Goal: Task Accomplishment & Management: Manage account settings

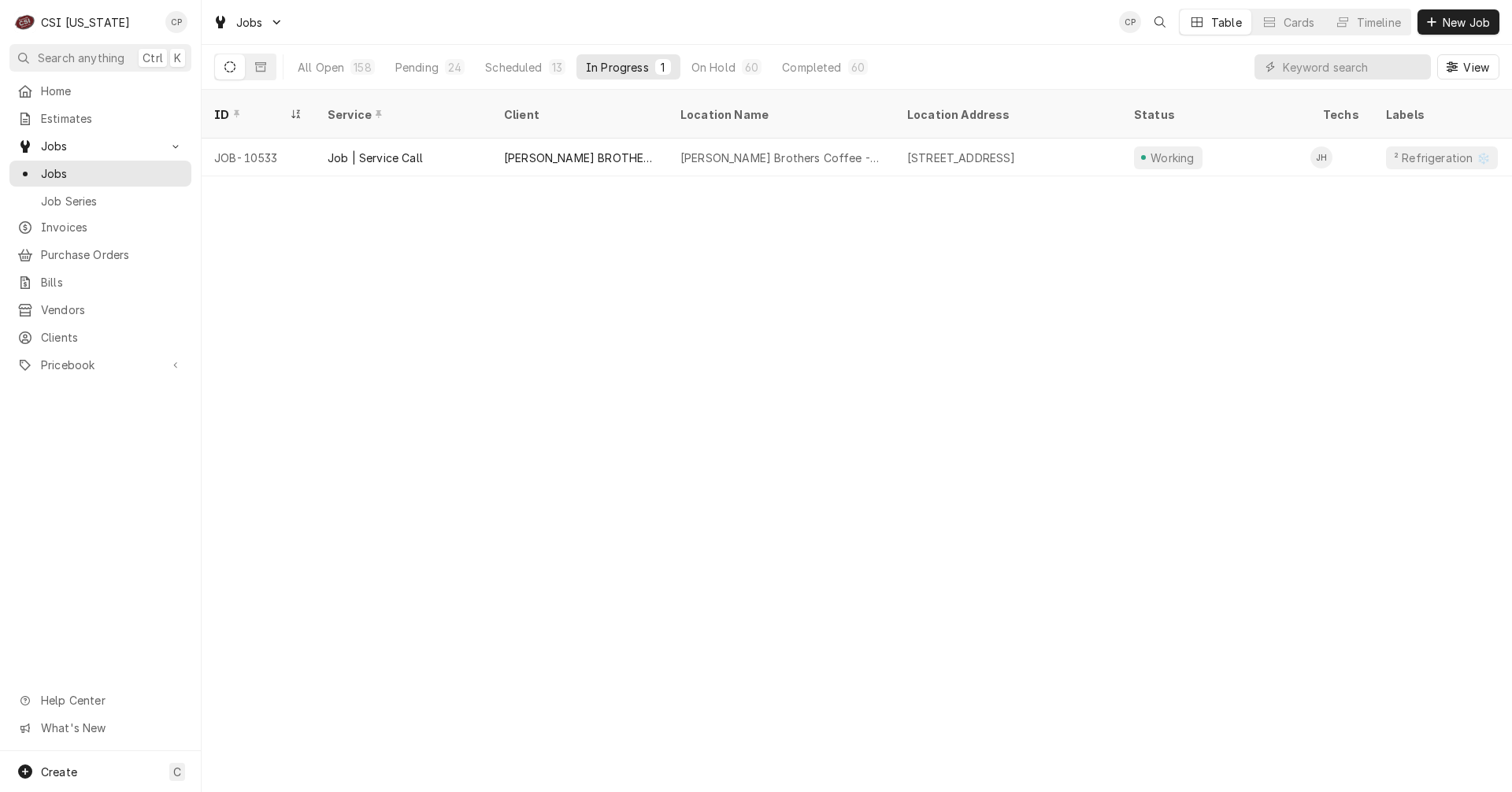
click at [439, 519] on div "ID Service Client Location Name Location Address Status Techs Labels Job Type P…" at bounding box center [856, 440] width 1310 height 702
click at [102, 255] on span "Purchase Orders" at bounding box center [112, 254] width 142 height 16
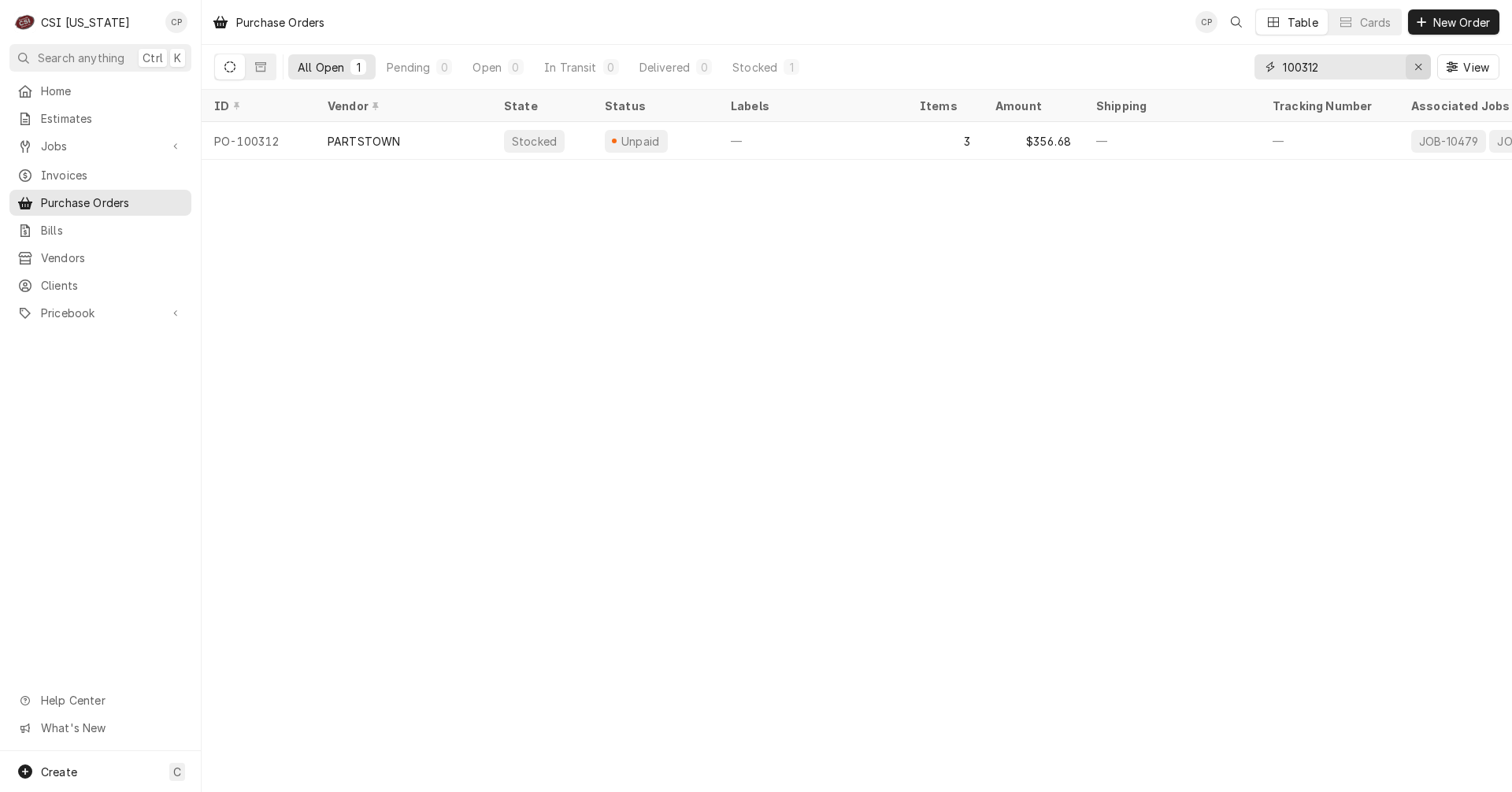
click at [1417, 64] on icon "Erase input" at bounding box center [1418, 67] width 9 height 11
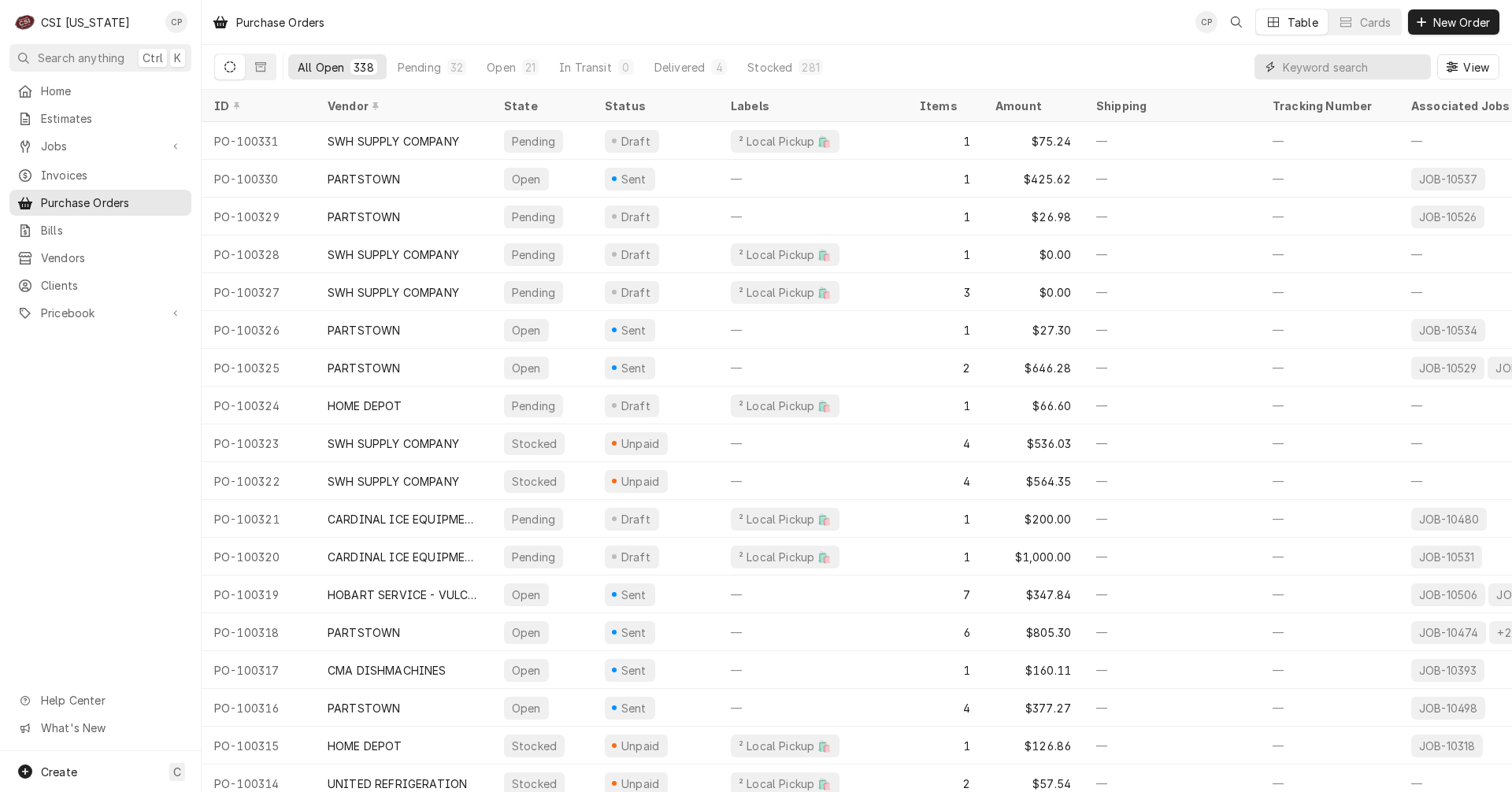
click at [1303, 67] on input "Dynamic Content Wrapper" at bounding box center [1352, 67] width 140 height 26
click at [1310, 64] on input "Dynamic Content Wrapper" at bounding box center [1352, 67] width 140 height 26
type input "100318"
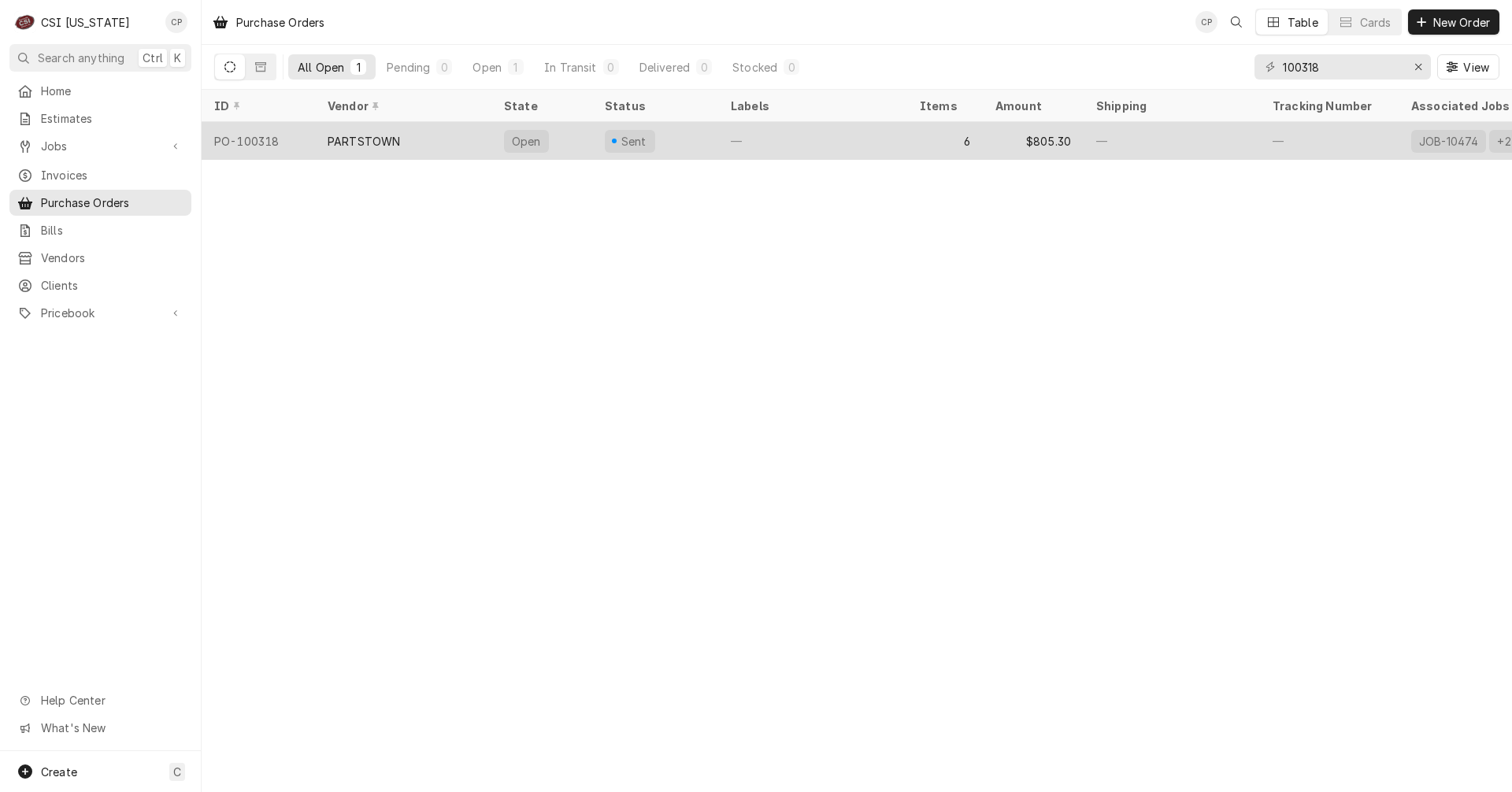
click at [406, 138] on div "PARTSTOWN" at bounding box center [403, 141] width 177 height 38
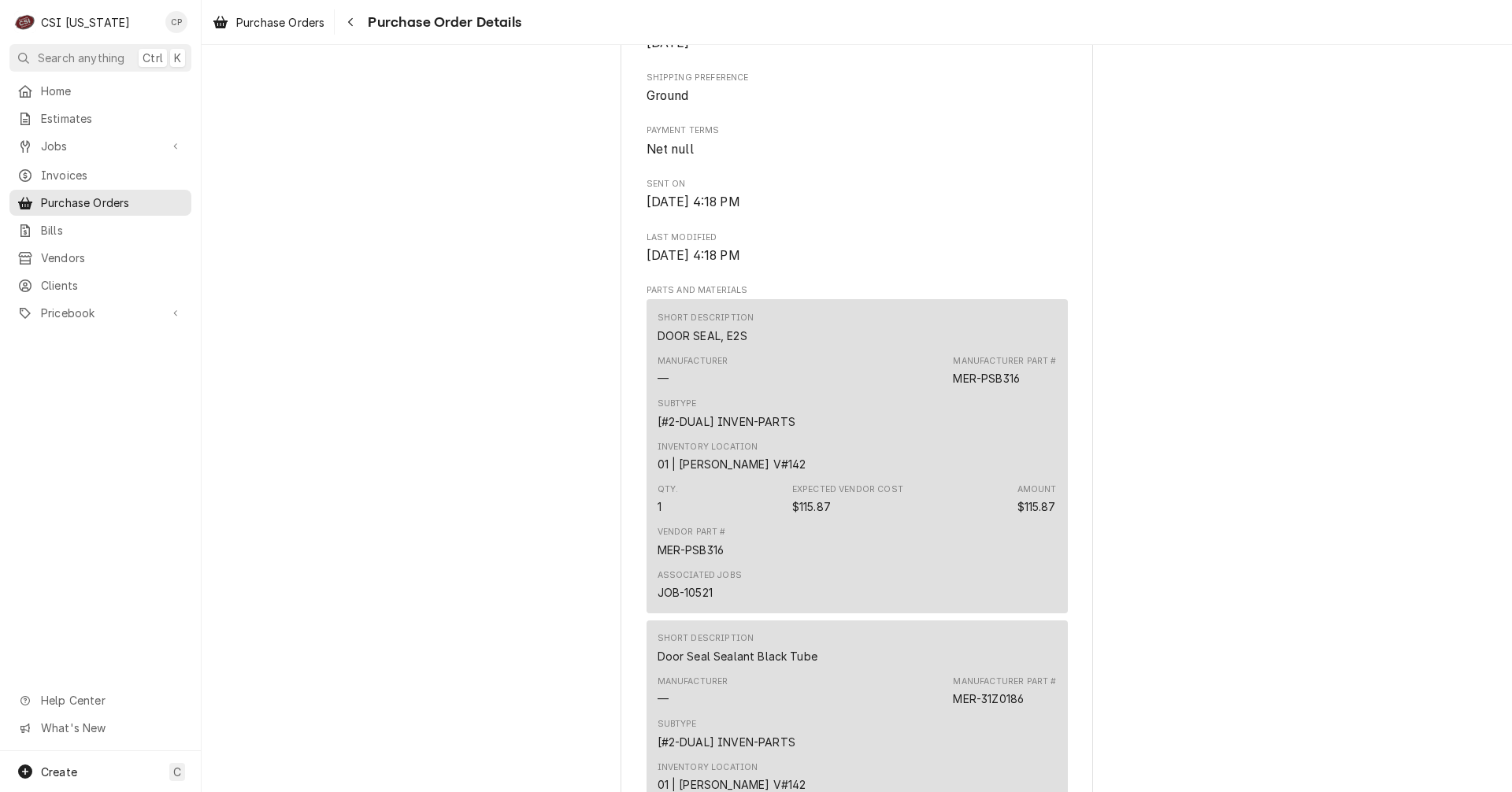
scroll to position [630, 0]
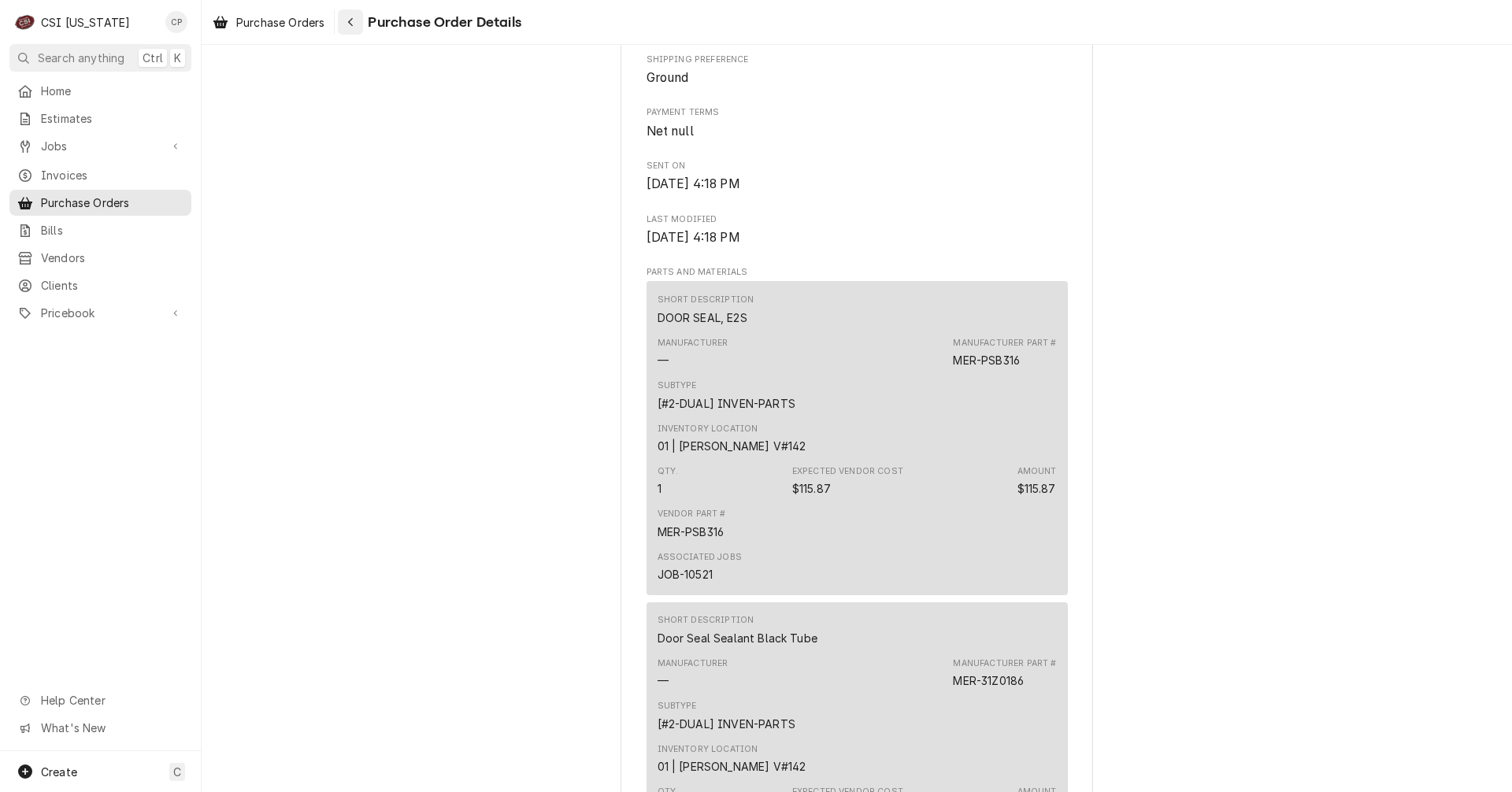
click at [347, 23] on div "Navigate back" at bounding box center [350, 22] width 15 height 15
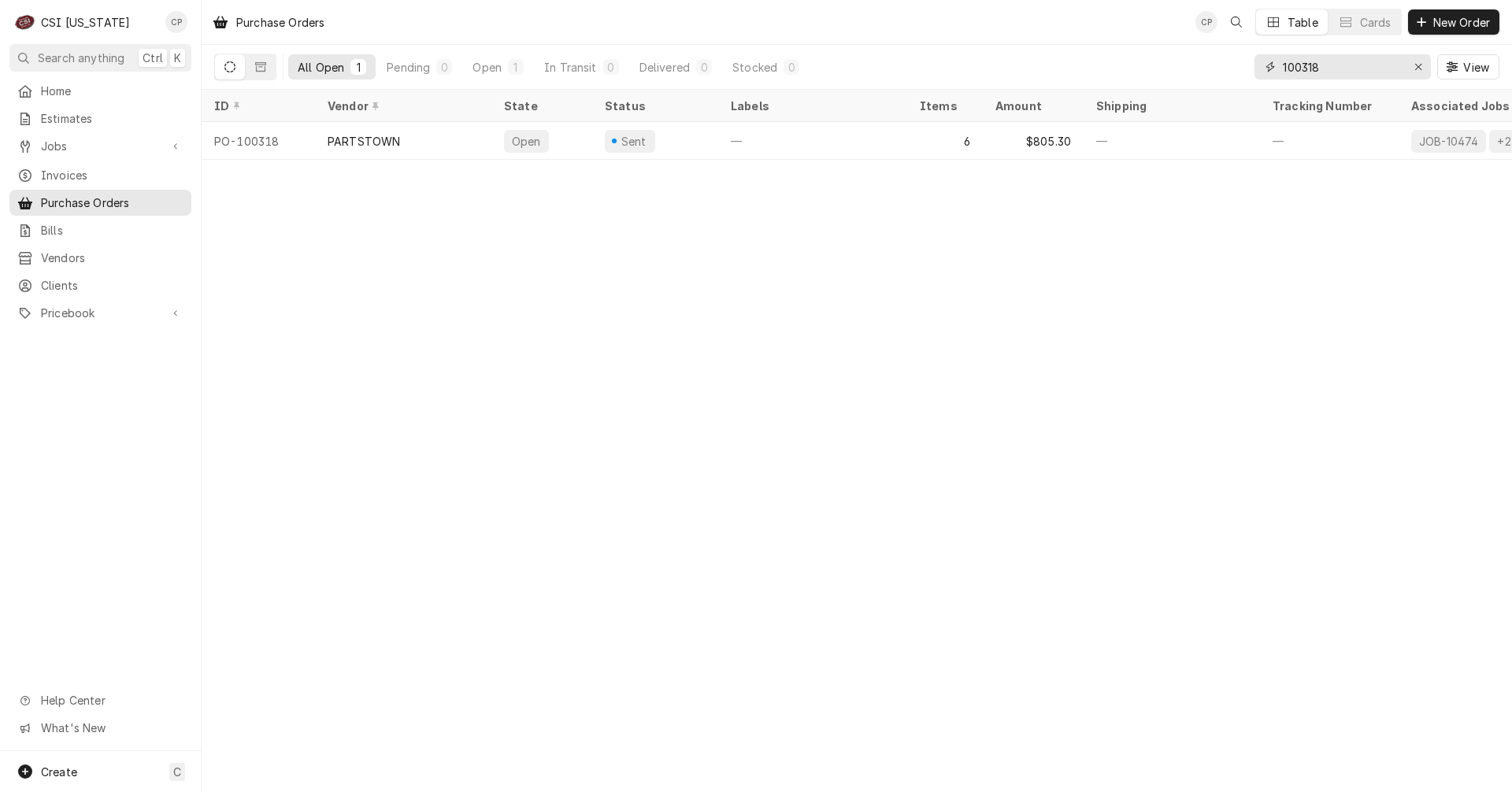
click at [1324, 61] on input "100318" at bounding box center [1341, 67] width 118 height 26
type input "100310"
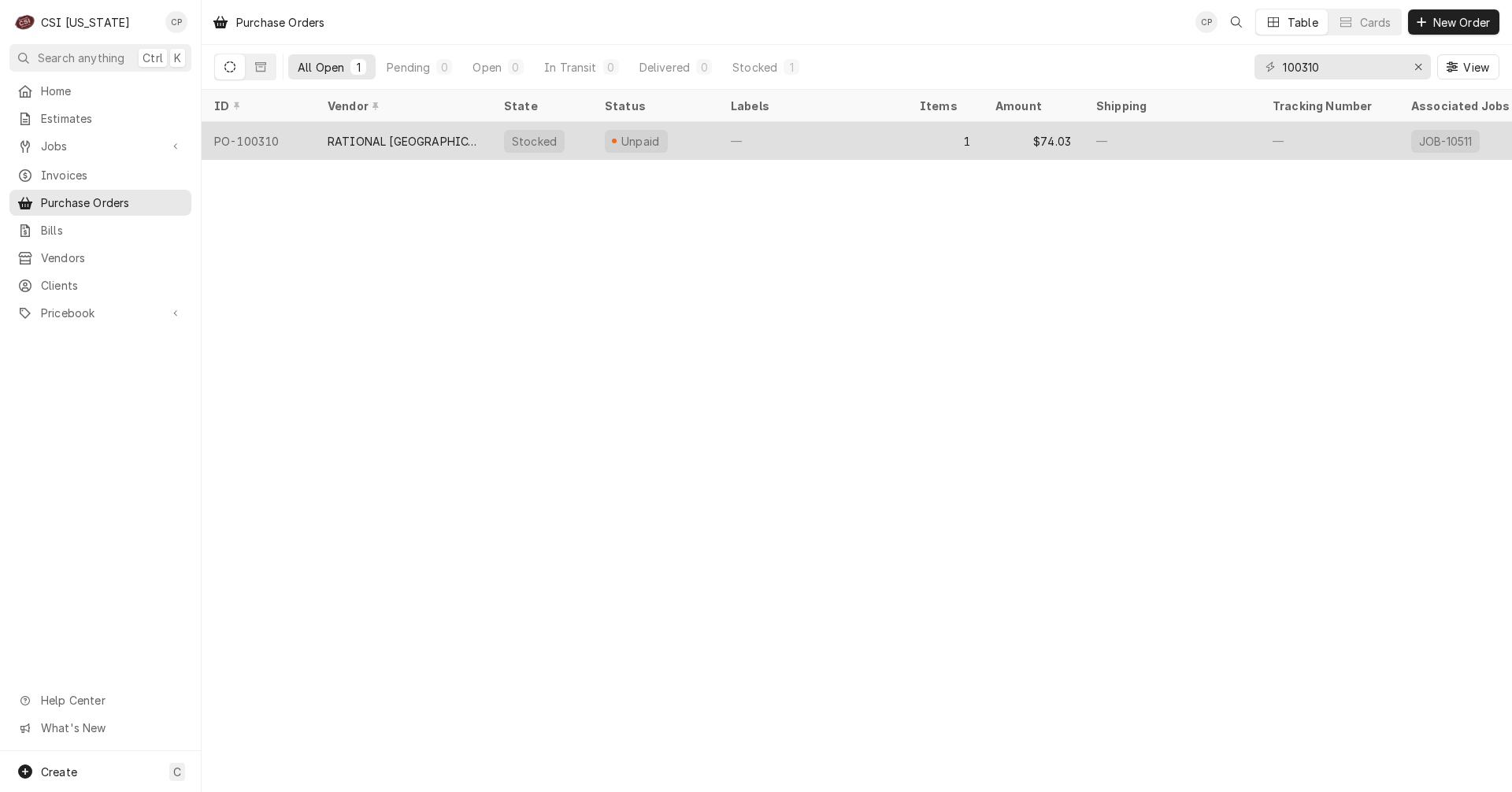
click at [454, 141] on div "RATIONAL [GEOGRAPHIC_DATA]" at bounding box center [403, 141] width 177 height 38
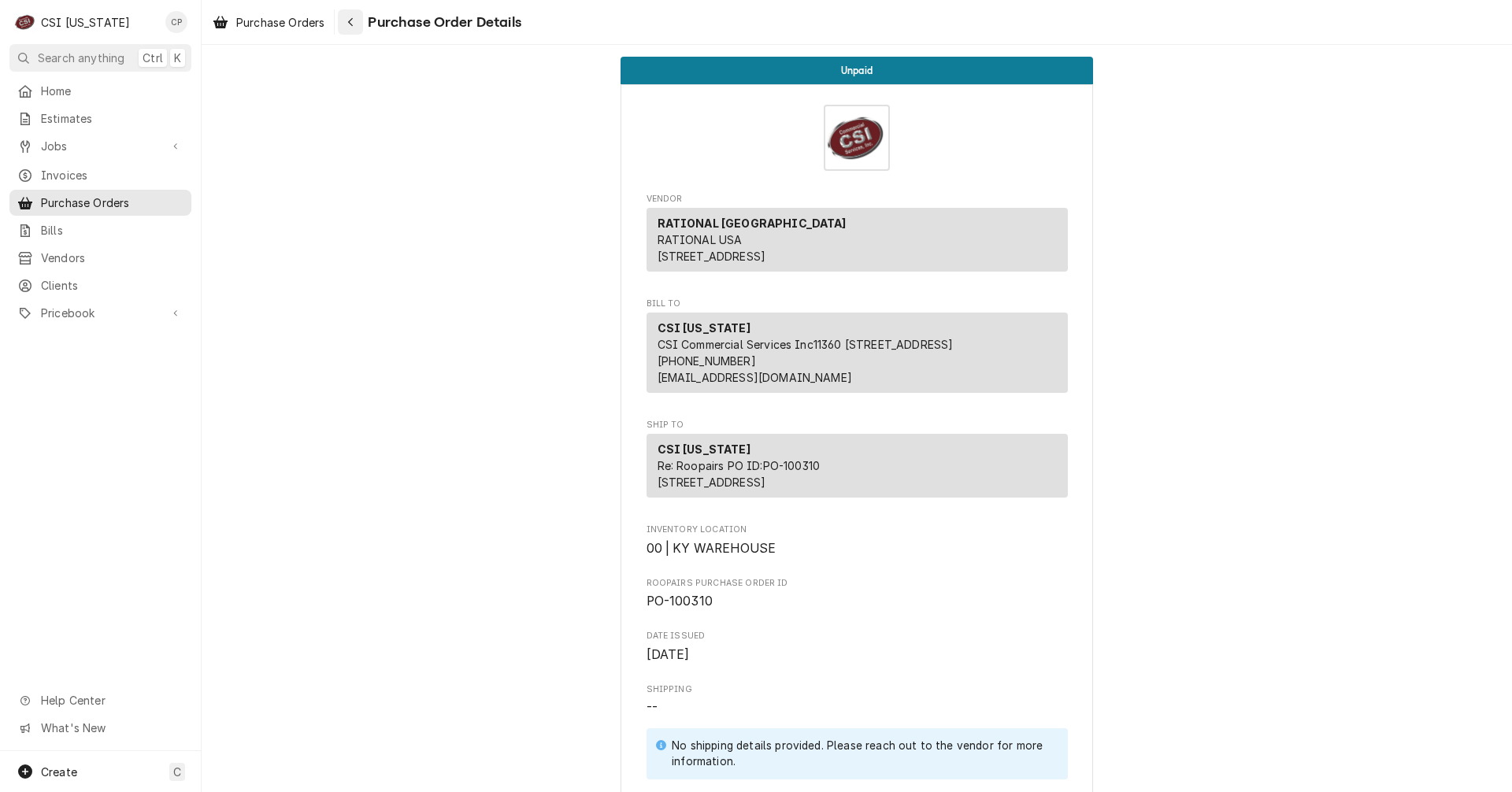
click at [357, 27] on div "Navigate back" at bounding box center [350, 22] width 15 height 15
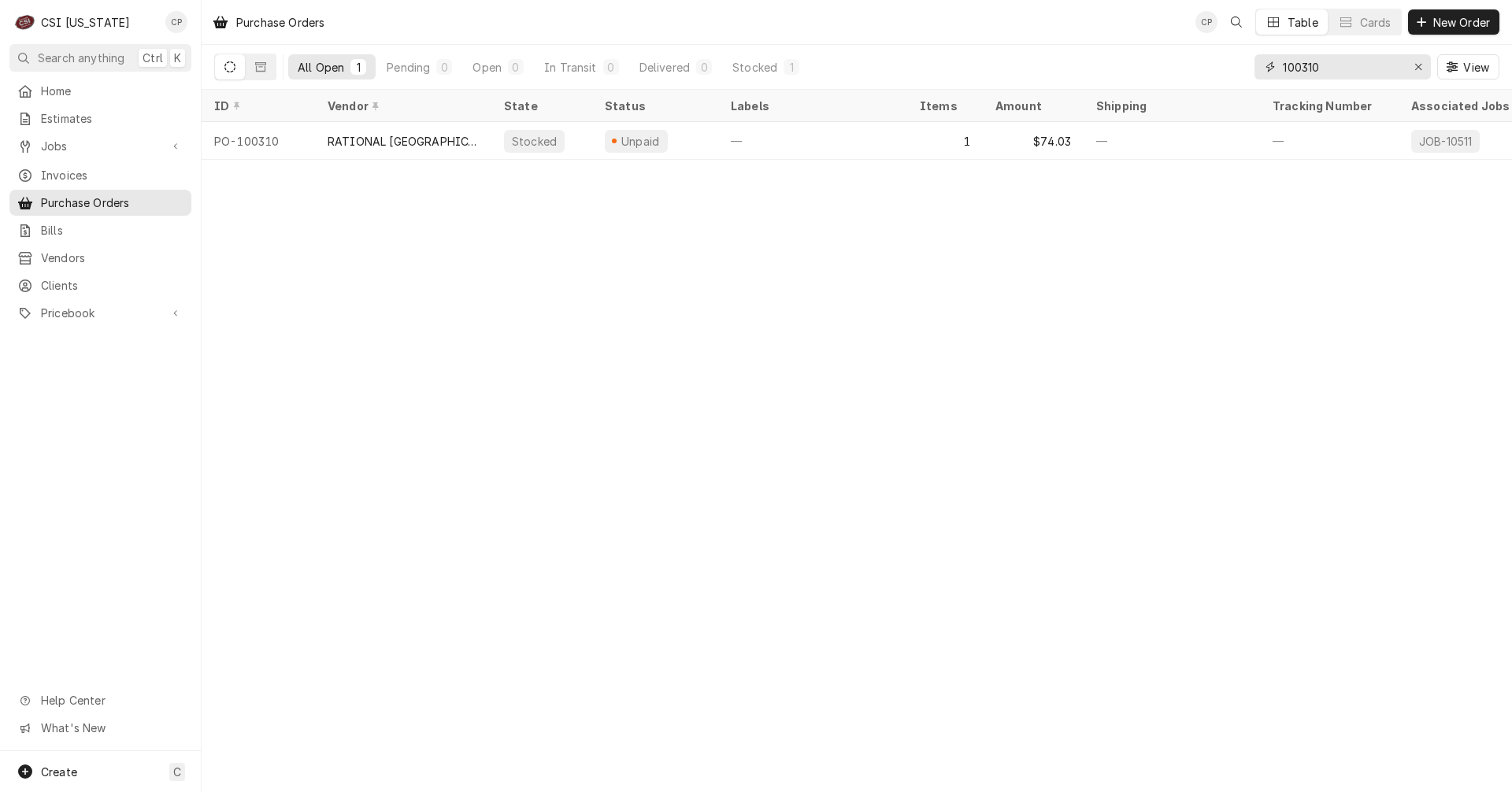
click at [1334, 69] on input "100310" at bounding box center [1341, 67] width 118 height 26
type input "100318"
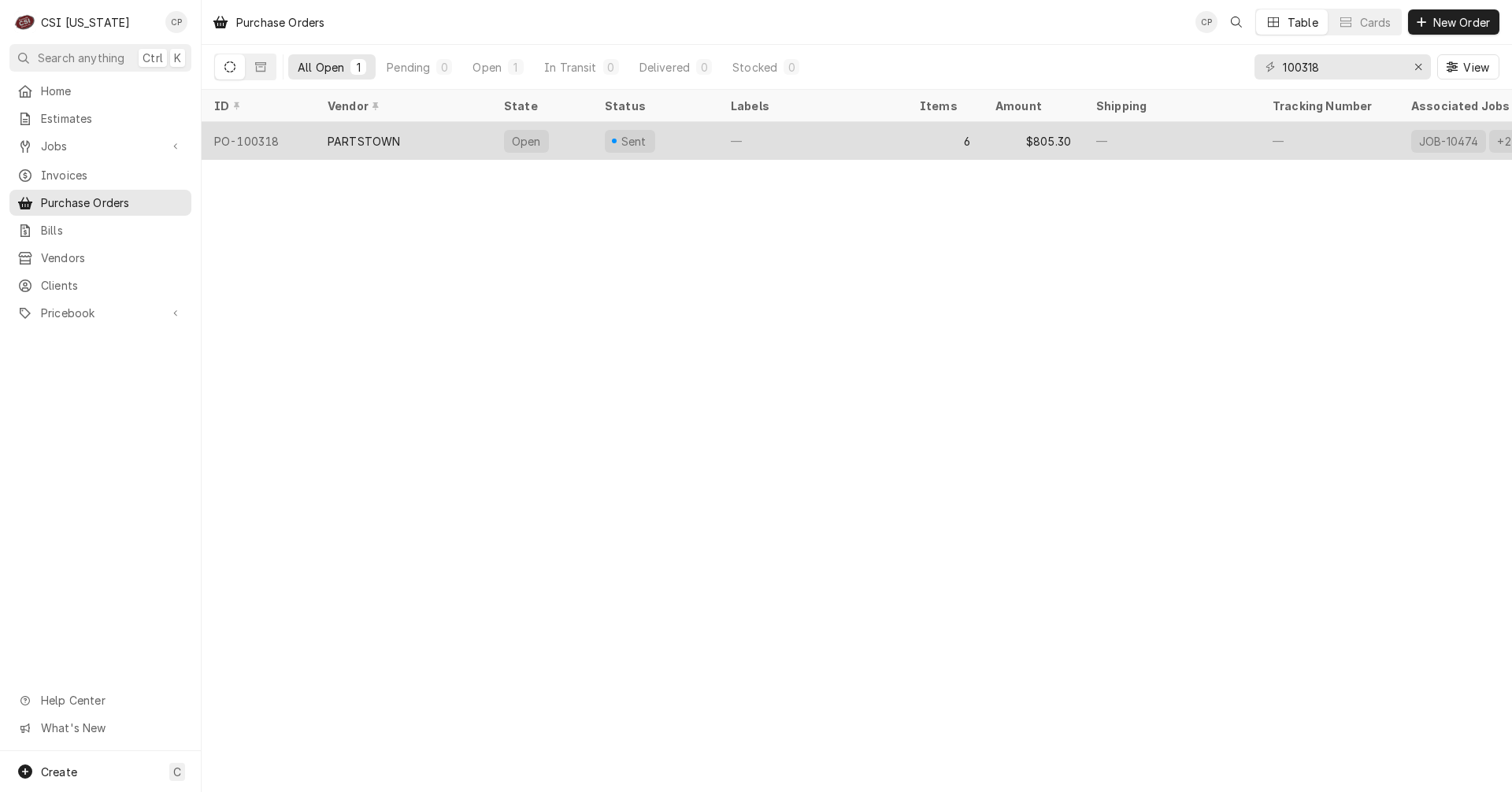
click at [363, 134] on div "PARTSTOWN" at bounding box center [363, 141] width 73 height 16
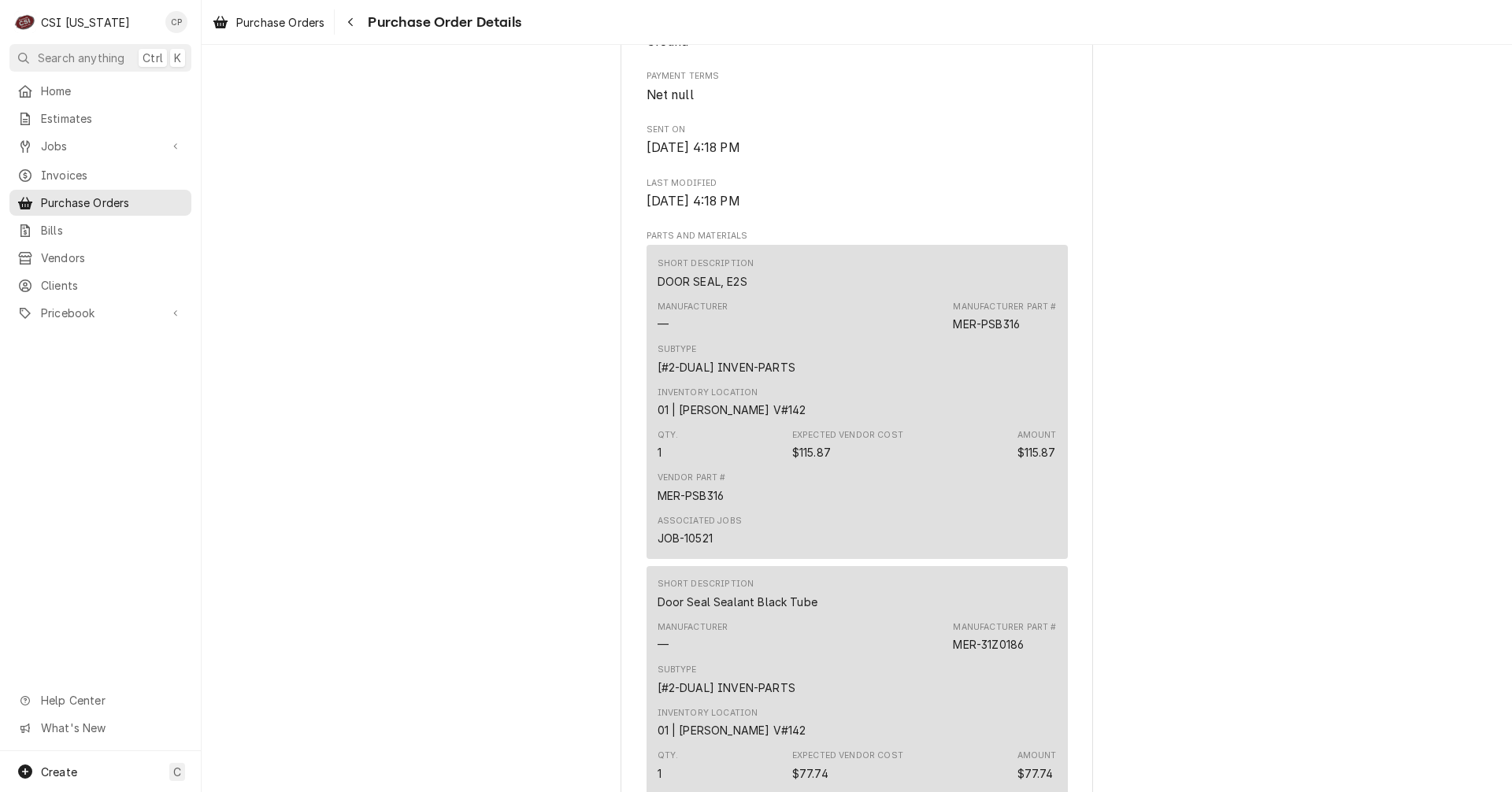
scroll to position [630, 0]
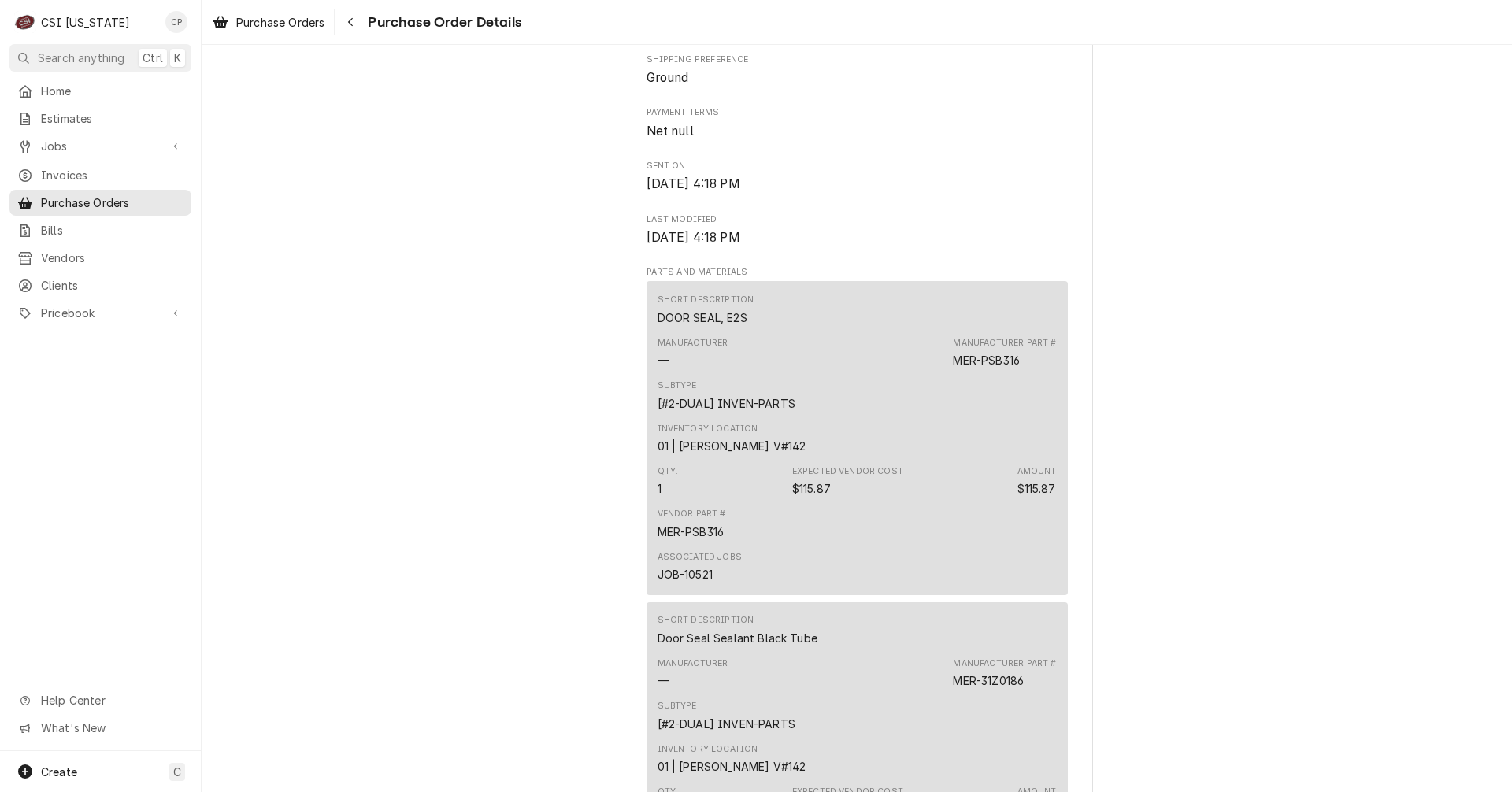
drag, startPoint x: 989, startPoint y: 501, endPoint x: 979, endPoint y: 497, distance: 10.8
click at [979, 460] on div "Inventory Location 01 | [PERSON_NAME] V#142" at bounding box center [857, 439] width 399 height 43
click at [944, 545] on div "Vendor Part # MER-PSB316" at bounding box center [857, 524] width 399 height 43
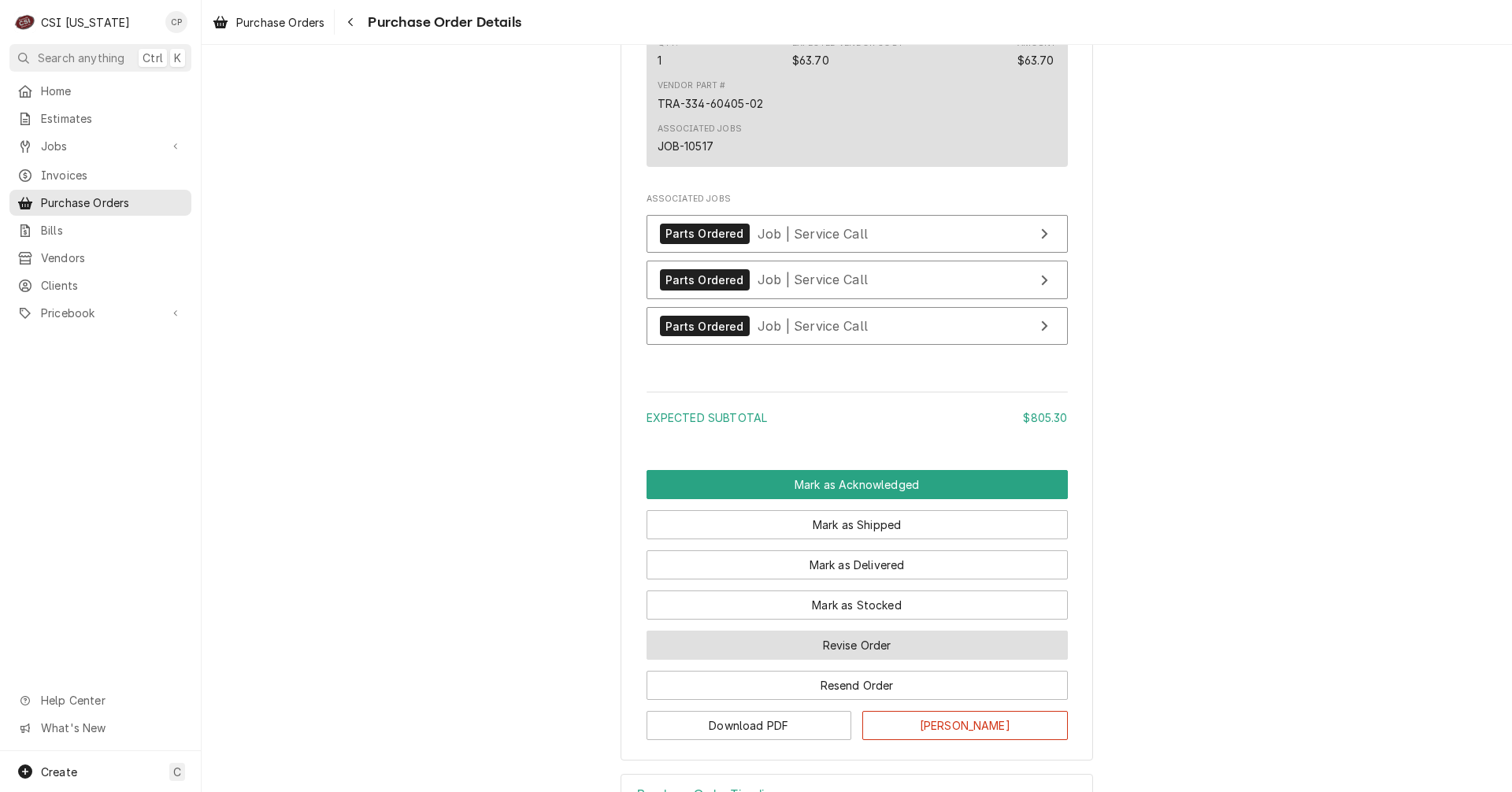
scroll to position [2677, 0]
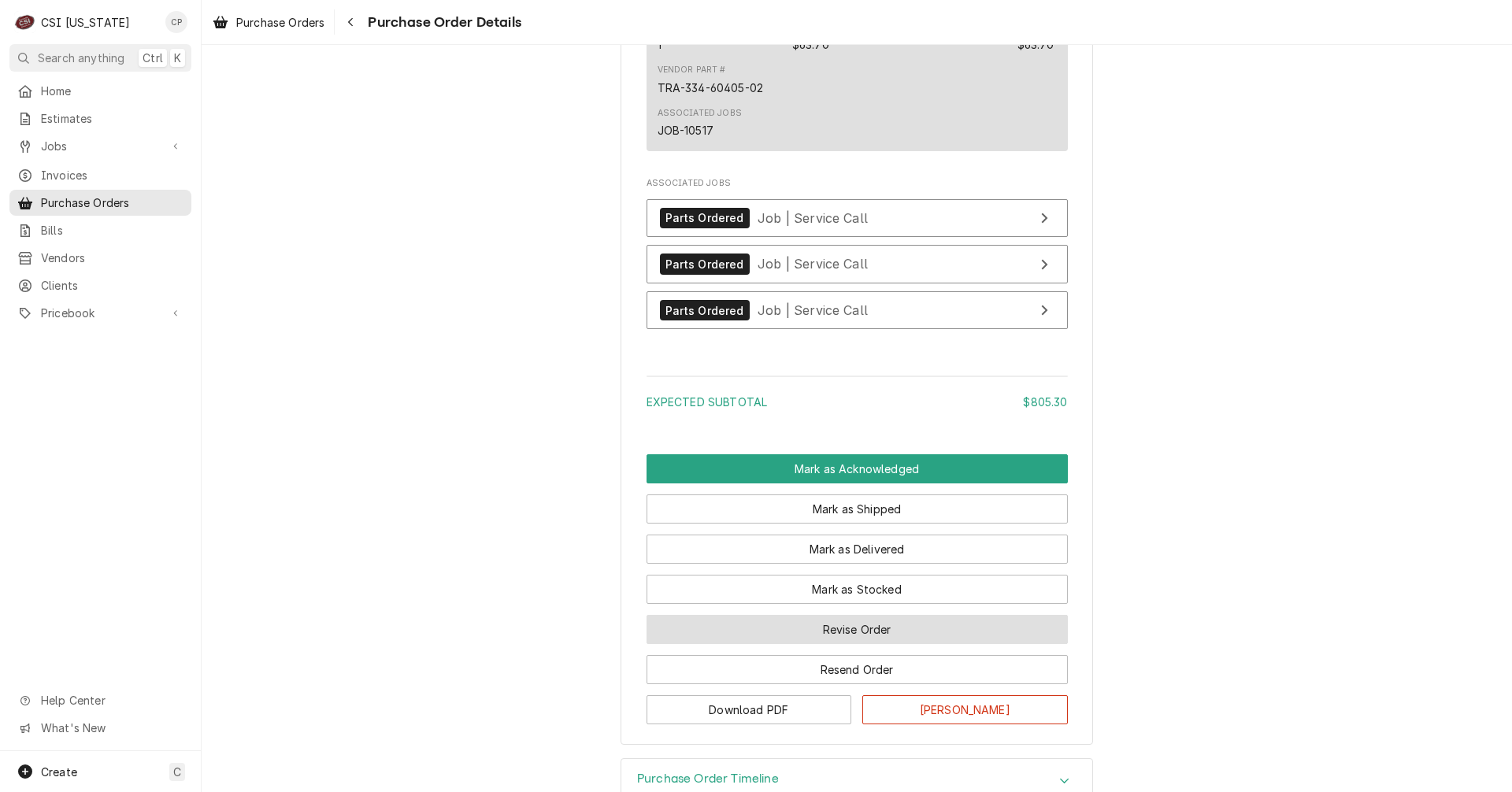
click at [860, 644] on button "Revise Order" at bounding box center [858, 630] width 422 height 29
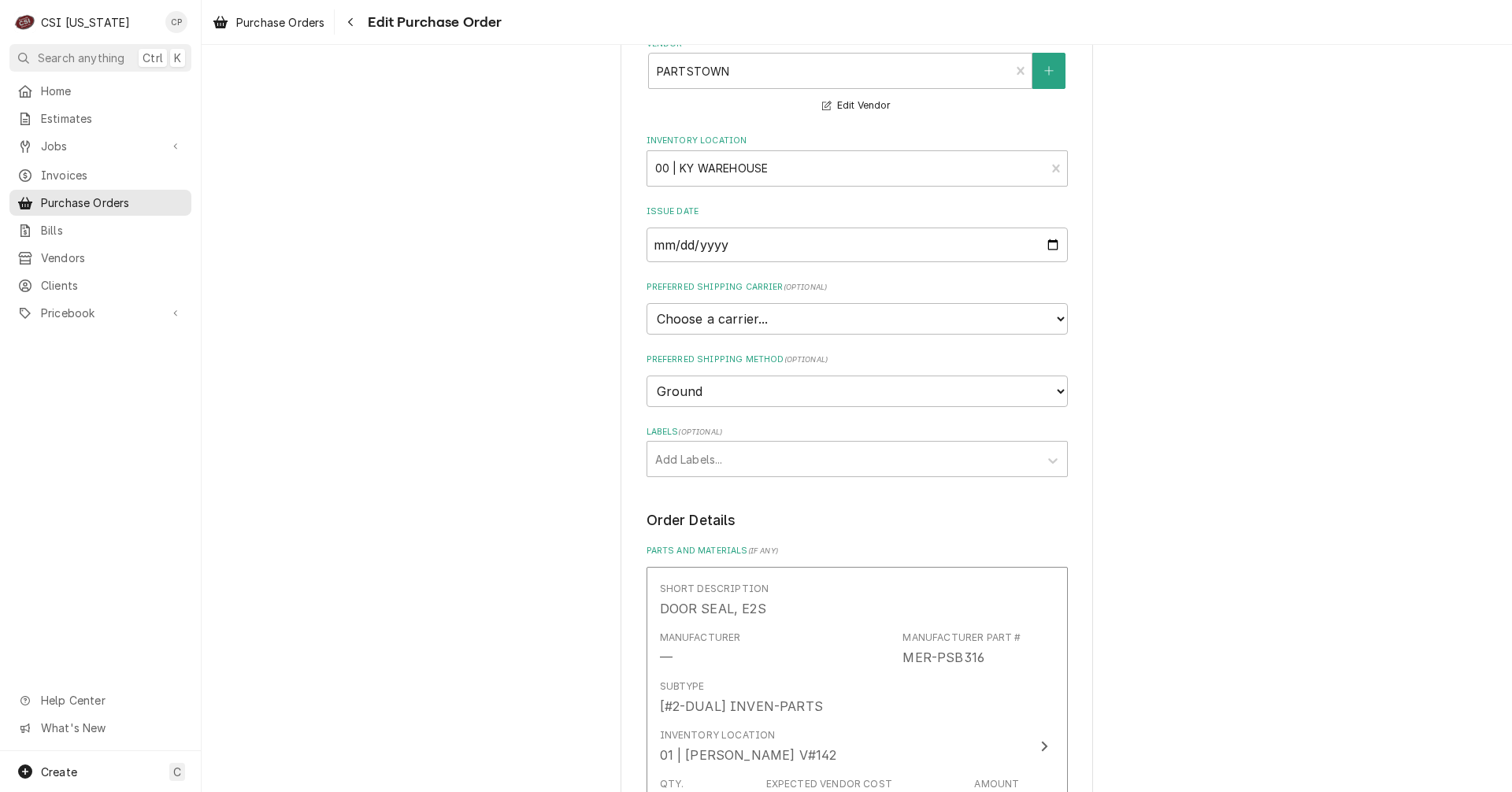
scroll to position [393, 0]
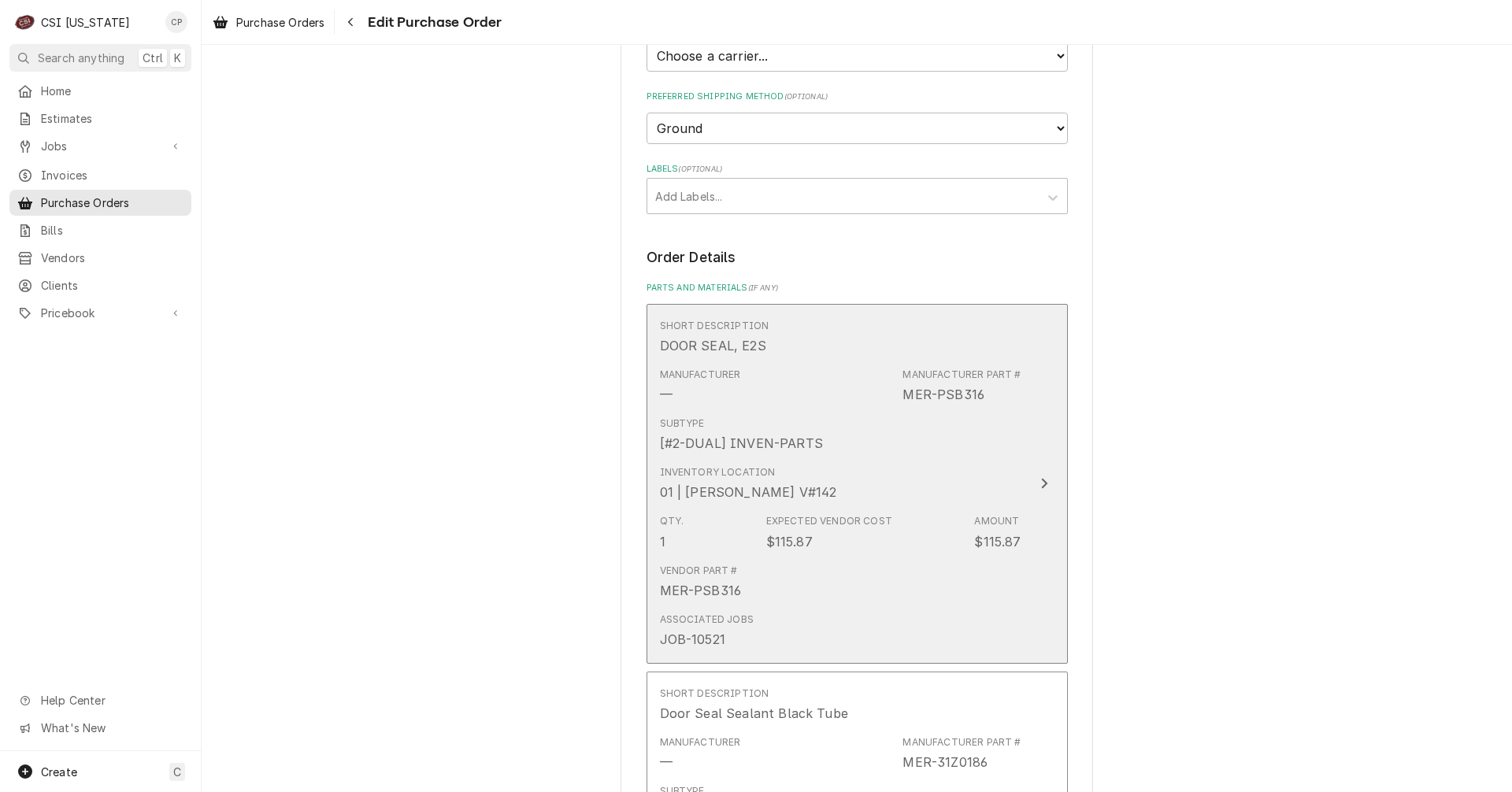
click at [1040, 480] on icon "Update Line Item" at bounding box center [1044, 483] width 8 height 13
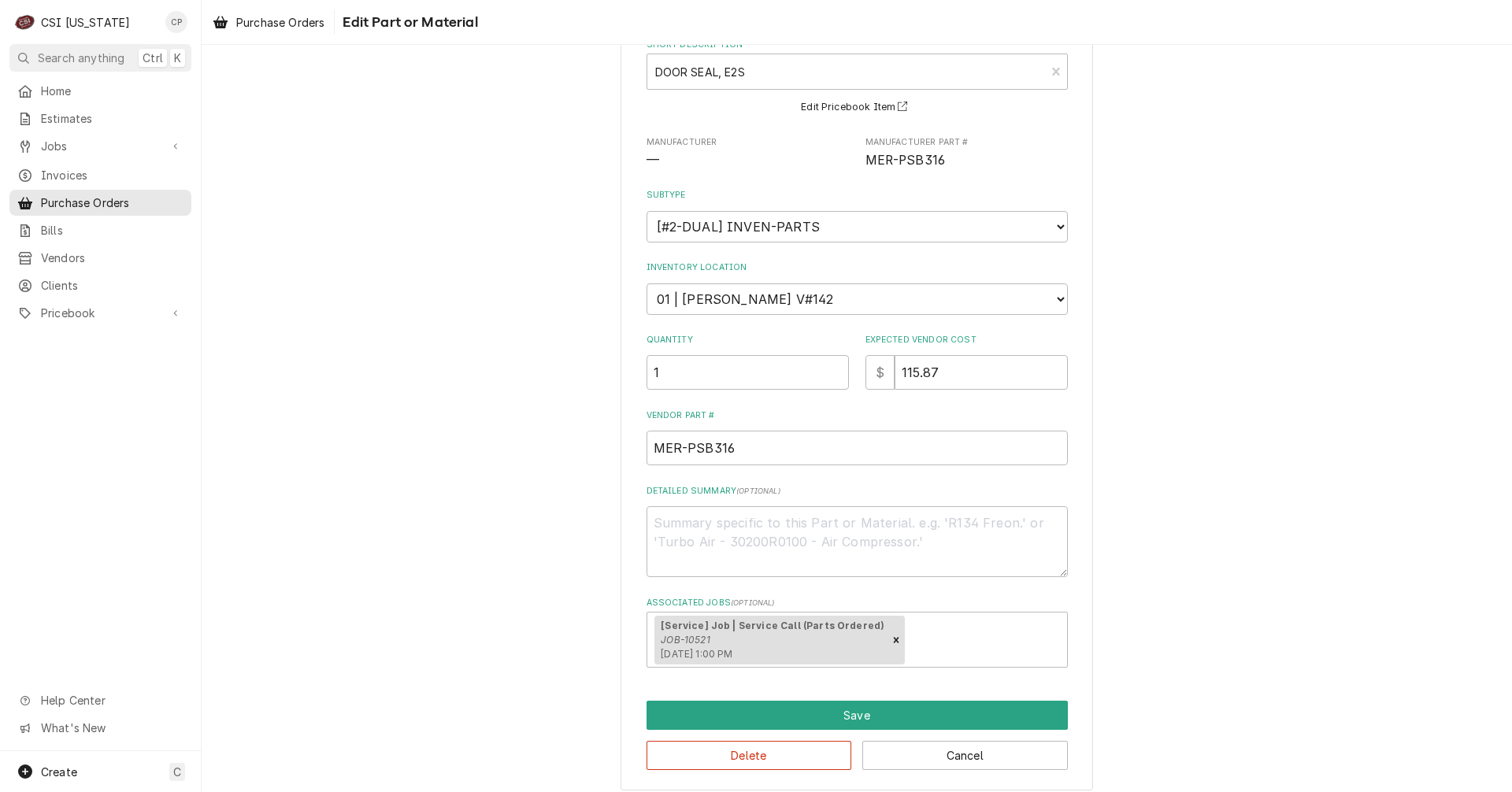
scroll to position [107, 0]
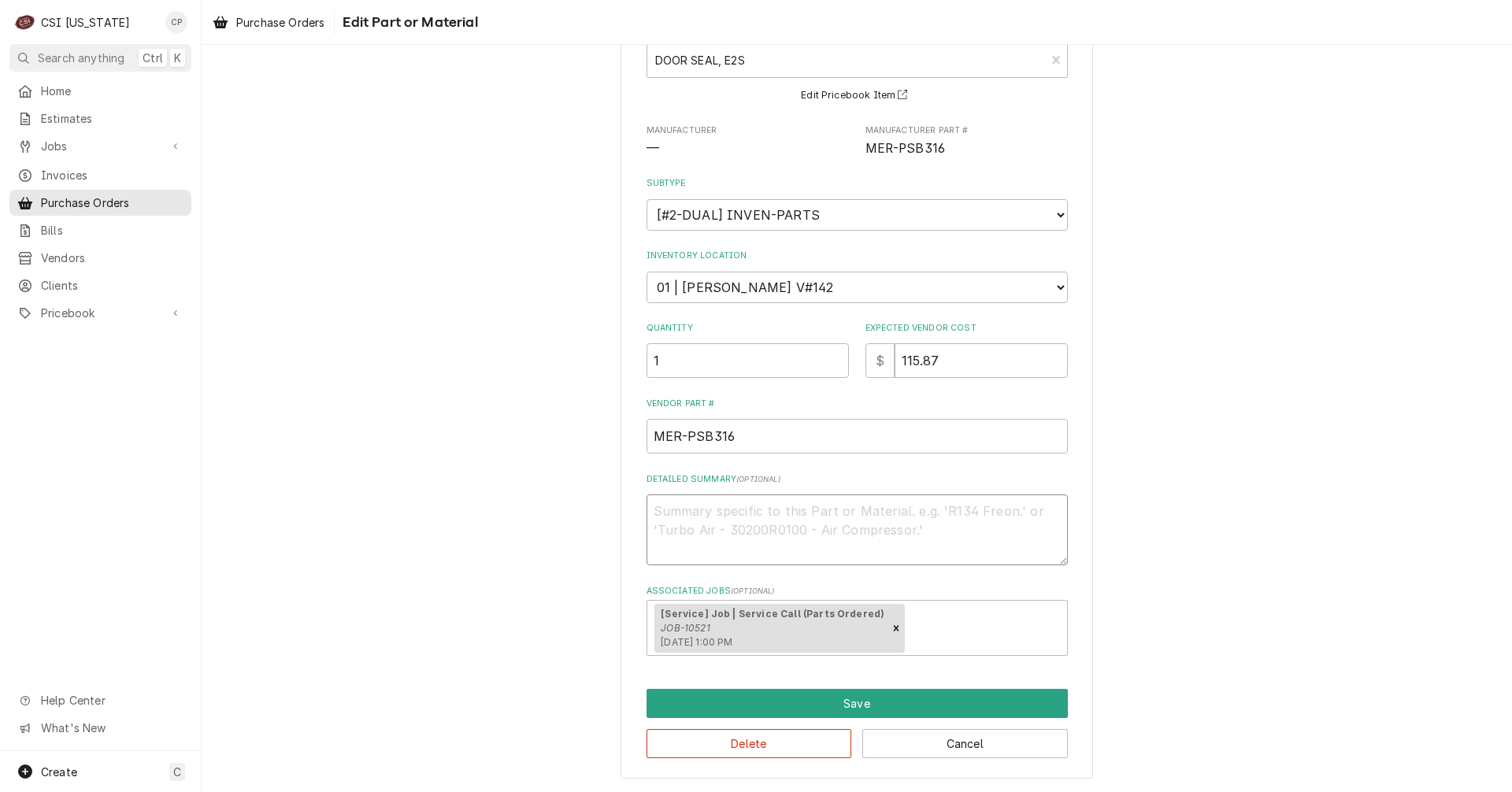
click at [725, 512] on textarea "Detailed Summary ( optional )" at bounding box center [858, 529] width 422 height 71
type textarea "x"
type textarea "p"
type textarea "x"
type textarea "pa"
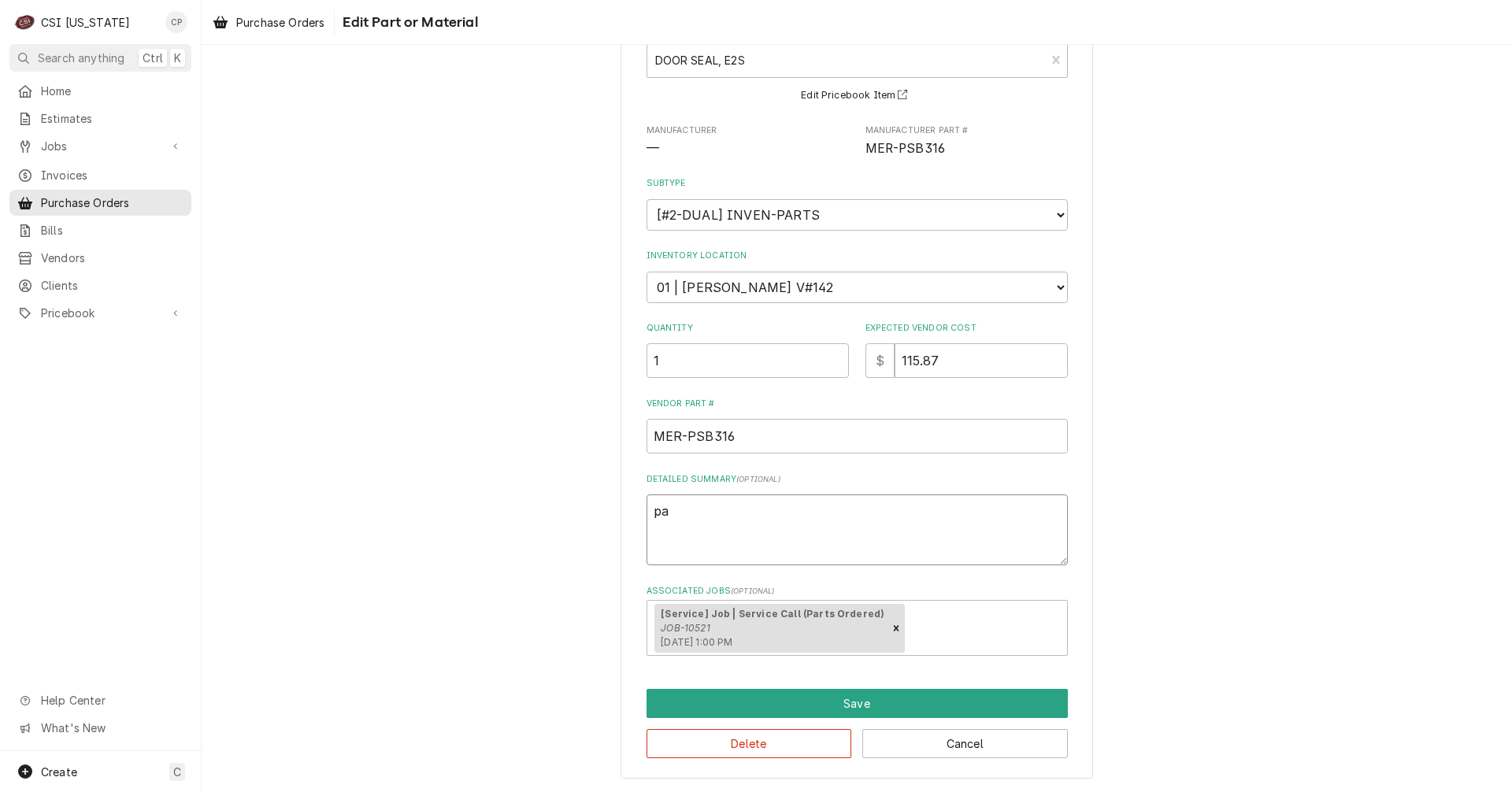
type textarea "x"
type textarea "par"
type textarea "x"
type textarea "part"
type textarea "x"
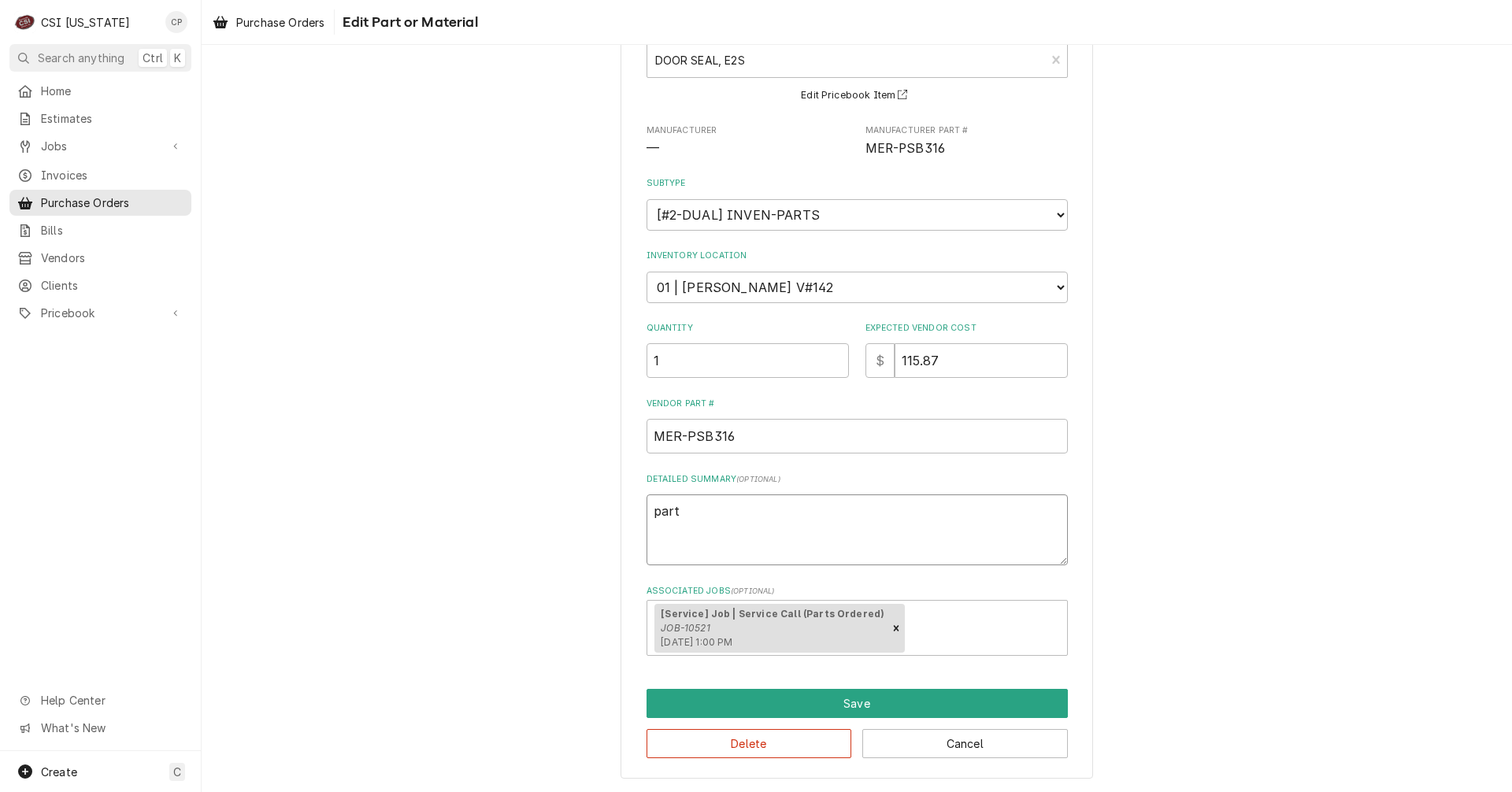
type textarea "parts"
type textarea "x"
type textarea "part"
type textarea "x"
type textarea "par"
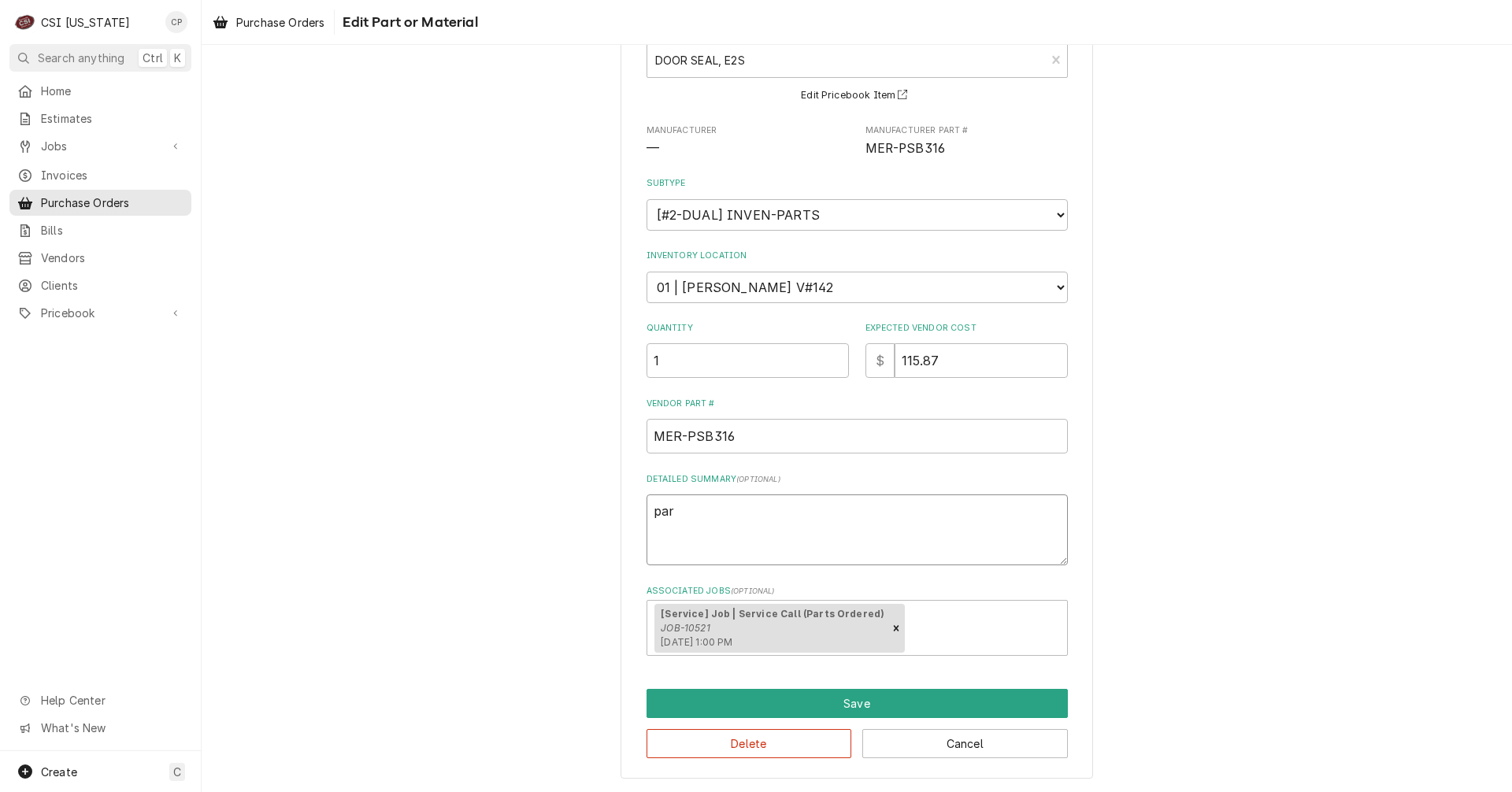
type textarea "x"
type textarea "pa"
type textarea "x"
type textarea "p"
type textarea "x"
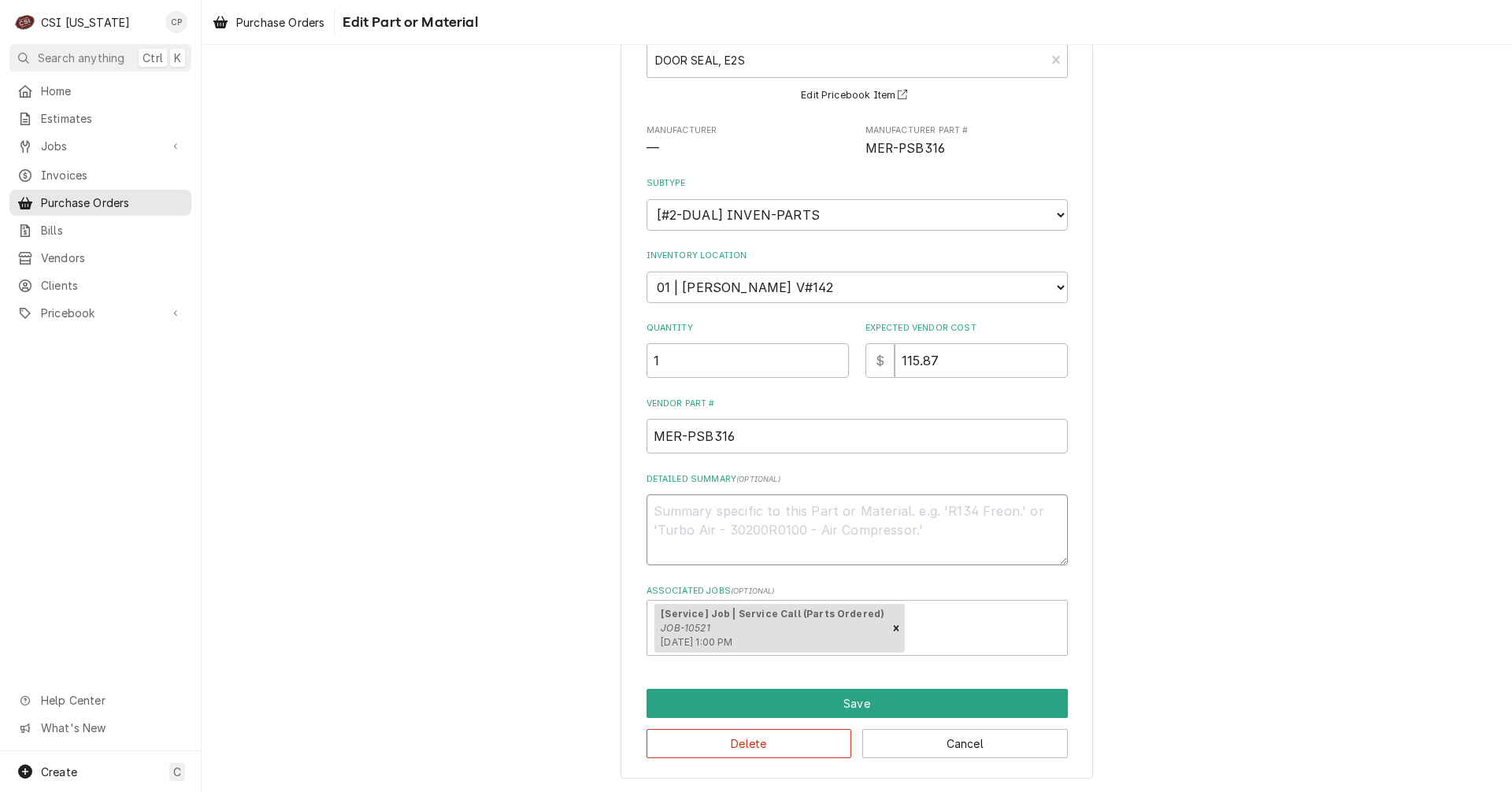
type textarea "x"
type textarea "P"
type textarea "x"
type textarea "PA"
type textarea "x"
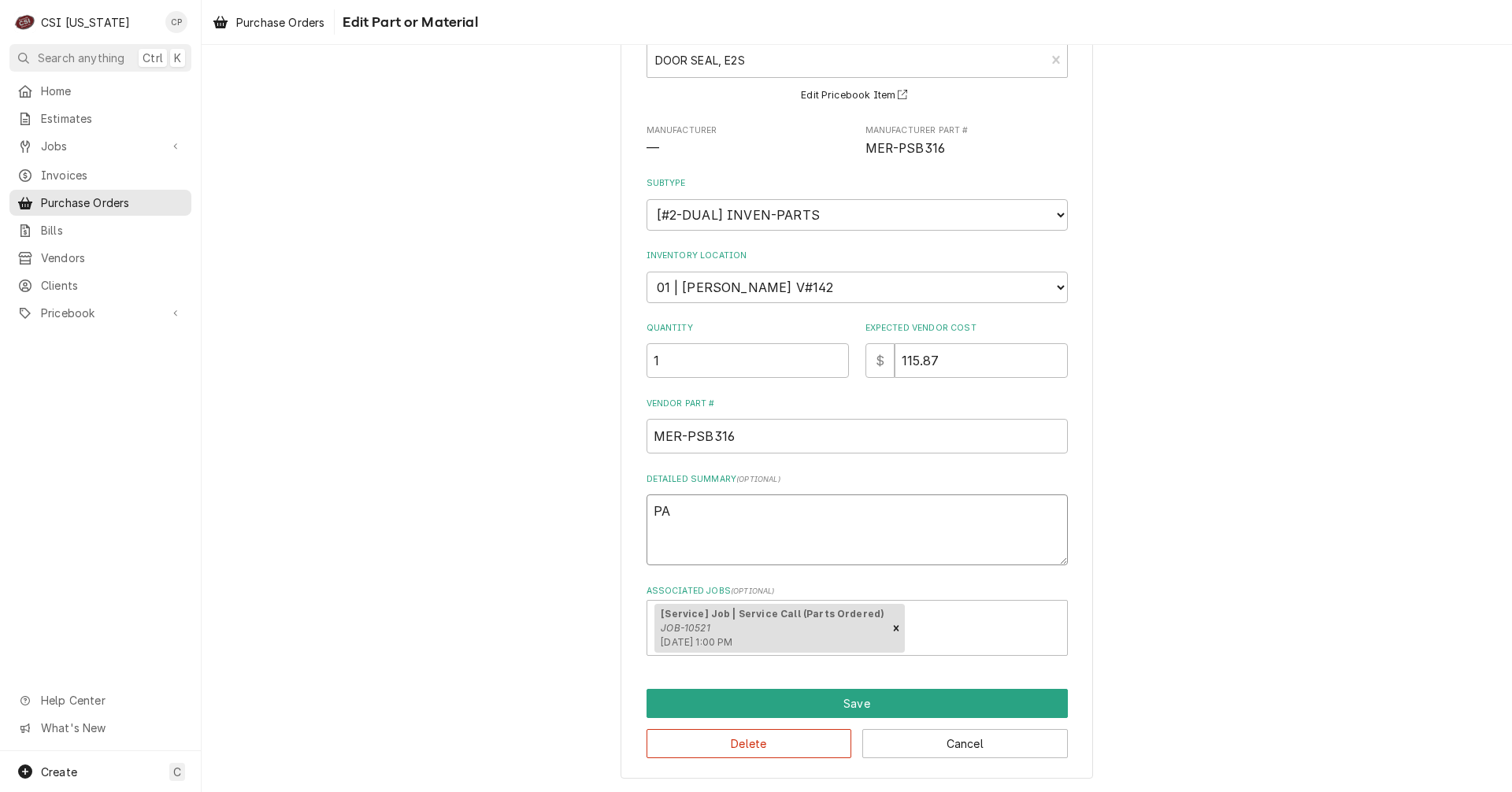
type textarea "PAR"
type textarea "x"
type textarea "PART"
type textarea "x"
type textarea "PARTS"
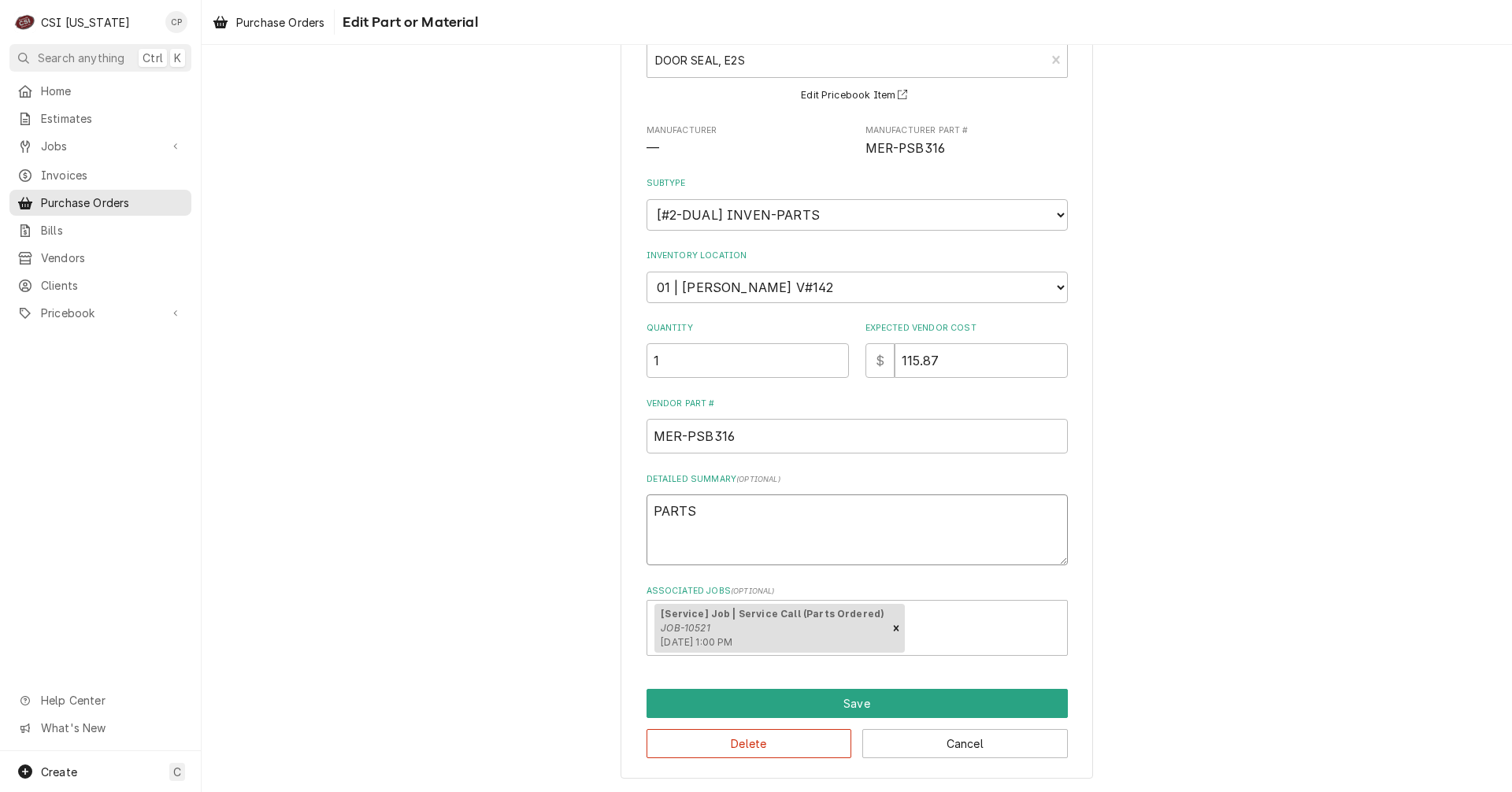
type textarea "x"
type textarea "PARTS"
type textarea "x"
type textarea "PARTS R"
type textarea "x"
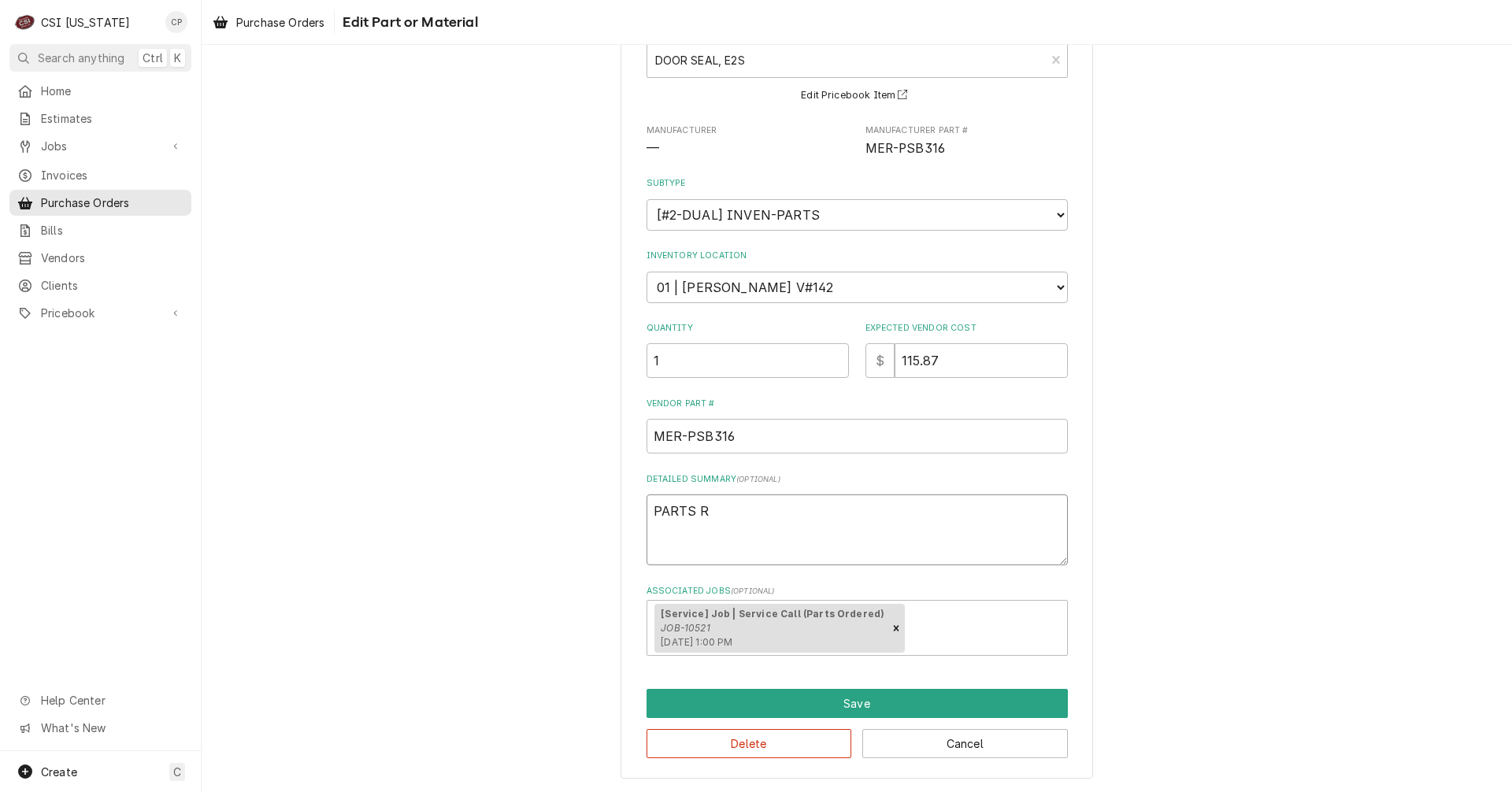
type textarea "PARTS RE"
type textarea "x"
type textarea "PARTS REC"
type textarea "x"
type textarea "PARTS RECE"
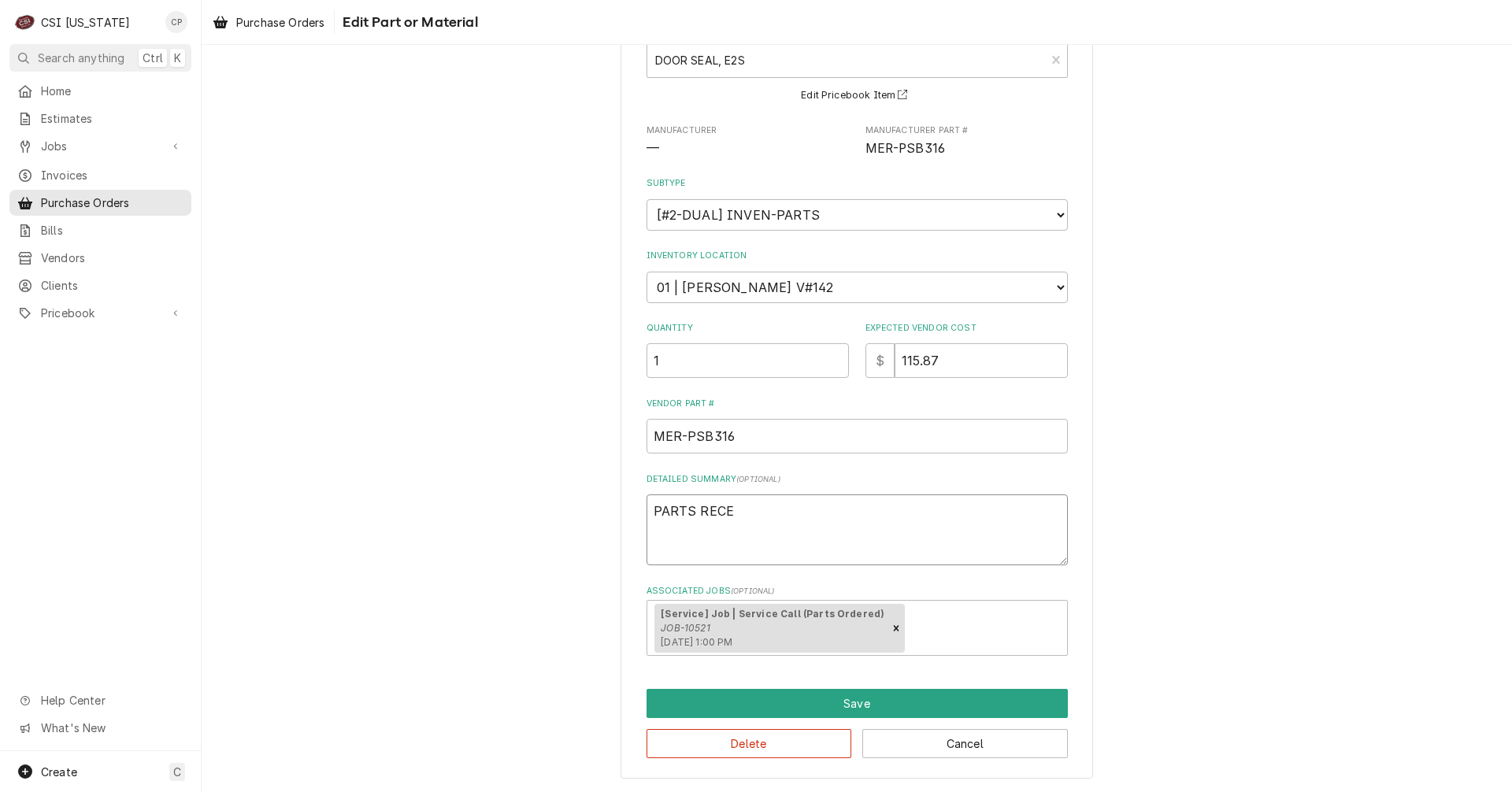
type textarea "x"
type textarea "PARTS RECEI"
type textarea "x"
type textarea "PARTS RECEIV"
type textarea "x"
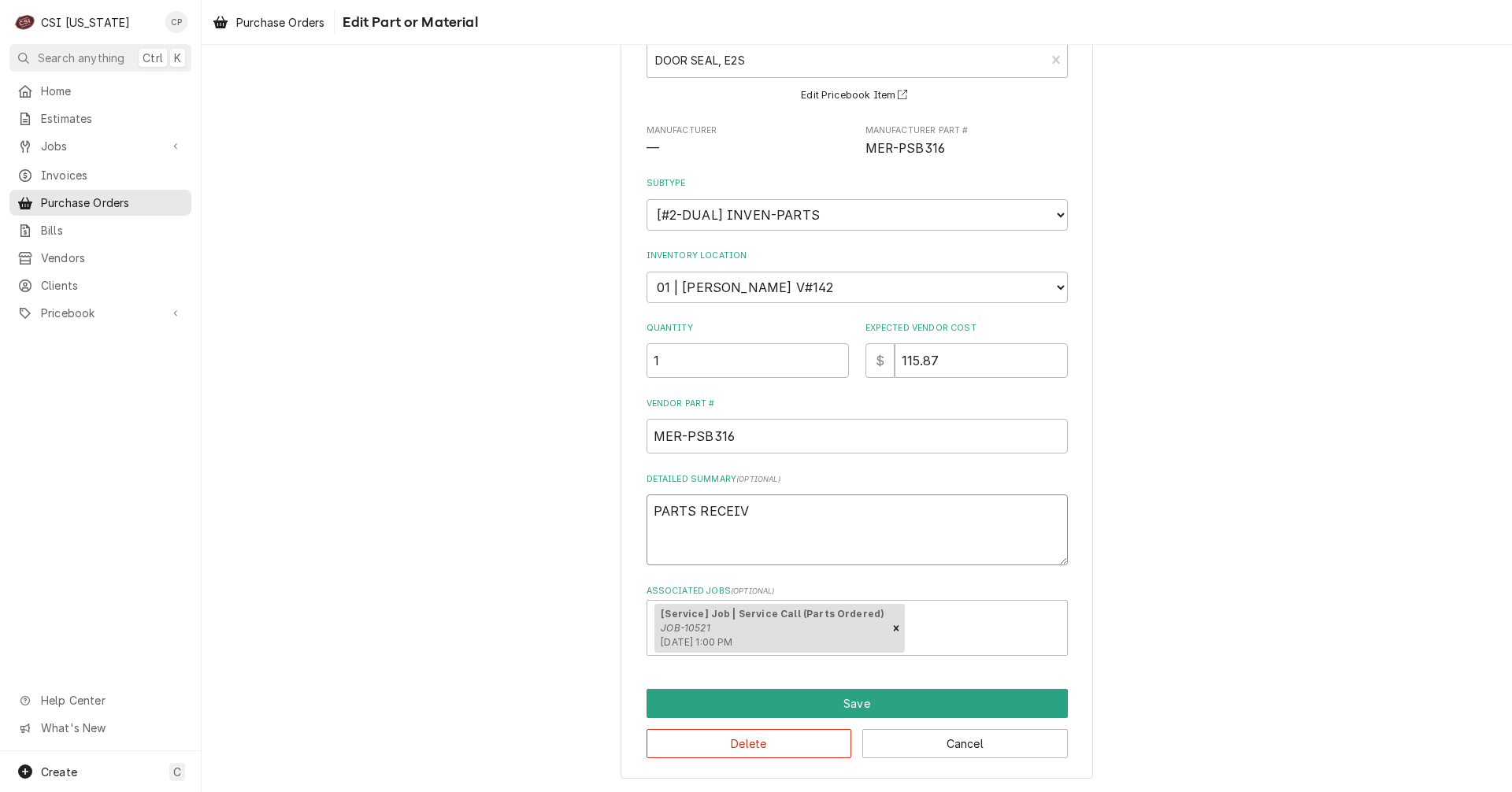
type textarea "PARTS RECEIVE"
type textarea "x"
type textarea "PARTS RECEIVED"
type textarea "x"
type textarea "PARTS RECEIVED"
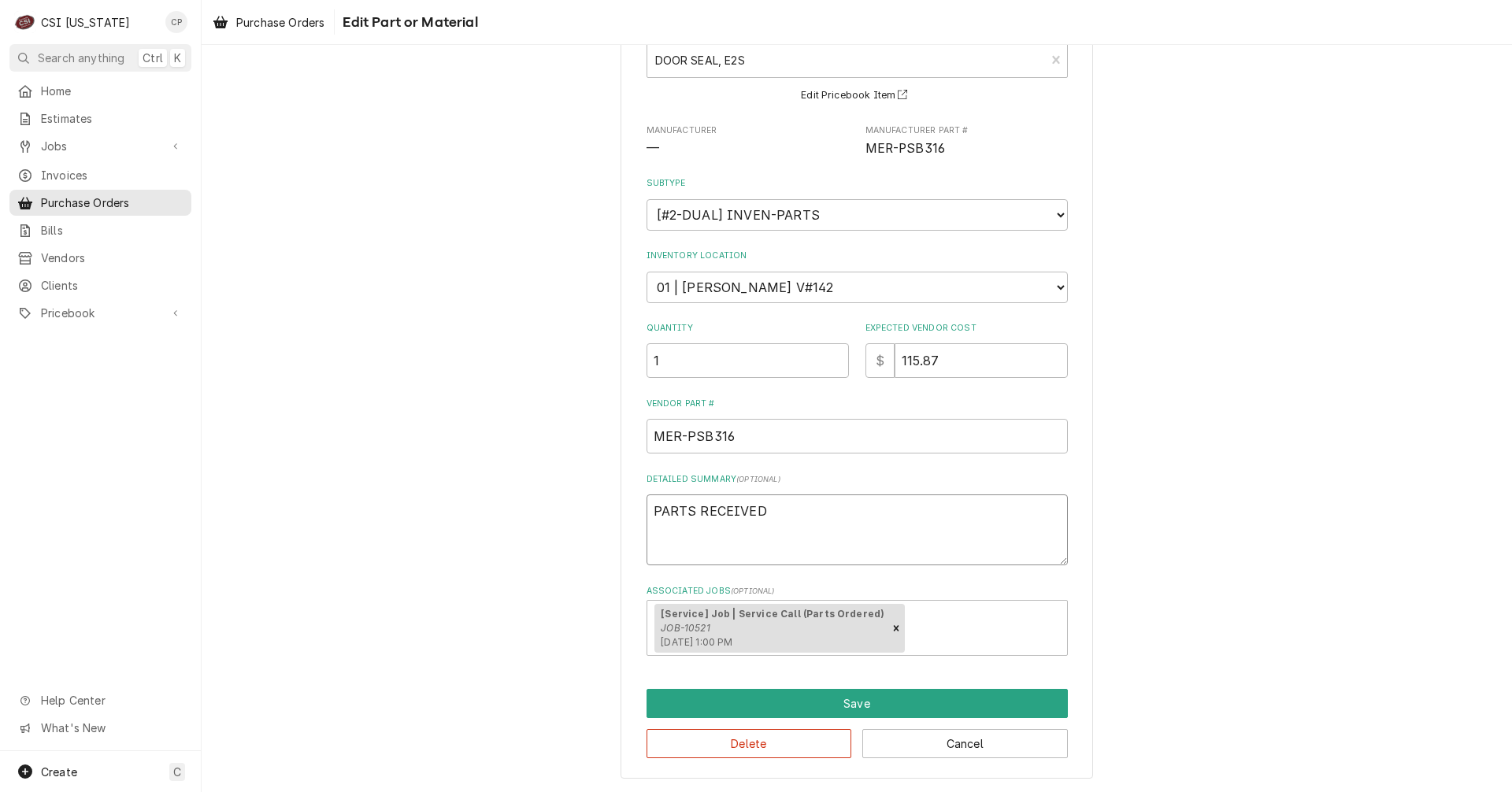
type textarea "x"
type textarea "PARTS RECEIVED A"
type textarea "x"
type textarea "PARTS RECEIVED AN"
type textarea "x"
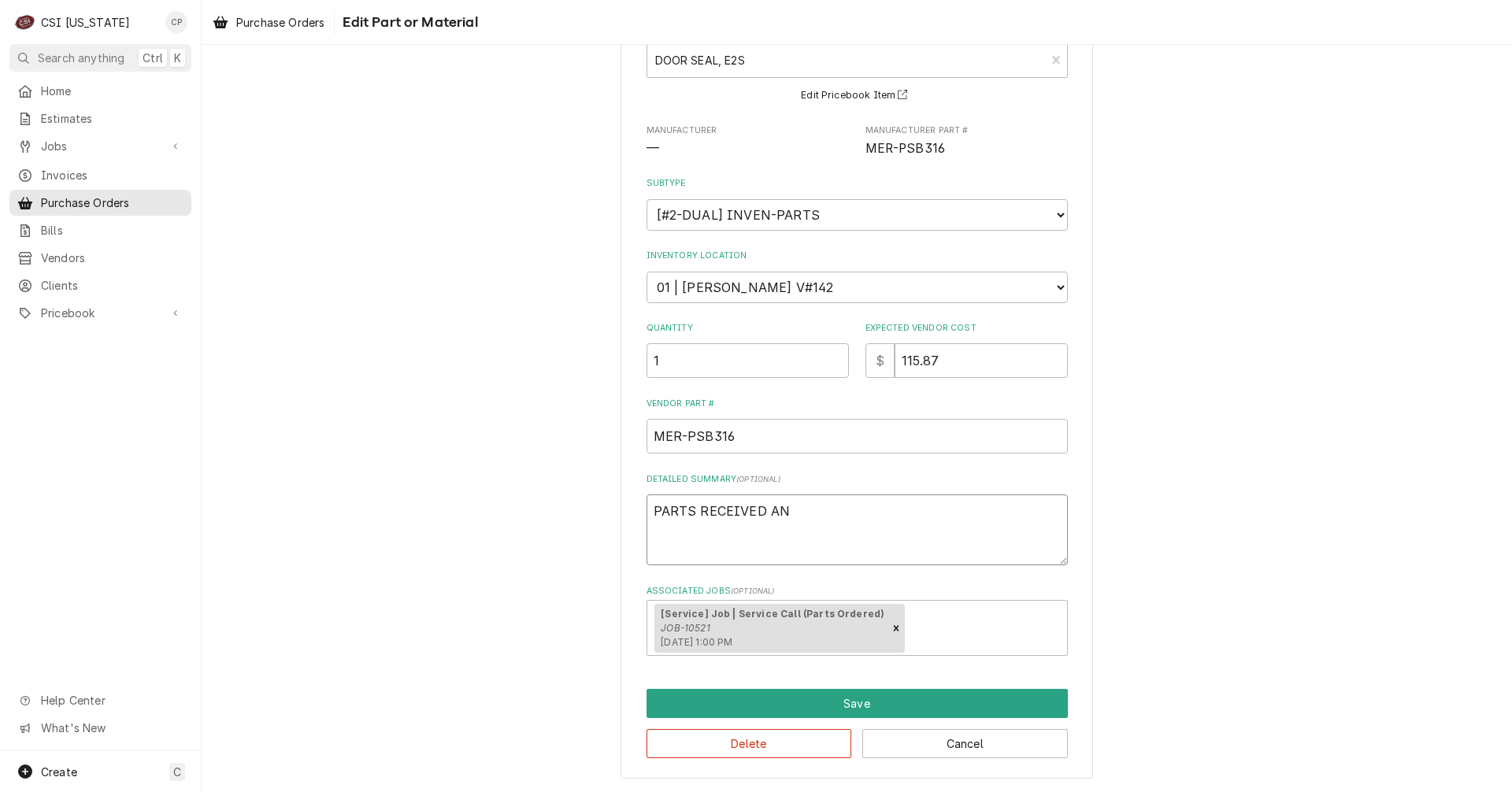
type textarea "PARTS RECEIVED AND"
type textarea "x"
type textarea "PARTS RECEIVED AND"
type textarea "x"
type textarea "PARTS RECEIVED AND P"
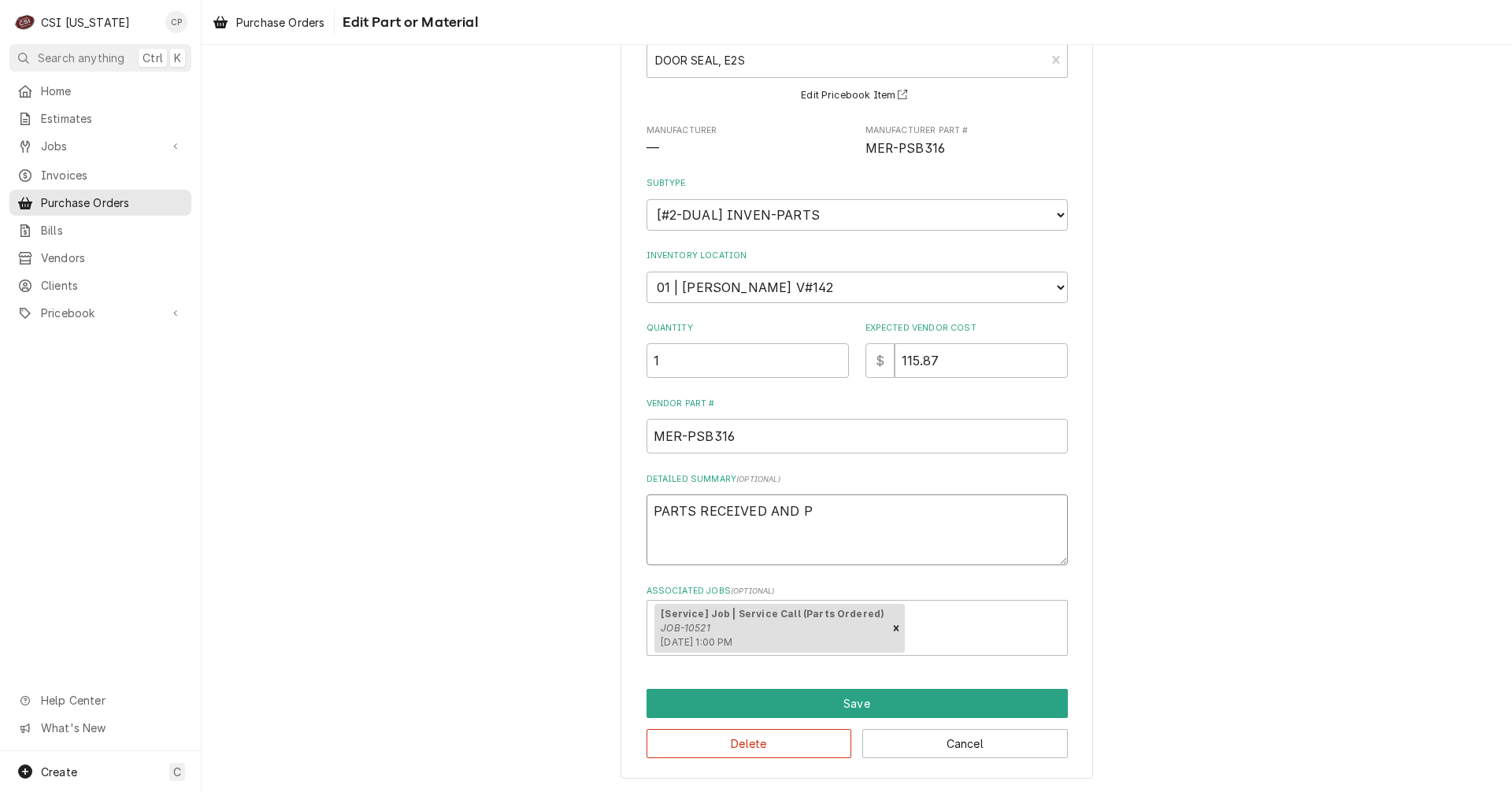
type textarea "x"
type textarea "PARTS RECEIVED AND PL"
type textarea "x"
type textarea "PARTS RECEIVED AND PLA"
type textarea "x"
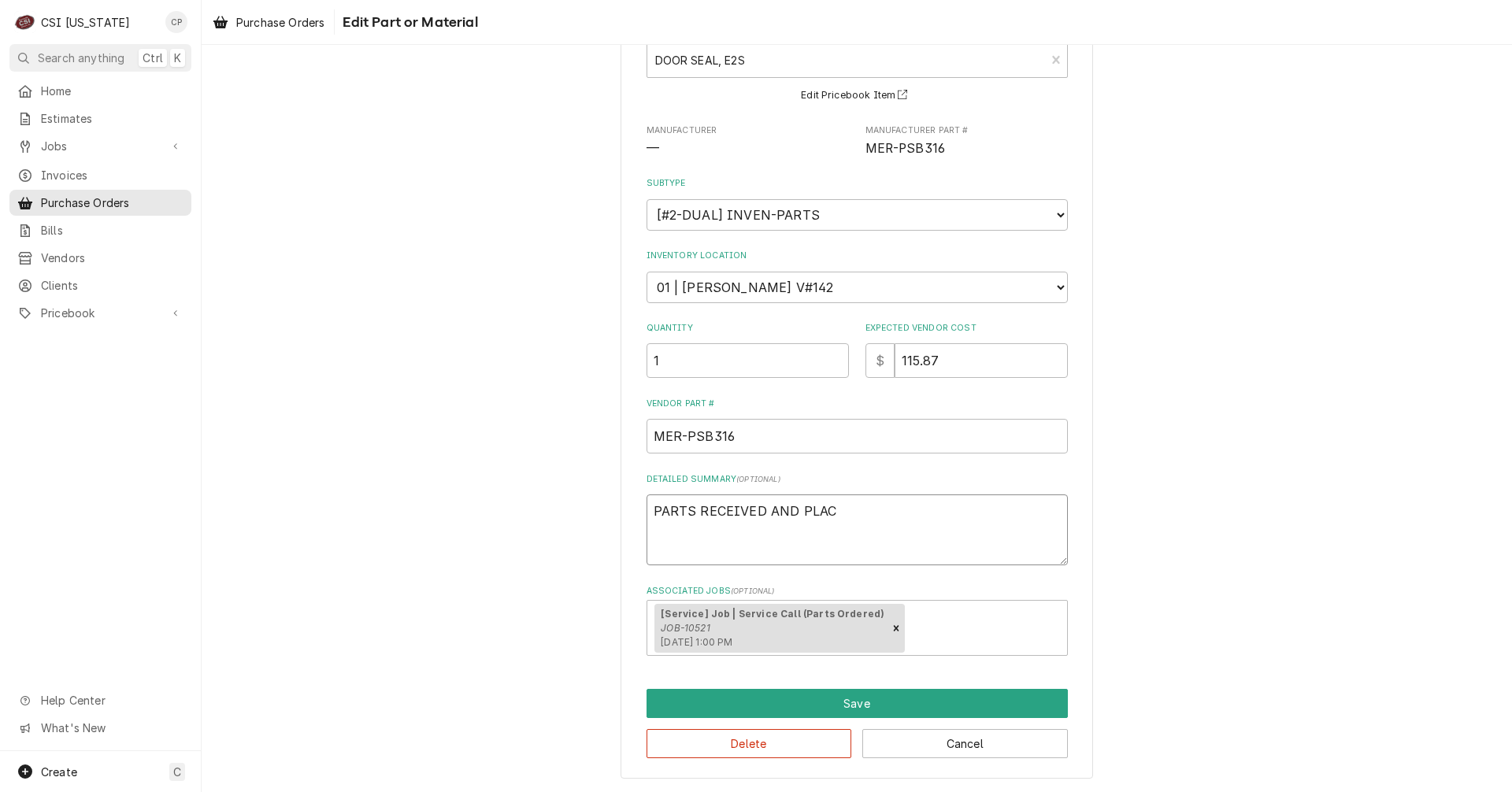
type textarea "PARTS RECEIVED AND PLACE"
type textarea "x"
type textarea "PARTS RECEIVED AND PLACED"
type textarea "x"
type textarea "PARTS RECEIVED AND PLACED"
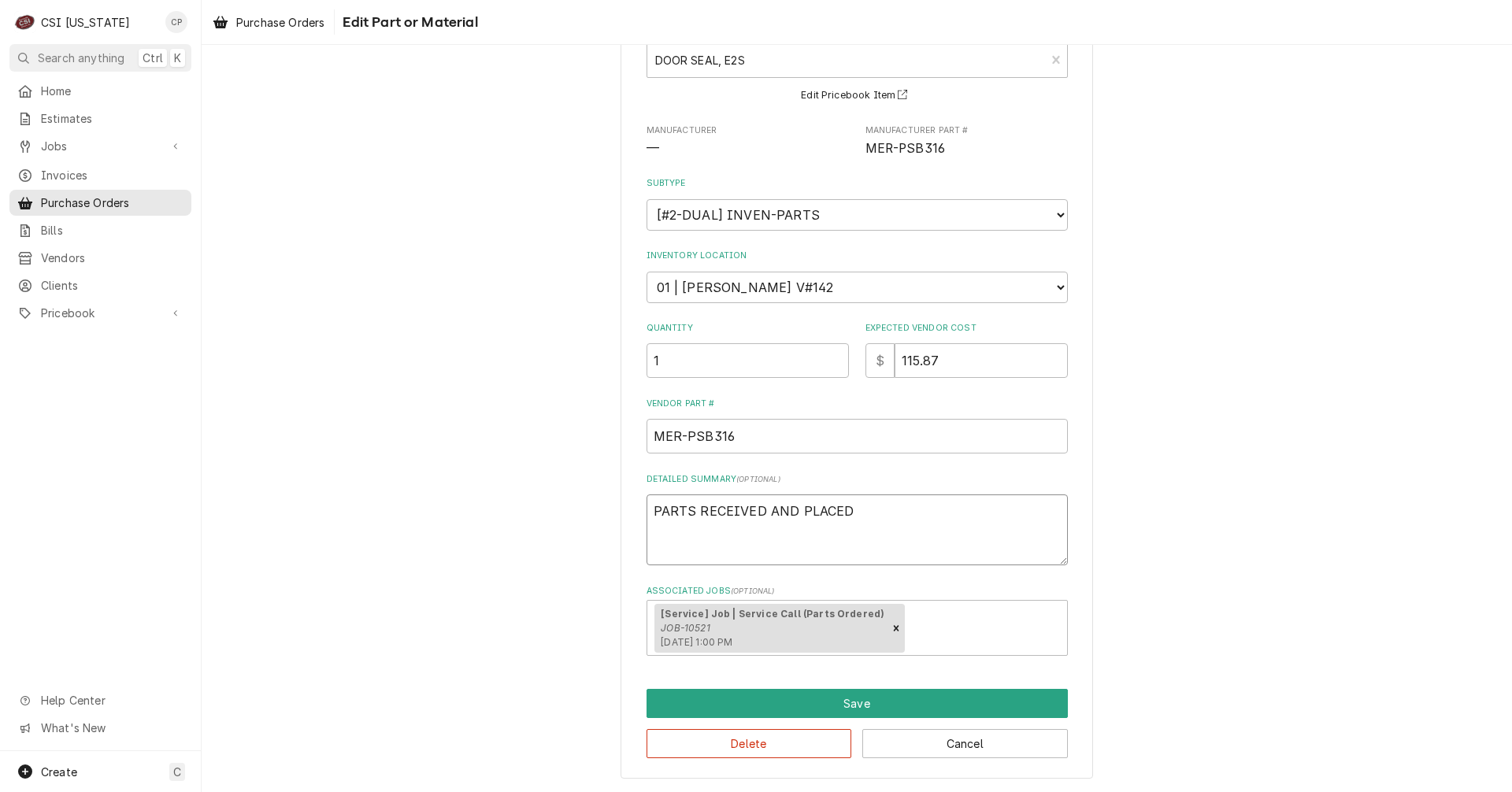
type textarea "x"
type textarea "PARTS RECEIVED AND PLACED O"
type textarea "x"
type textarea "PARTS RECEIVED AND PLACED ON"
type textarea "x"
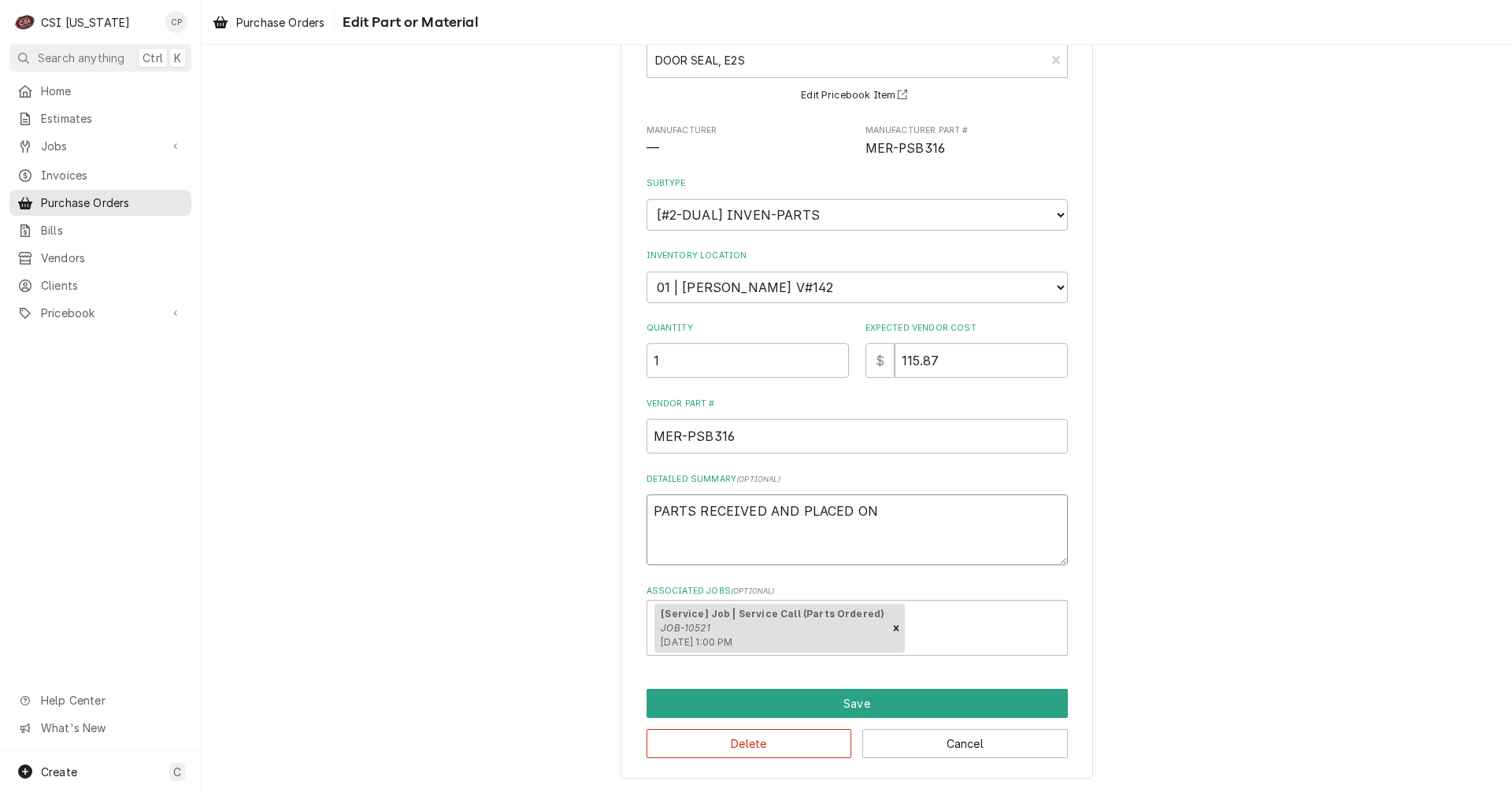
type textarea "PARTS RECEIVED AND PLACED ON"
type textarea "x"
type textarea "PARTS RECEIVED AND PLACED ON M"
type textarea "x"
type textarea "PARTS RECEIVED AND PLACED ON MA"
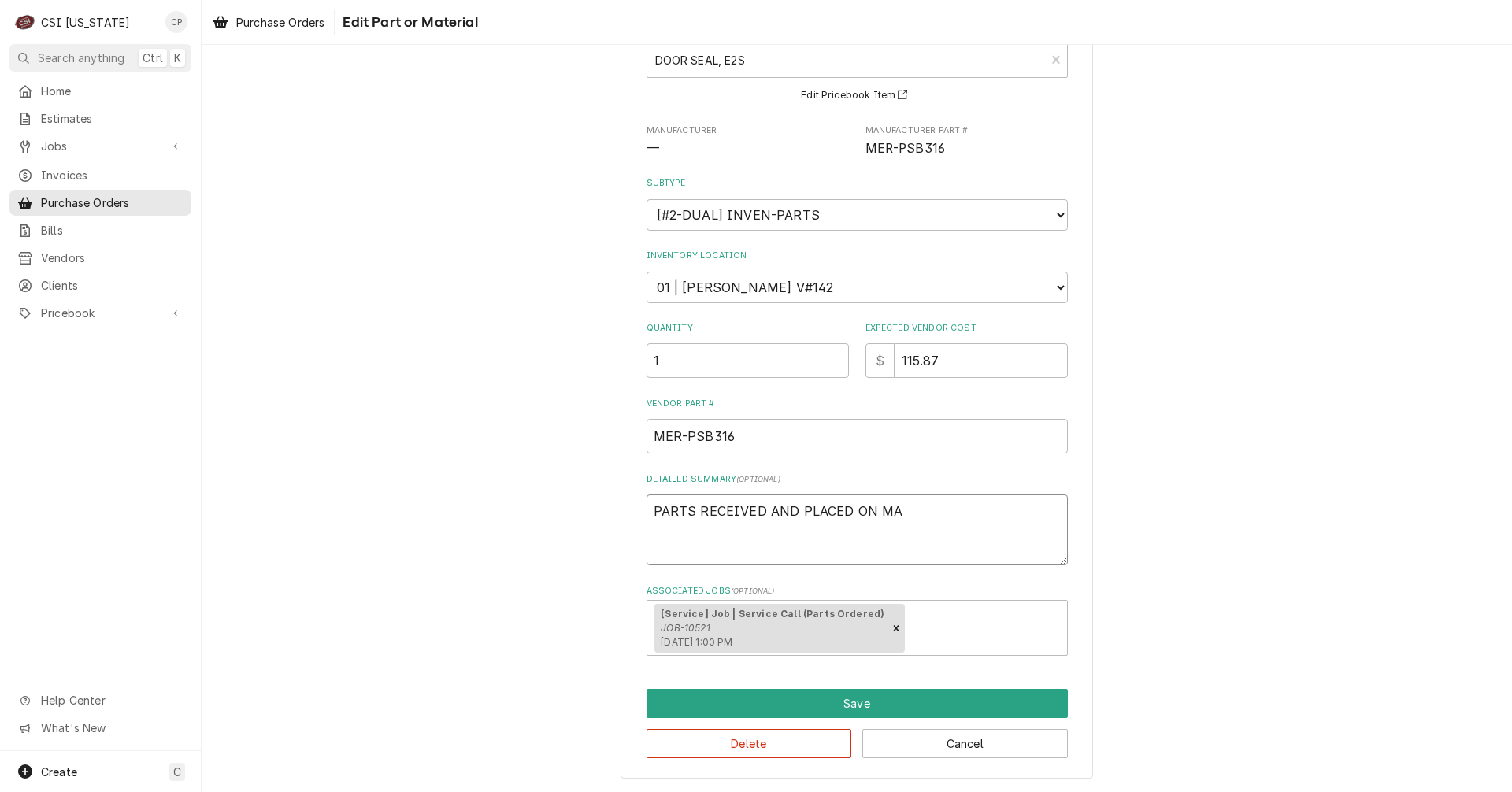
type textarea "x"
type textarea "PARTS RECEIVED AND PLACED ON MAT"
type textarea "x"
type textarea "PARTS RECEIVED AND PLACED ON MATT"
type textarea "x"
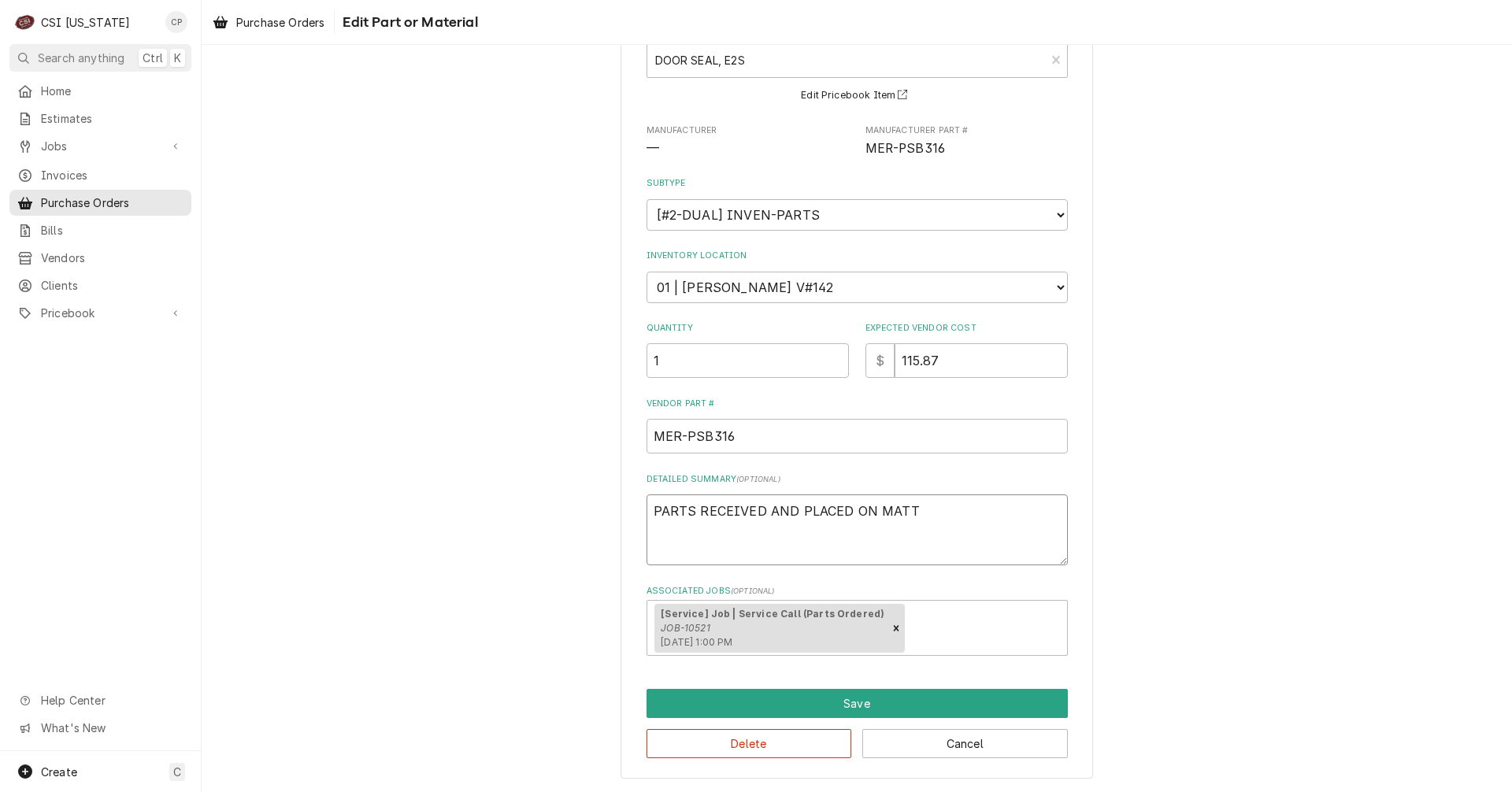
type textarea "PARTS RECEIVED AND PLACED ON MATTS"
type textarea "x"
type textarea "PARTS RECEIVED AND PLACED ON MATTS"
type textarea "x"
type textarea "PARTS RECEIVED AND PLACED ON MATTS S"
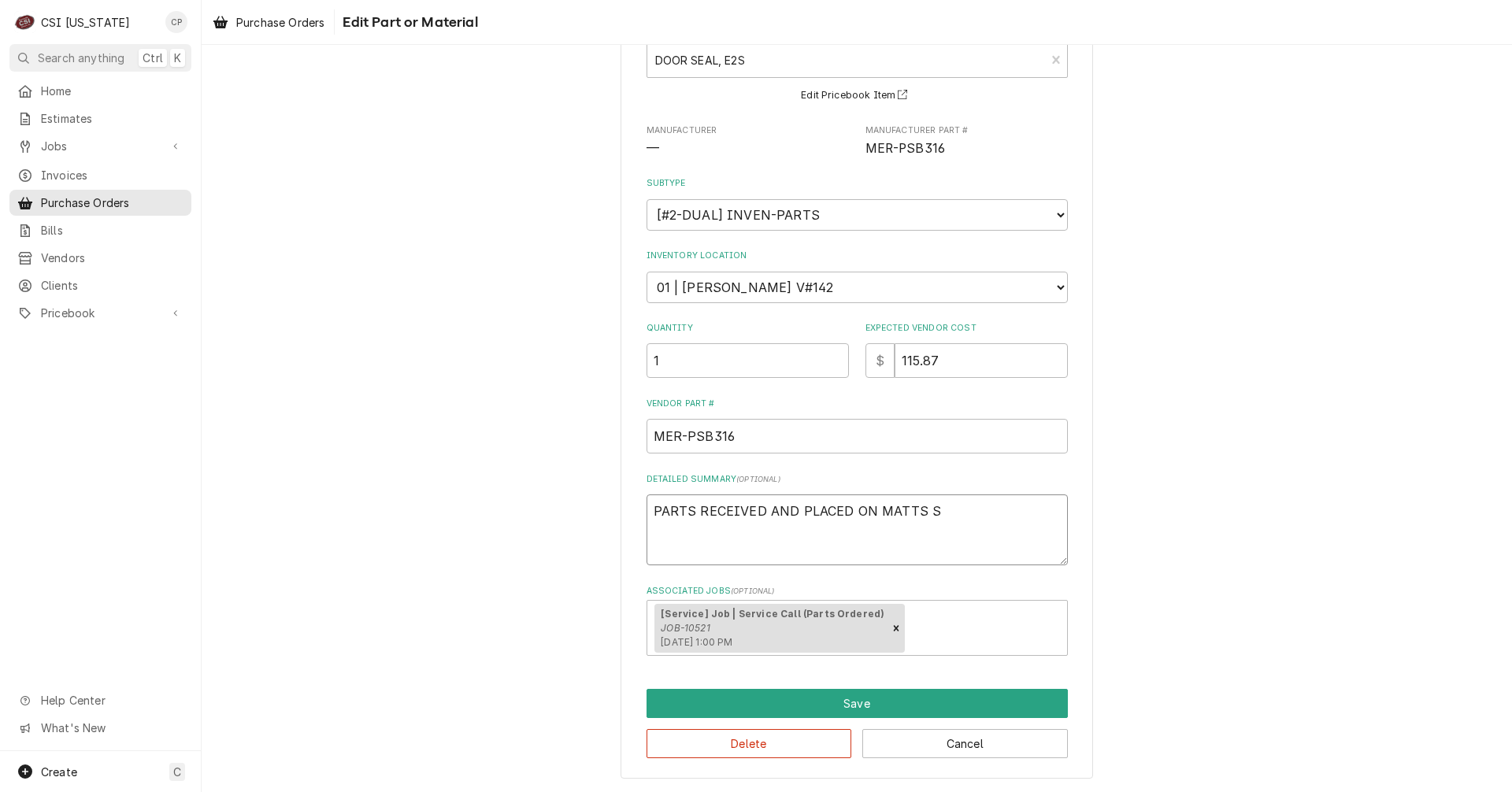
type textarea "x"
type textarea "PARTS RECEIVED AND PLACED ON MATTS SH"
type textarea "x"
type textarea "PARTS RECEIVED AND PLACED ON MATTS SHE"
type textarea "x"
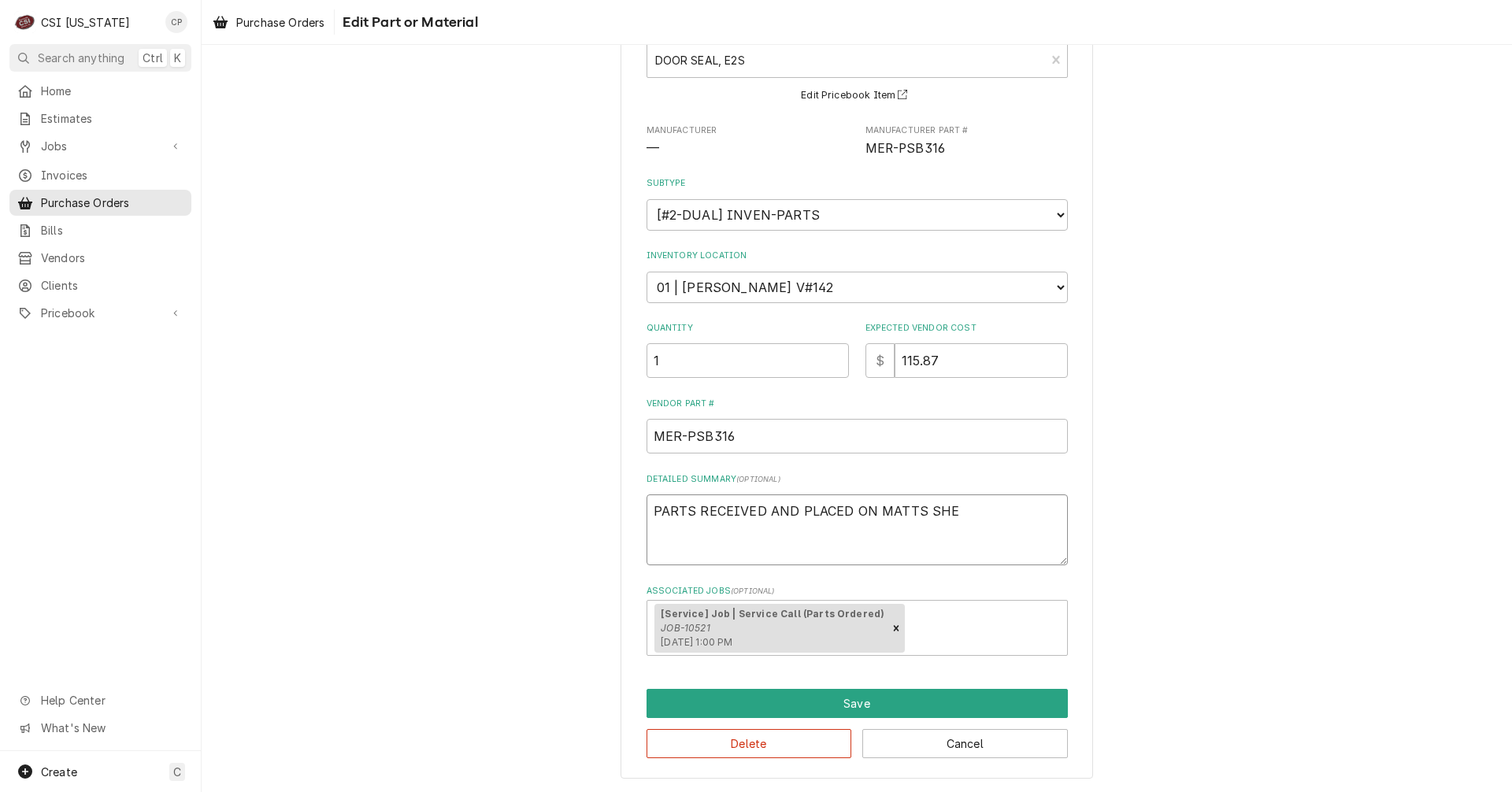
type textarea "PARTS RECEIVED AND PLACED ON MATTS SHEL"
type textarea "x"
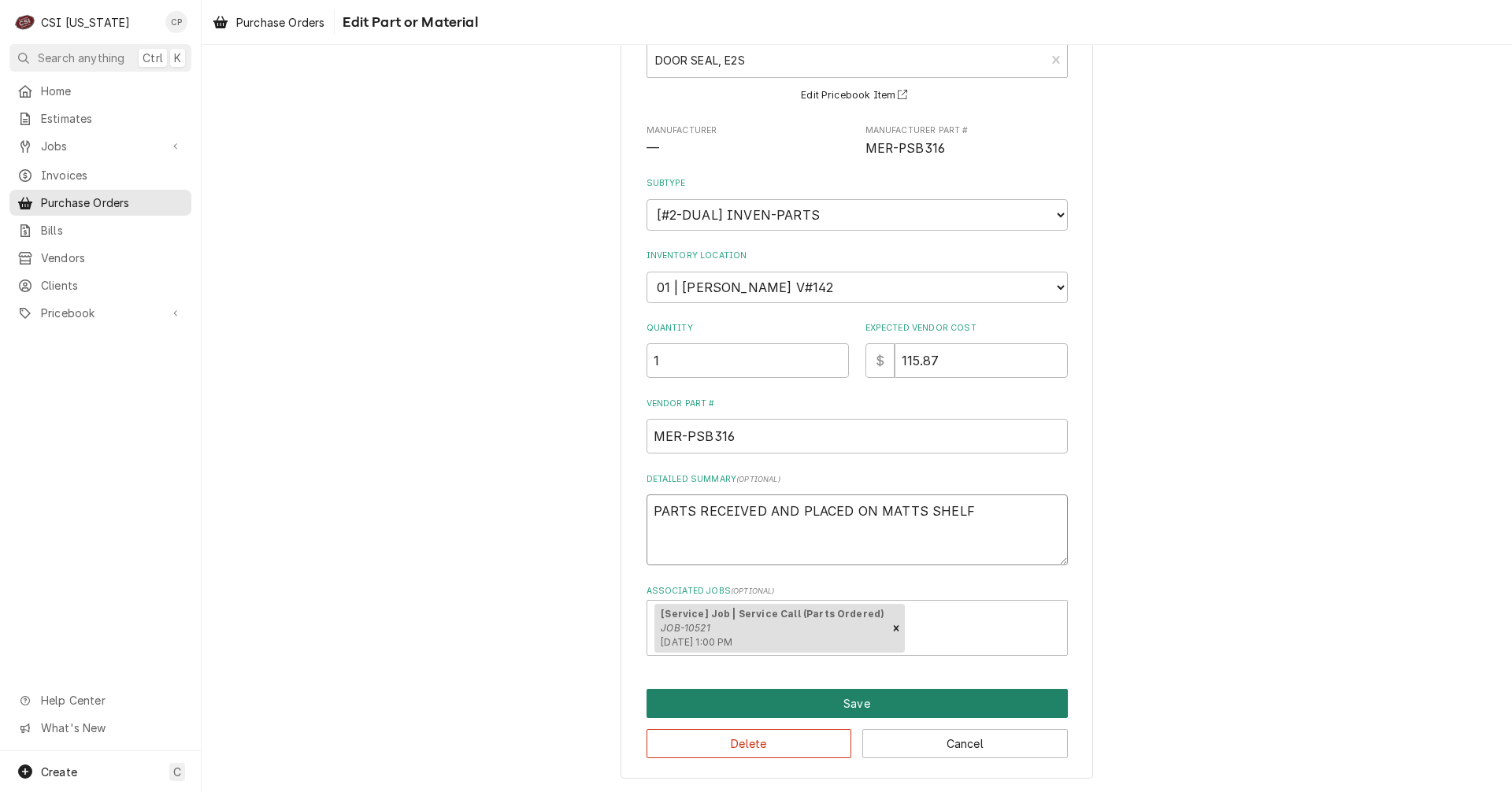
type textarea "PARTS RECEIVED AND PLACED ON MATTS SHELF"
click at [860, 703] on button "Save" at bounding box center [858, 703] width 422 height 29
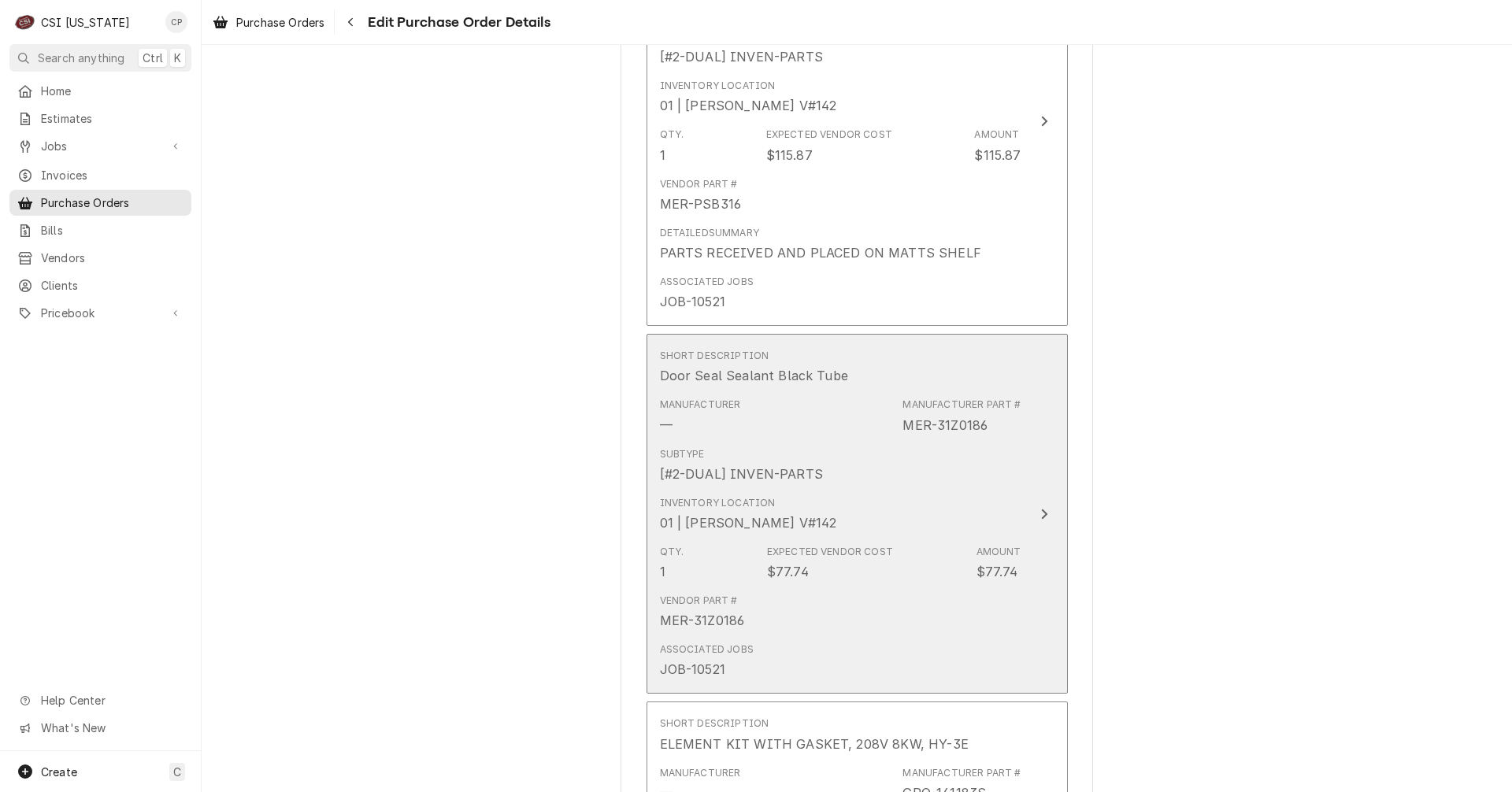
scroll to position [788, 0]
click at [1038, 516] on button "Short Description Door Seal Sealant Black Tube Manufacturer — Manufacturer Part…" at bounding box center [858, 507] width 422 height 360
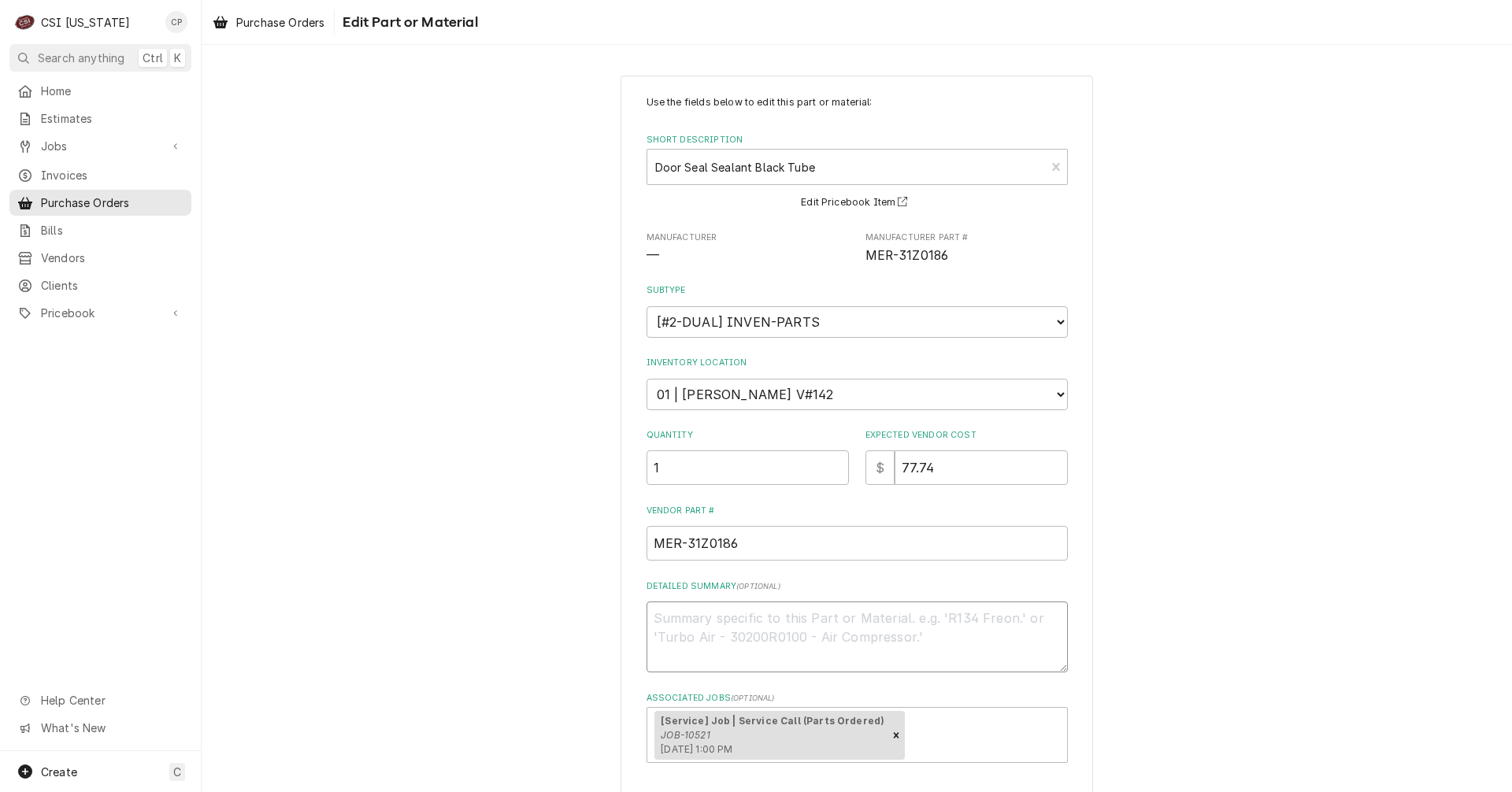
click at [797, 619] on textarea "Detailed Summary ( optional )" at bounding box center [858, 637] width 422 height 71
type textarea "x"
type textarea "P"
type textarea "x"
type textarea "PA"
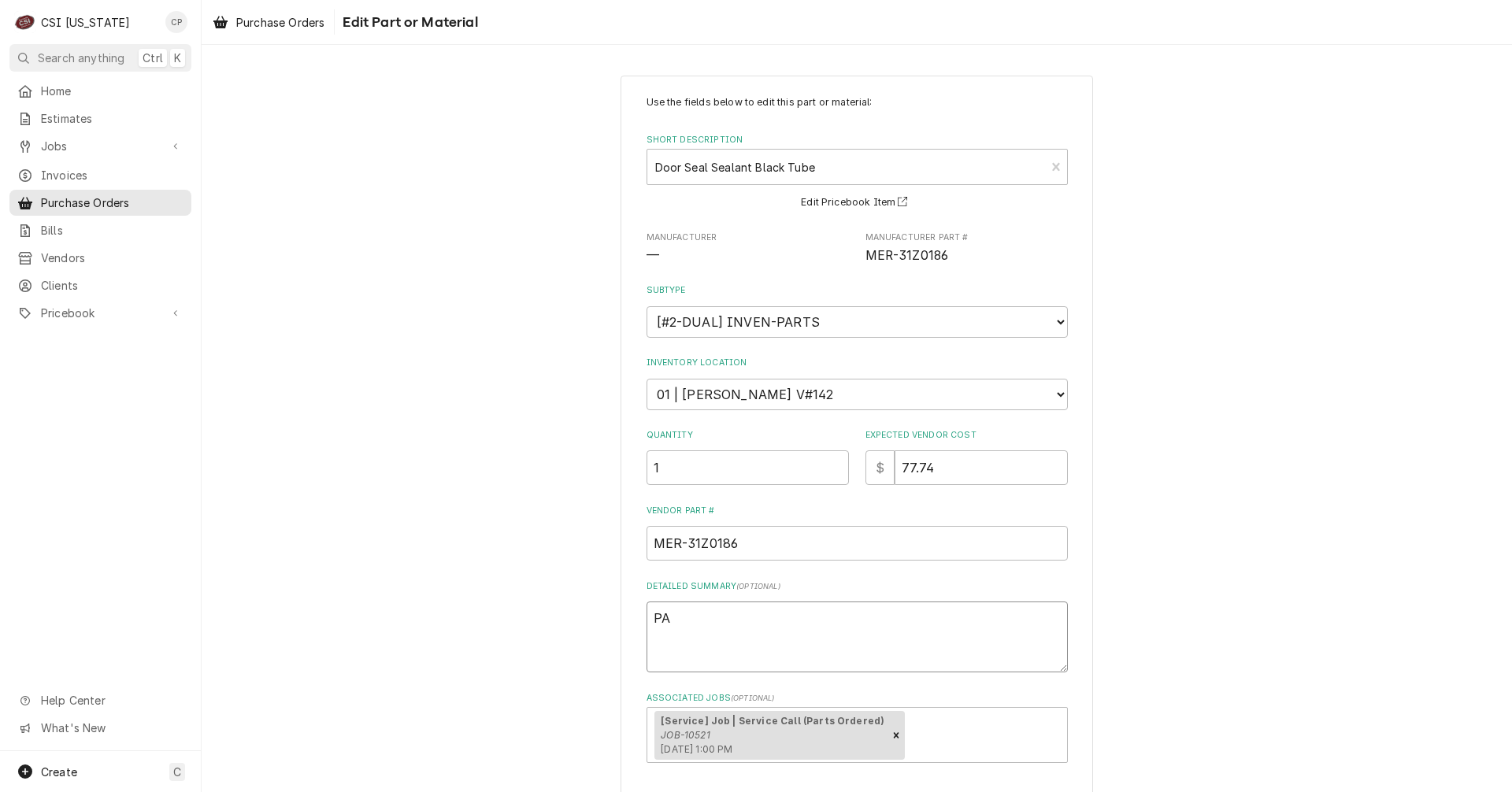
type textarea "x"
type textarea "PAR"
type textarea "x"
type textarea "PART"
type textarea "x"
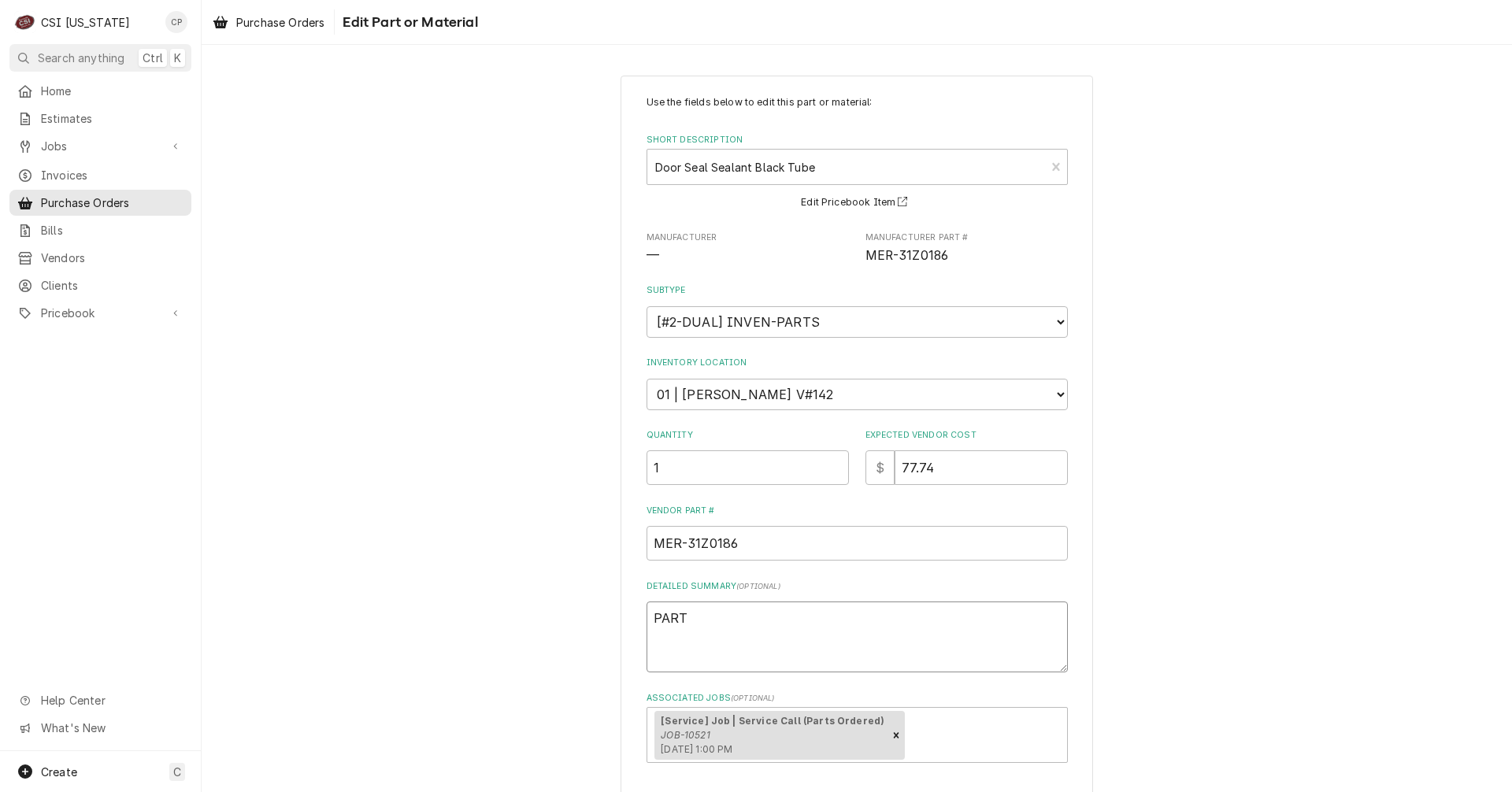
type textarea "PART"
type textarea "x"
type textarea "PART R"
type textarea "x"
type textarea "PART RE"
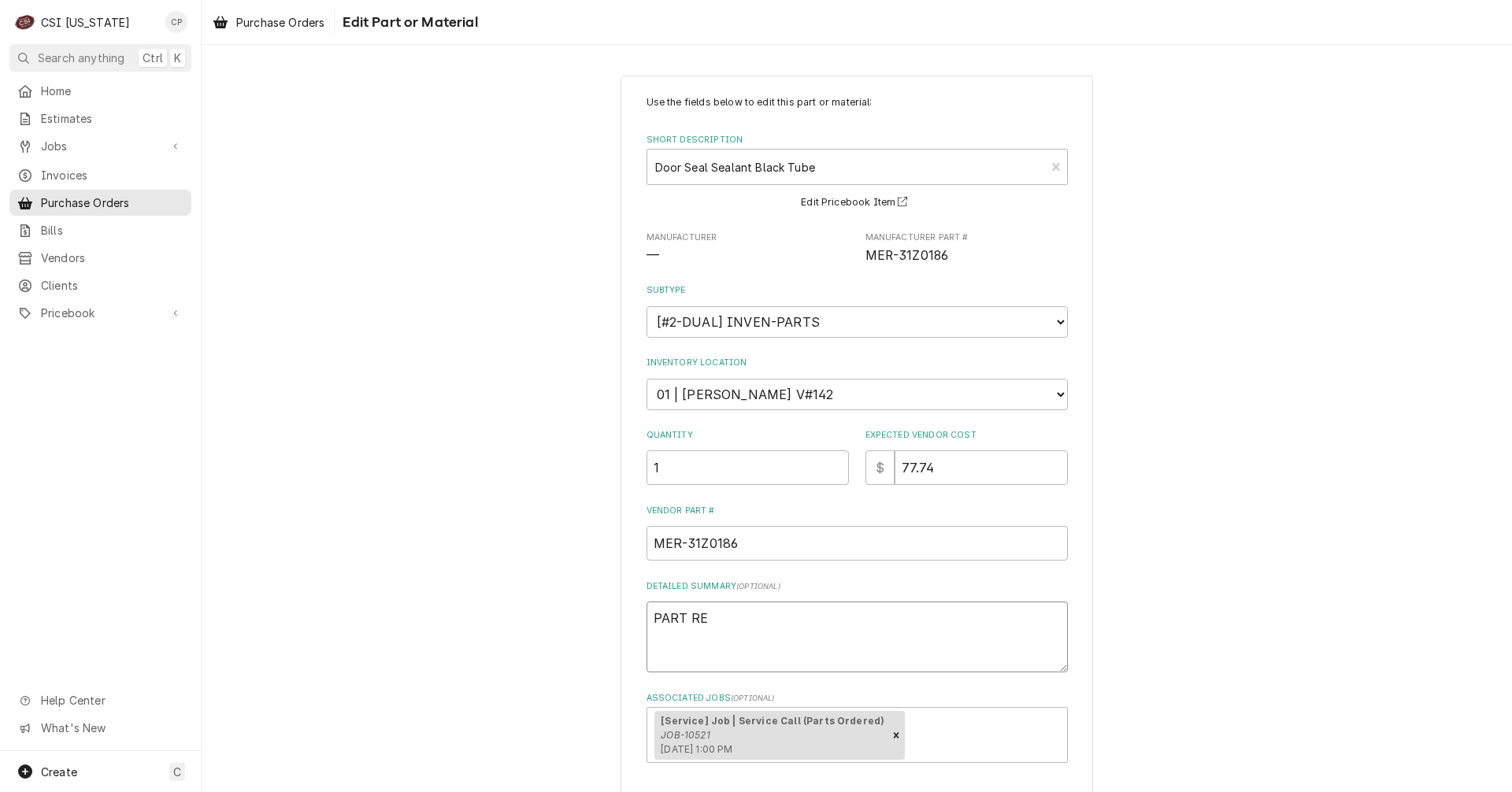
type textarea "x"
type textarea "PART REC"
type textarea "x"
type textarea "PART RECE"
type textarea "x"
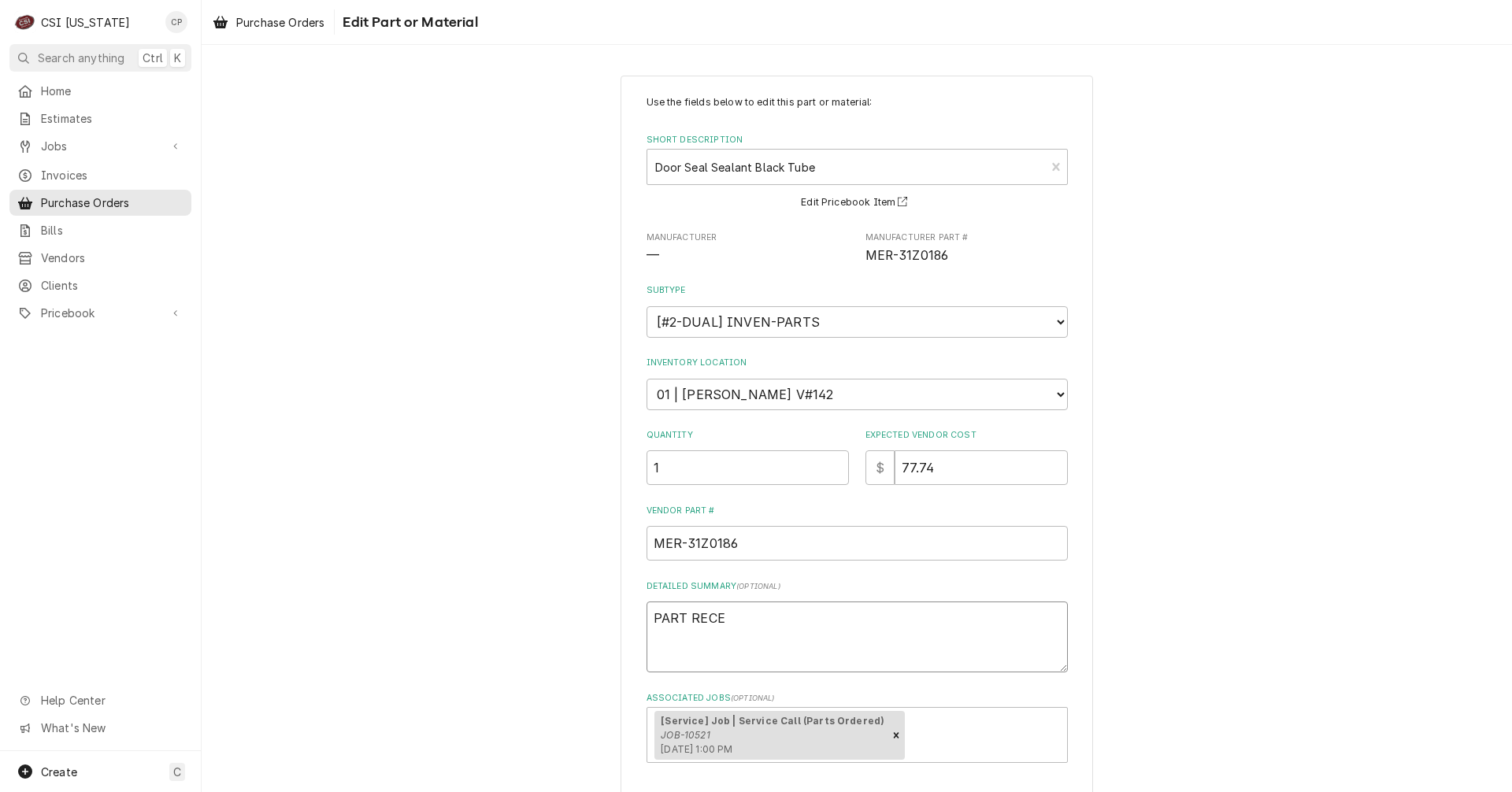
type textarea "PART RECEI"
type textarea "x"
type textarea "PART RECEIV"
type textarea "x"
type textarea "PART RECEIVE"
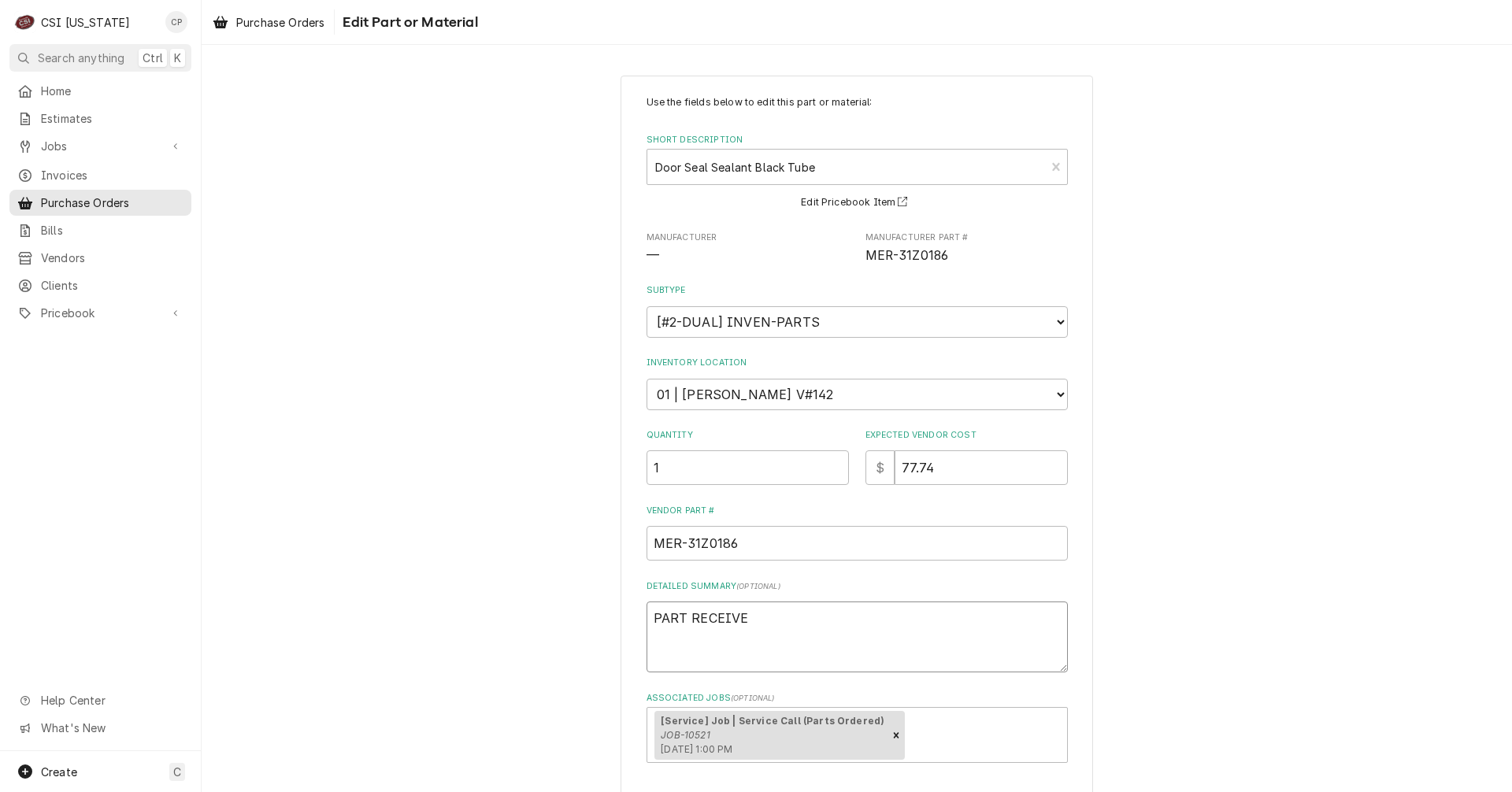
type textarea "x"
type textarea "PART RECEIVED"
type textarea "x"
type textarea "PART RECEIVED"
type textarea "x"
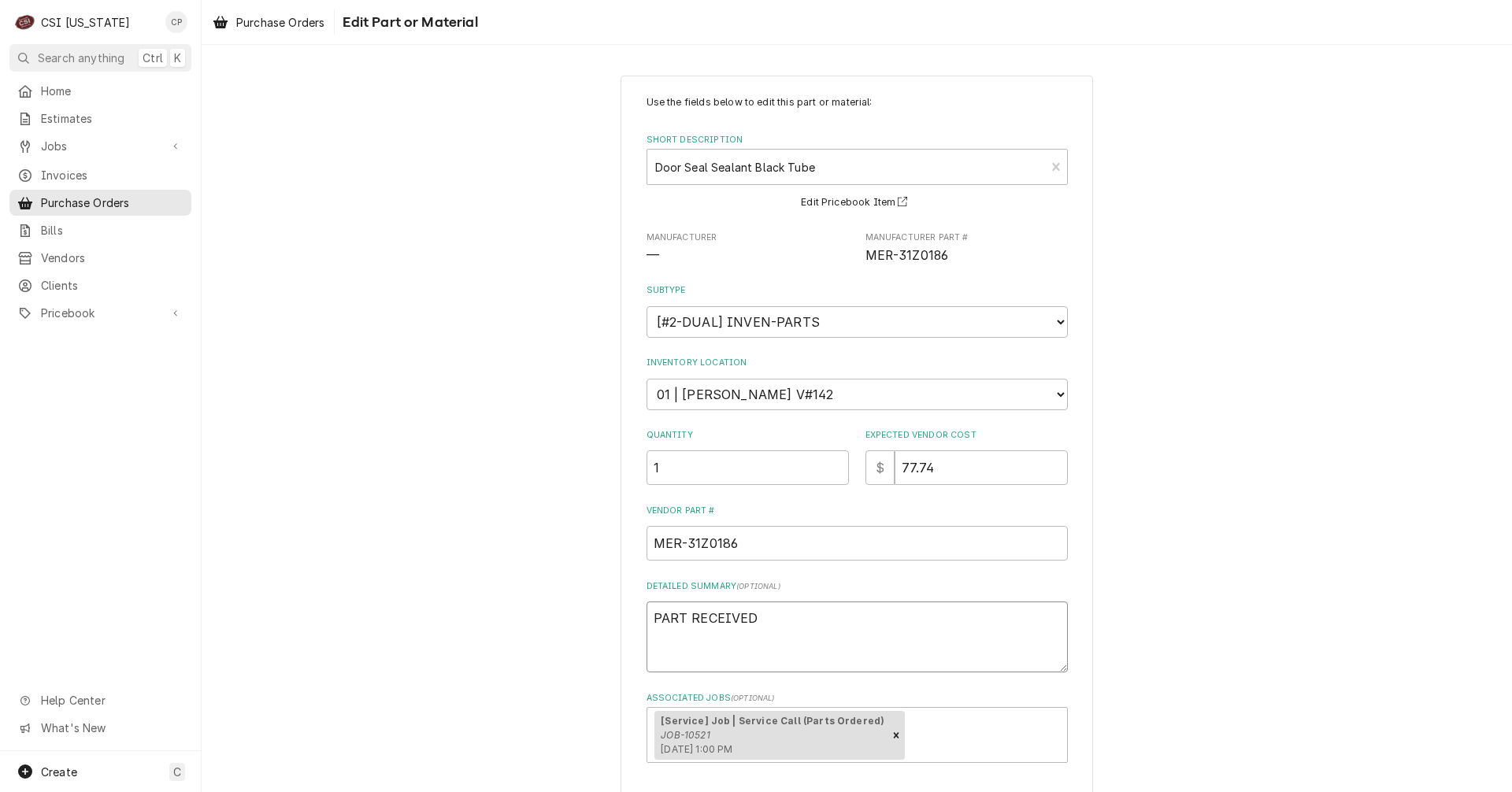
type textarea "PART RECEIVED A"
type textarea "x"
type textarea "PART RECEIVED AN"
type textarea "x"
type textarea "PART RECEIVED AND"
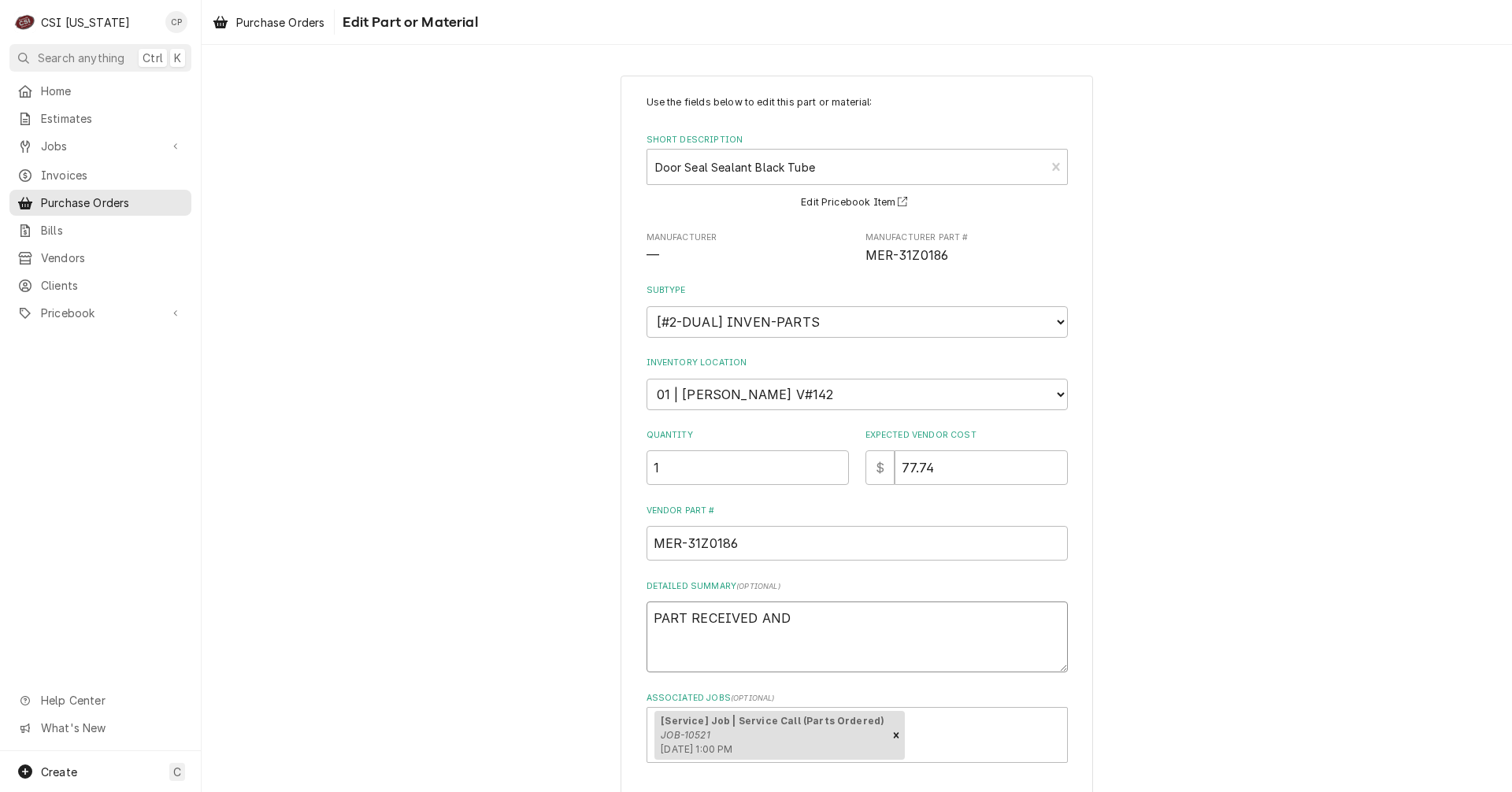
type textarea "x"
type textarea "PART RECEIVED AND"
type textarea "x"
type textarea "PART RECEIVED AND P"
type textarea "x"
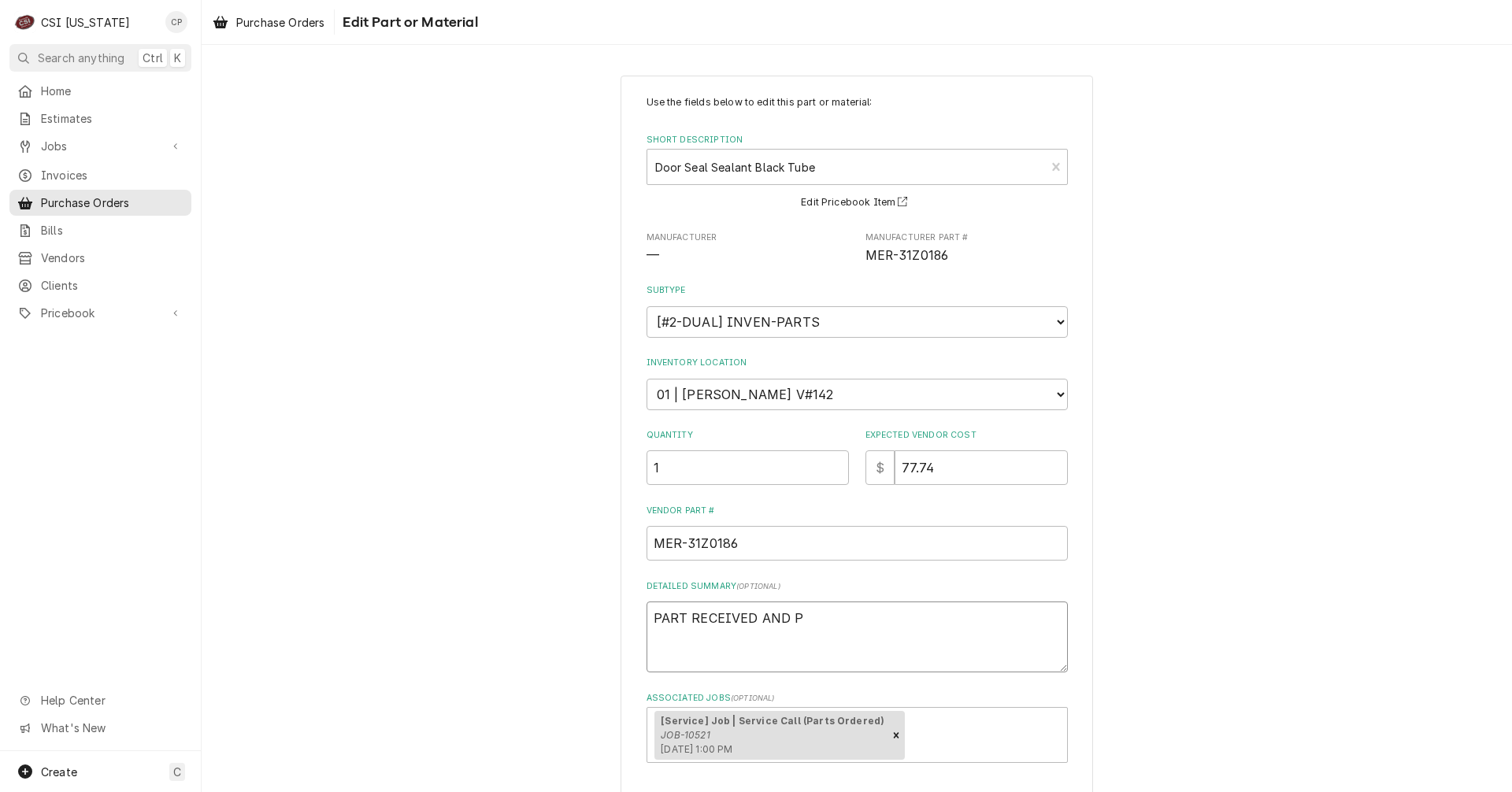
type textarea "PART RECEIVED AND PL"
type textarea "x"
type textarea "PART RECEIVED AND PLA"
type textarea "x"
type textarea "PART RECEIVED AND PLAC"
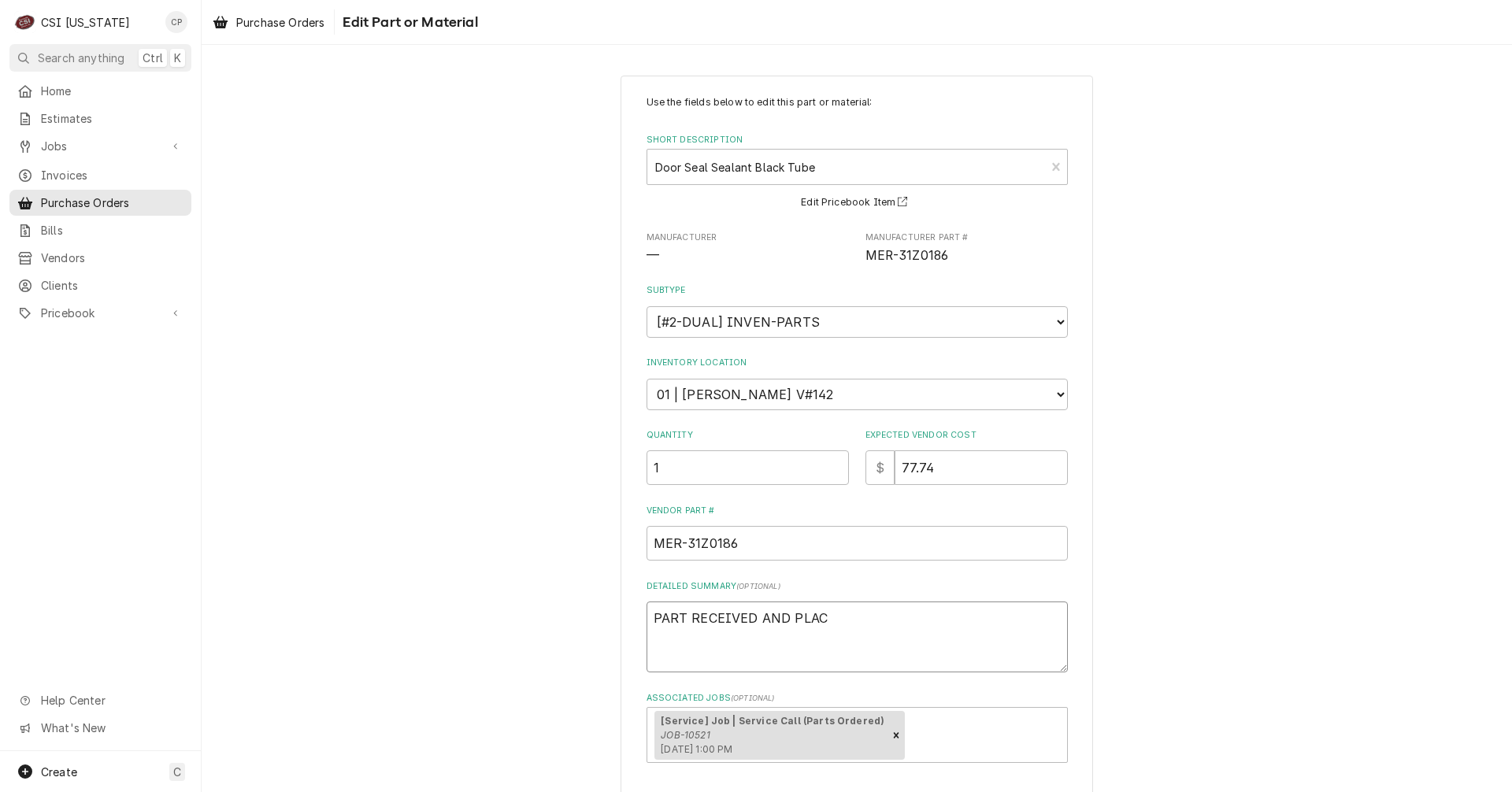
type textarea "x"
type textarea "PART RECEIVED AND PLACE"
type textarea "x"
type textarea "PART RECEIVED AND PLACED"
type textarea "x"
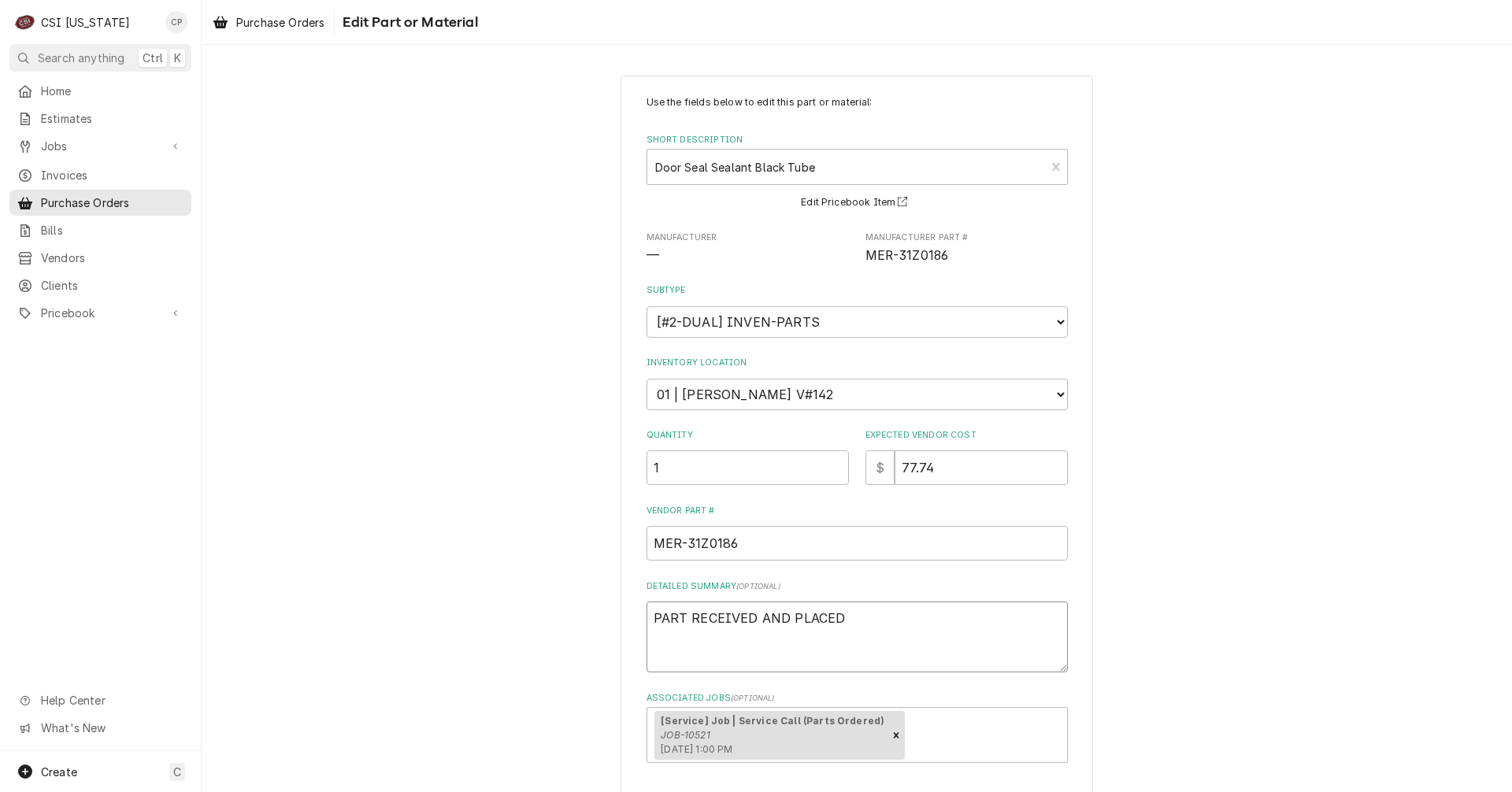
type textarea "PART RECEIVED AND PLACED"
type textarea "x"
type textarea "PART RECEIVED AND PLACED O"
type textarea "x"
type textarea "PART RECEIVED AND PLACED ON"
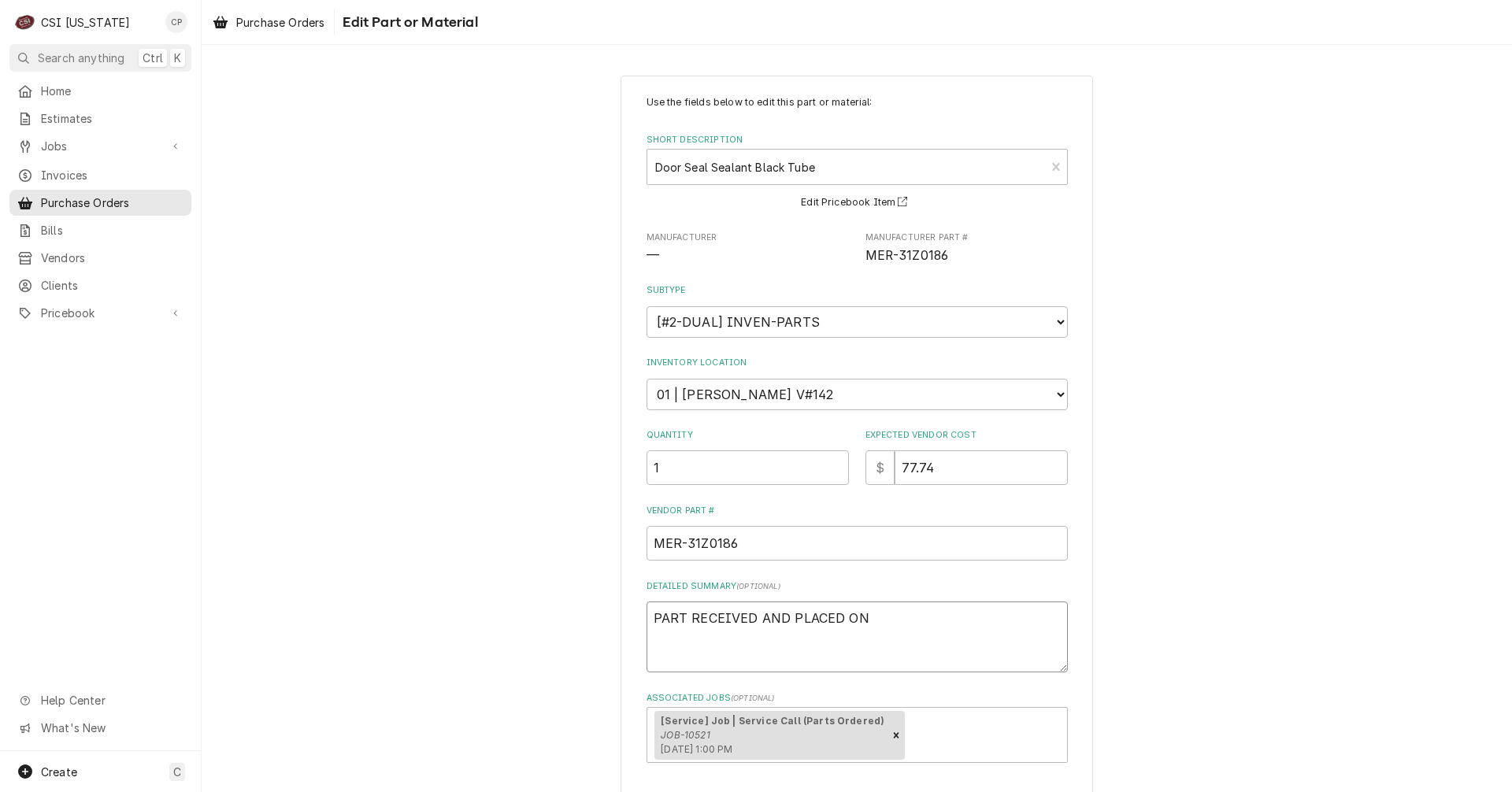
type textarea "x"
type textarea "PART RECEIVED AND PLACED ON"
type textarea "x"
type textarea "PART RECEIVED AND PLACED ON M"
type textarea "x"
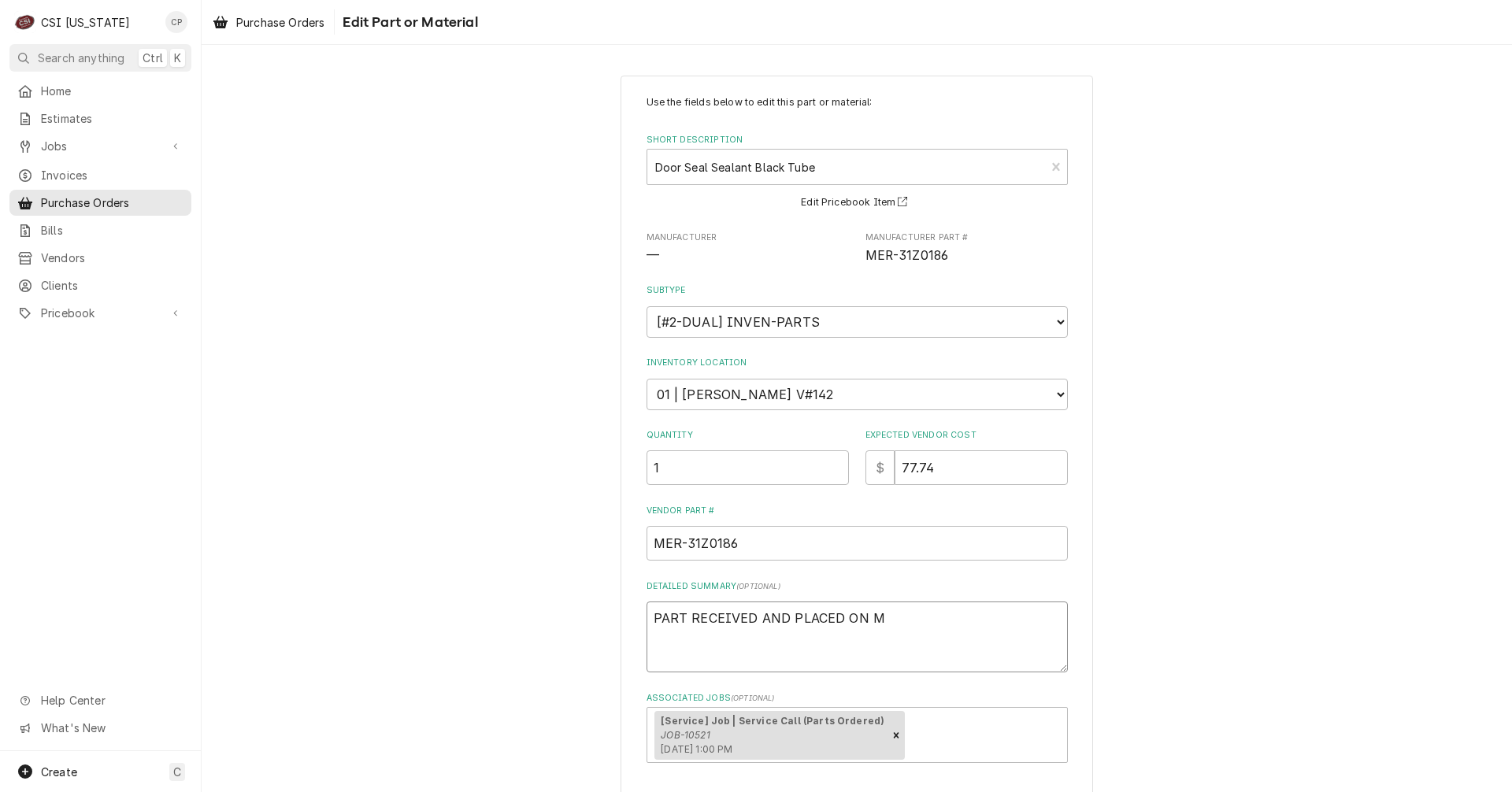
type textarea "PART RECEIVED AND PLACED ON MA"
type textarea "x"
type textarea "PART RECEIVED AND PLACED ON MAT"
type textarea "x"
type textarea "PART RECEIVED AND PLACED ON MATT"
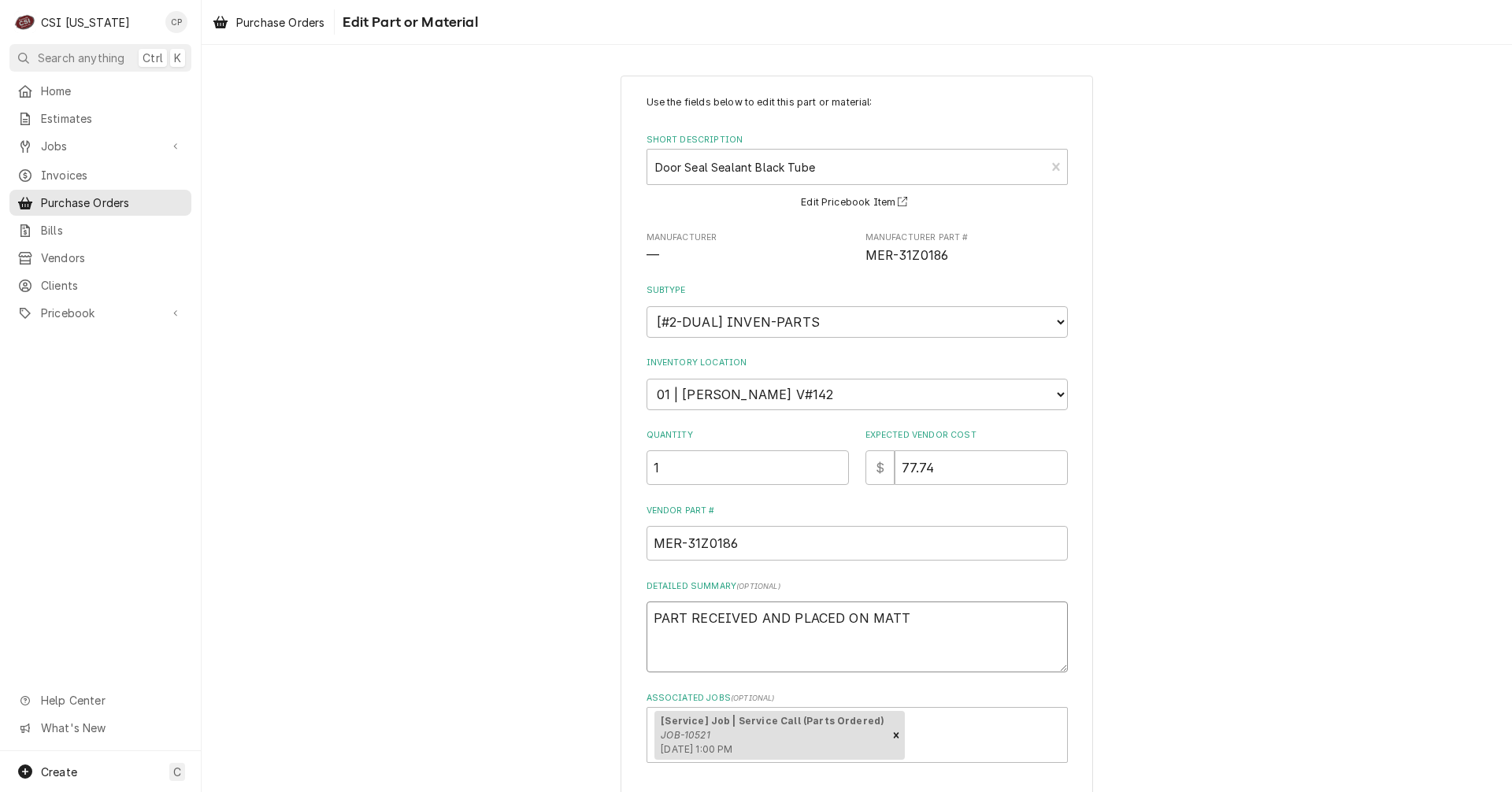
type textarea "x"
type textarea "PART RECEIVED AND PLACED ON MATTS"
type textarea "x"
type textarea "PART RECEIVED AND PLACED ON MATTSH"
type textarea "x"
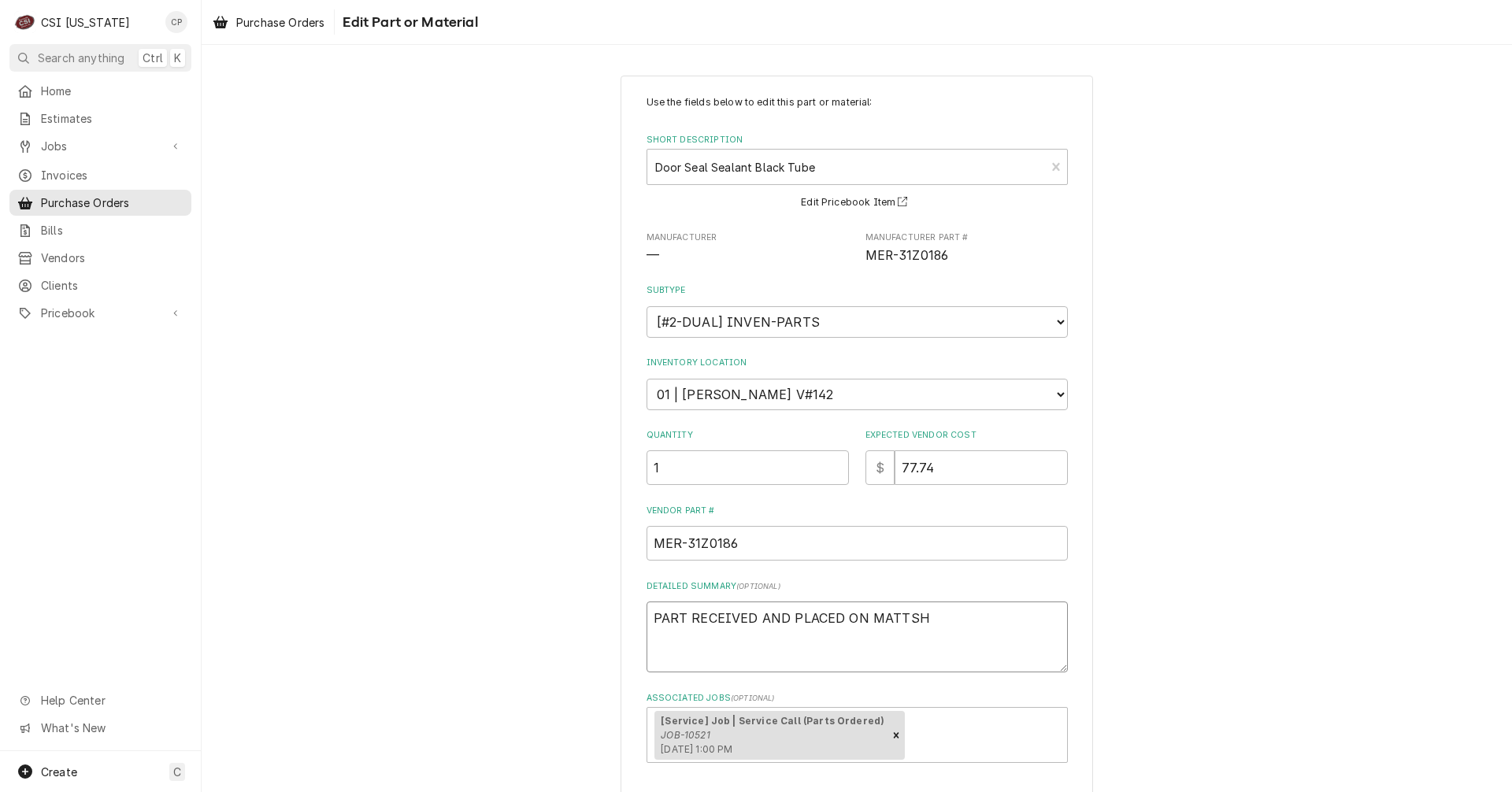
type textarea "PART RECEIVED AND PLACED ON MATTS"
type textarea "x"
type textarea "PART RECEIVED AND PLACED ON MATTS"
type textarea "x"
type textarea "PART RECEIVED AND PLACED ON MATTS S"
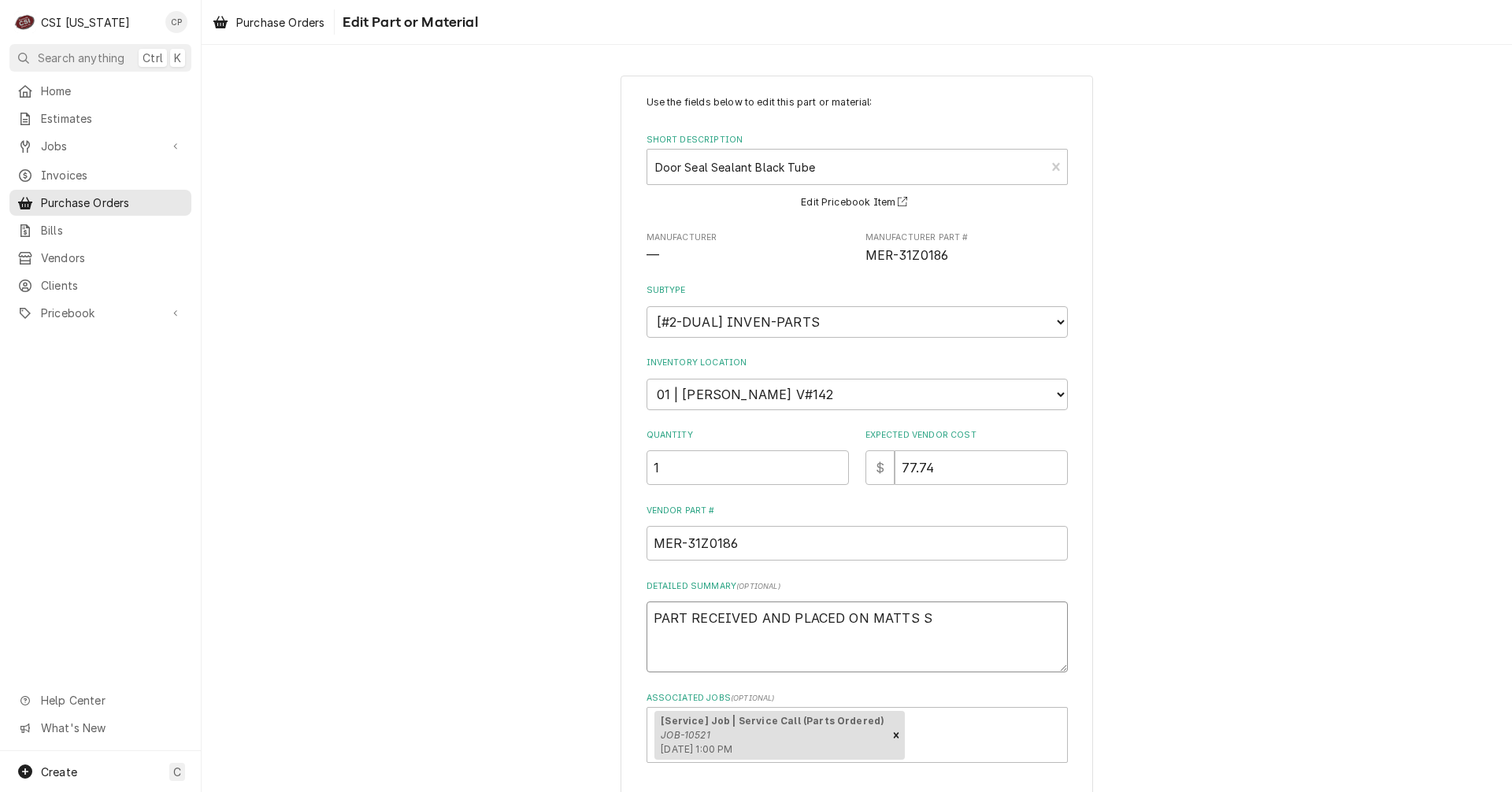
type textarea "x"
type textarea "PART RECEIVED AND PLACED ON MATTS SH"
type textarea "x"
type textarea "PART RECEIVED AND PLACED ON MATTS SHE"
type textarea "x"
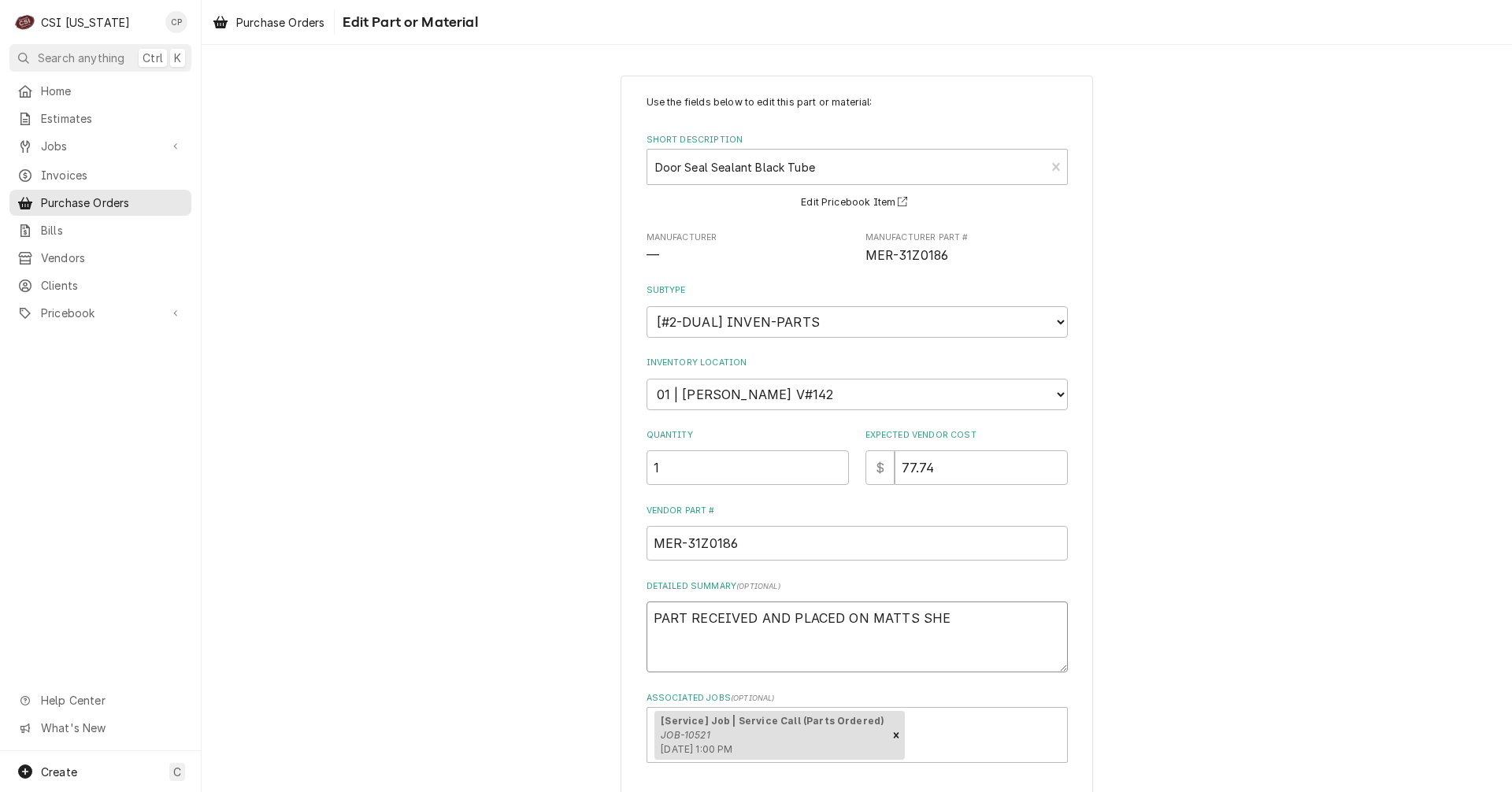
type textarea "PART RECEIVED AND PLACED ON MATTS SHEL"
type textarea "x"
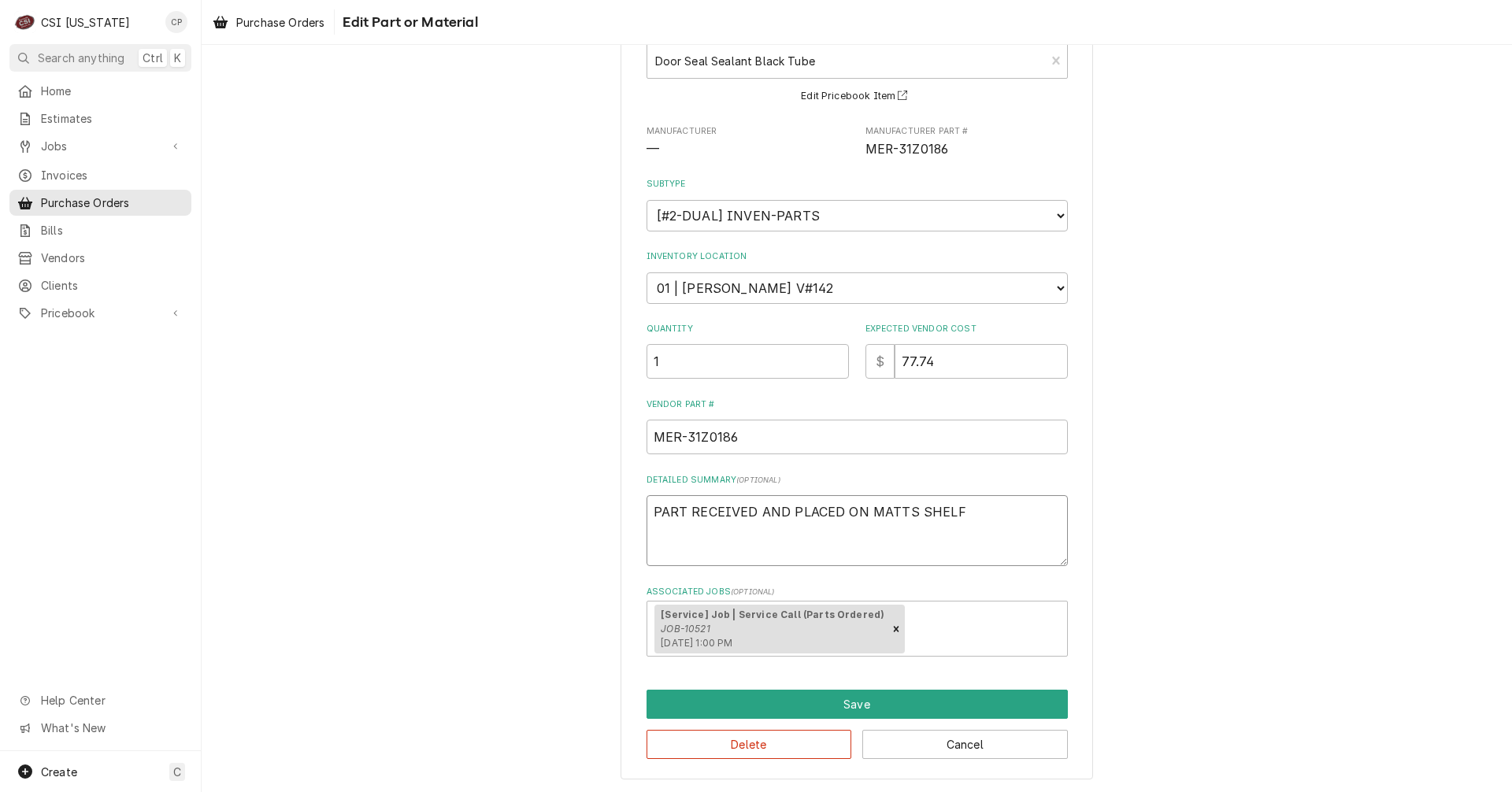
scroll to position [107, 0]
type textarea "PART RECEIVED AND PLACED ON MATTS SHELF"
click at [837, 698] on button "Save" at bounding box center [858, 703] width 422 height 29
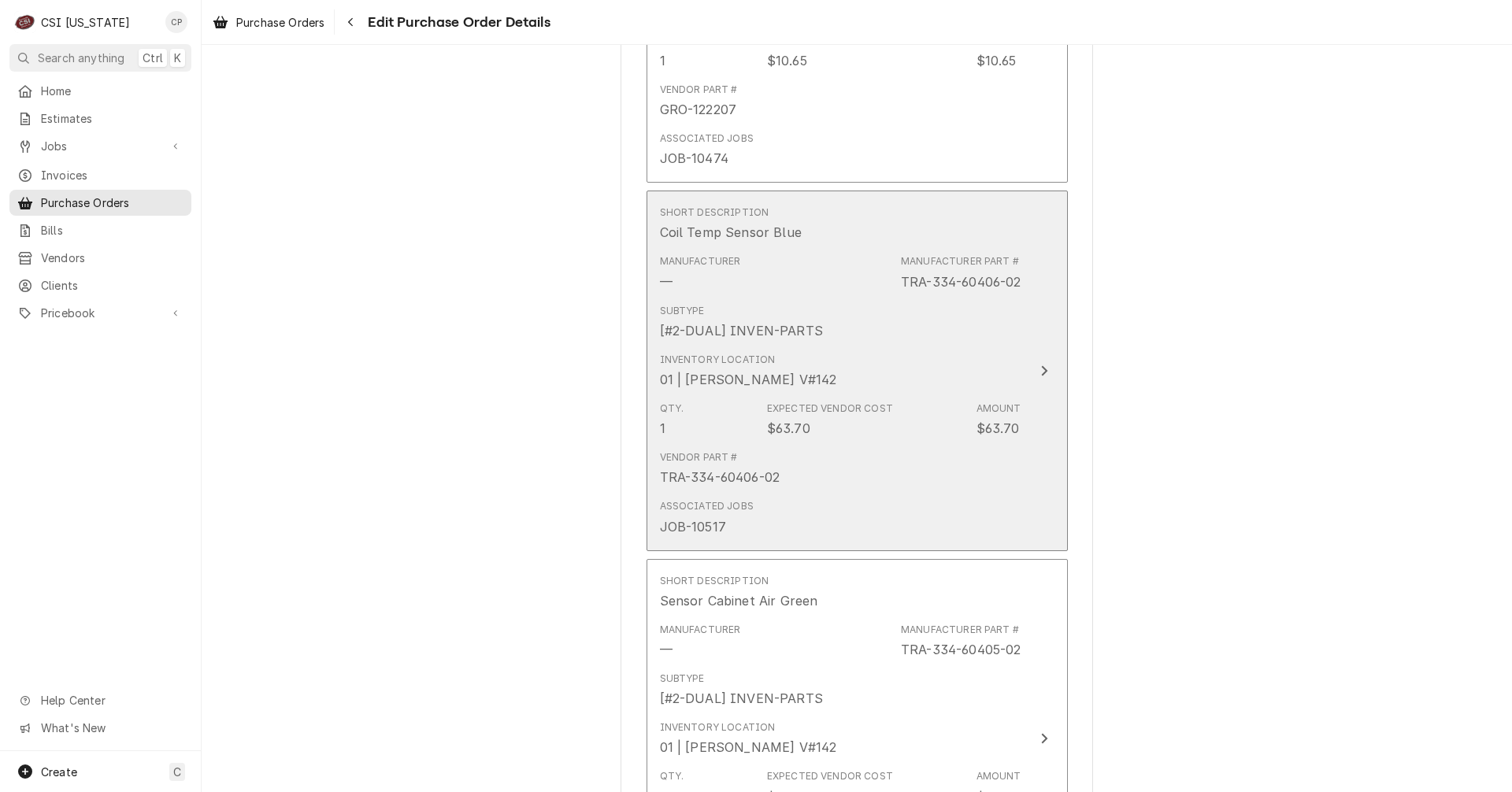
scroll to position [2077, 0]
click at [1041, 369] on icon "Update Line Item" at bounding box center [1044, 370] width 6 height 10
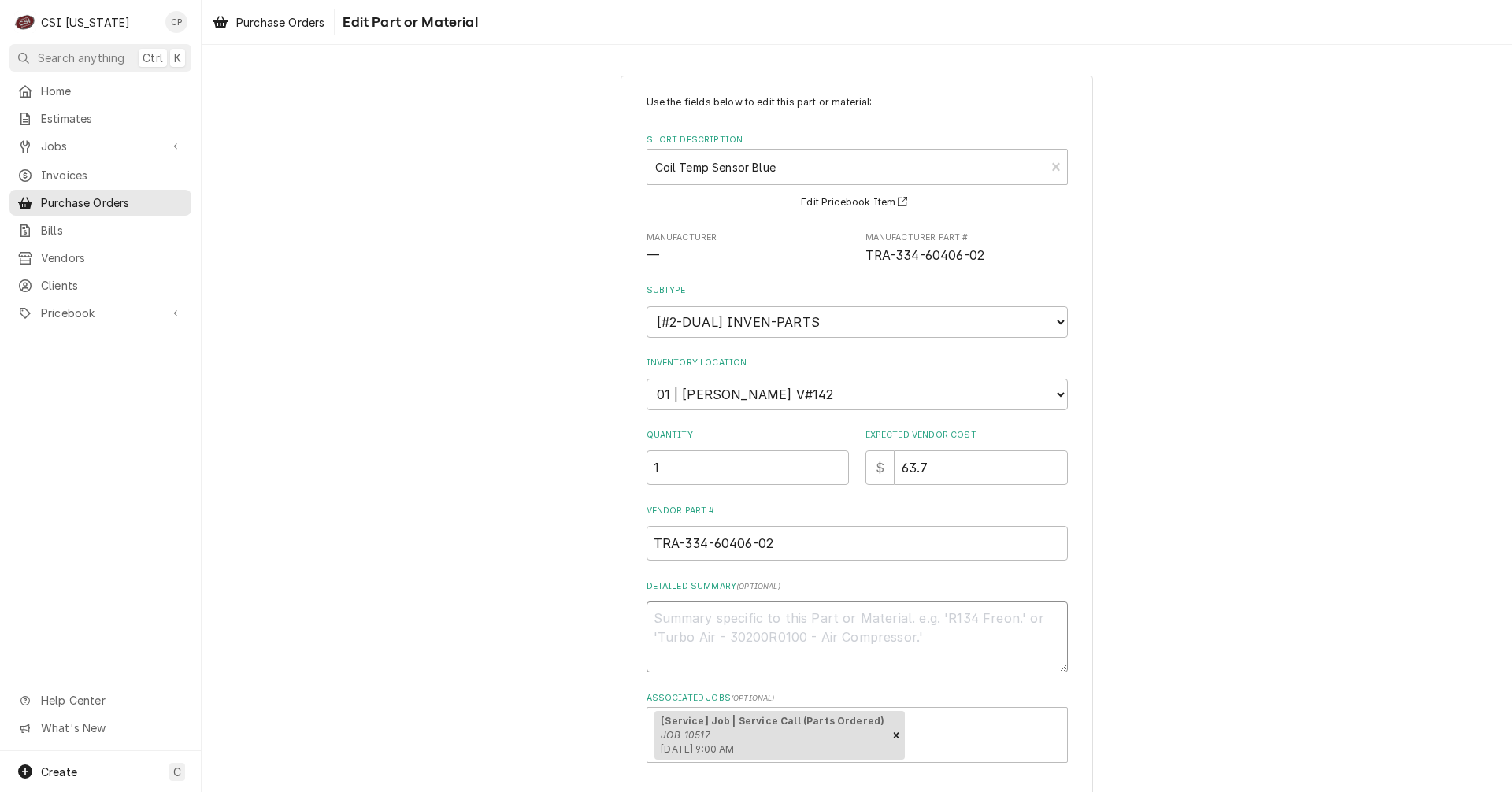
click at [713, 615] on textarea "Detailed Summary ( optional )" at bounding box center [858, 637] width 422 height 71
type textarea "x"
type textarea "P"
type textarea "x"
type textarea "PA"
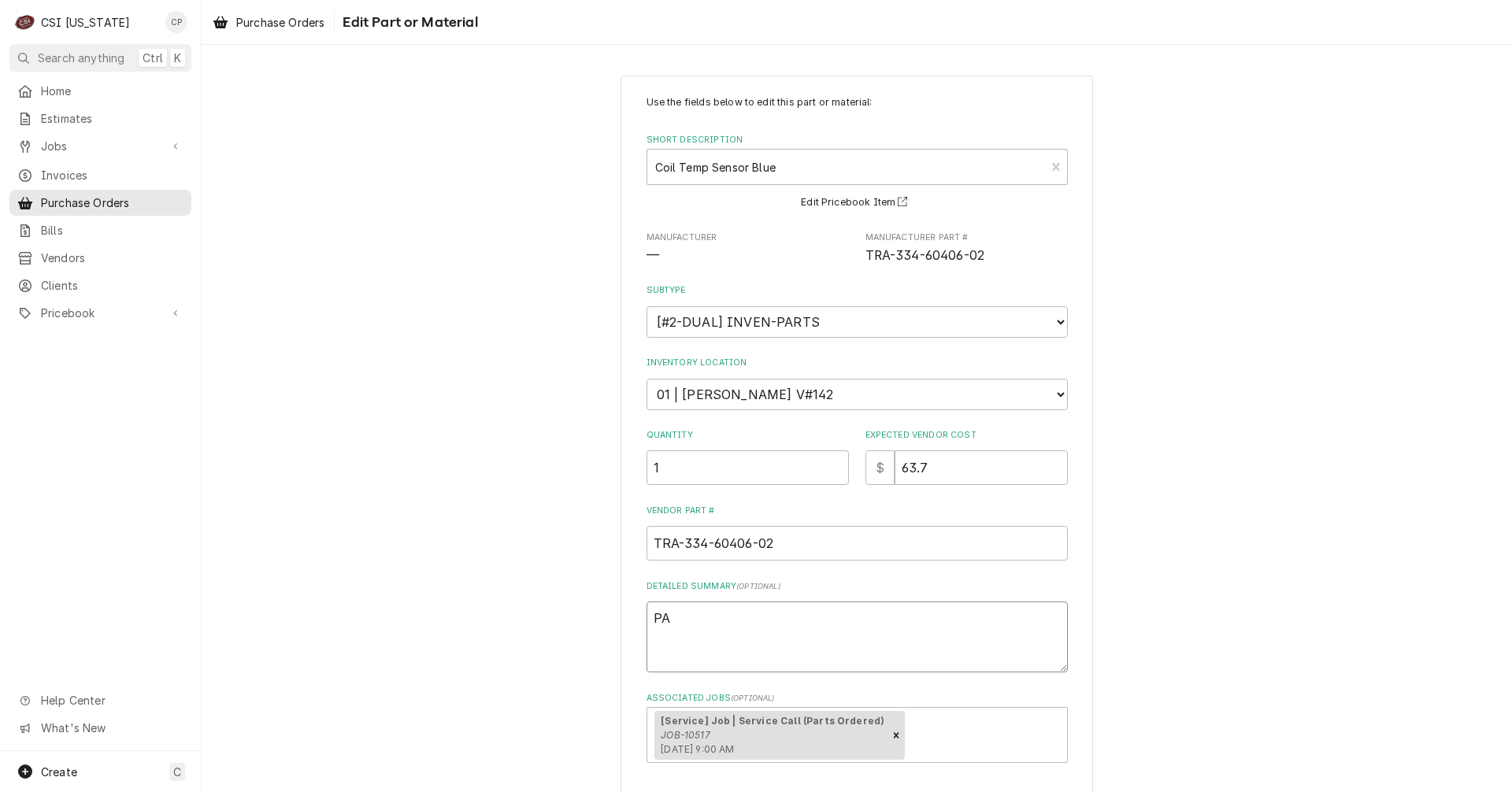
type textarea "x"
type textarea "PAR"
type textarea "x"
type textarea "PART"
type textarea "x"
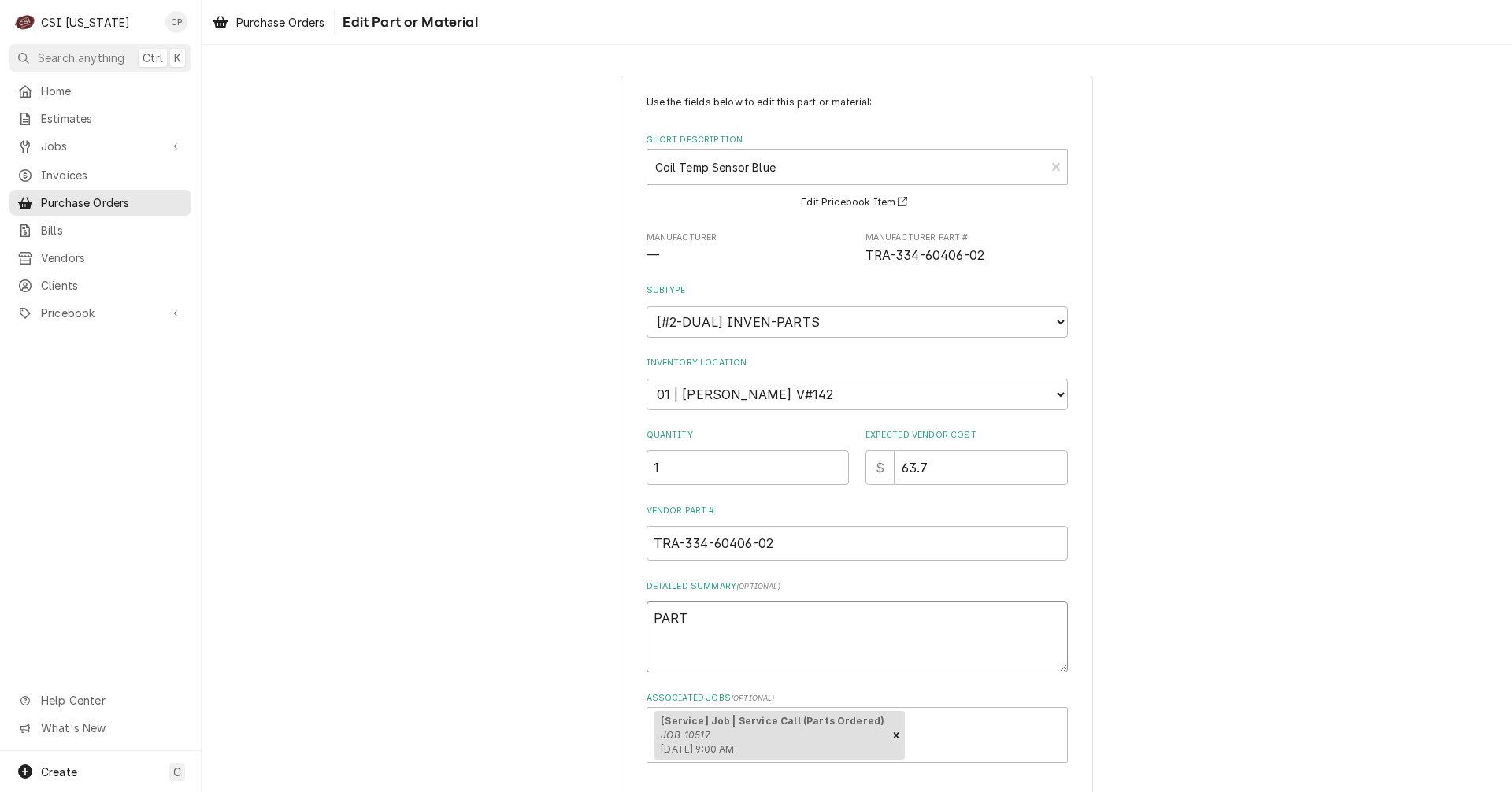
type textarea "PART"
type textarea "x"
type textarea "PART R"
type textarea "x"
type textarea "PART RE"
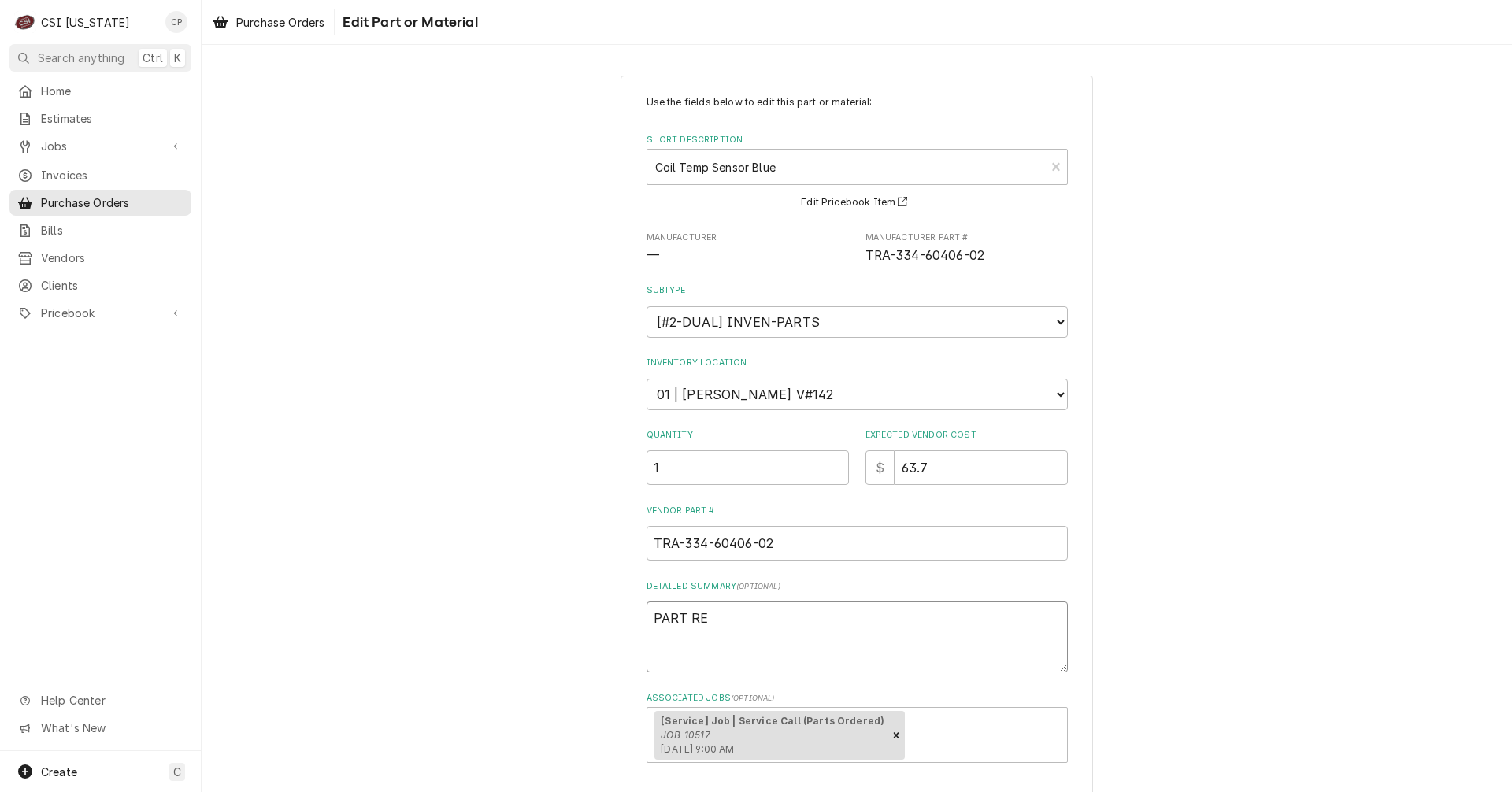
type textarea "x"
type textarea "PART REC"
type textarea "x"
type textarea "PART RECI"
type textarea "x"
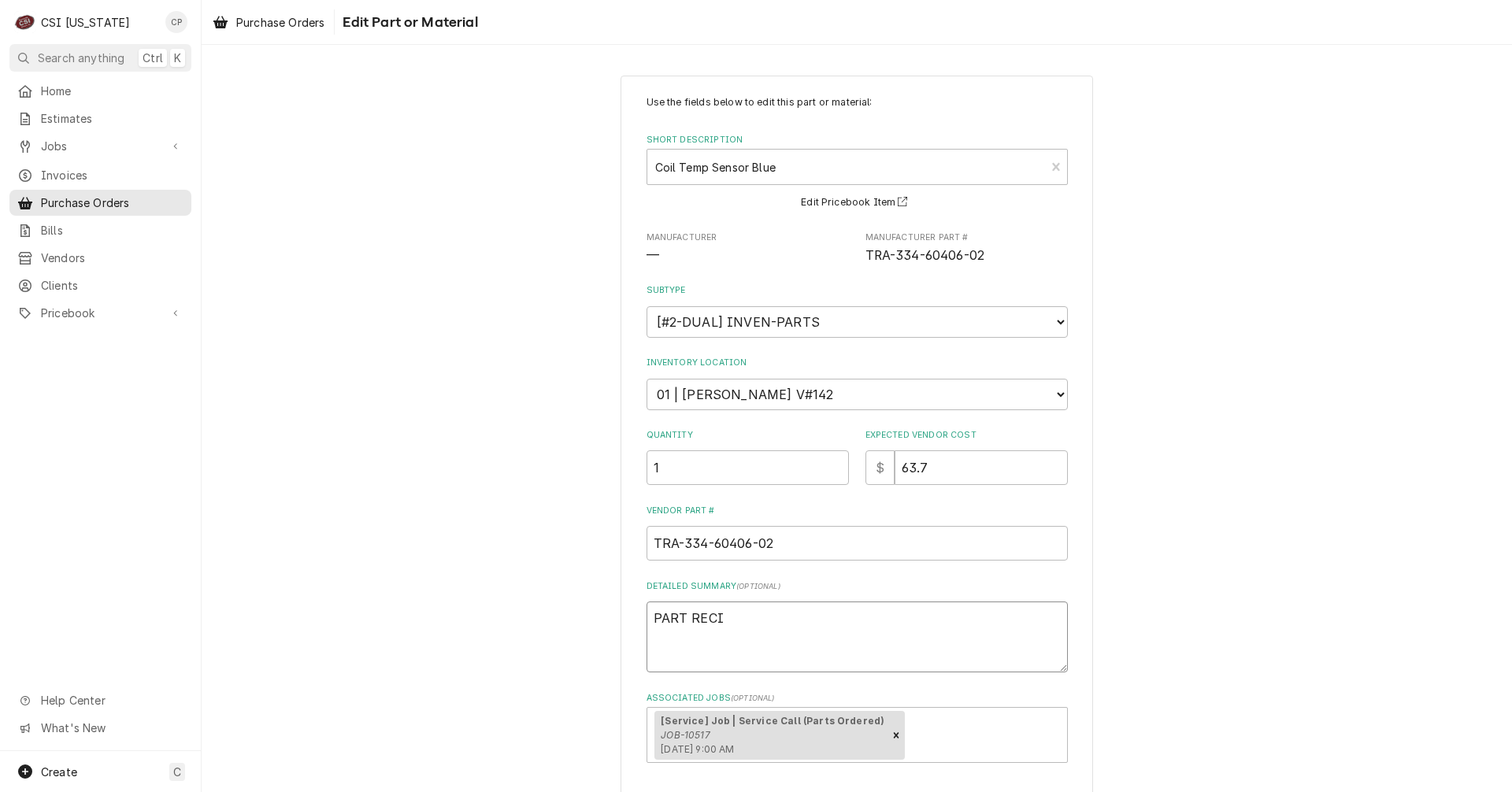
type textarea "PART REC"
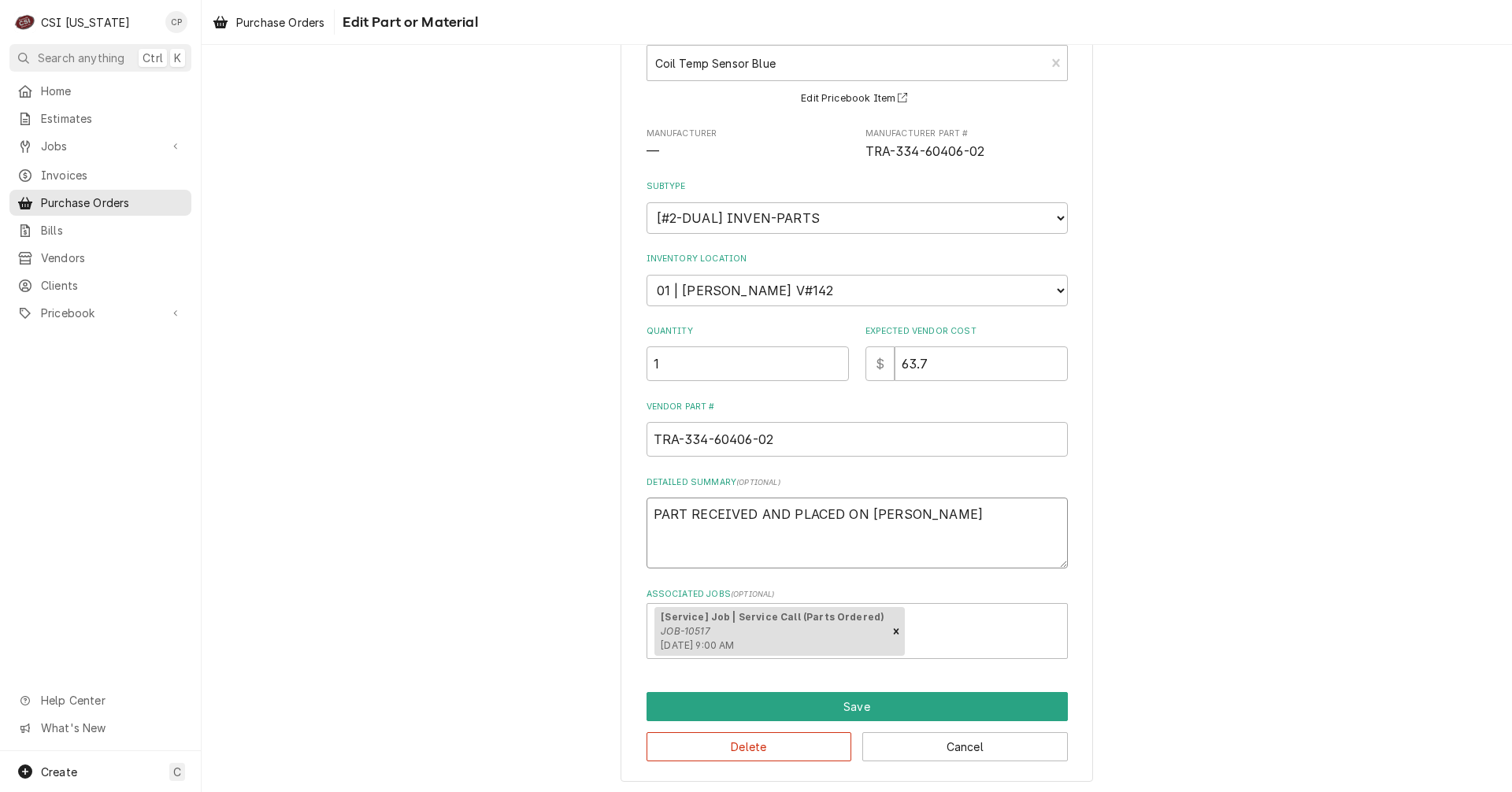
scroll to position [107, 0]
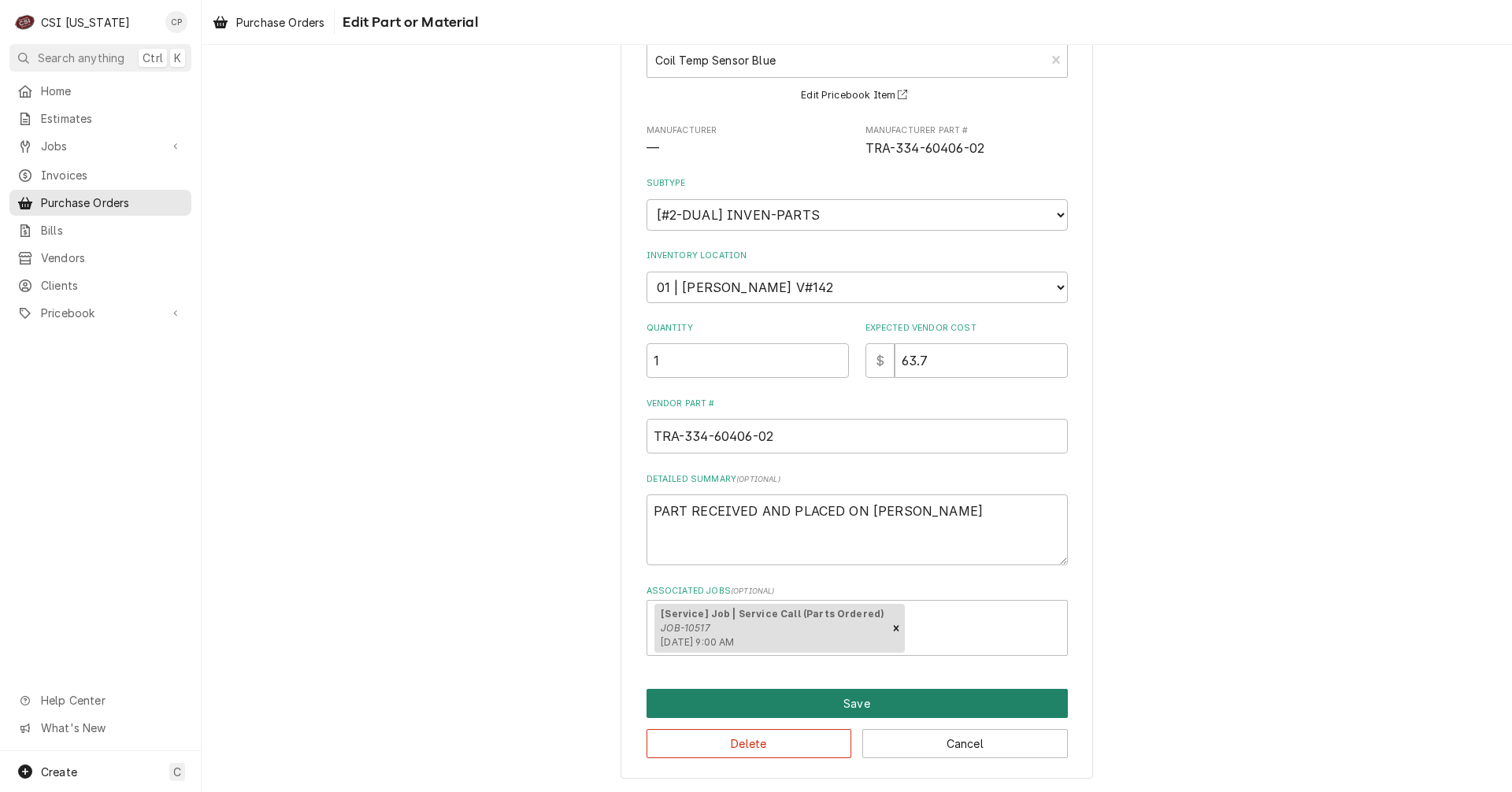
click at [876, 709] on button "Save" at bounding box center [858, 703] width 422 height 29
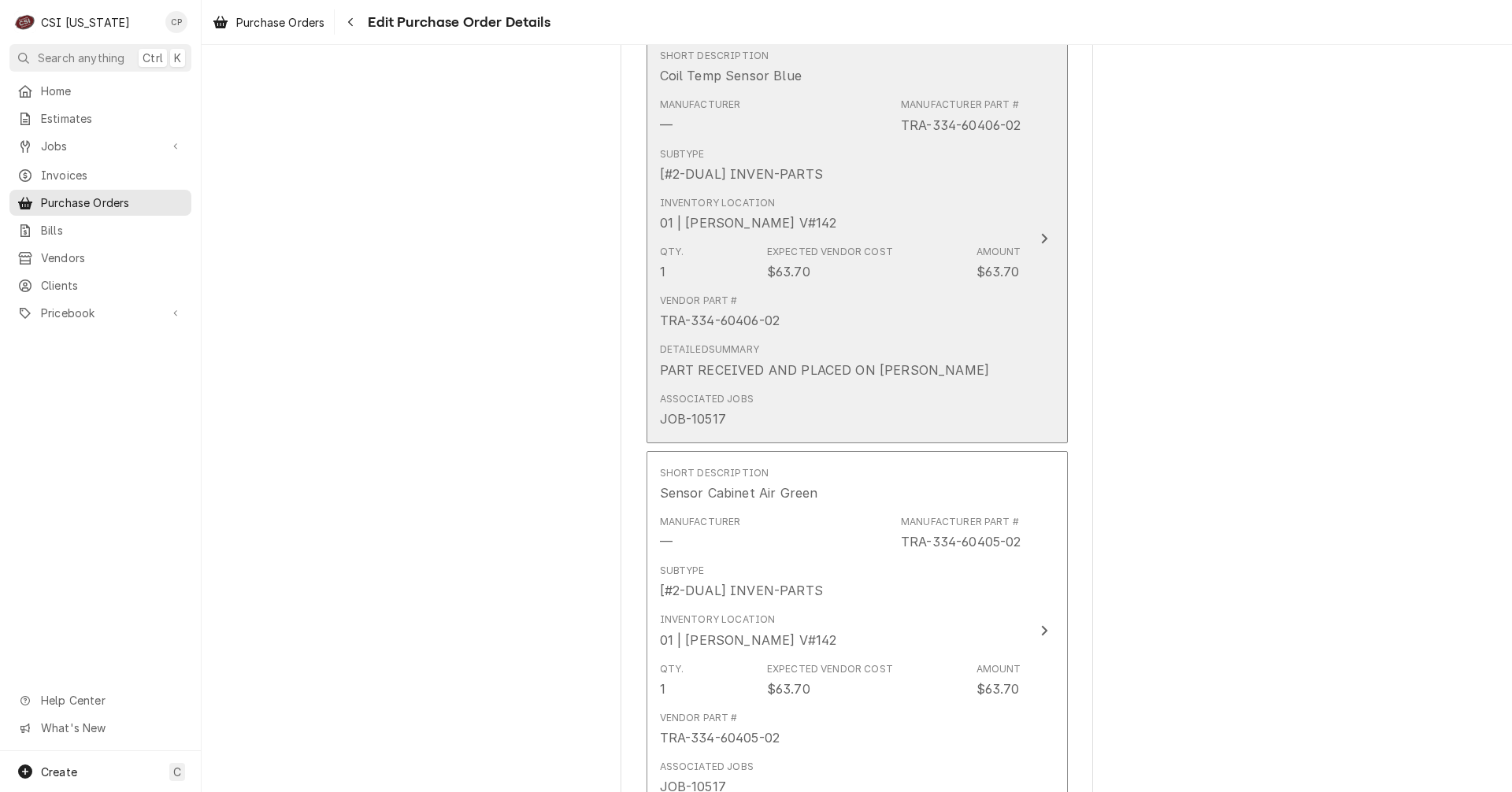
scroll to position [2332, 0]
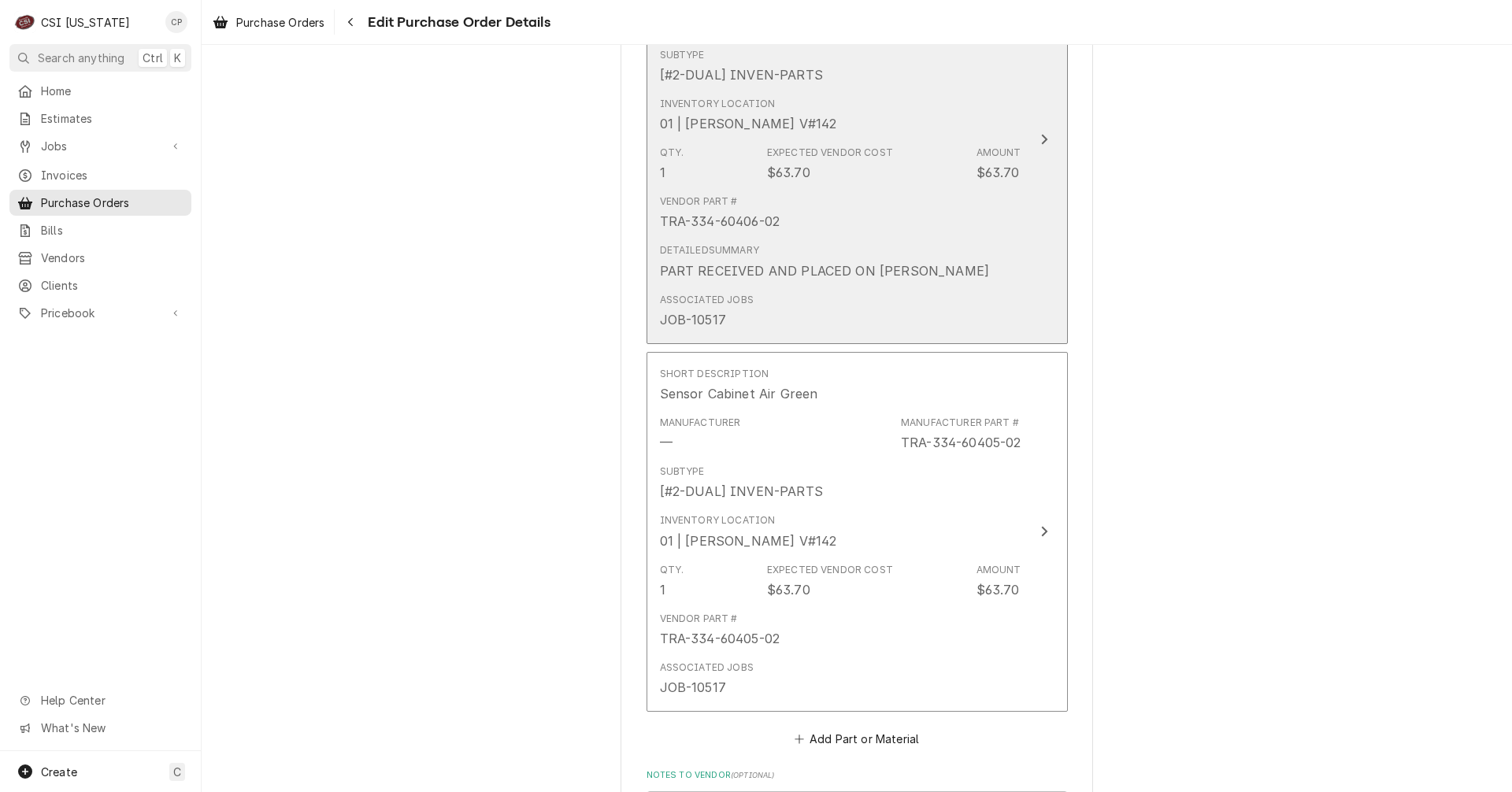
click at [915, 266] on div "PART RECEIVED AND PLACED ON BRYANTS SHELF" at bounding box center [824, 271] width 330 height 19
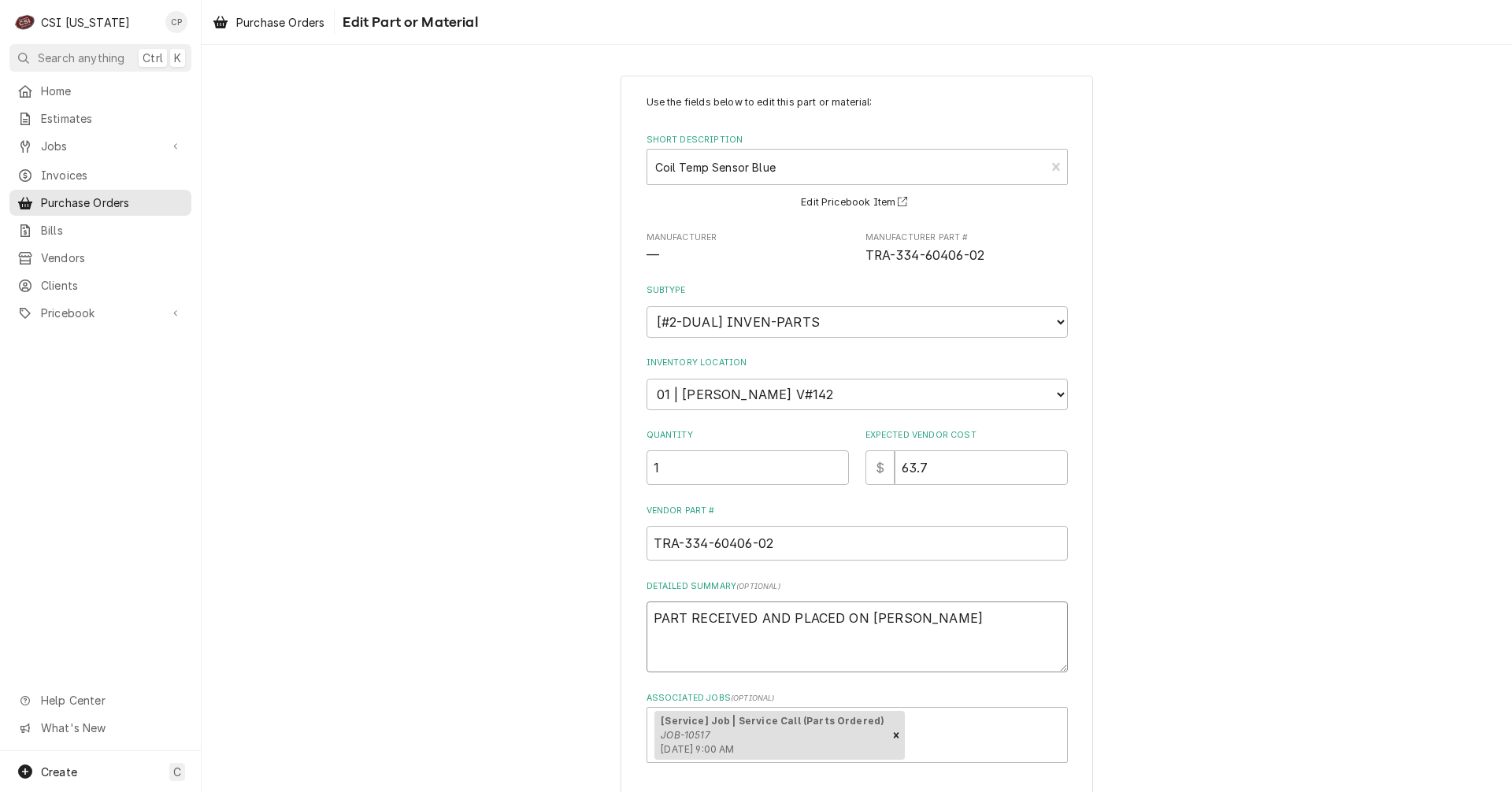
drag, startPoint x: 987, startPoint y: 614, endPoint x: 597, endPoint y: 585, distance: 391.1
click at [597, 585] on div "Use the fields below to edit this part or material: Short Description Coil Temp…" at bounding box center [856, 480] width 1310 height 838
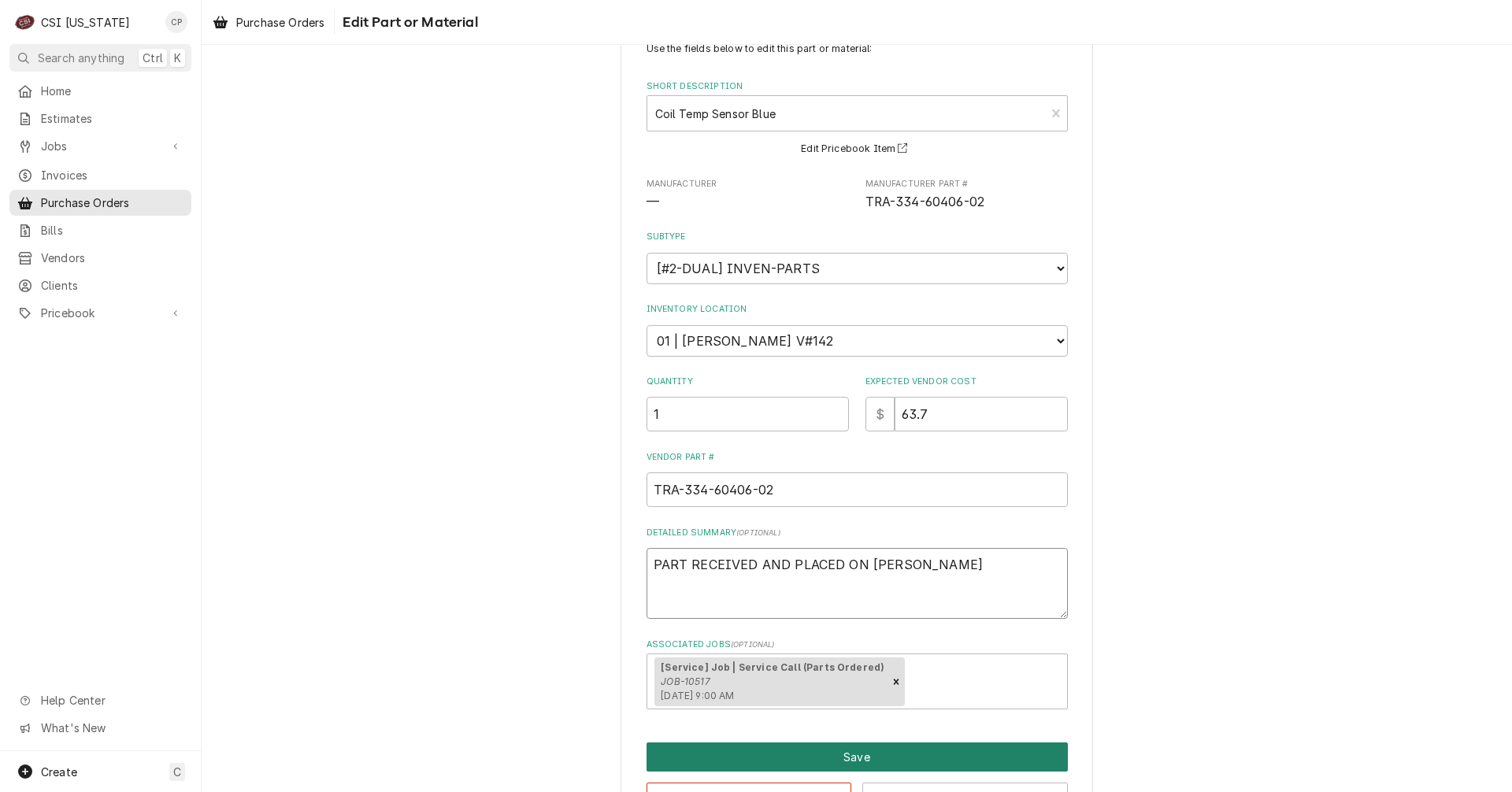
scroll to position [107, 0]
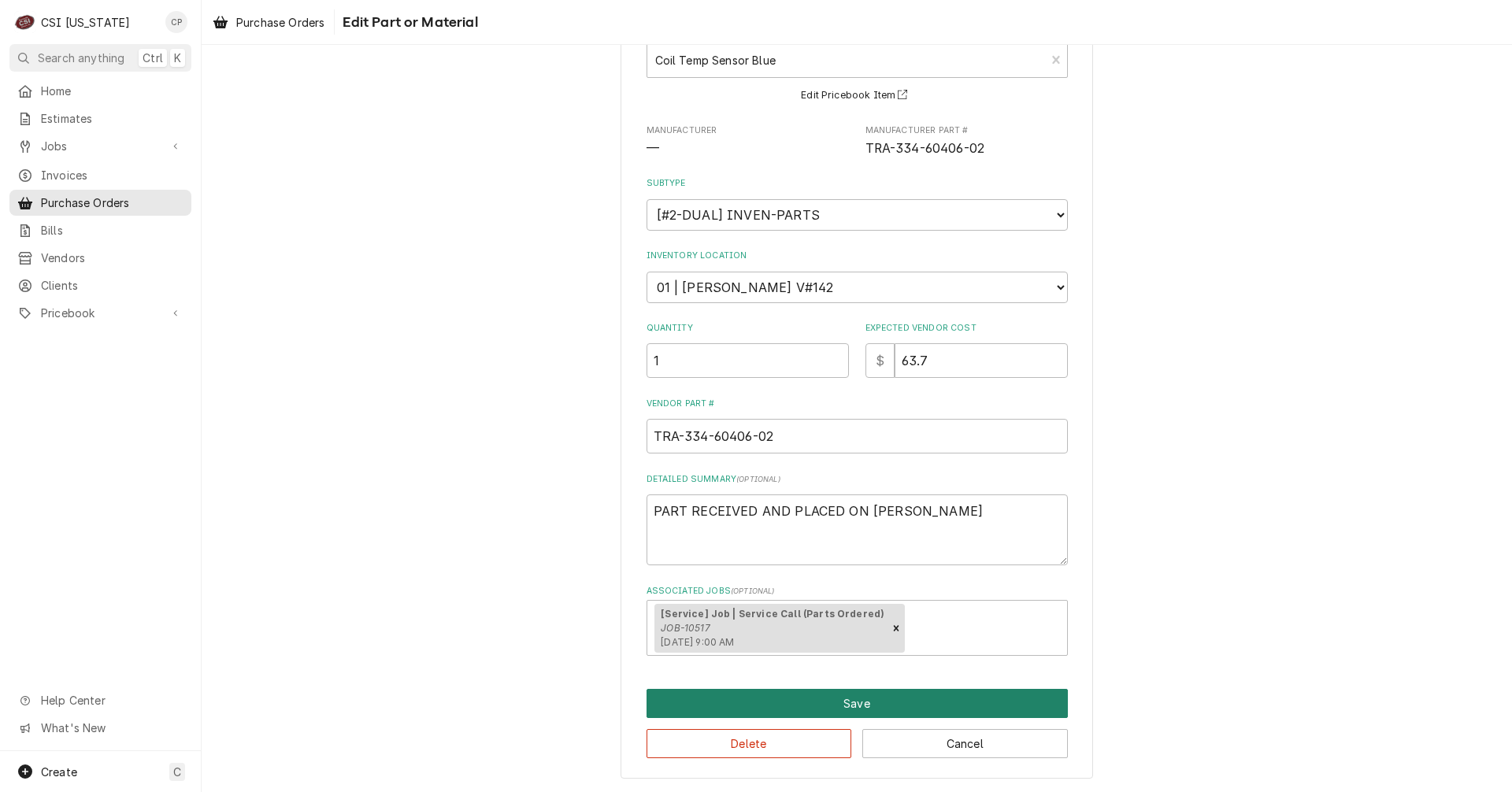
click at [869, 705] on button "Save" at bounding box center [858, 703] width 422 height 29
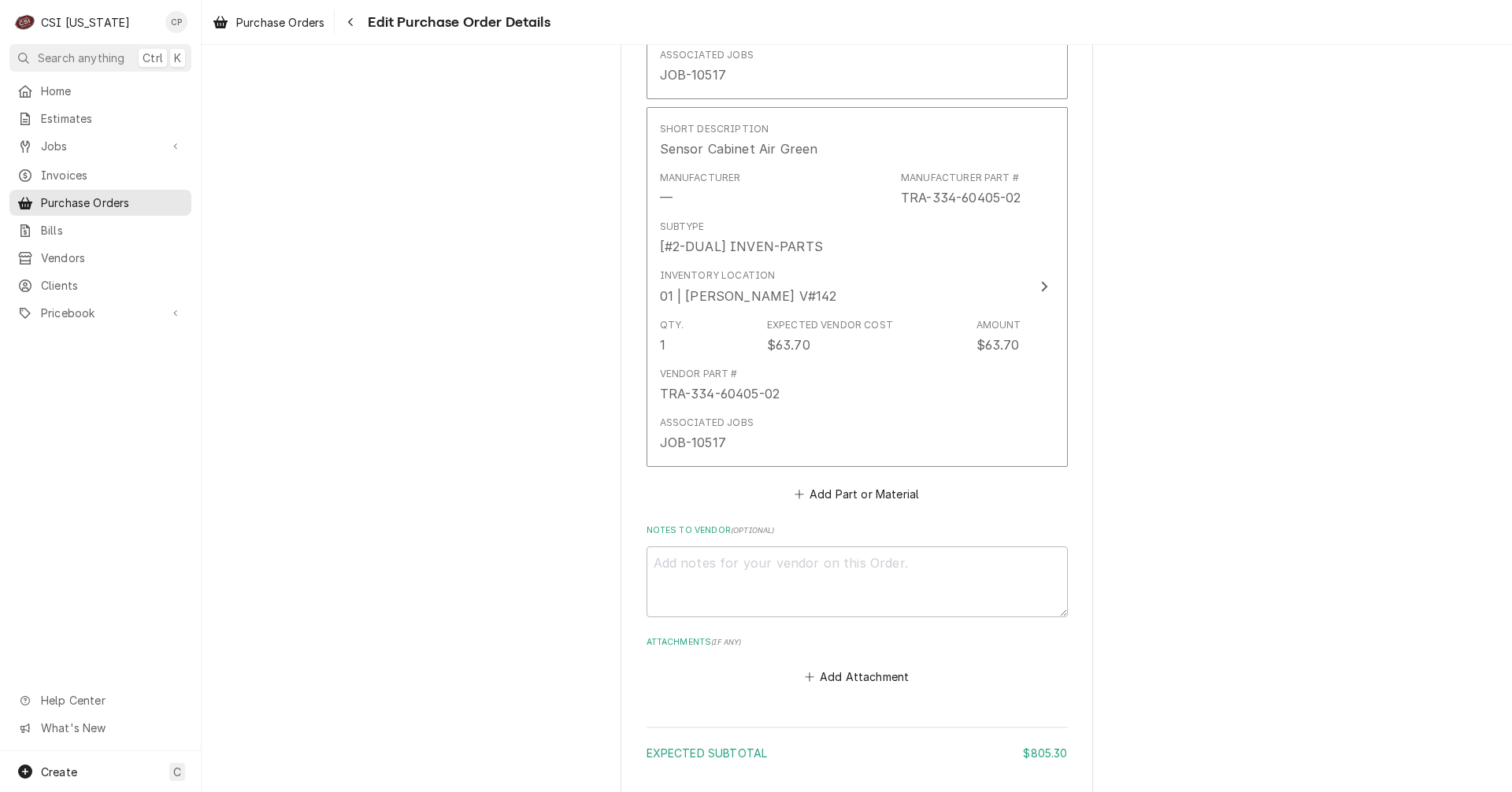
scroll to position [2559, 0]
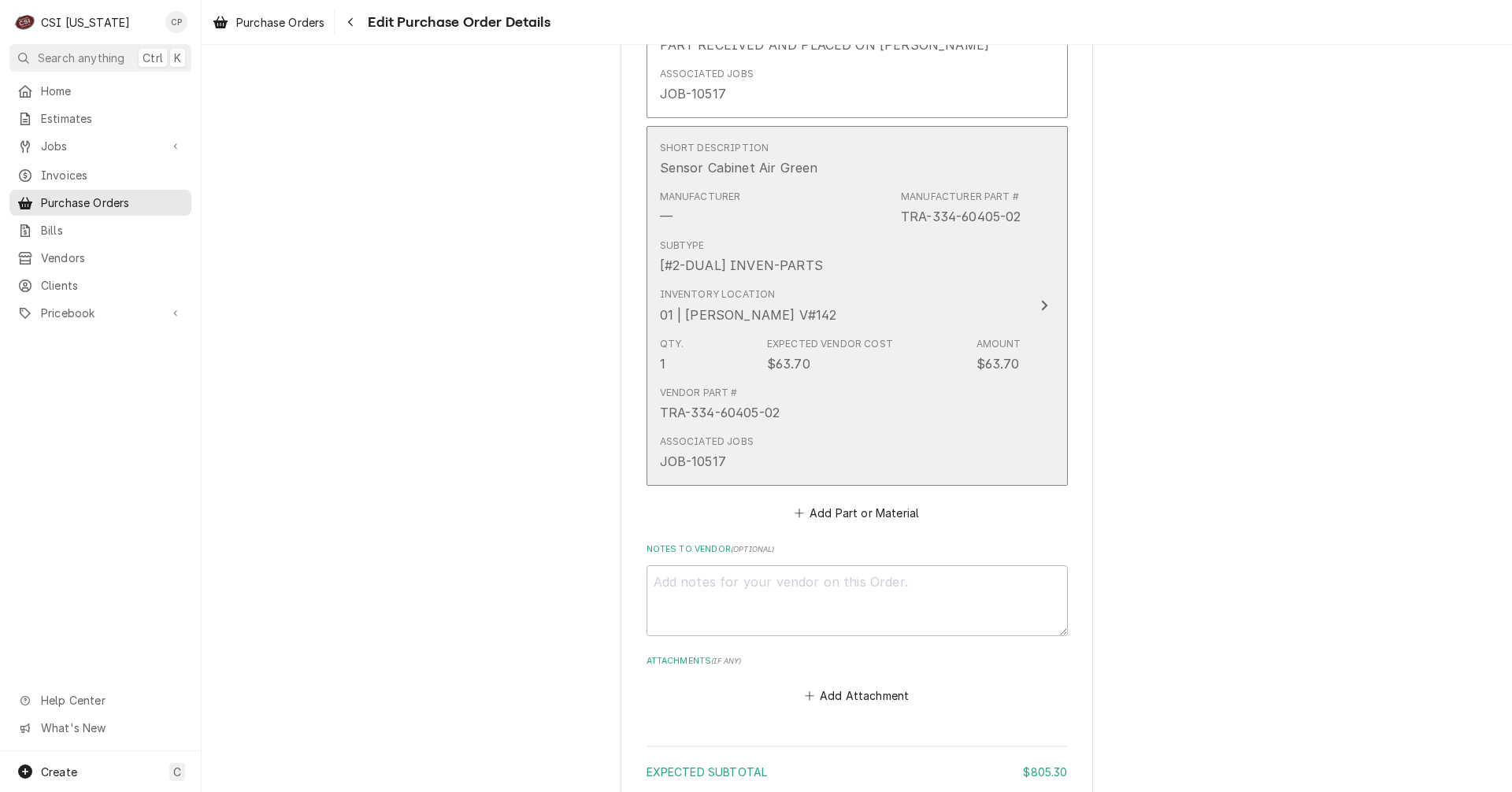
click at [1043, 304] on div "Update Line Item" at bounding box center [1044, 306] width 20 height 19
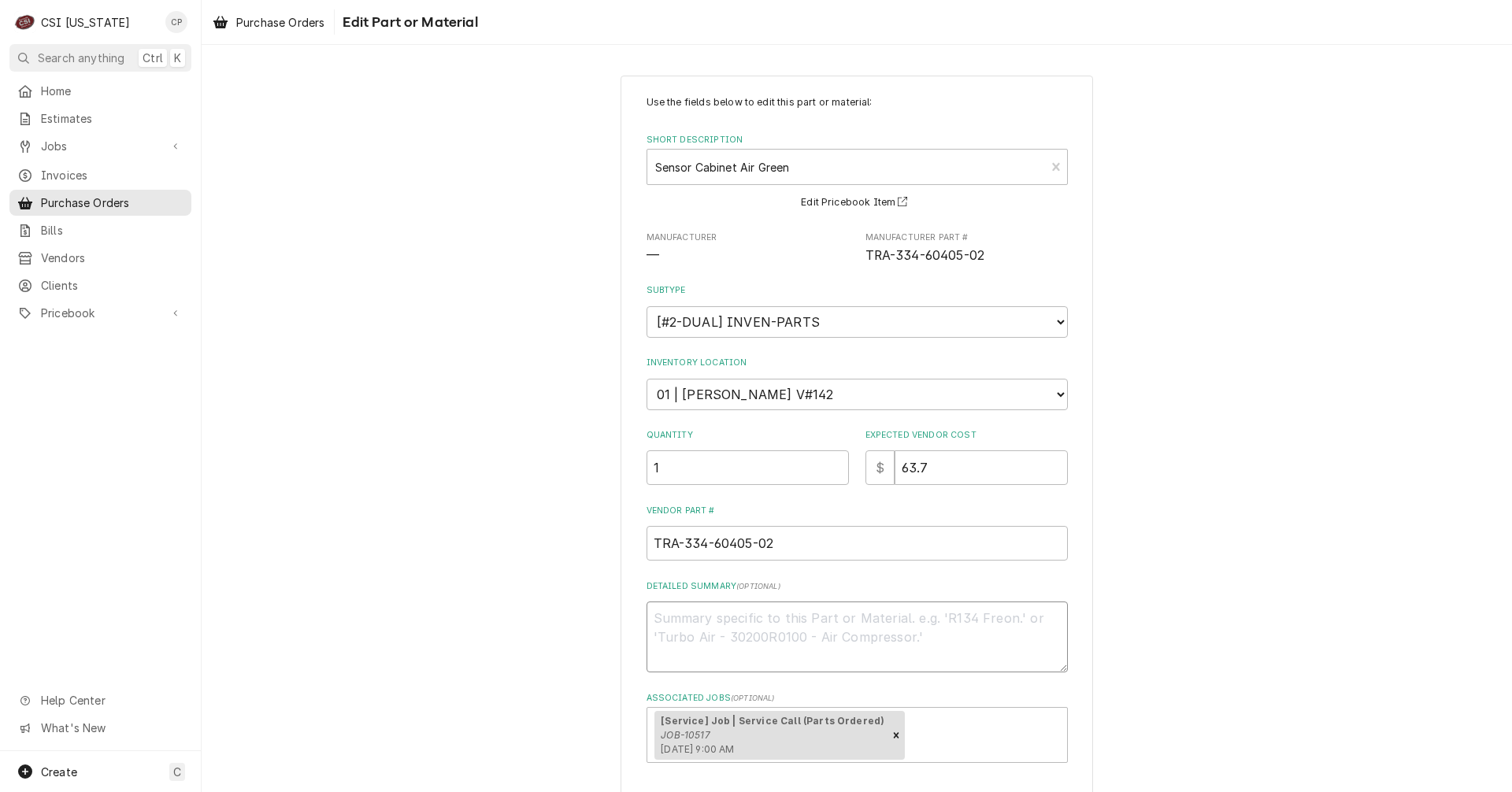
paste textarea "PART RECEIVED AND PLACED ON BRYANTS SHELF"
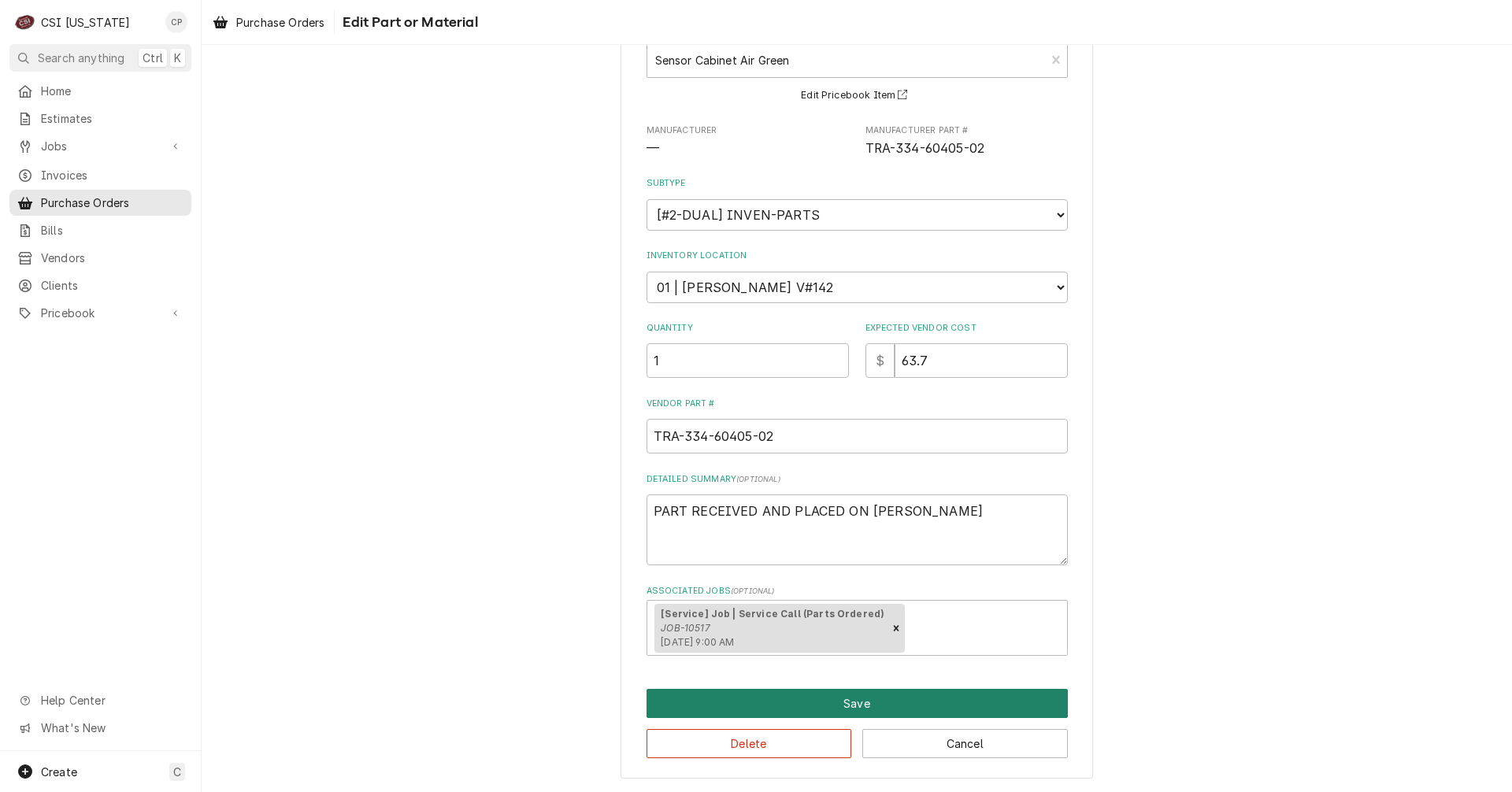
click at [853, 705] on button "Save" at bounding box center [858, 703] width 422 height 29
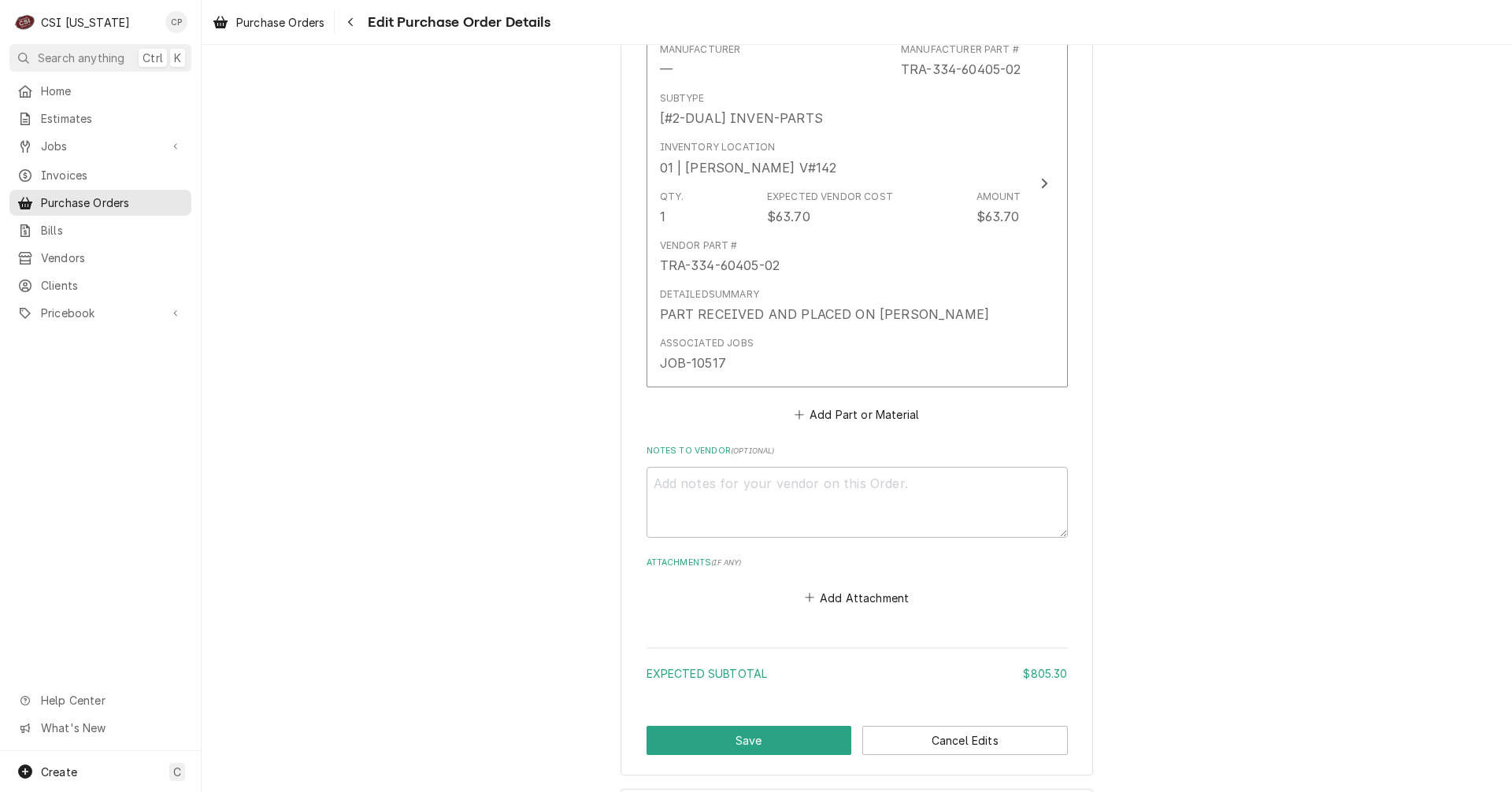
scroll to position [2777, 0]
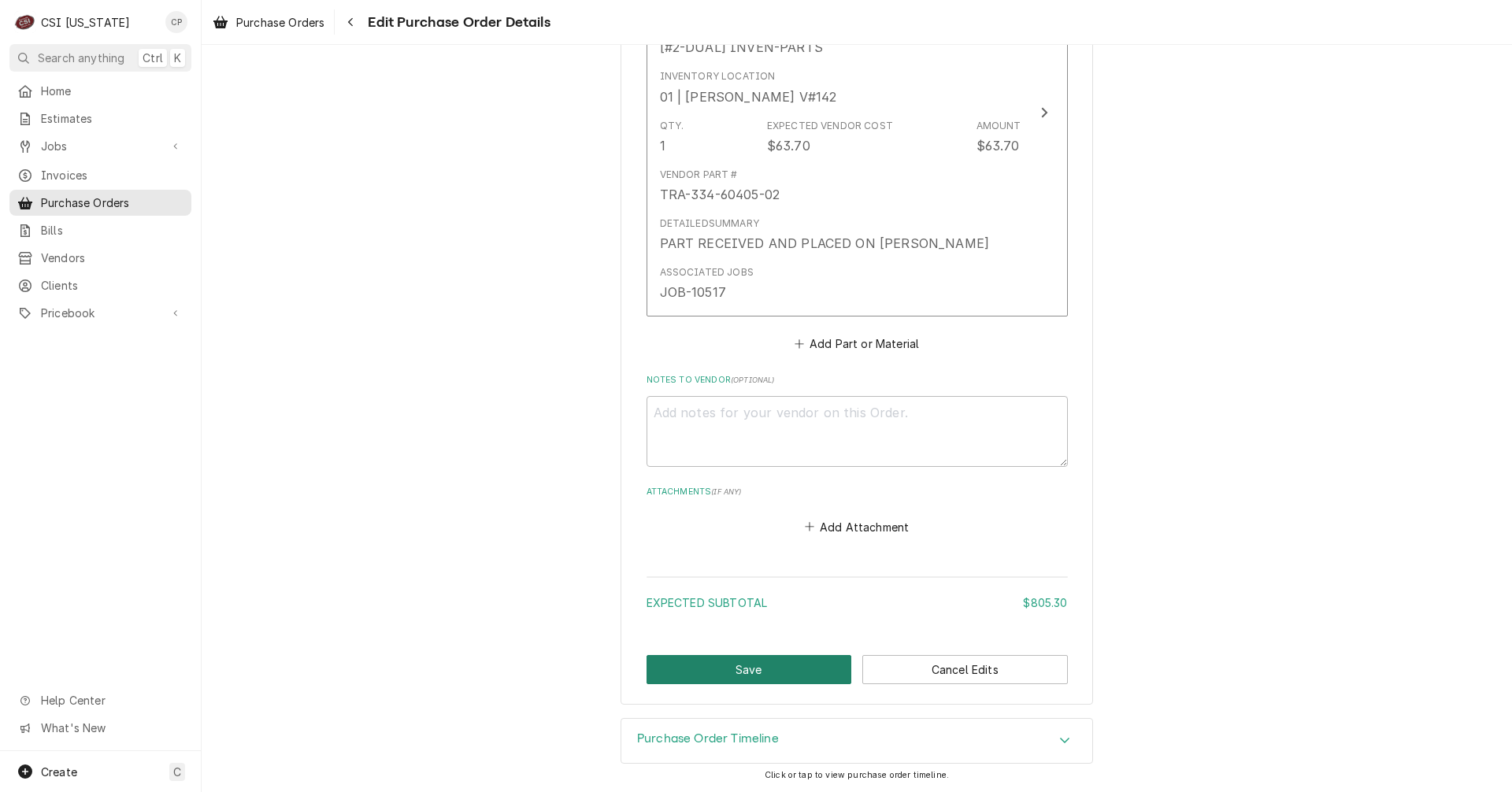
click at [807, 670] on button "Save" at bounding box center [749, 670] width 206 height 29
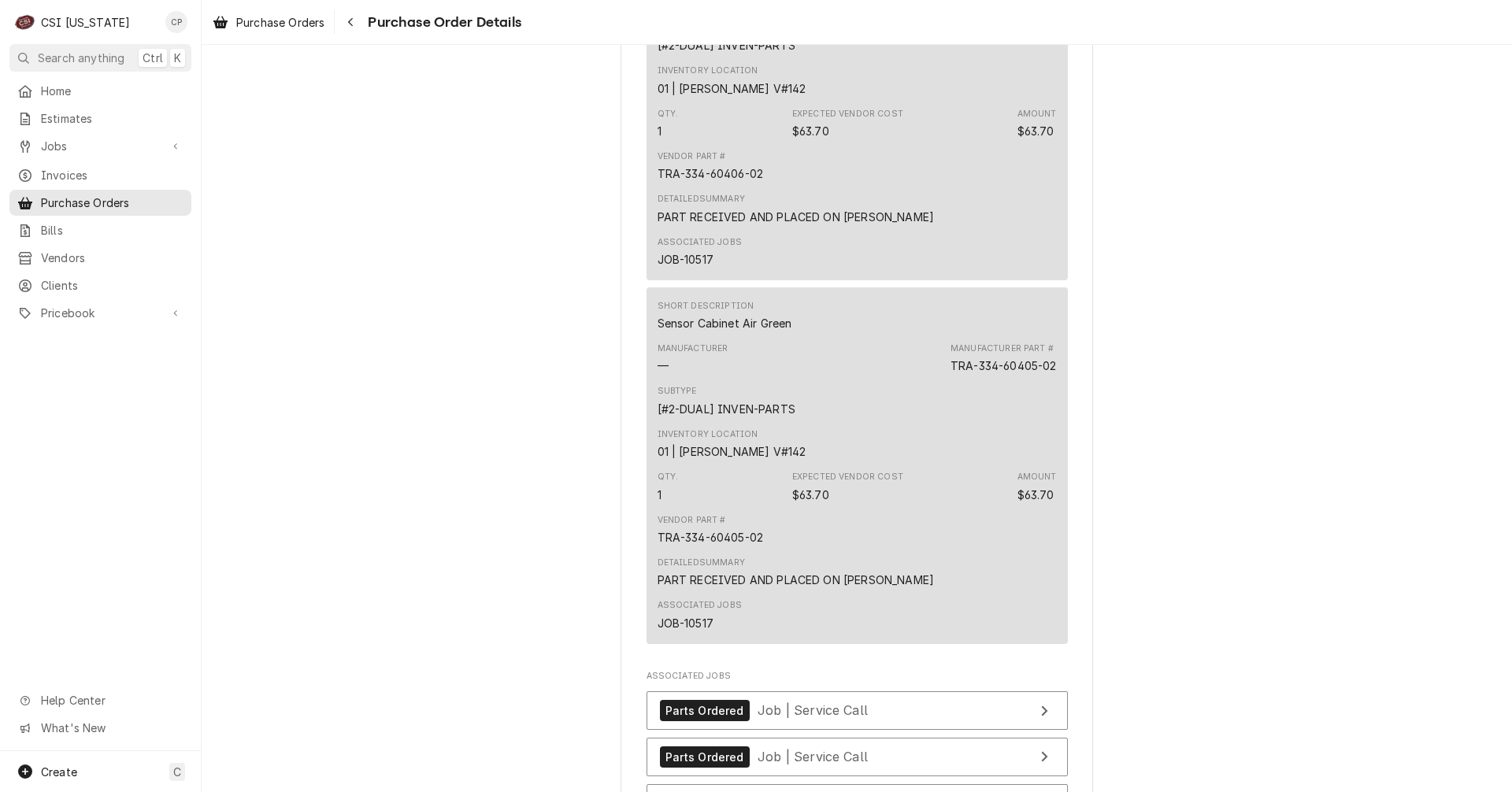
scroll to position [2520, 0]
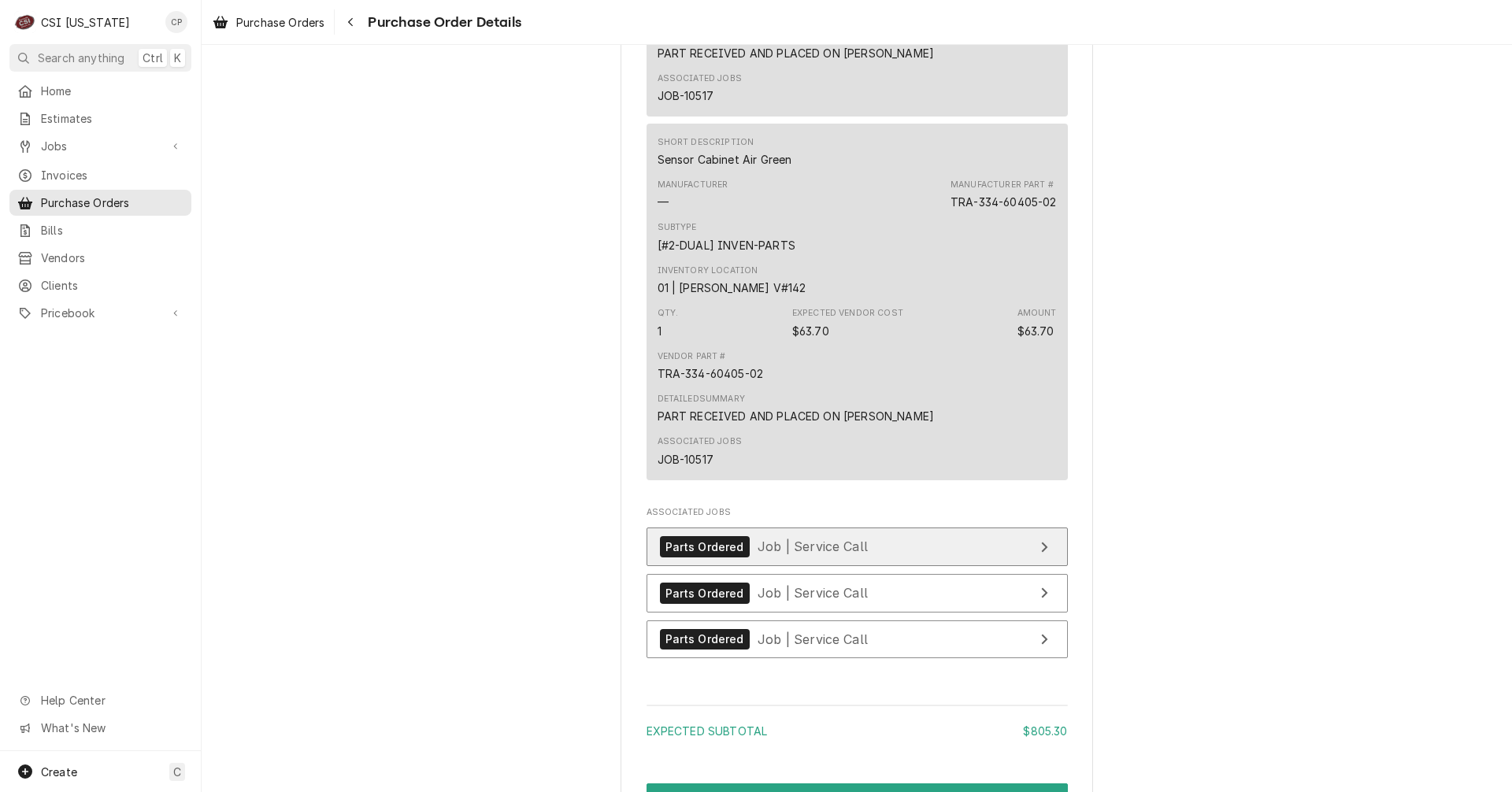
click at [944, 566] on link "Parts Ordered Job | Service Call" at bounding box center [858, 546] width 422 height 38
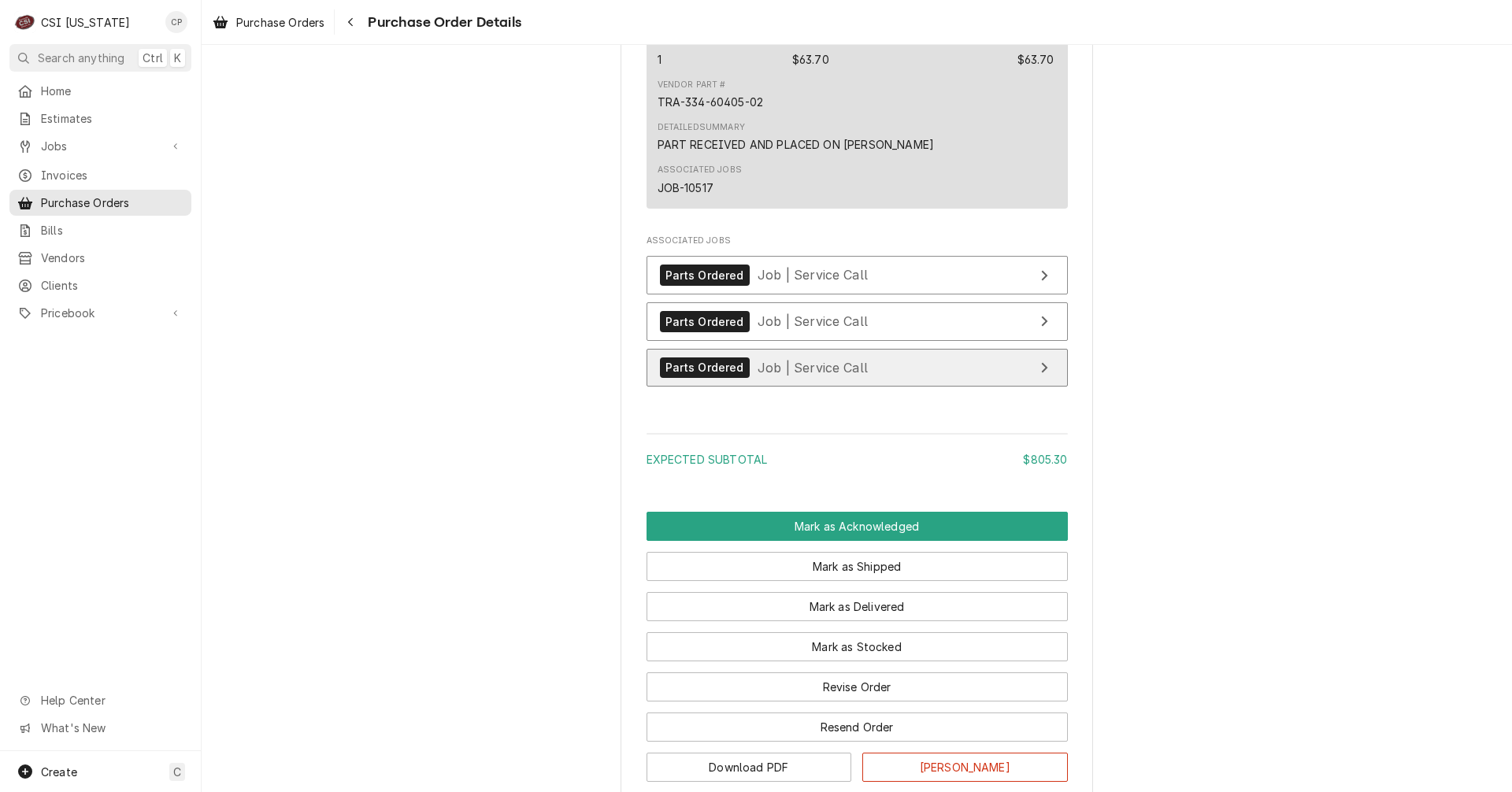
scroll to position [2939, 0]
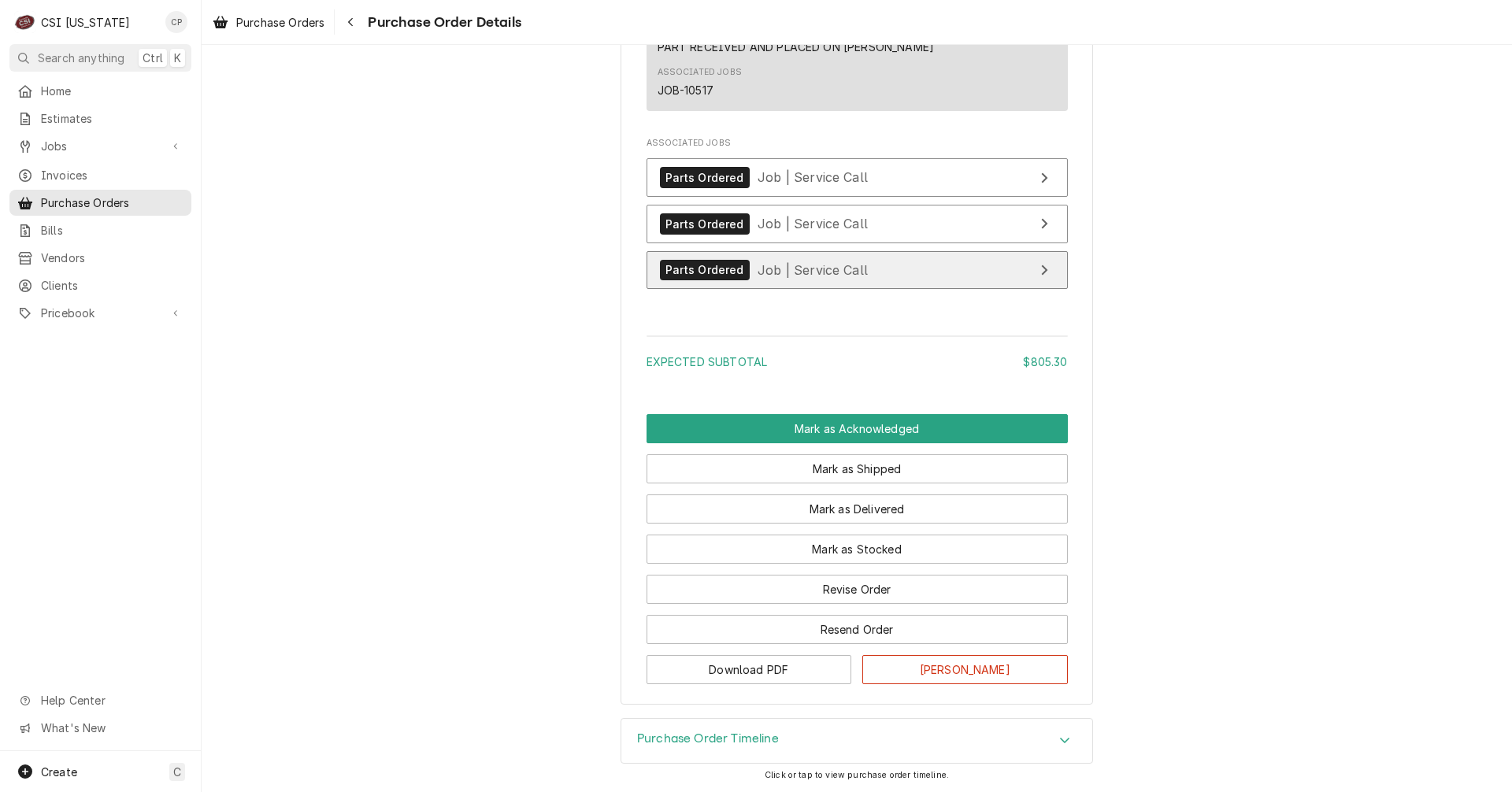
click at [904, 271] on link "Parts Ordered Job | Service Call" at bounding box center [858, 270] width 422 height 38
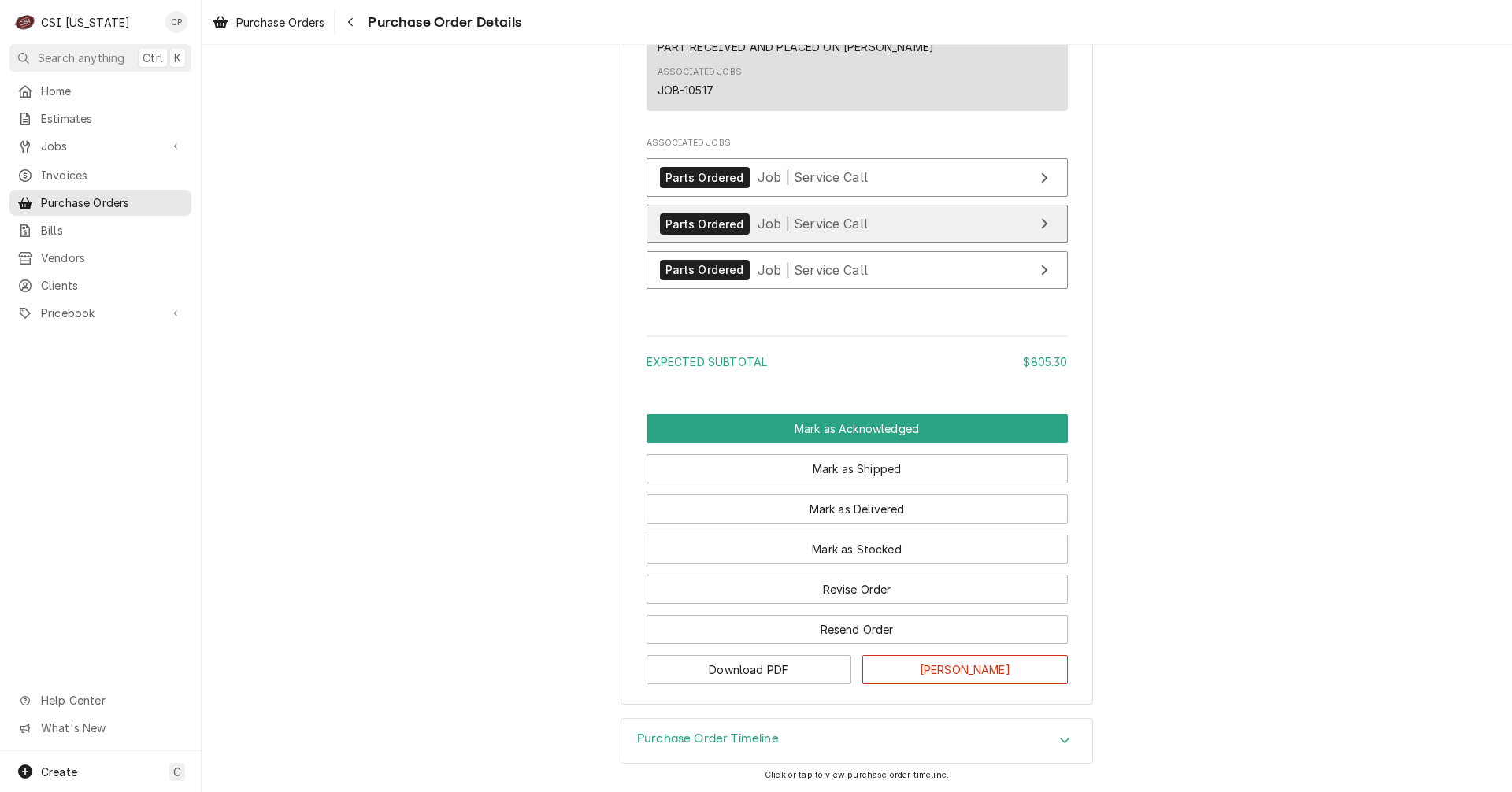
click at [953, 230] on link "Parts Ordered Job | Service Call" at bounding box center [858, 224] width 422 height 38
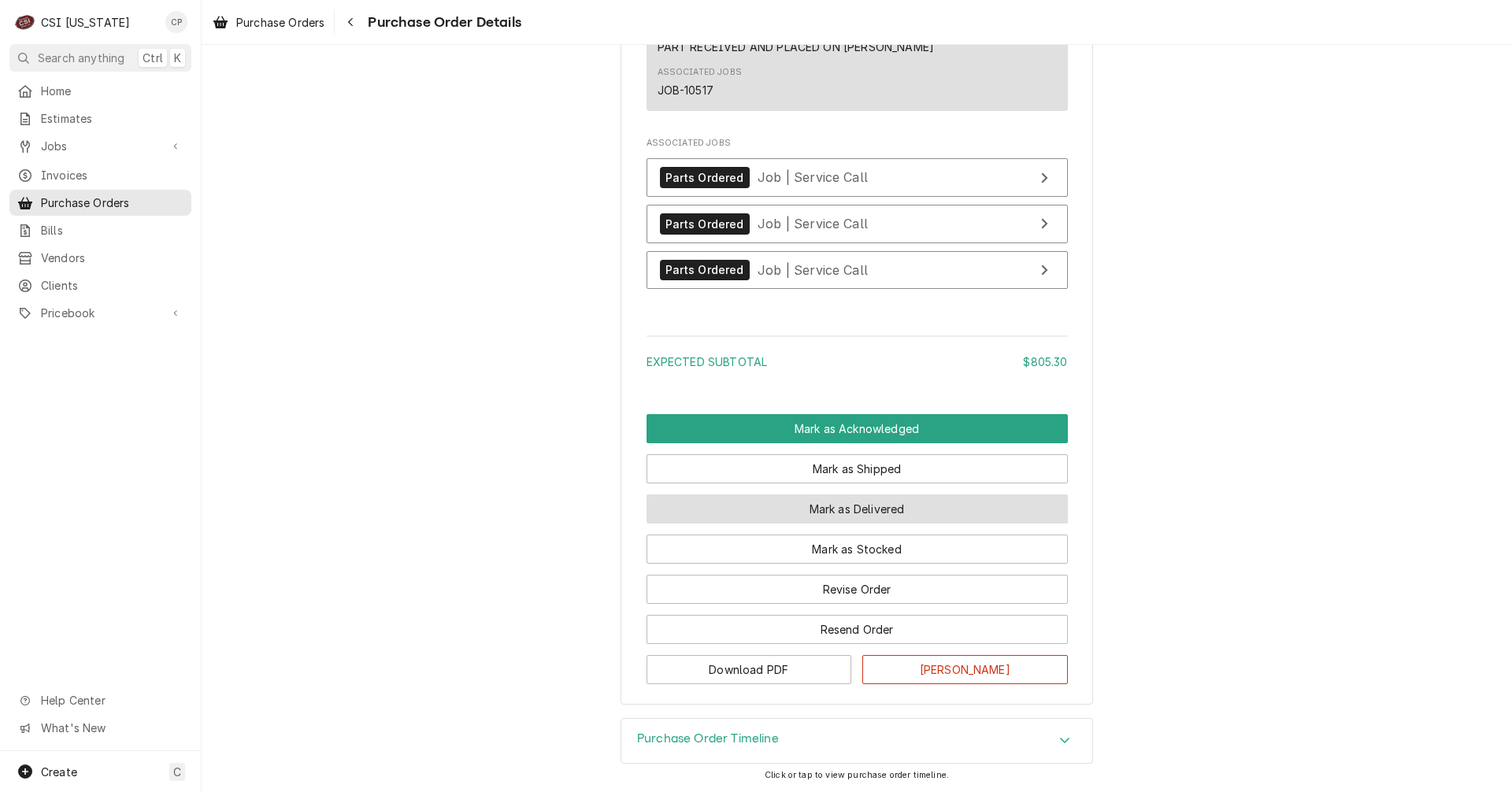
click at [852, 507] on button "Mark as Delivered" at bounding box center [858, 509] width 422 height 29
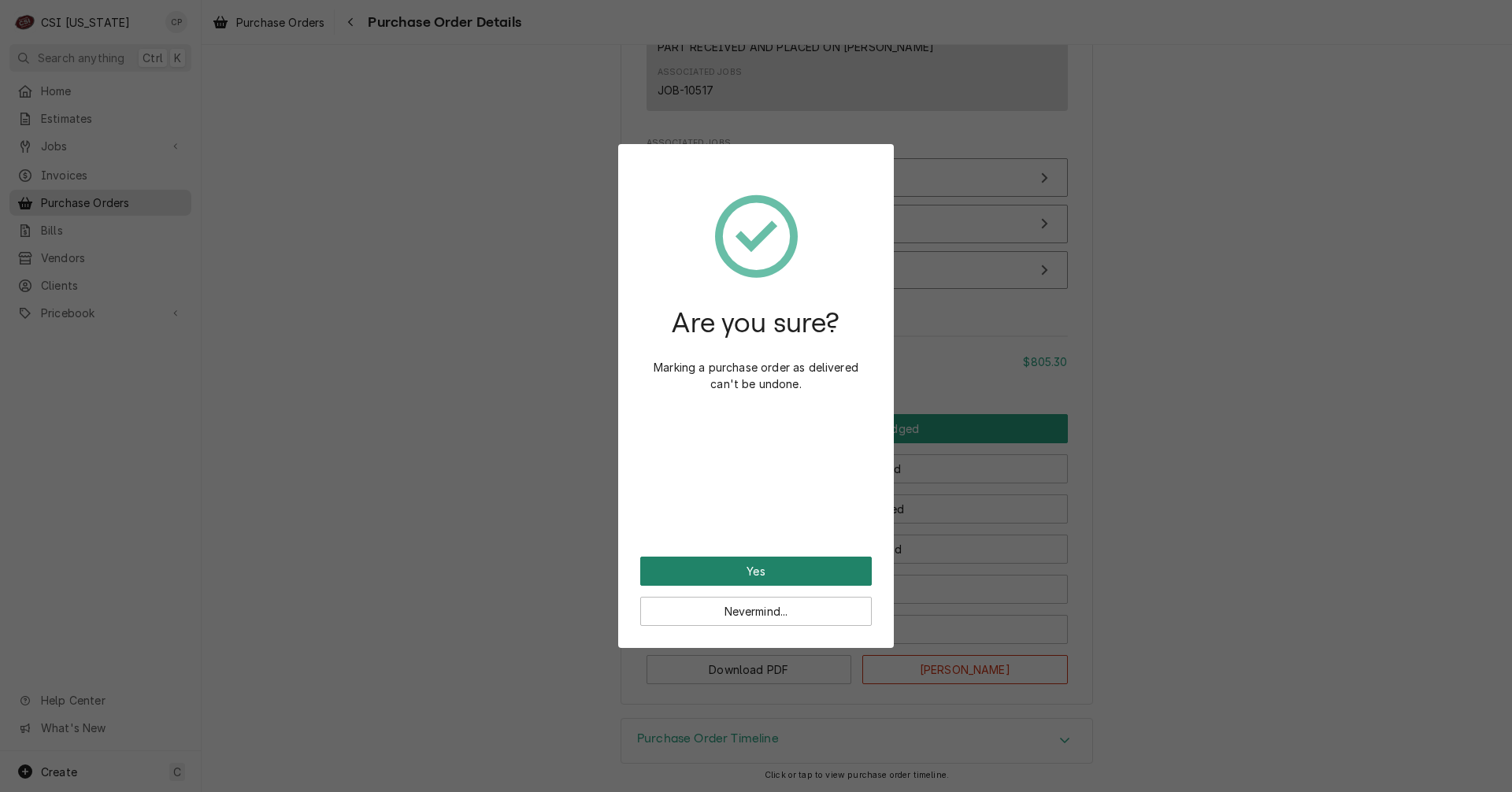
click at [832, 576] on button "Yes" at bounding box center [755, 571] width 231 height 29
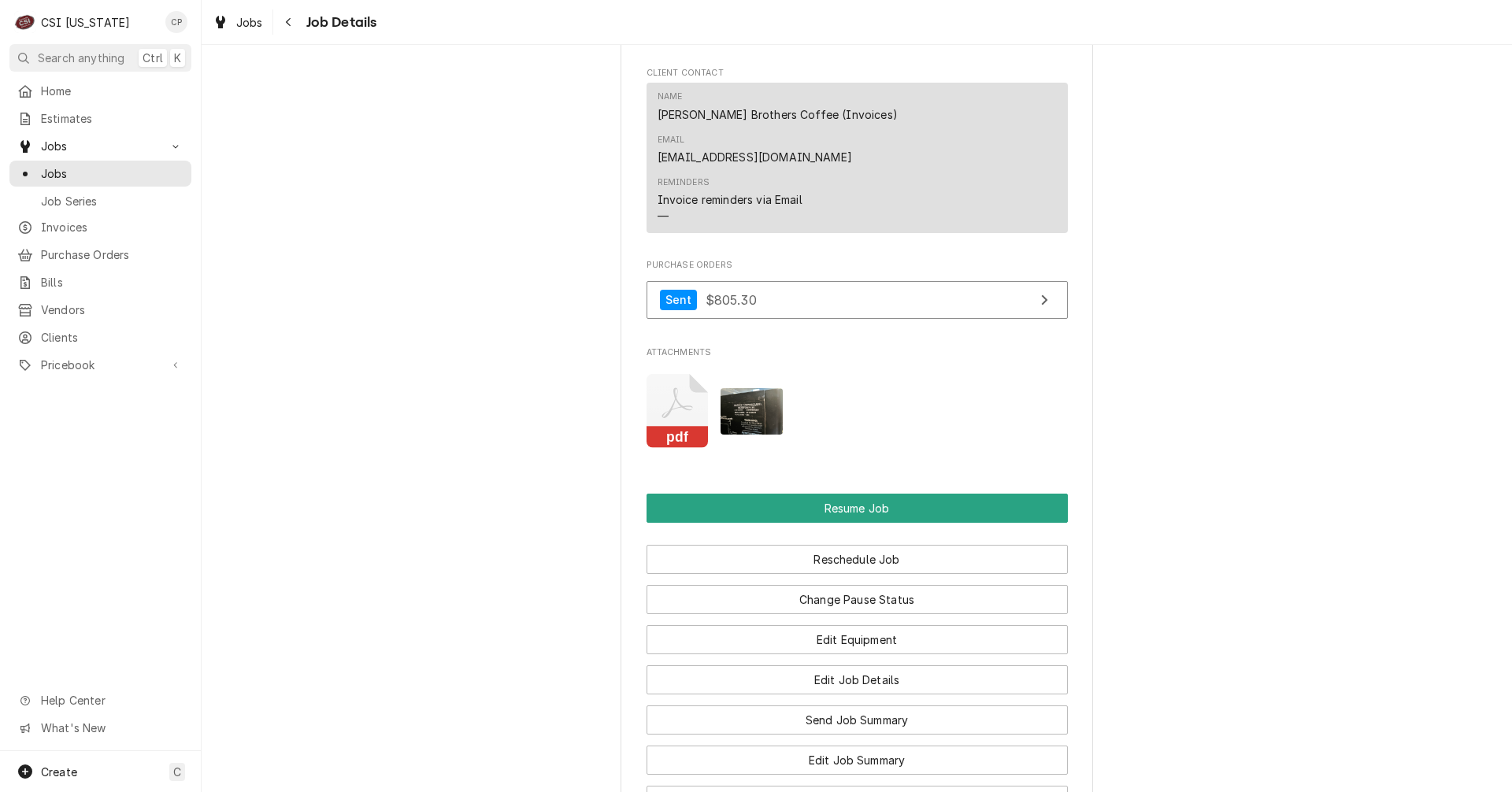
scroll to position [1575, 0]
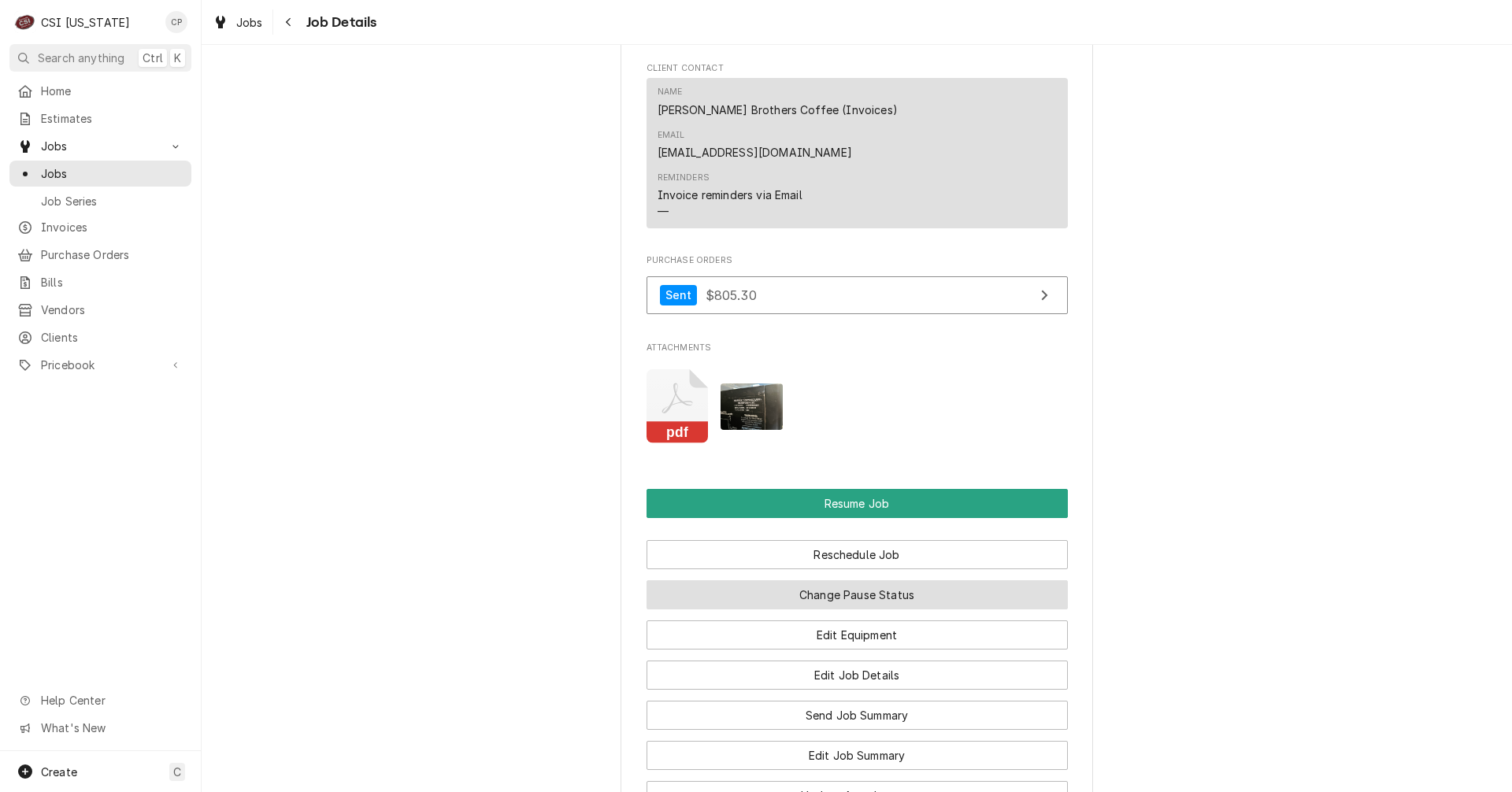
click at [887, 580] on button "Change Pause Status" at bounding box center [858, 595] width 422 height 29
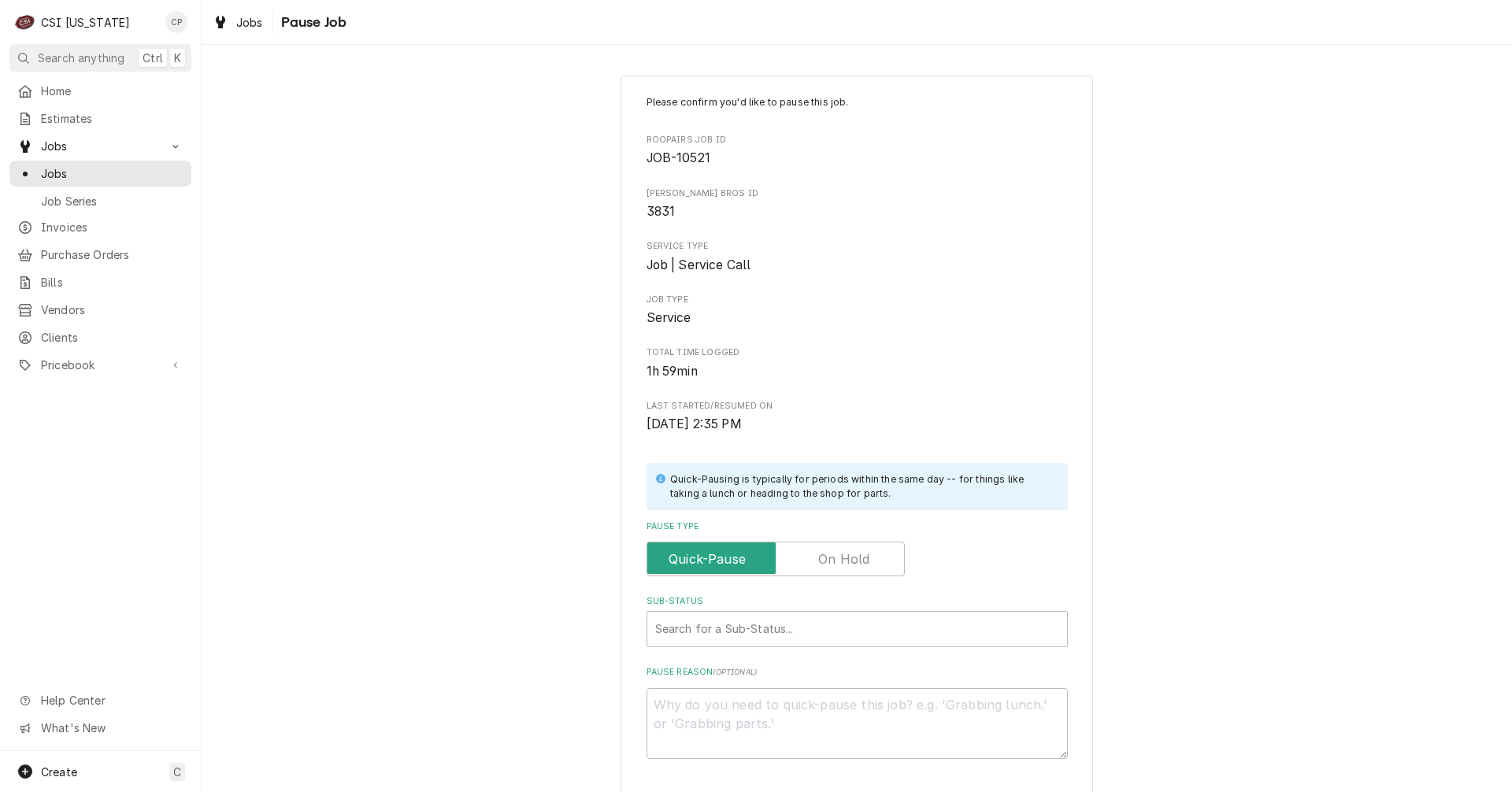
click at [830, 562] on label "Pause Type" at bounding box center [776, 559] width 259 height 35
click at [830, 562] on input "Pause Type" at bounding box center [776, 559] width 244 height 35
checkbox input "true"
click at [744, 619] on div "Sub-Status" at bounding box center [857, 629] width 404 height 28
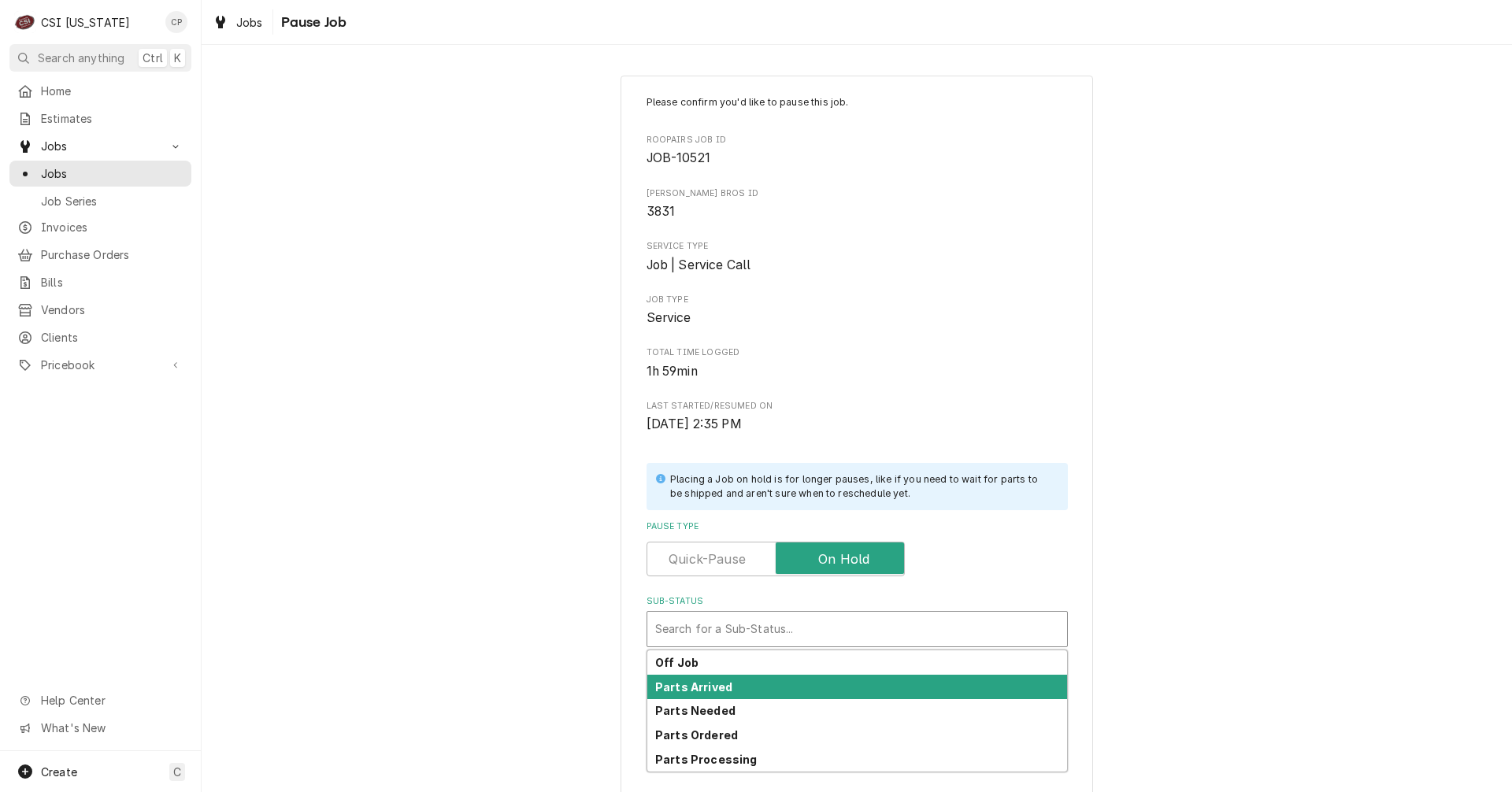
click at [716, 685] on strong "Parts Arrived" at bounding box center [694, 687] width 77 height 14
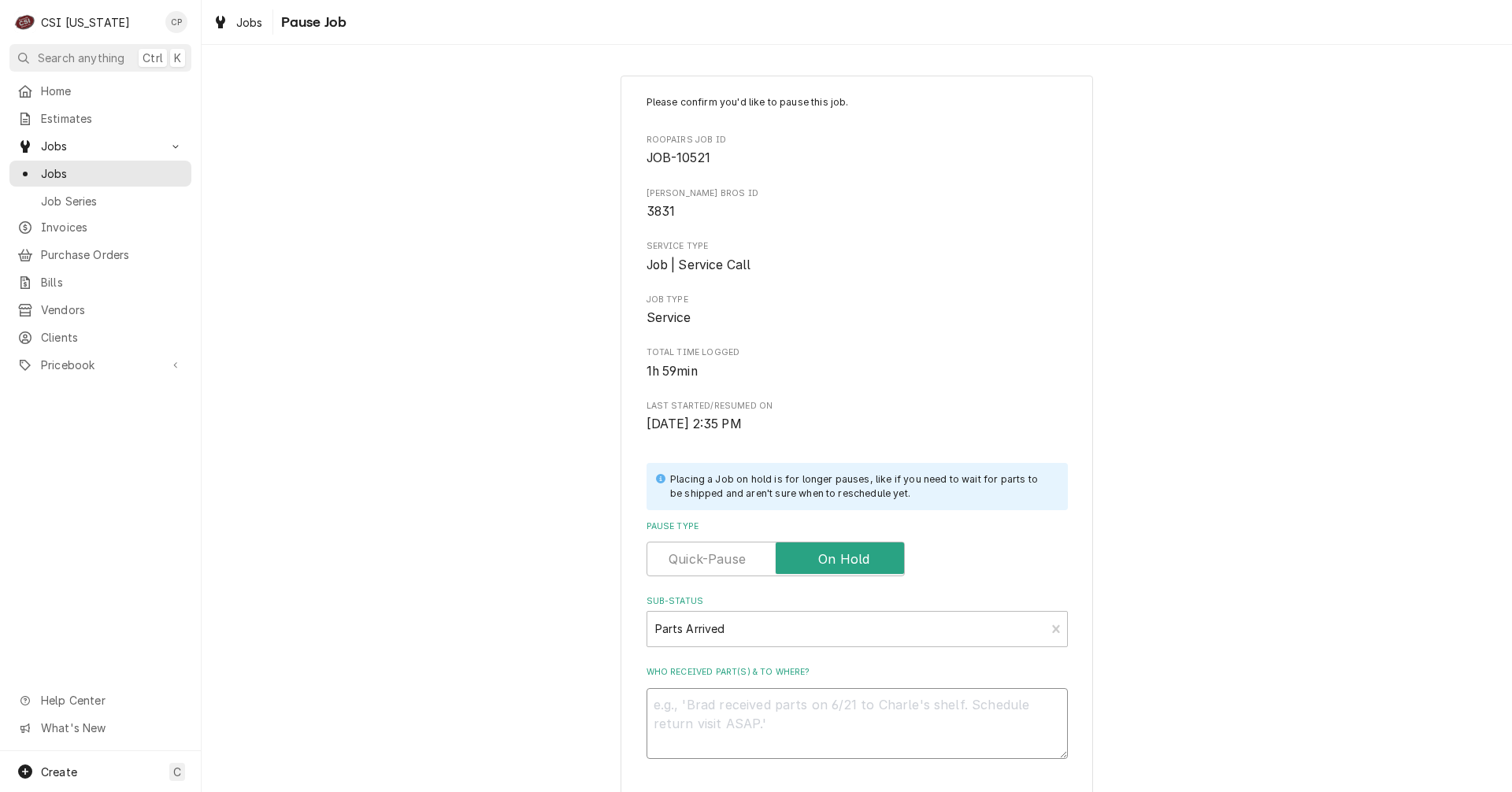
click at [746, 724] on textarea "Who received part(s) & to where?" at bounding box center [858, 723] width 422 height 71
type textarea "x"
type textarea "P"
type textarea "x"
type textarea "PA"
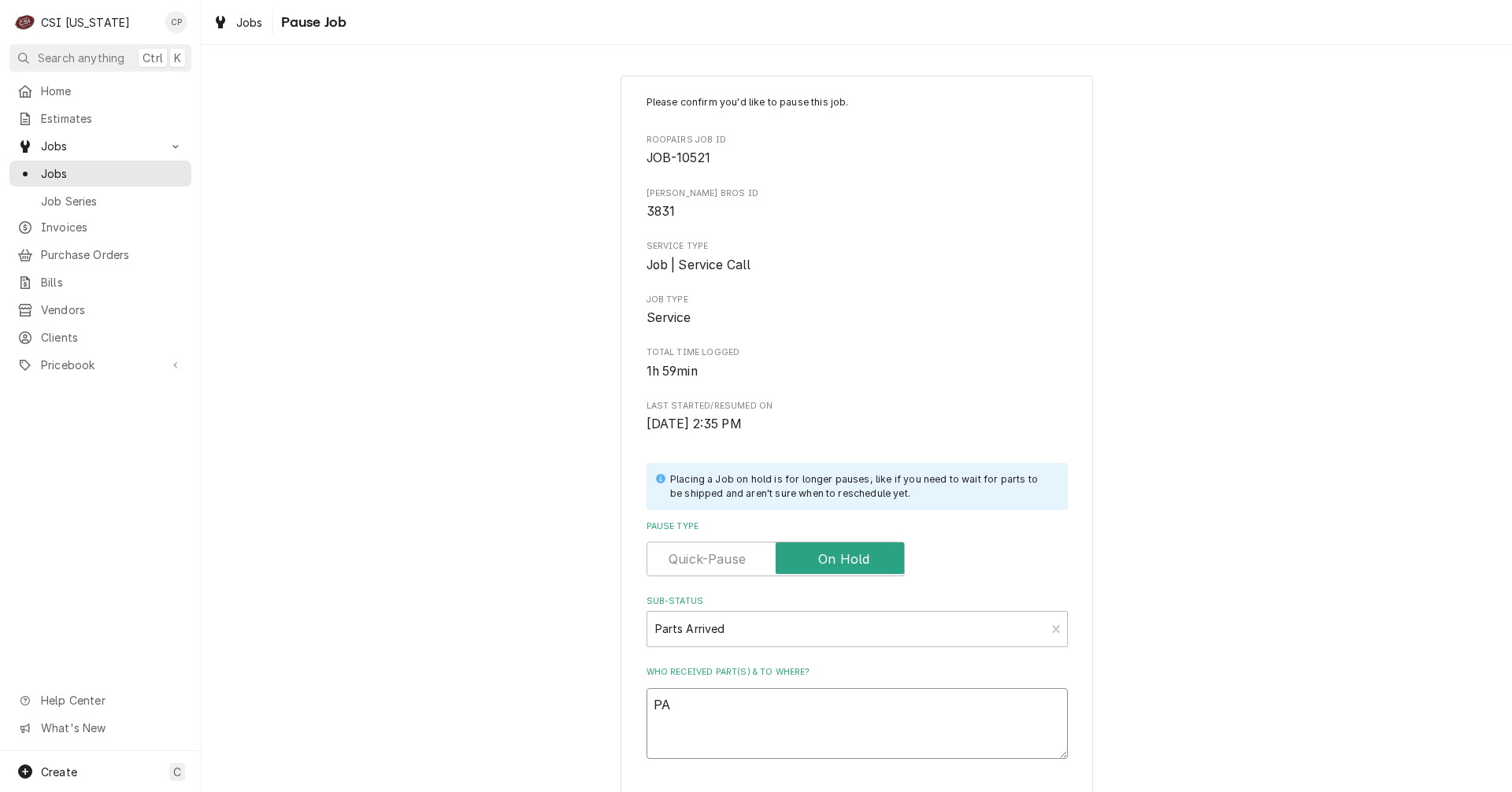
type textarea "x"
type textarea "PAR"
type textarea "x"
type textarea "PART"
type textarea "x"
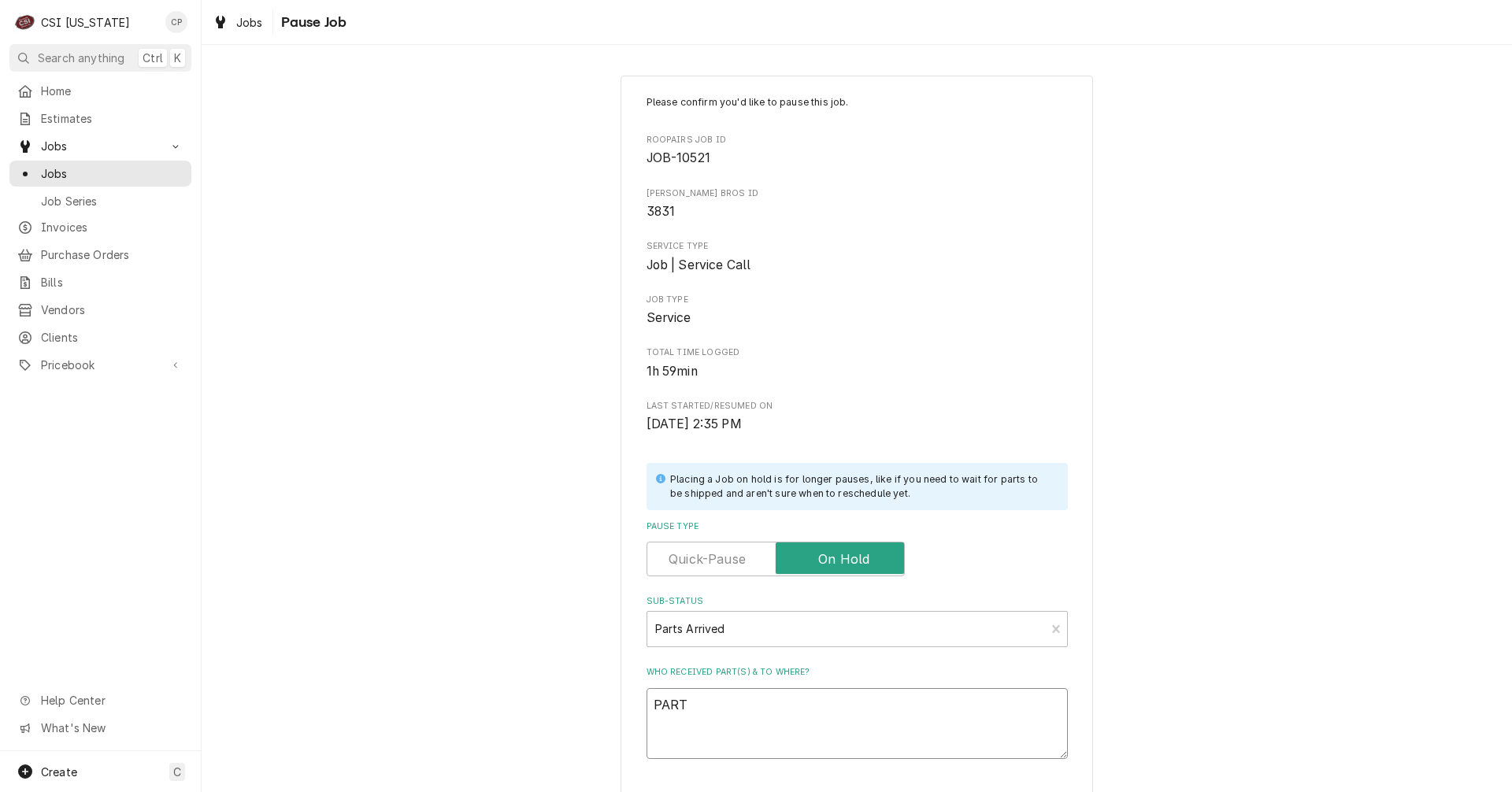
type textarea "PARTS"
type textarea "x"
type textarea "PARTS"
type textarea "x"
type textarea "PARTS R"
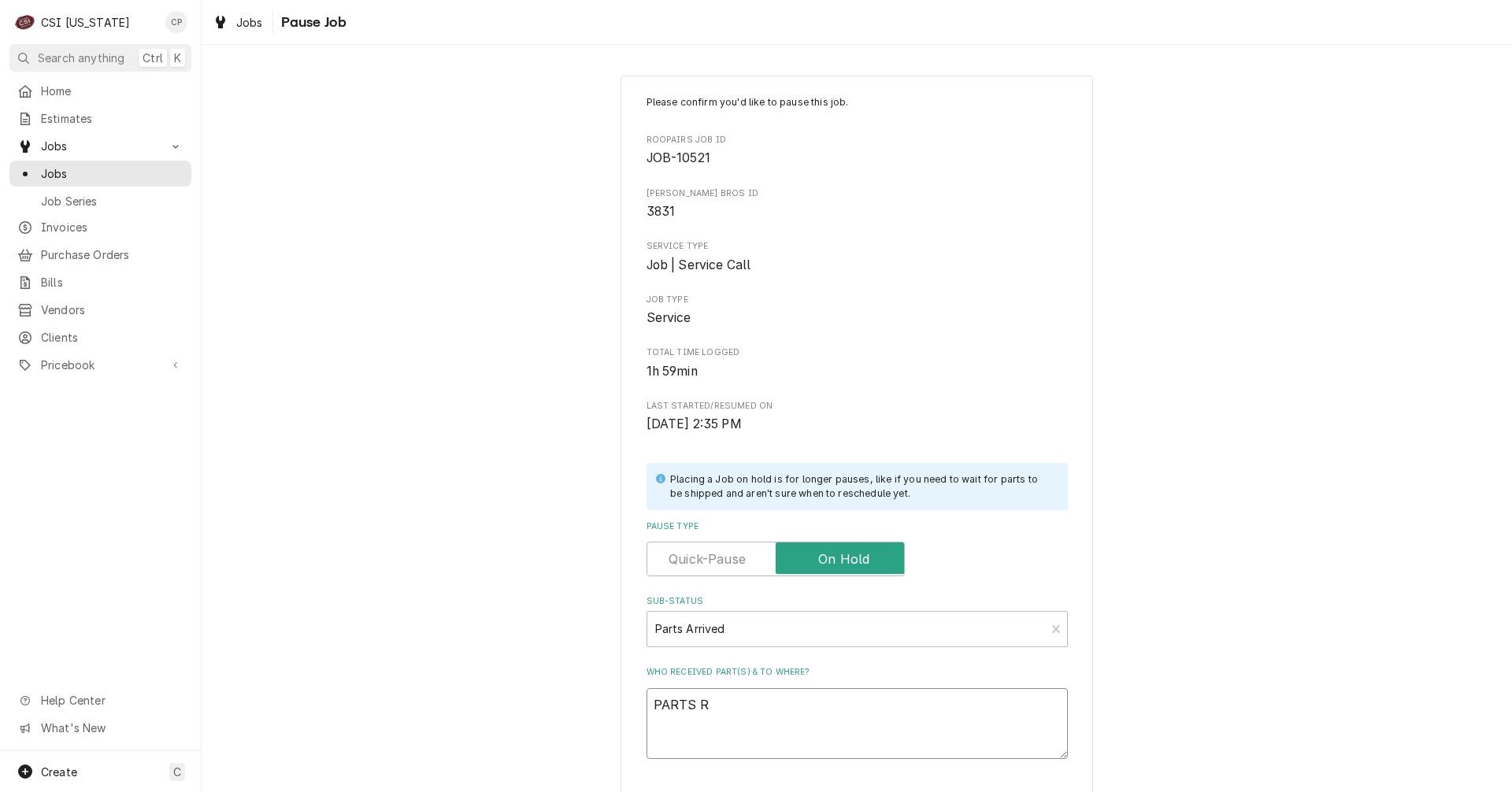
type textarea "x"
type textarea "PARTS RE"
type textarea "x"
type textarea "PARTS REC"
type textarea "x"
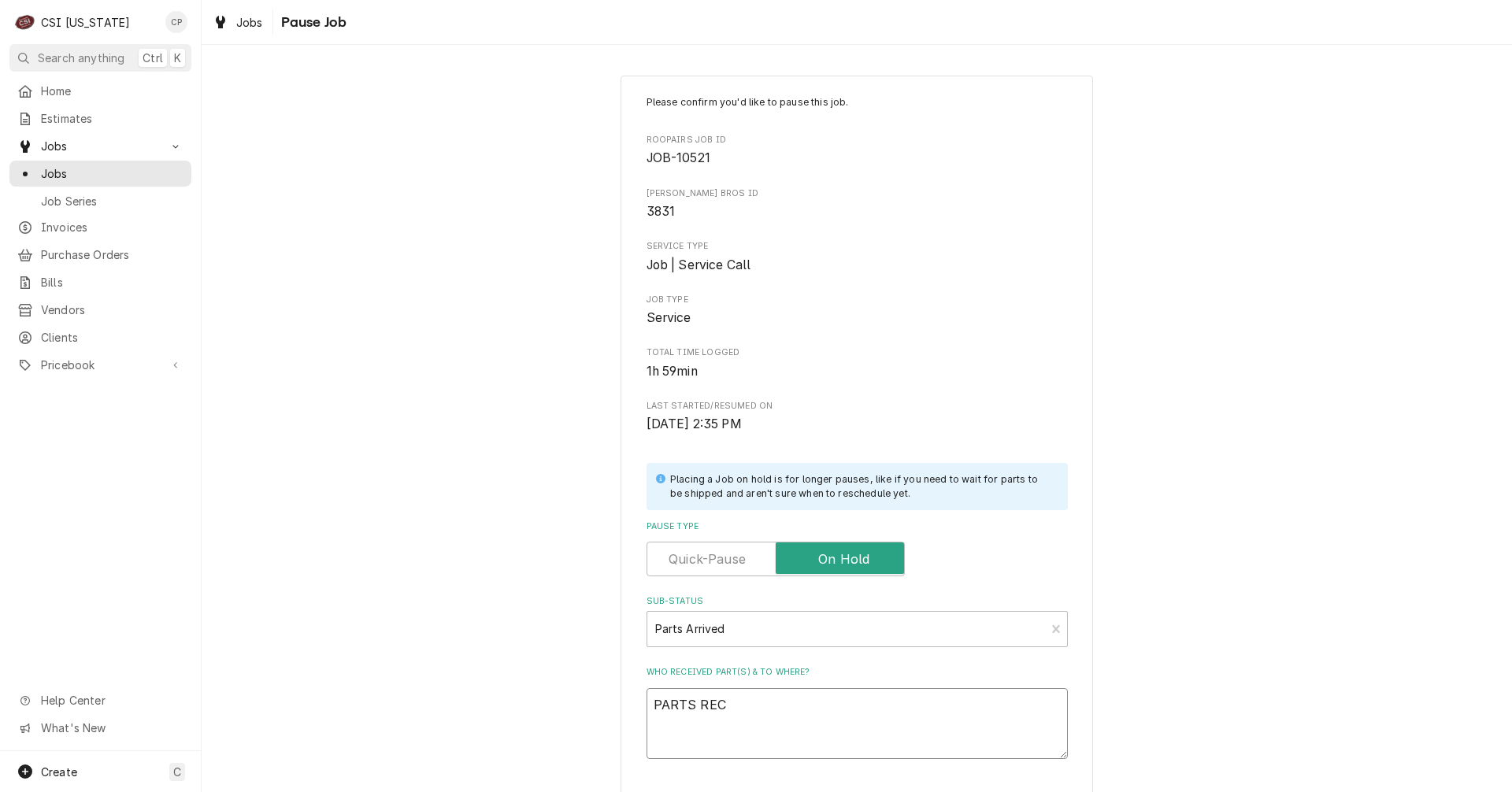
type textarea "PARTS RECE"
type textarea "x"
type textarea "PARTS RECEI"
type textarea "x"
type textarea "PARTS RECEIV"
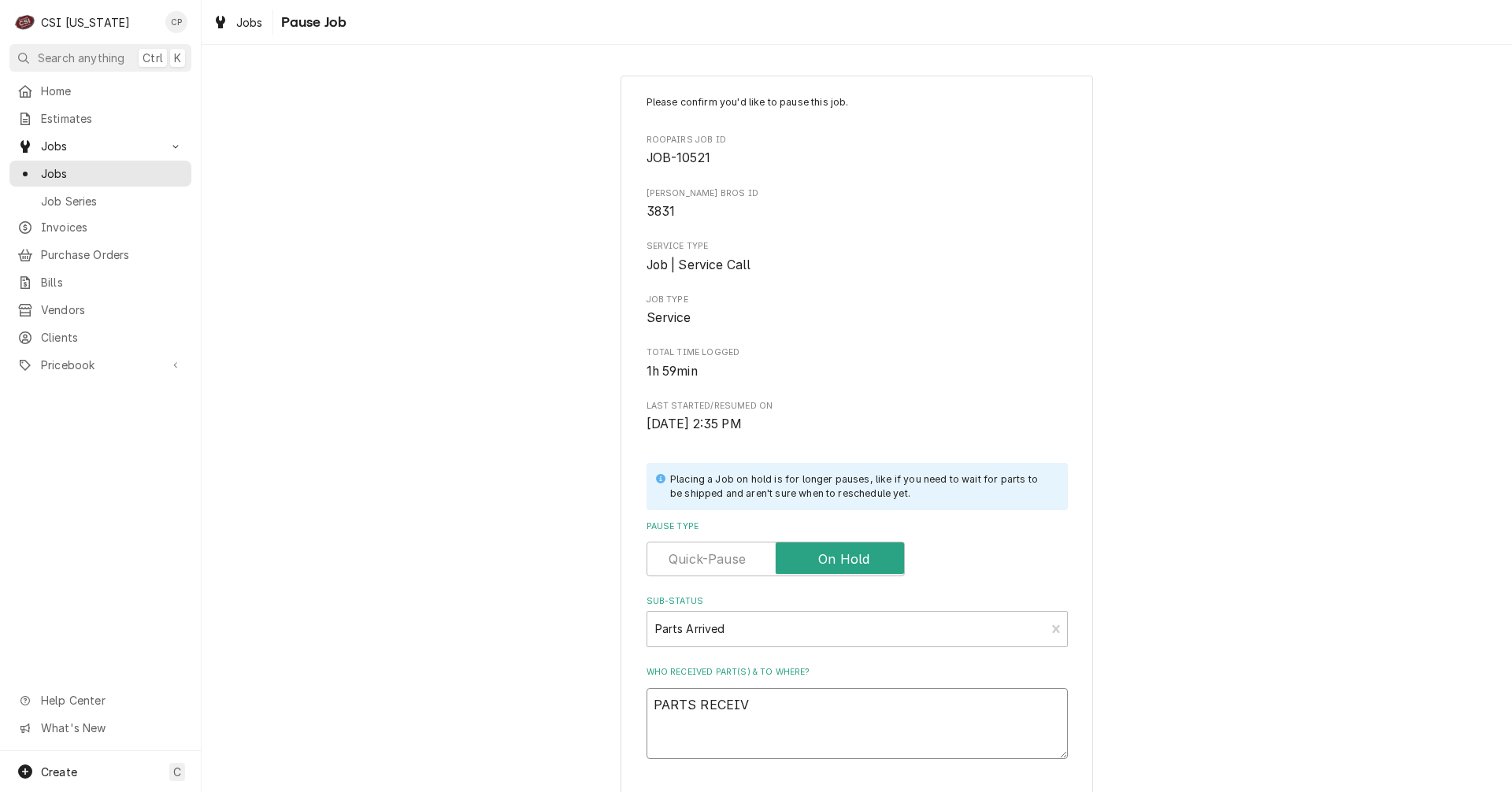
type textarea "x"
type textarea "PARTS RECEIVE"
type textarea "x"
type textarea "PARTS RECEIVED"
type textarea "x"
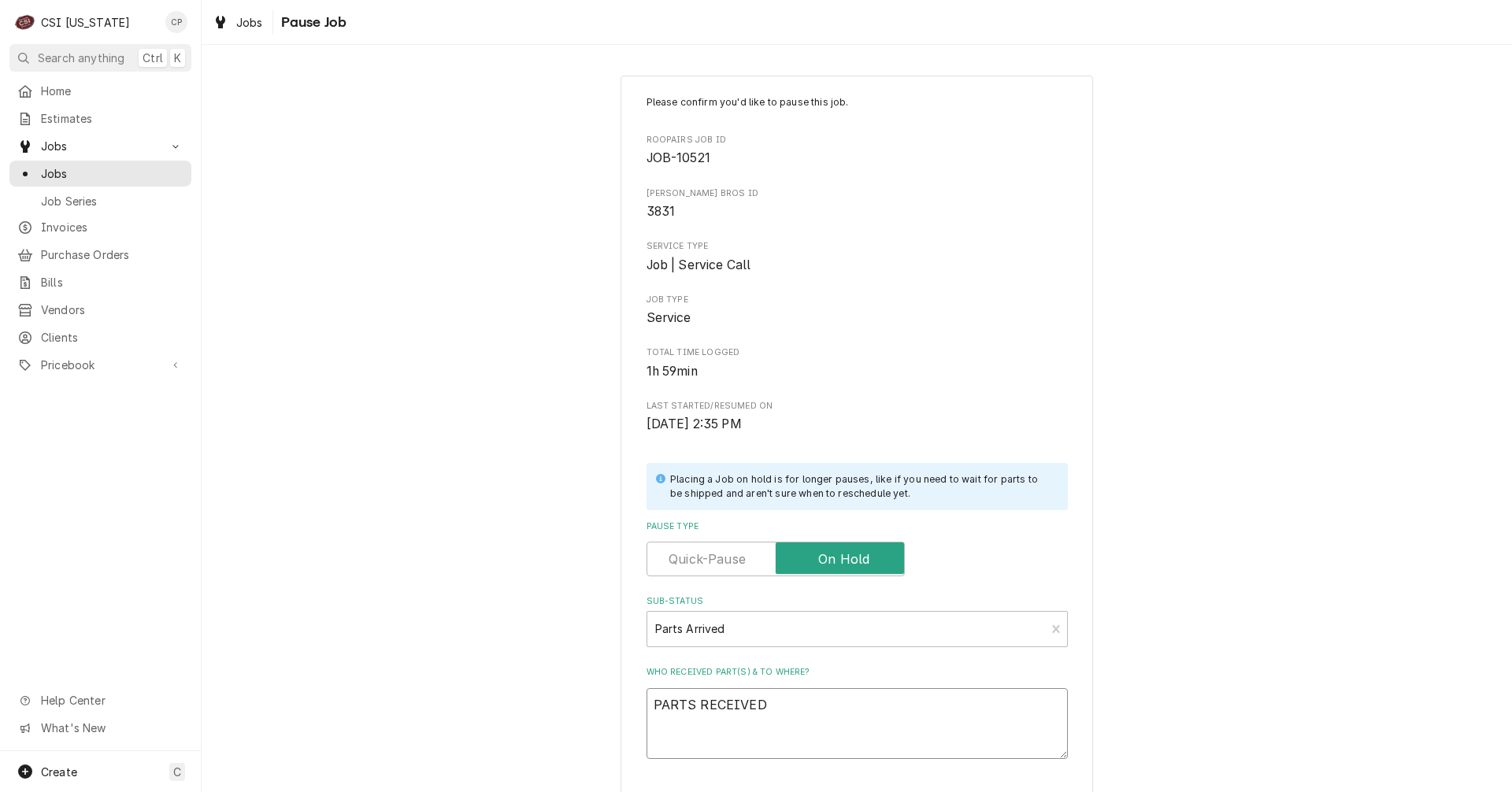
type textarea "PARTS RECEIVED"
type textarea "x"
type textarea "PARTS RECEIVED A"
type textarea "x"
type textarea "PARTS RECEIVED AN"
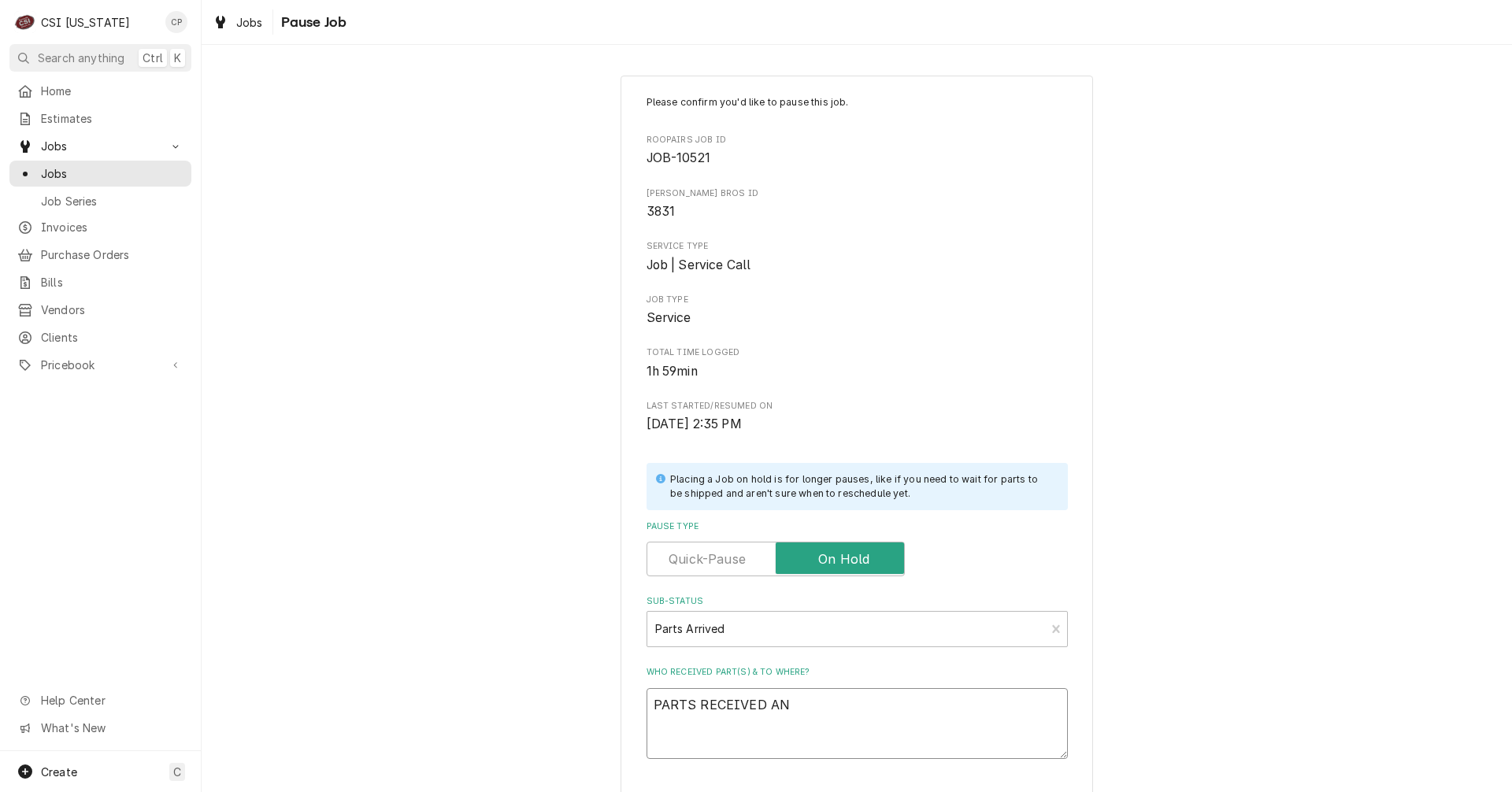
type textarea "x"
type textarea "PARTS RECEIVED ANP"
type textarea "x"
type textarea "PARTS RECEIVED AN"
type textarea "x"
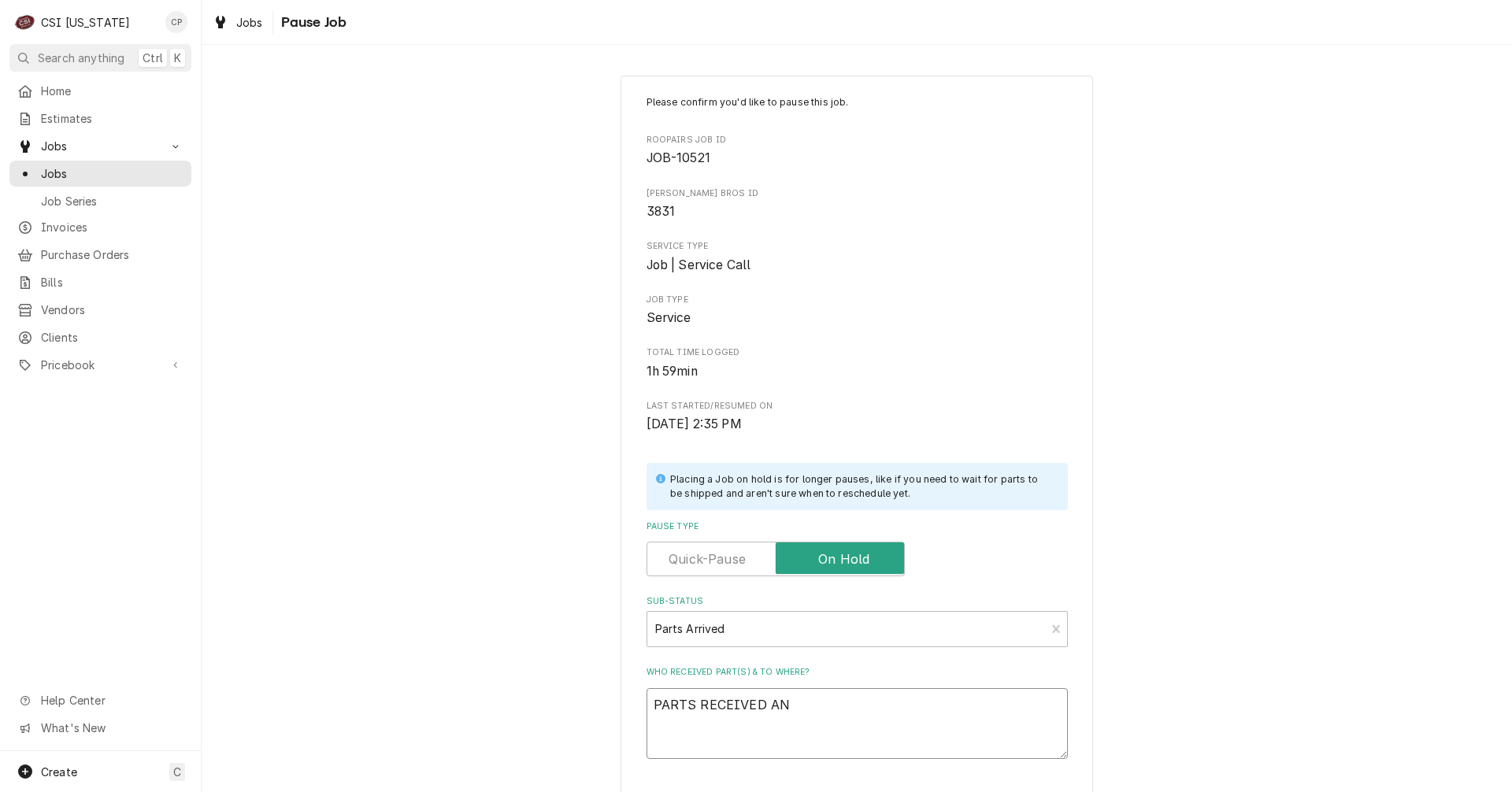
type textarea "PARTS RECEIVED AND"
type textarea "x"
type textarea "PARTS RECEIVED AND"
type textarea "x"
type textarea "PARTS RECEIVED AND P"
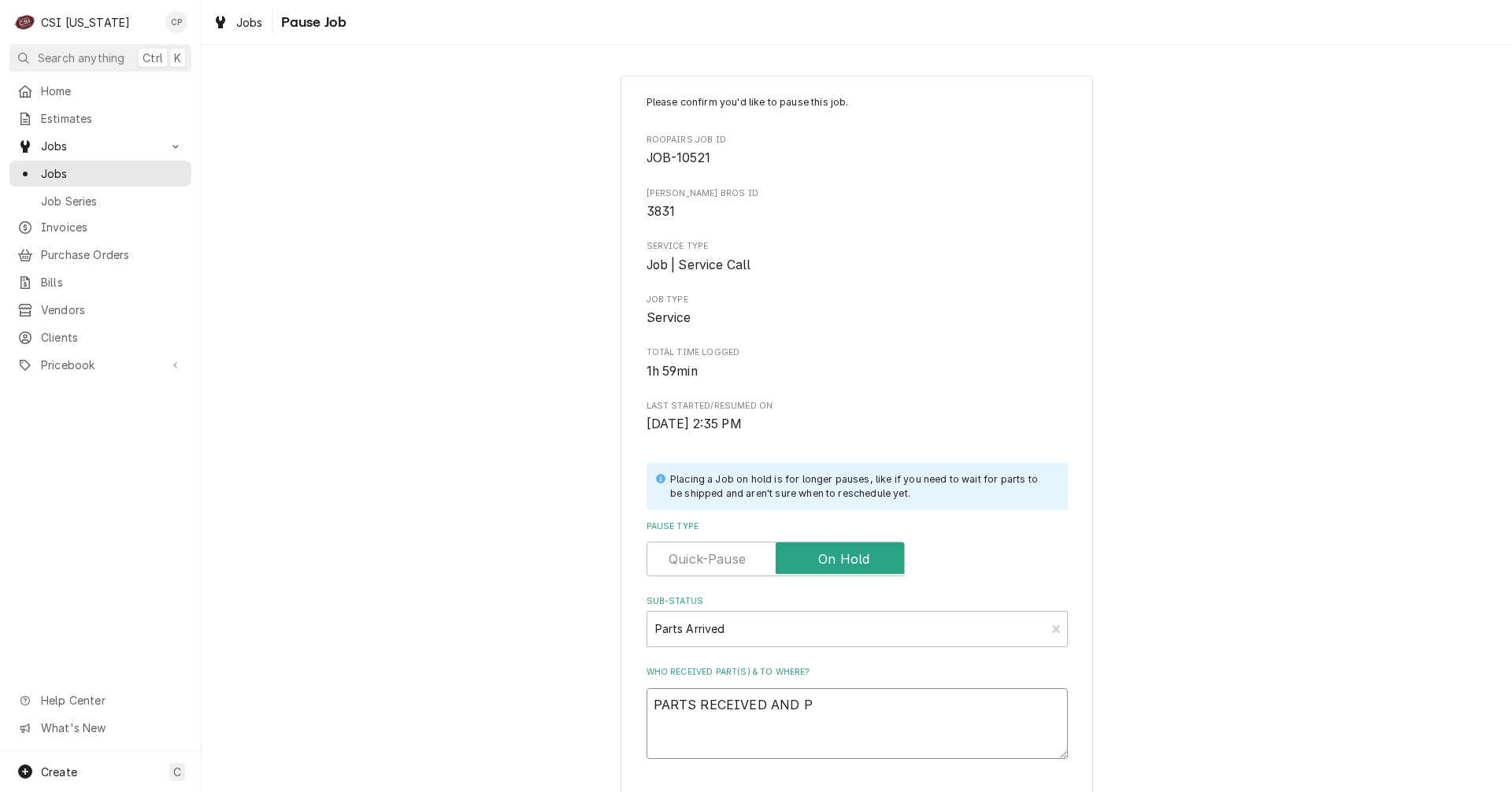
type textarea "x"
type textarea "PARTS RECEIVED AND PL"
type textarea "x"
type textarea "PARTS RECEIVED AND PLA"
type textarea "x"
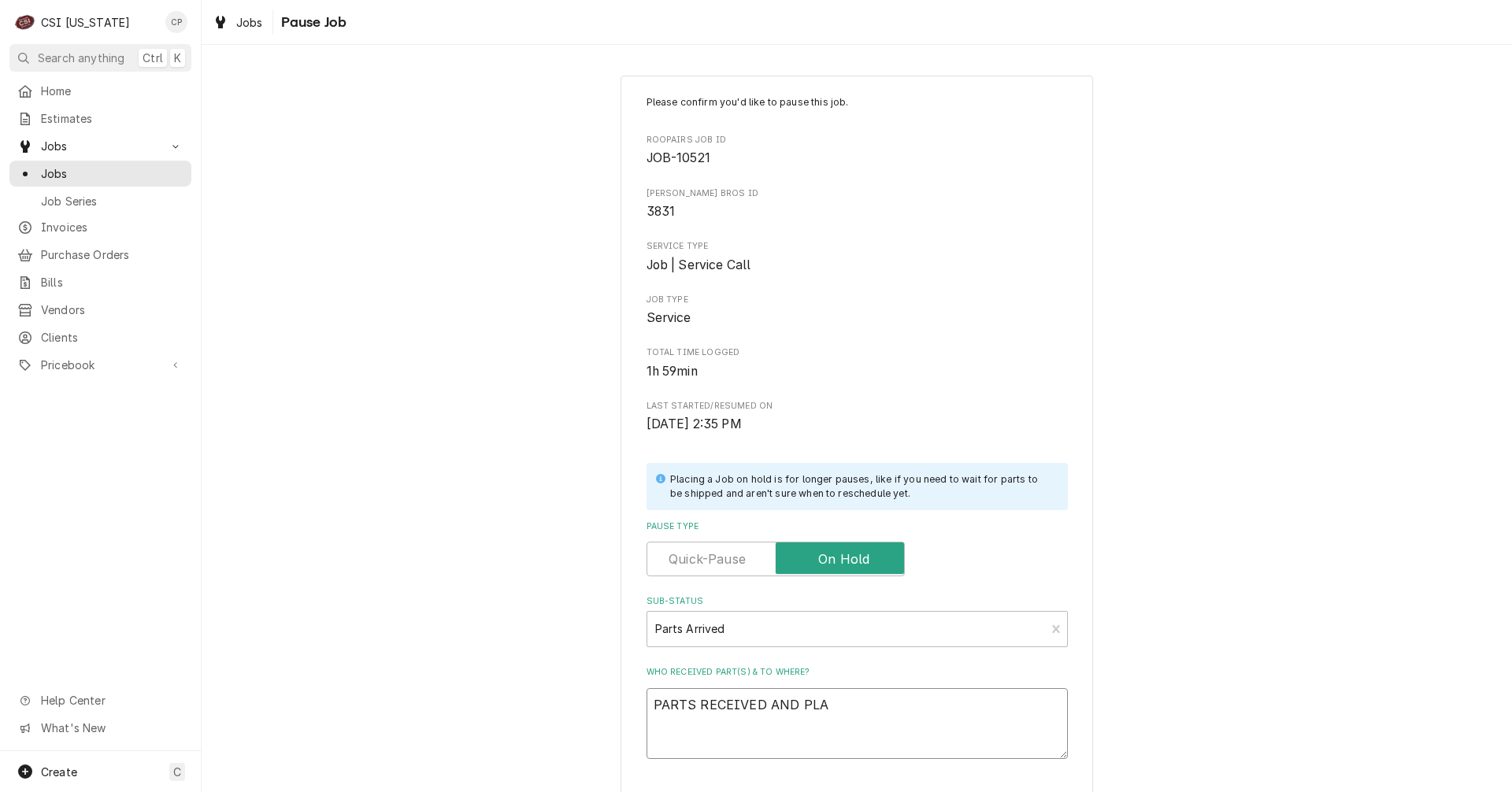
type textarea "PARTS RECEIVED AND PLAC"
type textarea "x"
type textarea "PARTS RECEIVED AND PLACE"
type textarea "x"
type textarea "PARTS RECEIVED AND PLACED"
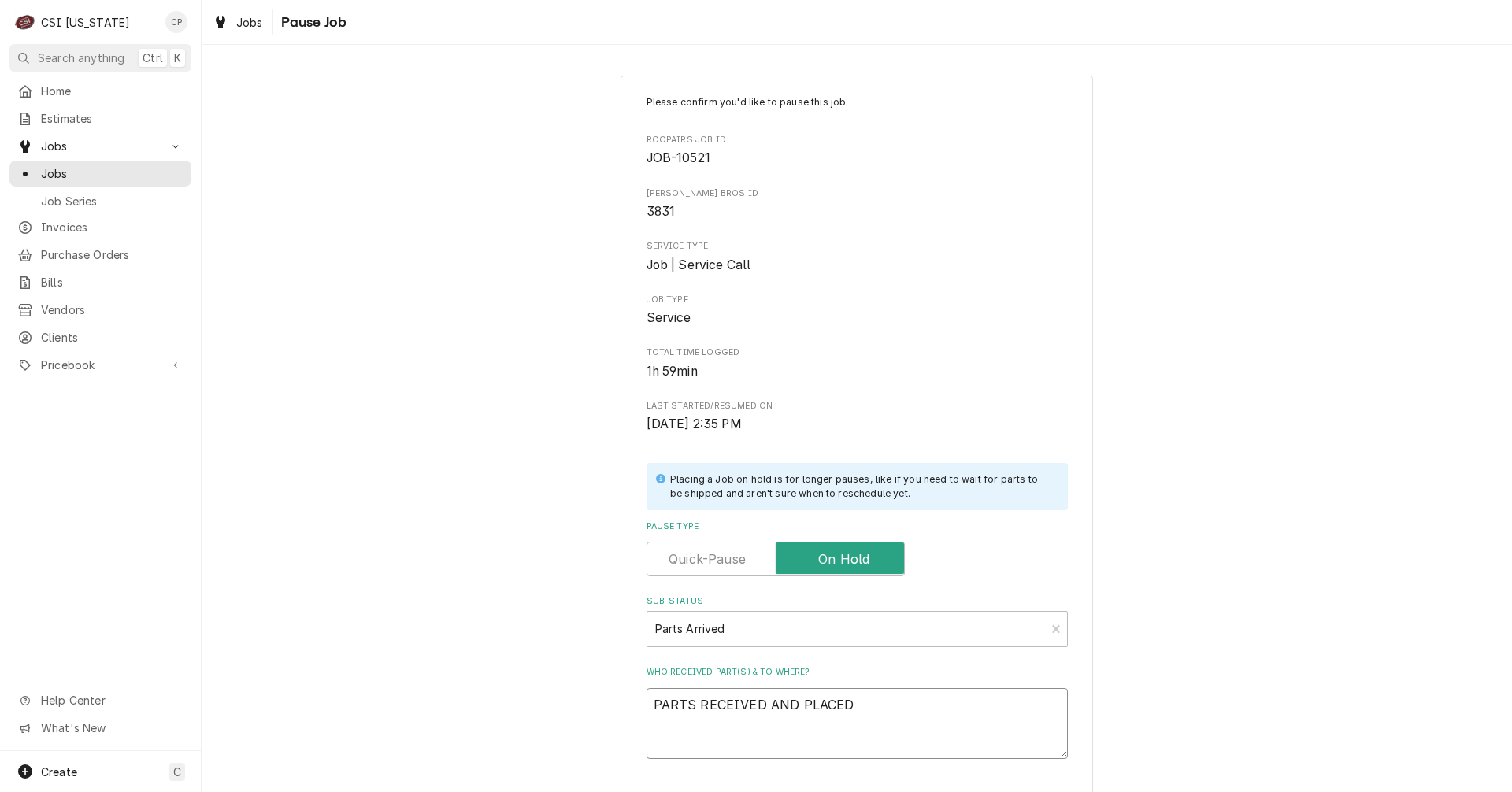
type textarea "x"
type textarea "PARTS RECEIVED AND PLACED"
type textarea "x"
type textarea "PARTS RECEIVED AND PLACED O"
type textarea "x"
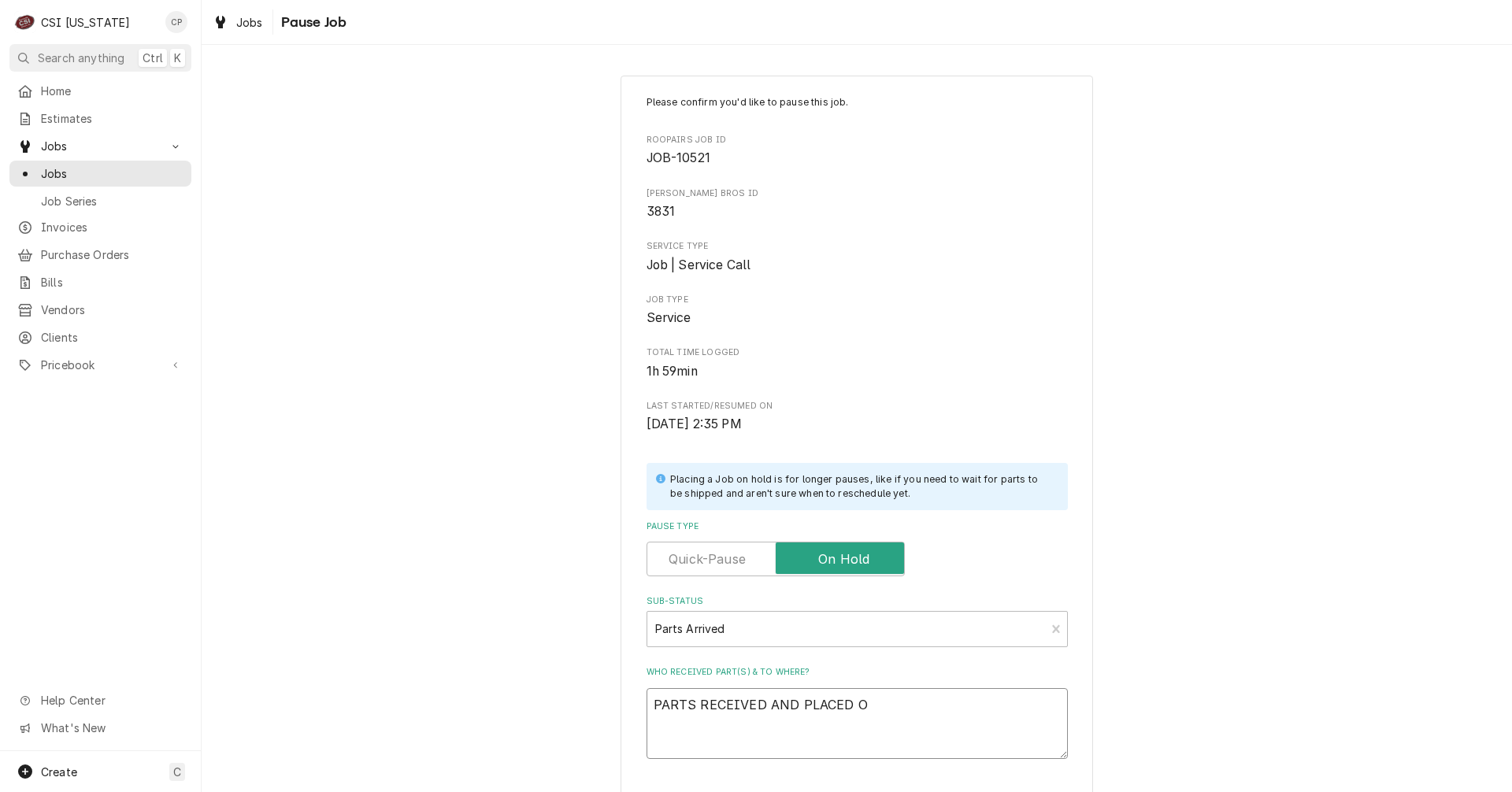
type textarea "PARTS RECEIVED AND PLACED ON"
type textarea "x"
type textarea "PARTS RECEIVED AND PLACED ON"
type textarea "x"
type textarea "PARTS RECEIVED AND PLACED ON M"
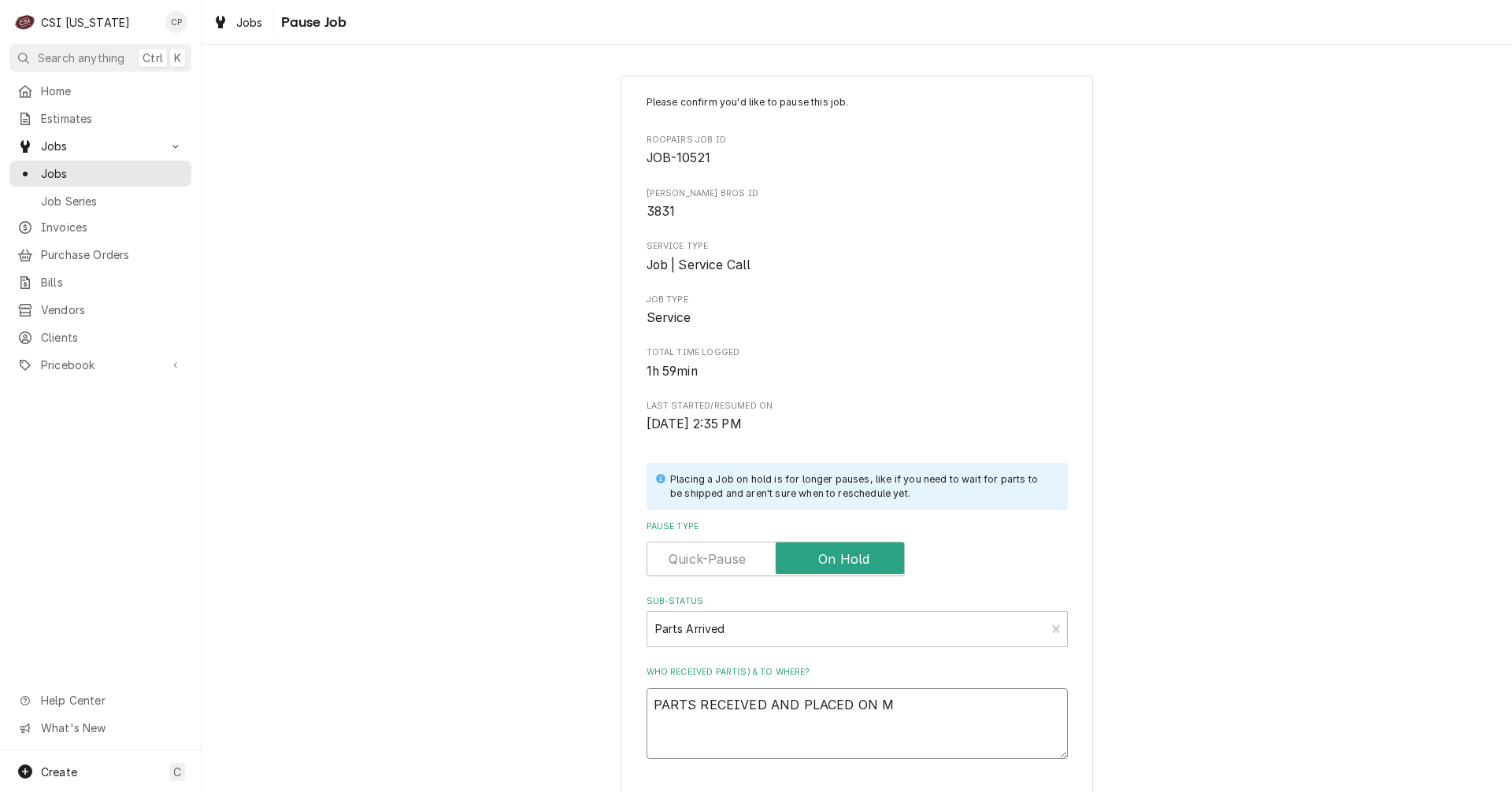
type textarea "x"
type textarea "PARTS RECEIVED AND PLACED ON MA"
type textarea "x"
type textarea "PARTS RECEIVED AND PLACED ON MAT"
type textarea "x"
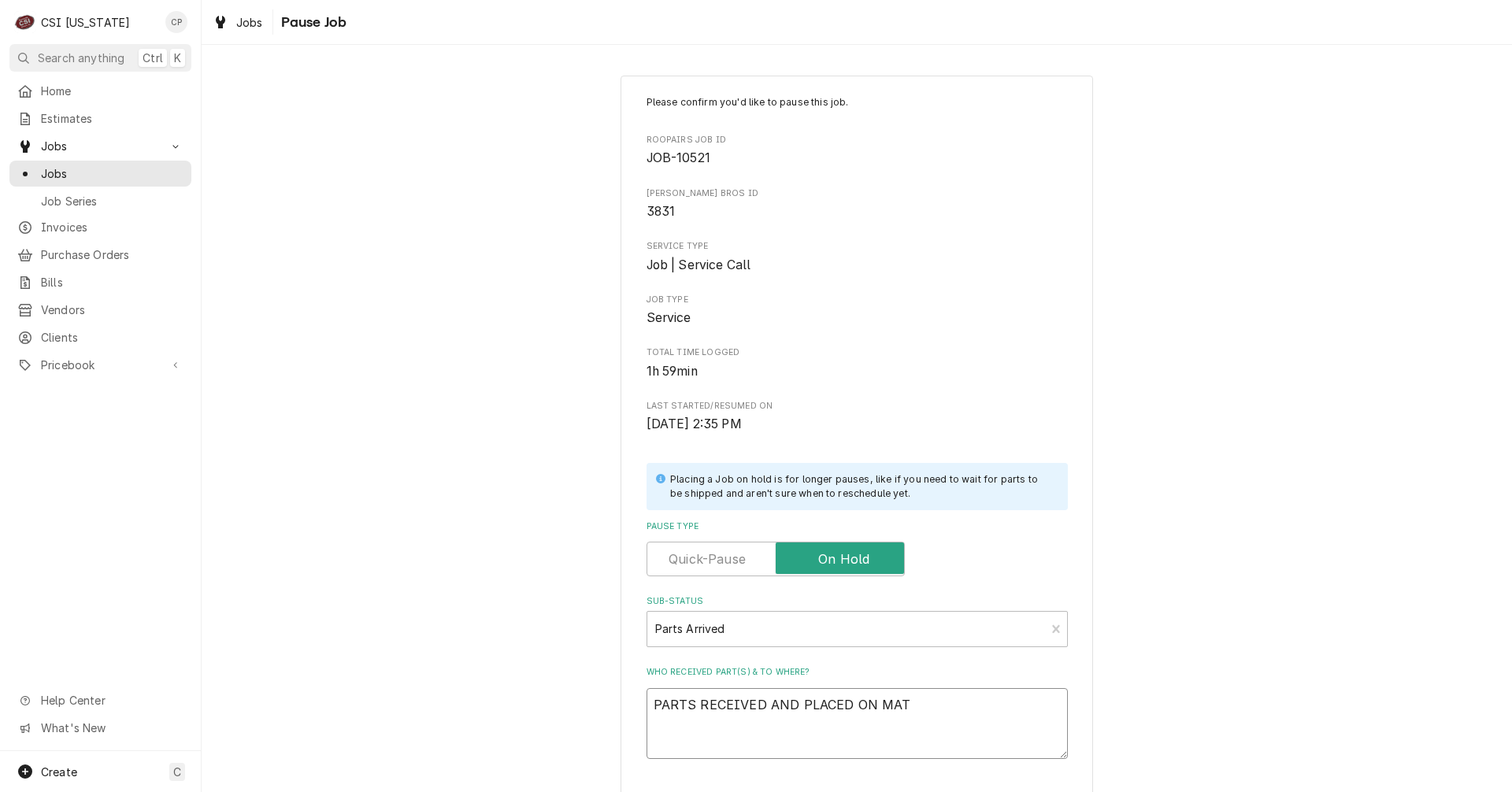
type textarea "PARTS RECEIVED AND PLACED ON MATT"
type textarea "x"
type textarea "PARTS RECEIVED AND PLACED ON MATTS"
type textarea "x"
type textarea "PARTS RECEIVED AND PLACED ON MATTS"
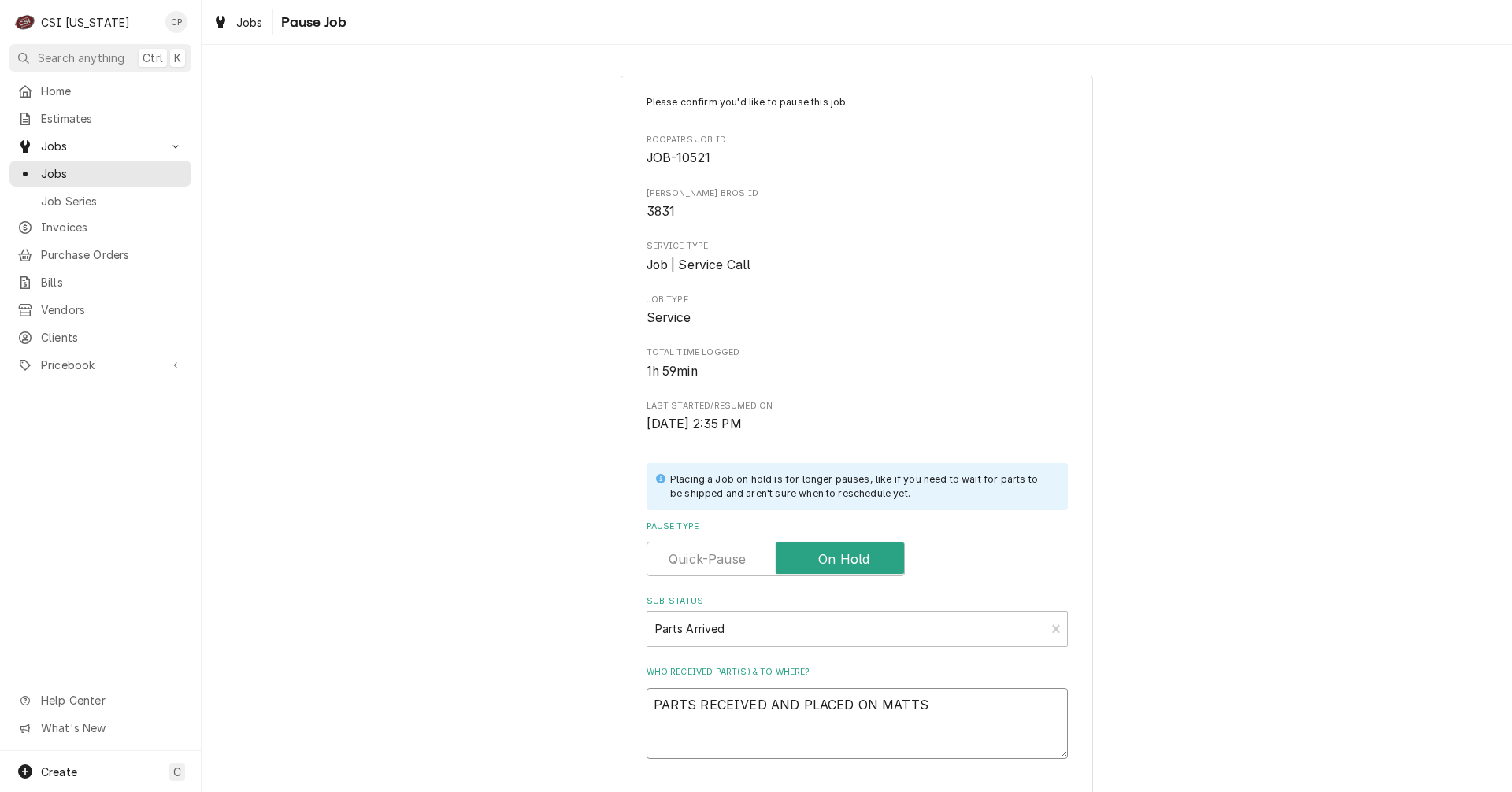
type textarea "x"
type textarea "PARTS RECEIVED AND PLACED ON MATTS S"
type textarea "x"
type textarea "PARTS RECEIVED AND PLACED ON MATTS SH"
type textarea "x"
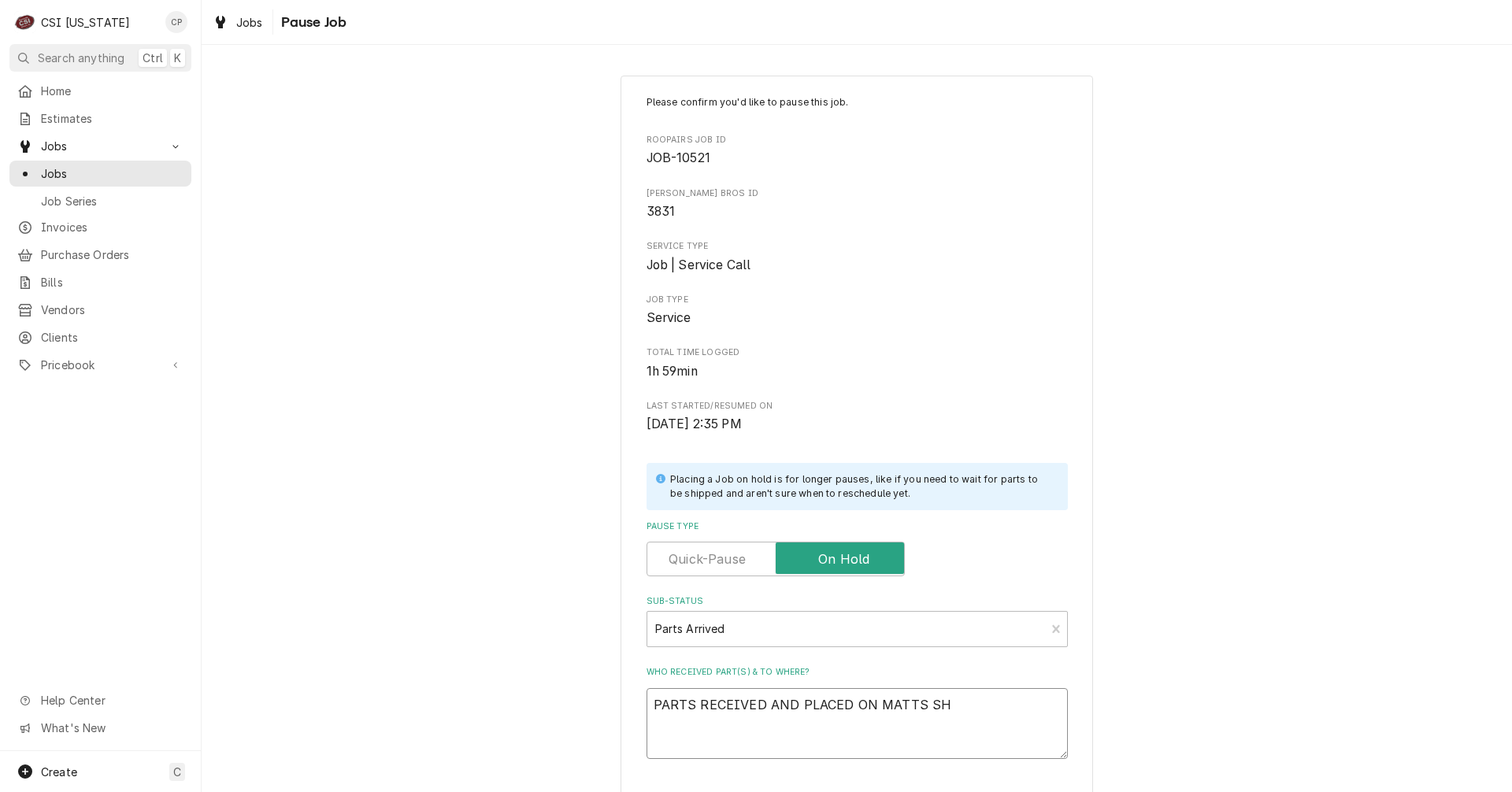
type textarea "PARTS RECEIVED AND PLACED ON MATTS SHE"
type textarea "x"
type textarea "PARTS RECEIVED AND PLACED ON MATTS SHEL"
type textarea "x"
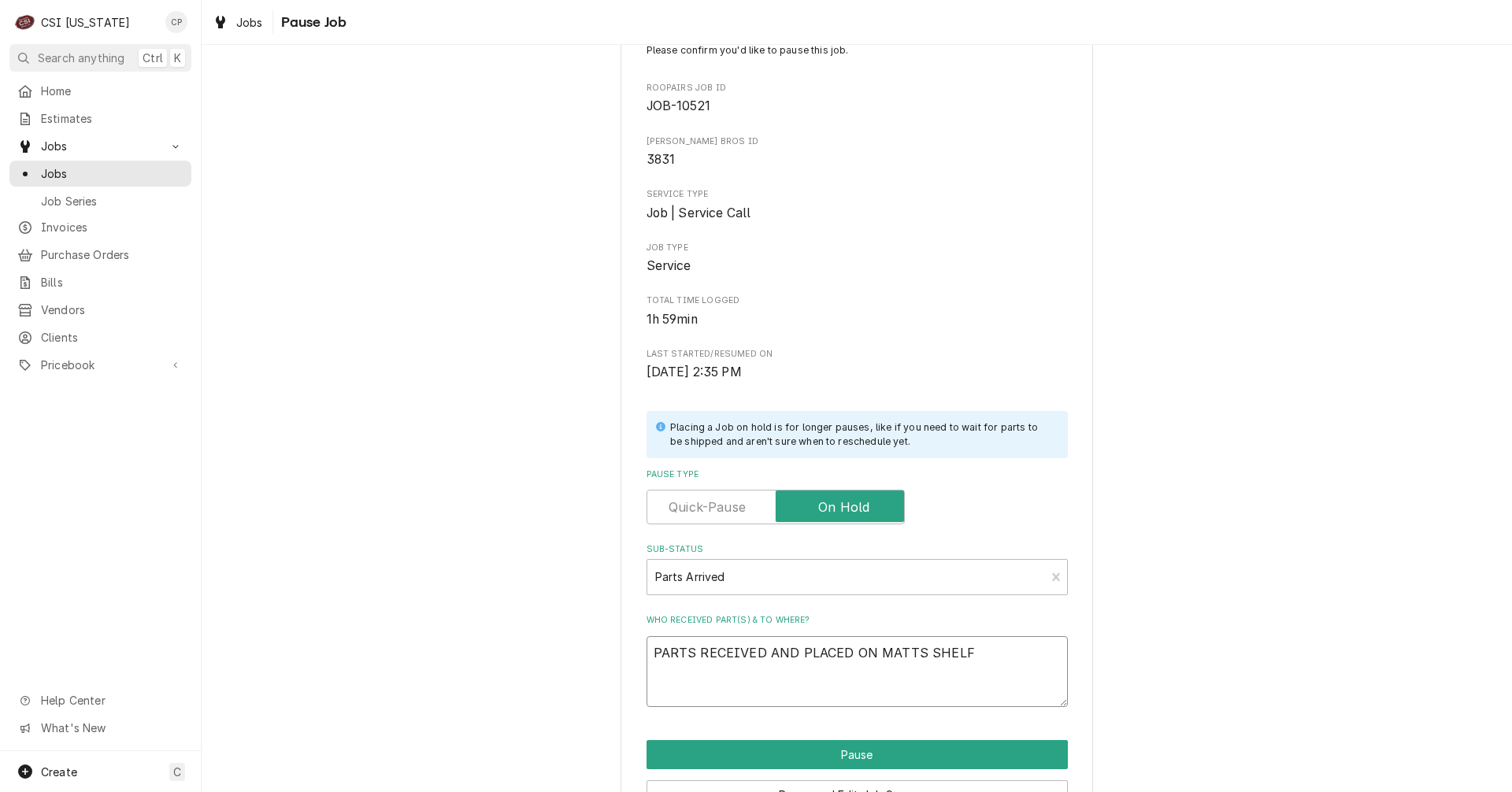
scroll to position [143, 0]
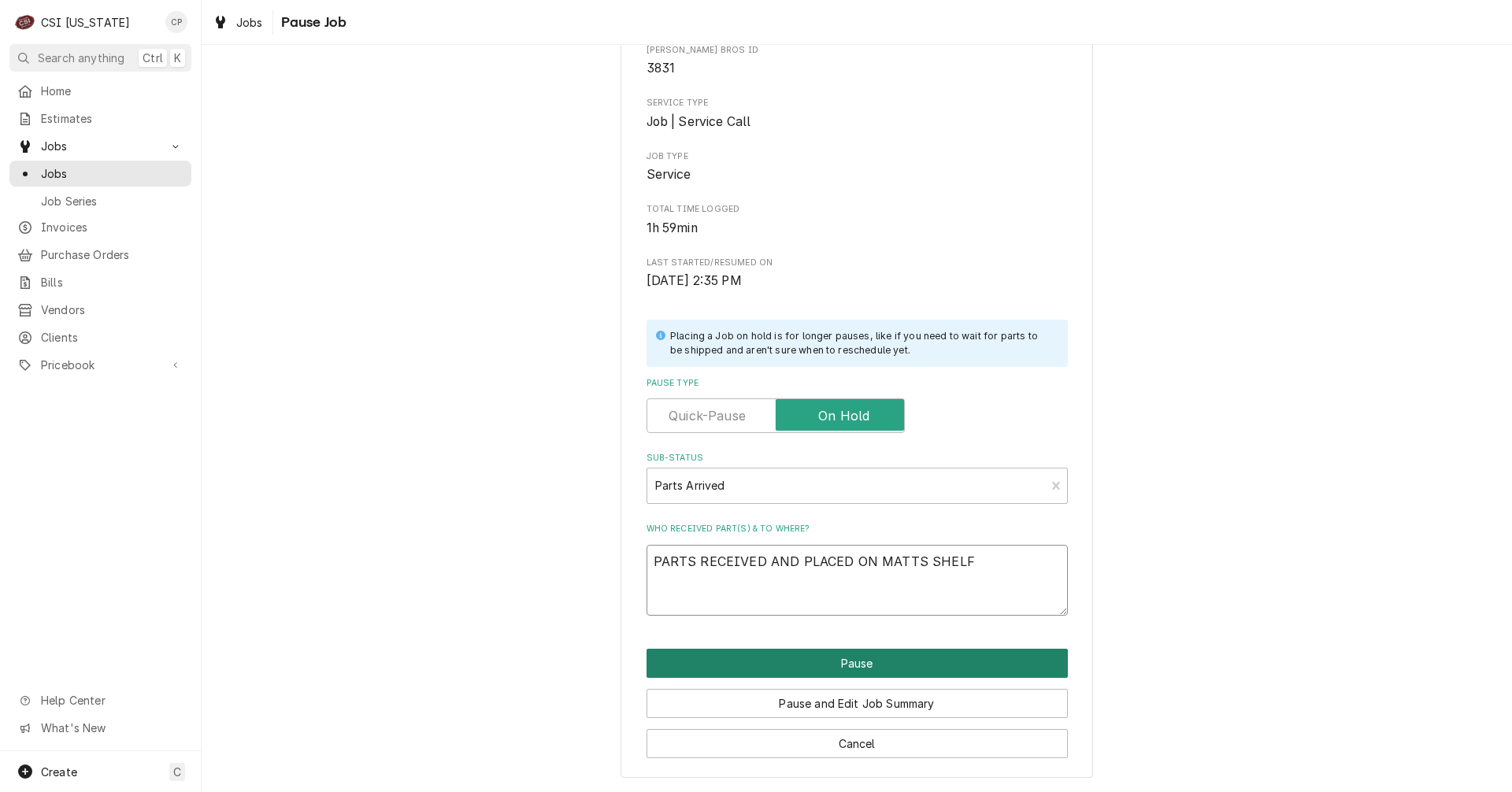
type textarea "PARTS RECEIVED AND PLACED ON MATTS SHELF"
click at [835, 673] on button "Pause" at bounding box center [858, 663] width 422 height 29
type textarea "x"
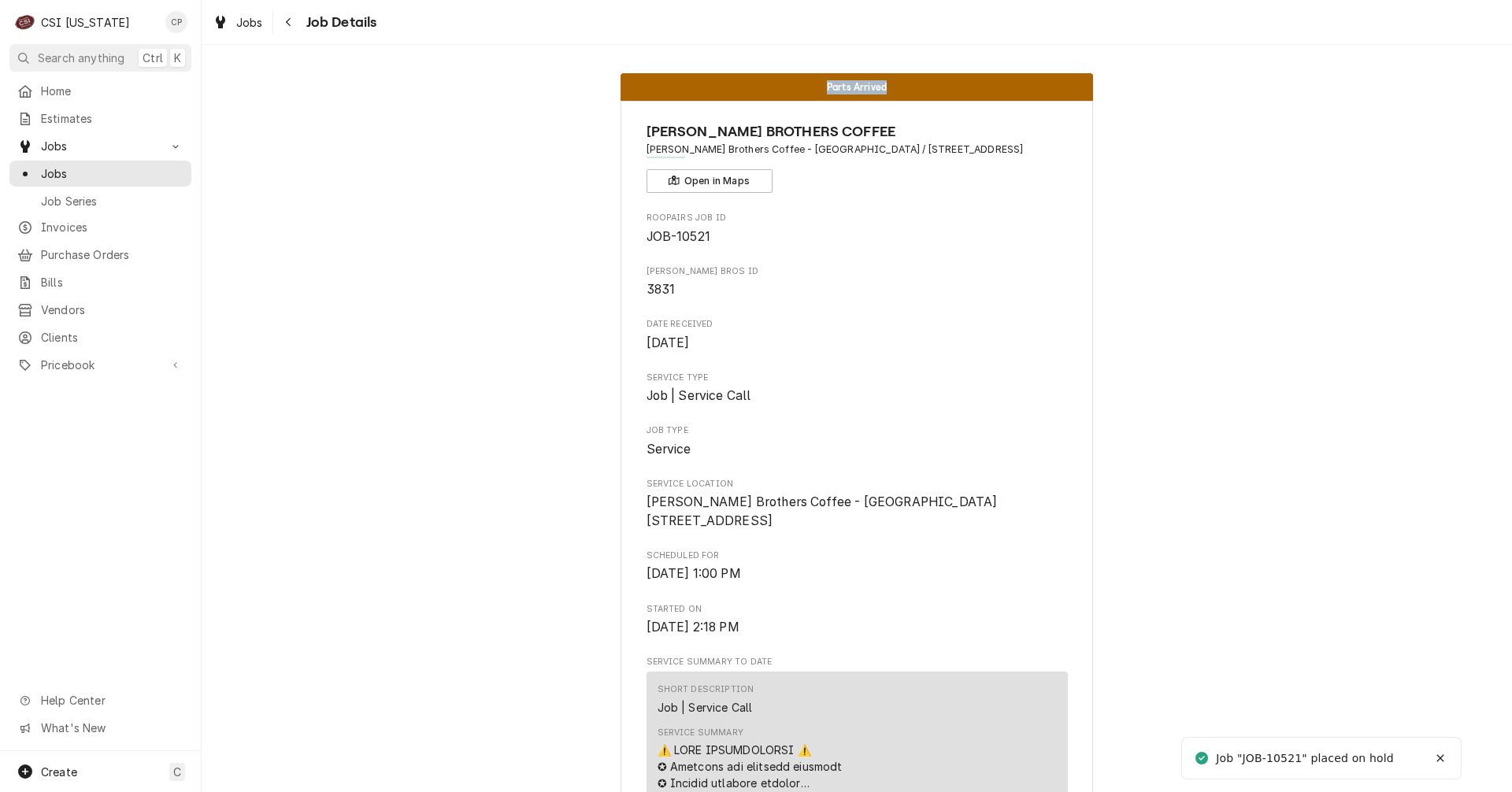
drag, startPoint x: 717, startPoint y: 9, endPoint x: 1125, endPoint y: 67, distance: 412.1
click at [1124, 68] on div "Jobs Job Details Parts Arrived [PERSON_NAME] BROTHERS COFFEE [PERSON_NAME] Brot…" at bounding box center [856, 396] width 1310 height 792
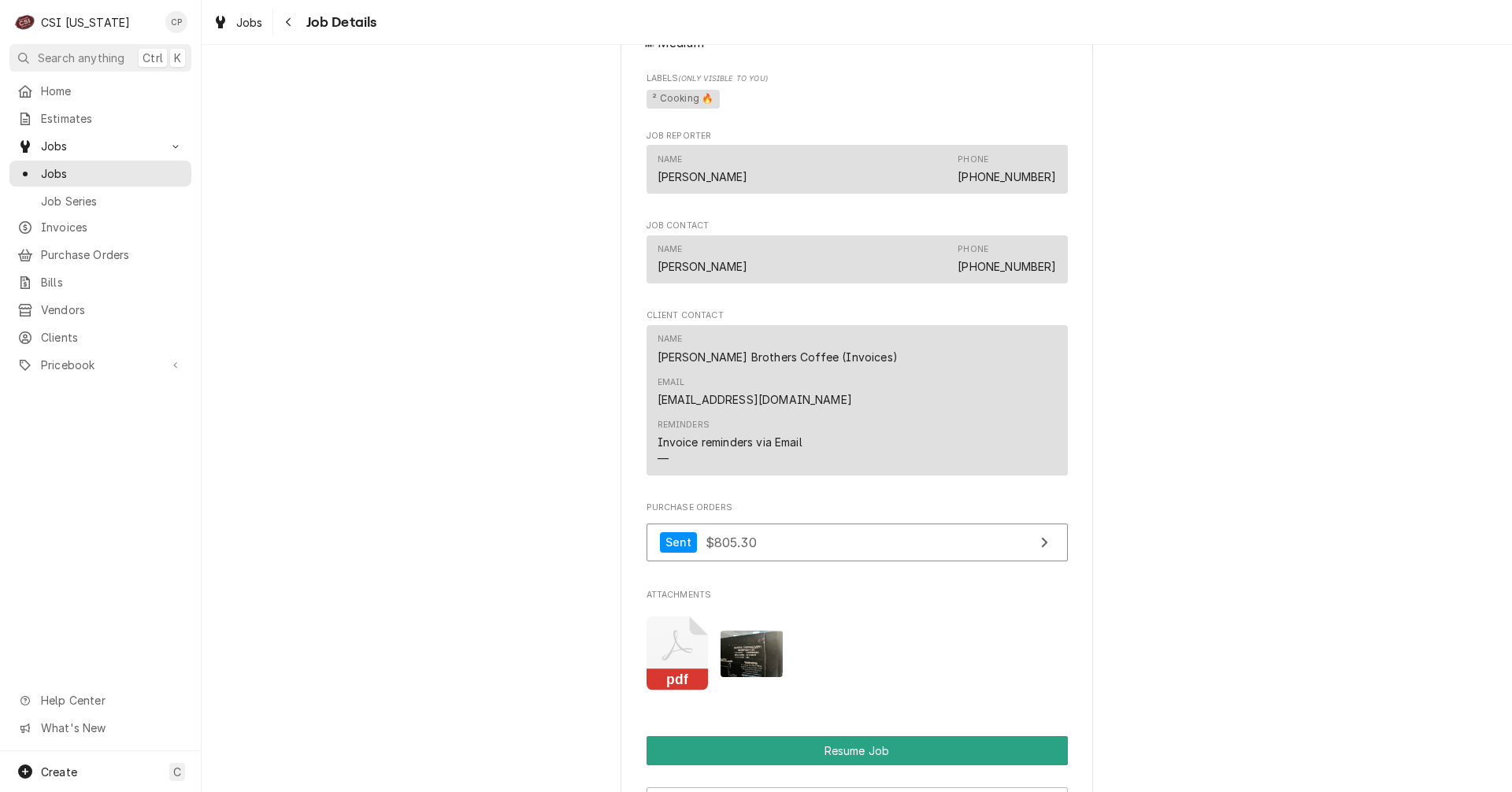
scroll to position [1575, 0]
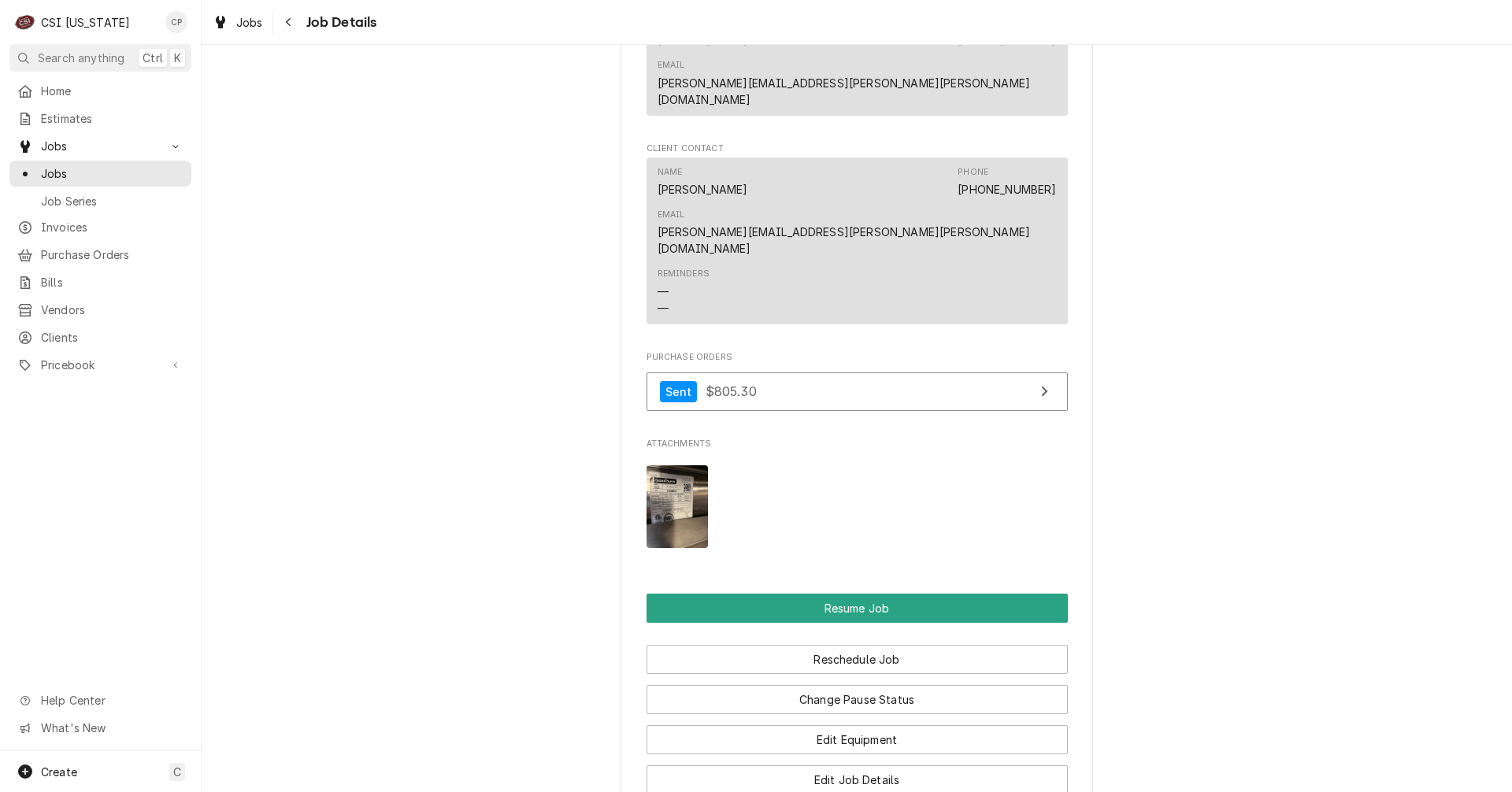
scroll to position [1732, 0]
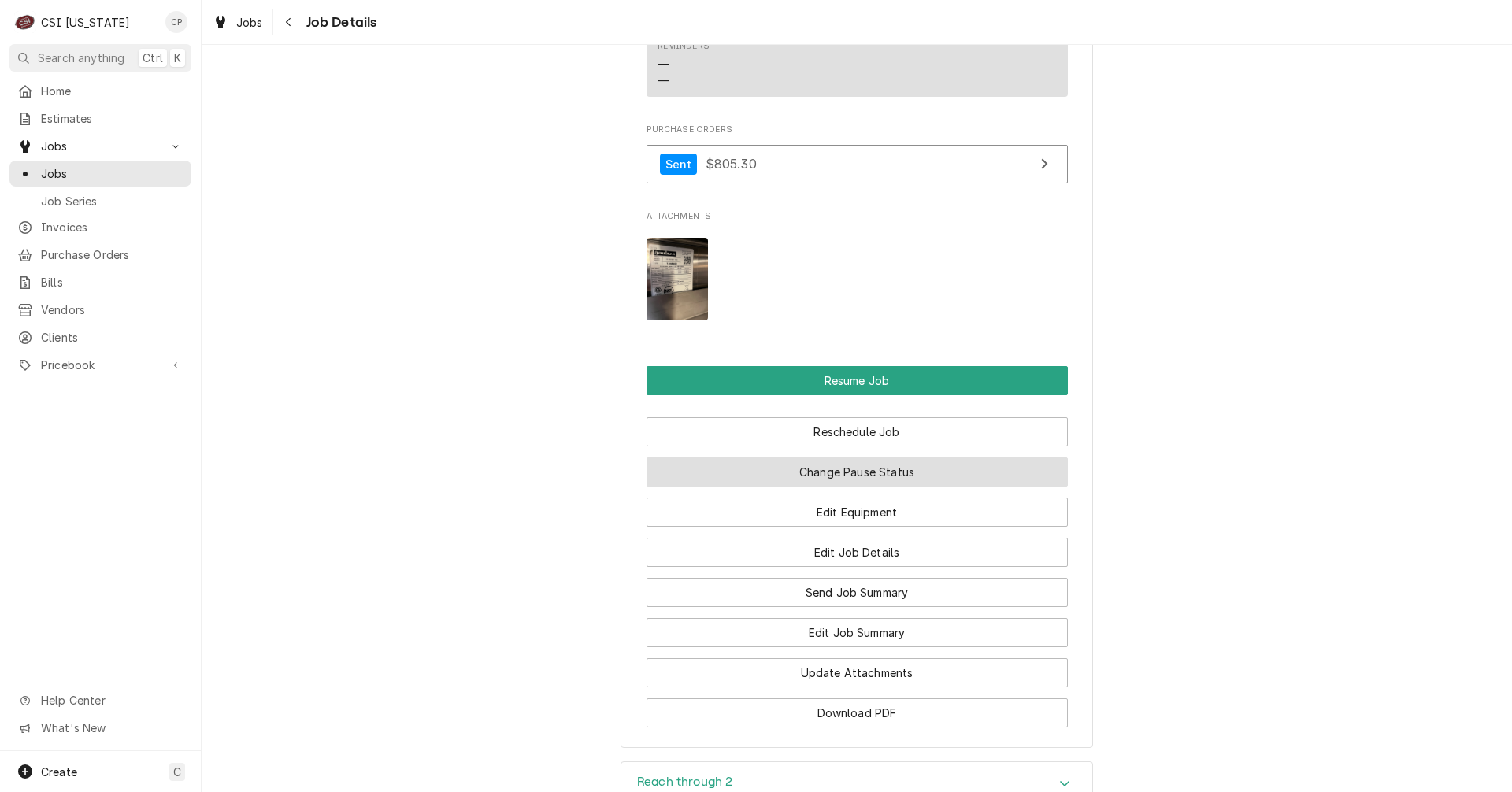
click at [875, 457] on button "Change Pause Status" at bounding box center [858, 472] width 422 height 29
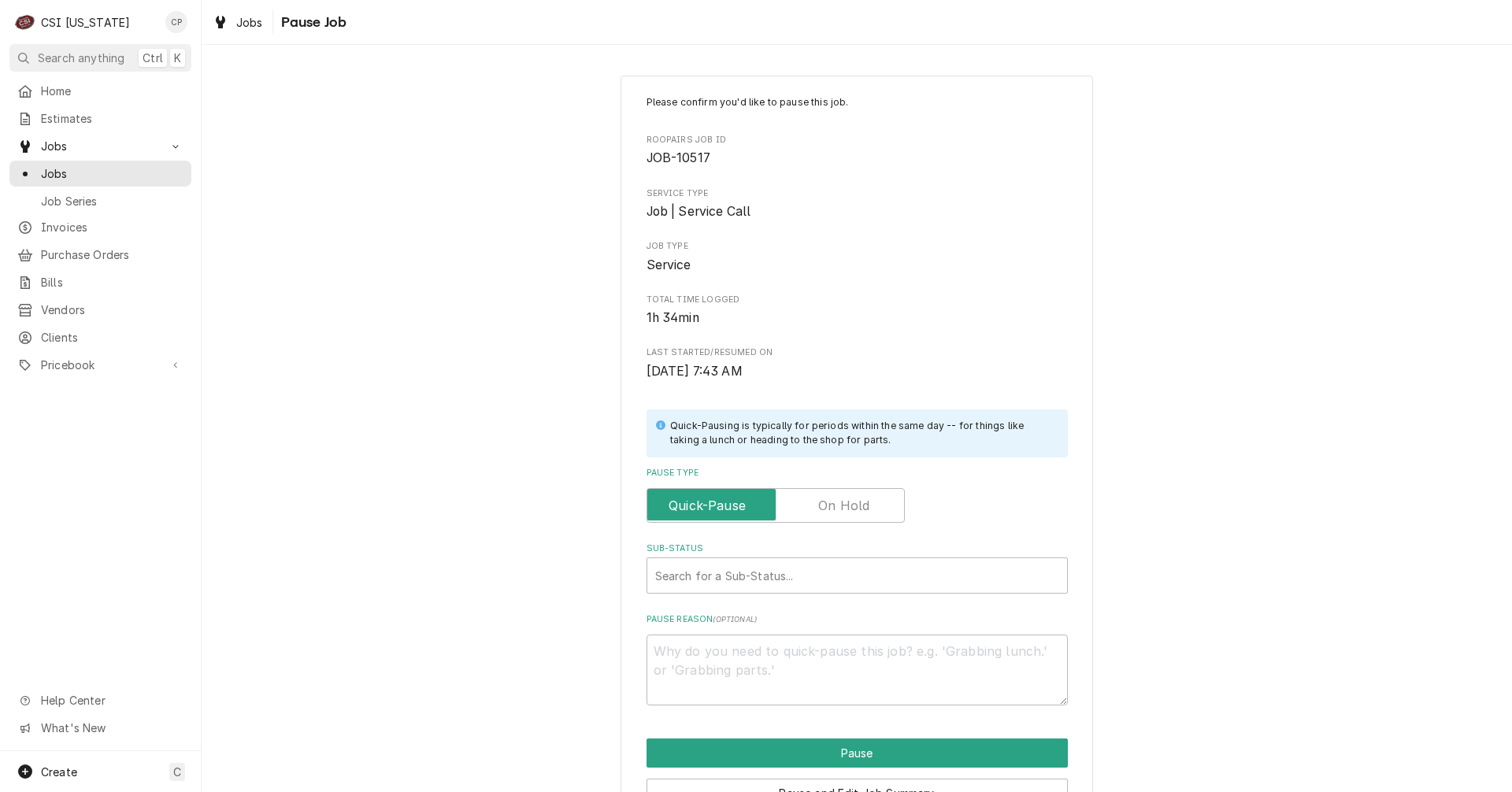
click at [852, 505] on label "Pause Type" at bounding box center [776, 505] width 259 height 35
click at [852, 505] on input "Pause Type" at bounding box center [776, 505] width 244 height 35
checkbox input "true"
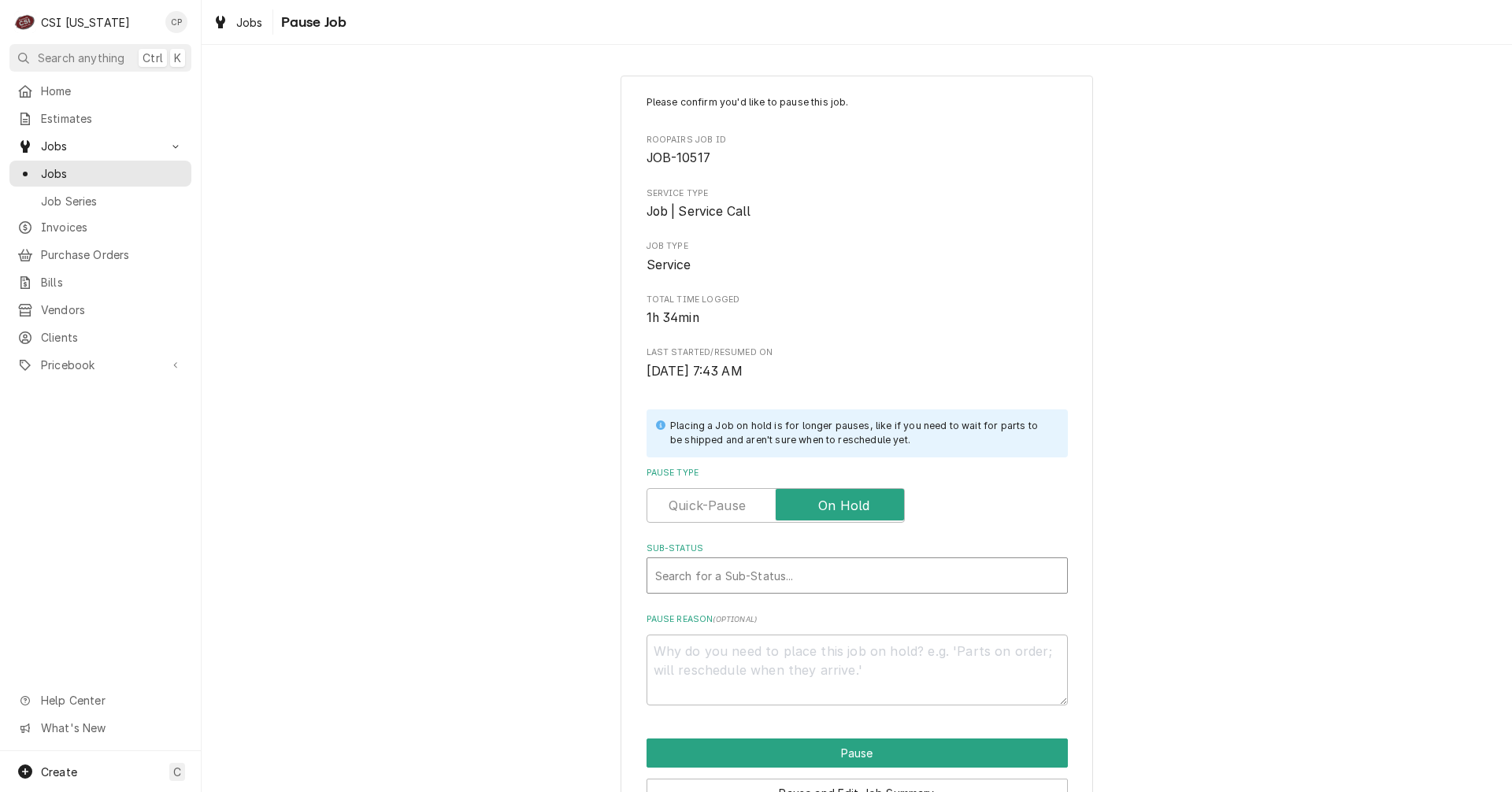
click at [761, 570] on div "Sub-Status" at bounding box center [857, 575] width 404 height 28
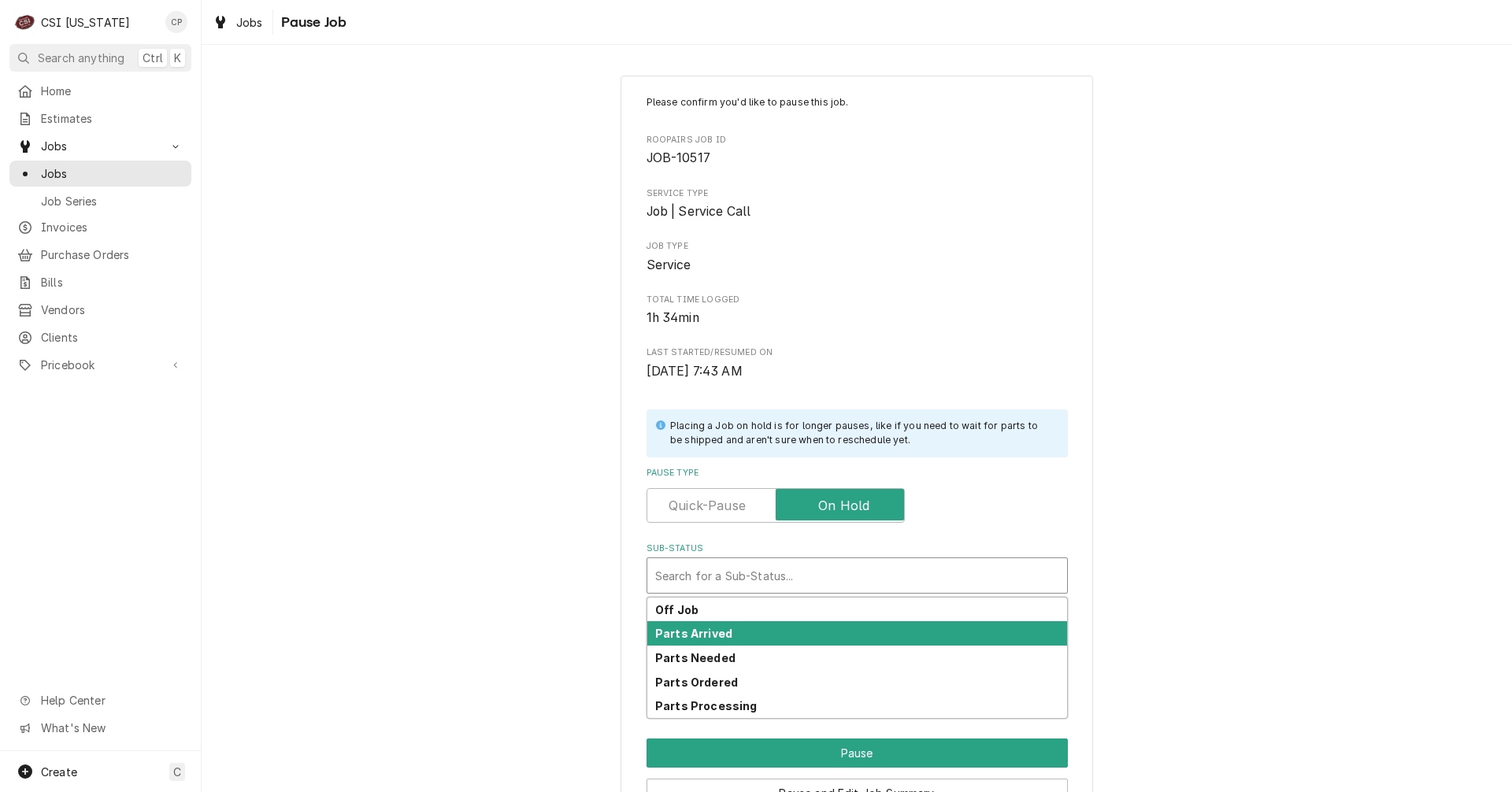
click at [731, 632] on div "Parts Arrived" at bounding box center [857, 633] width 420 height 25
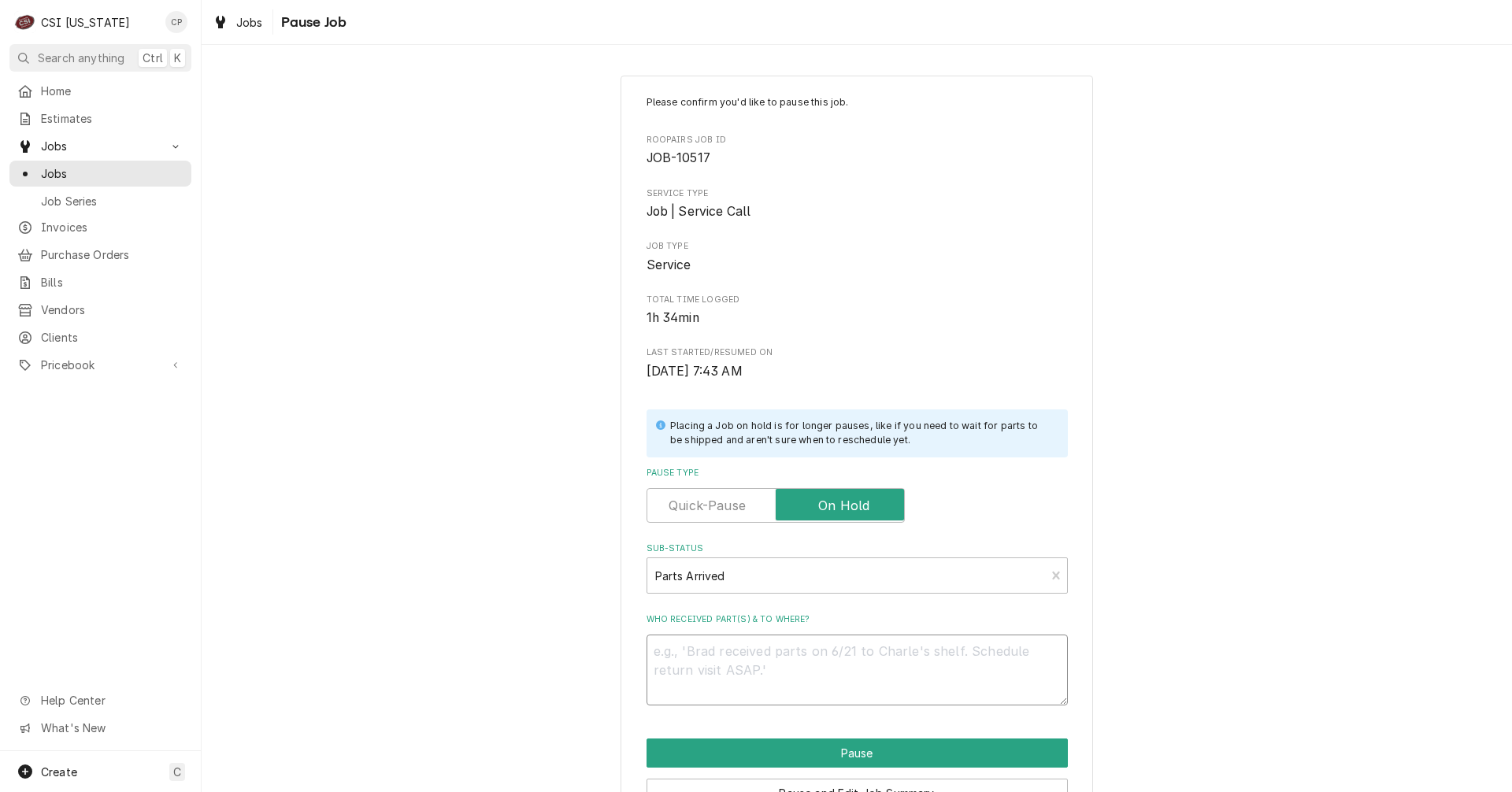
click at [736, 653] on textarea "Who received part(s) & to where?" at bounding box center [858, 670] width 422 height 71
click at [740, 664] on textarea "Who received part(s) & to where?" at bounding box center [858, 670] width 422 height 71
type textarea "x"
type textarea "P"
type textarea "x"
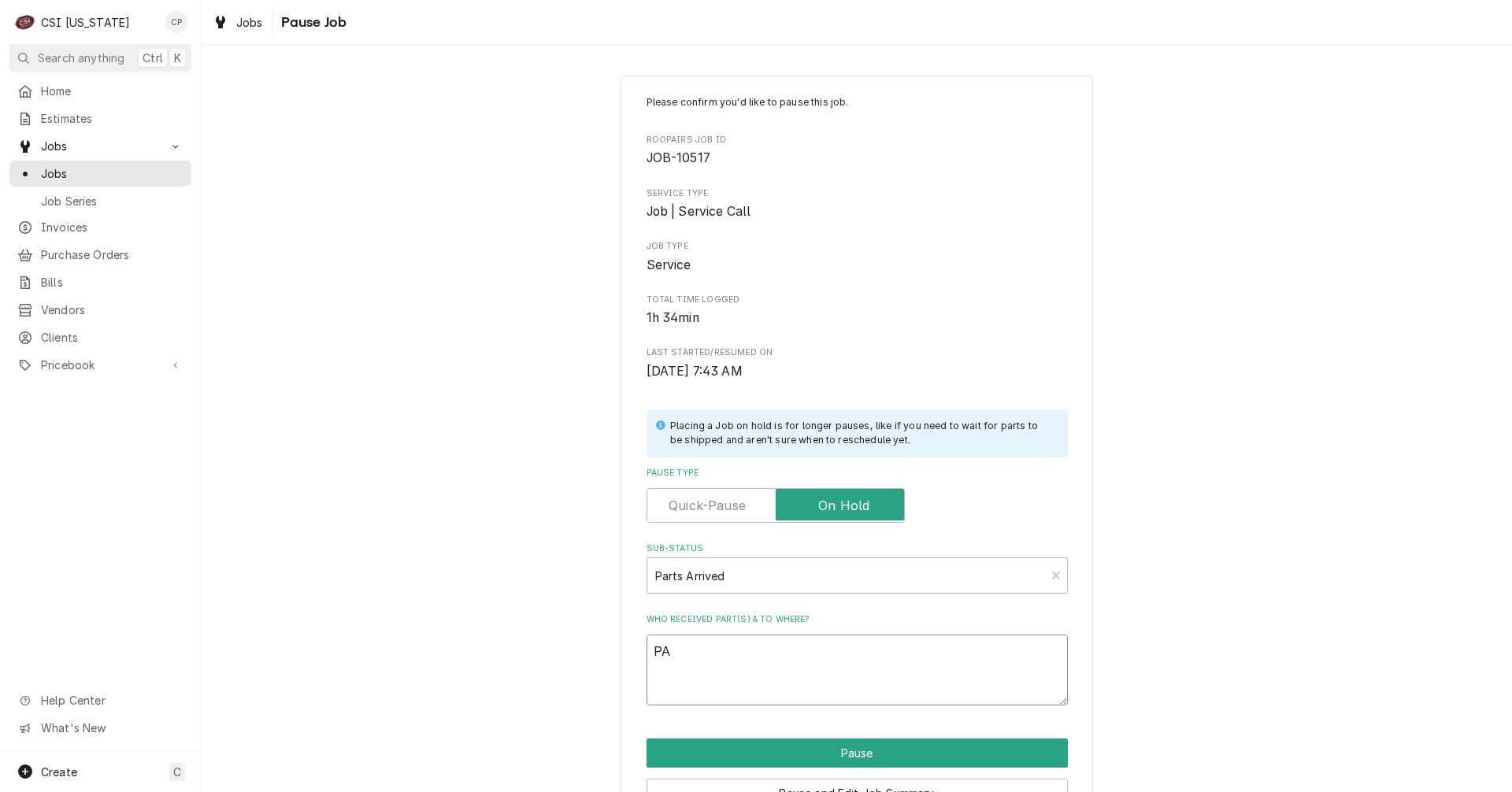
type textarea "PAR"
type textarea "x"
type textarea "PART"
type textarea "x"
type textarea "PARTS"
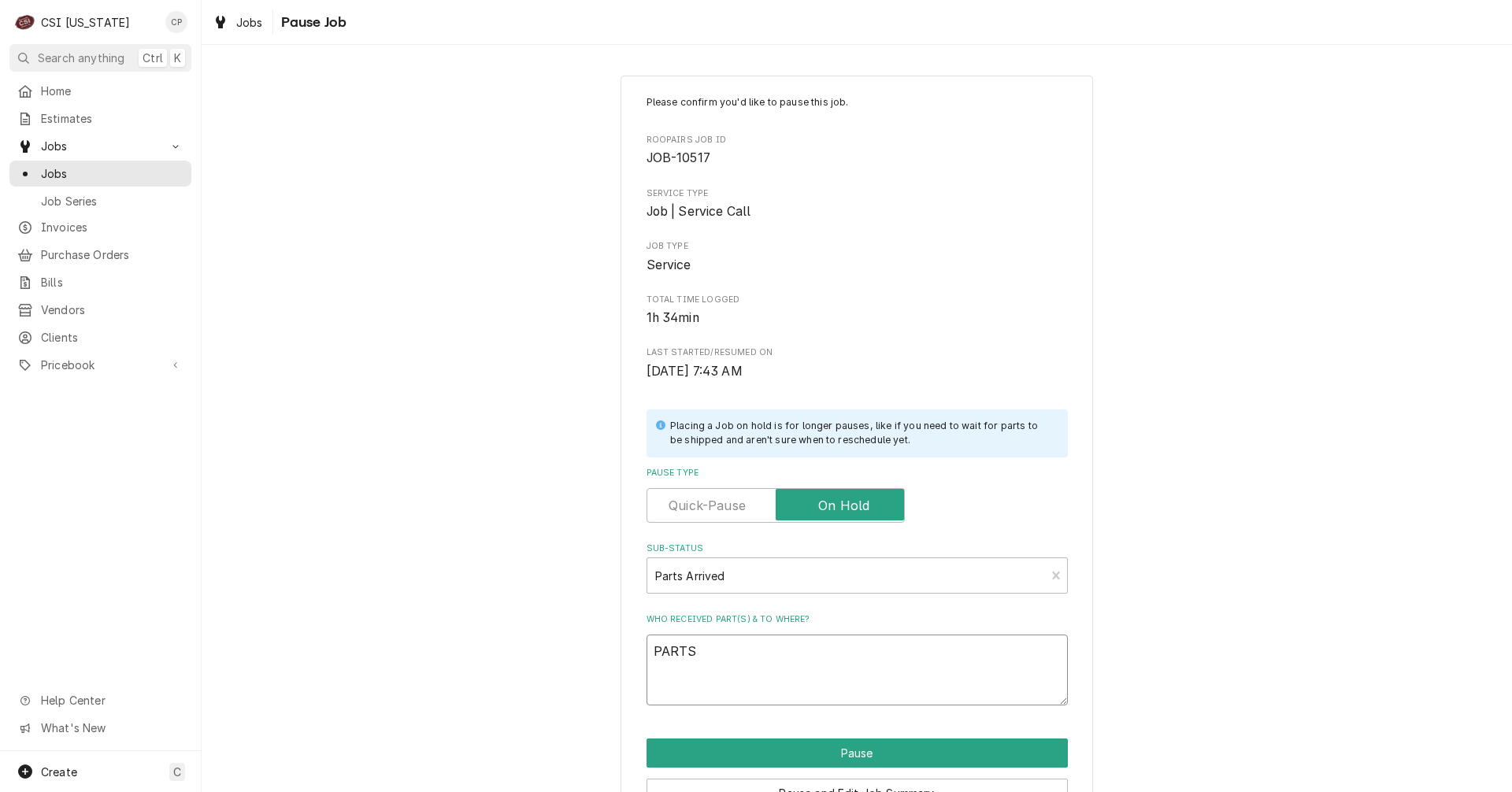
type textarea "x"
type textarea "PARTS"
type textarea "x"
type textarea "PARTS A"
type textarea "x"
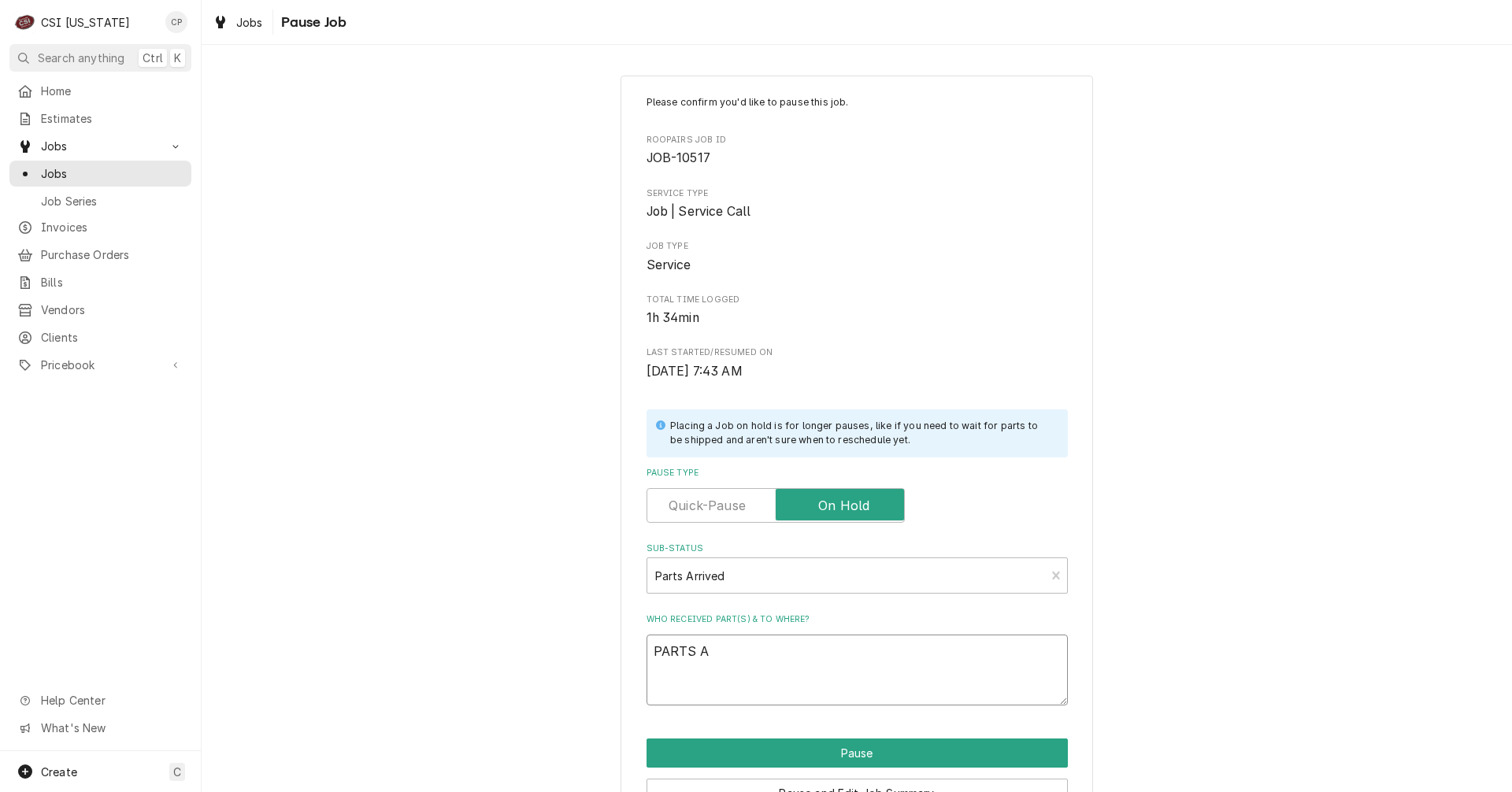
type textarea "PARTS AR"
type textarea "x"
type textarea "PARTS ARR"
type textarea "x"
type textarea "PARTS ARRI"
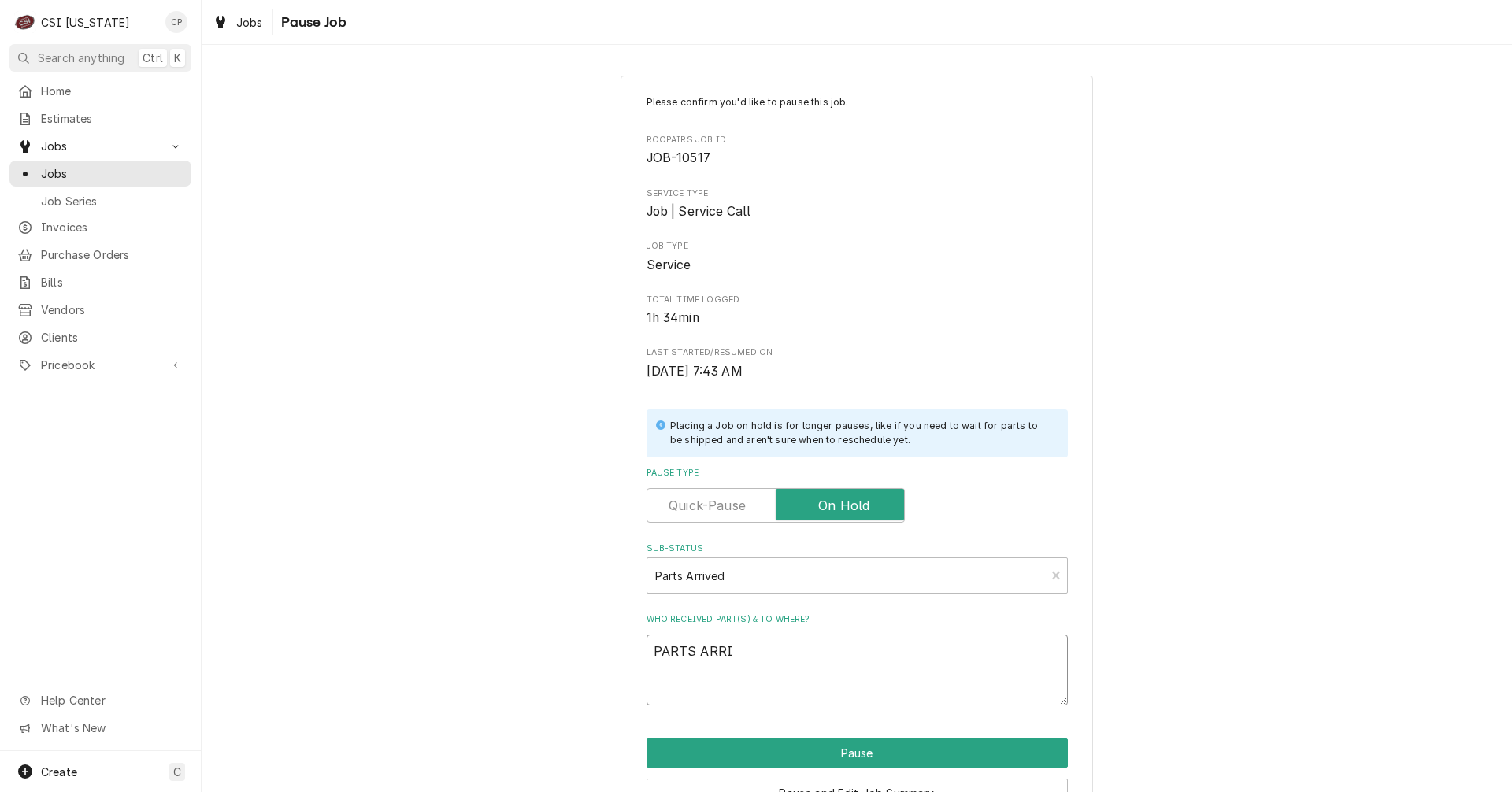
type textarea "x"
type textarea "PARTS ARRIV"
type textarea "x"
type textarea "PARTS ARRIVE"
type textarea "x"
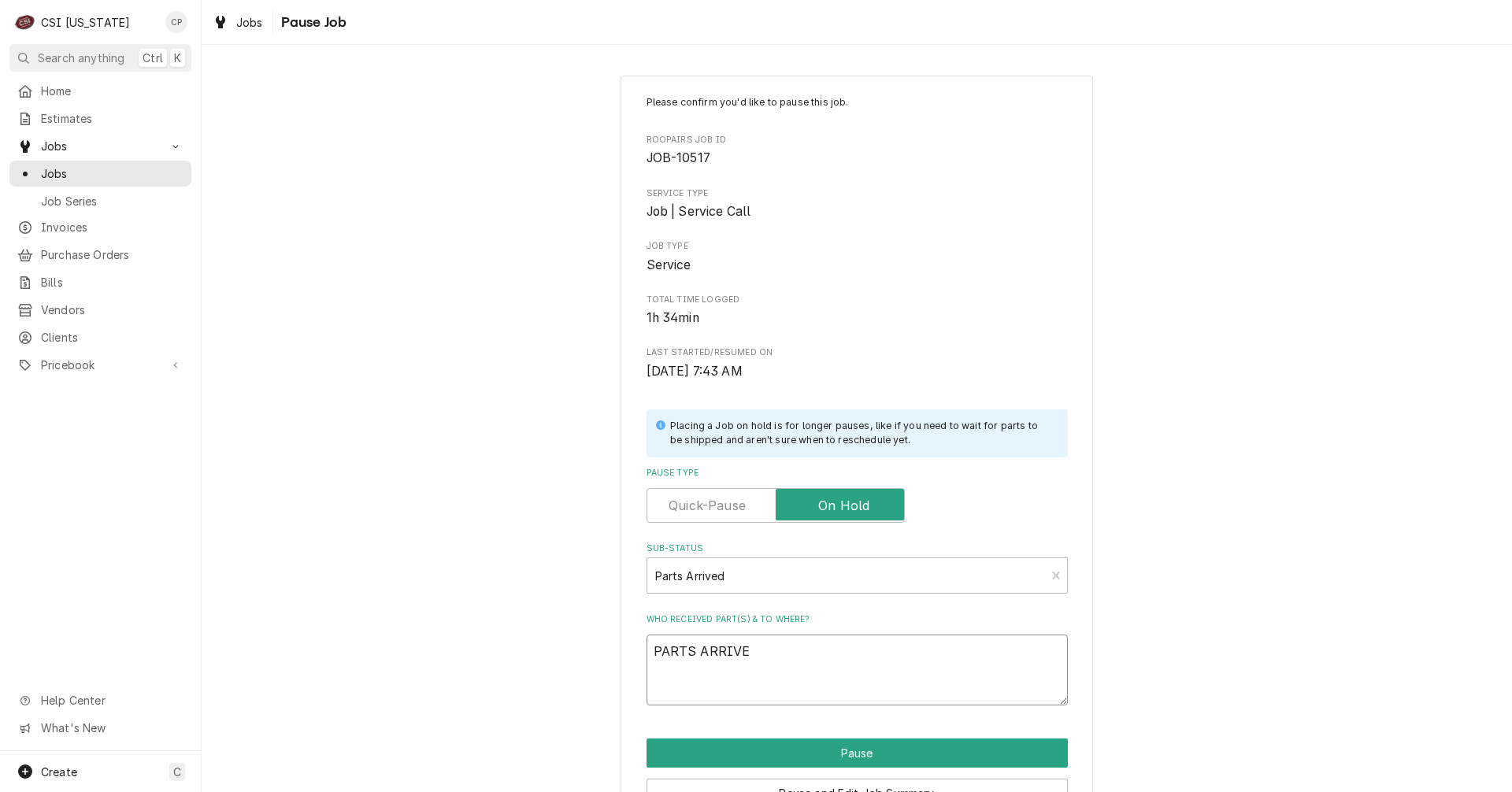
type textarea "PARTS ARRIVED"
type textarea "x"
type textarea "PARTS ARRIVED"
type textarea "x"
type textarea "PARTS ARRIVED A"
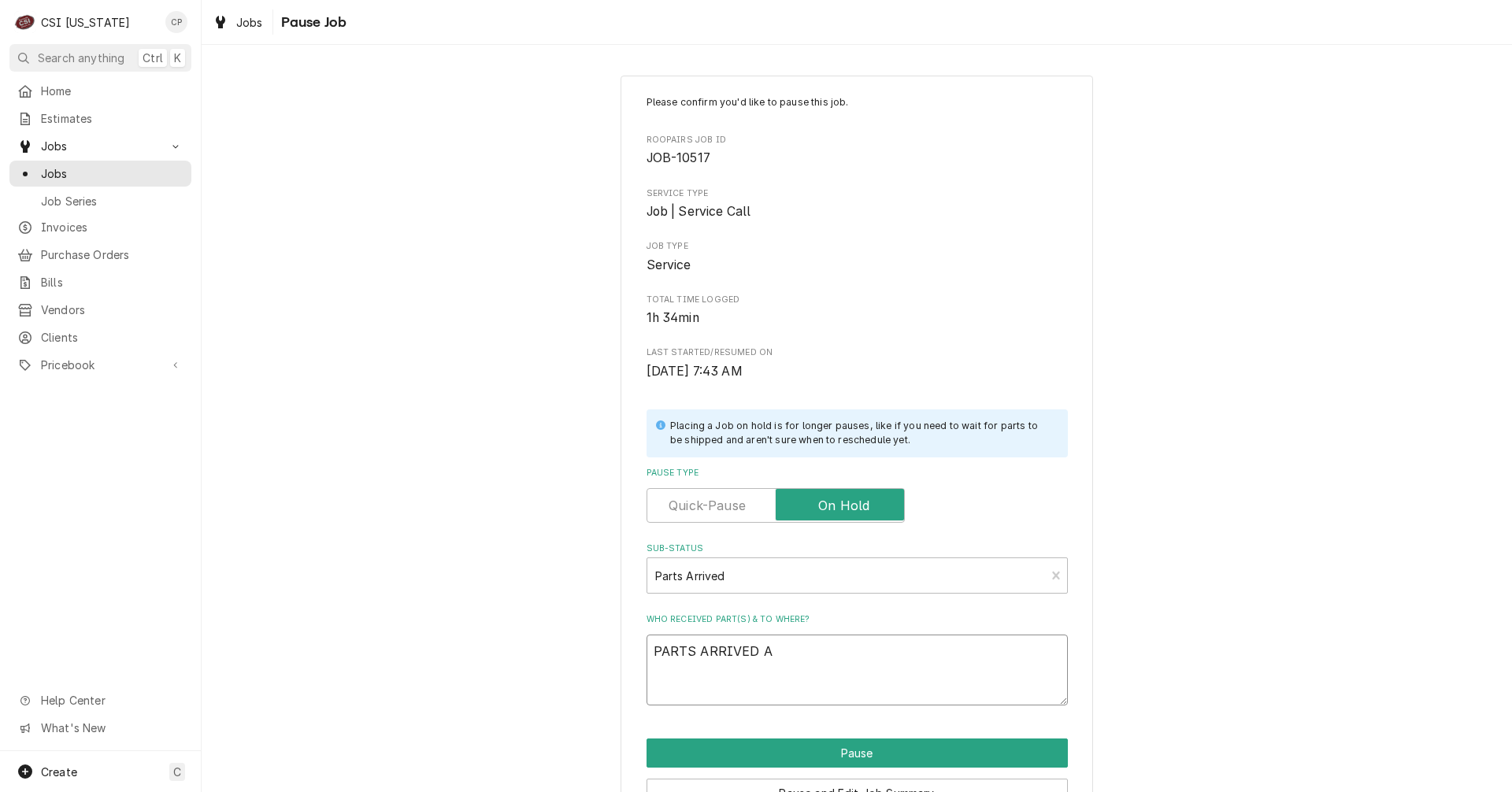
type textarea "x"
type textarea "PARTS ARRIVED AN"
type textarea "x"
type textarea "PARTS ARRIVED AND"
type textarea "x"
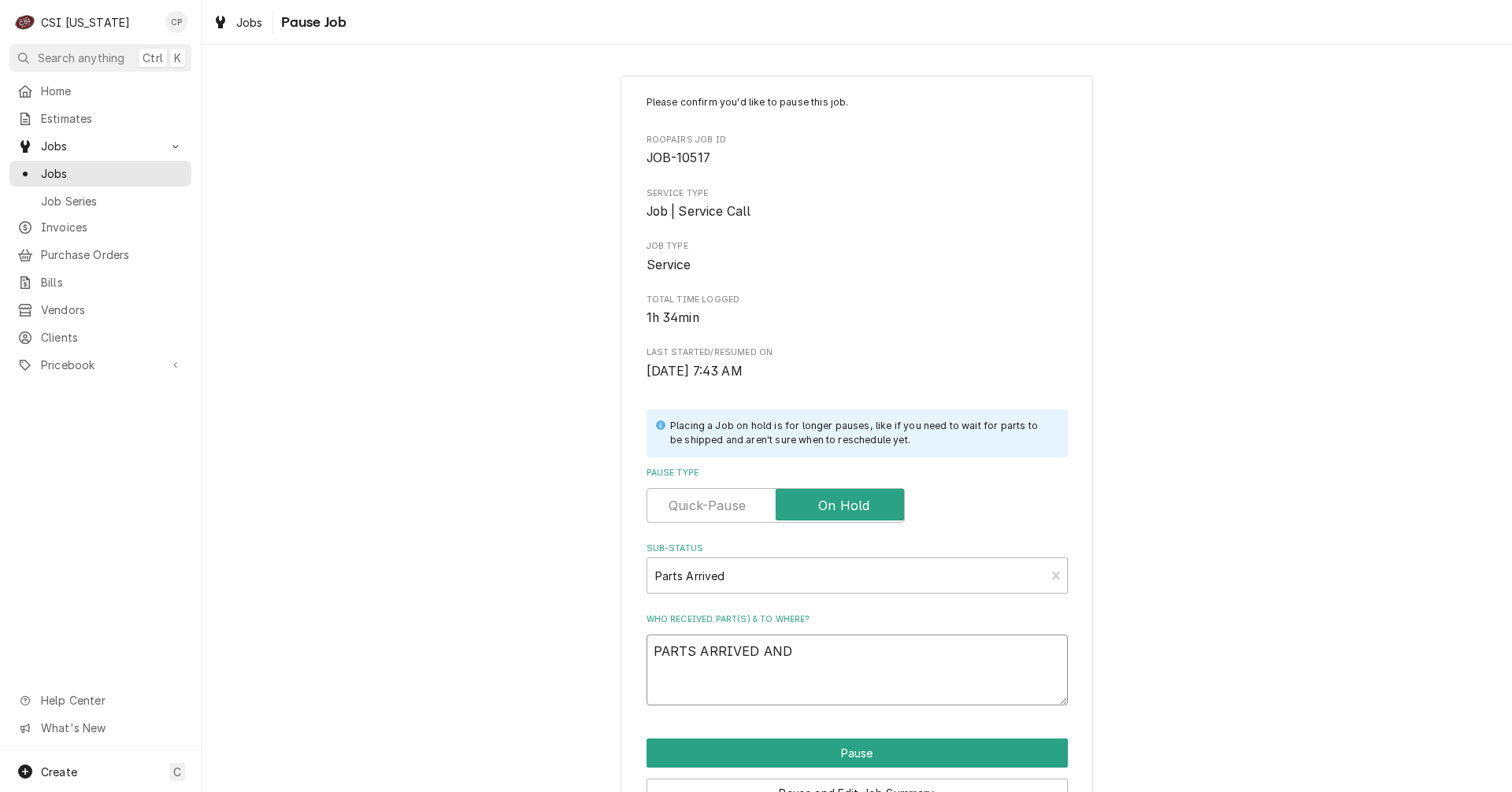
type textarea "PARTS ARRIVED AND"
type textarea "x"
type textarea "PARTS ARRIVED AND P"
type textarea "x"
type textarea "PARTS ARRIVED AND PL"
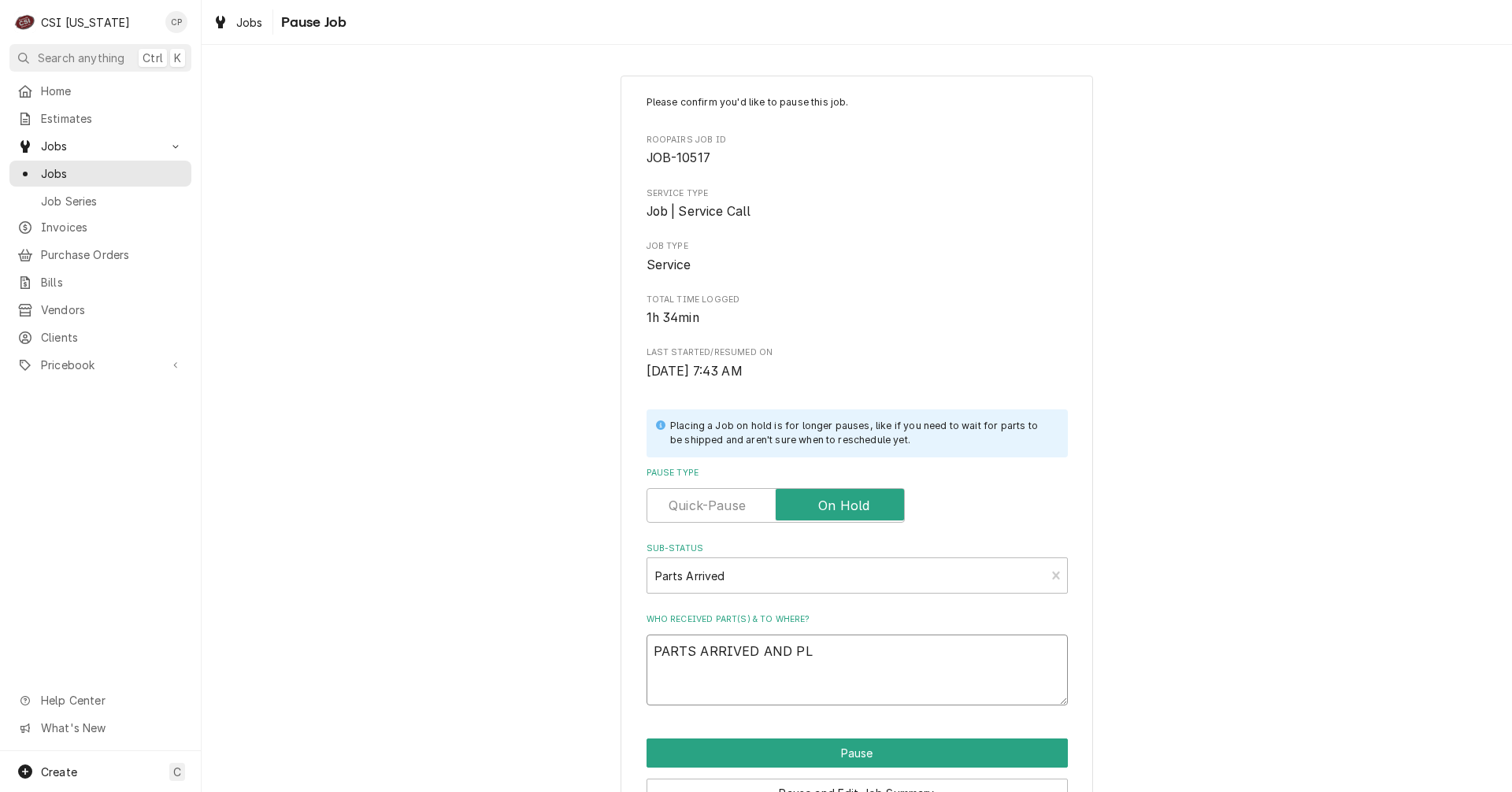
type textarea "x"
type textarea "PARTS ARRIVED AND PLA"
type textarea "x"
type textarea "PARTS ARRIVED AND PLAC"
type textarea "x"
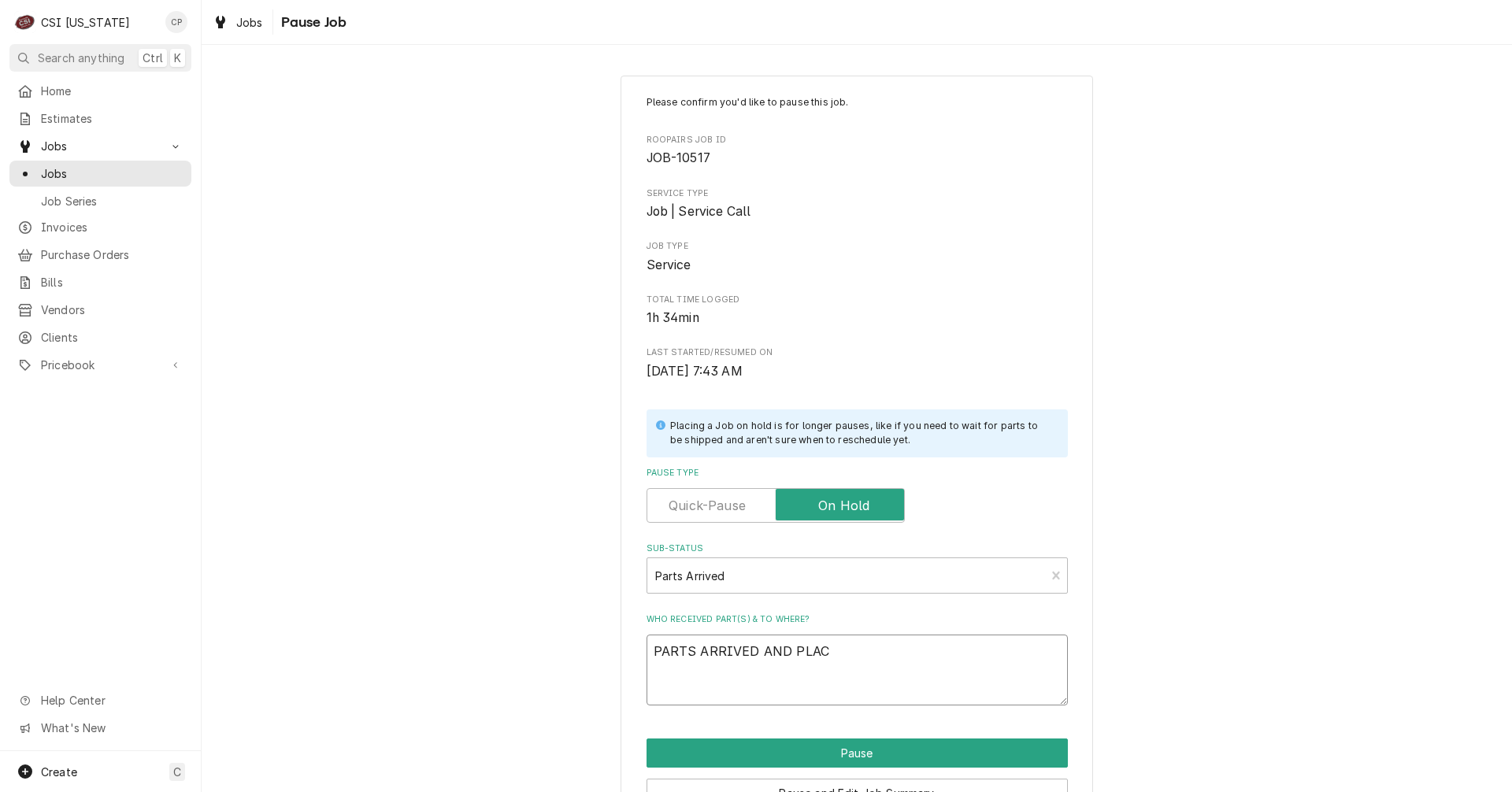
type textarea "PARTS ARRIVED AND PLACE"
type textarea "x"
type textarea "PARTS ARRIVED AND PLACED"
type textarea "x"
type textarea "PARTS ARRIVED AND PLACED"
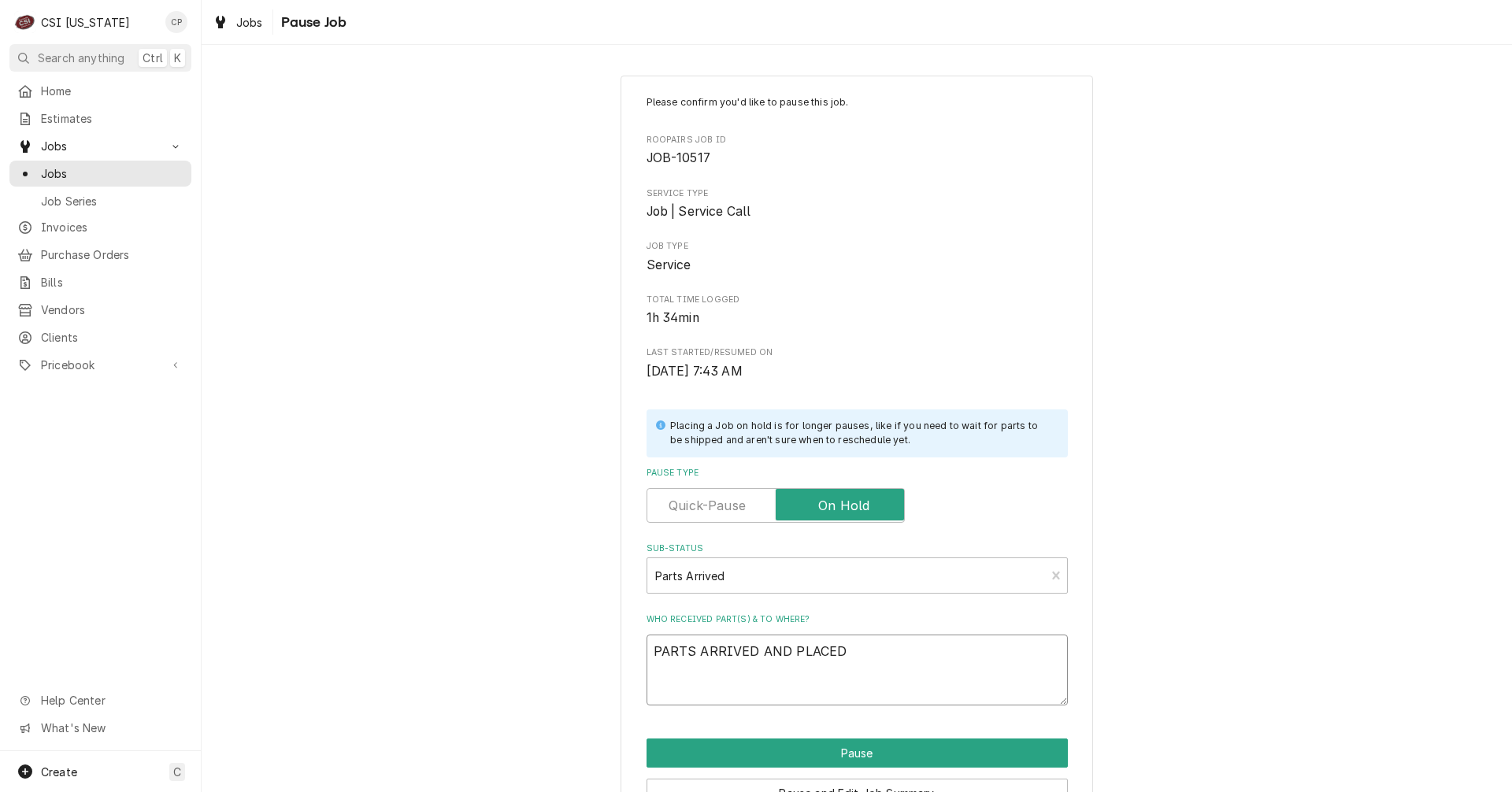
type textarea "x"
type textarea "PARTS ARRIVED AND PLACED O"
type textarea "x"
type textarea "PARTS ARRIVED AND PLACED ON"
type textarea "x"
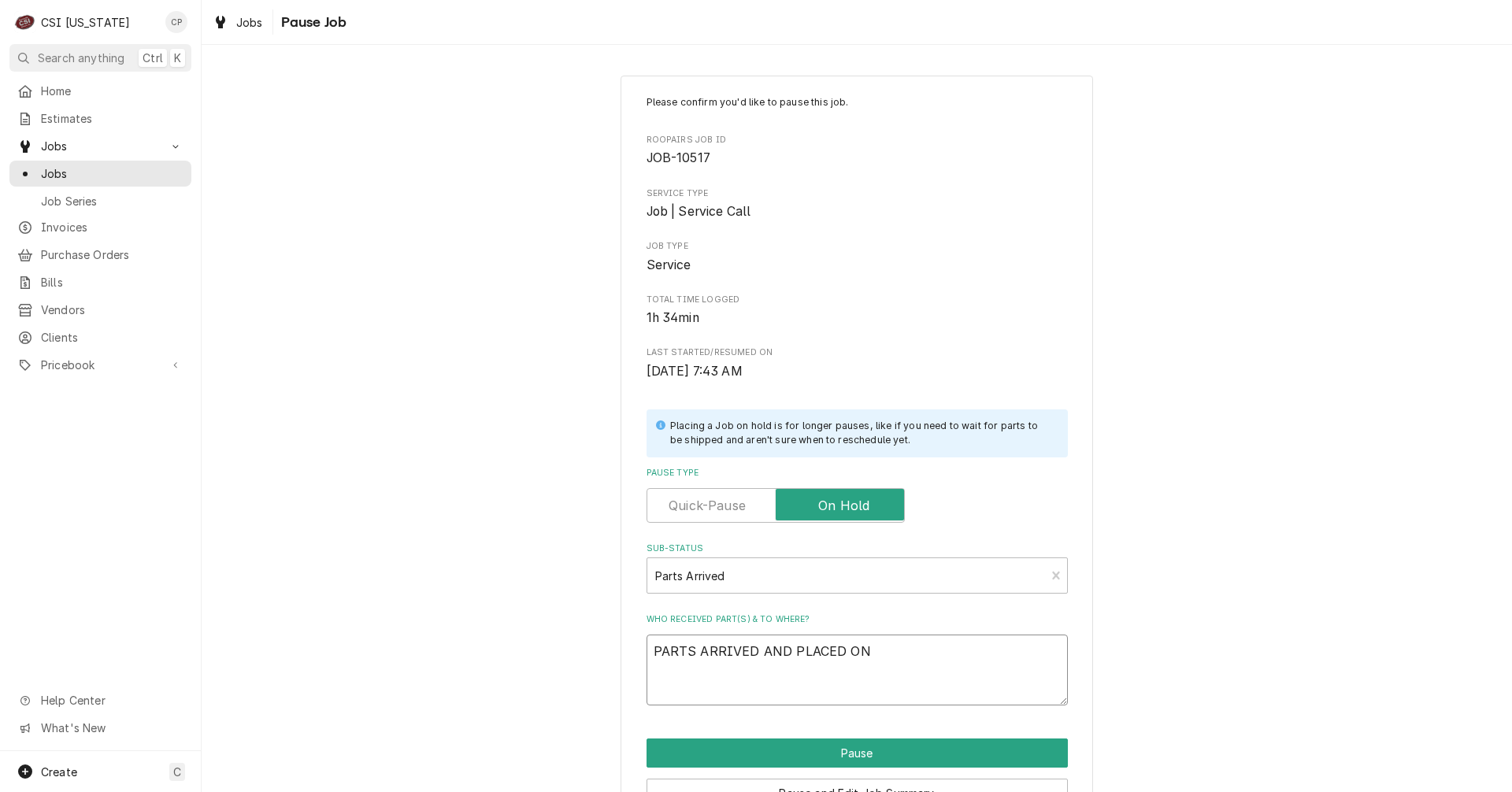
type textarea "PARTS ARRIVED AND PLACED ON"
type textarea "x"
type textarea "PARTS ARRIVED AND PLACED ON B"
type textarea "x"
type textarea "PARTS ARRIVED AND PLACED ON BR"
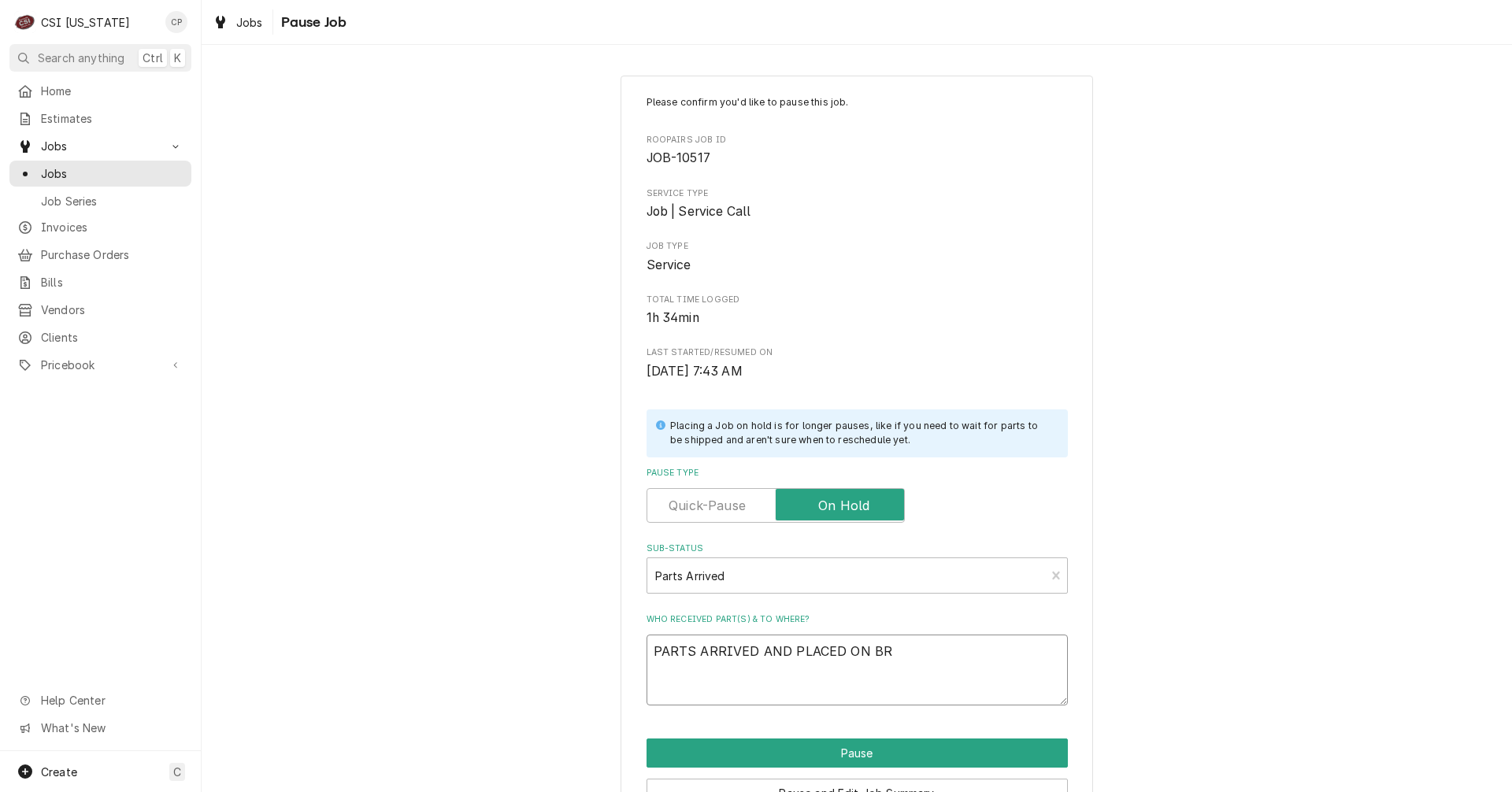
type textarea "x"
type textarea "PARTS ARRIVED AND PLACED ON BRY"
type textarea "x"
type textarea "PARTS ARRIVED AND PLACED ON BRYA"
type textarea "x"
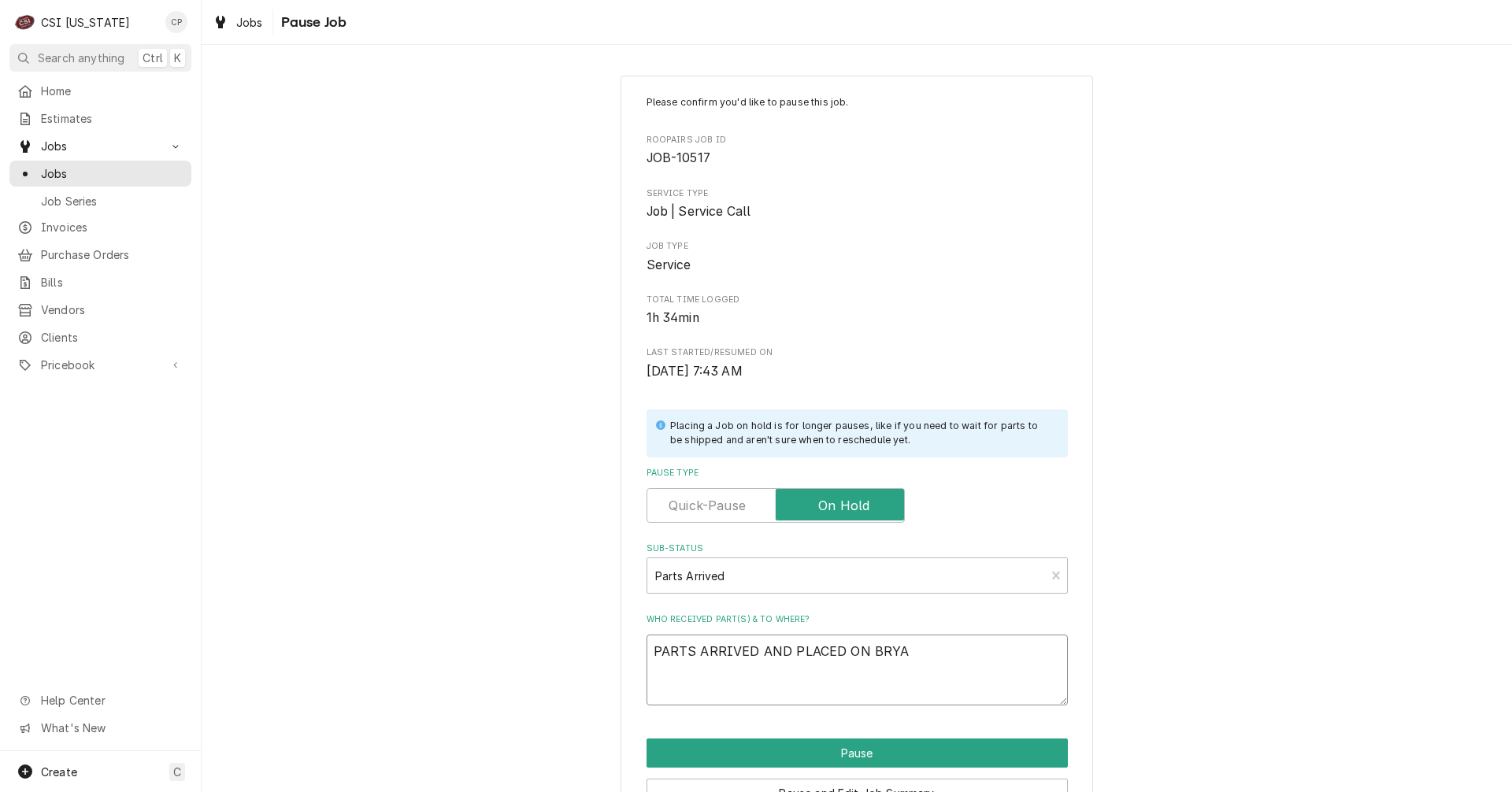
type textarea "PARTS ARRIVED AND PLACED ON BRYAN"
type textarea "x"
type textarea "PARTS ARRIVED AND PLACED ON BRYANT"
type textarea "x"
type textarea "PARTS ARRIVED AND PLACED ON BRYANTS"
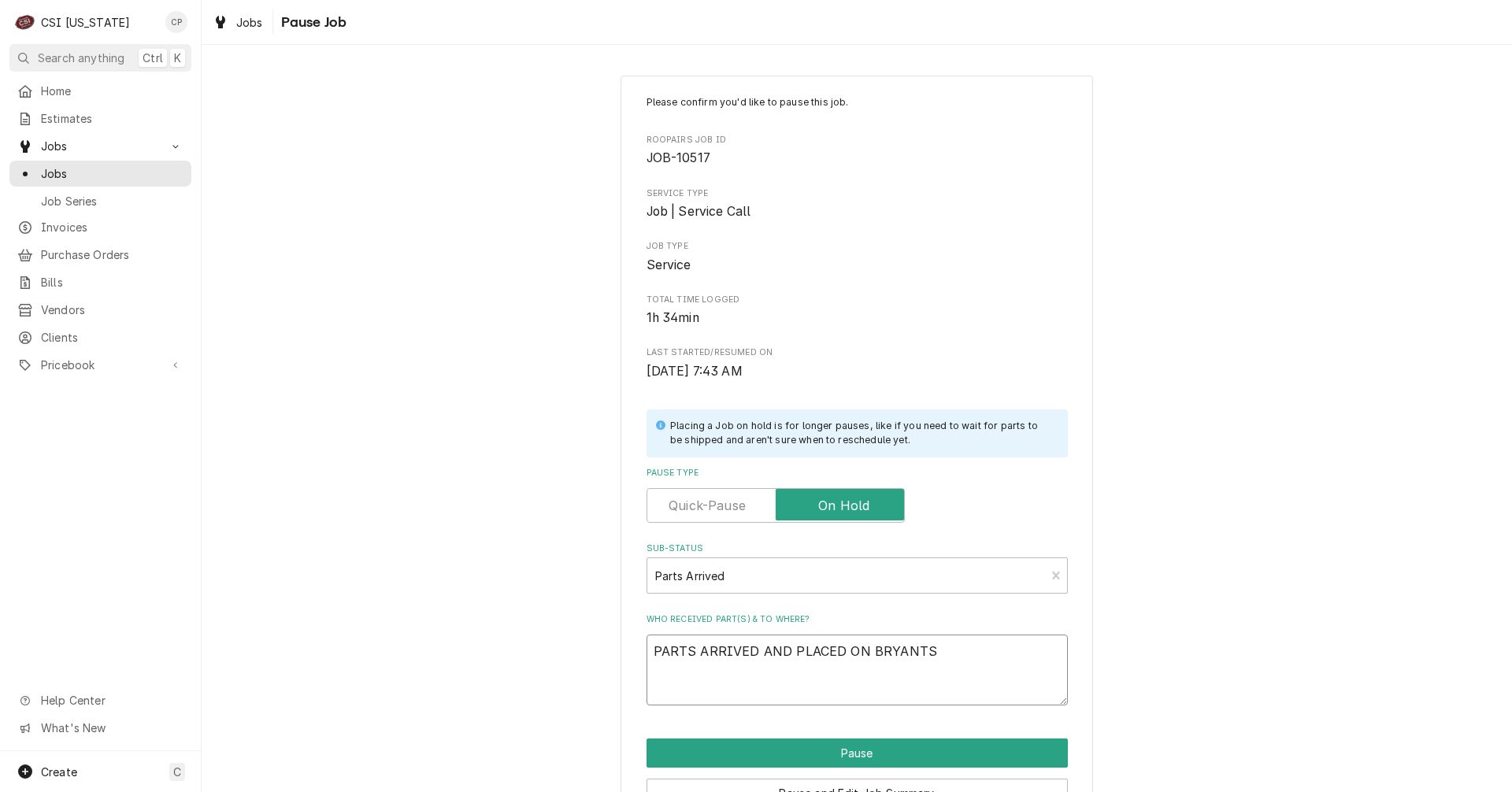
type textarea "x"
type textarea "PARTS ARRIVED AND PLACED ON BRYANT"
type textarea "x"
type textarea "PARTS ARRIVED AND PLACED ON BRYAN"
type textarea "x"
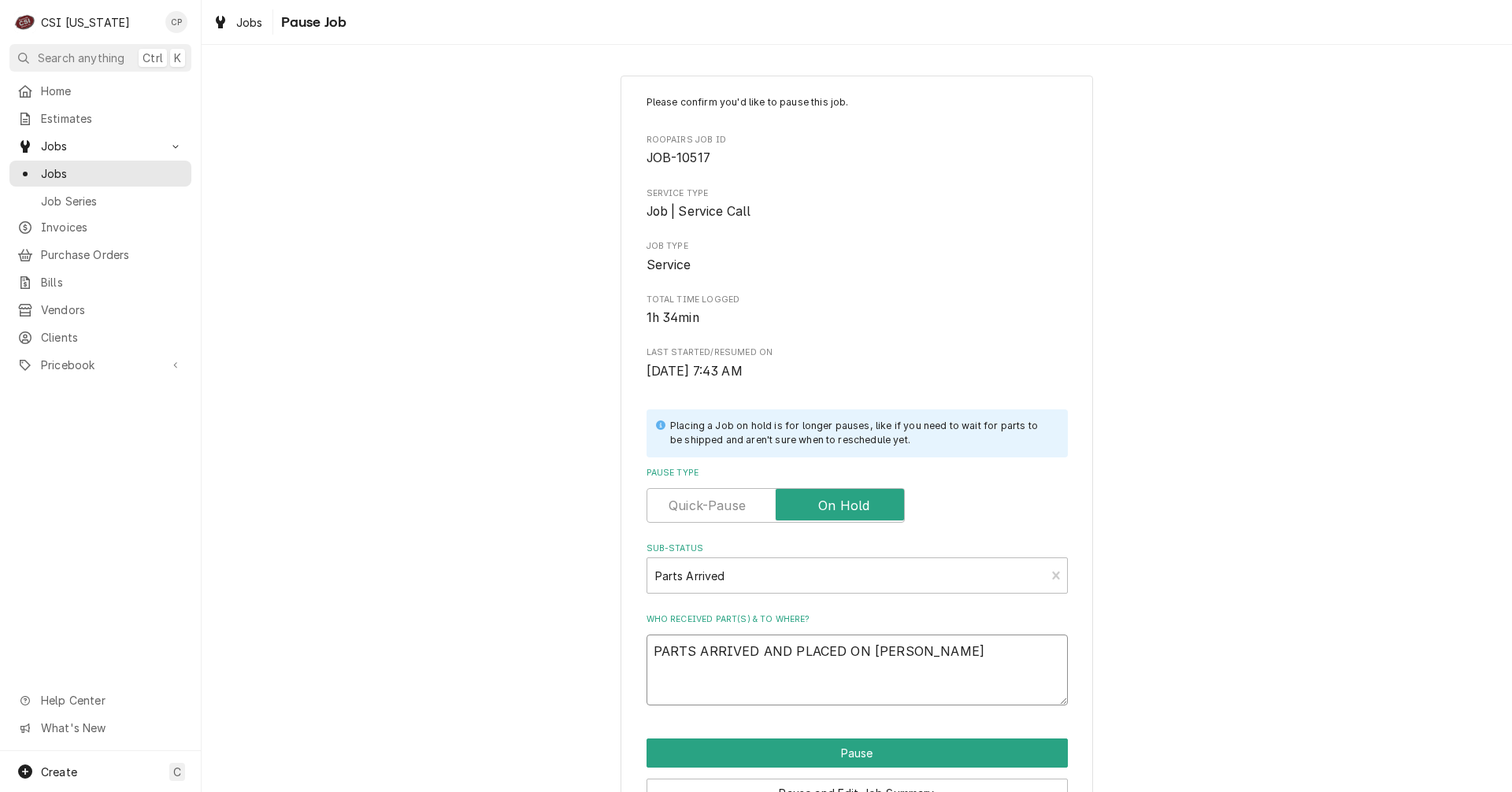
type textarea "PARTS ARRIVED AND PLACED ON BRYA"
type textarea "x"
type textarea "PARTS ARRIVED AND PLACED ON BRYAN"
type textarea "x"
type textarea "PARTS ARRIVED AND PLACED ON BRYANT"
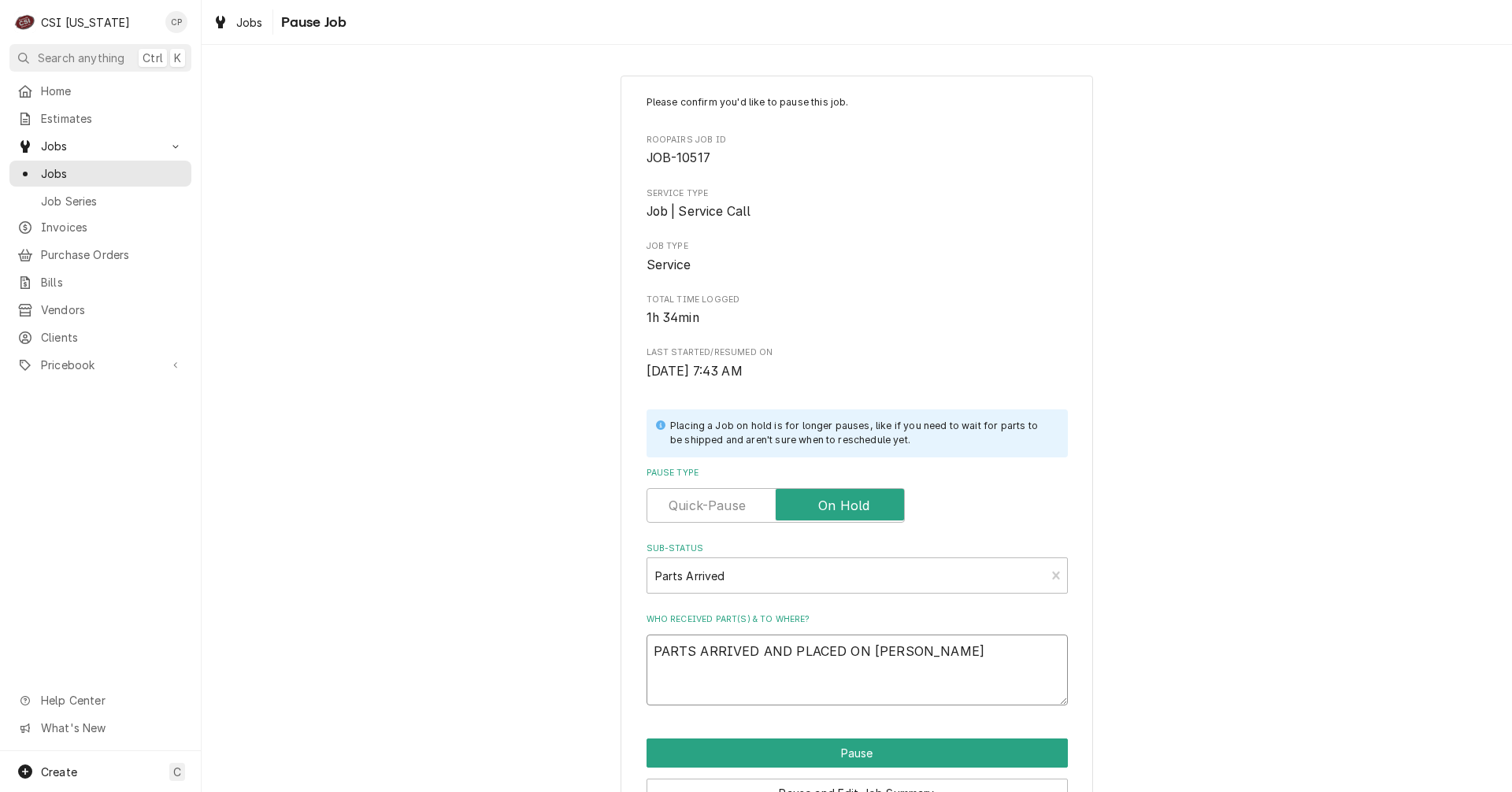
type textarea "x"
type textarea "PARTS ARRIVED AND PLACED ON BRYANTS"
type textarea "x"
type textarea "PARTS ARRIVED AND PLACED ON BRYANTS"
type textarea "x"
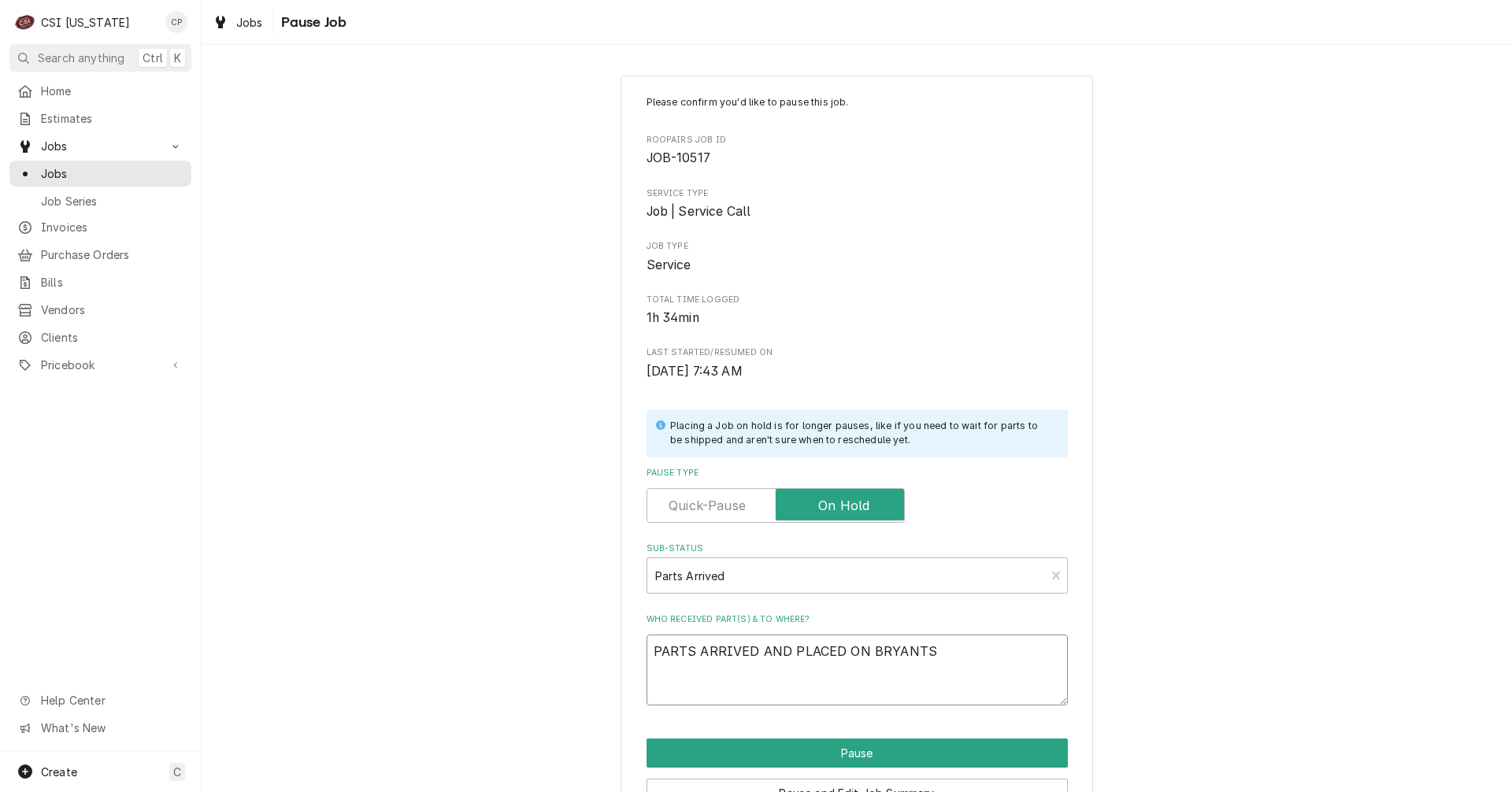
type textarea "PARTS ARRIVED AND PLACED ON BRYANTS S"
type textarea "x"
type textarea "PARTS ARRIVED AND PLACED ON BRYANTS SH"
type textarea "x"
type textarea "PARTS ARRIVED AND PLACED ON BRYANTS SHE"
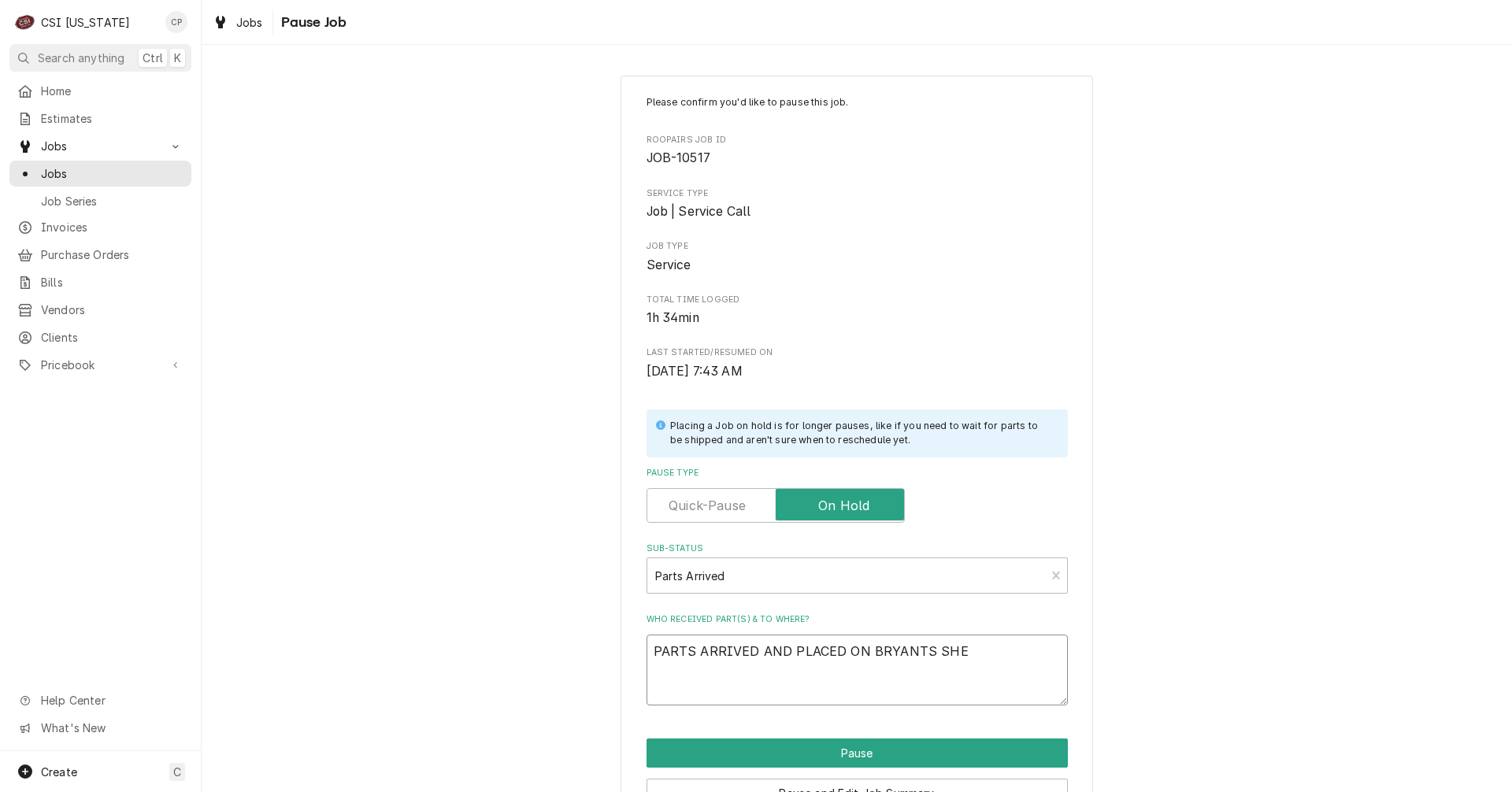
type textarea "x"
type textarea "PARTS ARRIVED AND PLACED ON BRYANTS SHEL"
type textarea "x"
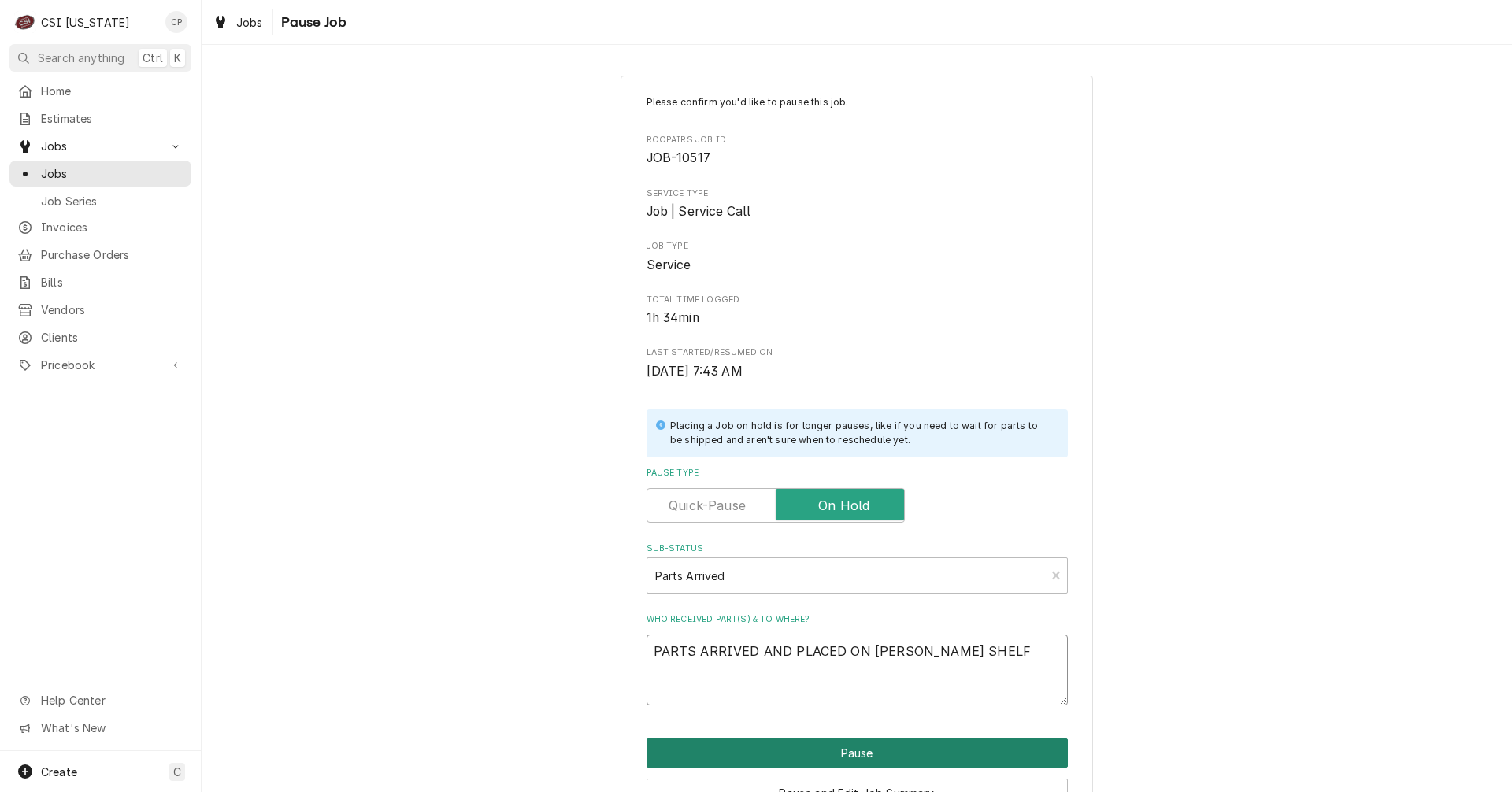
type textarea "PARTS ARRIVED AND PLACED ON BRYANTS SHELF"
click at [898, 749] on button "Pause" at bounding box center [858, 754] width 422 height 29
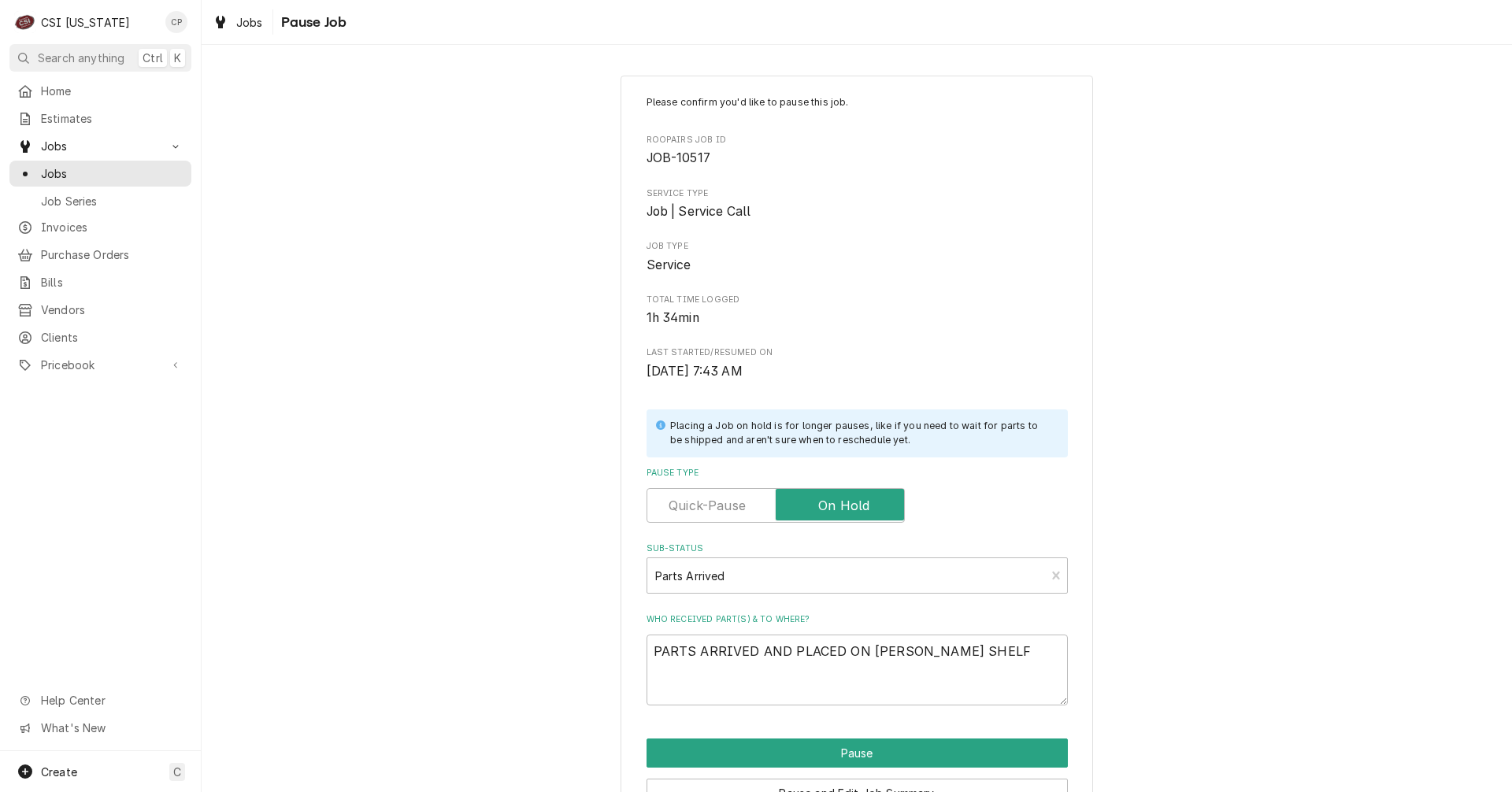
type textarea "x"
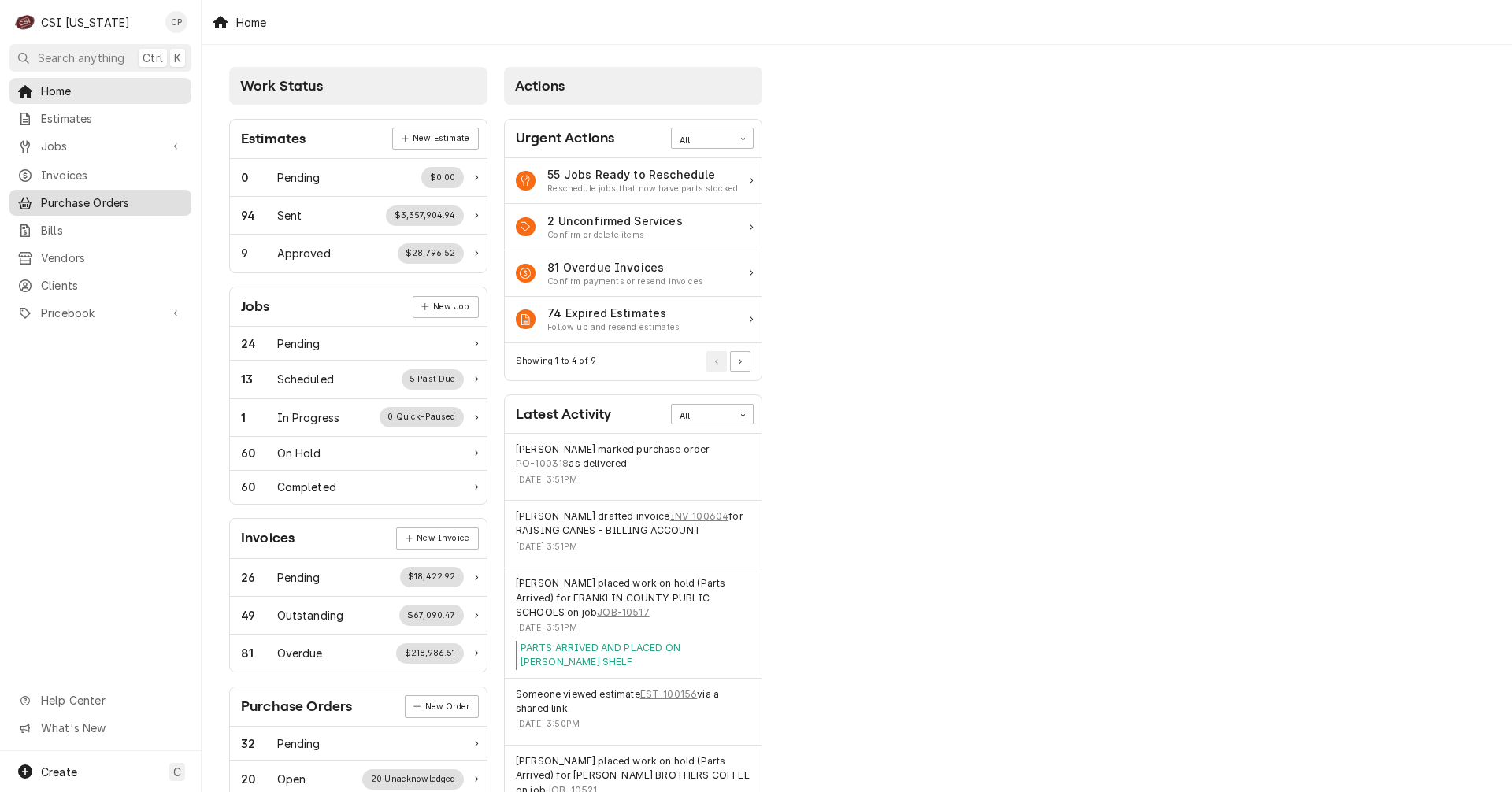
click at [98, 207] on link "Purchase Orders" at bounding box center [100, 202] width 182 height 26
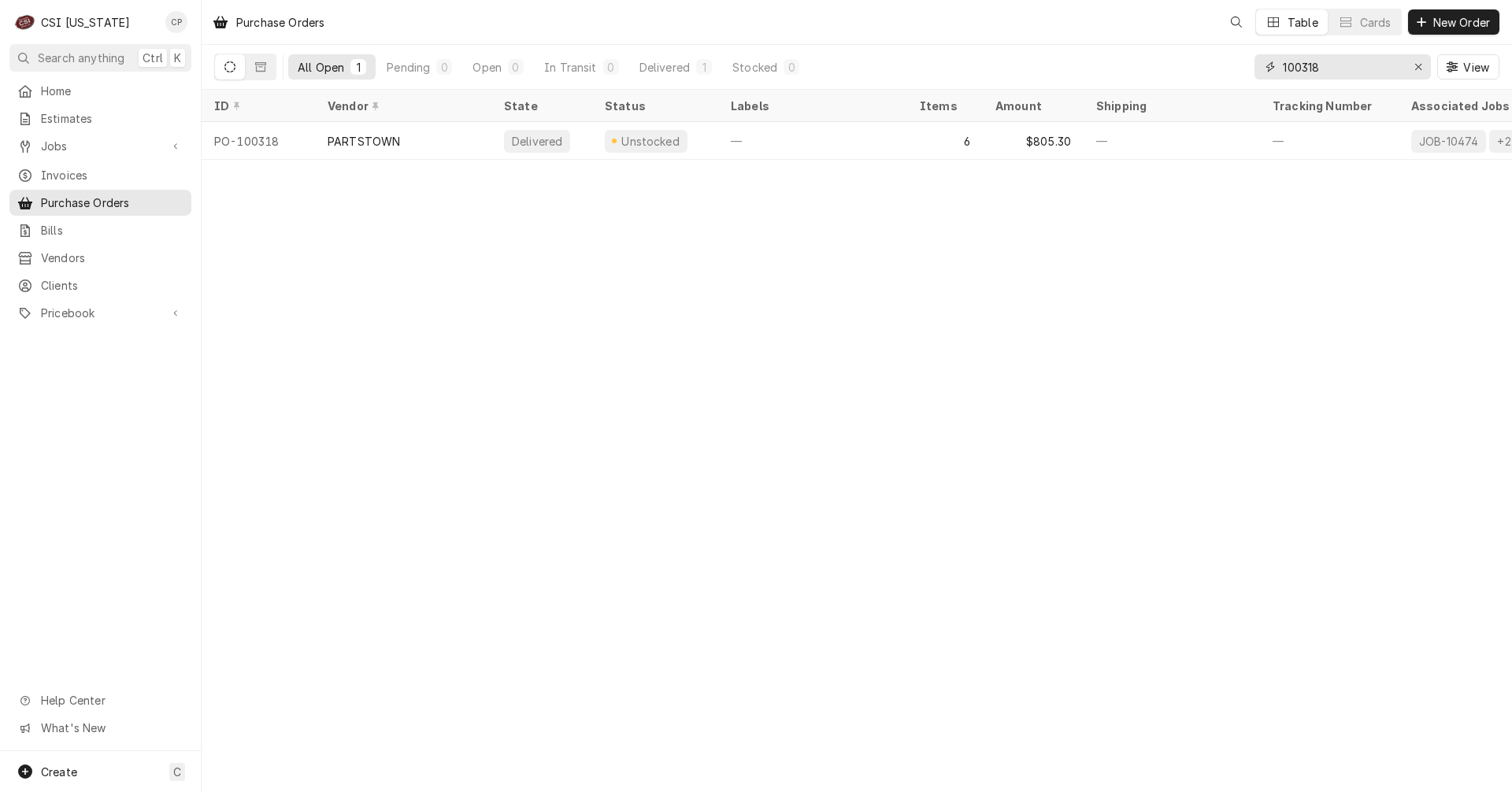
click at [1334, 63] on input "100318" at bounding box center [1341, 67] width 118 height 26
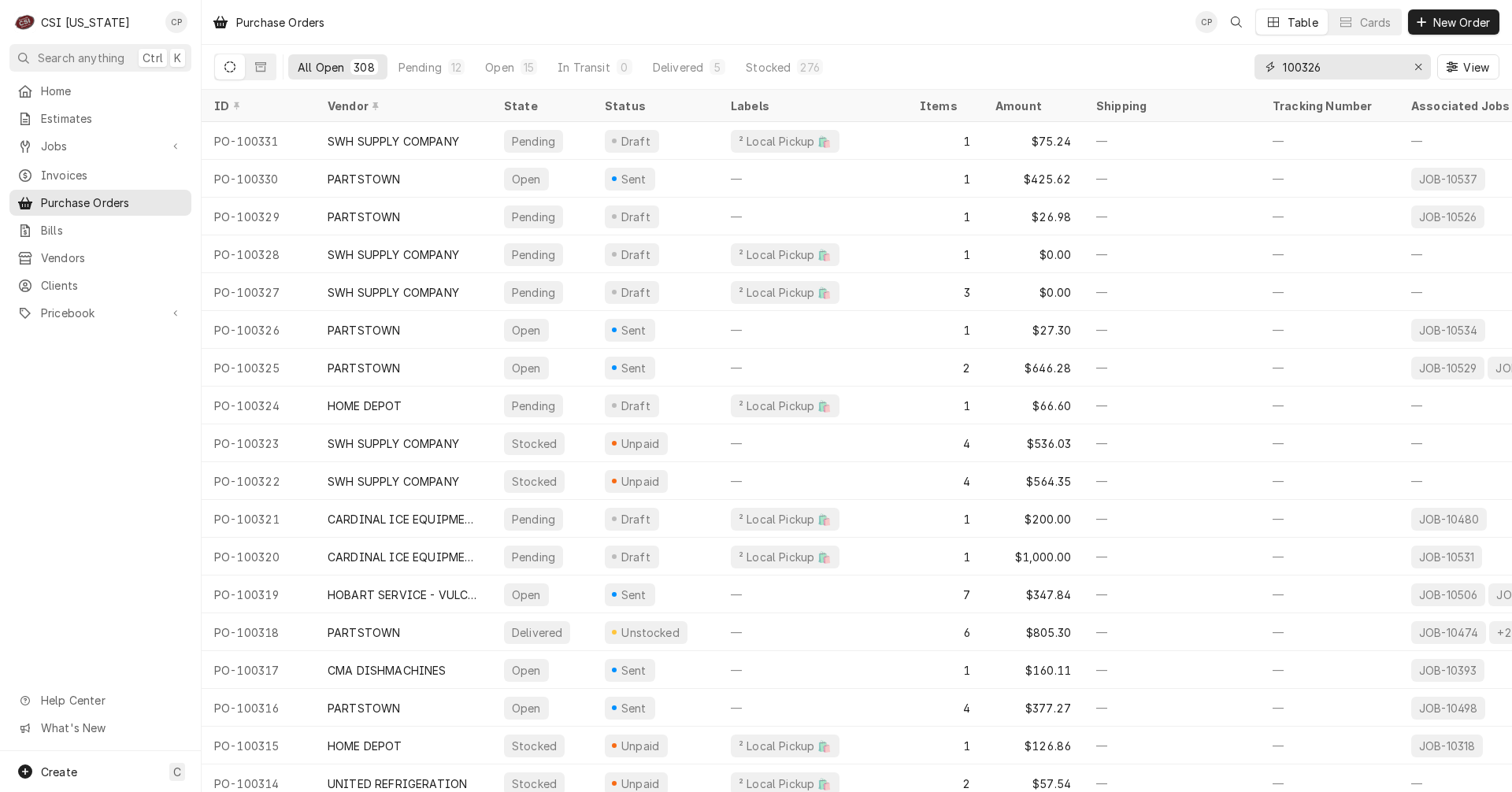
type input "100326"
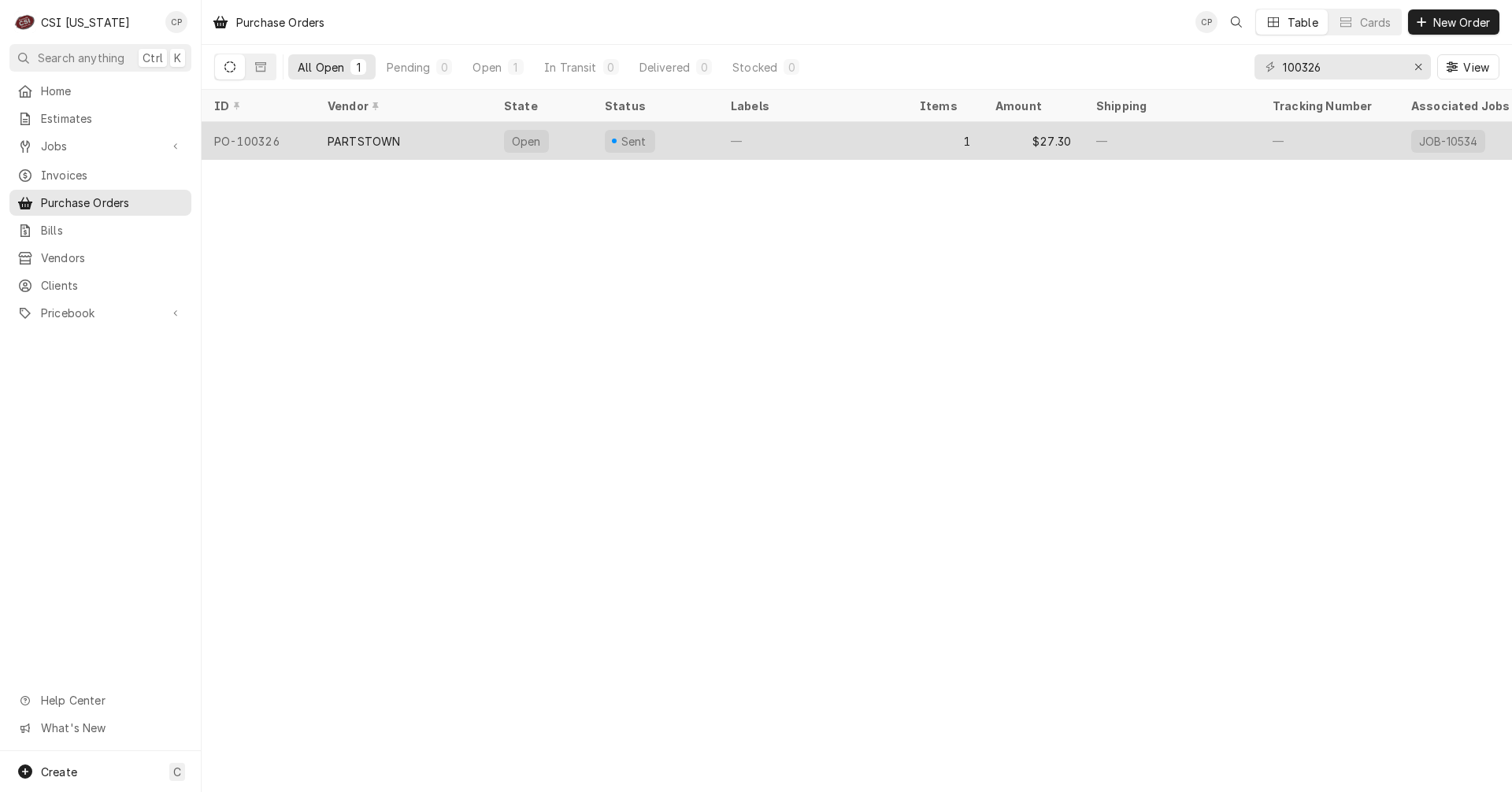
click at [423, 145] on div "PARTSTOWN" at bounding box center [403, 141] width 177 height 38
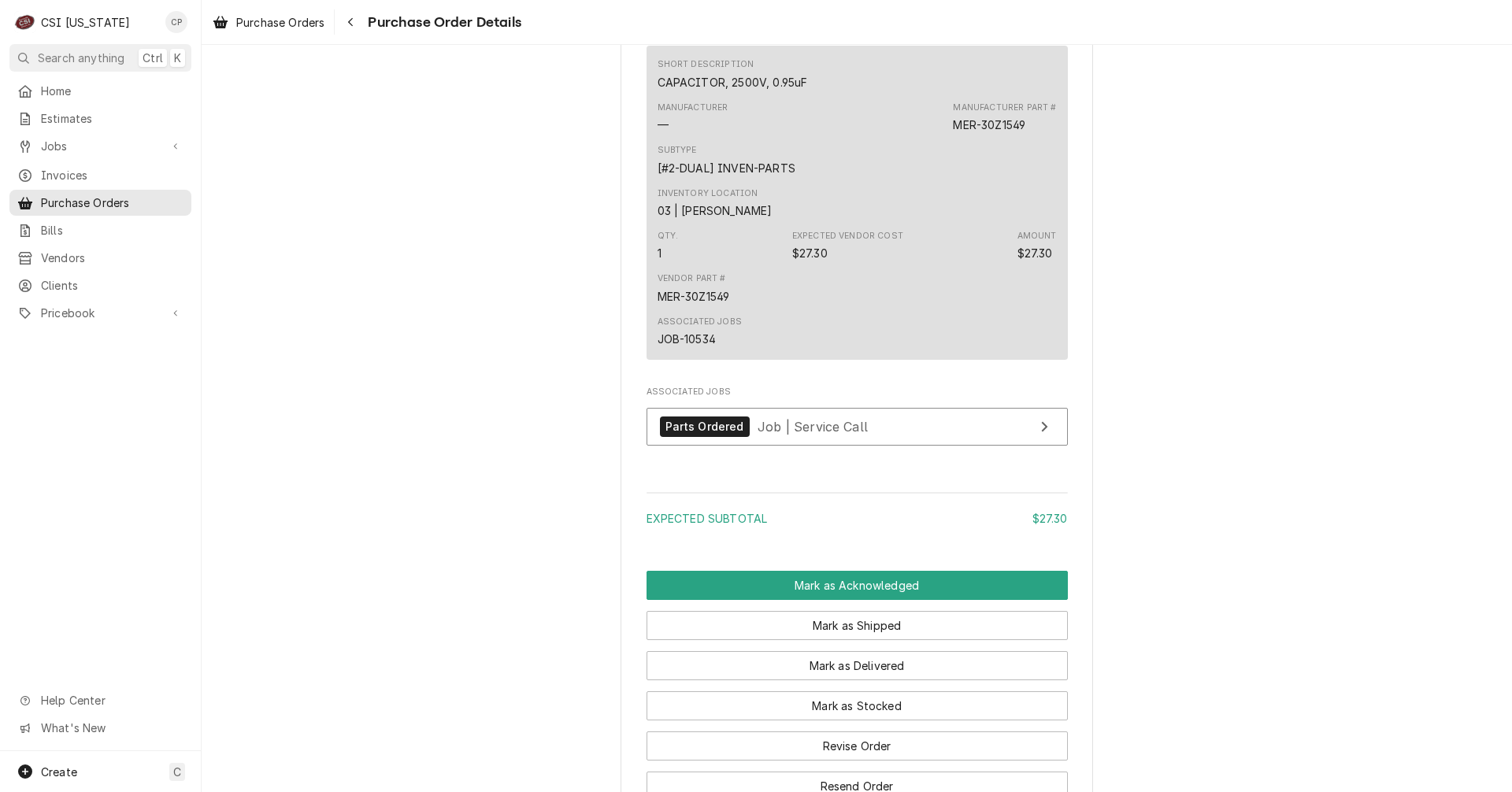
scroll to position [866, 0]
click at [937, 446] on link "Parts Ordered Job | Service Call" at bounding box center [858, 426] width 422 height 38
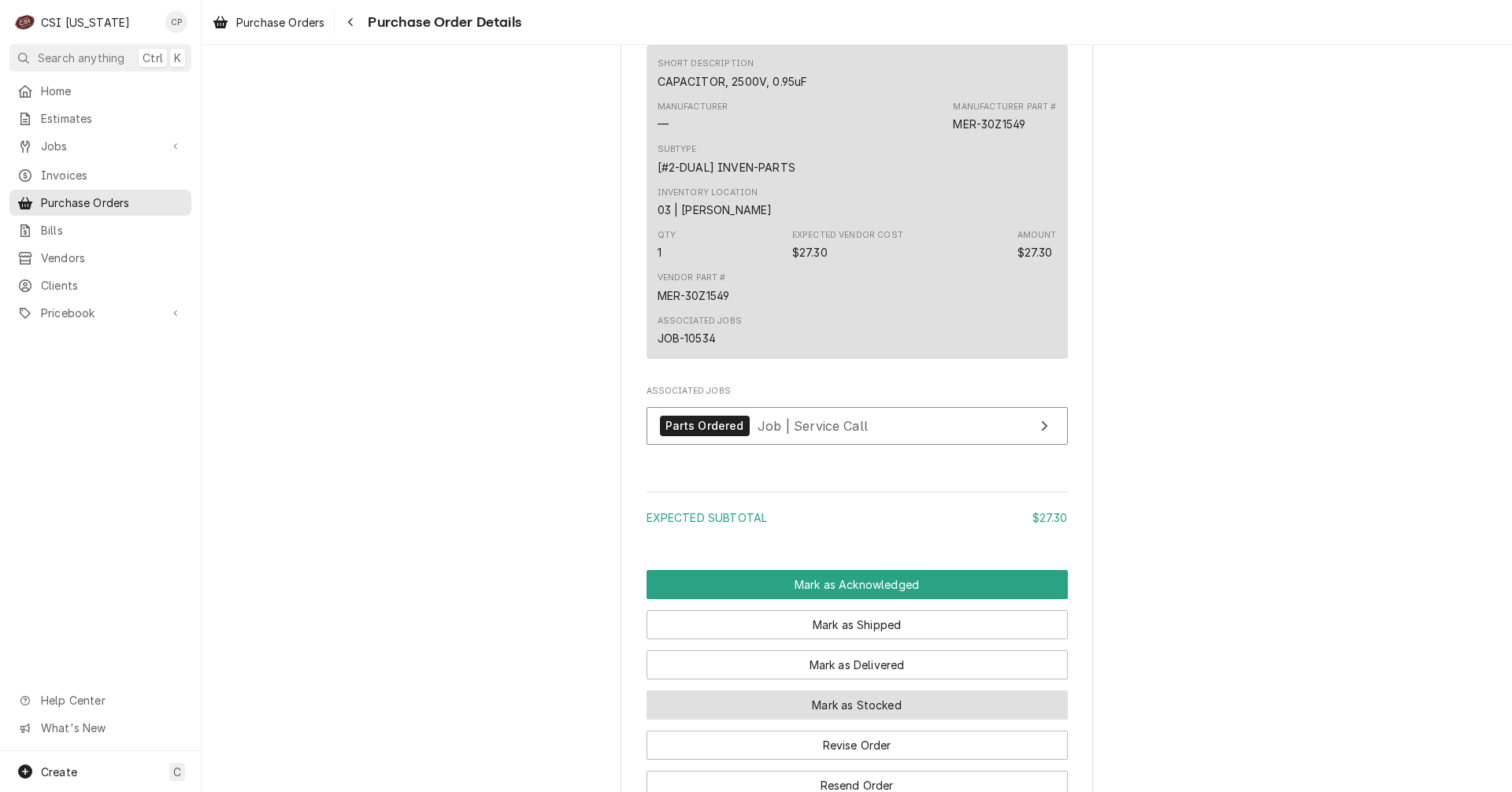
click at [909, 719] on button "Mark as Stocked" at bounding box center [858, 705] width 422 height 29
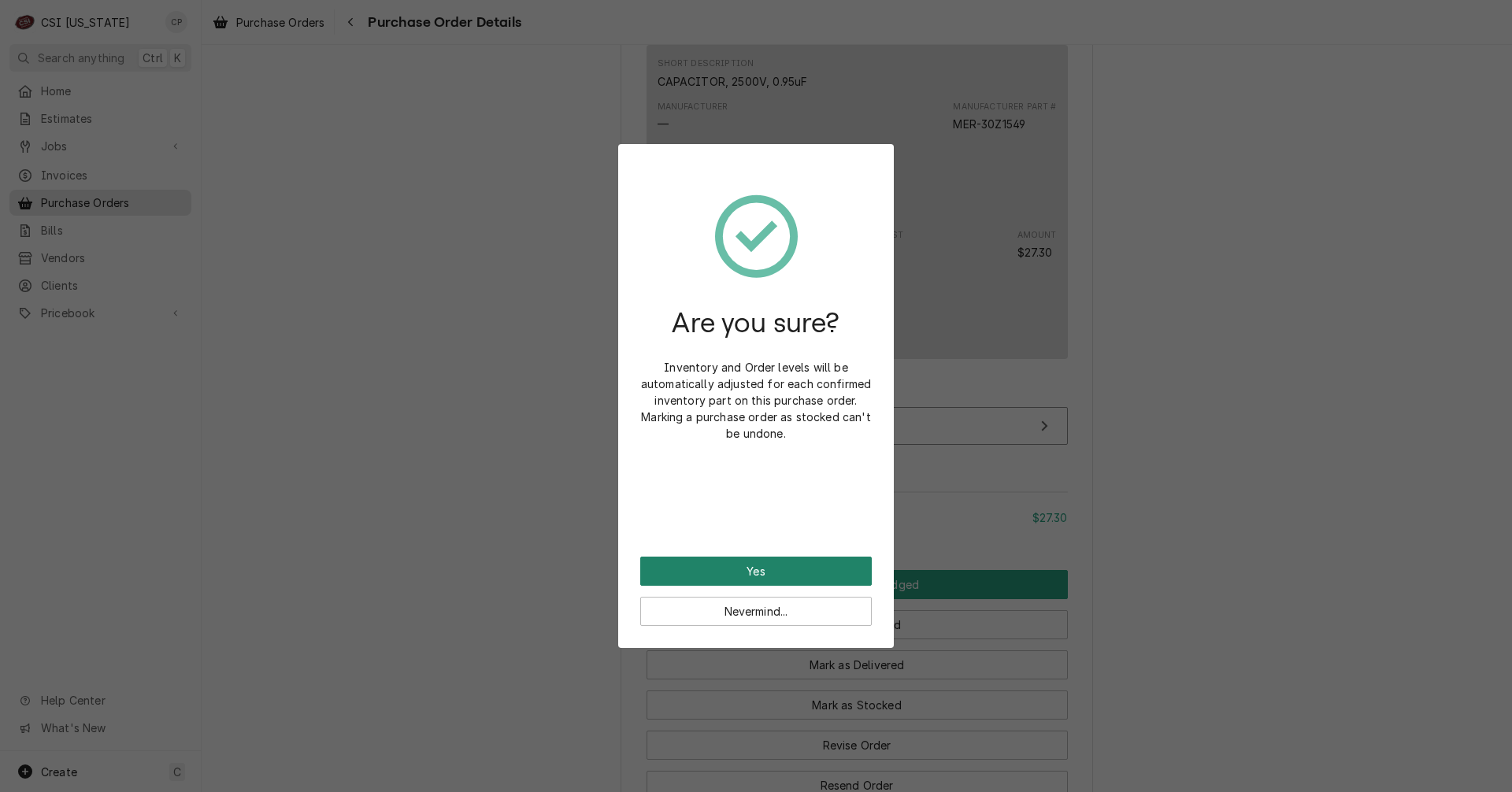
click at [788, 571] on button "Yes" at bounding box center [755, 571] width 231 height 29
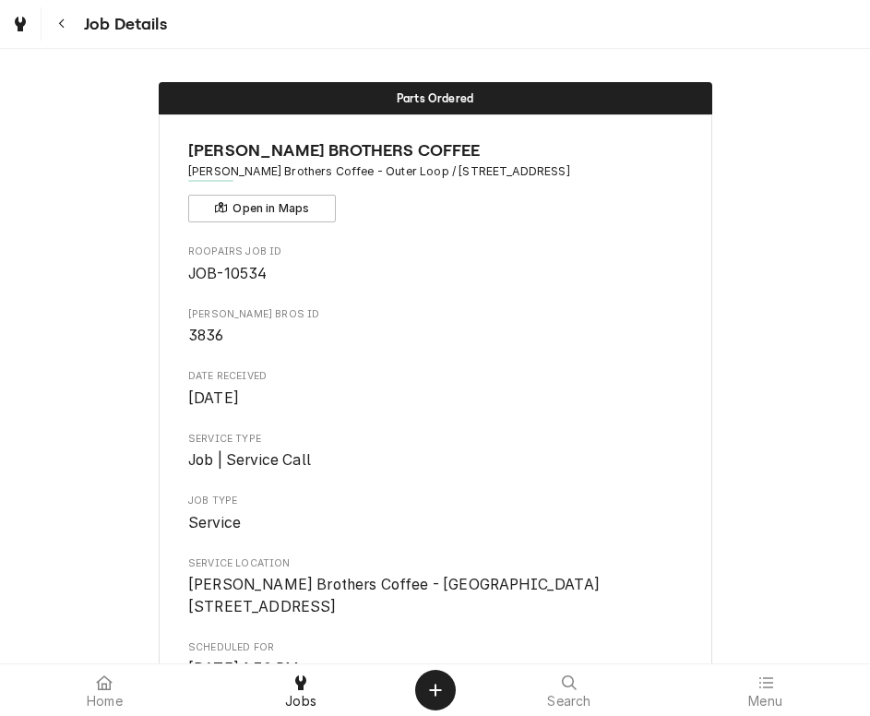
drag, startPoint x: 406, startPoint y: 20, endPoint x: 418, endPoint y: -31, distance: 53.0
click at [418, 0] on html "Job Details Parts Ordered [PERSON_NAME] BROTHERS COFFEE [PERSON_NAME] Brothers …" at bounding box center [435, 358] width 870 height 716
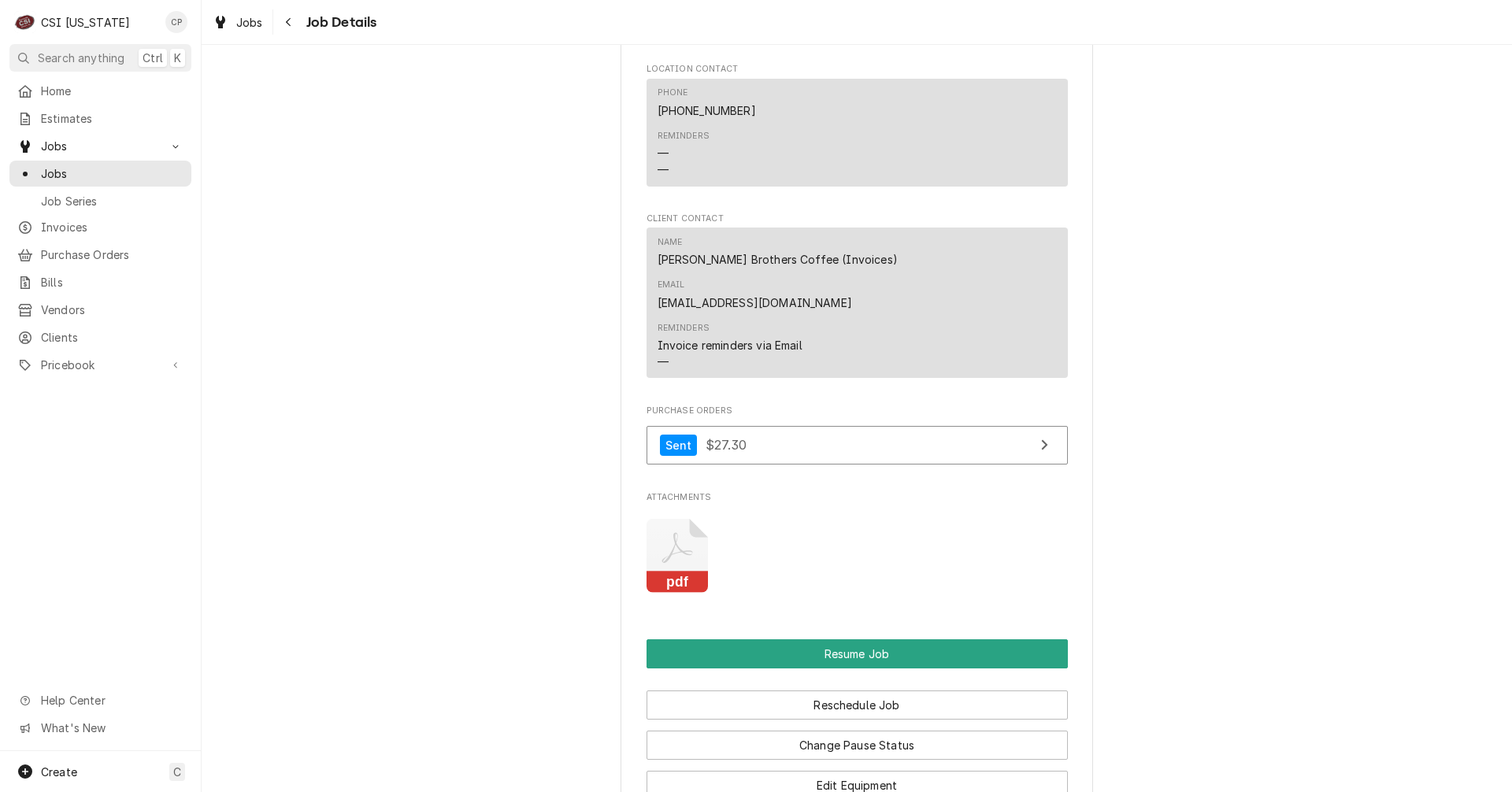
scroll to position [1575, 0]
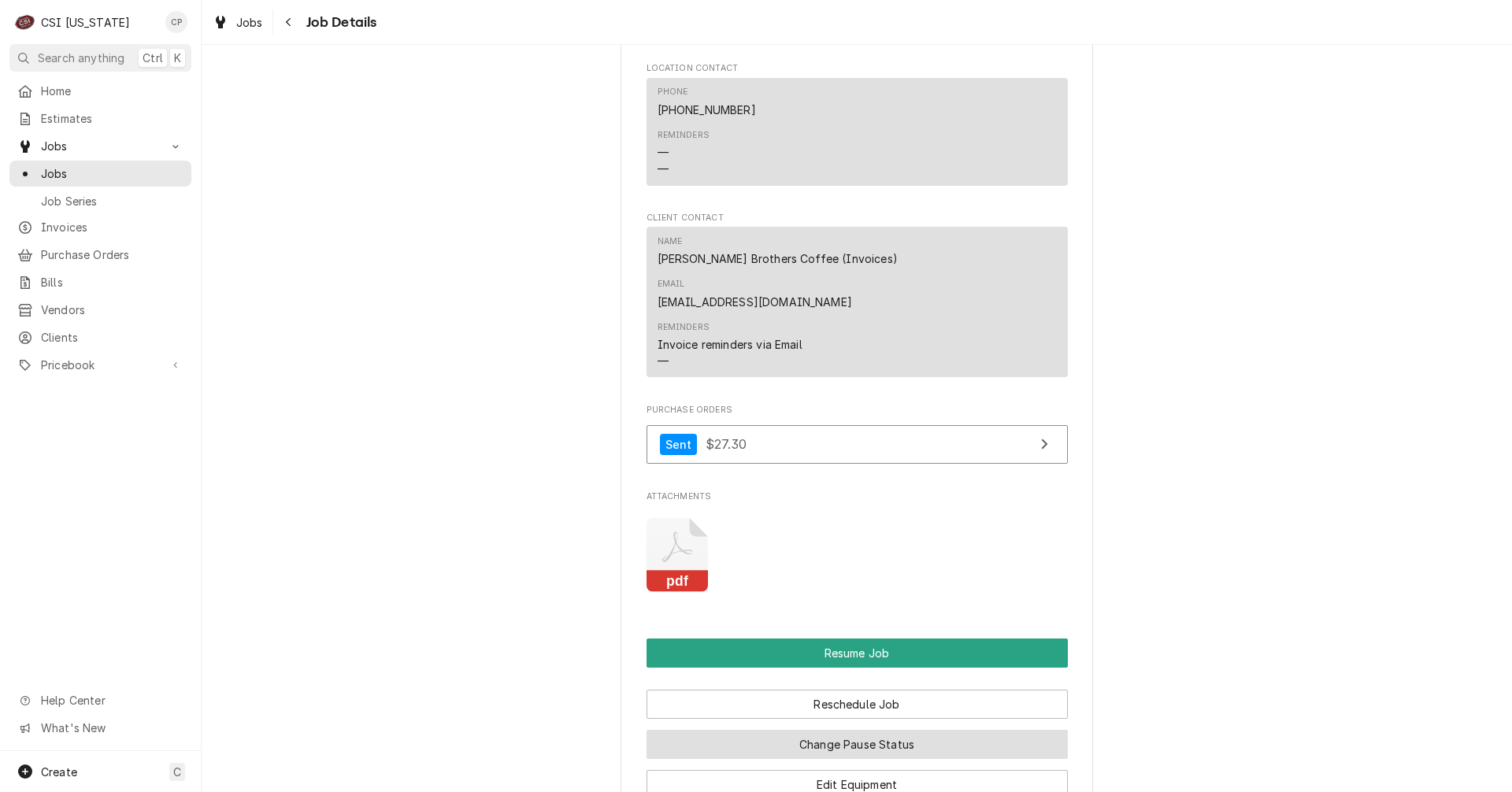
click at [824, 730] on button "Change Pause Status" at bounding box center [858, 744] width 422 height 29
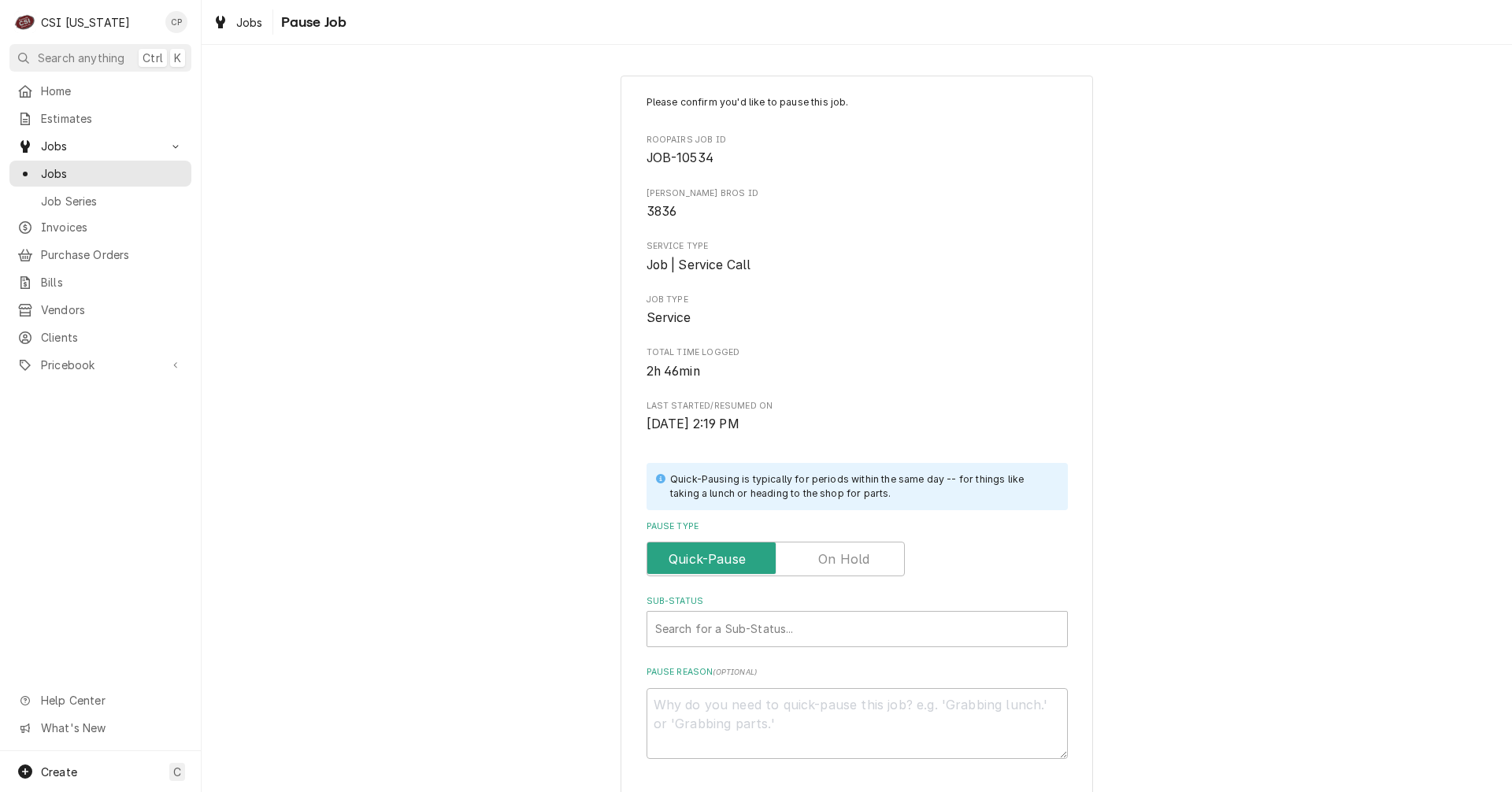
click at [838, 557] on label "Pause Type" at bounding box center [776, 559] width 259 height 35
click at [838, 557] on input "Pause Type" at bounding box center [776, 559] width 244 height 35
checkbox input "true"
click at [759, 629] on div "Sub-Status" at bounding box center [857, 629] width 404 height 28
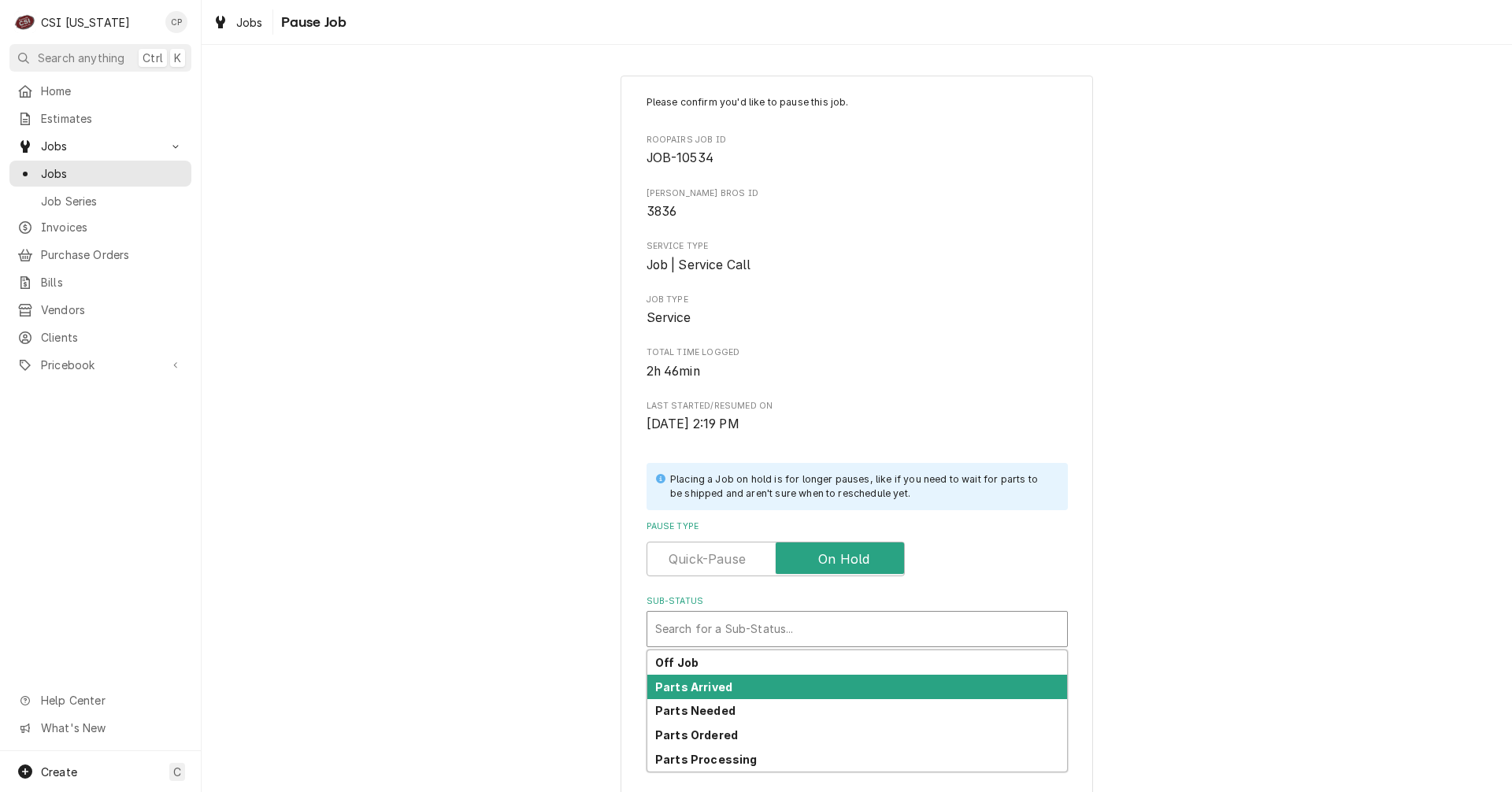
click at [721, 687] on strong "Parts Arrived" at bounding box center [694, 687] width 77 height 14
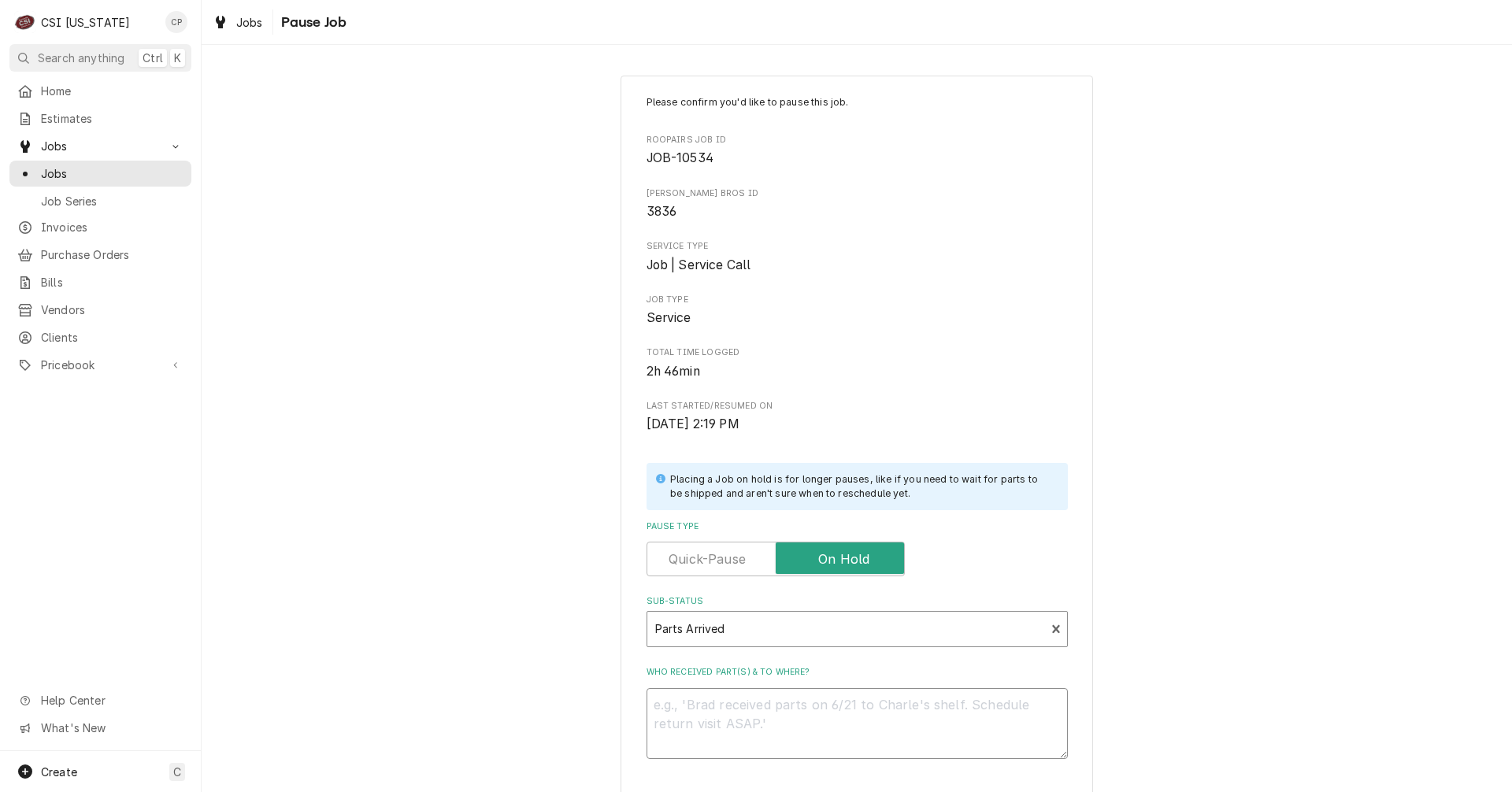
click at [735, 728] on textarea "Who received part(s) & to where?" at bounding box center [858, 723] width 422 height 71
type textarea "x"
type textarea "P"
type textarea "x"
type textarea "PA"
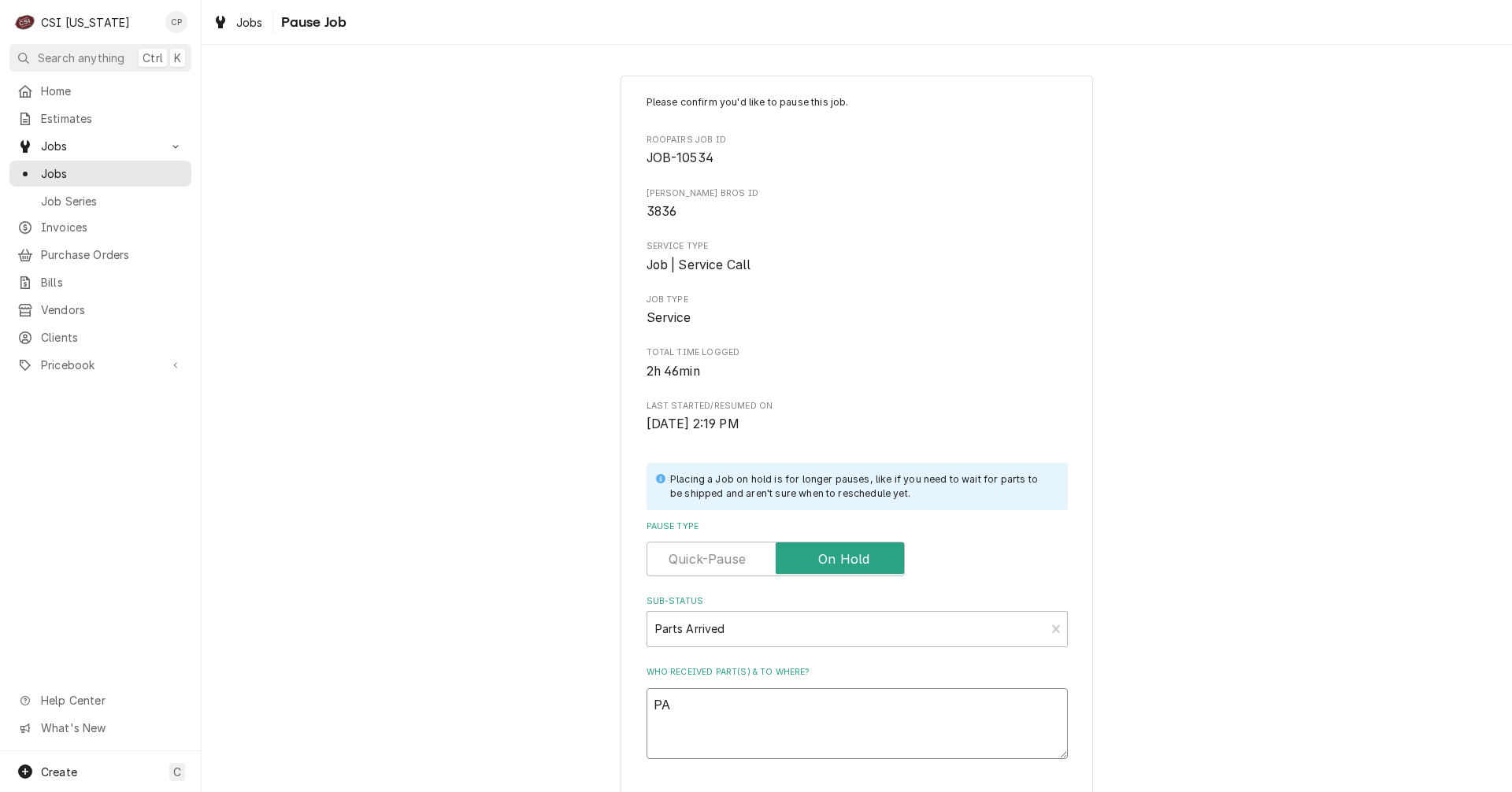
type textarea "x"
type textarea "PAR"
type textarea "x"
type textarea "PART"
type textarea "x"
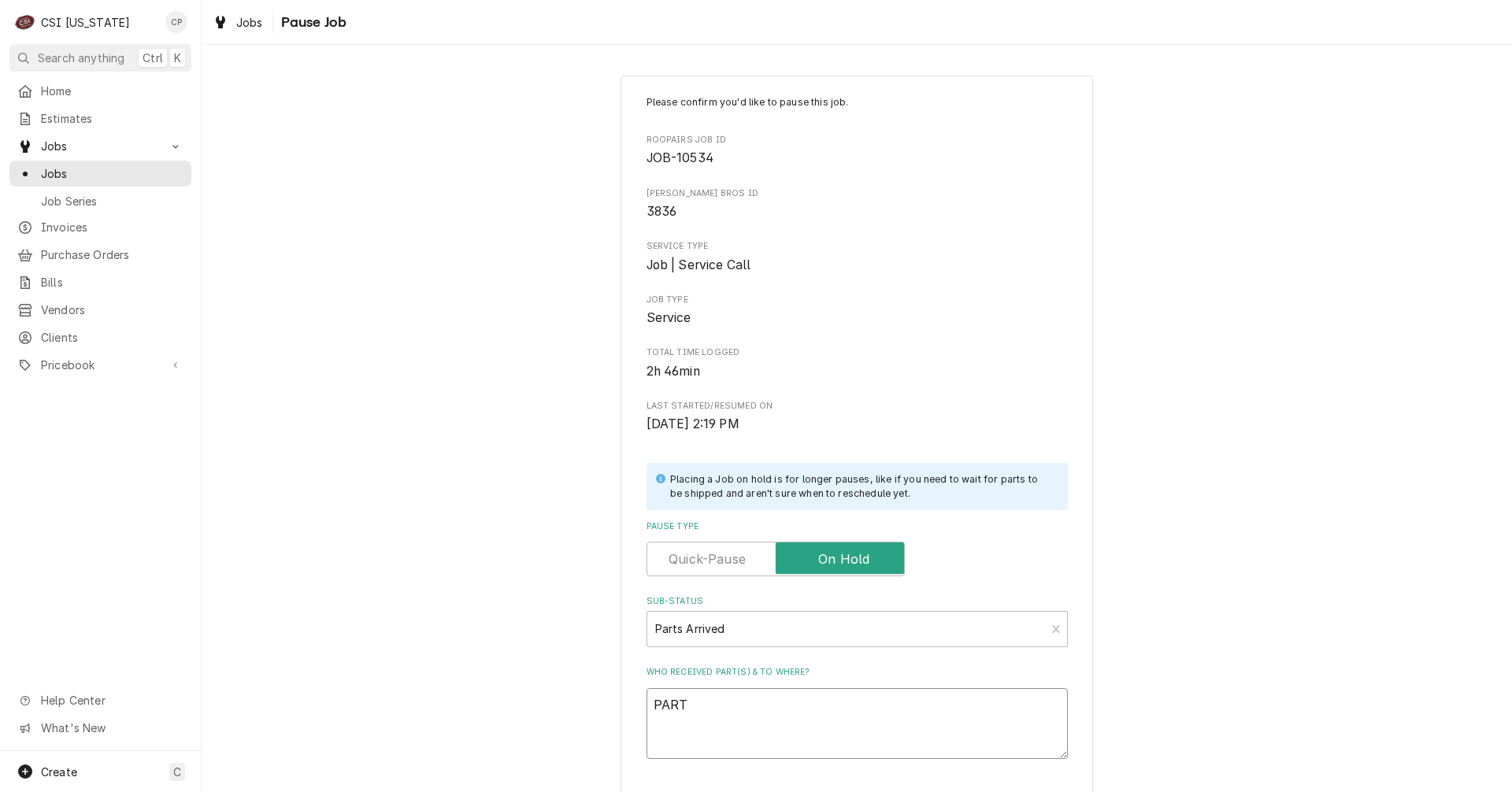
type textarea "PARTS"
type textarea "x"
type textarea "PARTS"
type textarea "x"
type textarea "PARTS R"
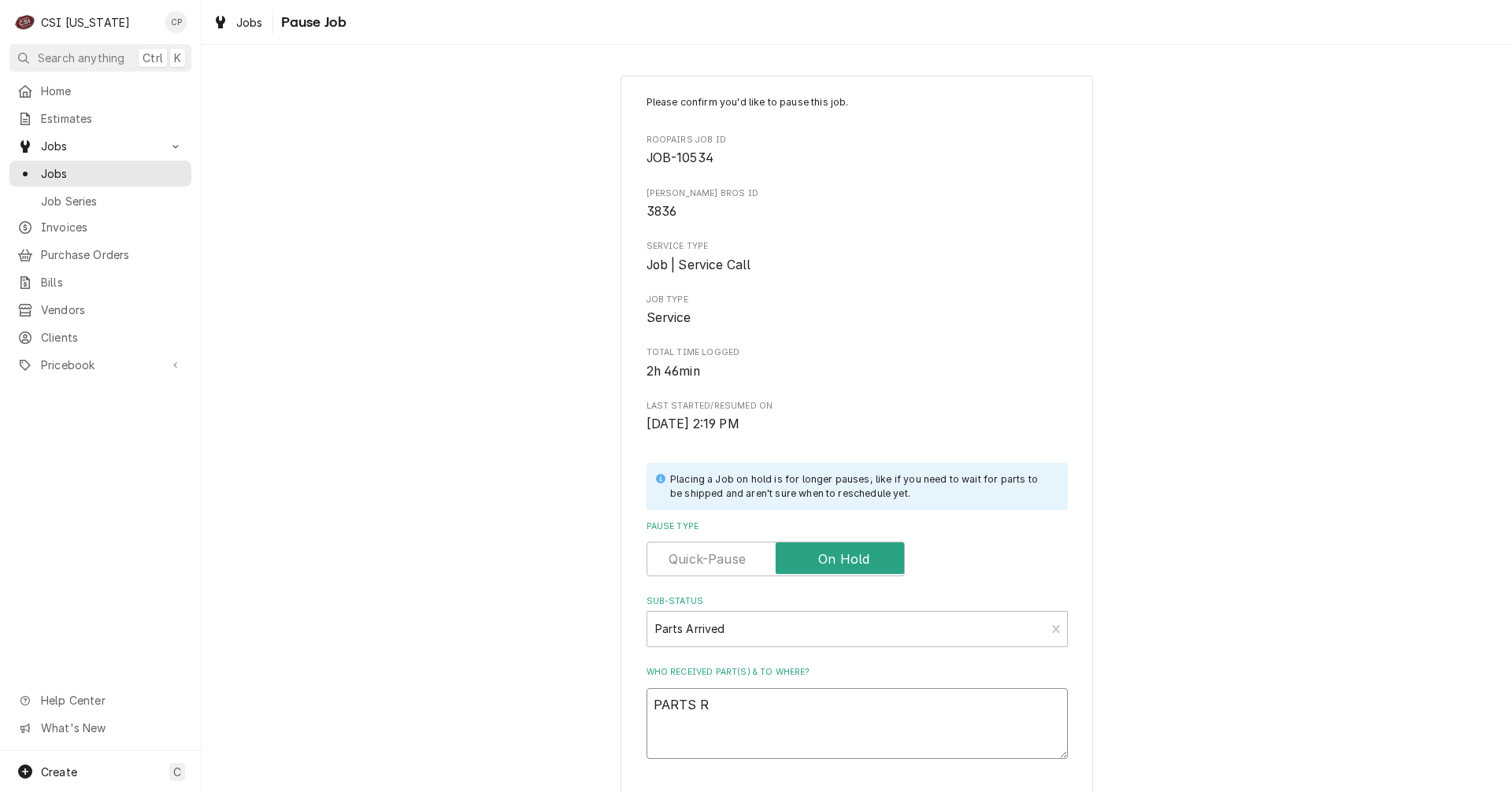
type textarea "x"
type textarea "PARTS RE"
type textarea "x"
type textarea "PARTS REC"
type textarea "x"
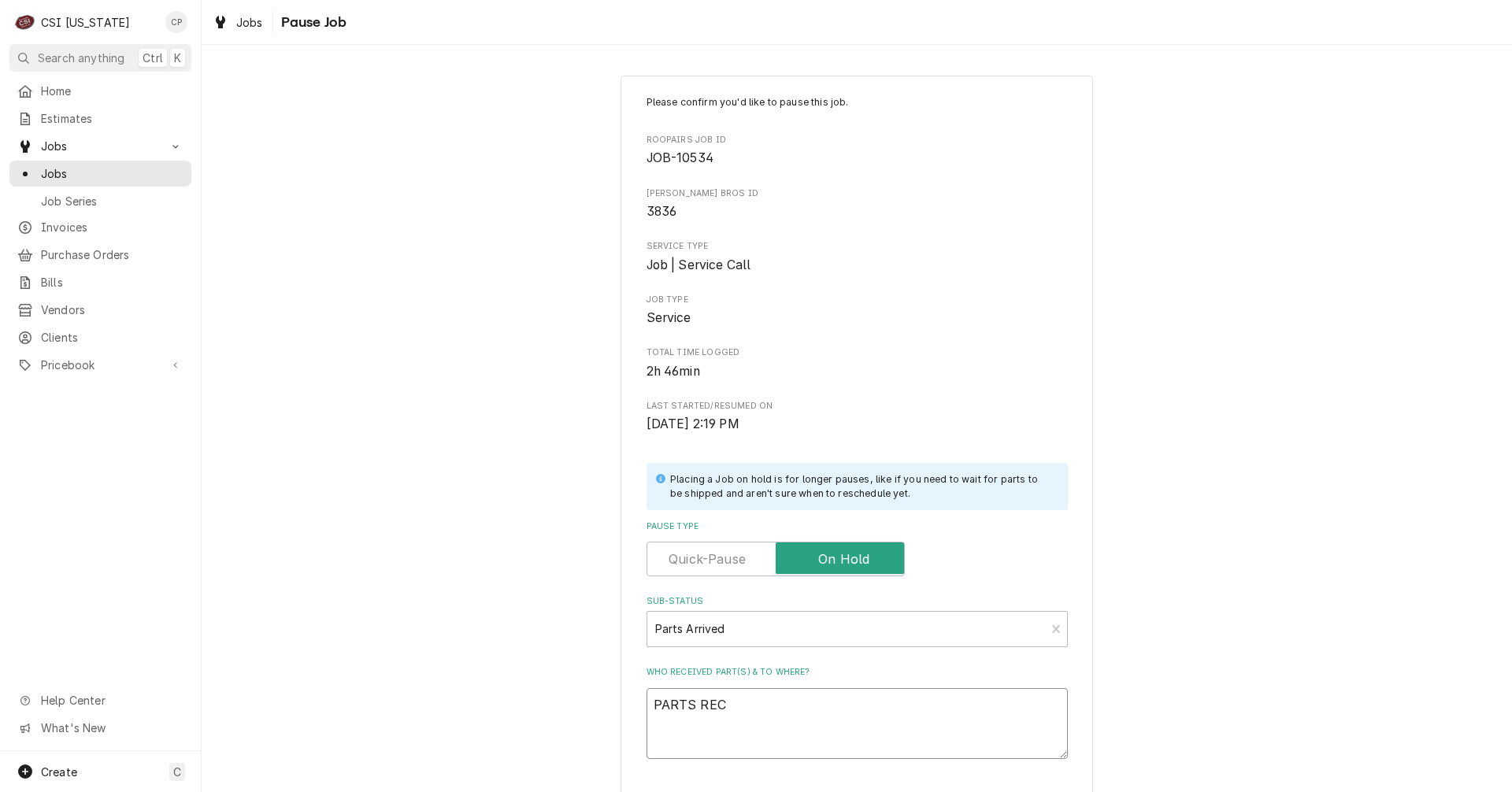
type textarea "PARTS RECE"
type textarea "x"
type textarea "PARTS RECEI"
type textarea "x"
type textarea "PARTS RECEIV"
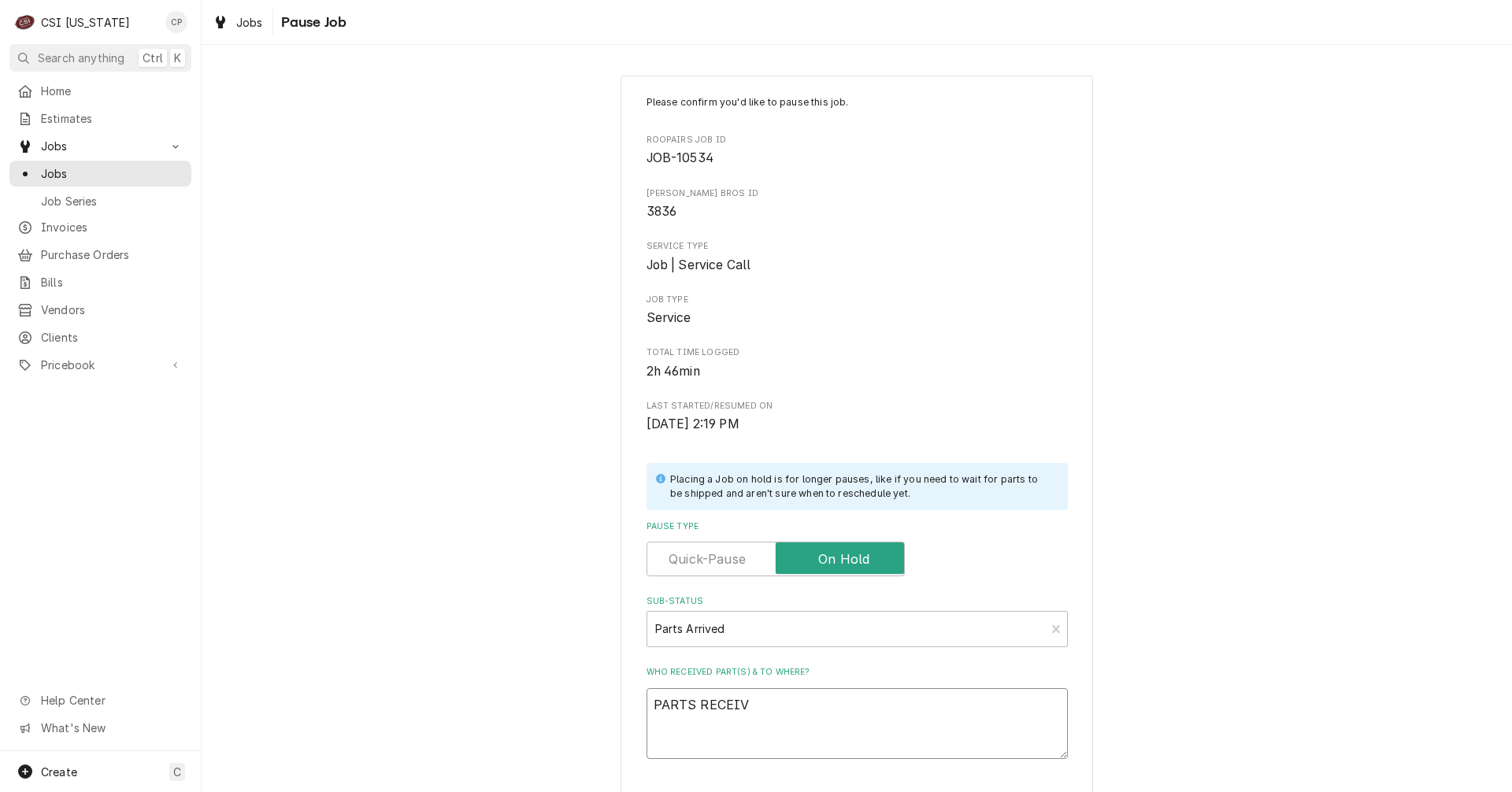
type textarea "x"
type textarea "PARTS RECEIVE"
type textarea "x"
type textarea "PARTS RECEIVED"
type textarea "x"
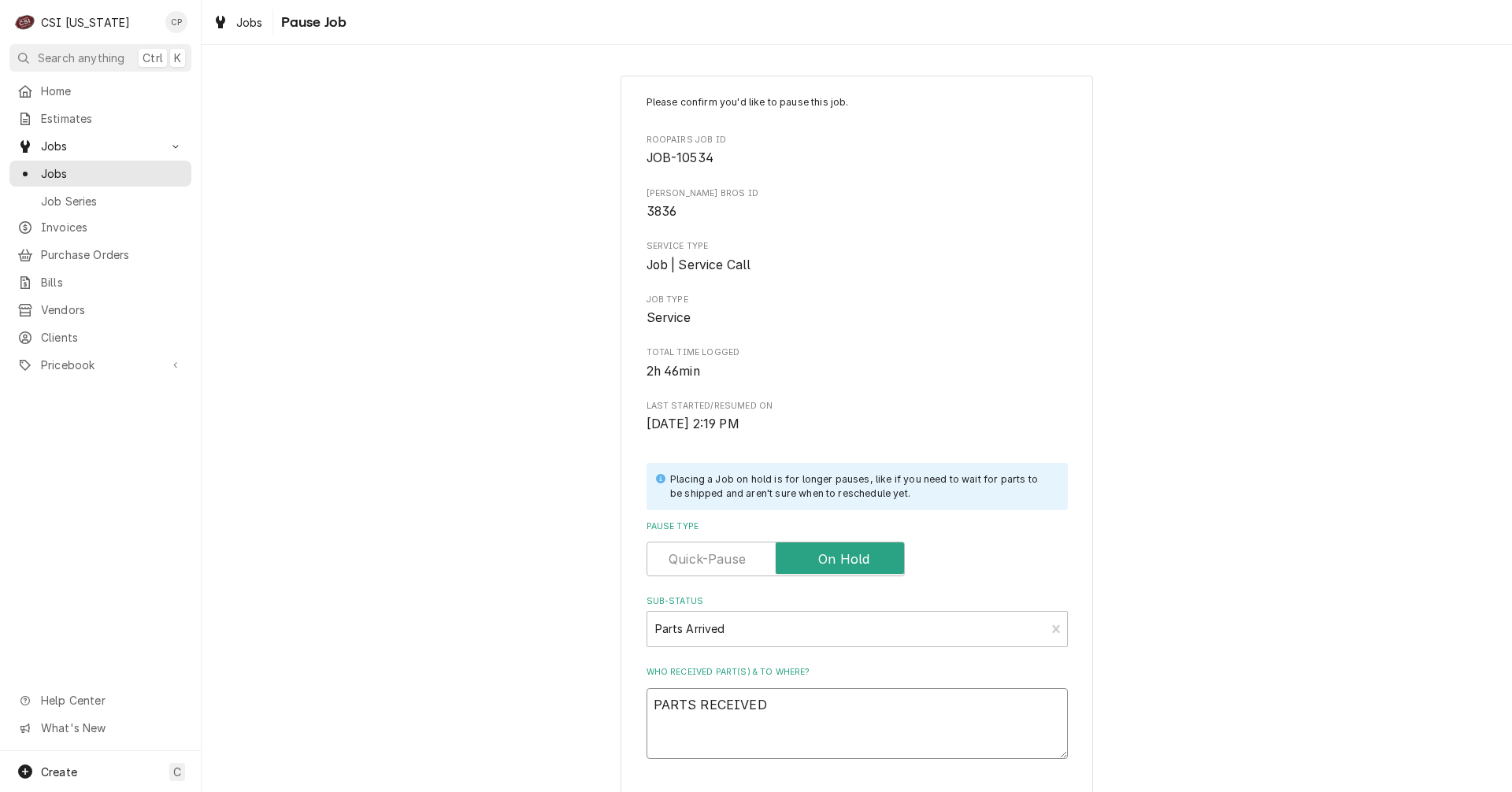
type textarea "PARTS RECEIVED"
type textarea "x"
type textarea "PARTS RECEIVED A"
type textarea "x"
type textarea "PARTS RECEIVED AN"
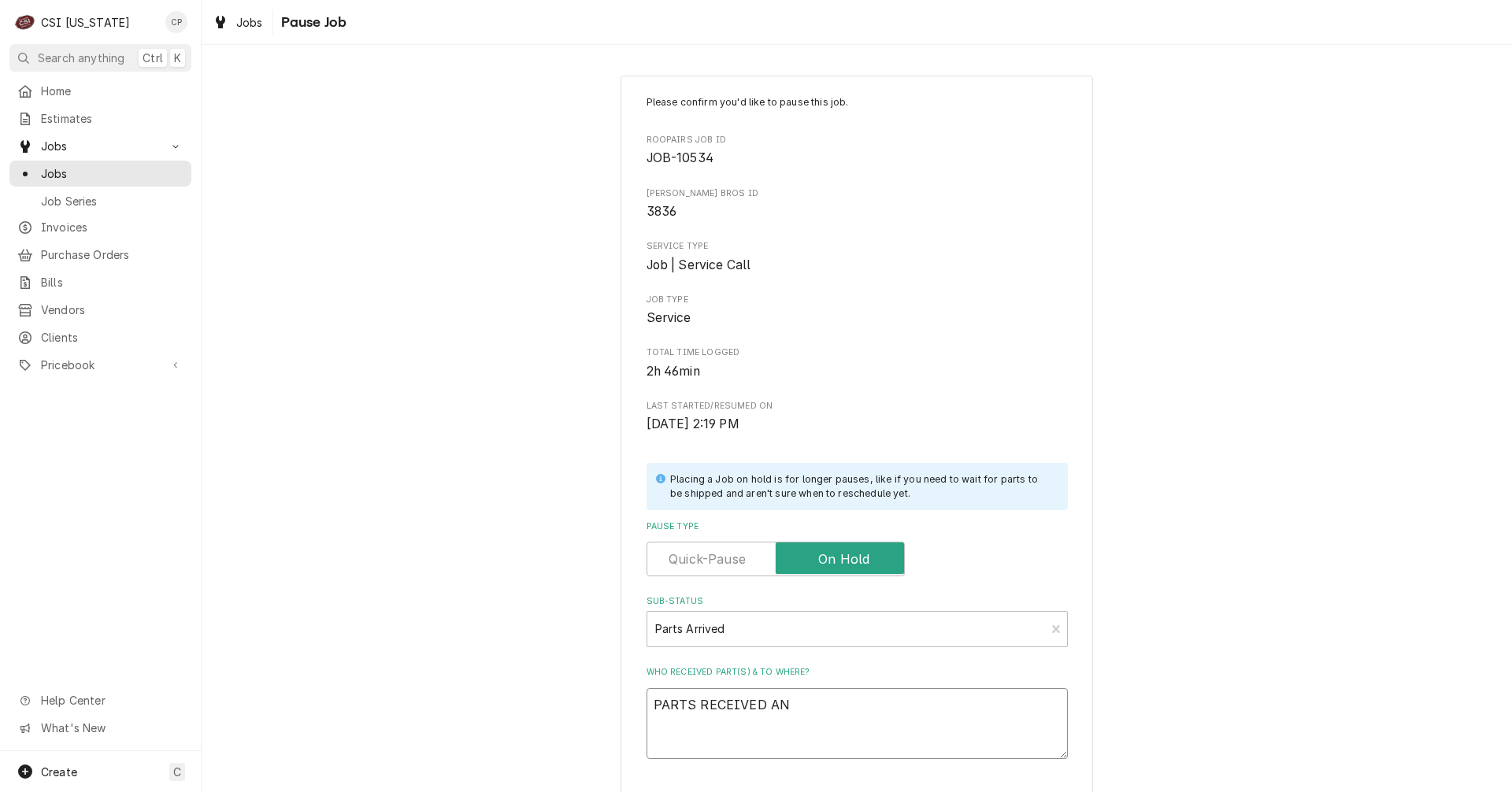
type textarea "x"
type textarea "PARTS RECEIVED AND"
type textarea "x"
type textarea "PARTS RECEIVED AND"
type textarea "x"
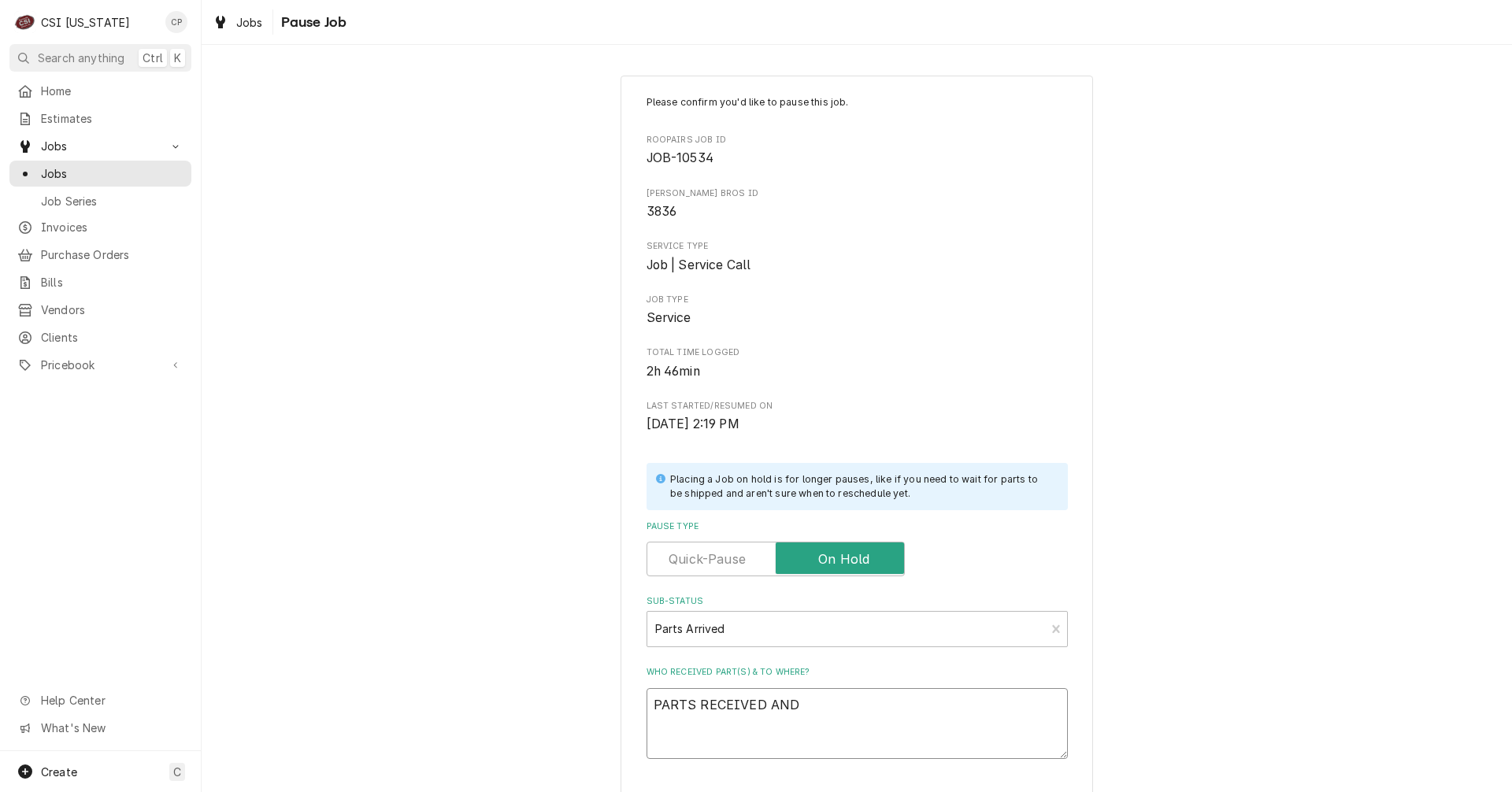
type textarea "PARTS RECEIVED AND P"
type textarea "x"
type textarea "PARTS RECEIVED AND PL"
type textarea "x"
type textarea "PARTS RECEIVED AND PLA"
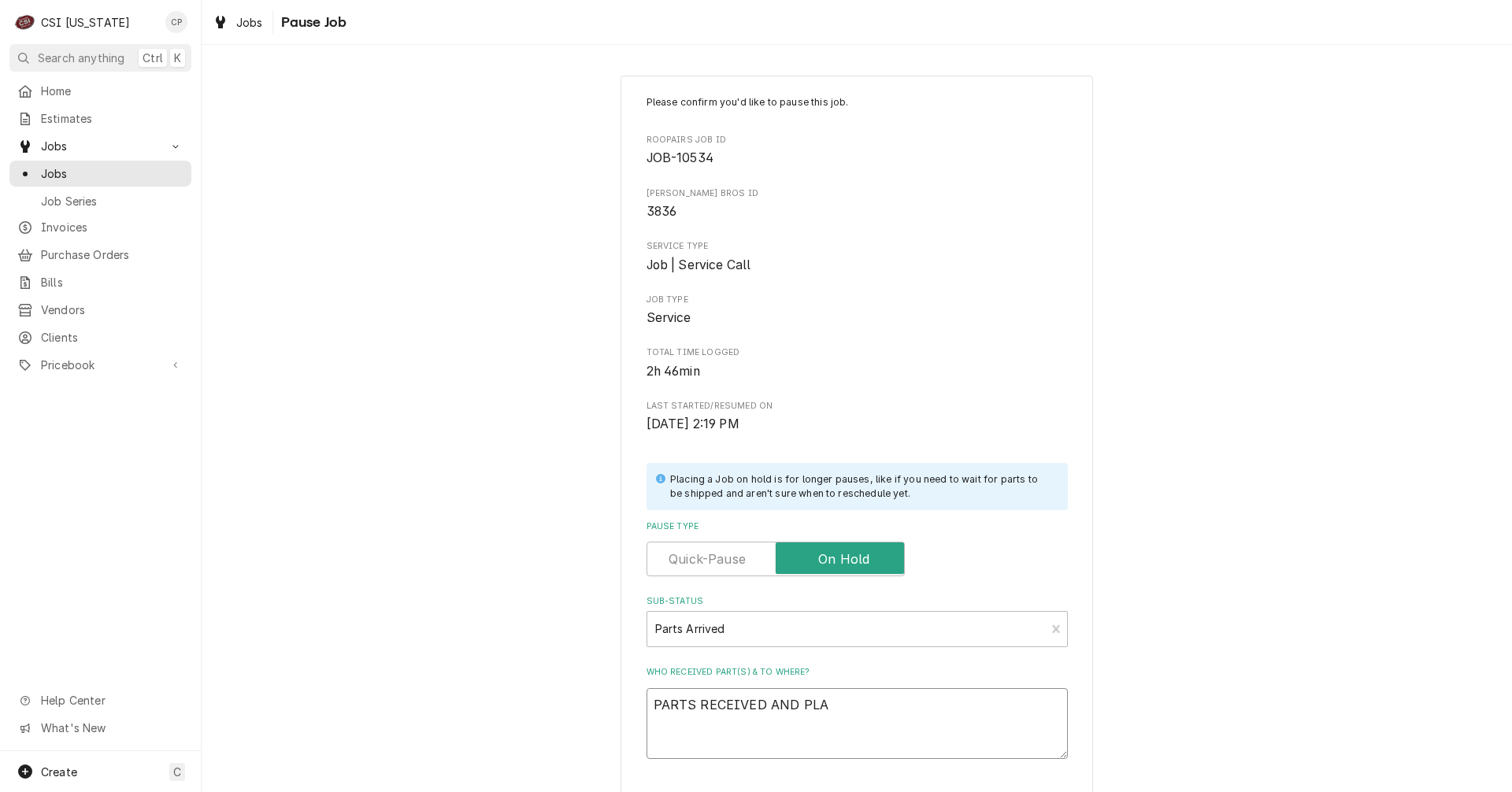
type textarea "x"
type textarea "PARTS RECEIVED AND PLAC"
type textarea "x"
type textarea "PARTS RECEIVED AND PLACE"
type textarea "x"
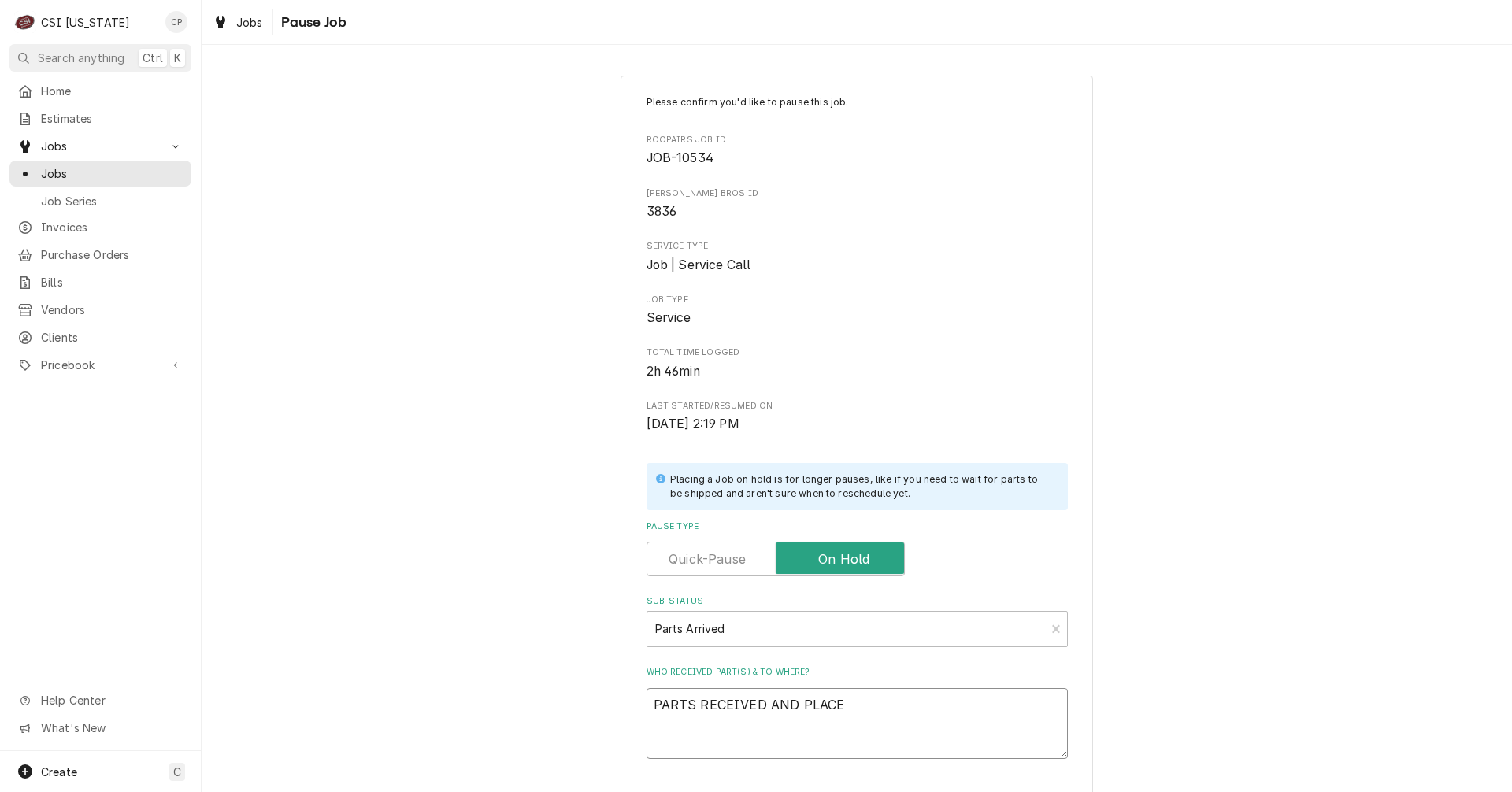
type textarea "PARTS RECEIVED AND PLACED"
type textarea "x"
type textarea "PARTS RECEIVED AND PLACED"
type textarea "x"
type textarea "PARTS RECEIVED AND PLACED O"
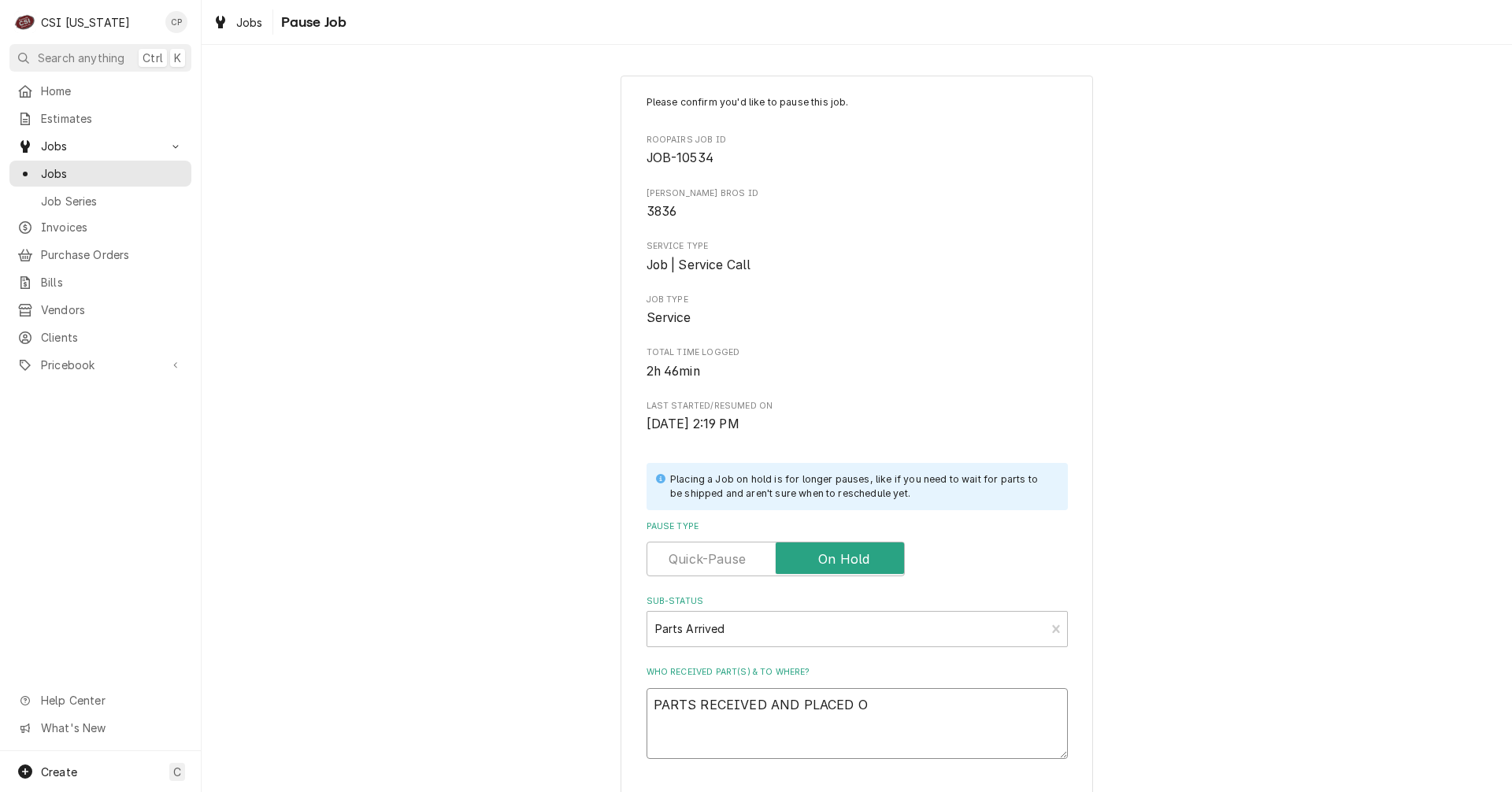
type textarea "x"
type textarea "PARTS RECEIVED AND PLACED ON"
type textarea "x"
type textarea "PARTS RECEIVED AND PLACED ON"
type textarea "x"
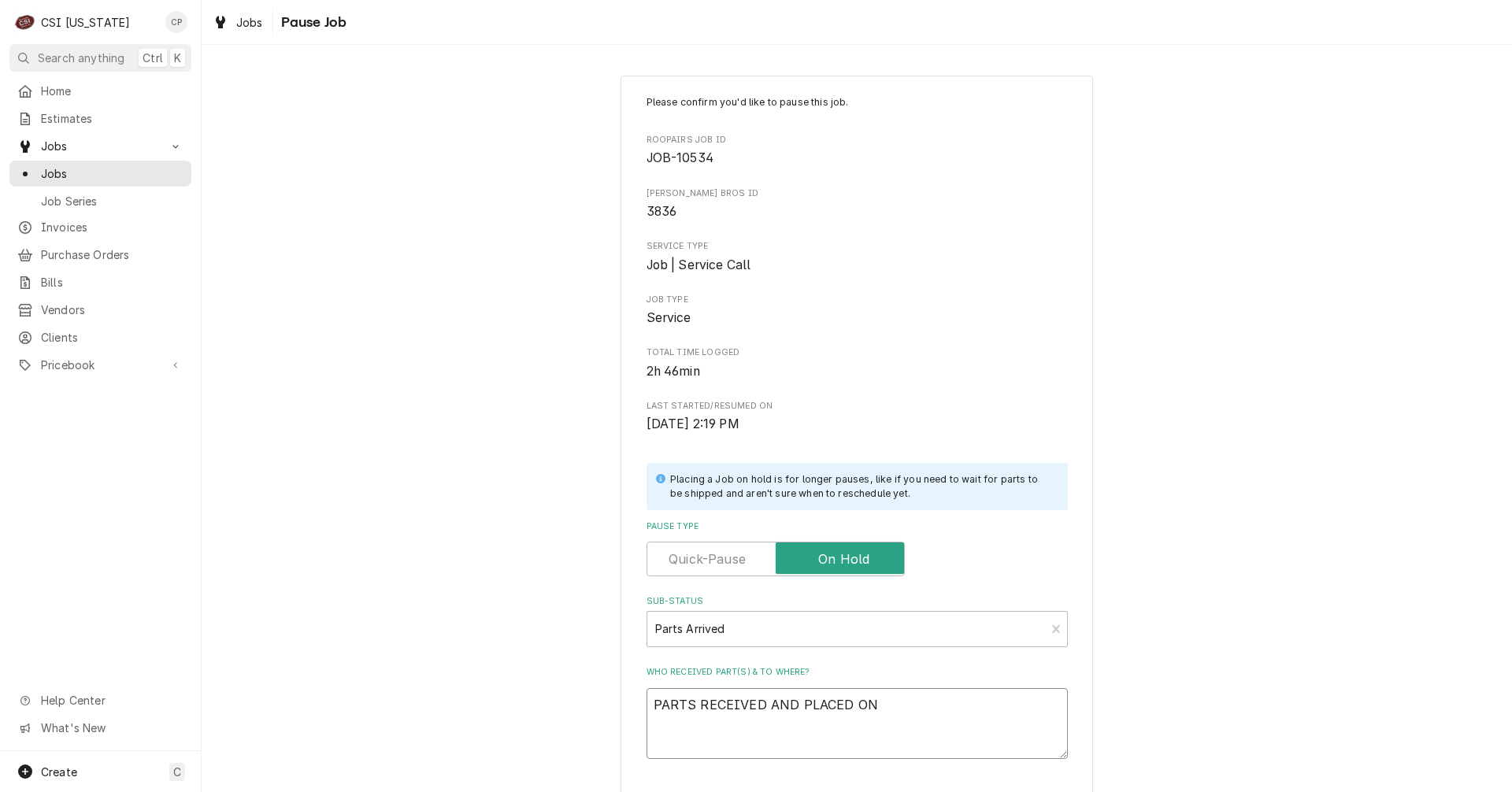
type textarea "PARTS RECEIVED AND PLACED ON M"
type textarea "x"
type textarea "PARTS RECEIVED AND PLACED ON MA"
type textarea "x"
type textarea "PARTS RECEIVED AND PLACED ON MAT"
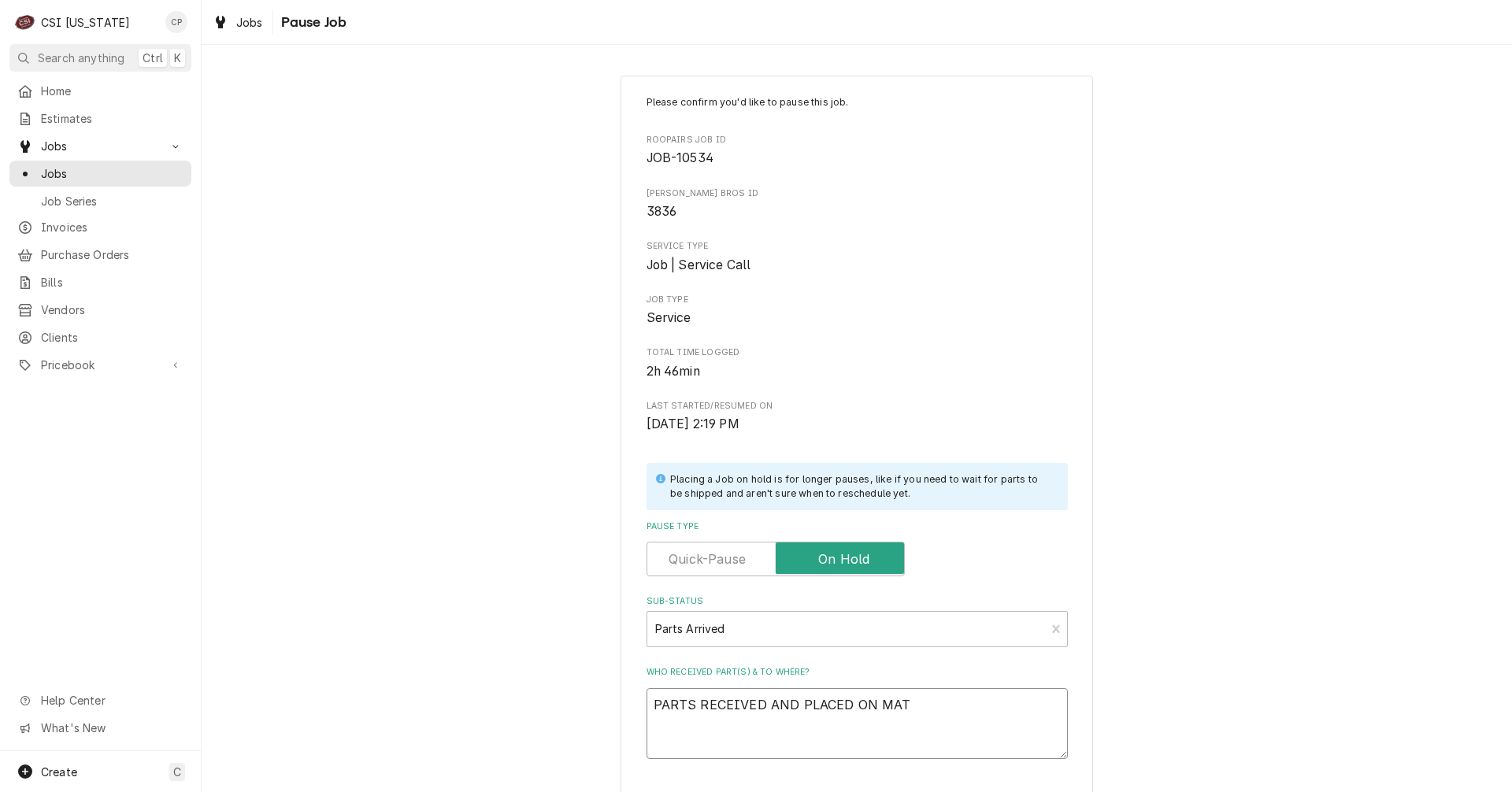
type textarea "x"
type textarea "PARTS RECEIVED AND PLACED ON MATT"
type textarea "x"
type textarea "PARTS RECEIVED AND PLACED ON MATTS"
type textarea "x"
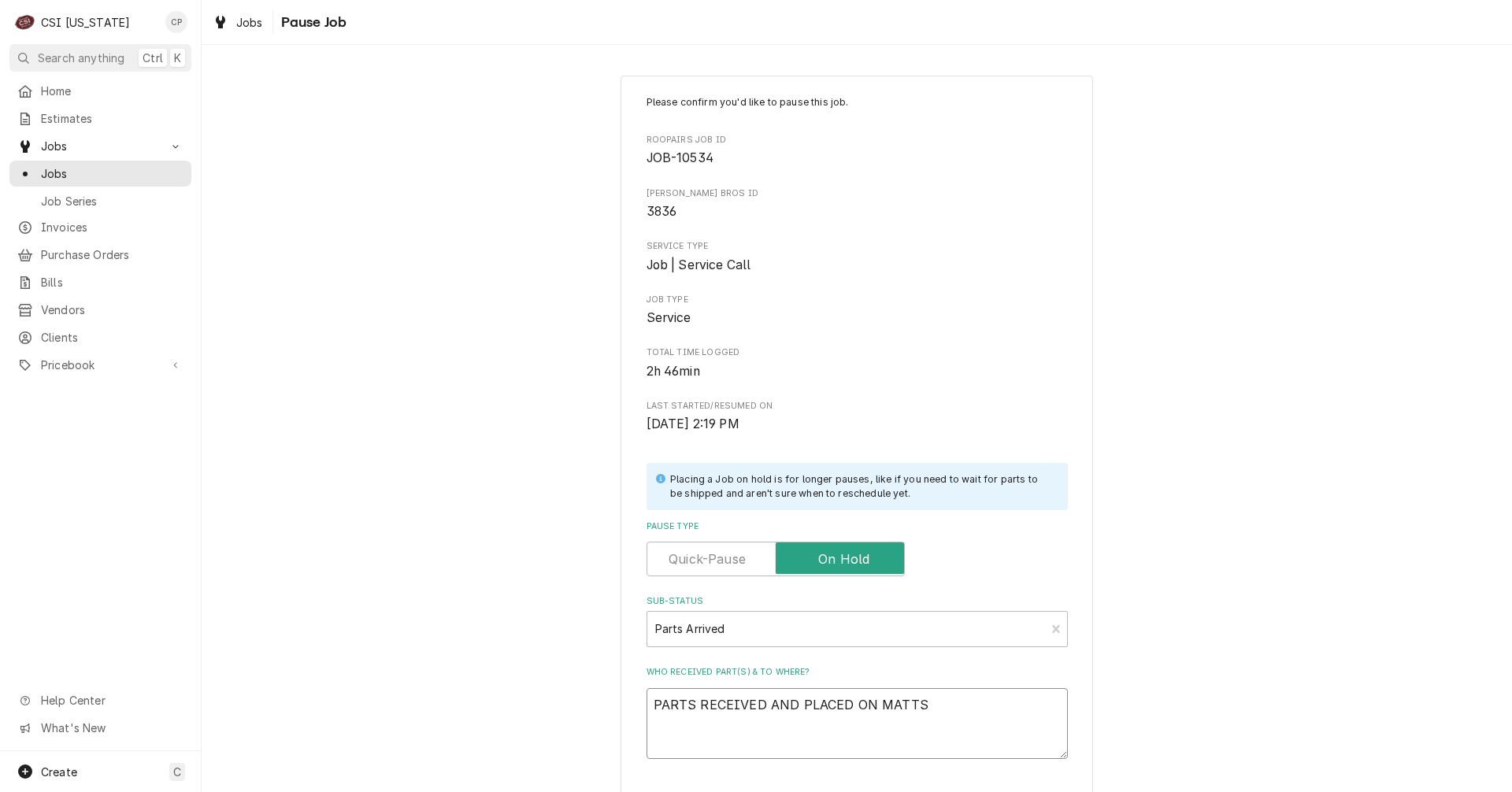
type textarea "PARTS RECEIVED AND PLACED ON MATTS"
type textarea "x"
type textarea "PARTS RECEIVED AND PLACED ON MATTS"
type textarea "x"
type textarea "PARTS RECEIVED AND PLACED ON MATT"
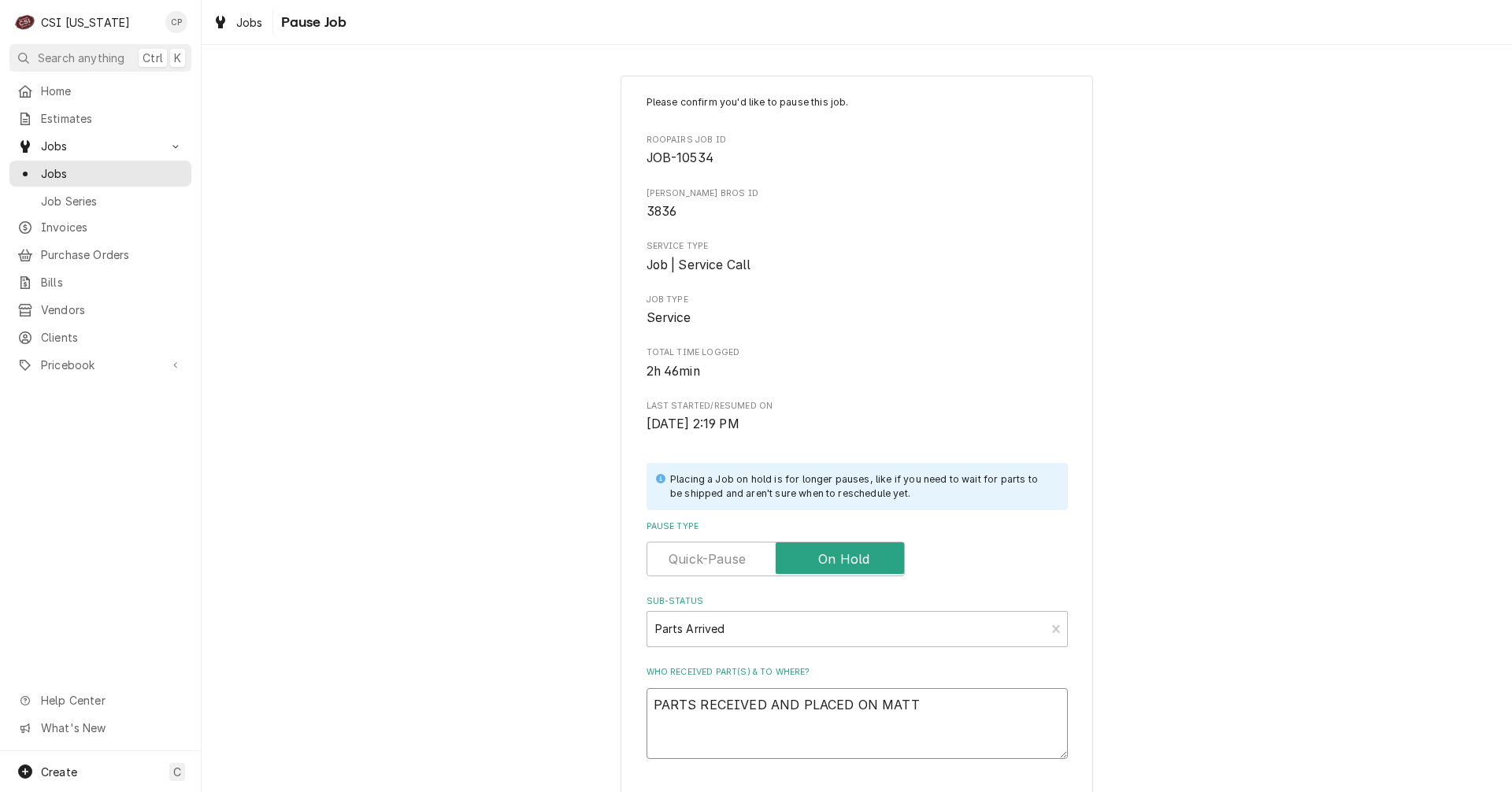
type textarea "x"
type textarea "PARTS RECEIVED AND PLACED ON MATT'"
type textarea "x"
type textarea "PARTS RECEIVED AND PLACED ON MATT'S"
type textarea "x"
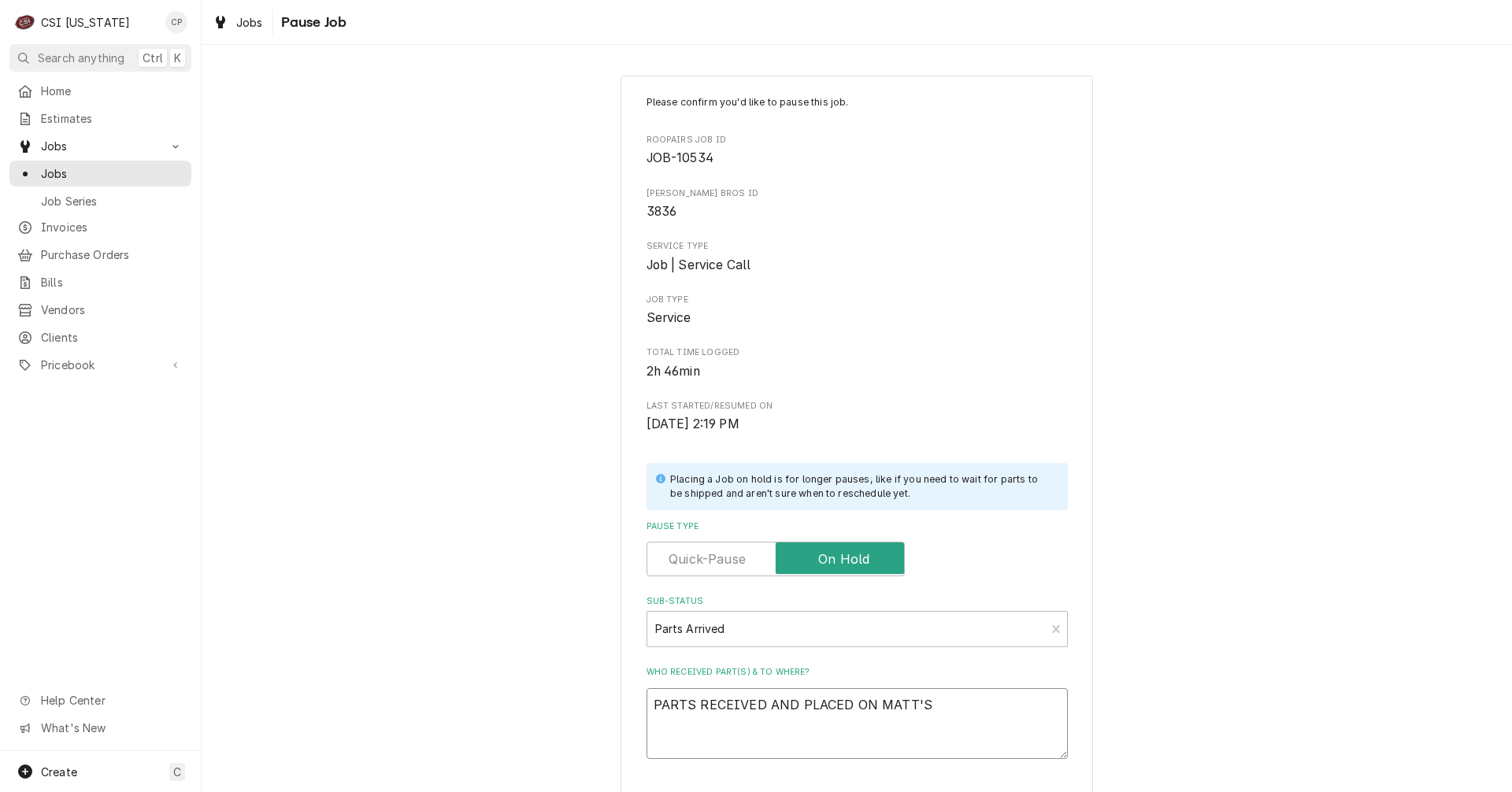
type textarea "PARTS RECEIVED AND PLACED ON MATT'S"
type textarea "x"
type textarea "PARTS RECEIVED AND PLACED ON MATT'S S"
type textarea "x"
type textarea "PARTS RECEIVED AND PLACED ON MATT'S SH"
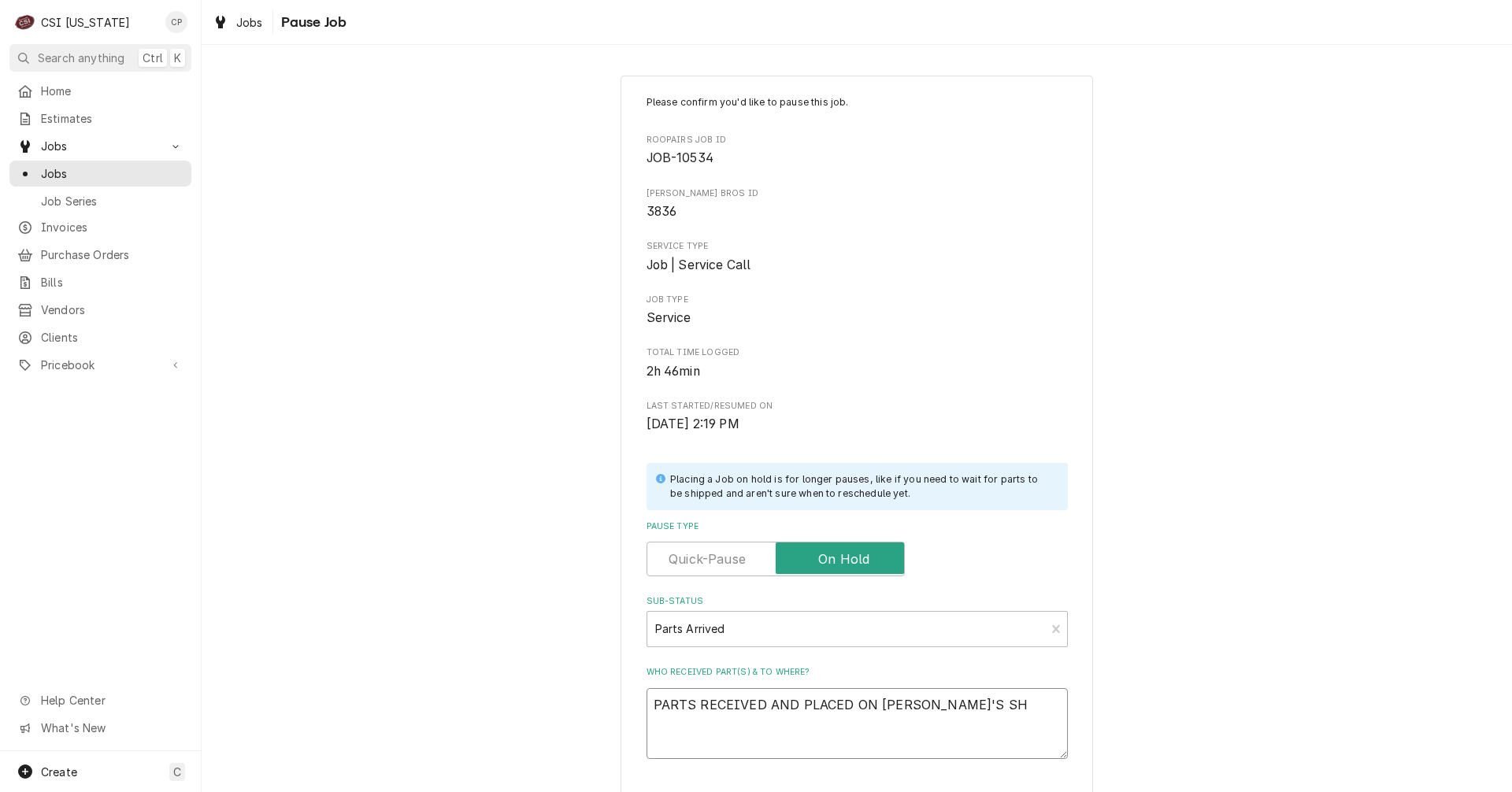
type textarea "x"
type textarea "PARTS RECEIVED AND PLACED ON MATT'S SHE"
type textarea "x"
type textarea "PARTS RECEIVED AND PLACED ON MATT'S SHEL"
type textarea "x"
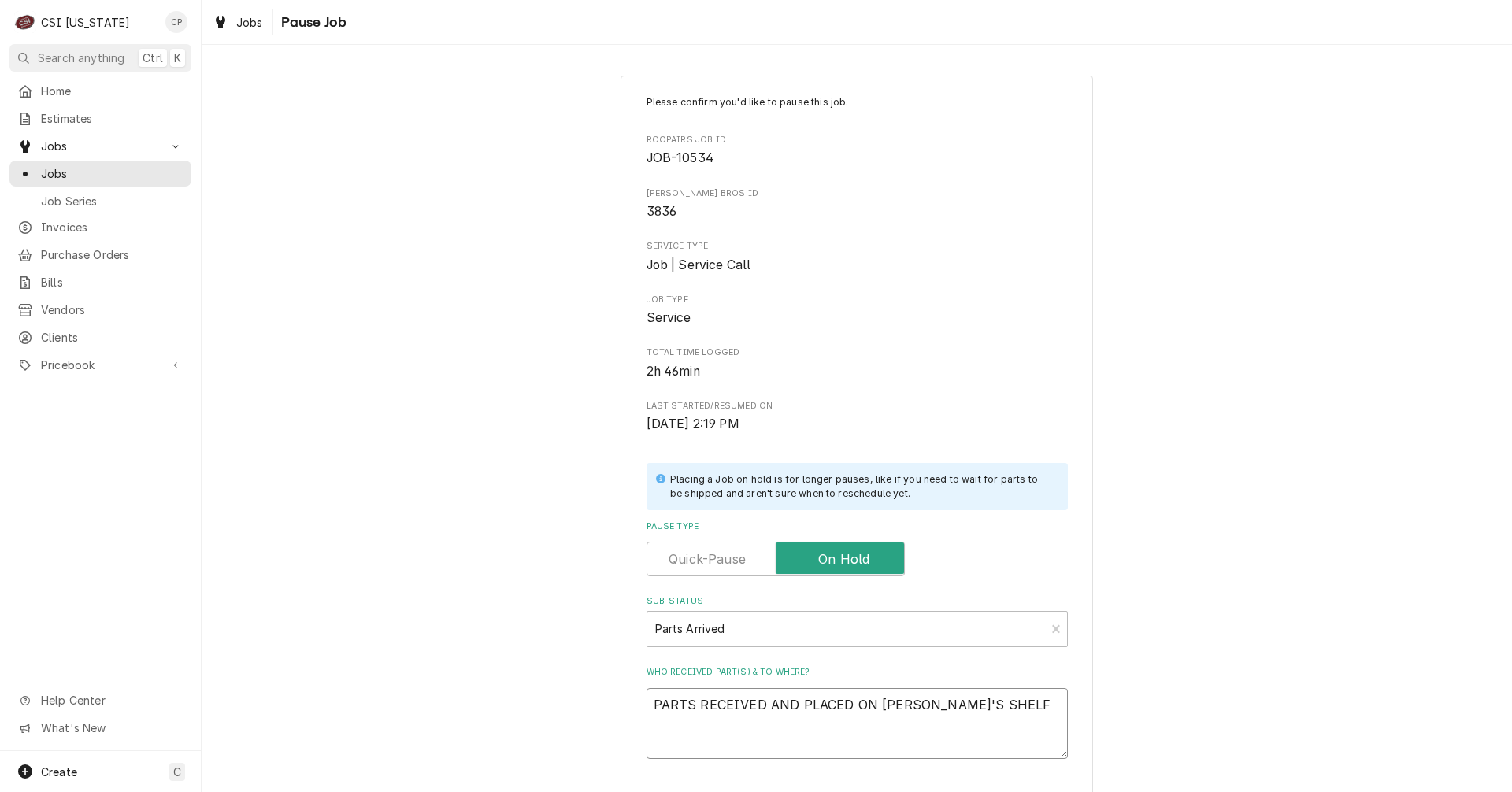
scroll to position [143, 0]
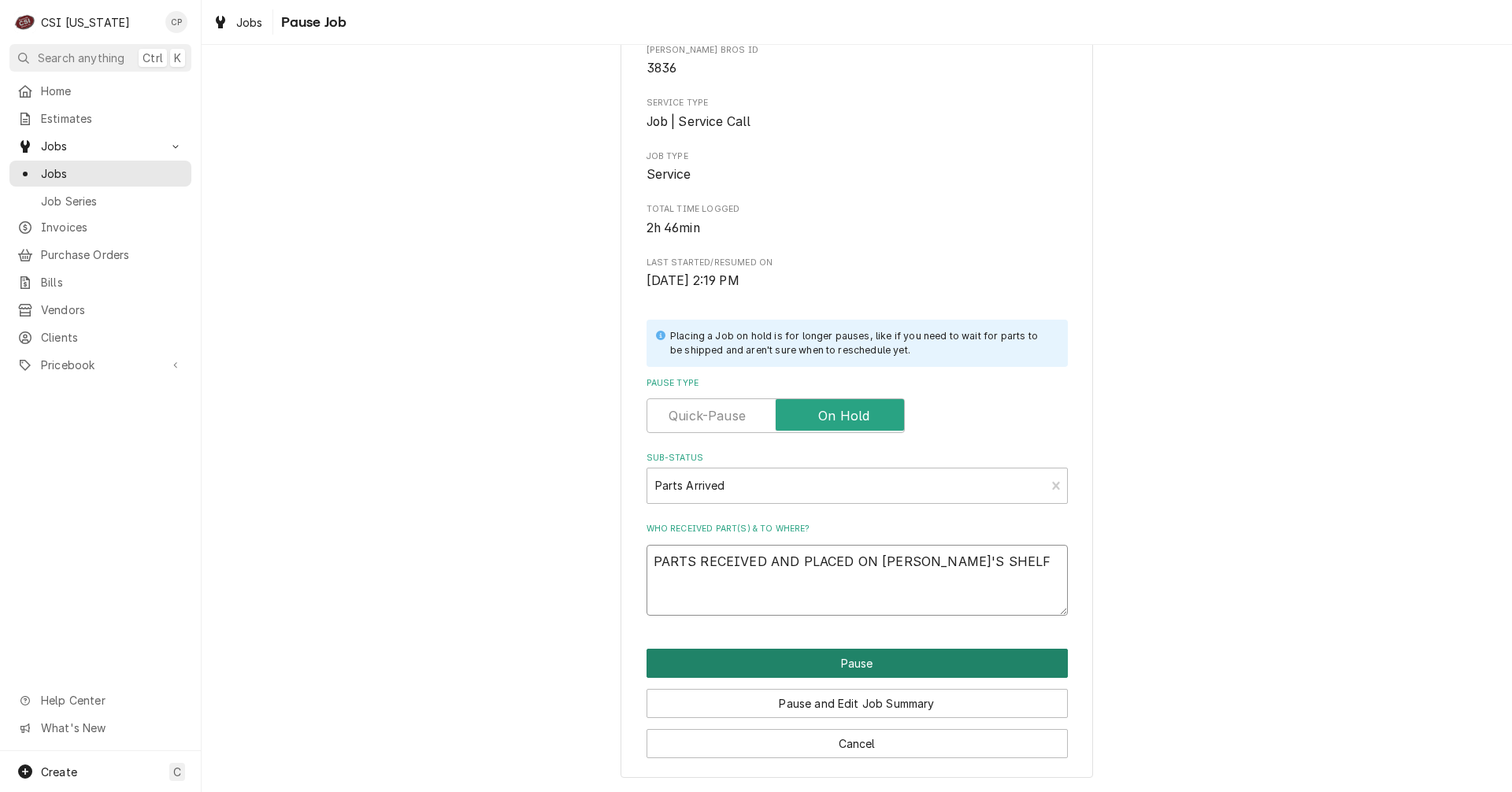
type textarea "PARTS RECEIVED AND PLACED ON MATT'S SHELF"
click at [880, 668] on button "Pause" at bounding box center [858, 663] width 422 height 29
type textarea "x"
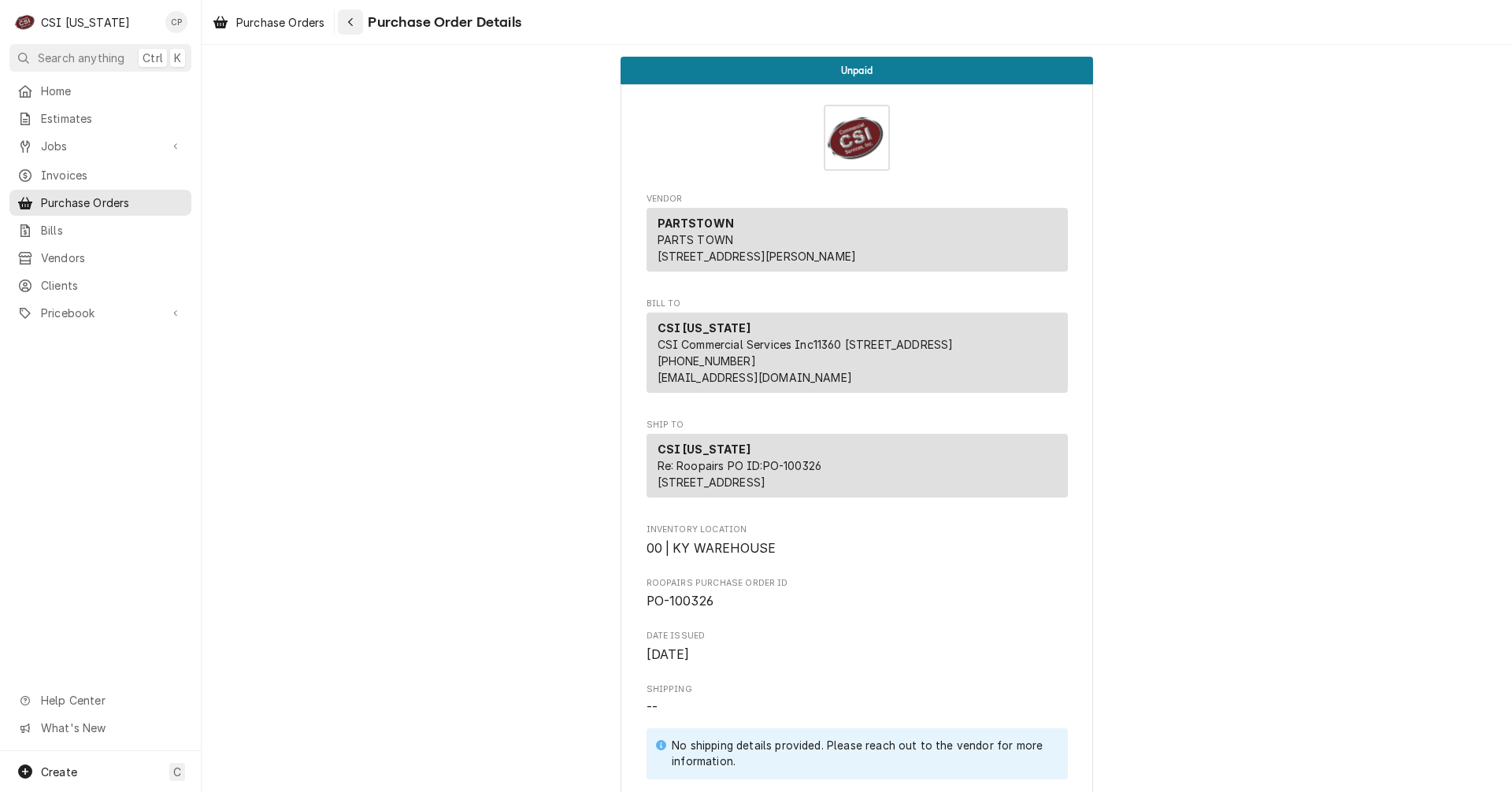
click at [356, 22] on div "Navigate back" at bounding box center [350, 22] width 15 height 15
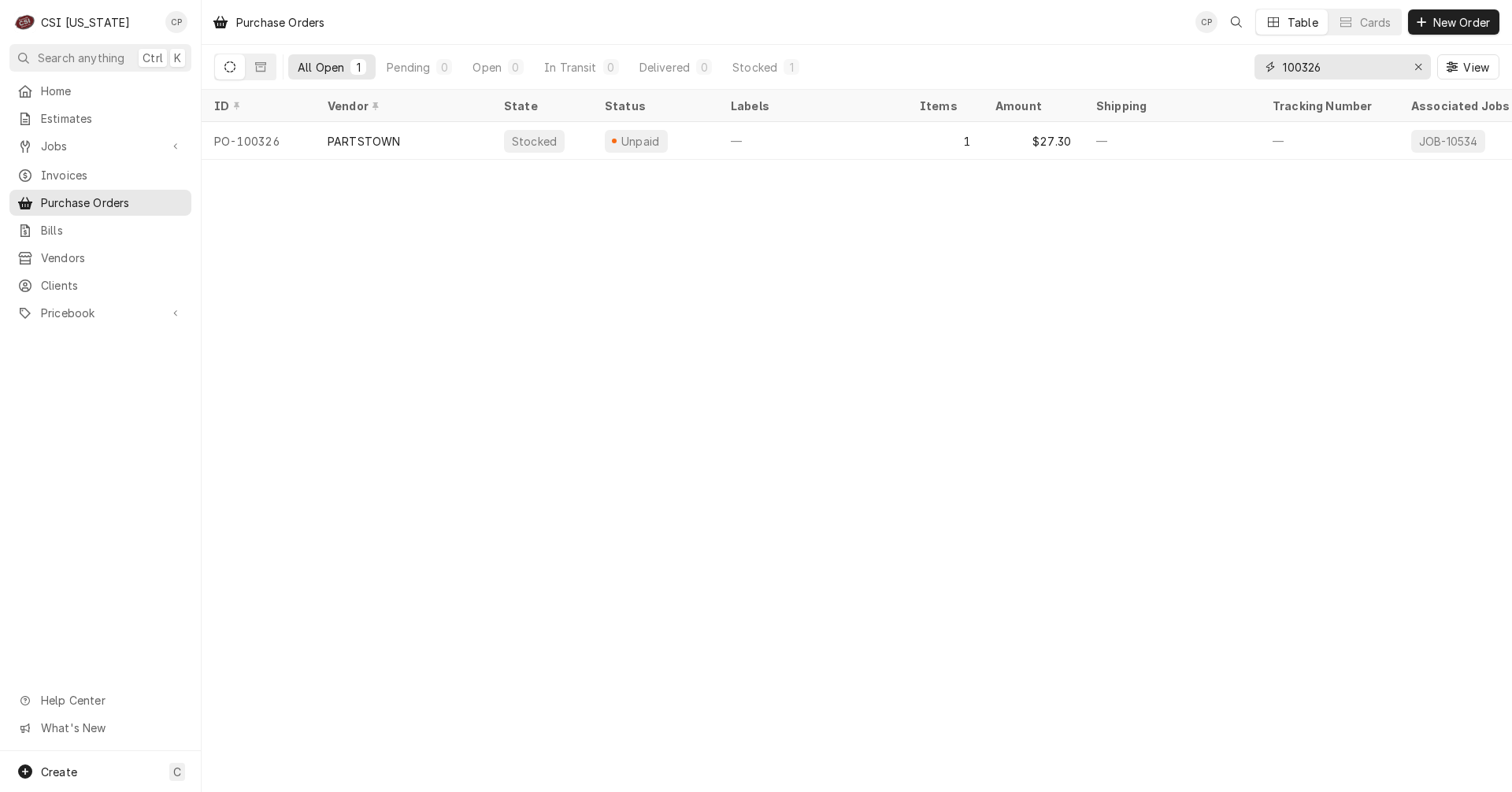
drag, startPoint x: 1353, startPoint y: 67, endPoint x: 1227, endPoint y: 61, distance: 126.1
click at [1227, 61] on div "All Open 1 Pending 0 Open 0 In Transit 0 Delivered 0 Stocked 1 100326 View" at bounding box center [857, 67] width 1285 height 44
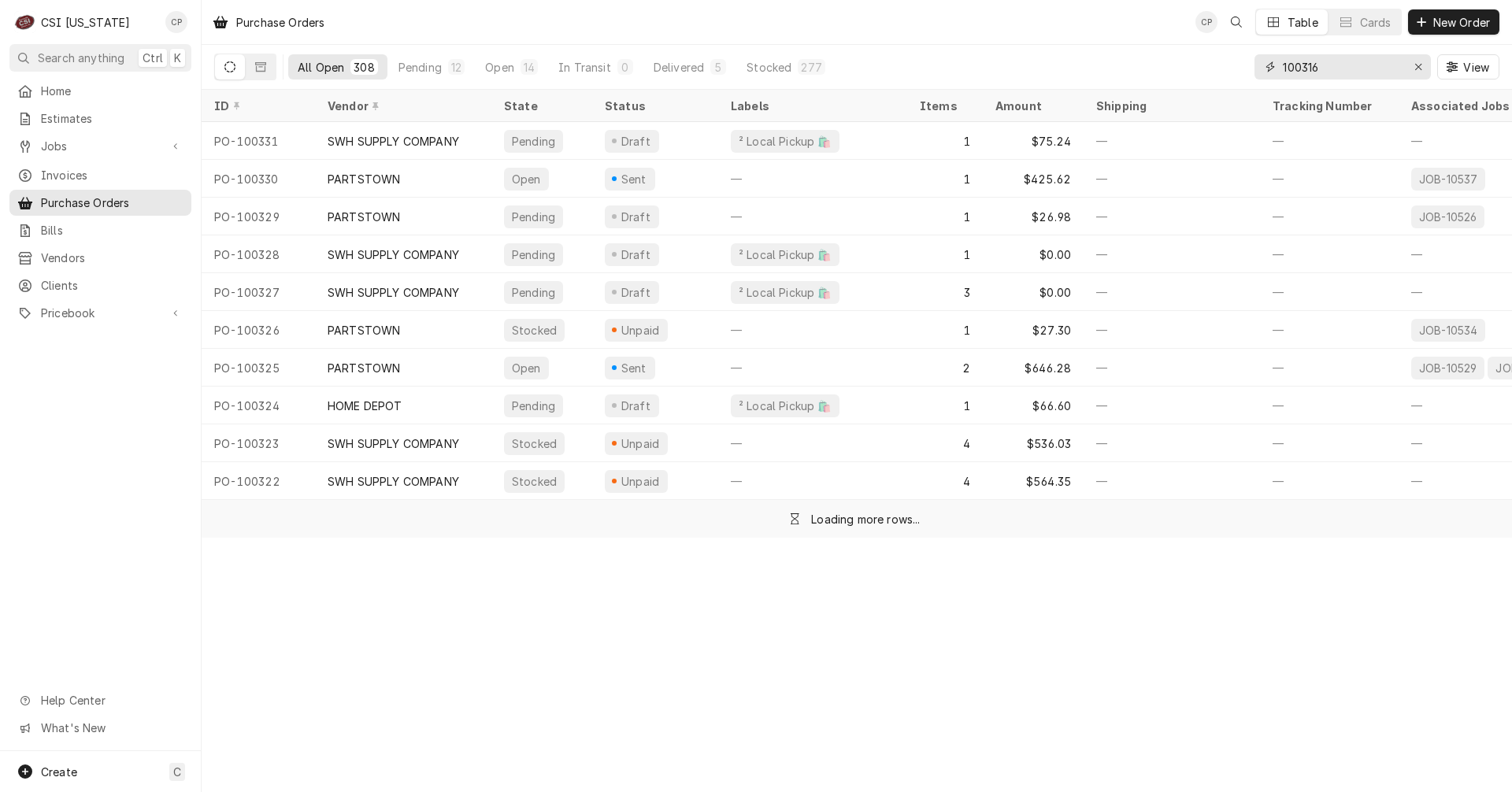
type input "100316"
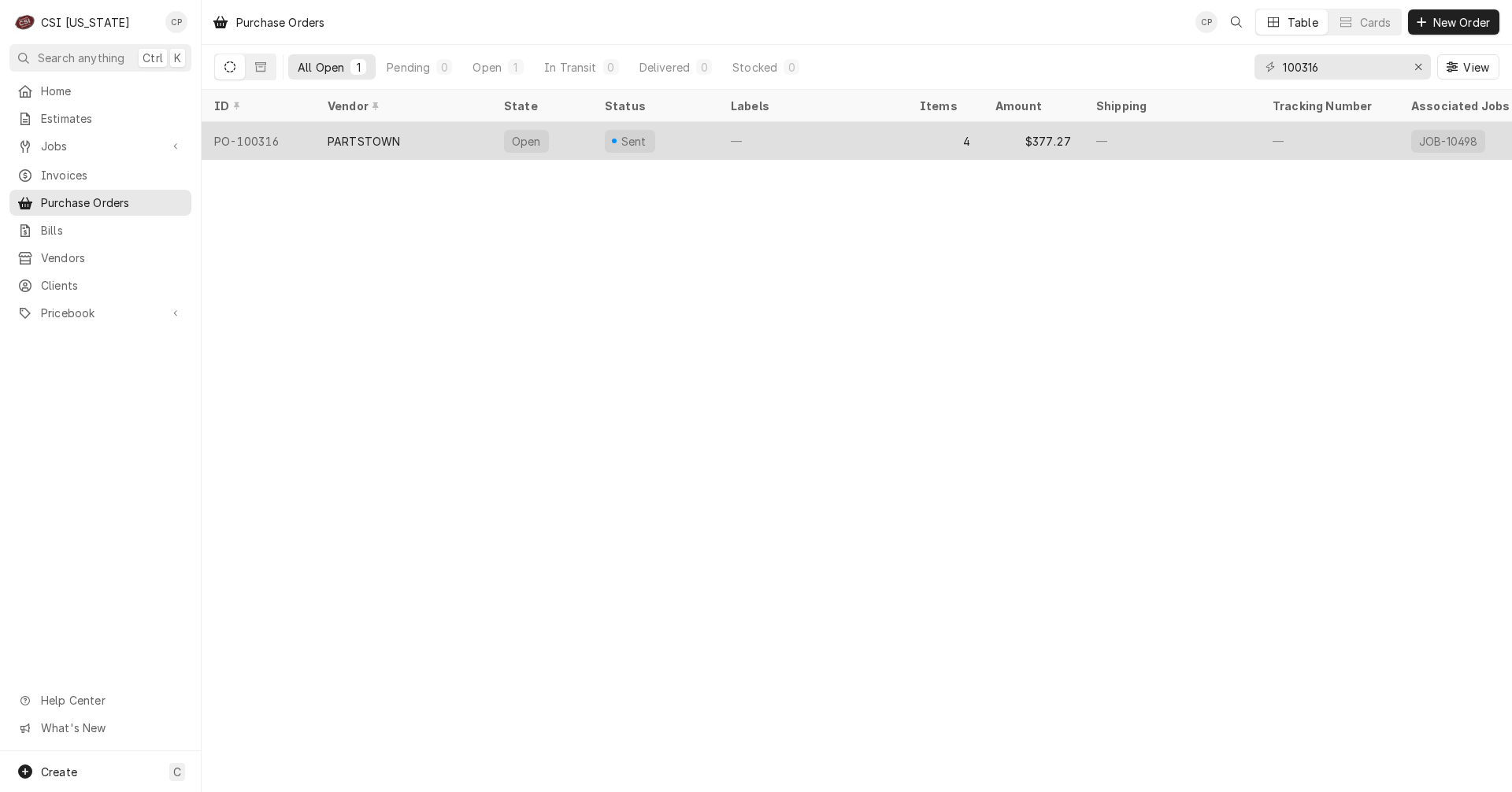
click at [459, 140] on div "PARTSTOWN" at bounding box center [403, 141] width 177 height 38
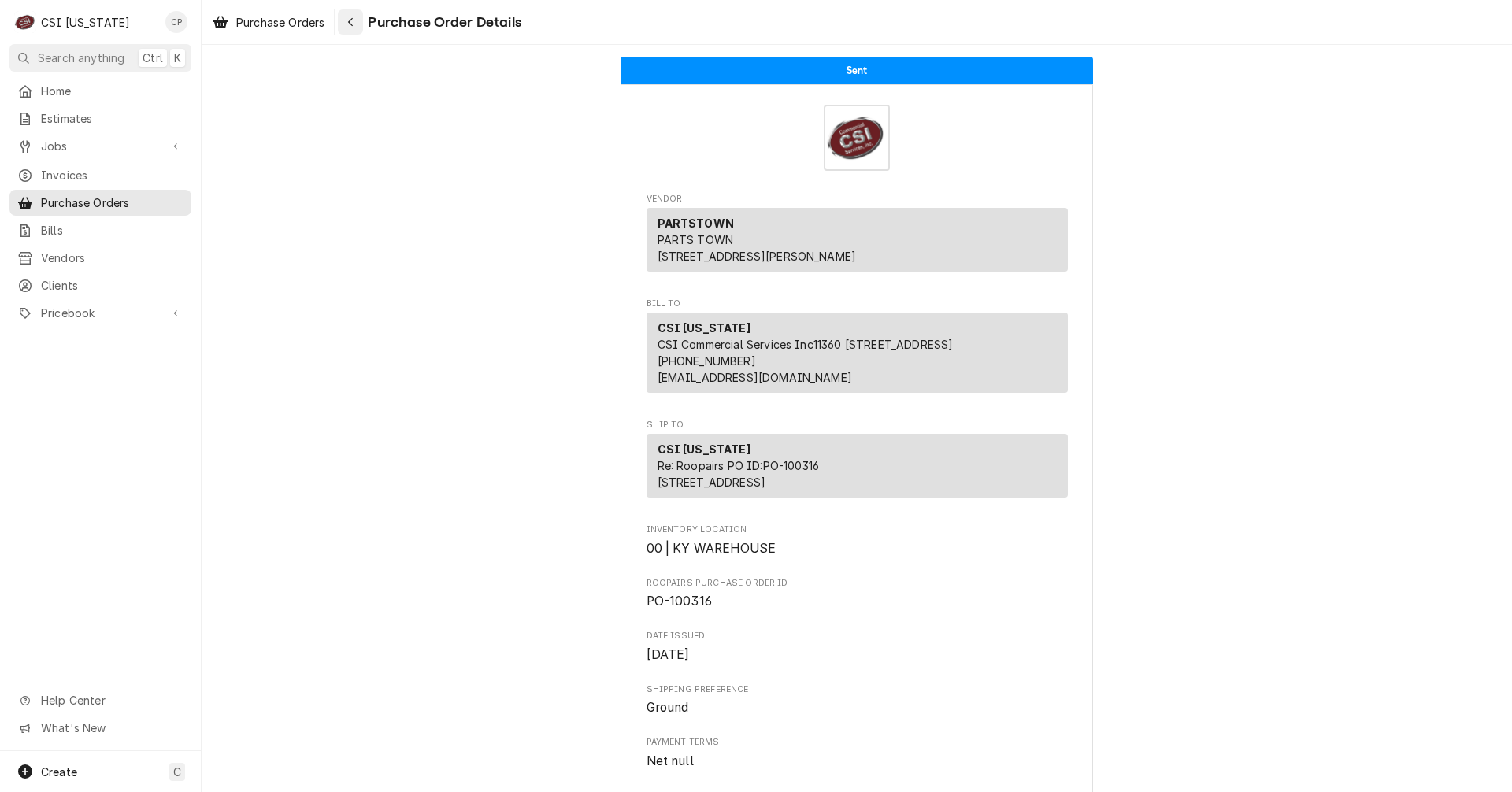
click at [352, 26] on icon "Navigate back" at bounding box center [351, 22] width 5 height 9
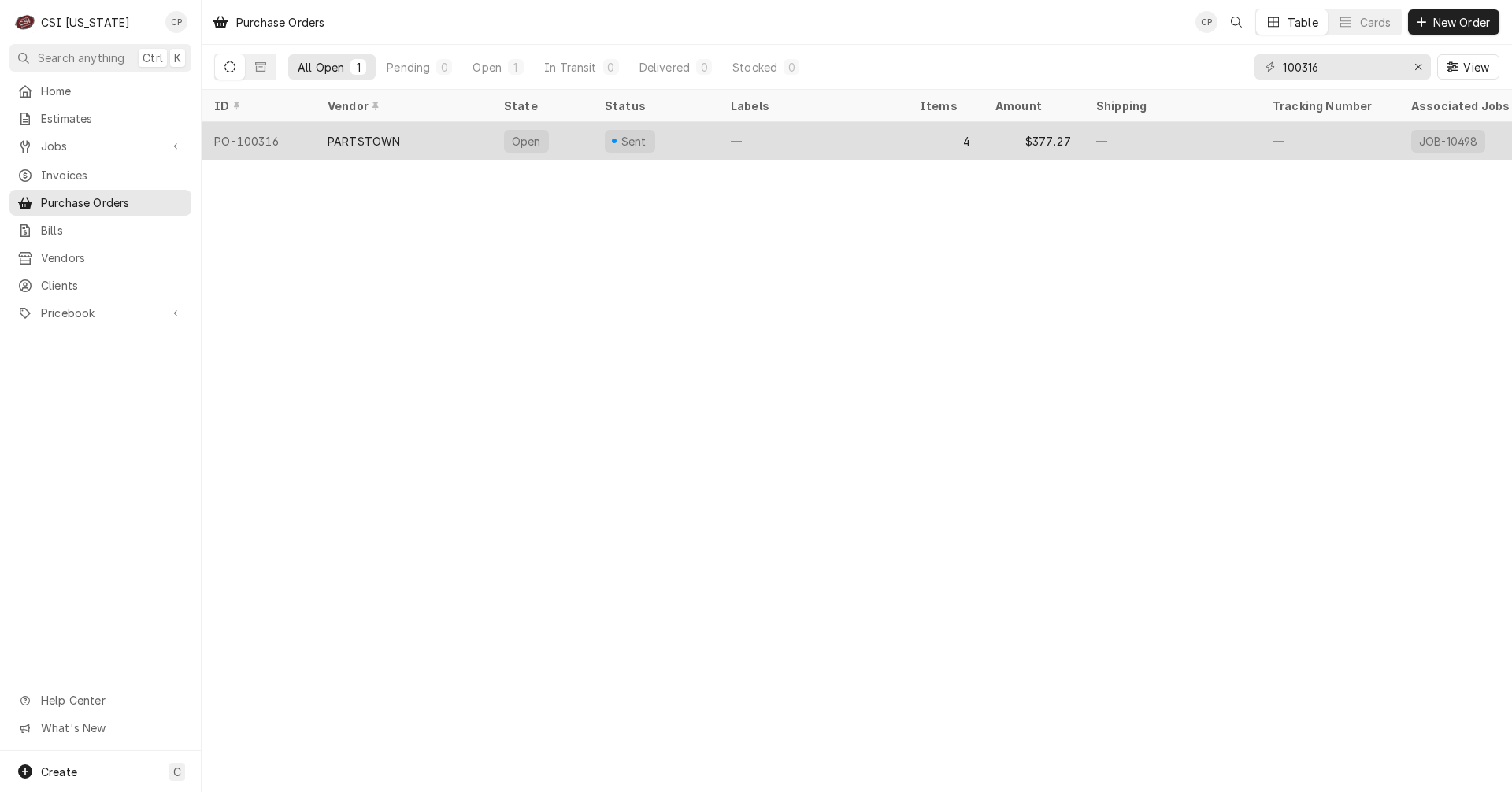
click at [389, 139] on div "PARTSTOWN" at bounding box center [363, 141] width 73 height 16
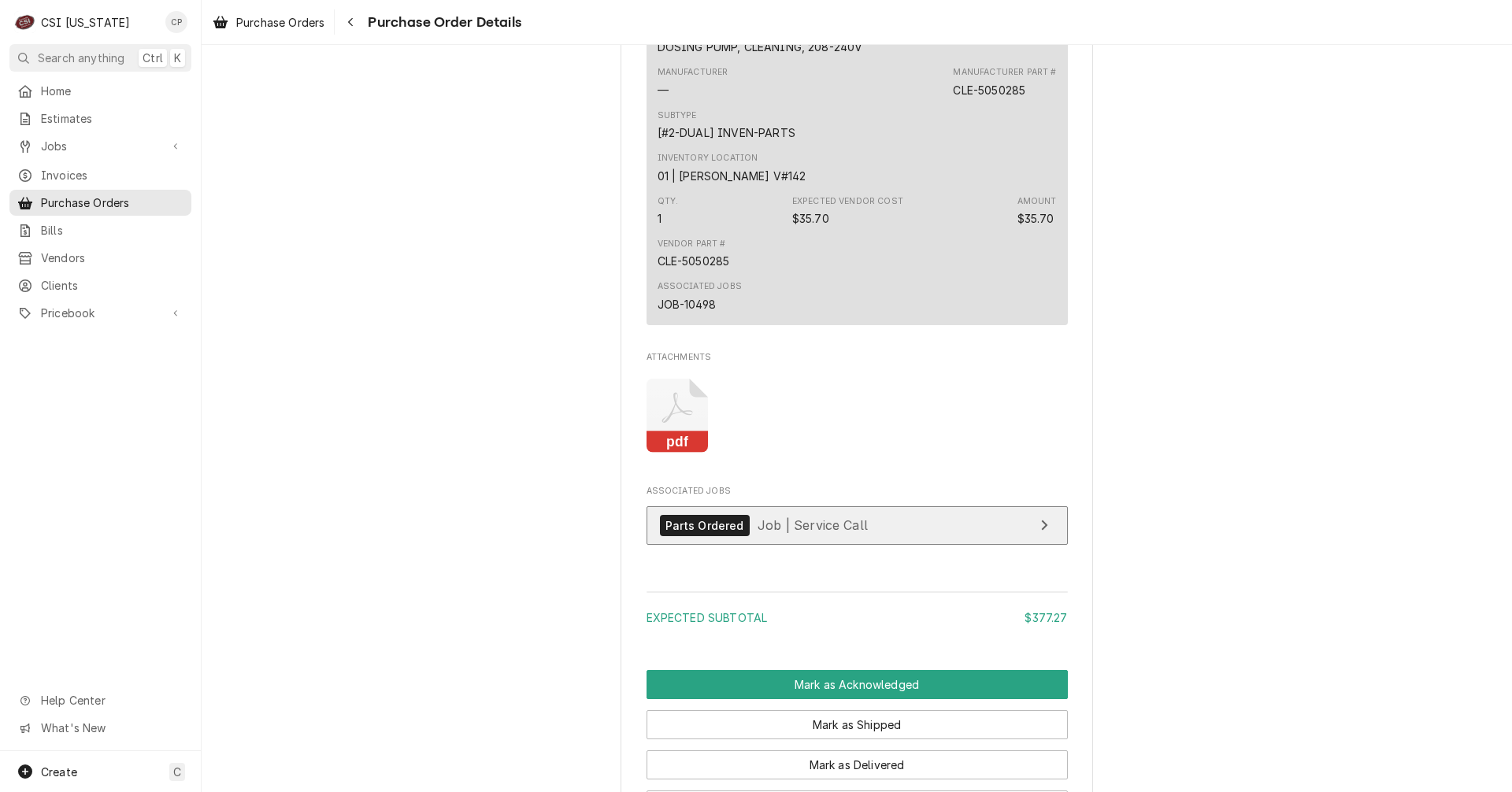
scroll to position [1890, 0]
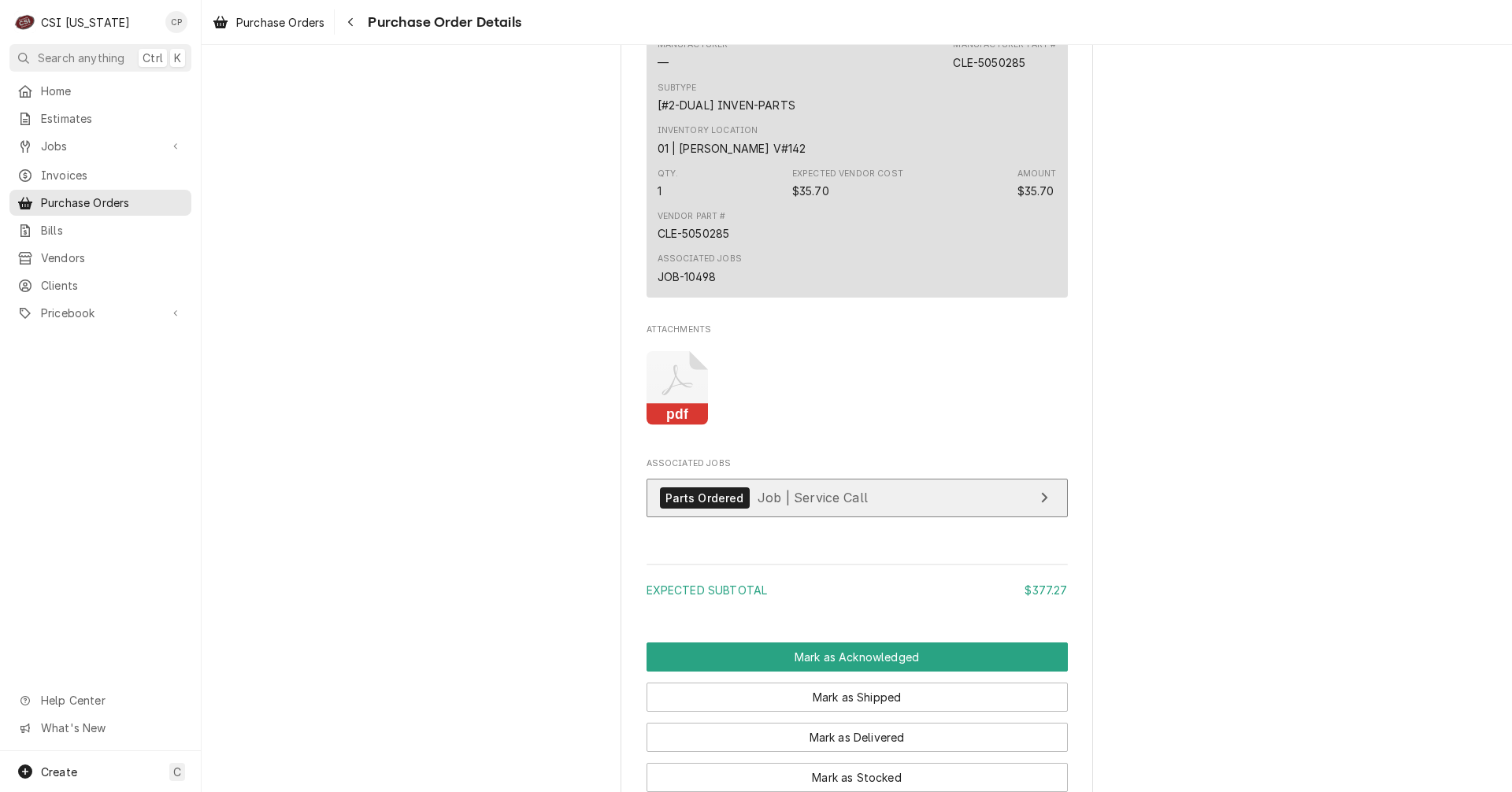
click at [988, 517] on link "Parts Ordered Job | Service Call" at bounding box center [858, 498] width 422 height 38
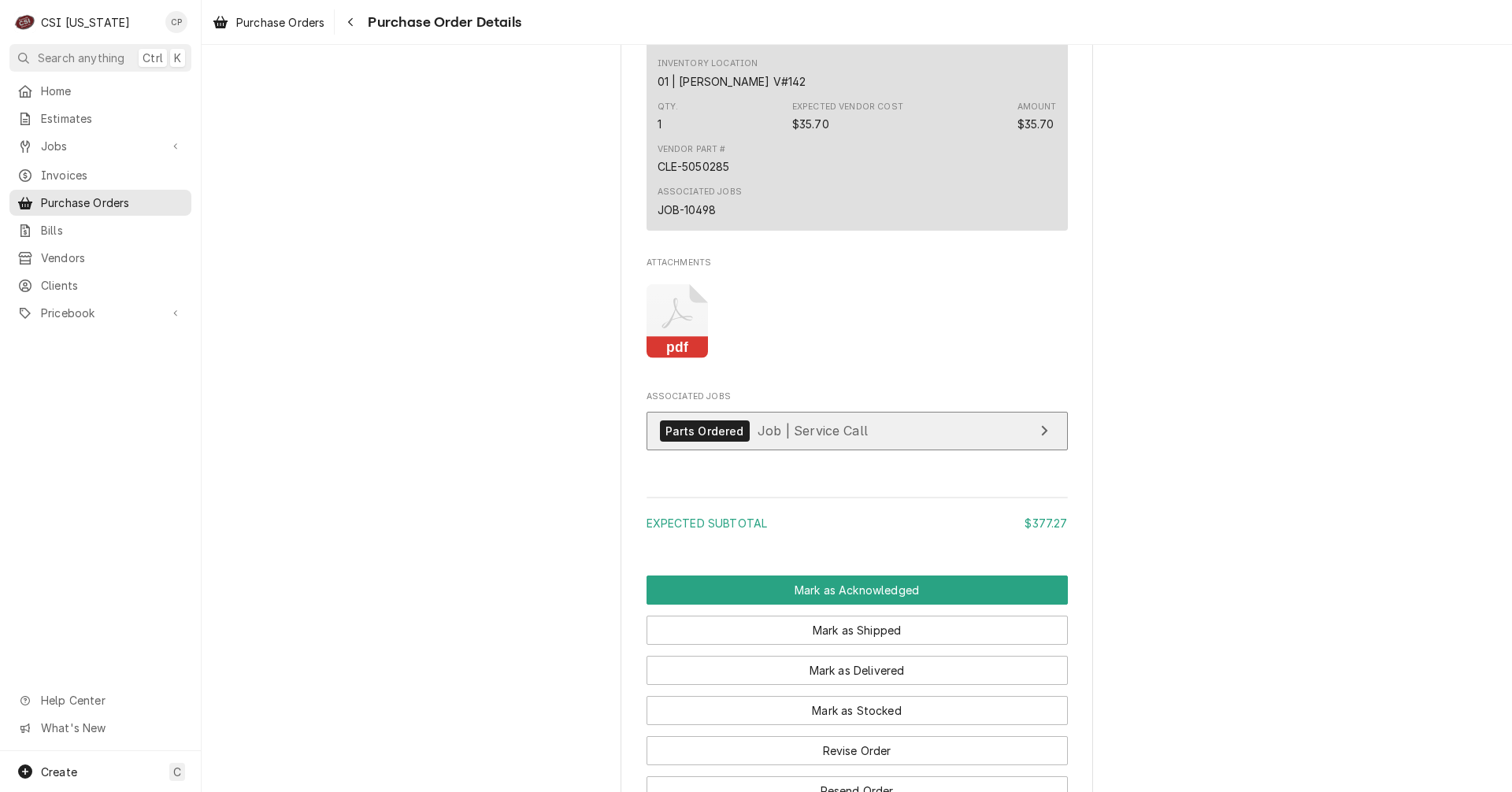
scroll to position [2126, 0]
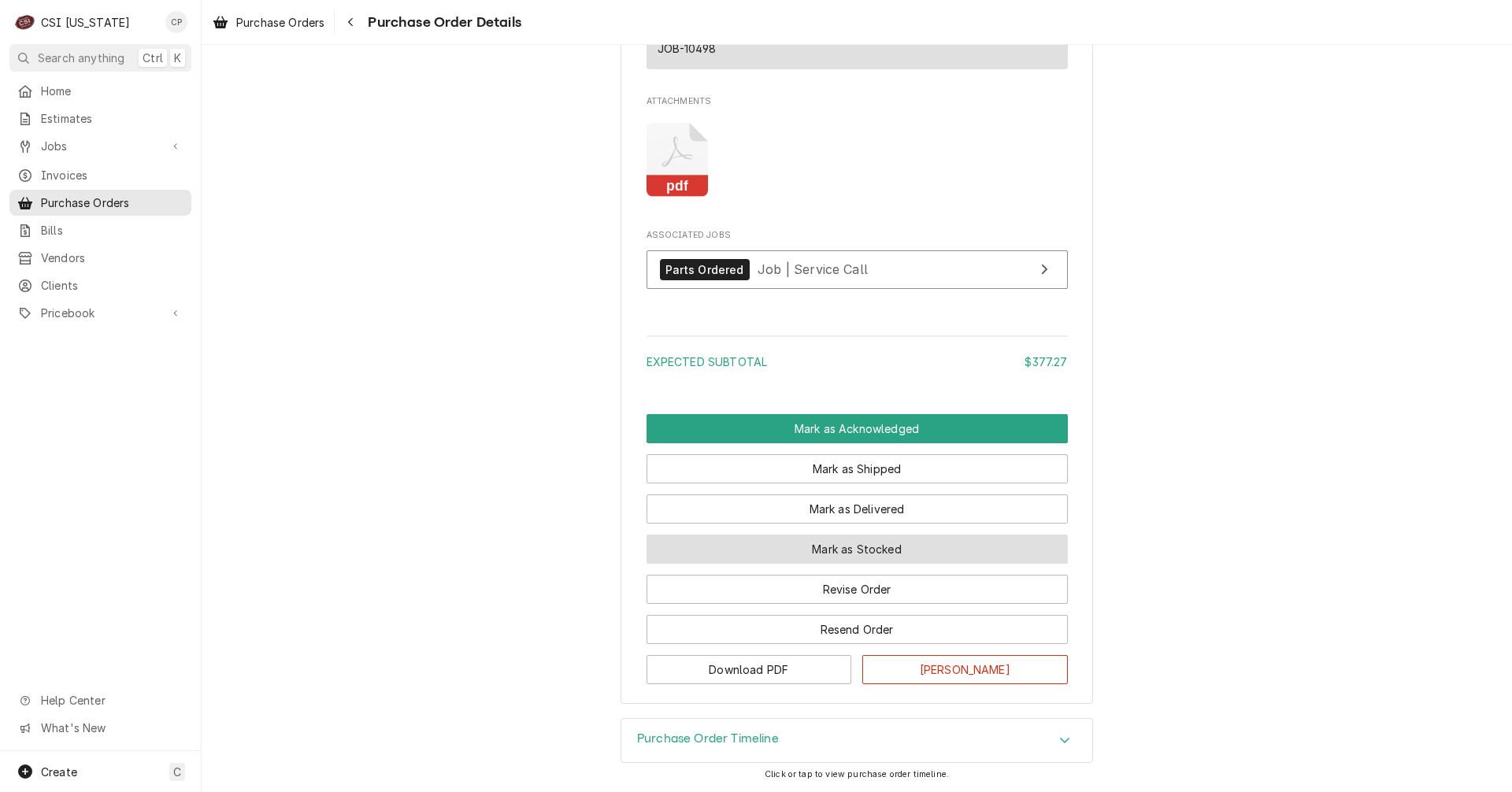
click at [885, 564] on button "Mark as Stocked" at bounding box center [858, 550] width 422 height 29
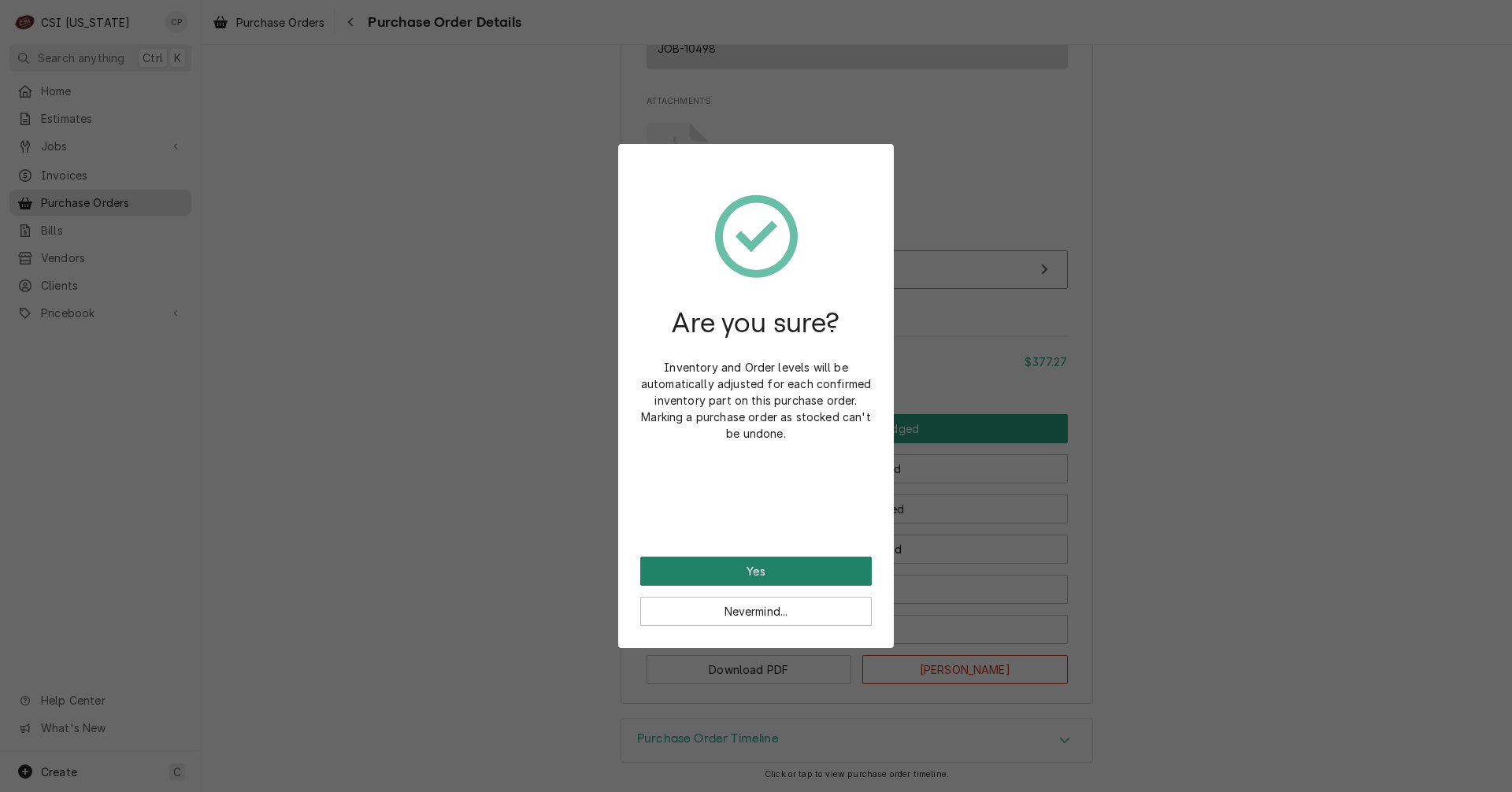
click at [851, 579] on button "Yes" at bounding box center [755, 571] width 231 height 29
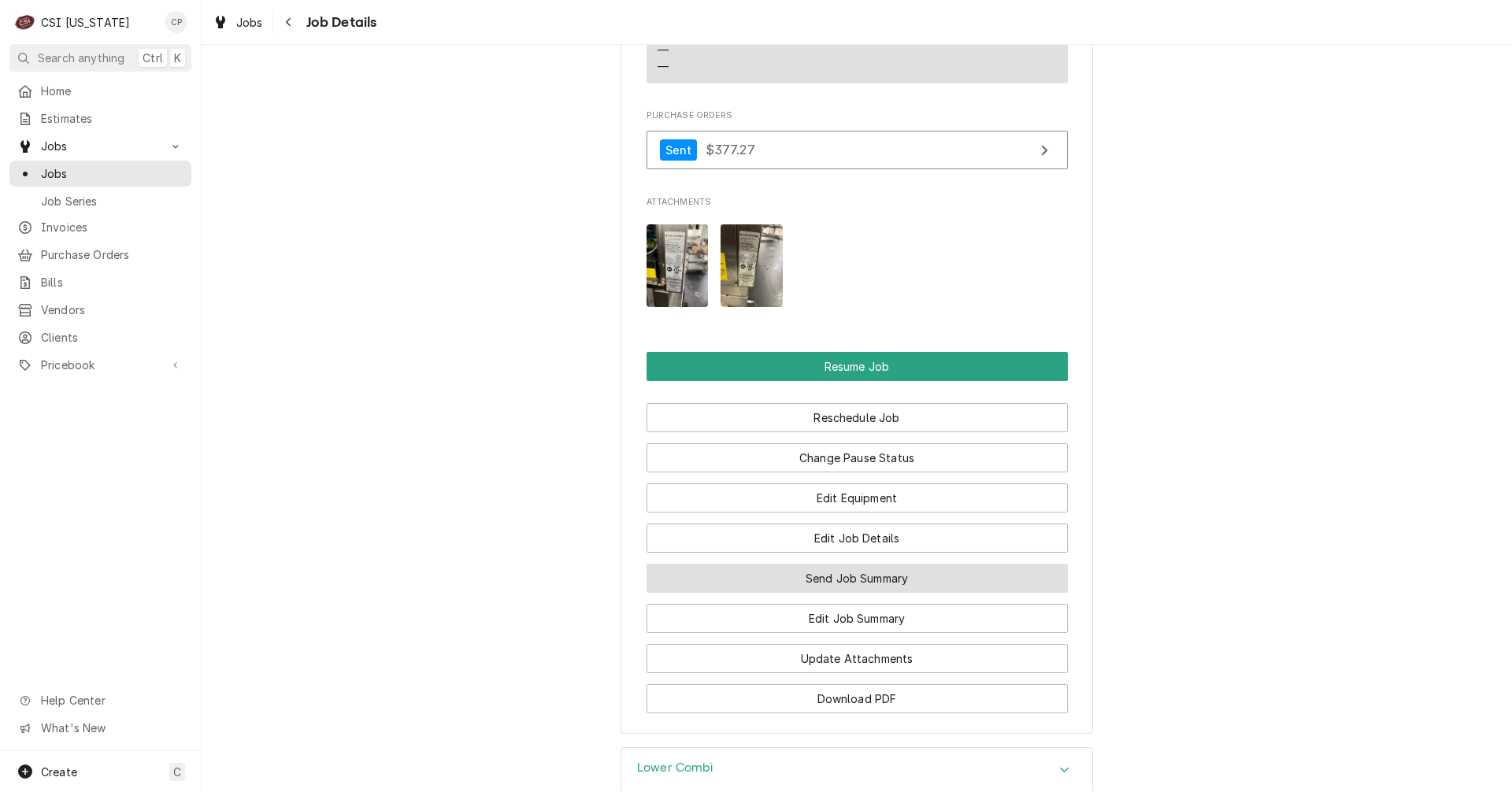
scroll to position [1969, 0]
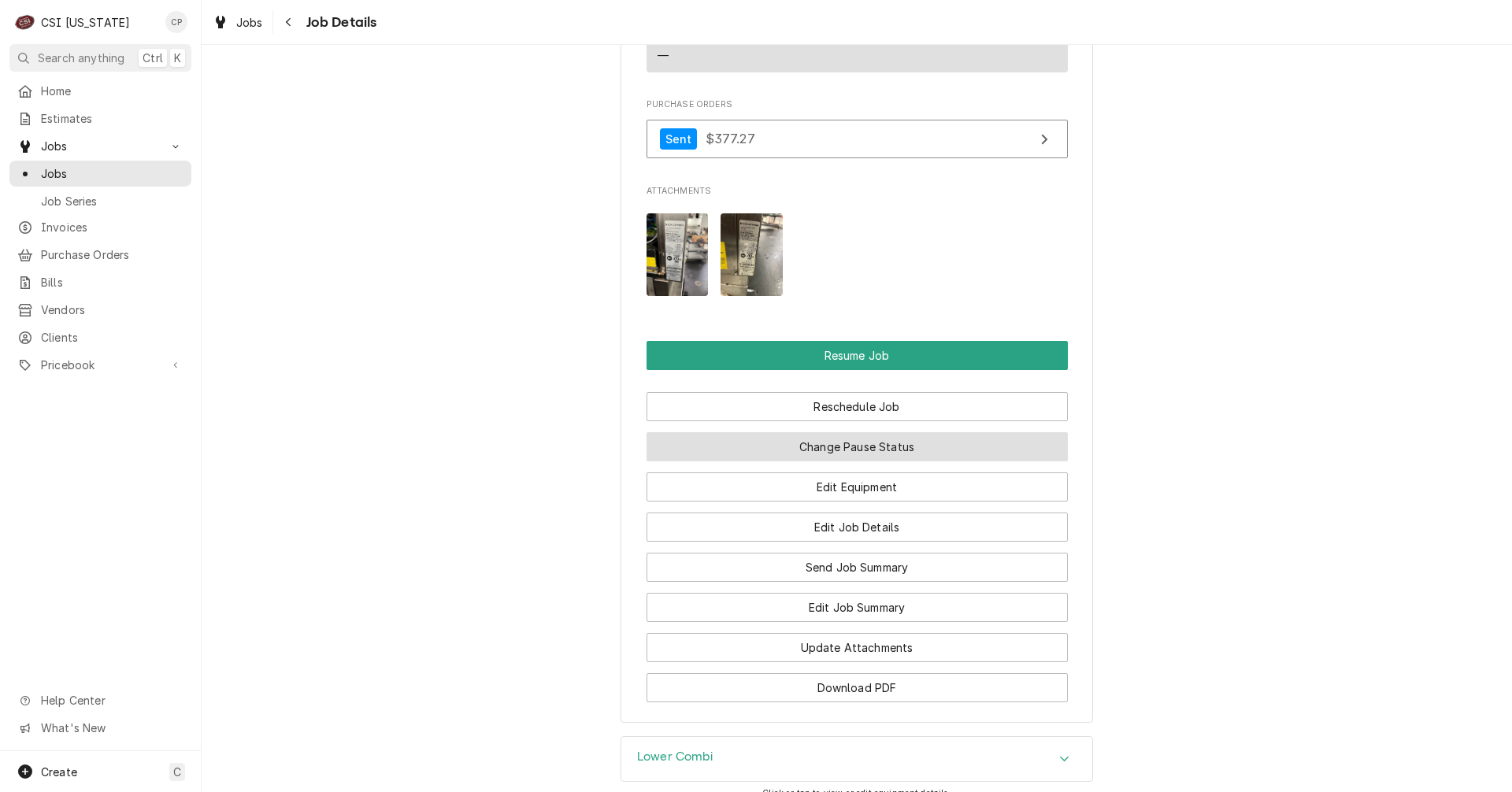
click at [840, 433] on button "Change Pause Status" at bounding box center [858, 447] width 422 height 29
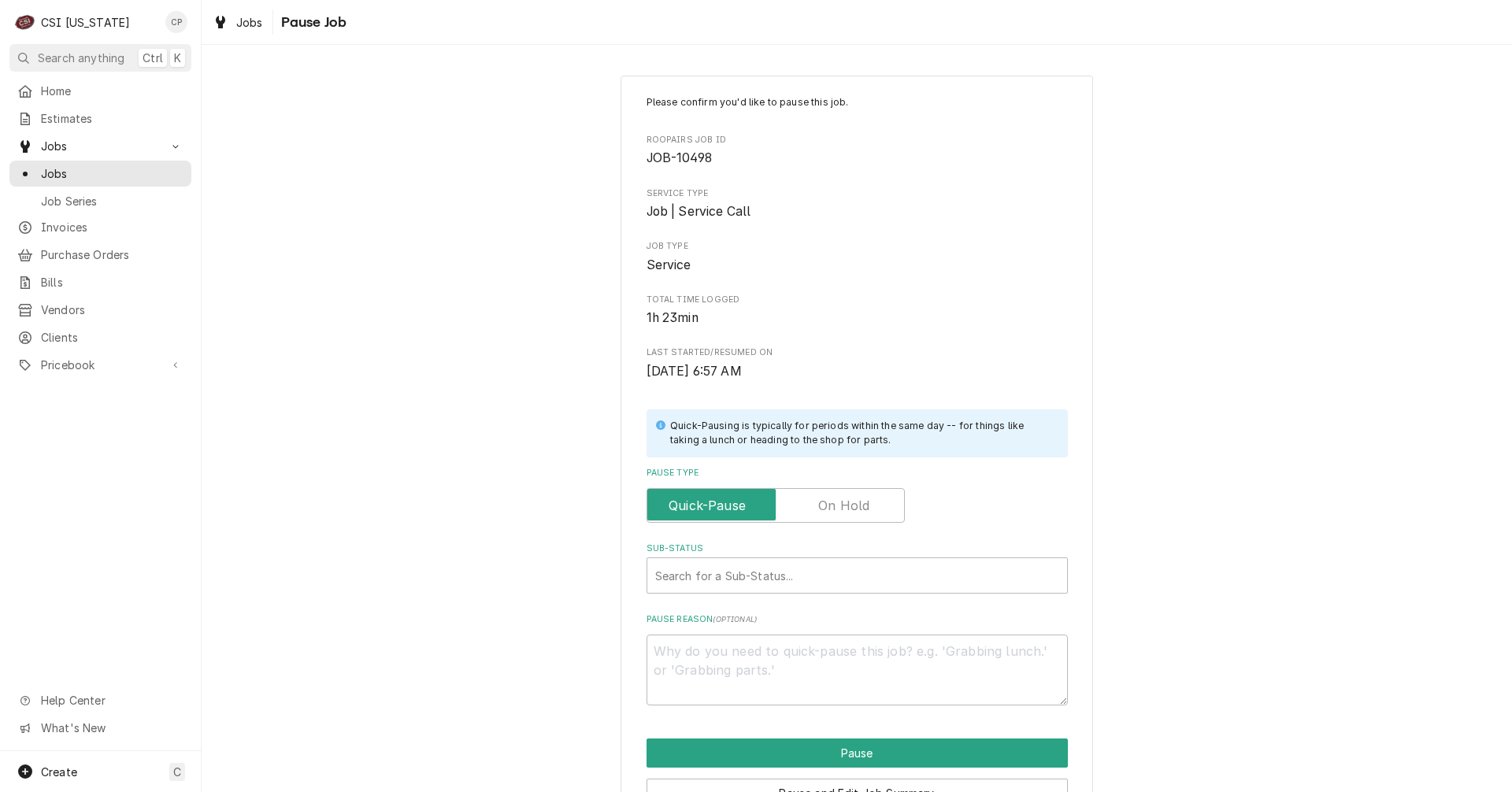
click at [839, 506] on label "Pause Type" at bounding box center [776, 505] width 259 height 35
click at [839, 506] on input "Pause Type" at bounding box center [776, 505] width 244 height 35
checkbox input "true"
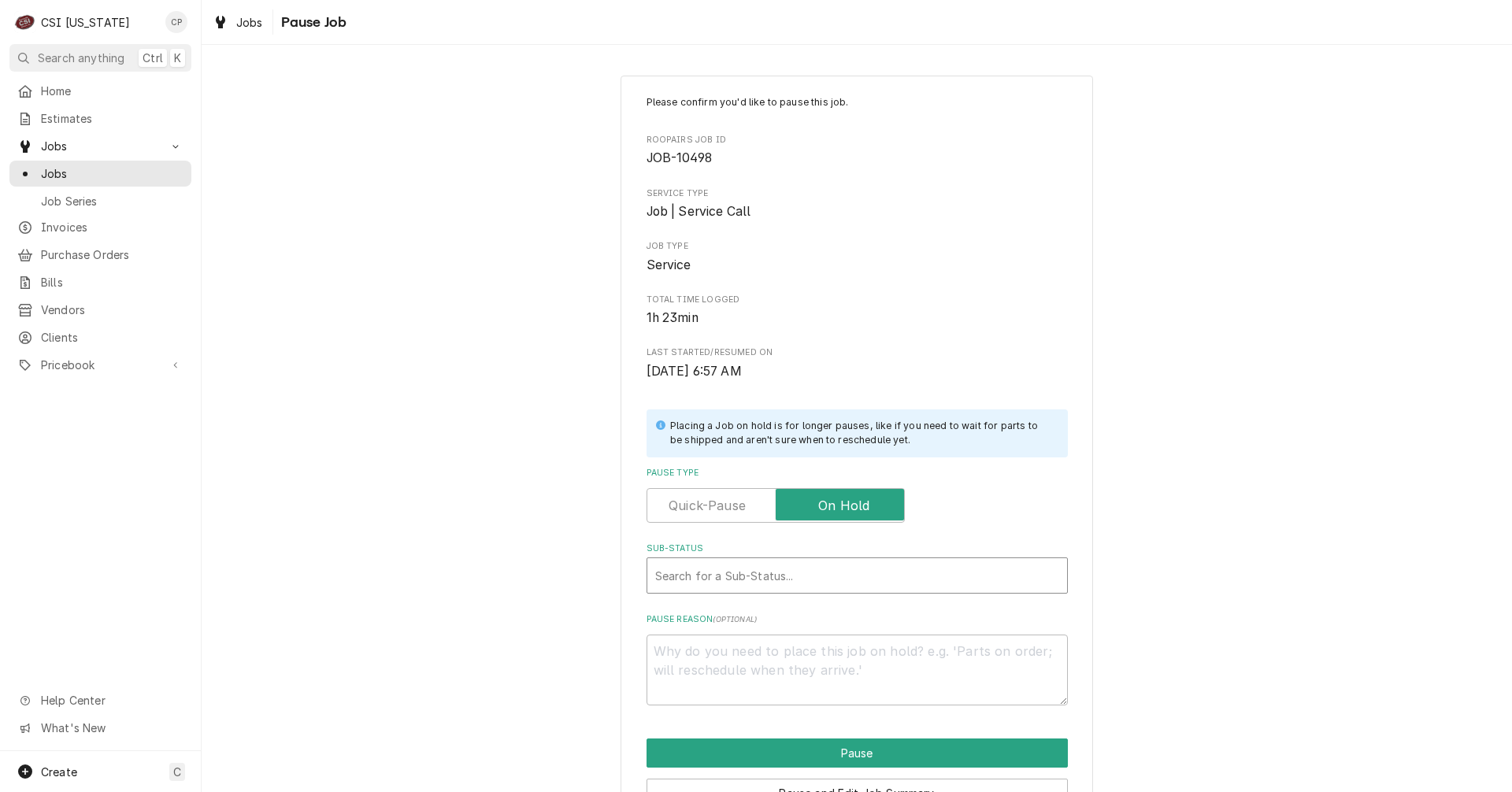
click at [776, 568] on div "Sub-Status" at bounding box center [857, 575] width 404 height 28
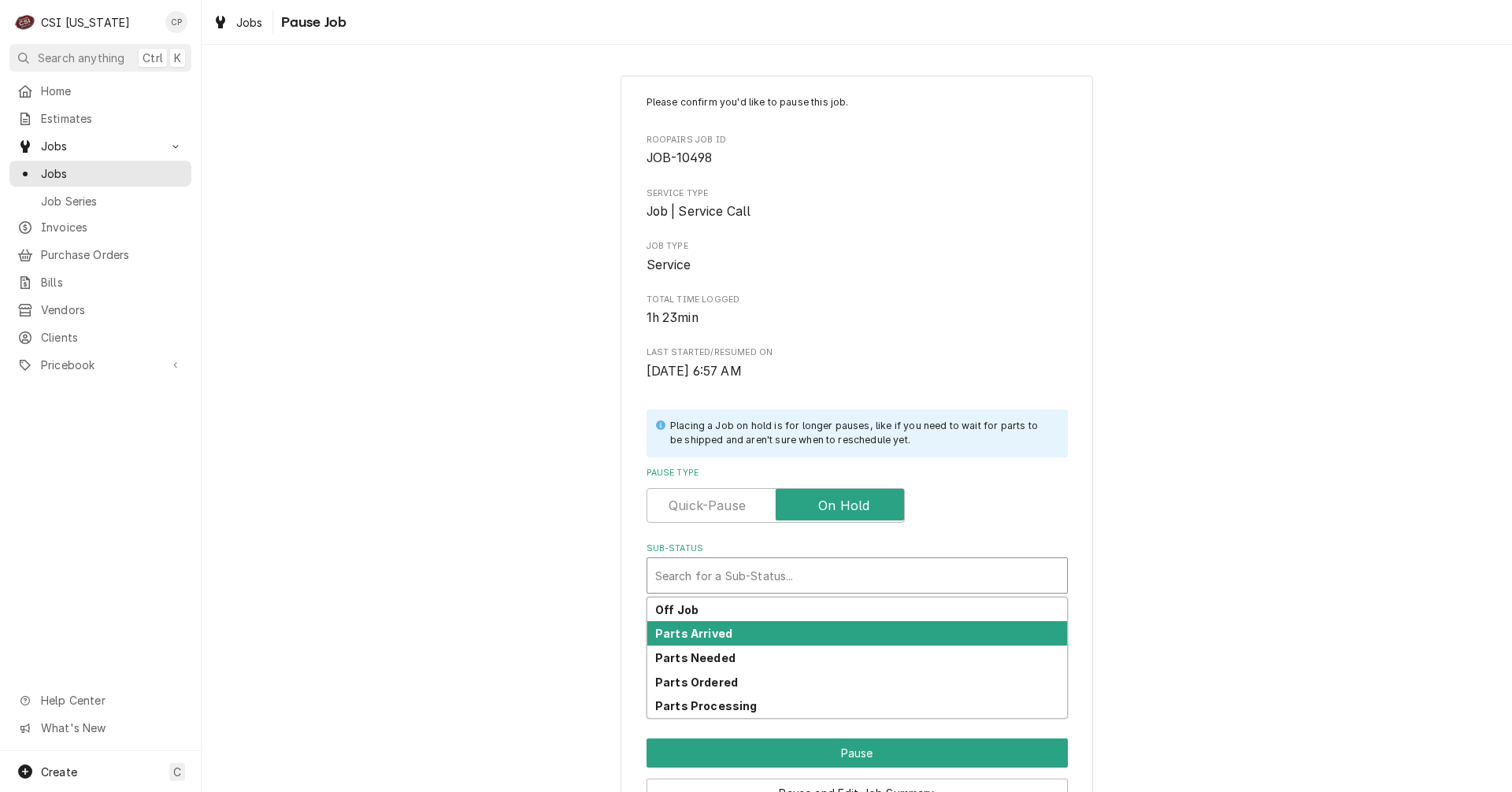
click at [746, 634] on div "Parts Arrived" at bounding box center [857, 633] width 420 height 25
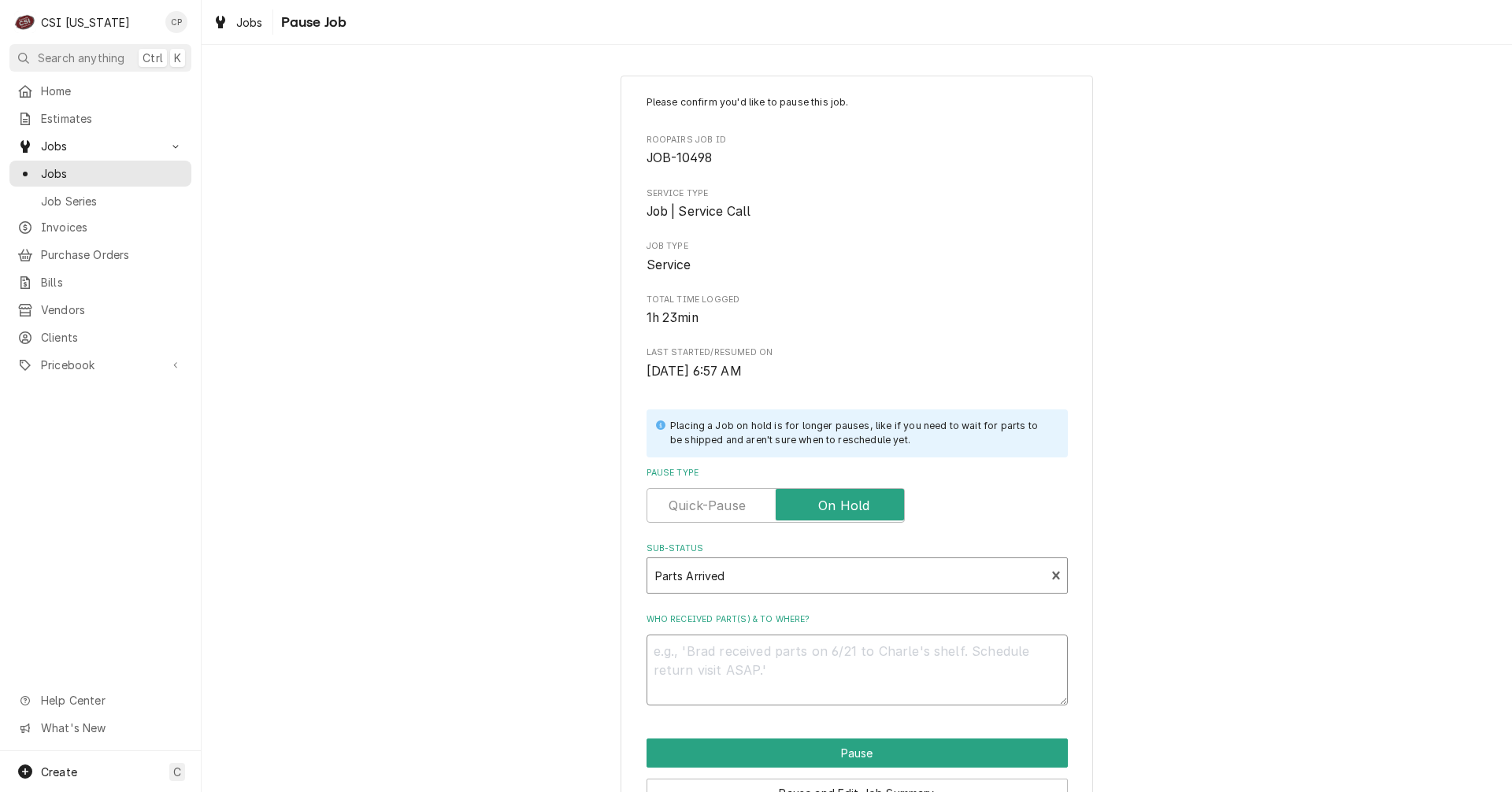
click at [736, 645] on textarea "Who received part(s) & to where?" at bounding box center [858, 670] width 422 height 71
type textarea "x"
type textarea "P"
type textarea "x"
type textarea "PA"
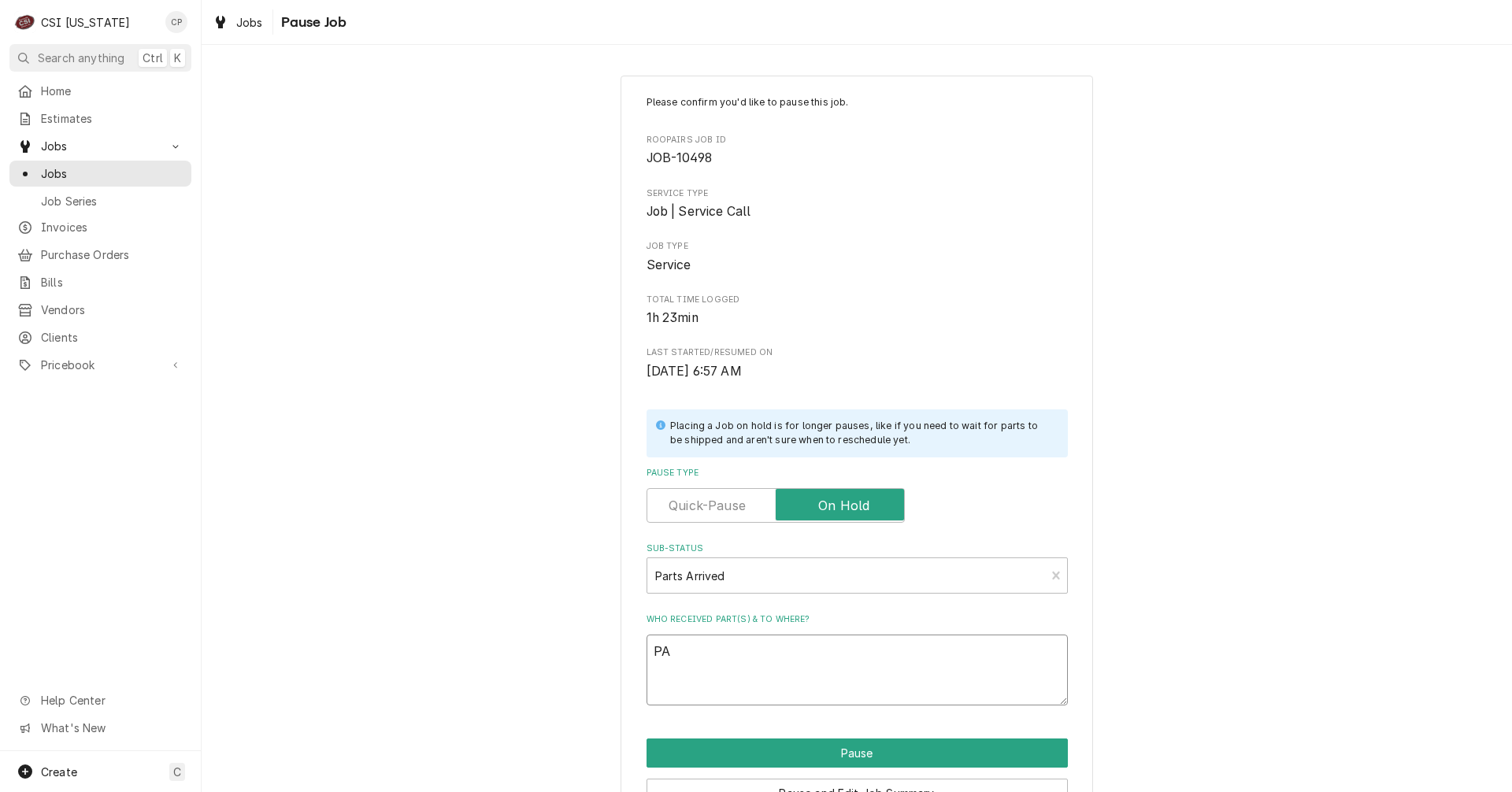
type textarea "x"
type textarea "PAR"
type textarea "x"
type textarea "PART"
type textarea "x"
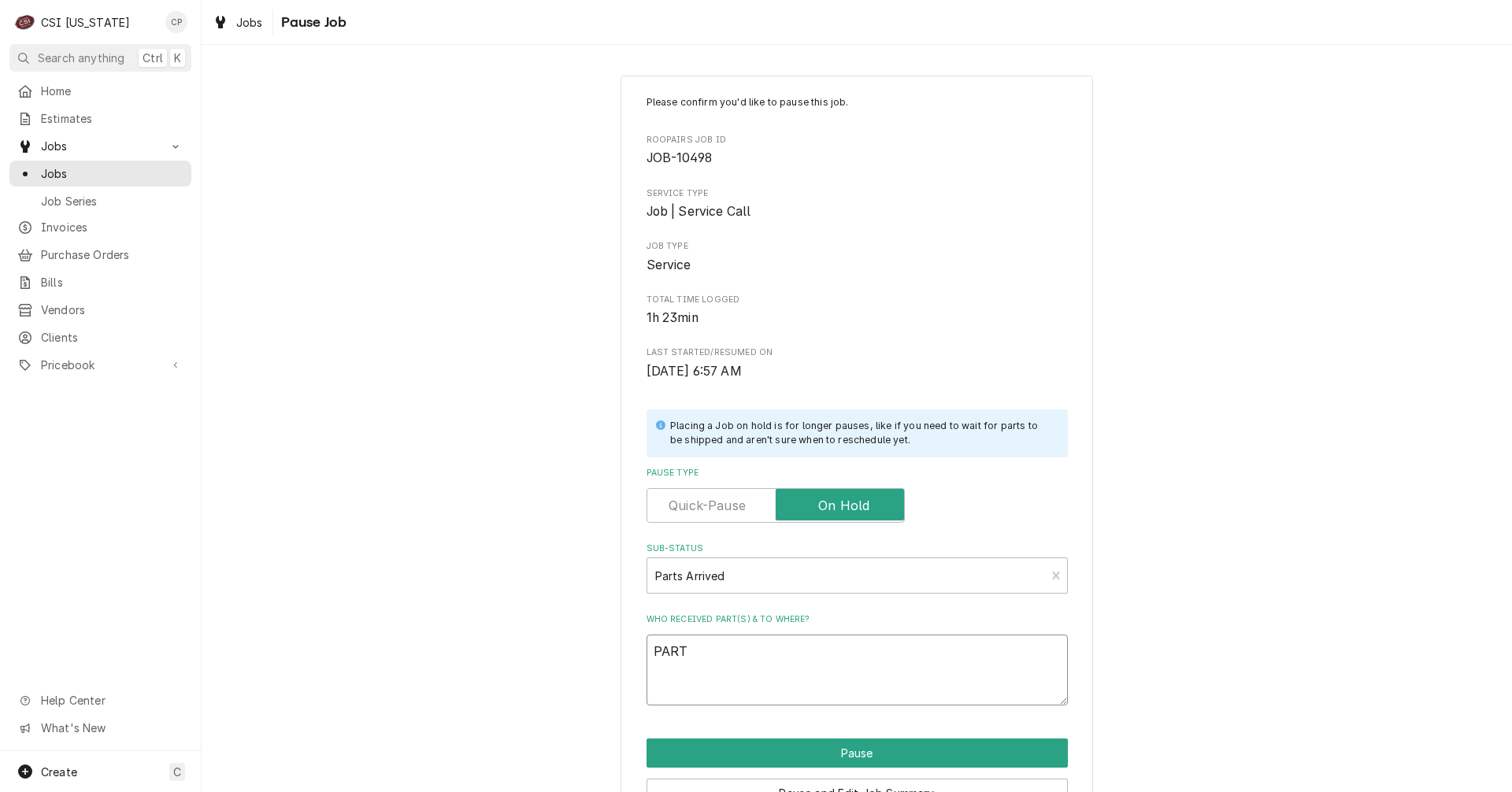
type textarea "PARTS"
type textarea "x"
type textarea "PARTS"
type textarea "x"
type textarea "PARTS A"
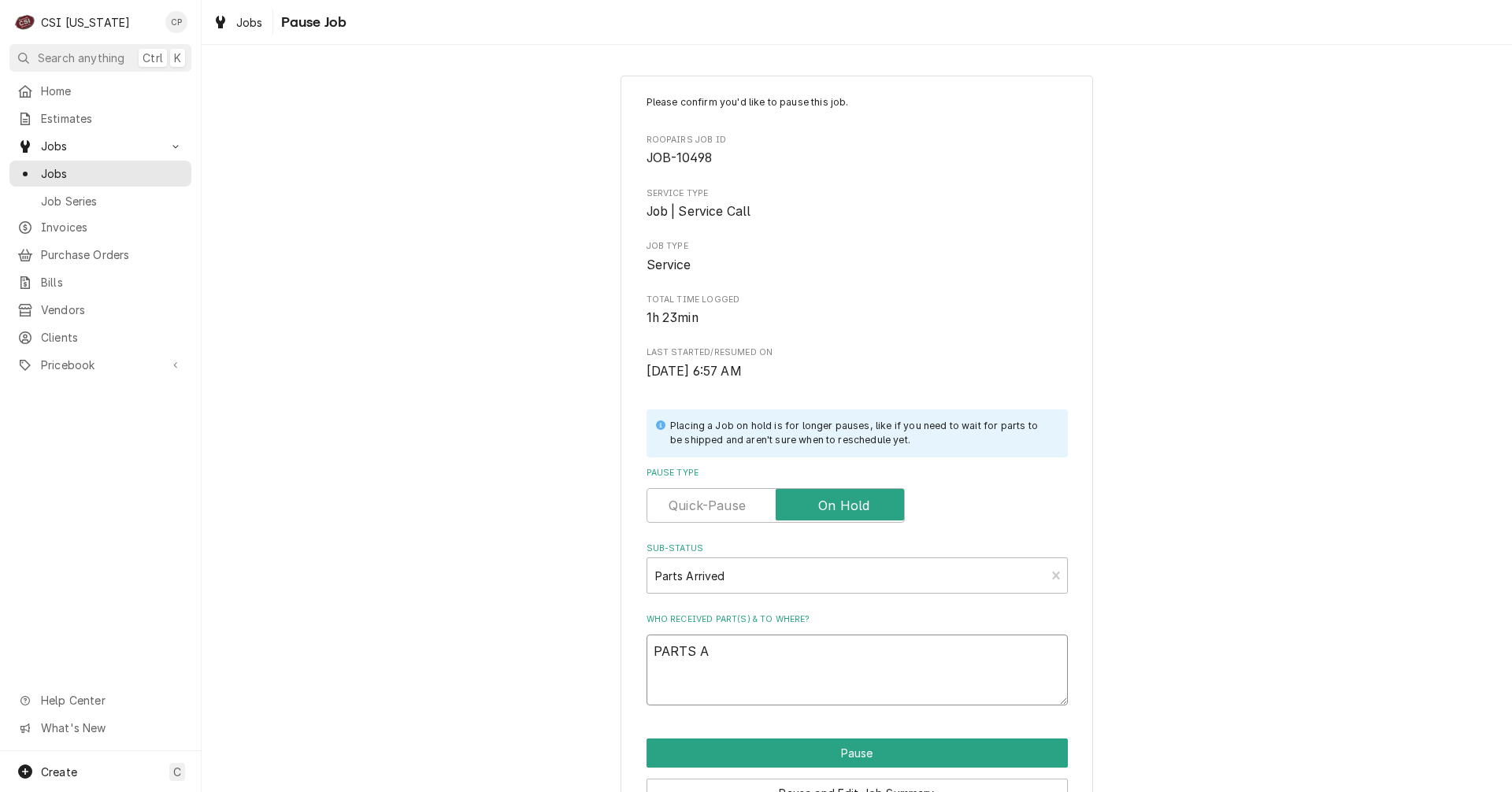
type textarea "x"
type textarea "PARTS AR"
type textarea "x"
type textarea "PARTS ARR"
type textarea "x"
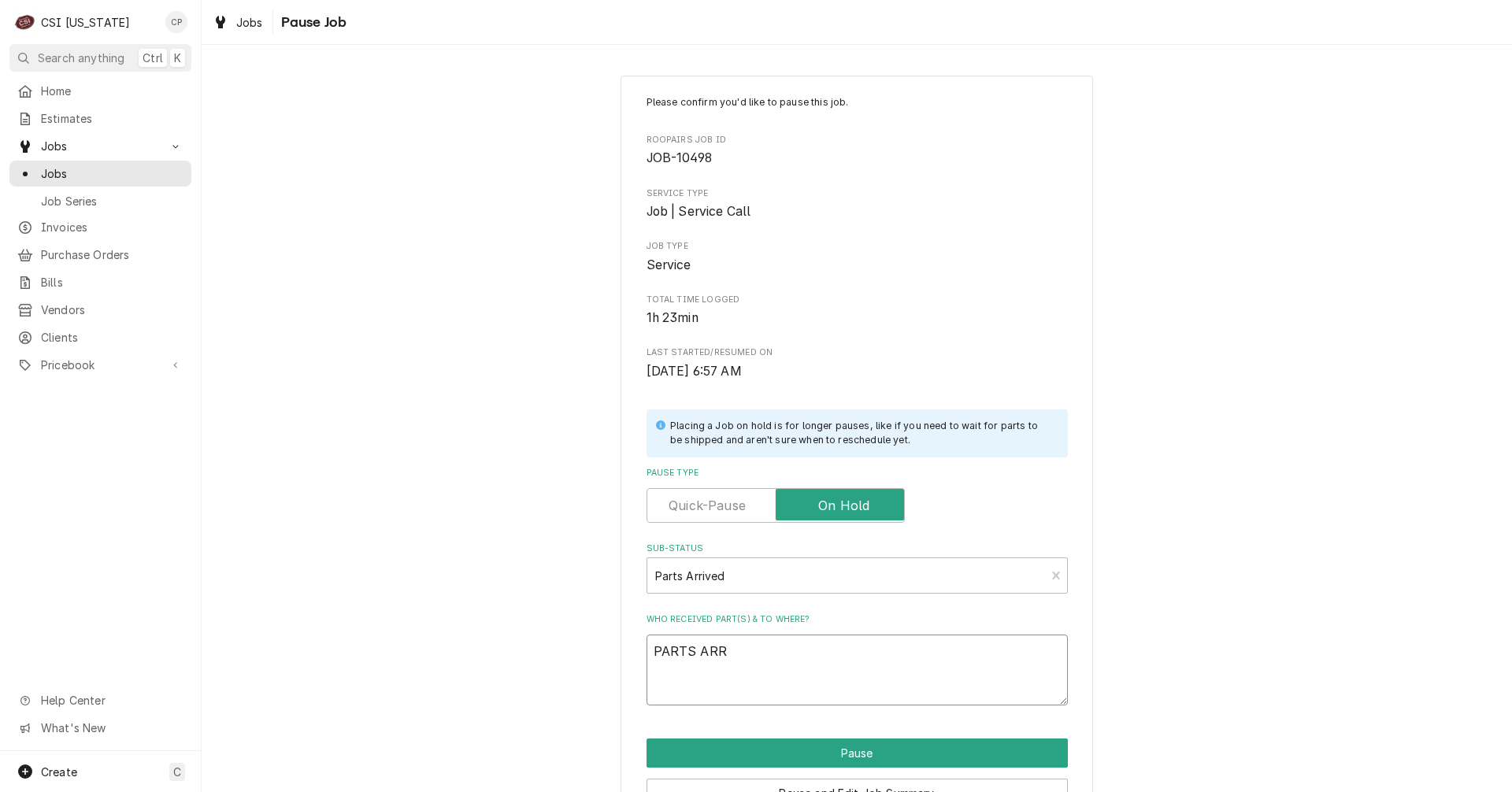
type textarea "PARTS ARRI"
type textarea "x"
type textarea "PARTS ARRIV"
type textarea "x"
type textarea "PARTS ARRIVE"
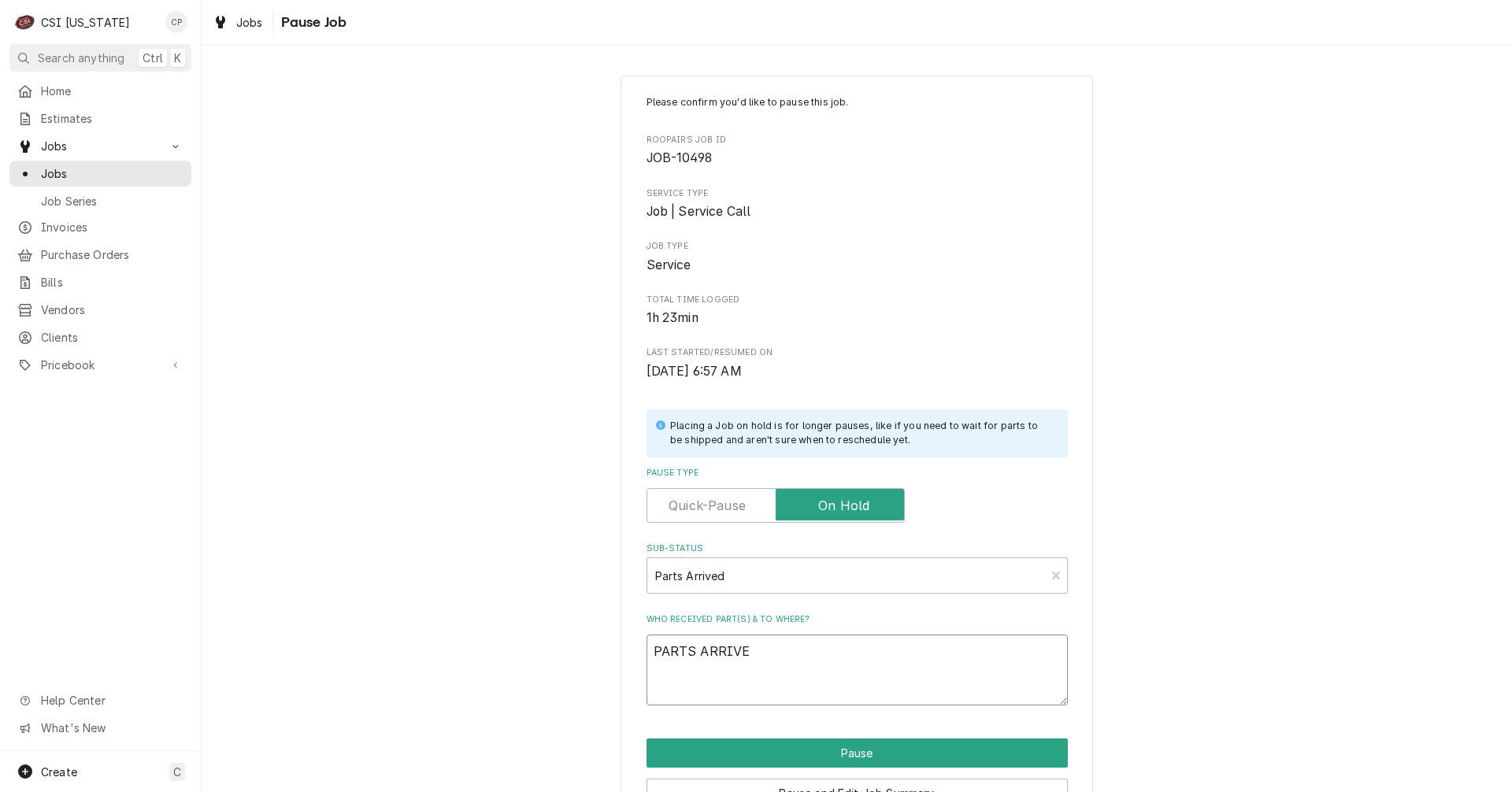
type textarea "x"
type textarea "PARTS ARRIVED"
type textarea "x"
type textarea "PARTS ARRIVED"
type textarea "x"
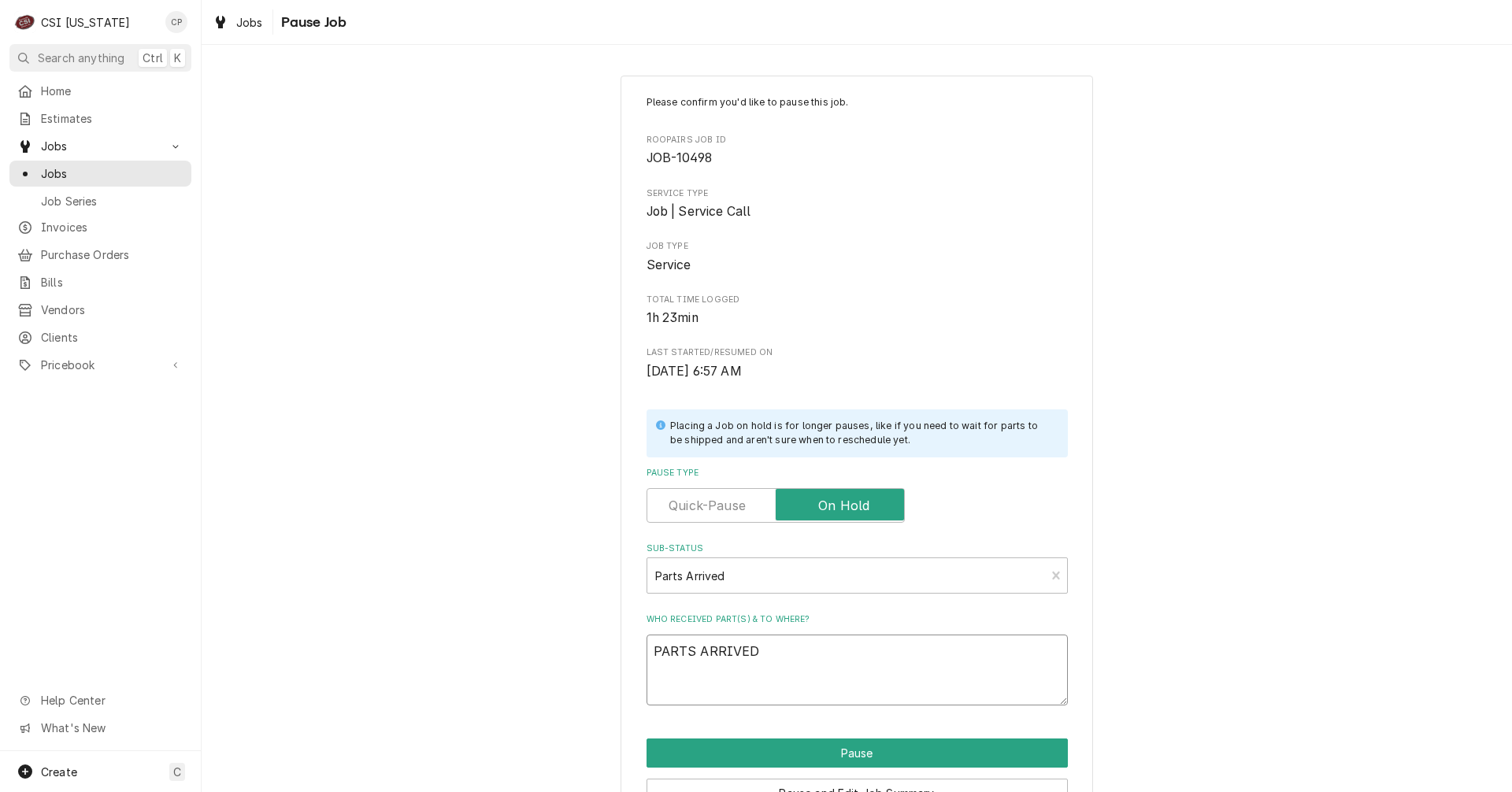
type textarea "PARTS ARRIVED A"
type textarea "x"
type textarea "PARTS ARRIVED AN"
type textarea "x"
type textarea "PARTS ARRIVED AND"
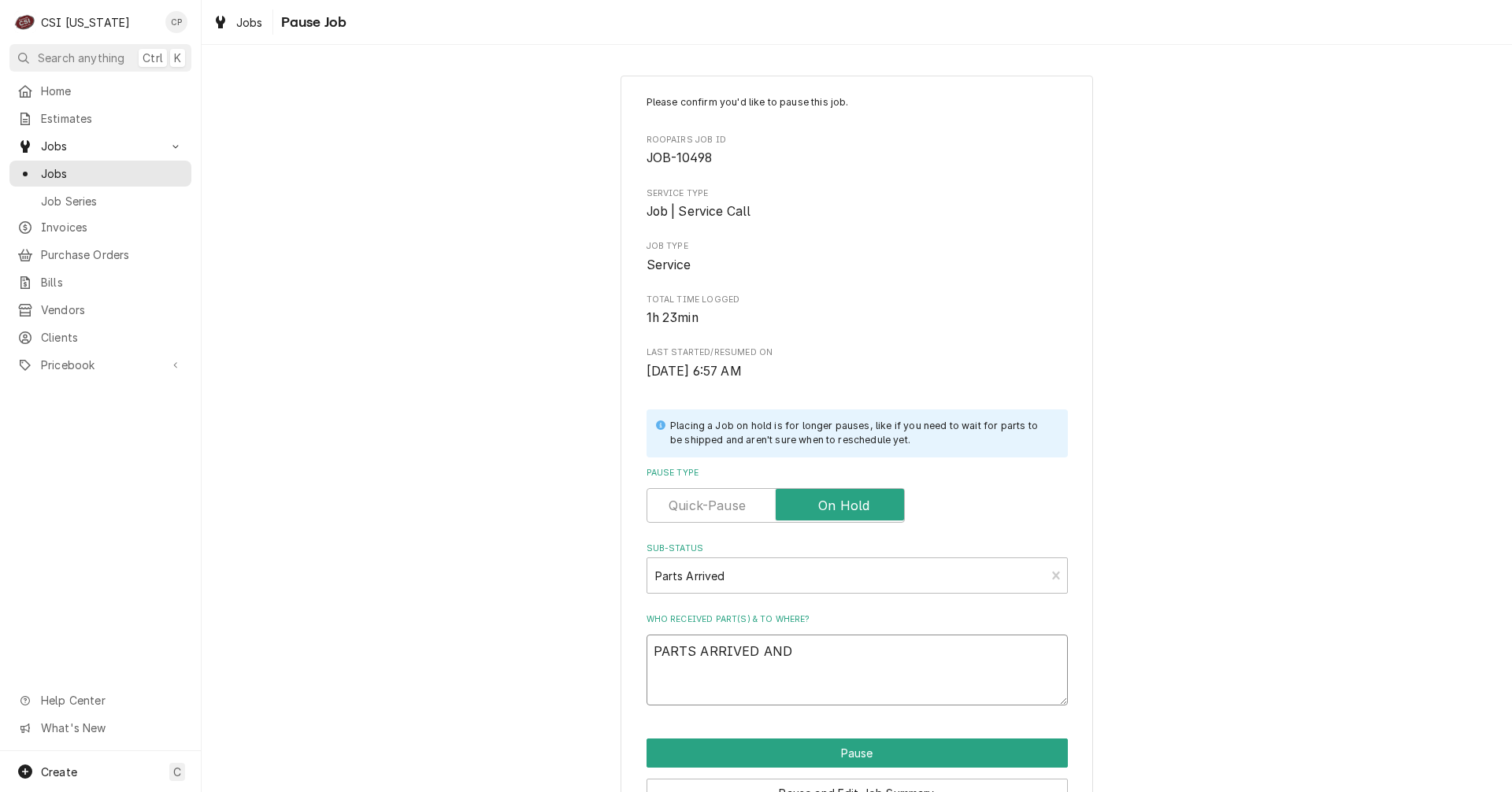
type textarea "x"
type textarea "PARTS ARRIVED AND"
type textarea "x"
type textarea "PARTS ARRIVED AND P"
type textarea "x"
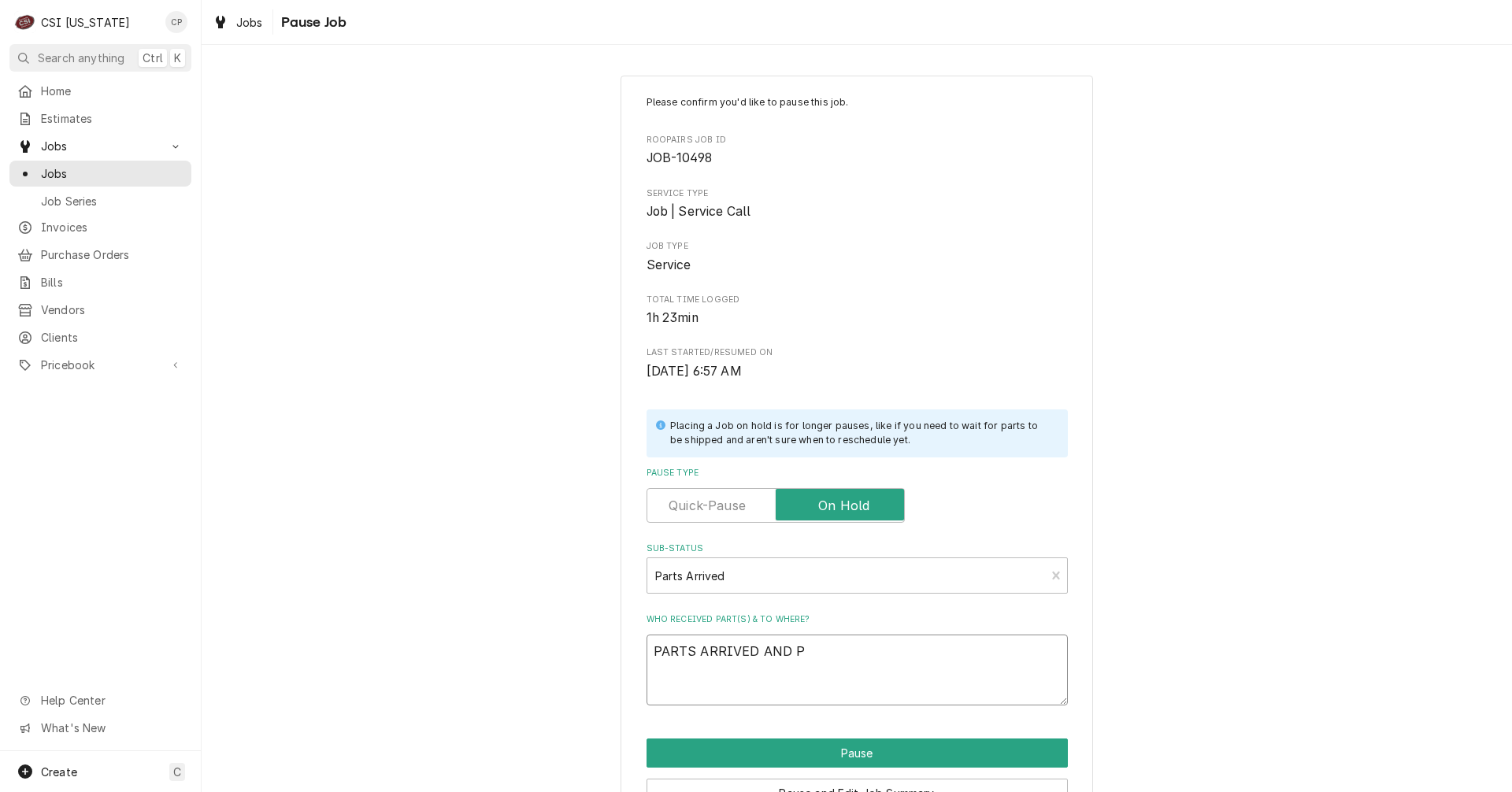
type textarea "PARTS ARRIVED AND PL"
type textarea "x"
type textarea "PARTS ARRIVED AND PLA"
type textarea "x"
type textarea "PARTS ARRIVED AND PLAE"
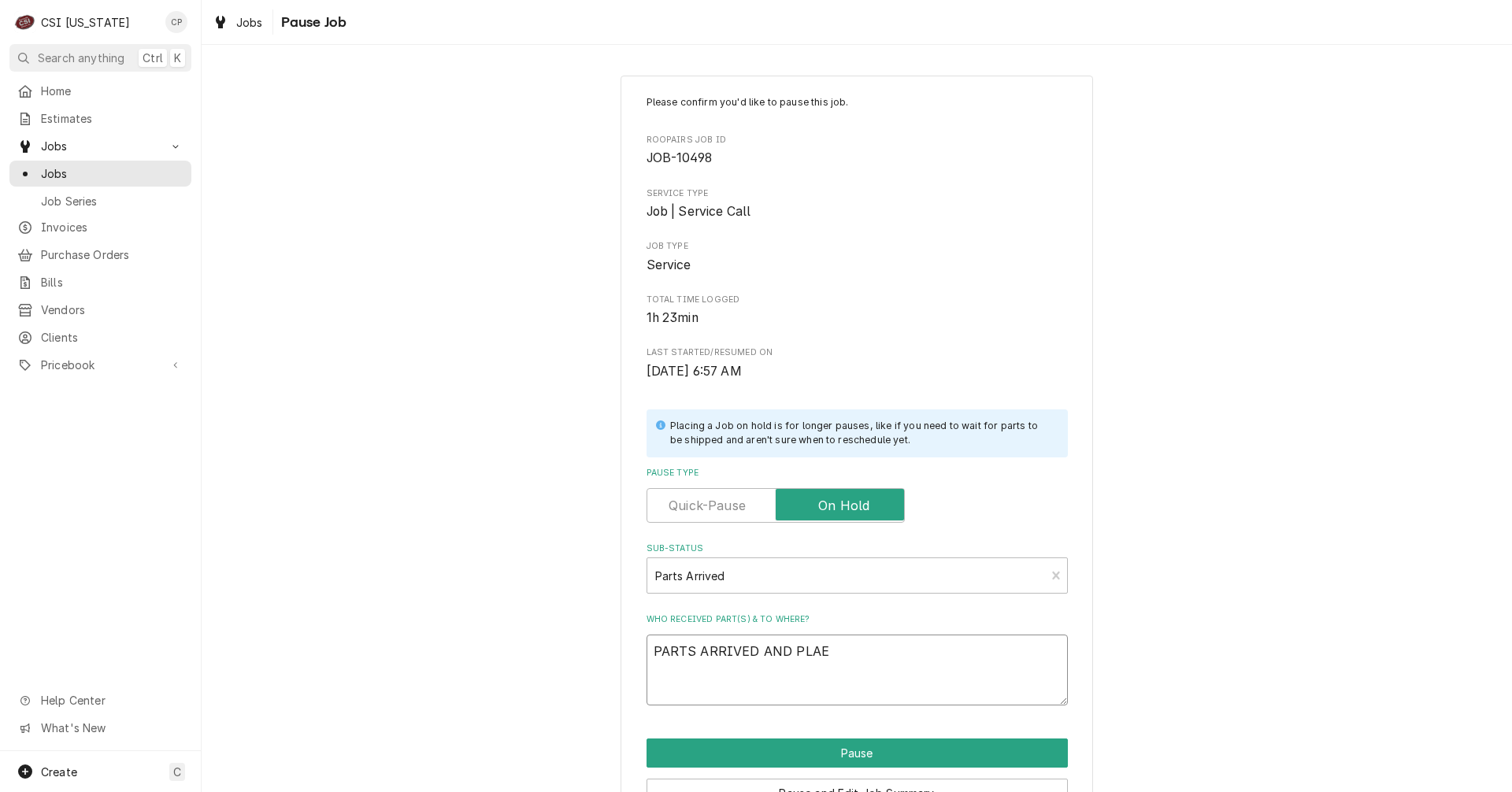
type textarea "x"
type textarea "PARTS ARRIVED AND PLAED"
type textarea "x"
type textarea "PARTS ARRIVED AND PLAE"
type textarea "x"
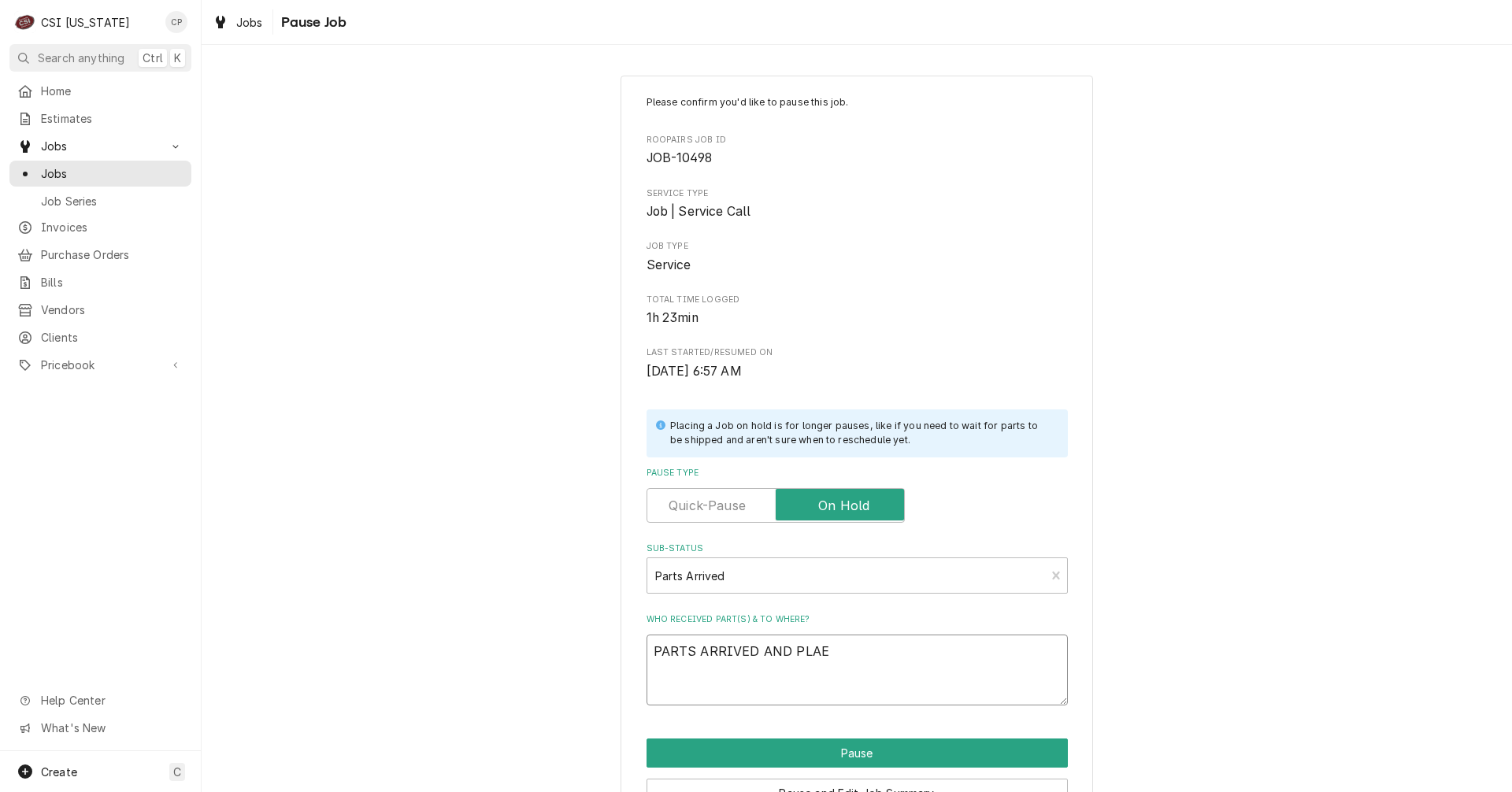
type textarea "PARTS ARRIVED AND PLA"
type textarea "x"
type textarea "PARTS ARRIVED AND PLAC"
type textarea "x"
type textarea "PARTS ARRIVED AND PLACE"
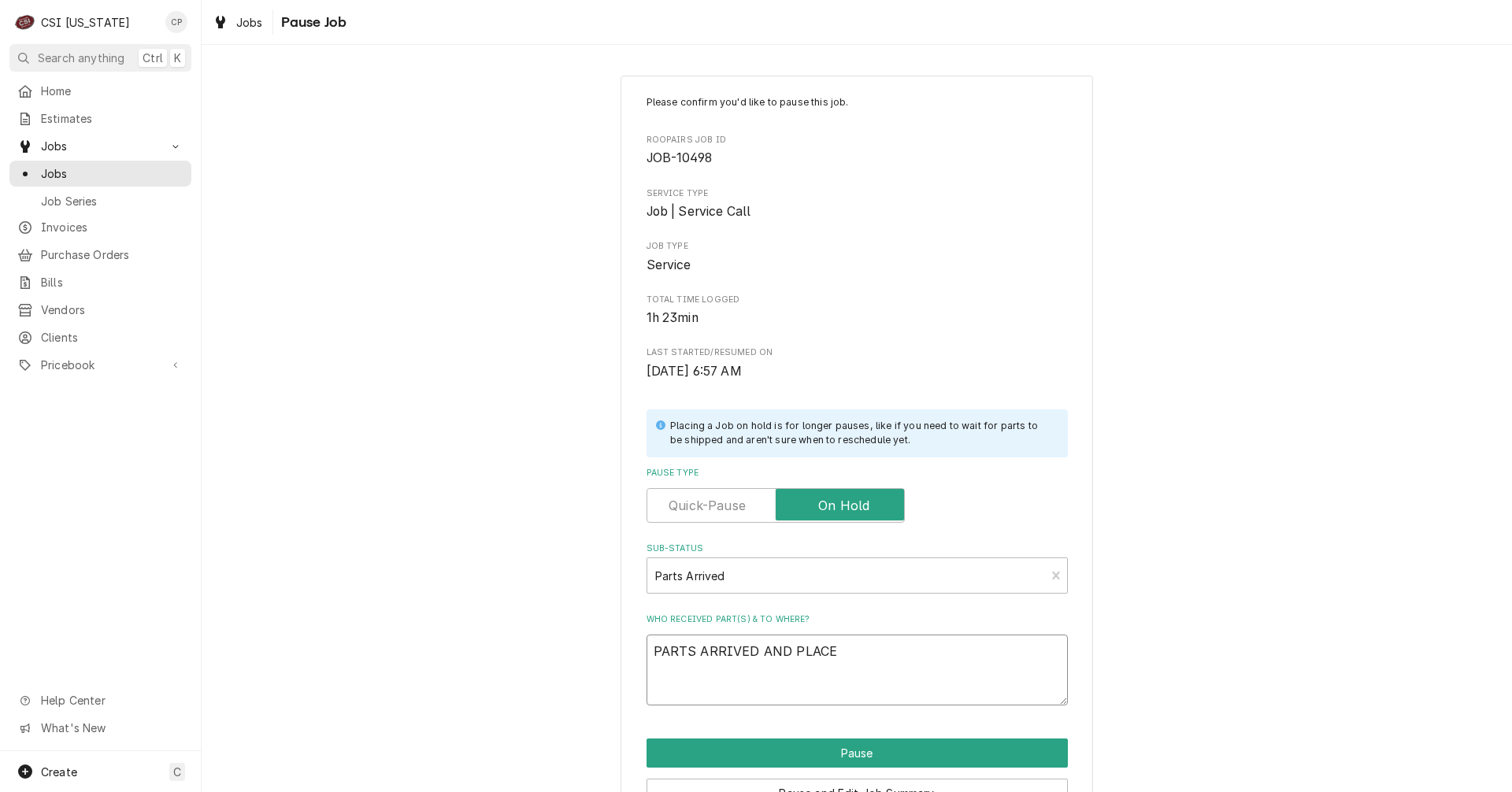
type textarea "x"
type textarea "PARTS ARRIVED AND PLACED"
type textarea "x"
type textarea "PARTS ARRIVED AND PLACED"
type textarea "x"
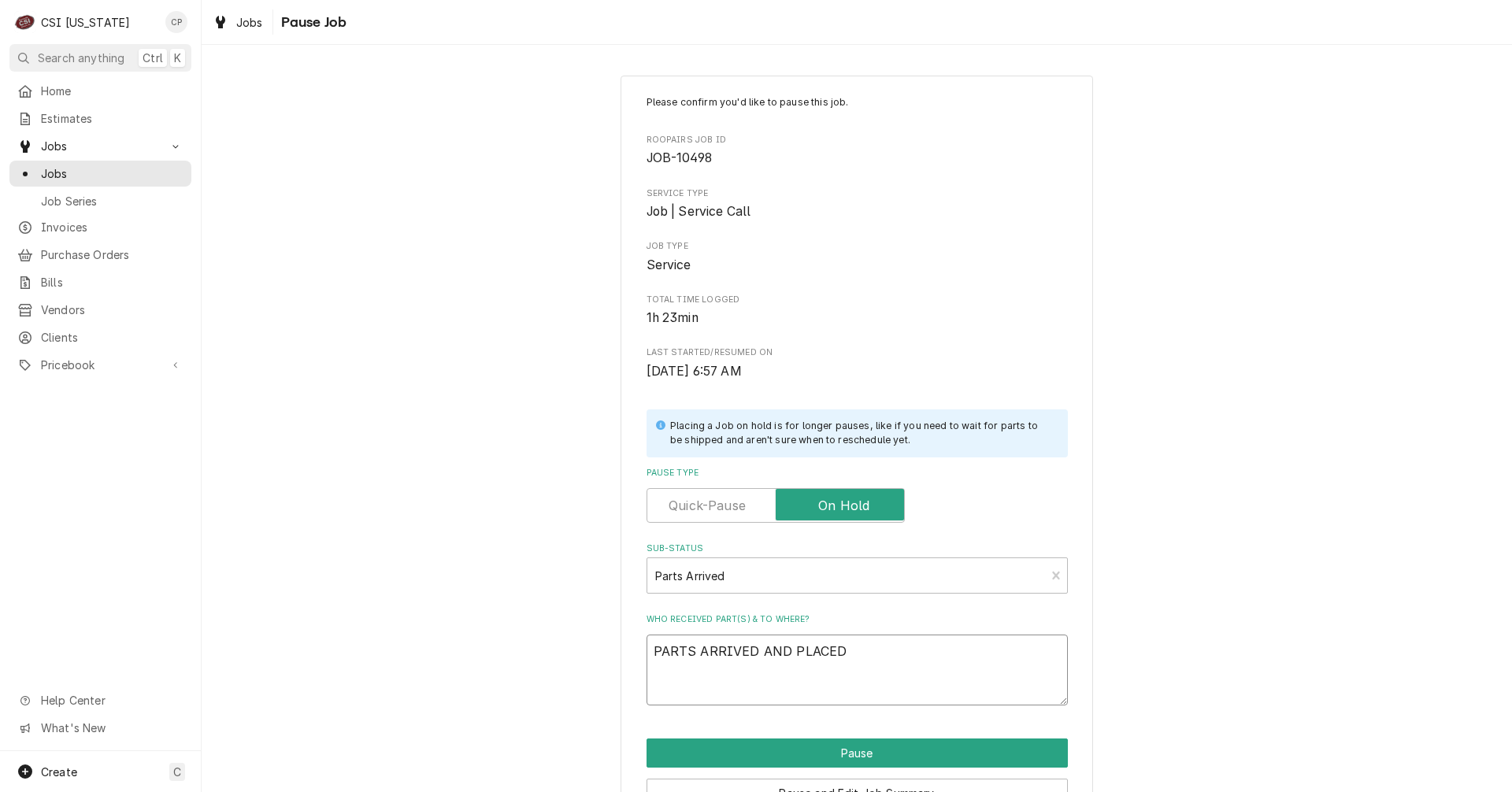
type textarea "PARTS ARRIVED AND PLACED O"
type textarea "x"
type textarea "PARTS ARRIVED AND PLACED ON"
type textarea "x"
type textarea "PARTS ARRIVED AND PLACED ON"
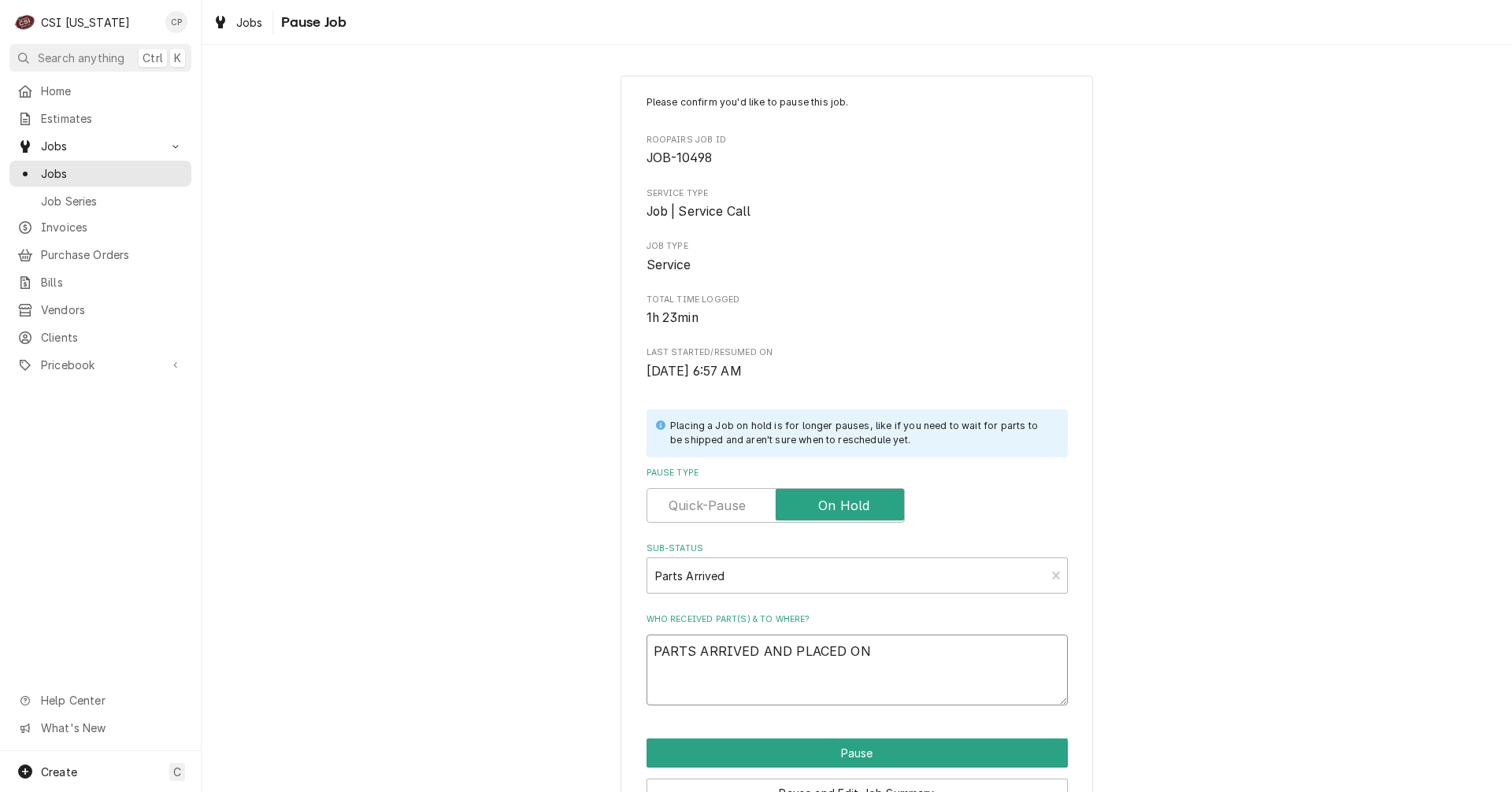
type textarea "x"
type textarea "PARTS ARRIVED AND PLACED ON B"
type textarea "x"
type textarea "PARTS ARRIVED AND PLACED ON BR"
type textarea "x"
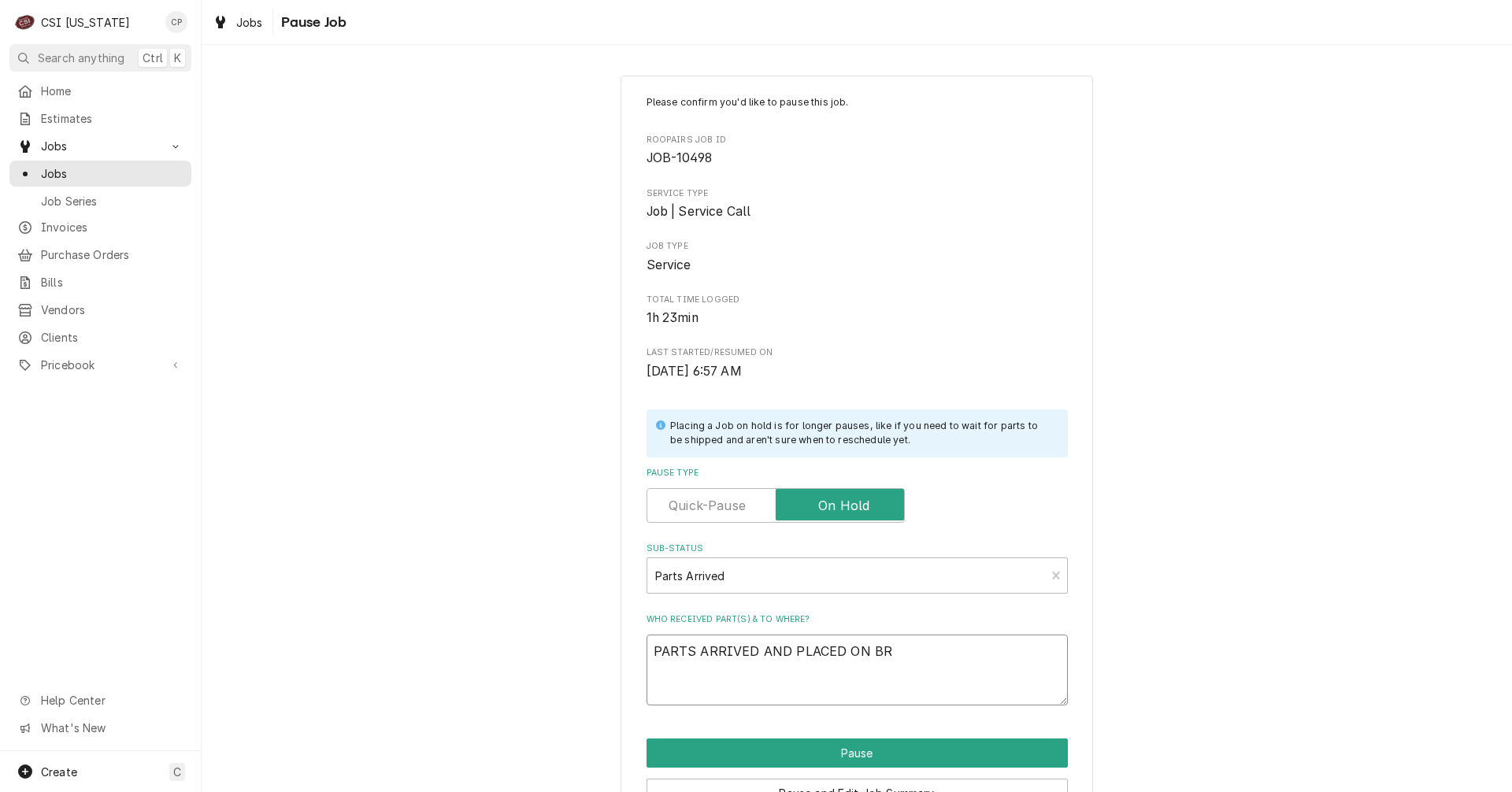
type textarea "PARTS ARRIVED AND PLACED ON BRY"
type textarea "x"
type textarea "PARTS ARRIVED AND PLACED ON BRYA"
type textarea "x"
type textarea "PARTS ARRIVED AND PLACED ON BRYAN"
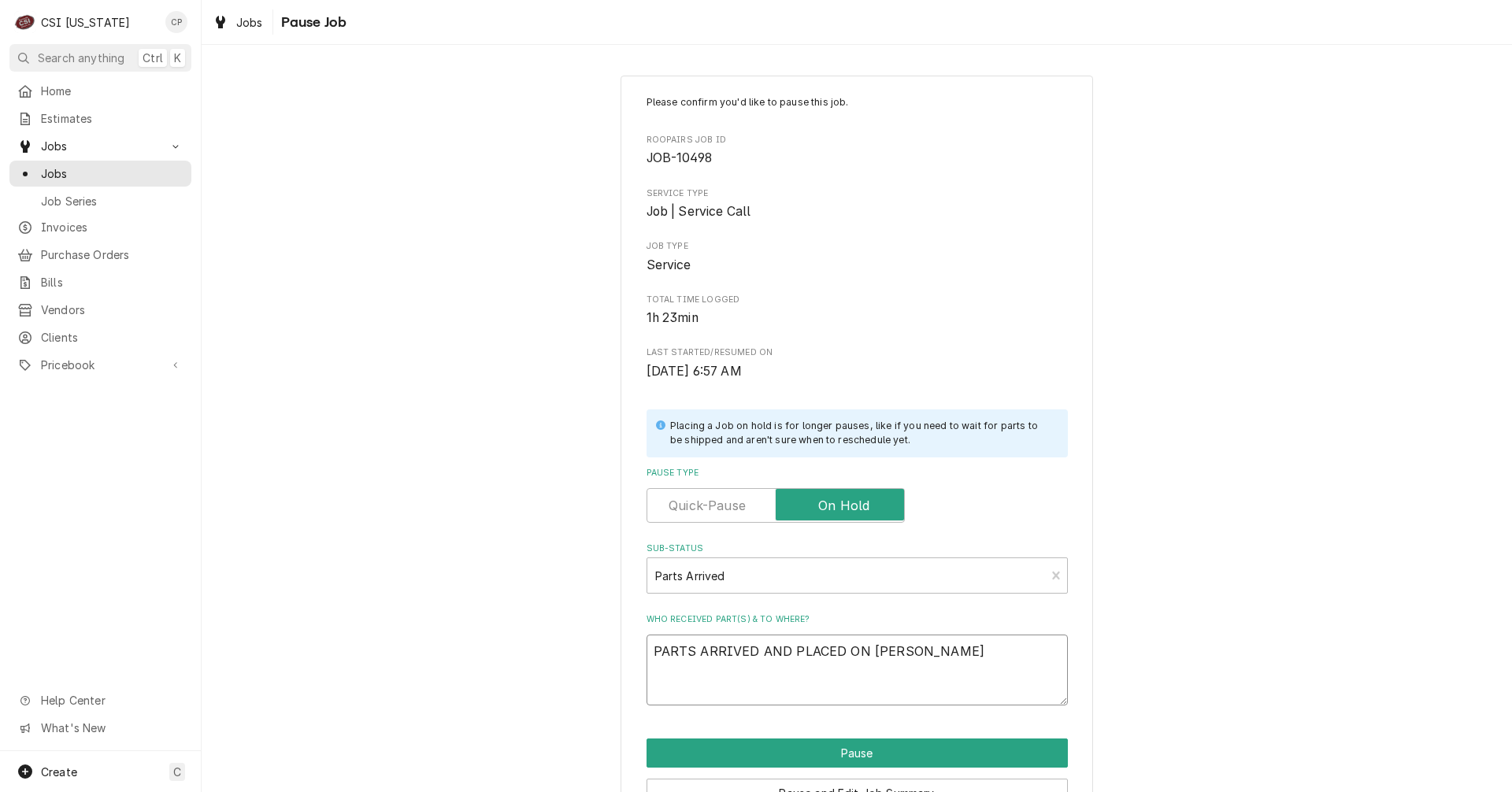
type textarea "x"
type textarea "PARTS ARRIVED AND PLACED ON BRYANT"
type textarea "x"
type textarea "PARTS ARRIVED AND PLACED ON BRYANTS"
type textarea "x"
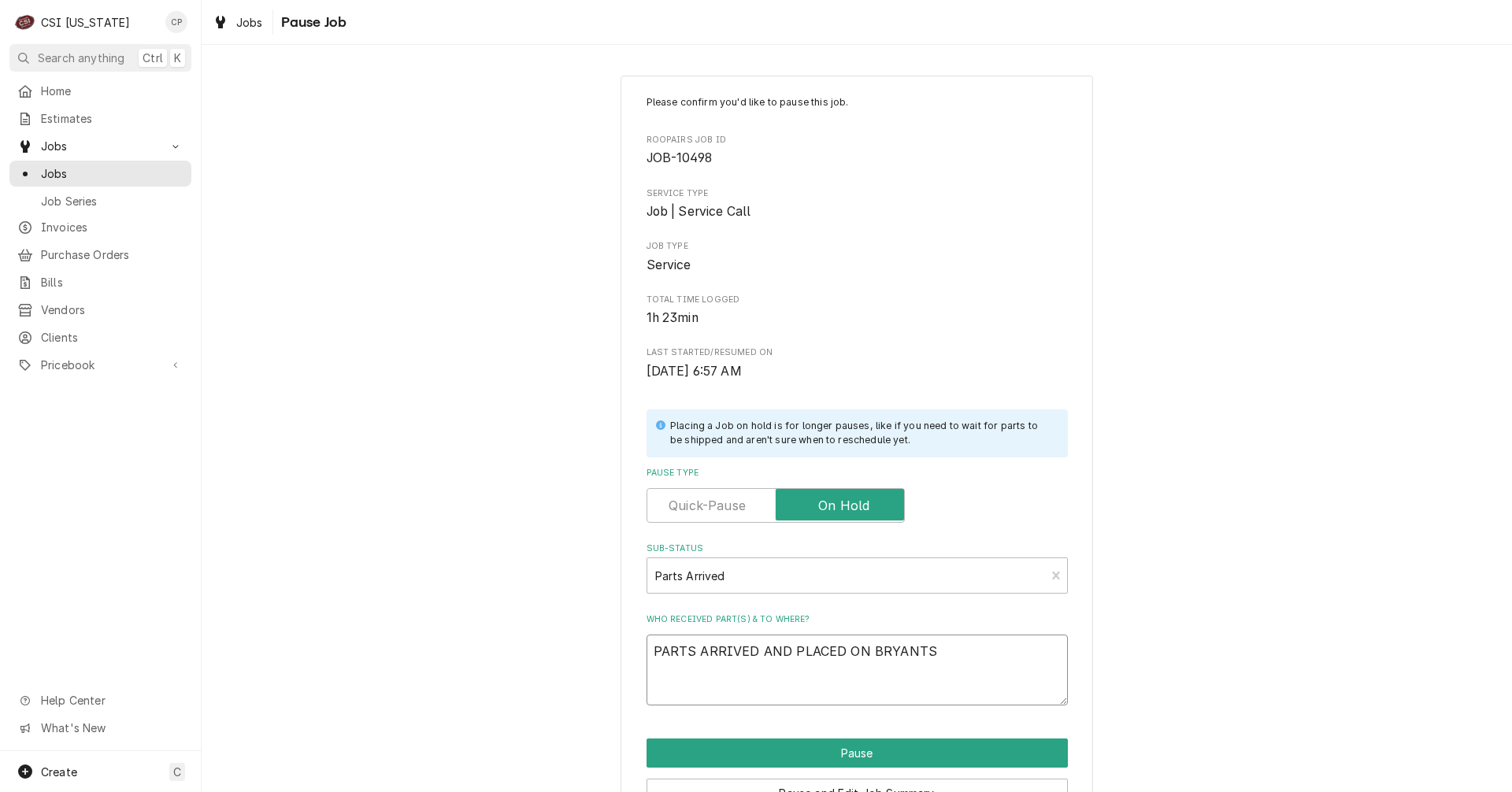
type textarea "PARTS ARRIVED AND PLACED ON BRYANTS"
type textarea "x"
type textarea "PARTS ARRIVED AND PLACED ON BRYANTS S"
type textarea "x"
type textarea "PARTS ARRIVED AND PLACED ON BRYANTS SH"
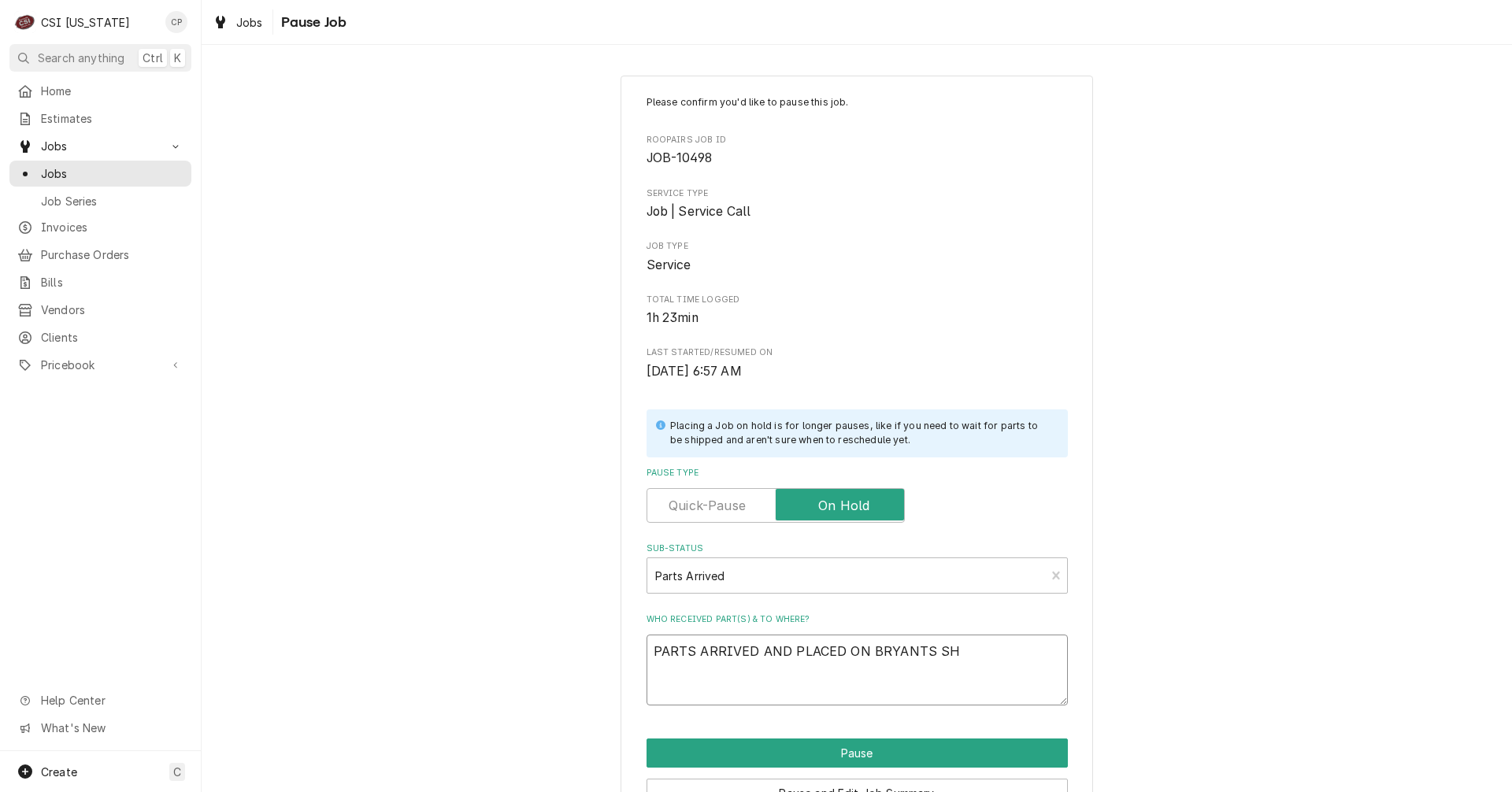
type textarea "x"
type textarea "PARTS ARRIVED AND PLACED ON BRYANTS SHE"
type textarea "x"
type textarea "PARTS ARRIVED AND PLACED ON BRYANTS SHEL"
type textarea "x"
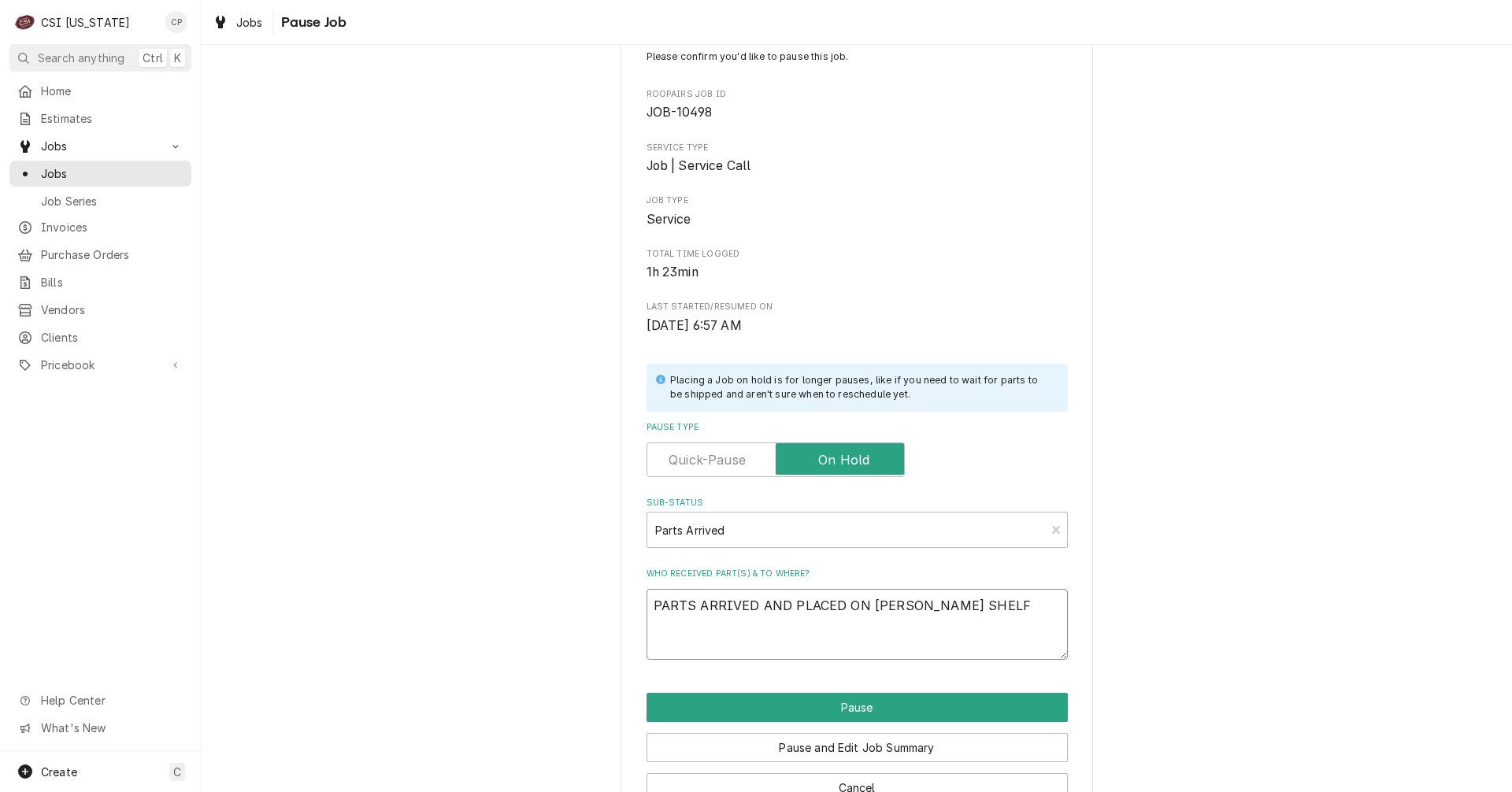
scroll to position [90, 0]
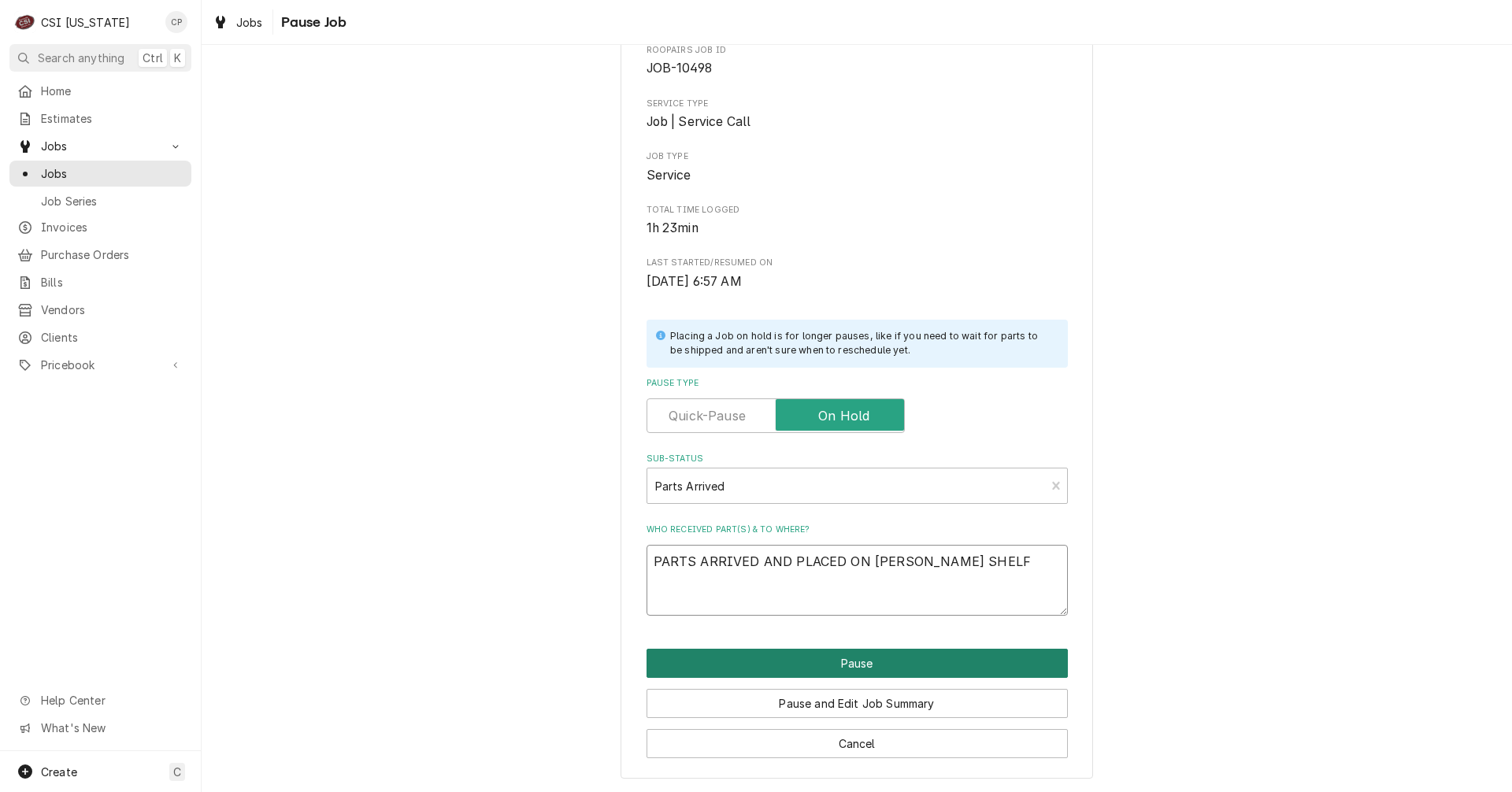
type textarea "PARTS ARRIVED AND PLACED ON BRYANTS SHELF"
click at [829, 667] on button "Pause" at bounding box center [858, 663] width 422 height 29
type textarea "x"
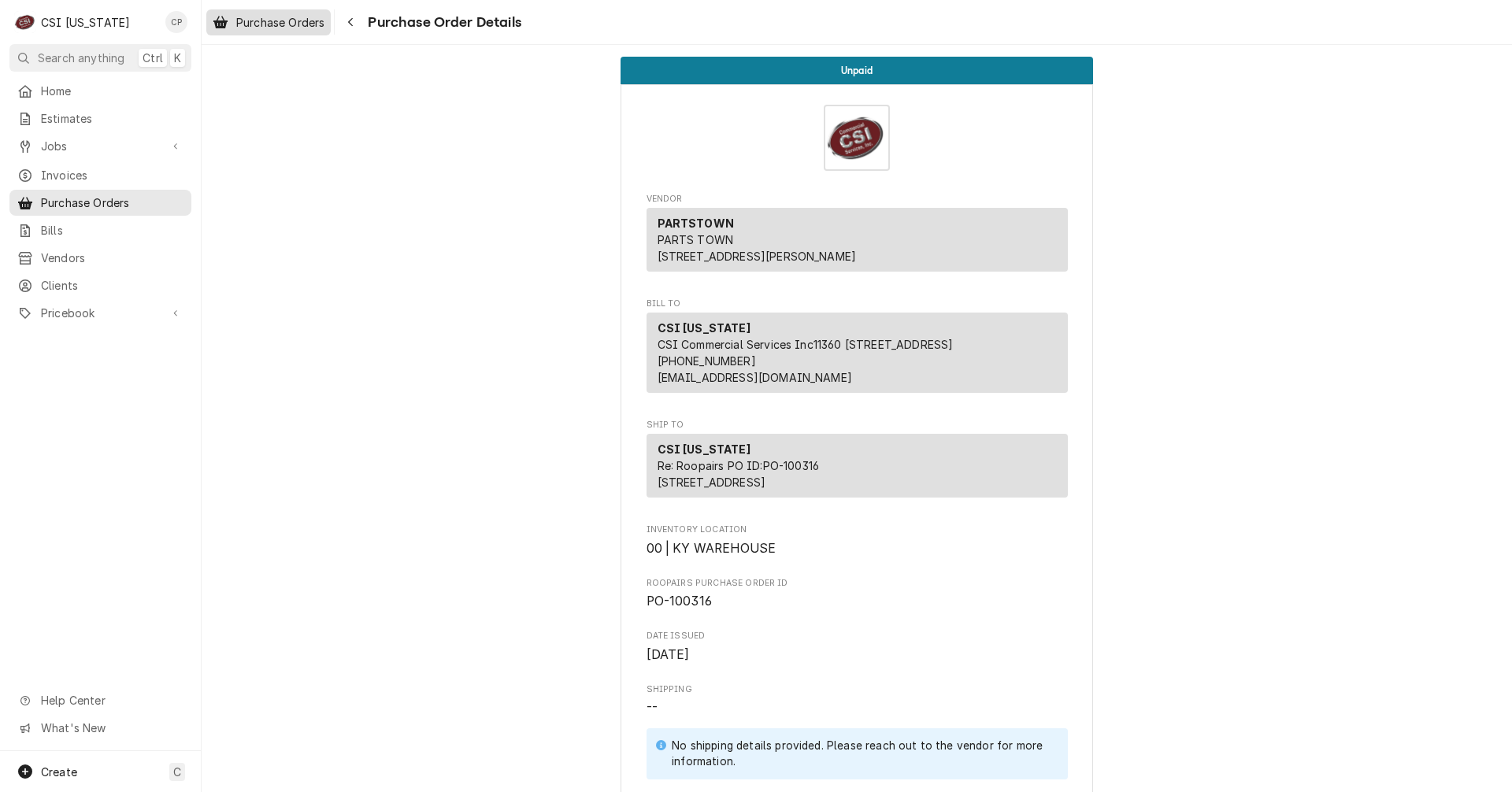
click at [316, 22] on span "Purchase Orders" at bounding box center [280, 22] width 88 height 16
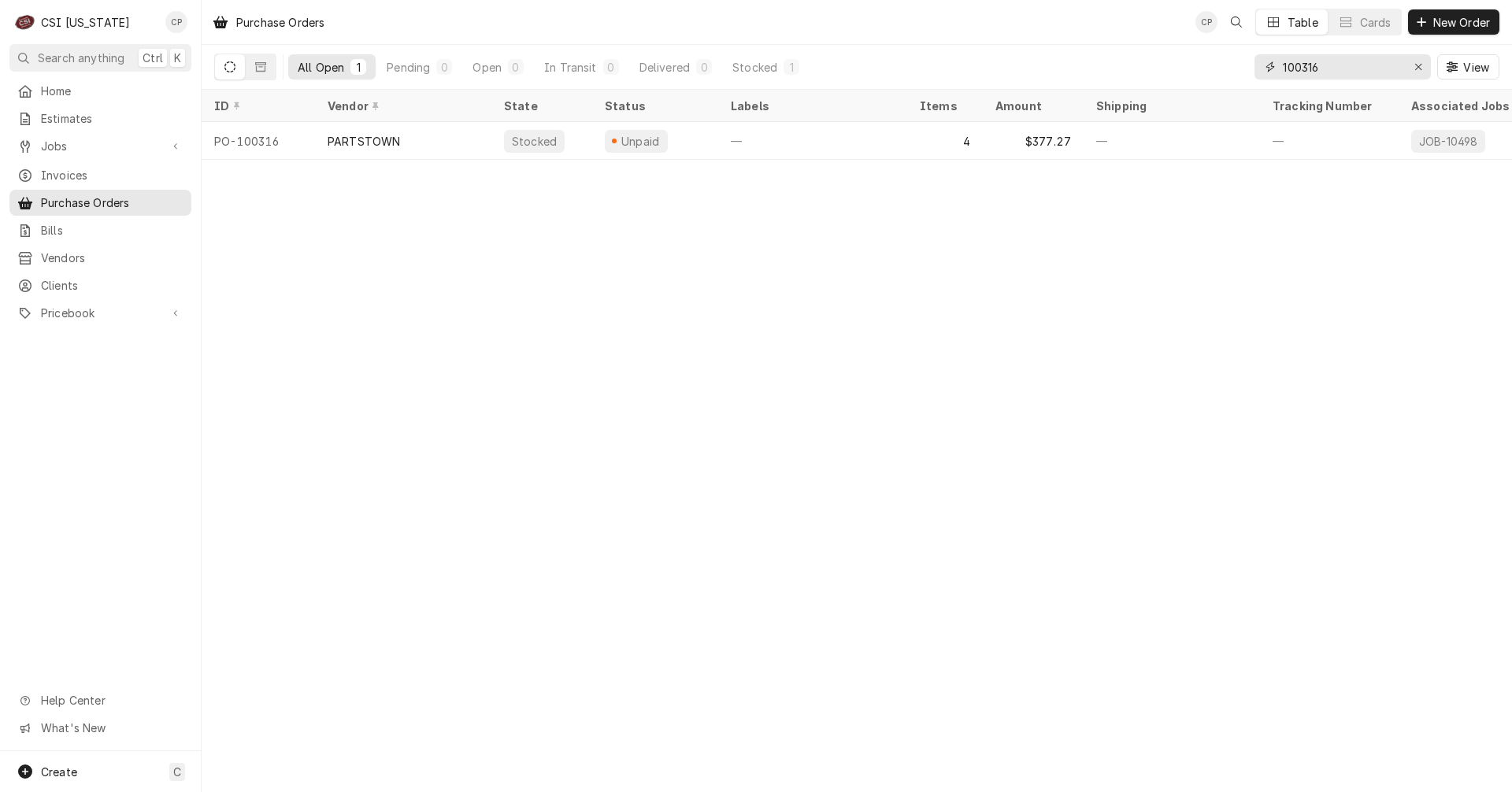
click at [1353, 67] on input "100316" at bounding box center [1341, 67] width 118 height 26
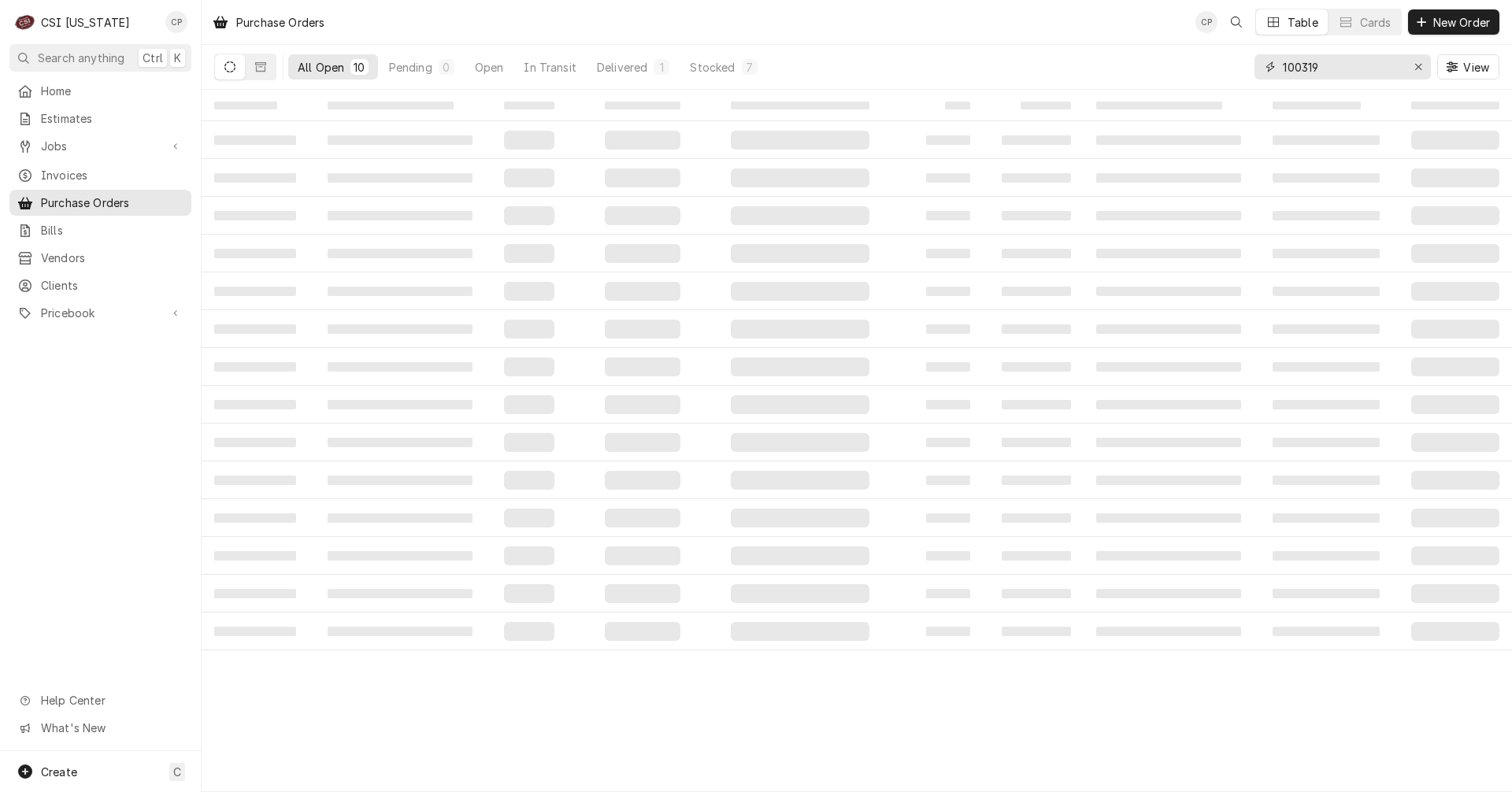
type input "100319"
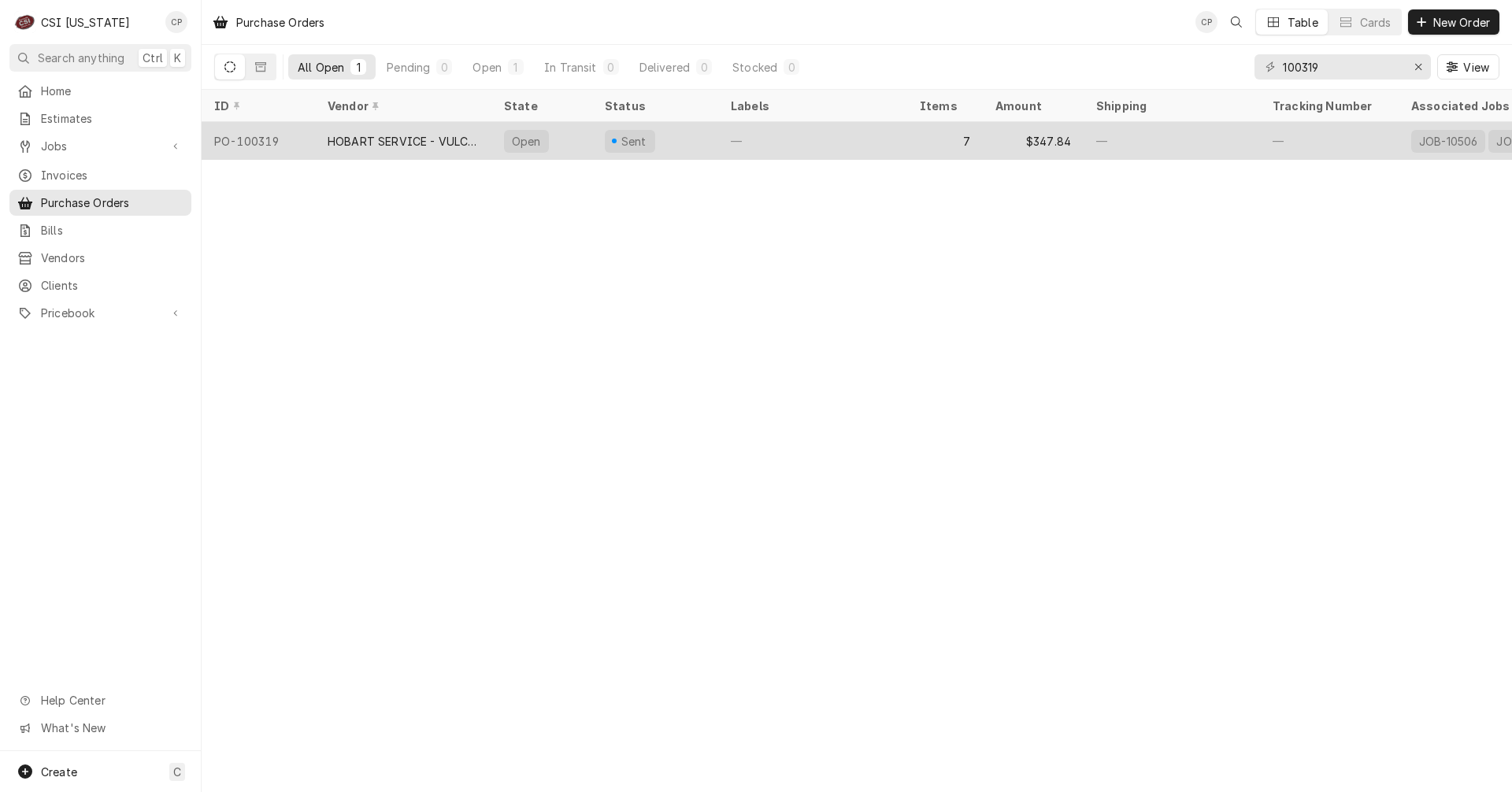
click at [438, 137] on div "HOBART SERVICE - VULCAN" at bounding box center [403, 141] width 151 height 16
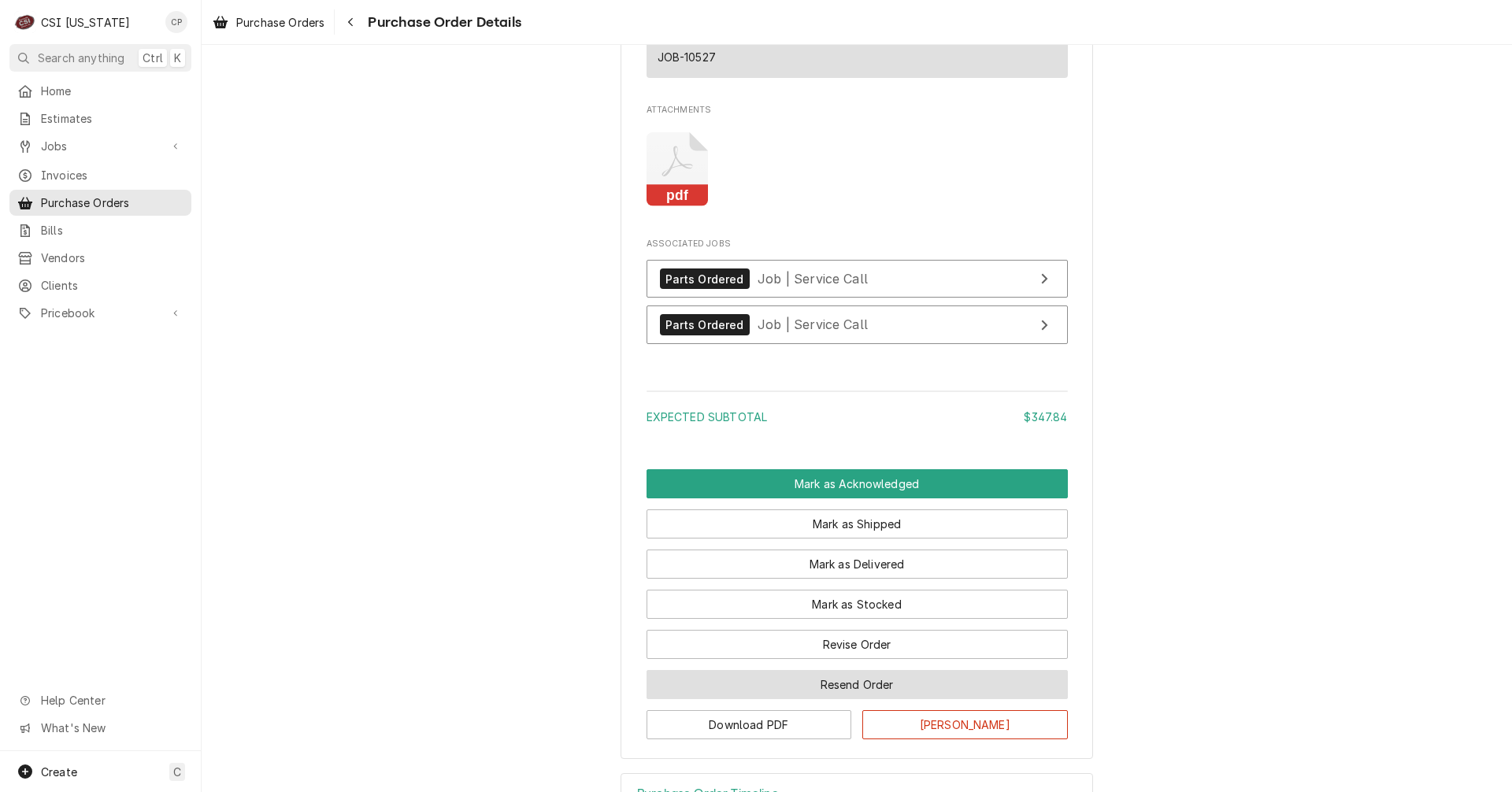
scroll to position [3150, 0]
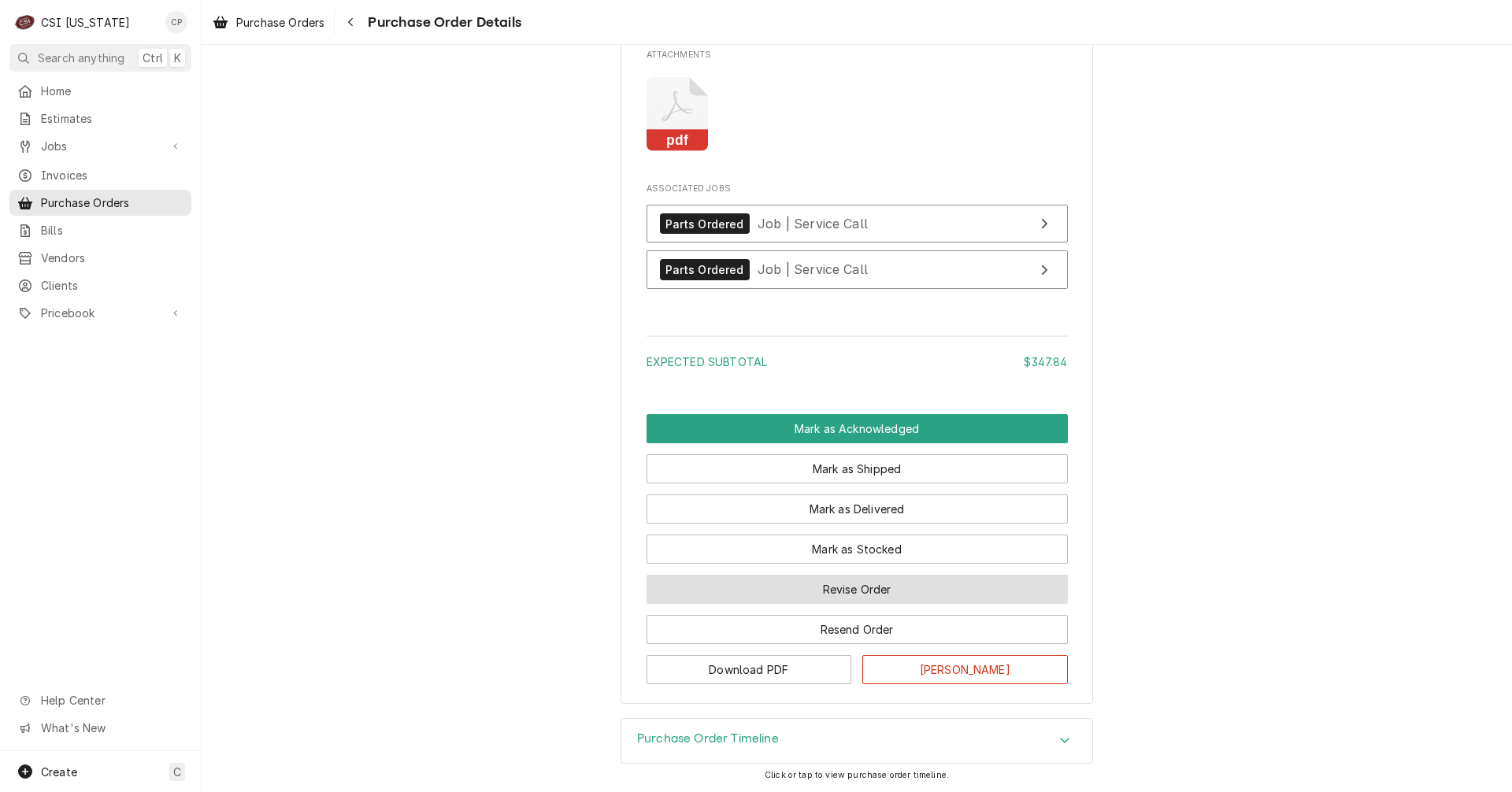
click at [870, 601] on button "Revise Order" at bounding box center [858, 590] width 422 height 29
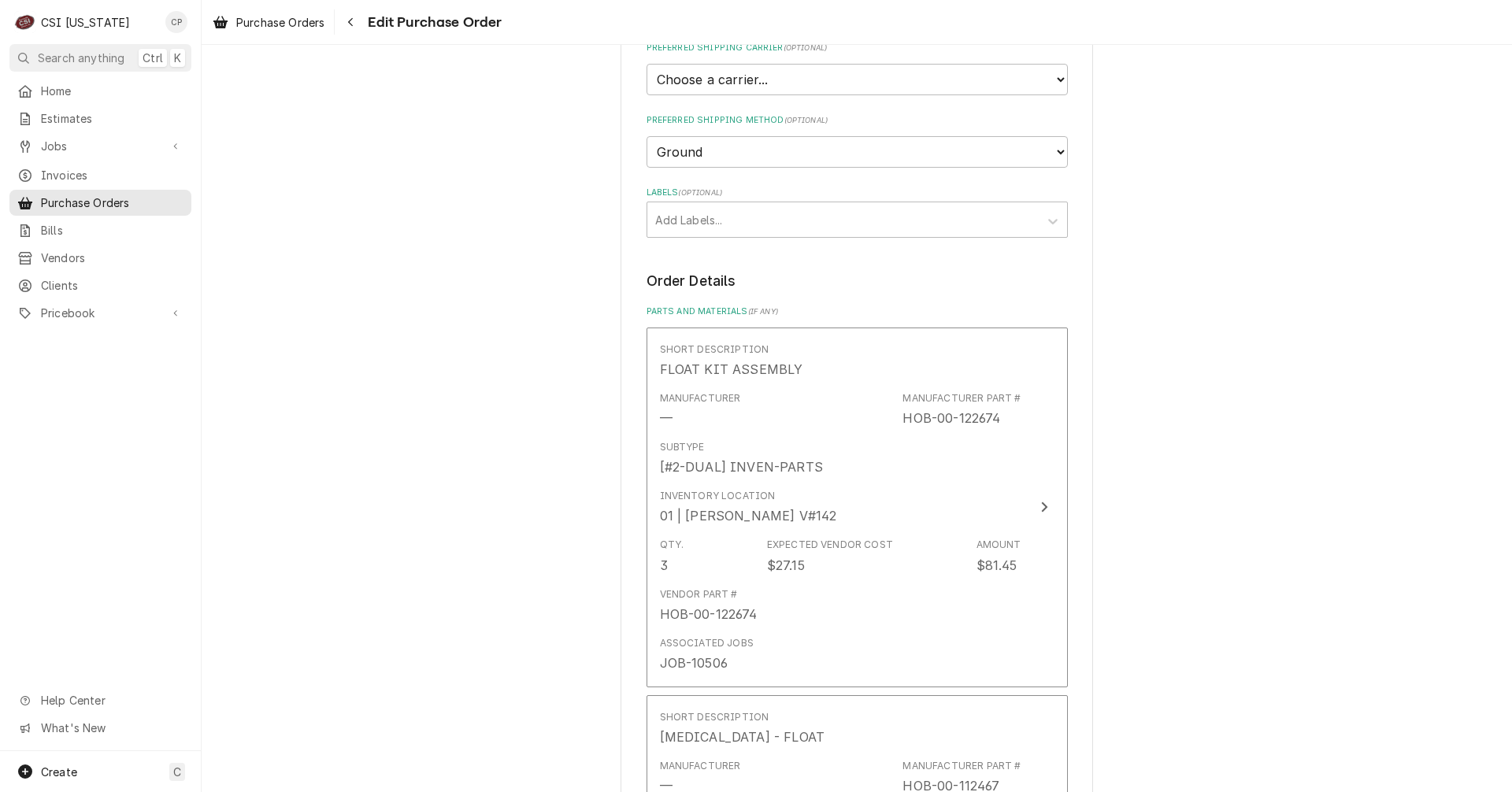
scroll to position [393, 0]
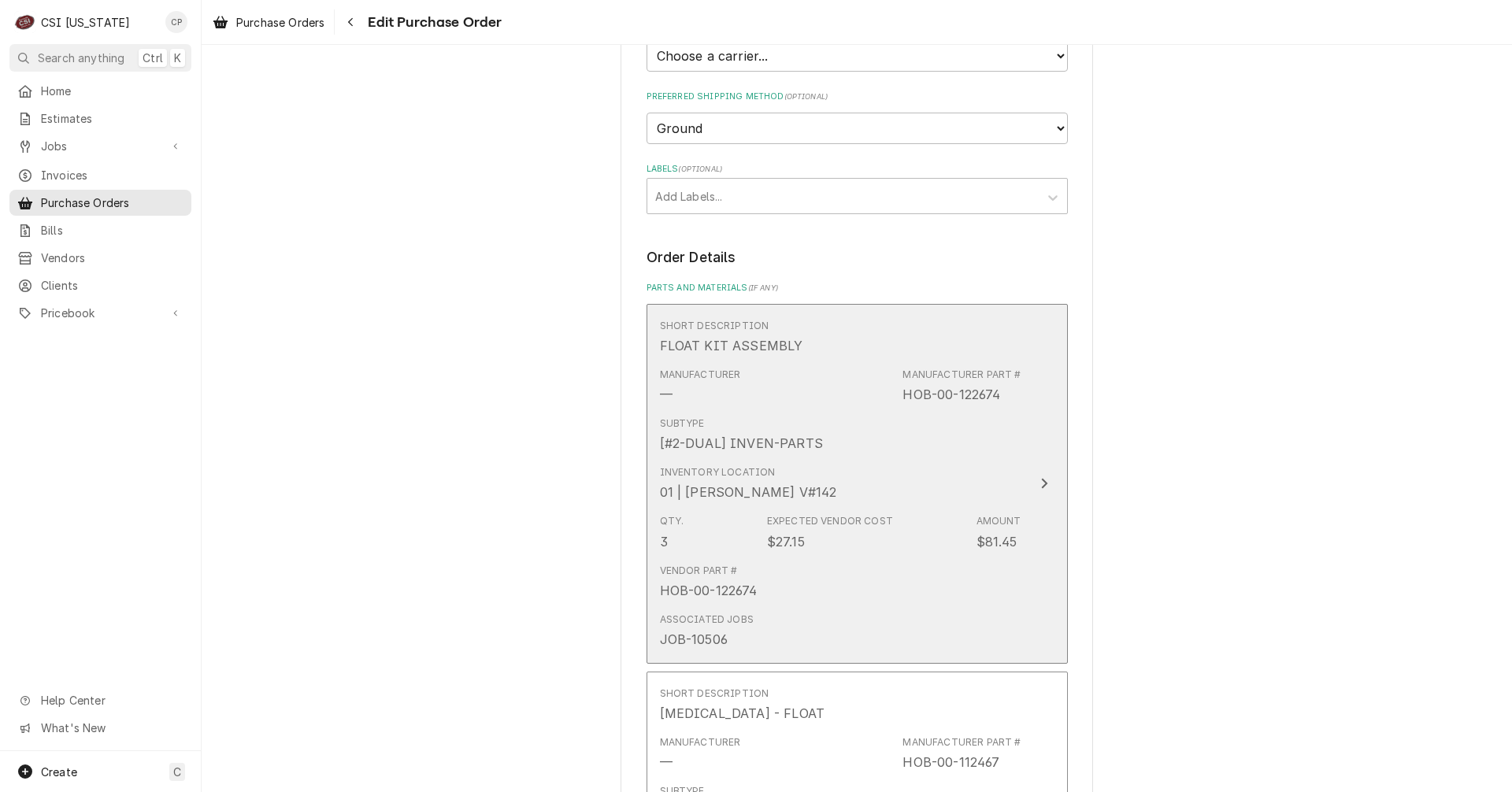
click at [1041, 484] on icon "Update Line Item" at bounding box center [1044, 484] width 6 height 10
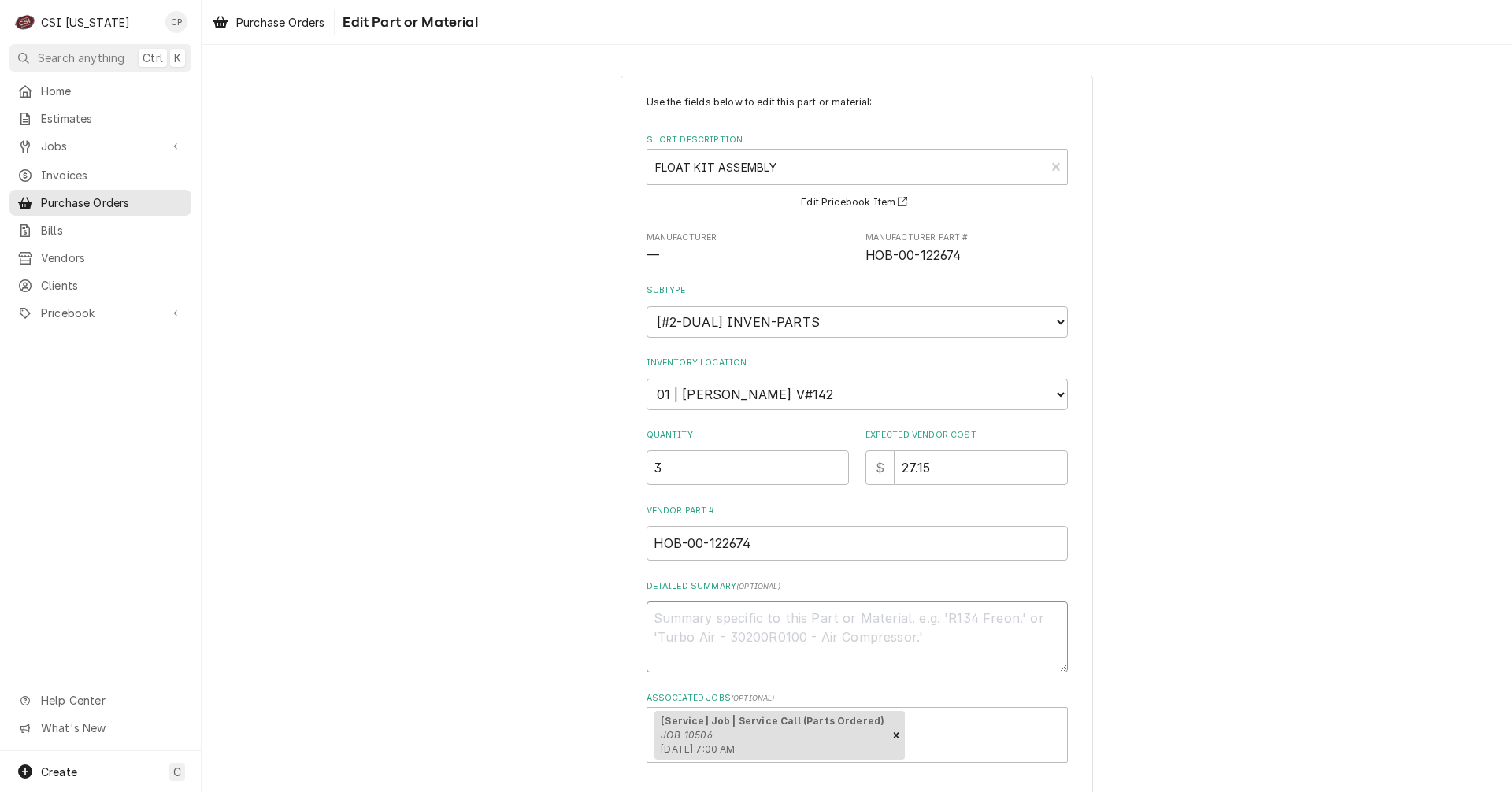
drag, startPoint x: 804, startPoint y: 620, endPoint x: 808, endPoint y: 627, distance: 8.1
click at [806, 626] on textarea "Detailed Summary ( optional )" at bounding box center [858, 637] width 422 height 71
type textarea "x"
type textarea "B"
type textarea "x"
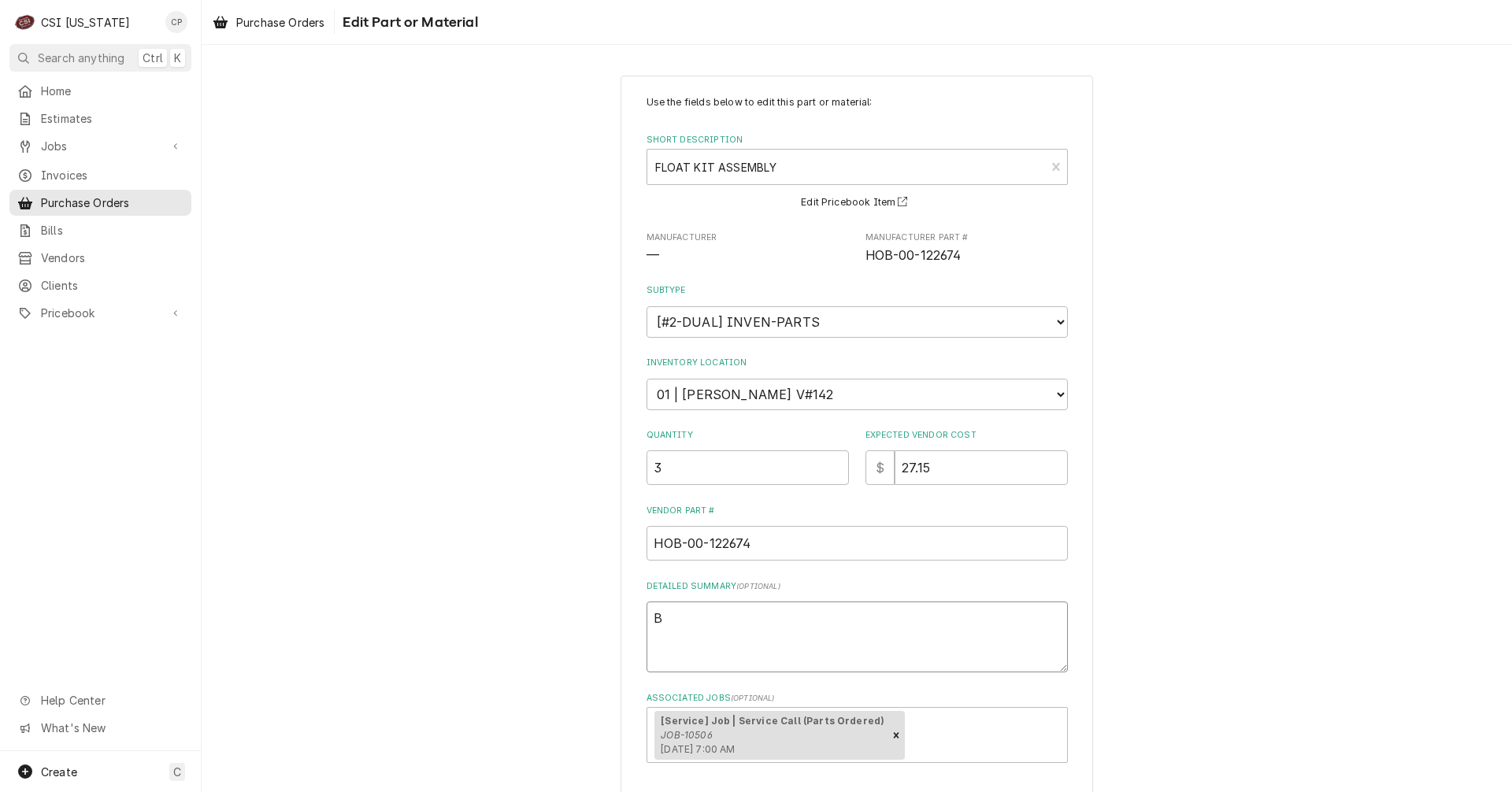
type textarea "BA"
type textarea "x"
type textarea "BAC"
type textarea "x"
type textarea "BACK"
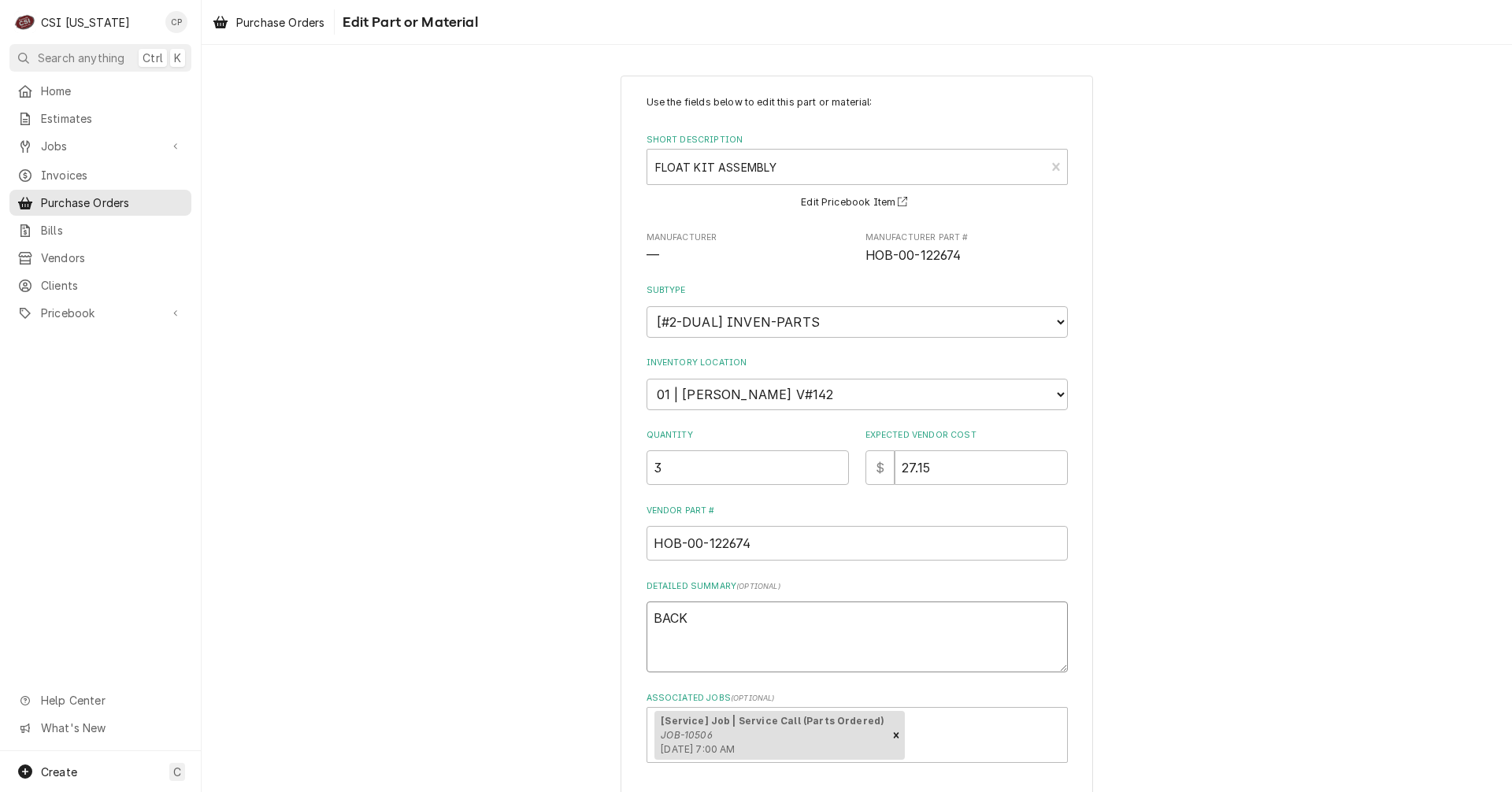
type textarea "x"
type textarea "BACKO"
type textarea "x"
type textarea "BACKOR"
type textarea "x"
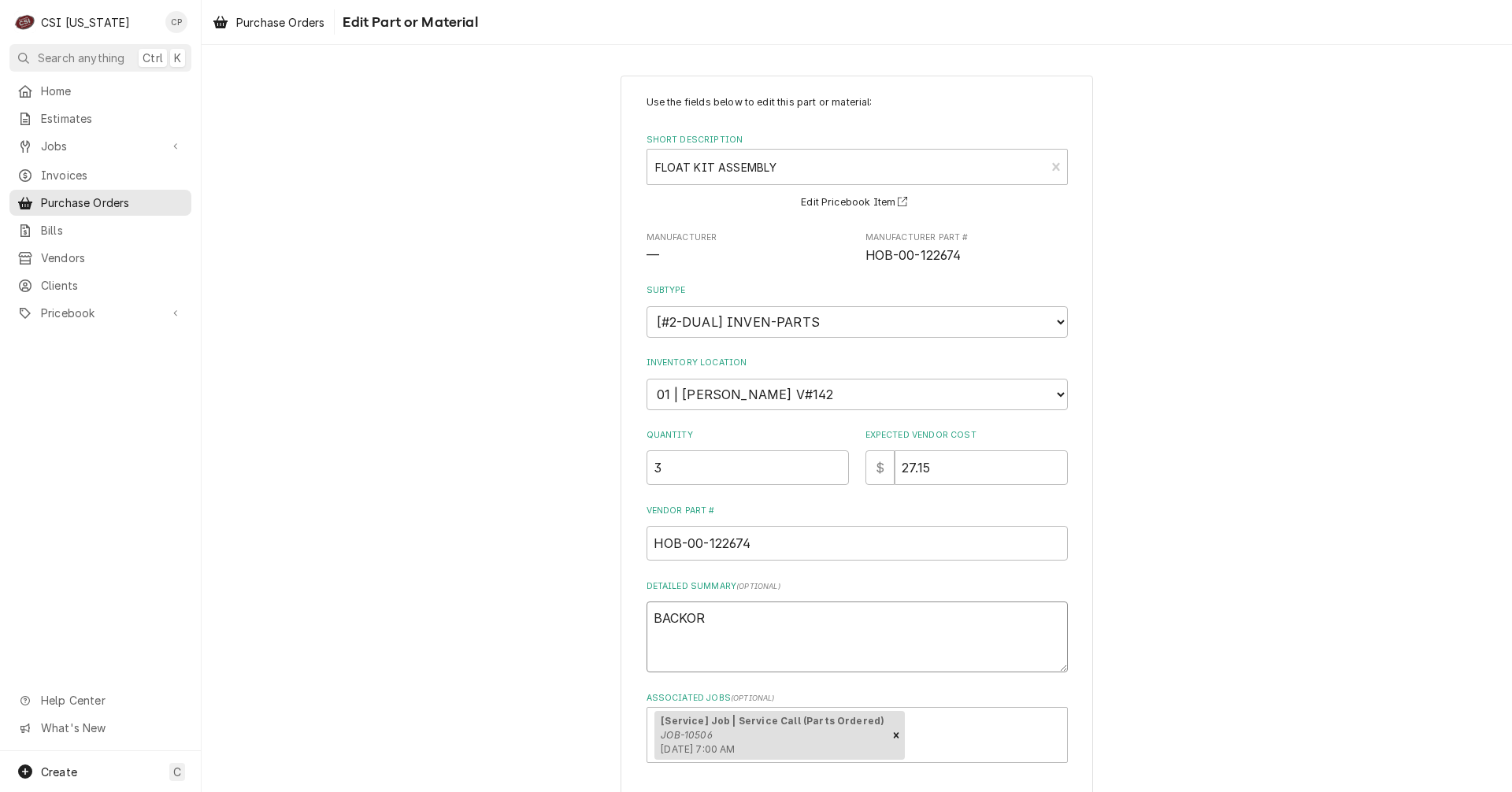
type textarea "BACKORD"
type textarea "x"
type textarea "BACKORDE"
type textarea "x"
type textarea "BACKORDER"
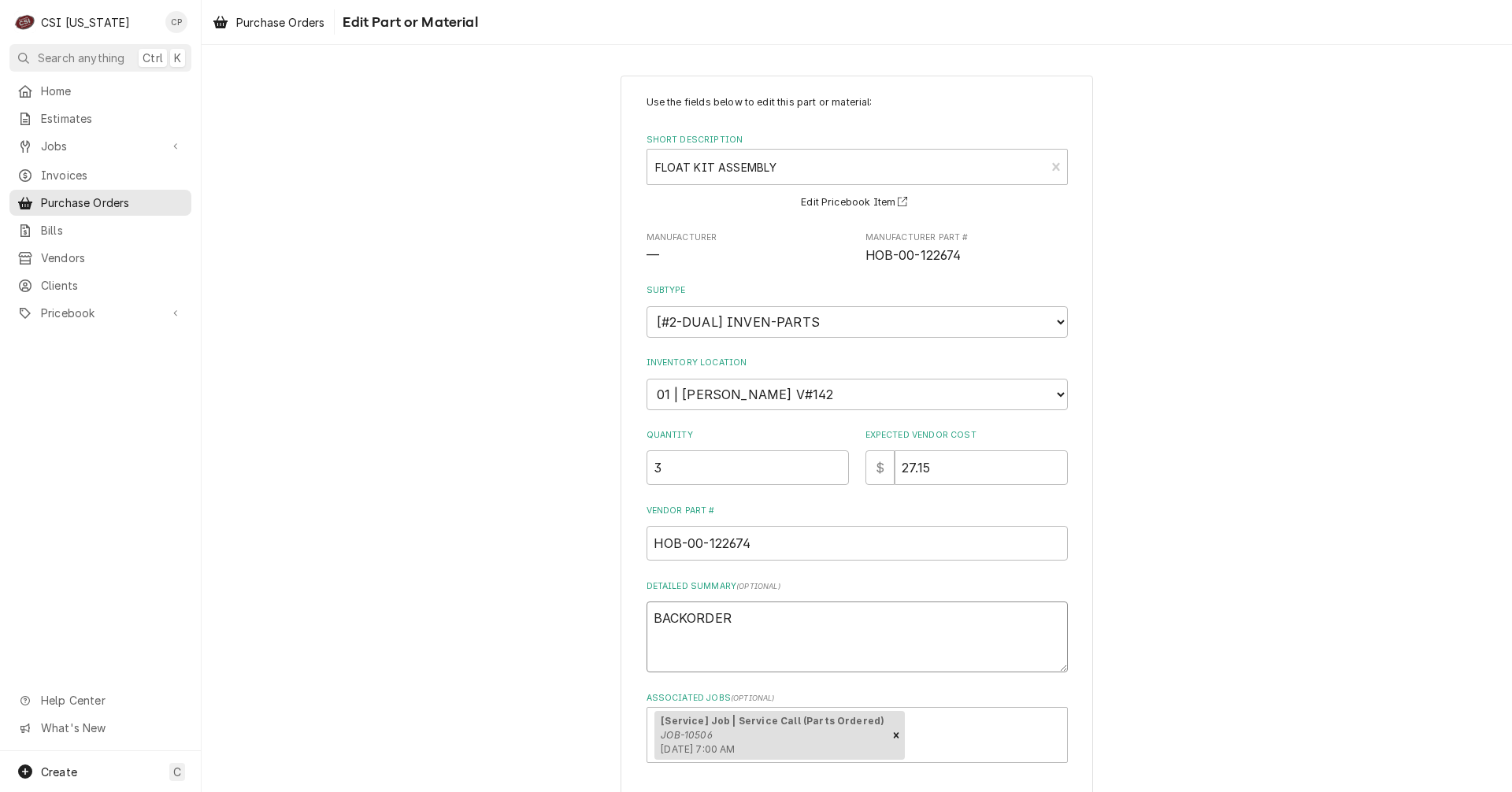
type textarea "x"
type textarea "BACKORDERE"
type textarea "x"
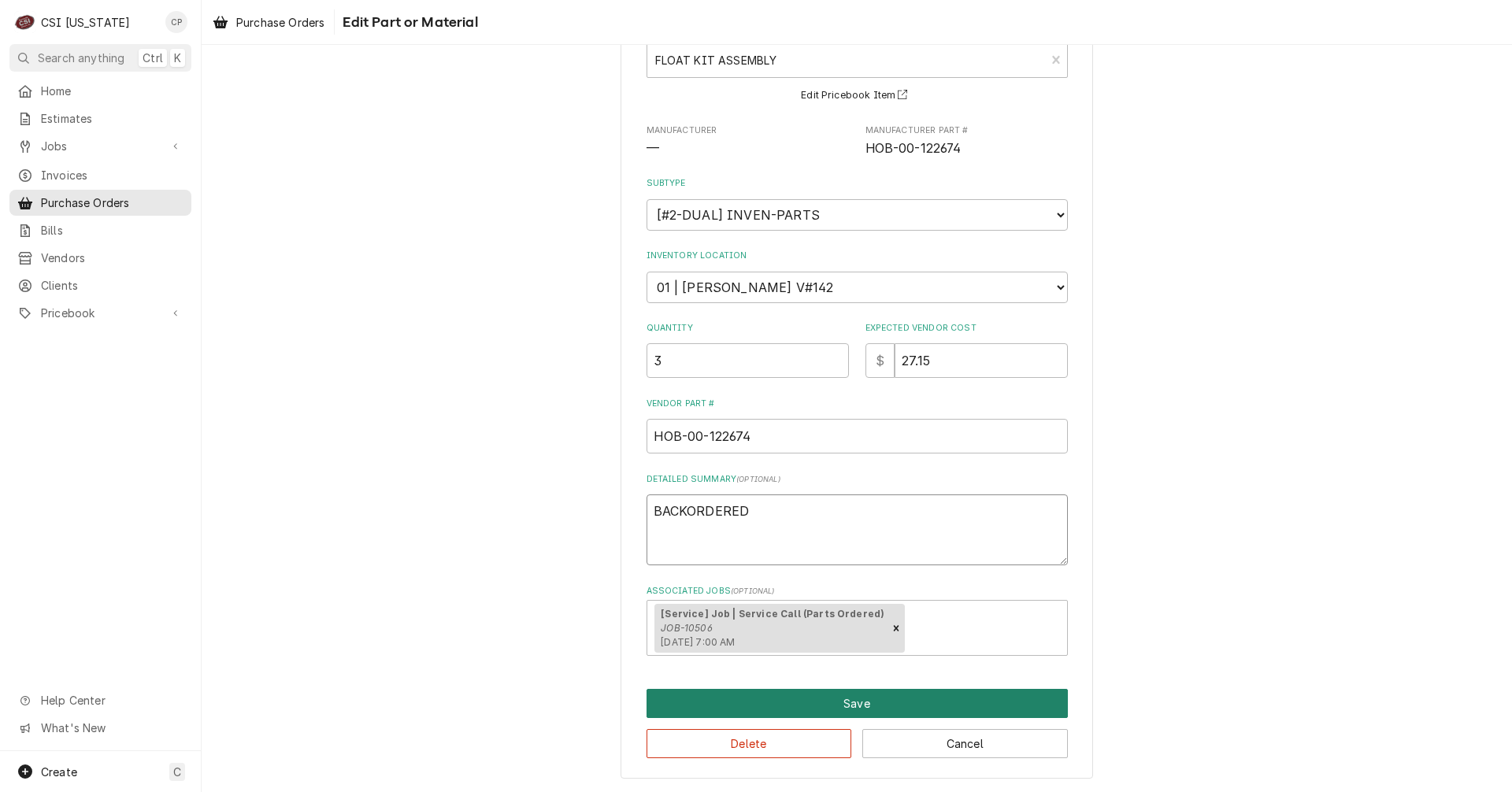
type textarea "BACKORDERED"
click at [857, 704] on button "Save" at bounding box center [858, 703] width 422 height 29
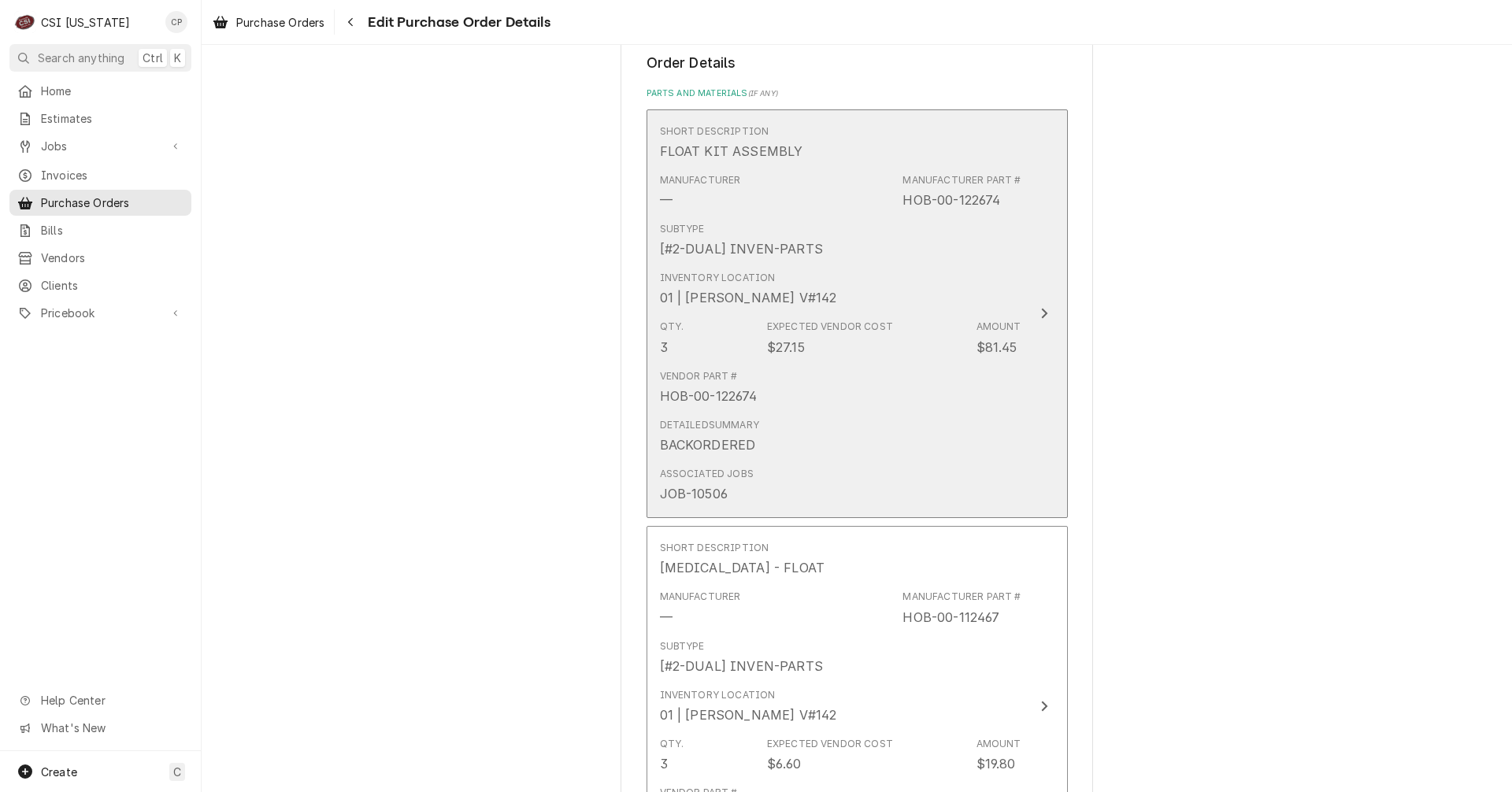
scroll to position [630, 0]
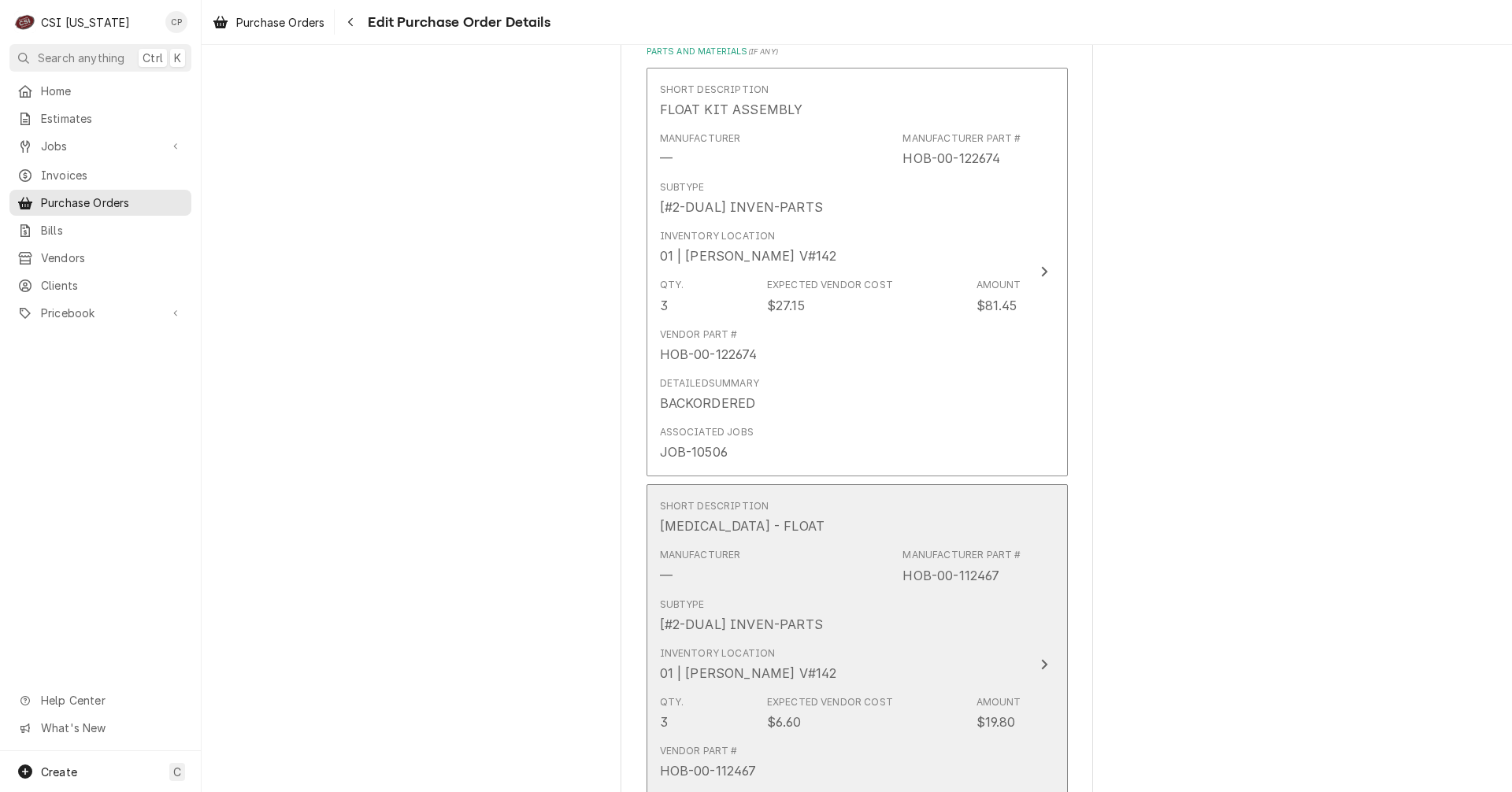
click at [1040, 666] on icon "Update Line Item" at bounding box center [1044, 664] width 8 height 13
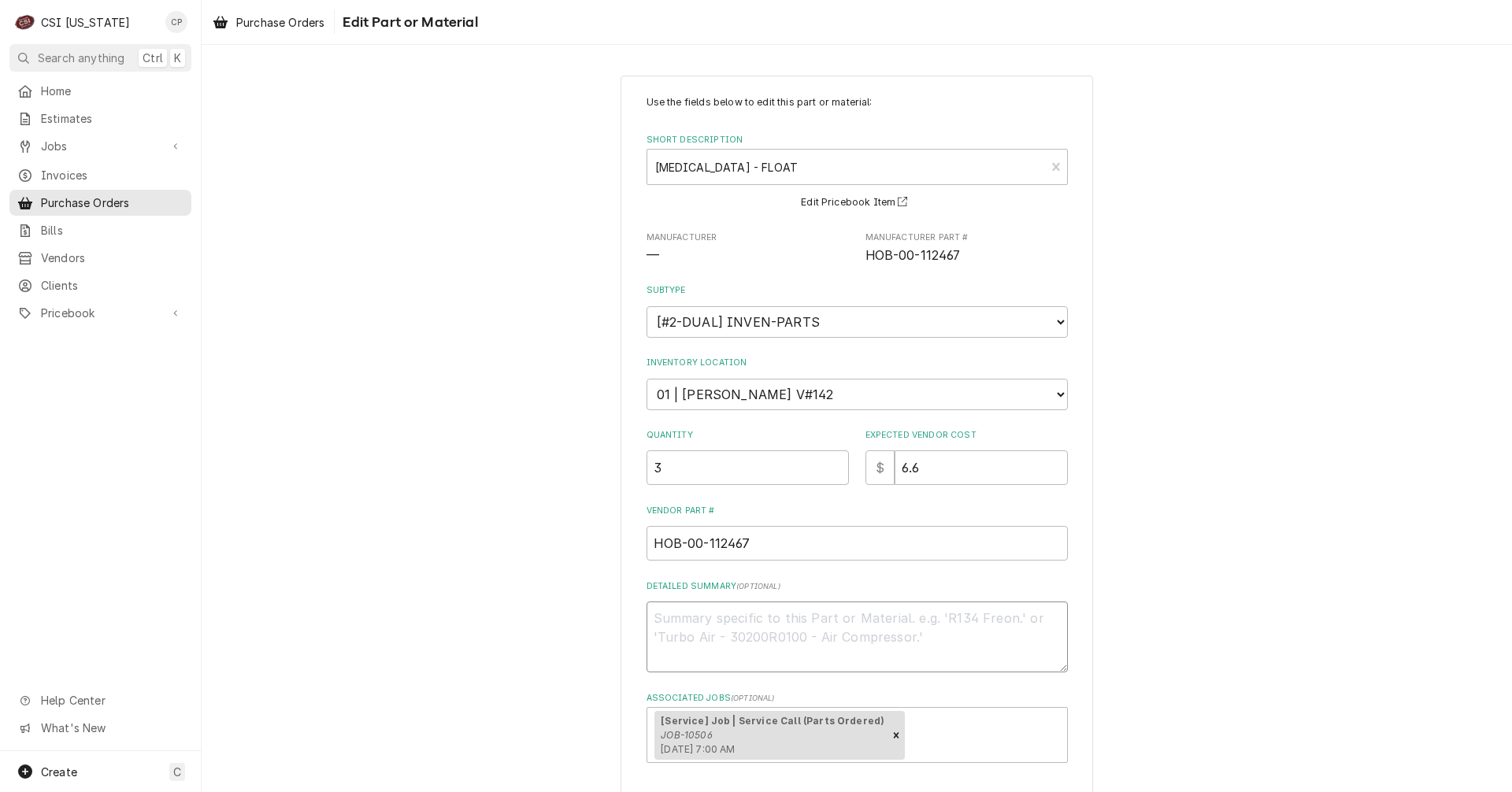
click at [847, 623] on textarea "Detailed Summary ( optional )" at bounding box center [858, 637] width 422 height 71
type textarea "x"
type textarea "P"
type textarea "x"
type textarea "Pa"
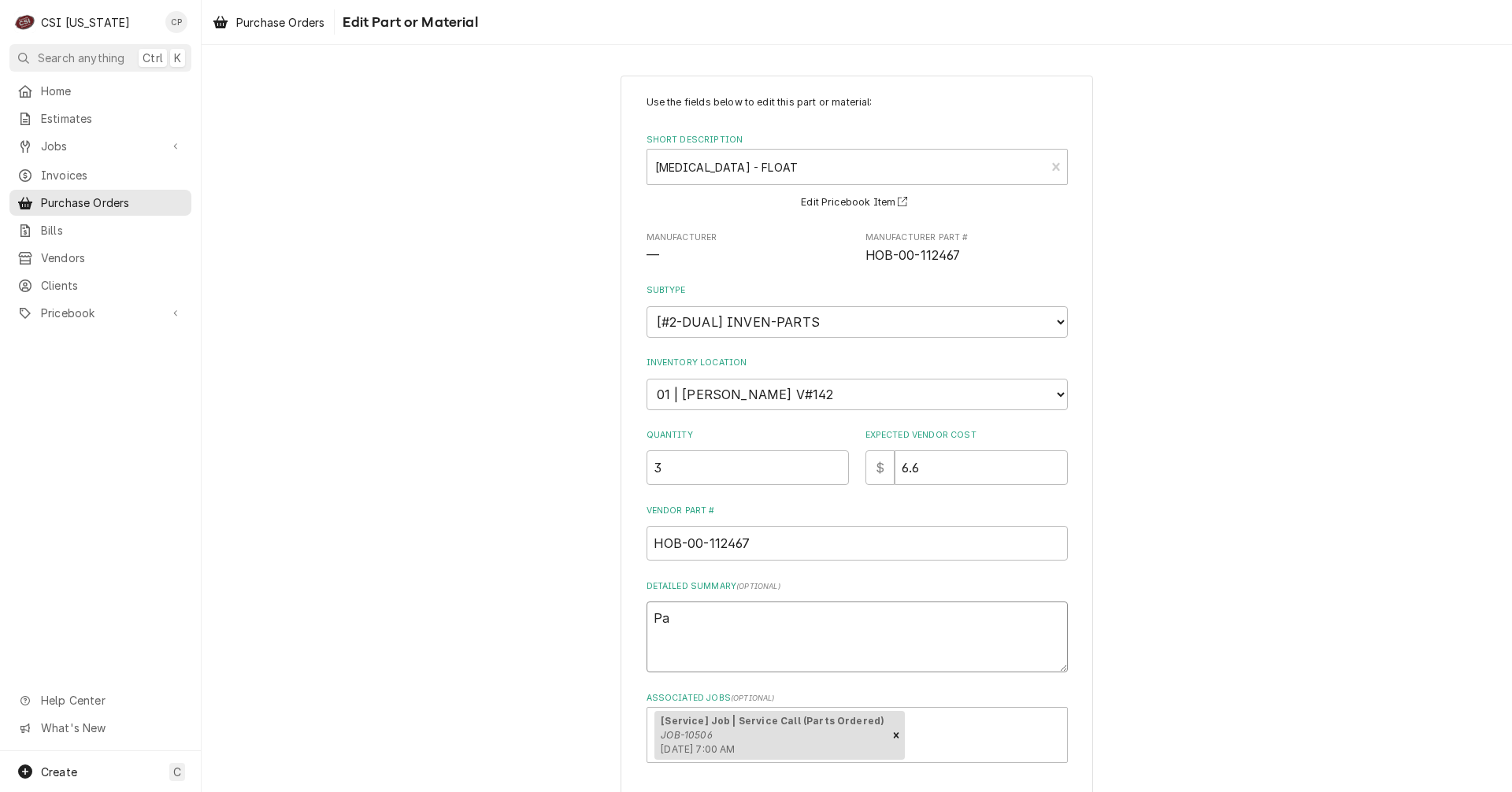
type textarea "x"
type textarea "Par"
type textarea "x"
type textarea "Parr"
type textarea "x"
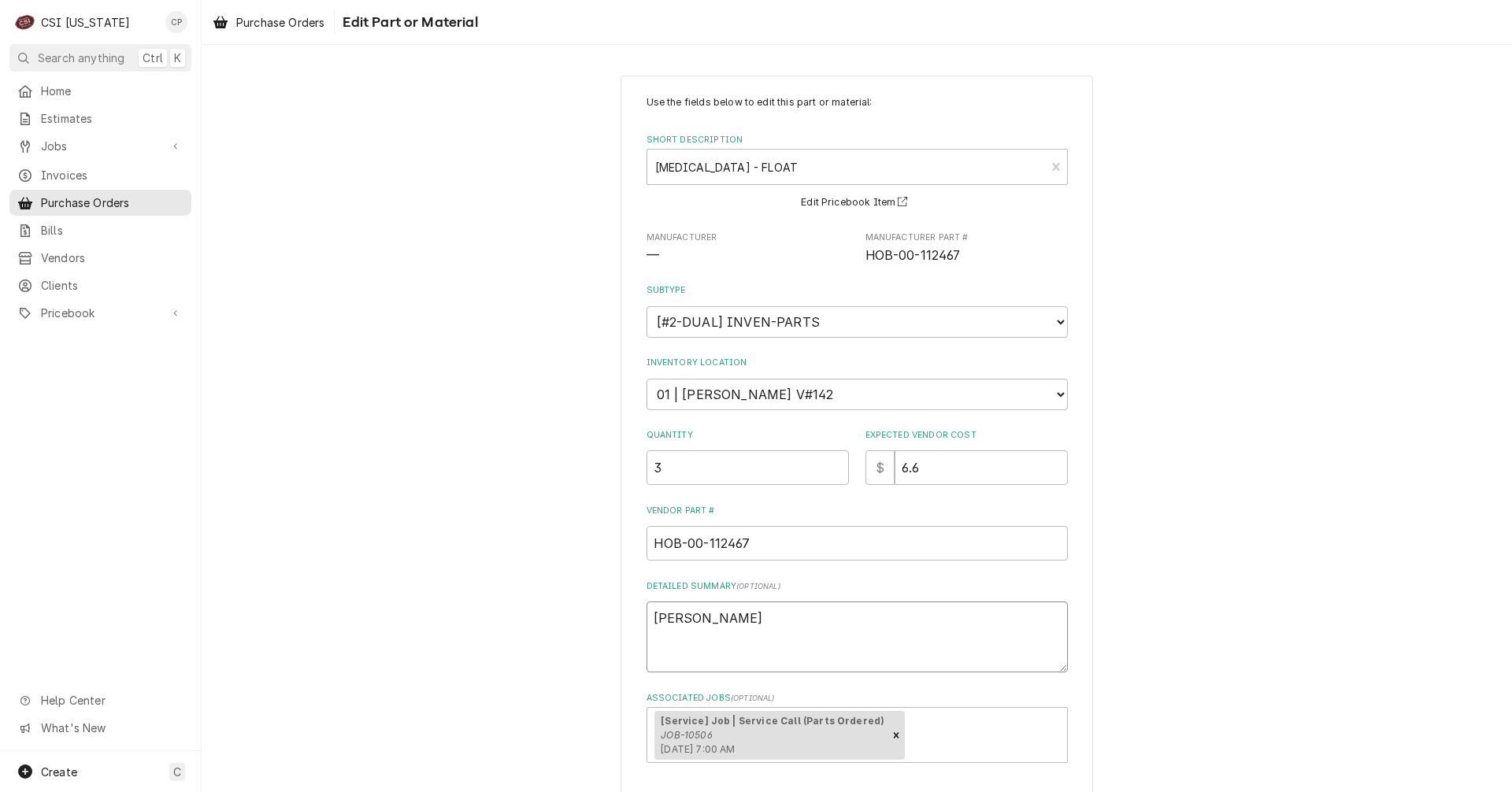
type textarea "Parrt"
type textarea "x"
type textarea "Parr"
type textarea "x"
type textarea "Par"
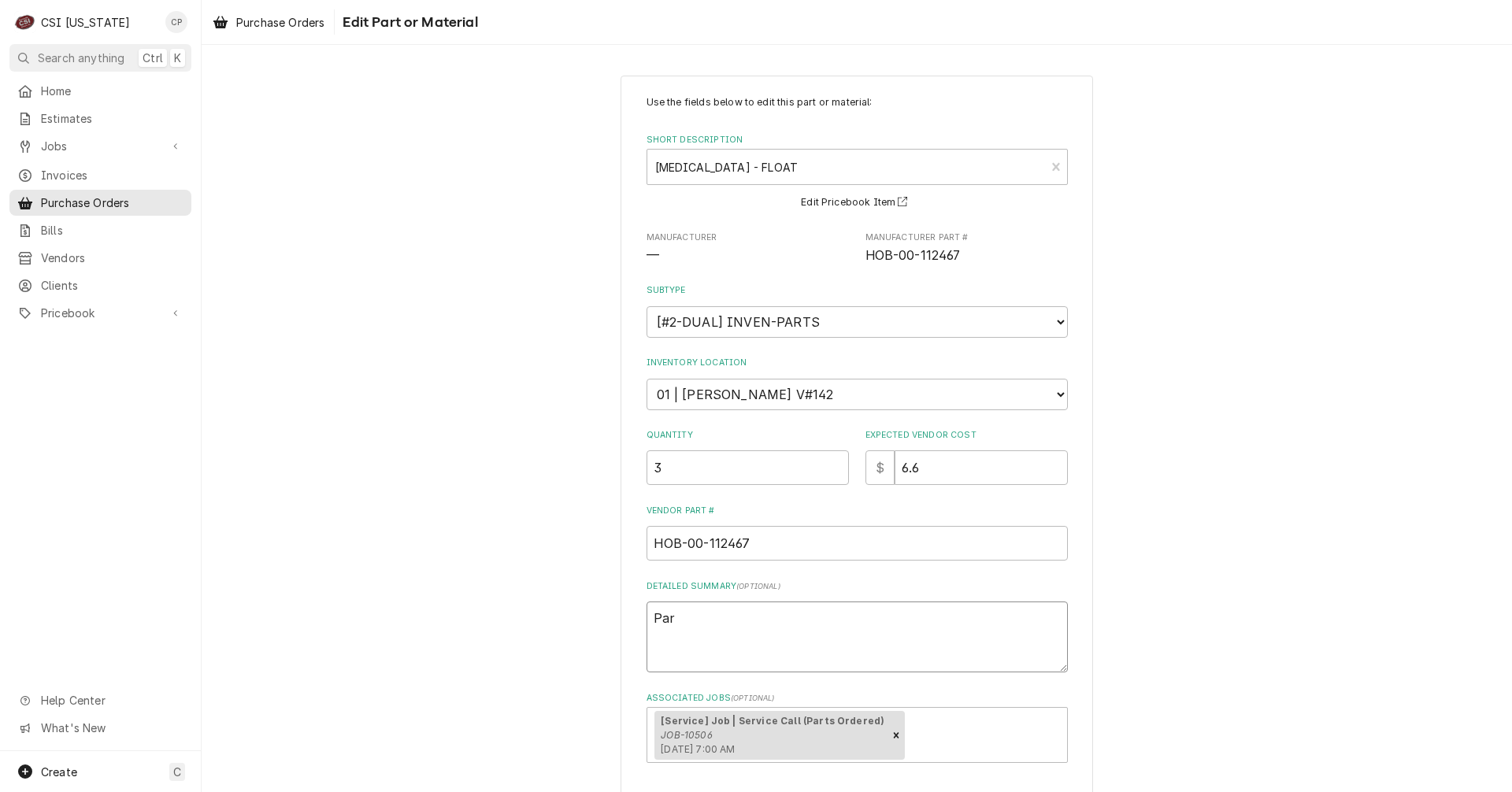
type textarea "x"
type textarea "Part"
type textarea "x"
type textarea "Parts"
type textarea "x"
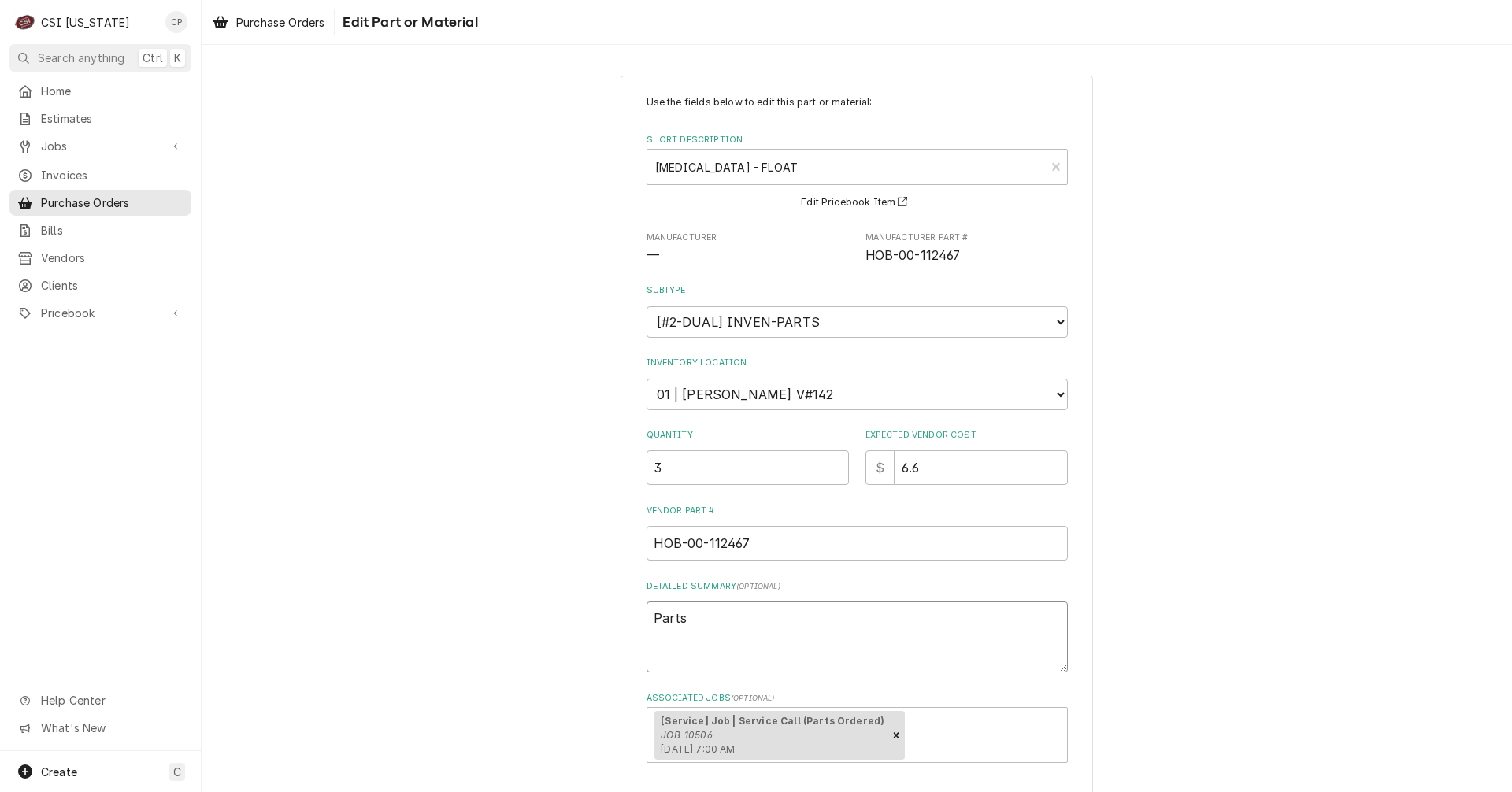
type textarea "Parts"
type textarea "x"
type textarea "Parts r"
type textarea "x"
type textarea "Parts re"
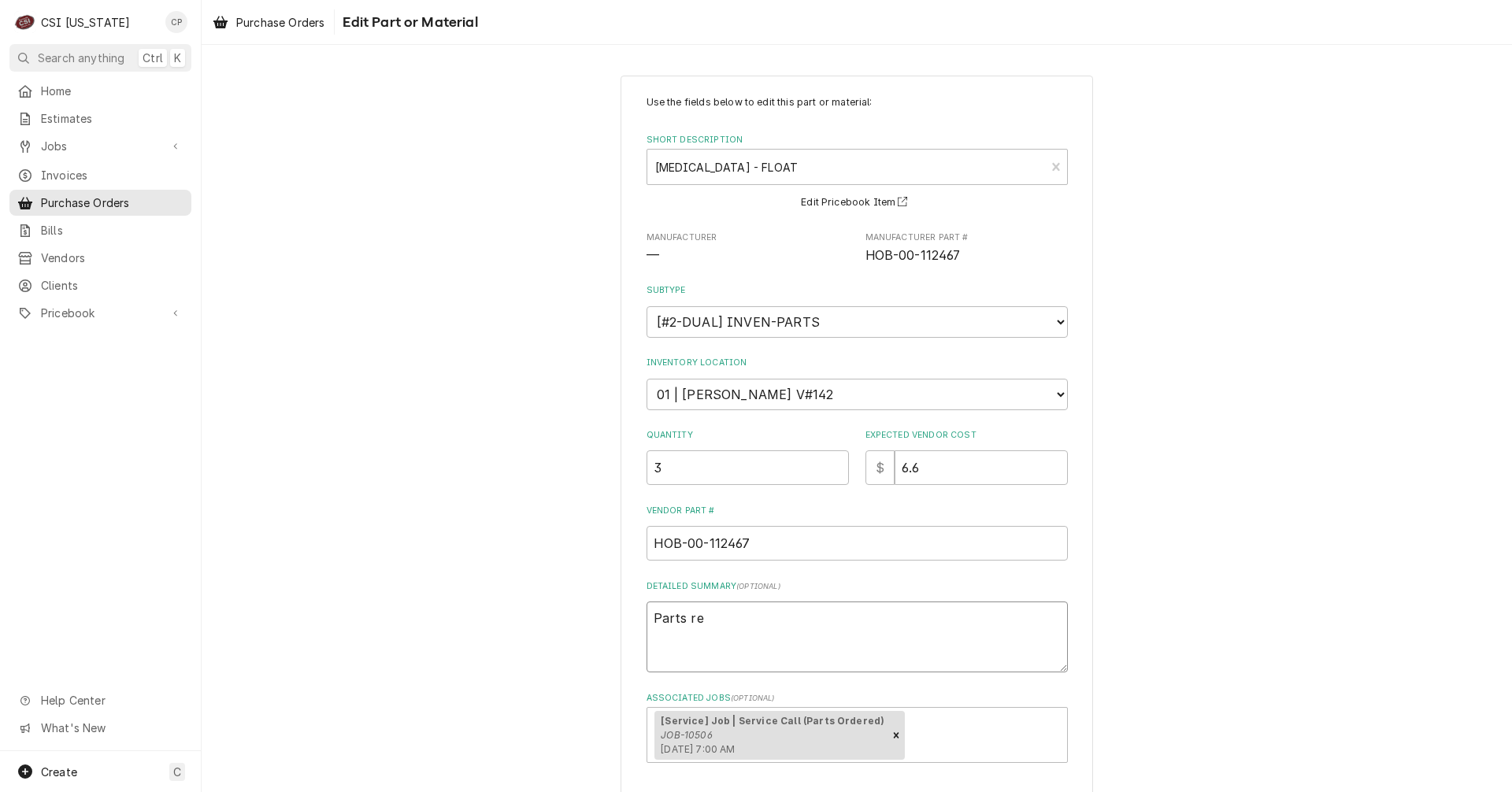
type textarea "x"
type textarea "Parts rec"
type textarea "x"
type textarea "Parts rece"
type textarea "x"
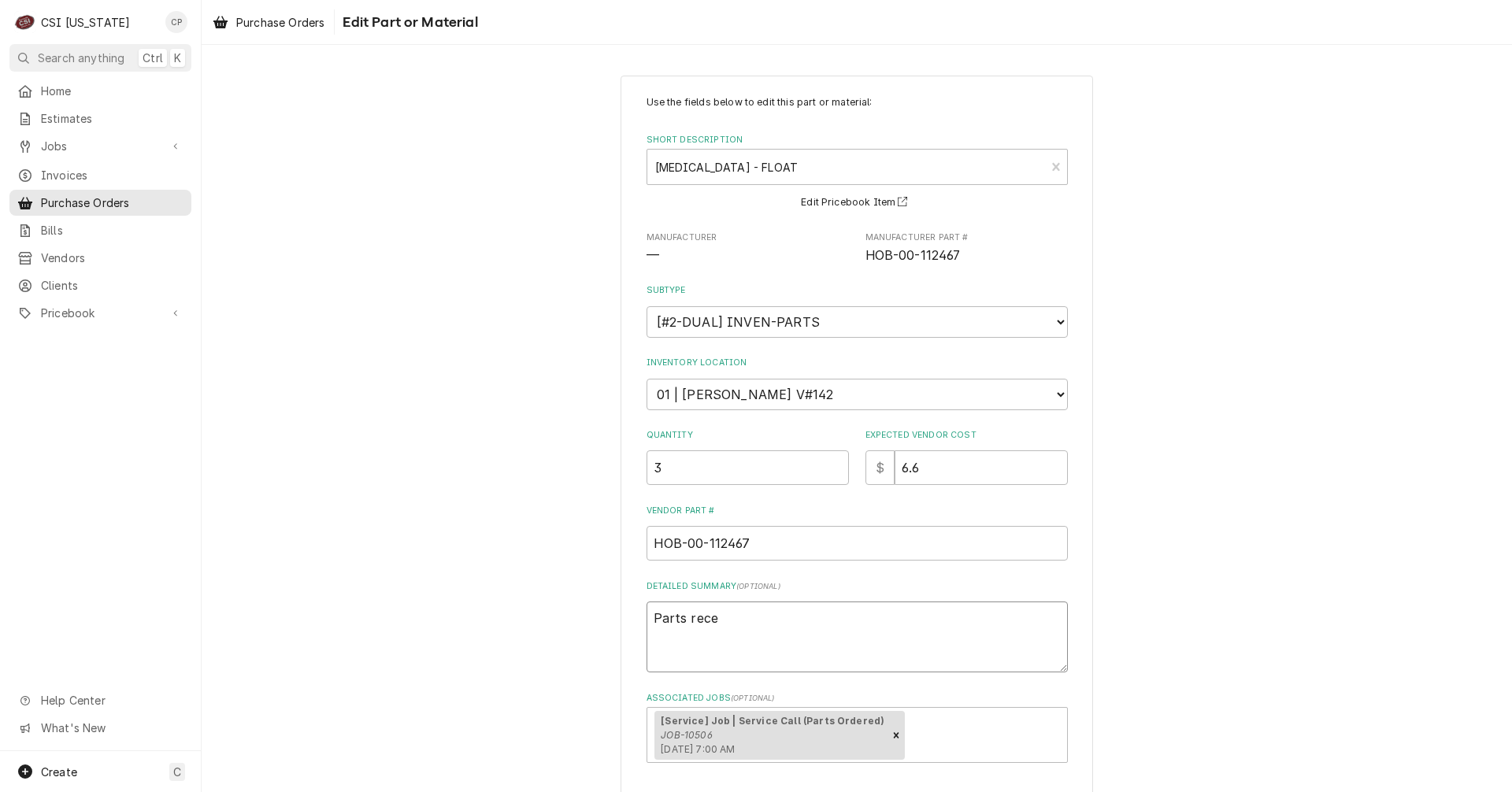
type textarea "Parts recei"
type textarea "x"
type textarea "Parts receiv"
type textarea "x"
type textarea "Parts receive"
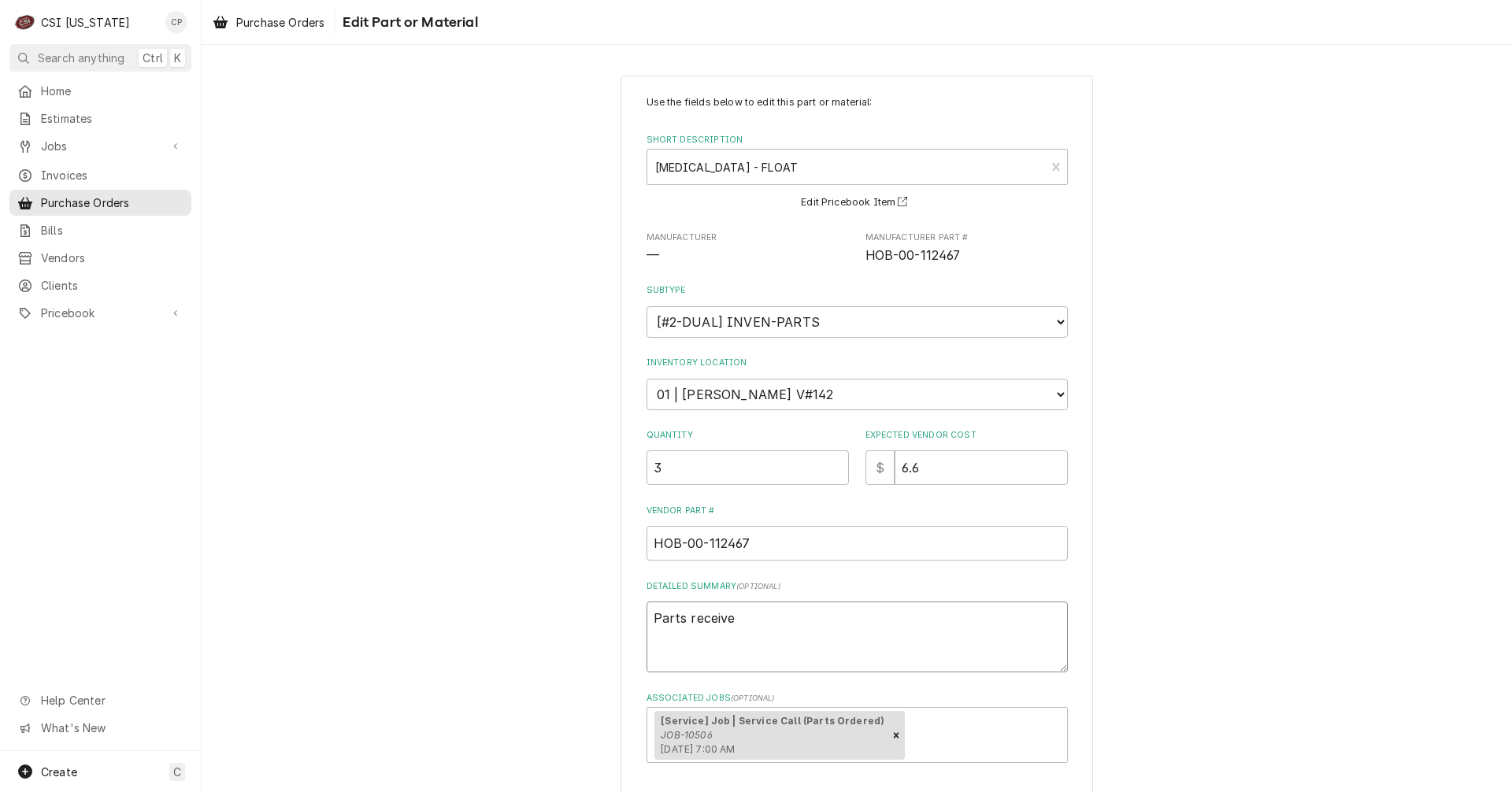
type textarea "x"
type textarea "Parts received"
type textarea "x"
type textarea "Parts received"
type textarea "x"
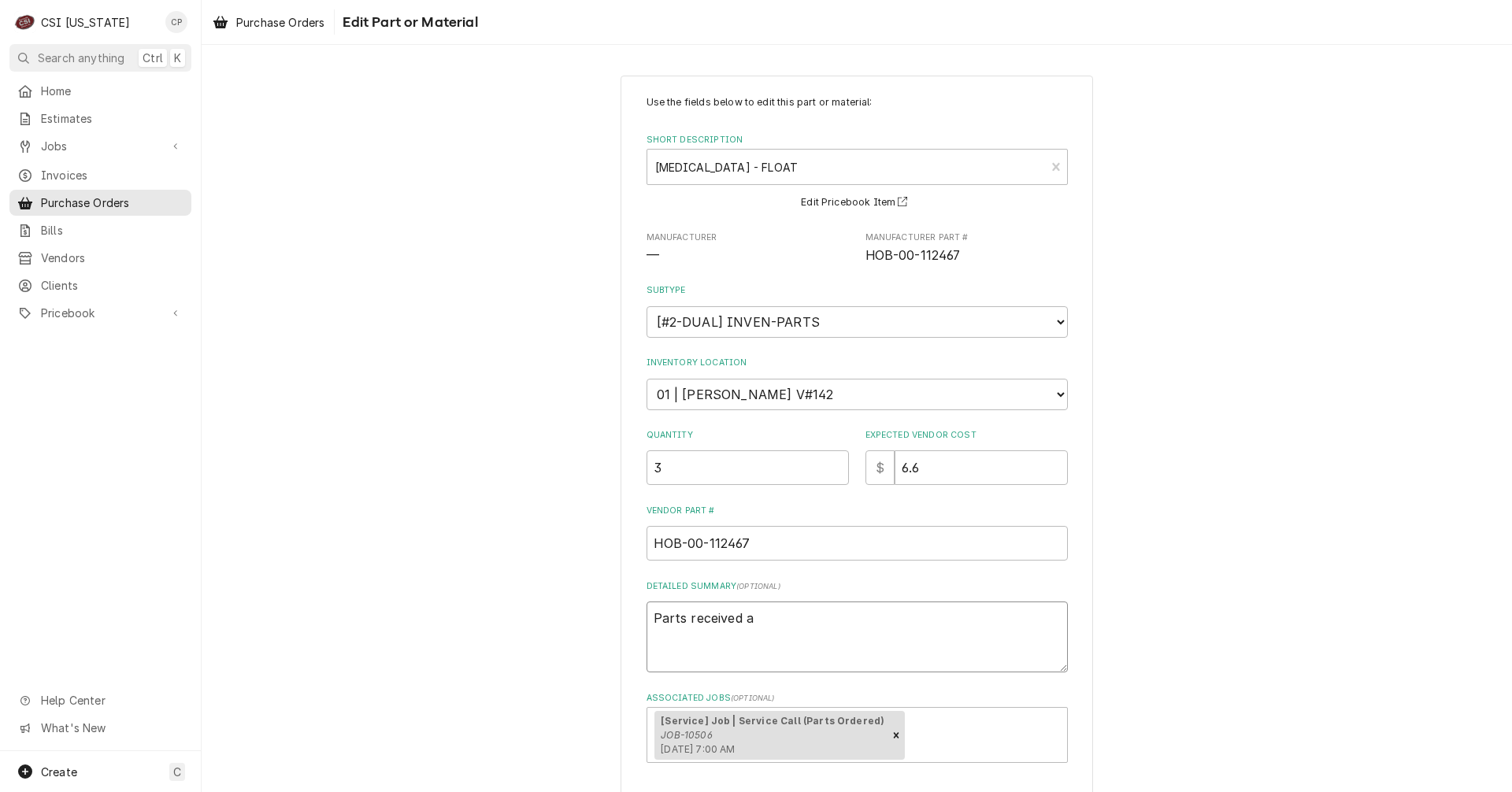
type textarea "Parts received an"
type textarea "x"
type textarea "Parts received and"
type textarea "x"
type textarea "Parts received and"
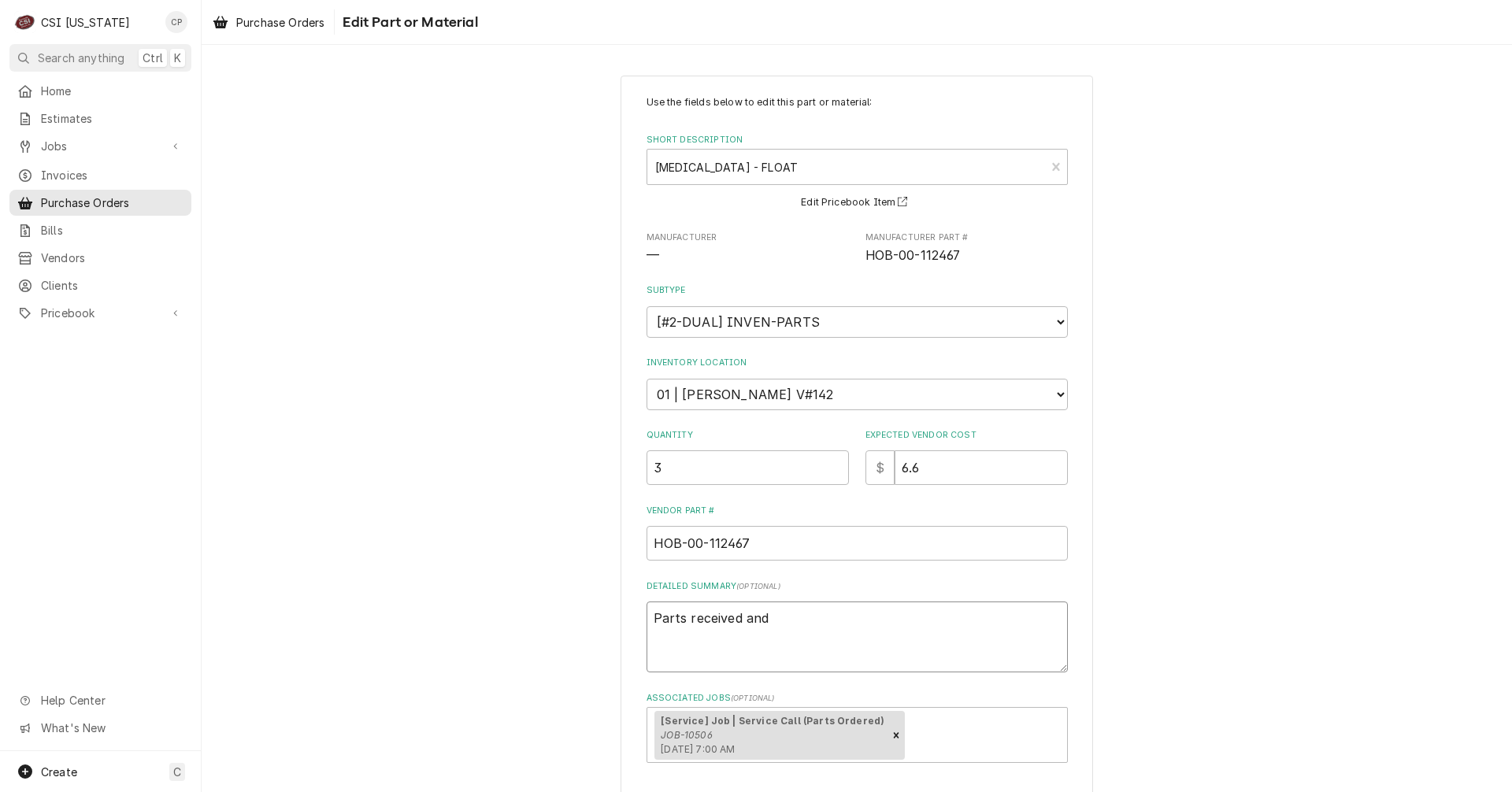
type textarea "x"
type textarea "Parts received and p"
type textarea "x"
type textarea "Parts received and pl"
type textarea "x"
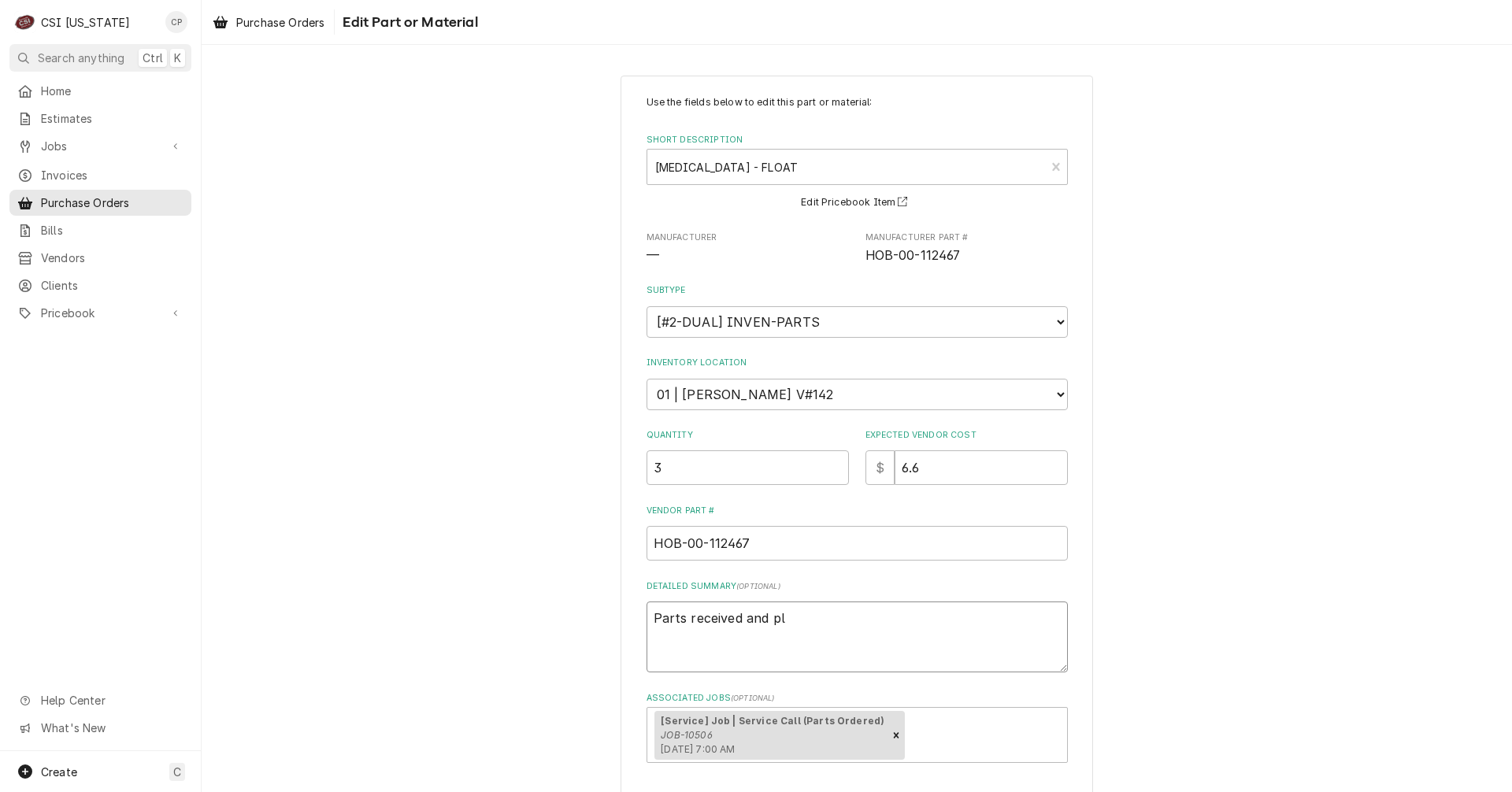
type textarea "Parts received and pla"
type textarea "x"
type textarea "Parts received and plac"
type textarea "x"
type textarea "Parts received and place"
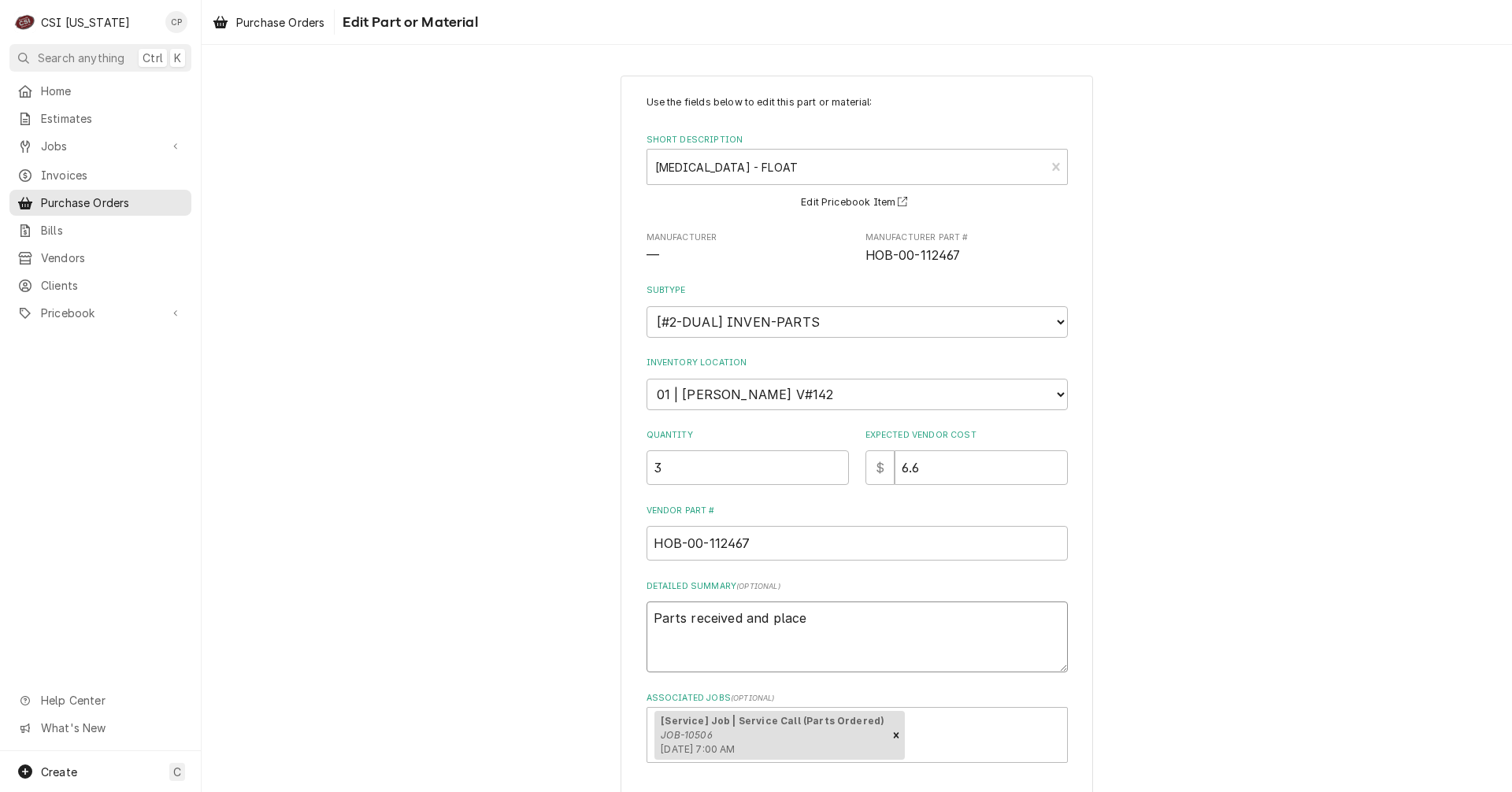
type textarea "x"
type textarea "Parts received and placed"
type textarea "x"
type textarea "Parts received and placed"
type textarea "x"
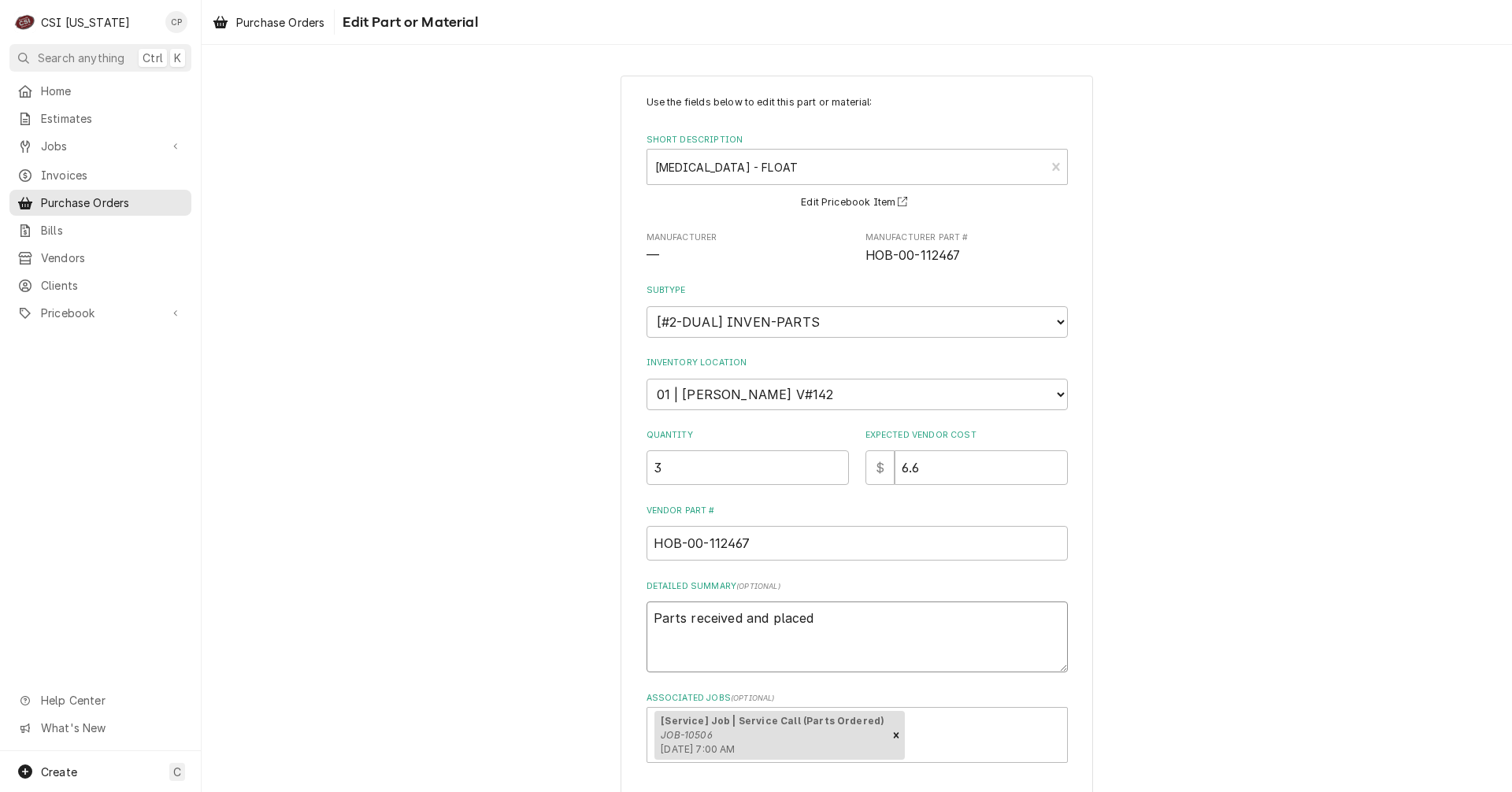
type textarea "Parts received and placed o"
type textarea "x"
type textarea "Parts received and placed on"
type textarea "x"
type textarea "Parts received and placed on"
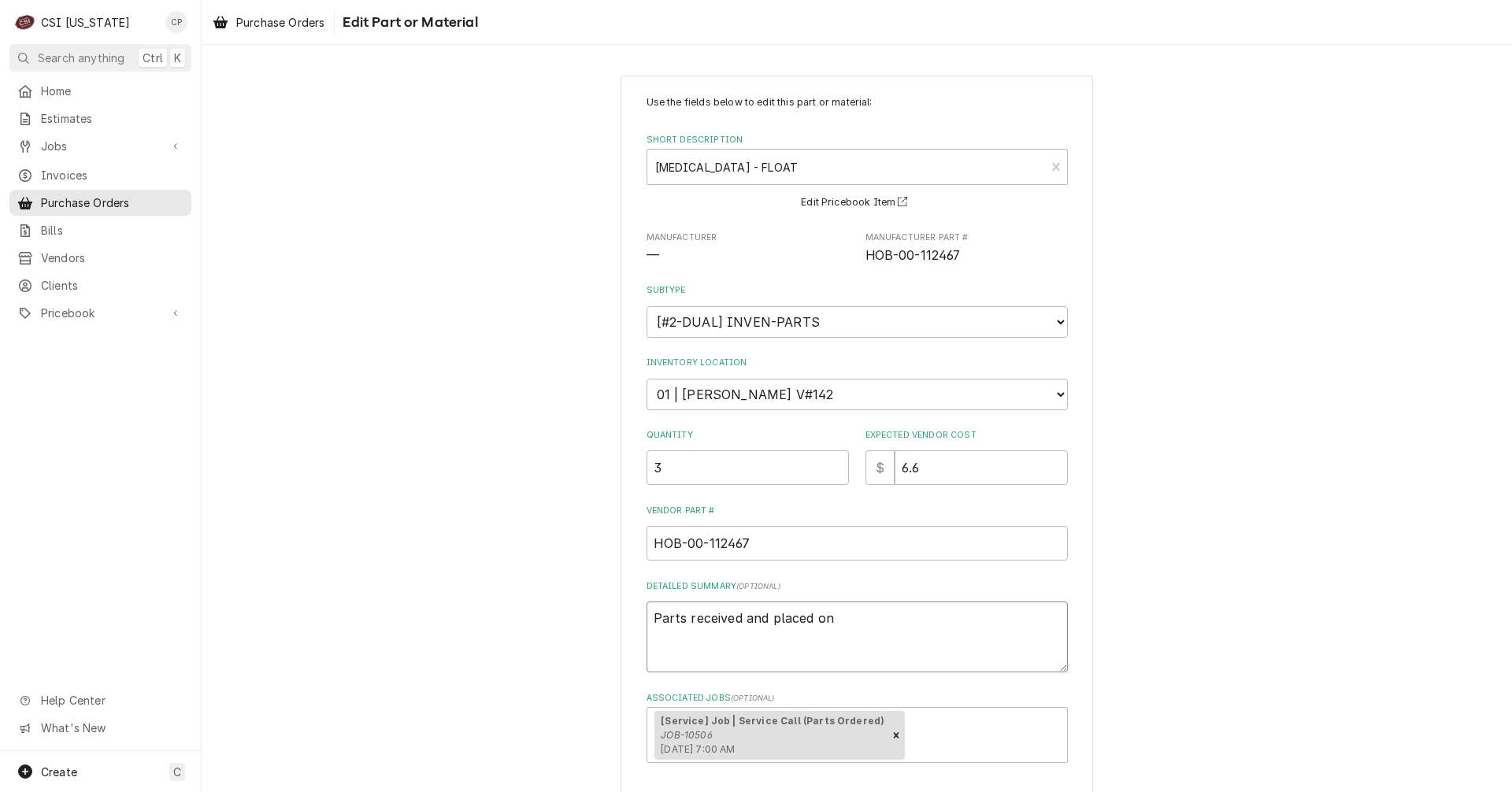
type textarea "x"
type textarea "Parts received and placed on b"
type textarea "x"
type textarea "Parts received and placed on"
type textarea "x"
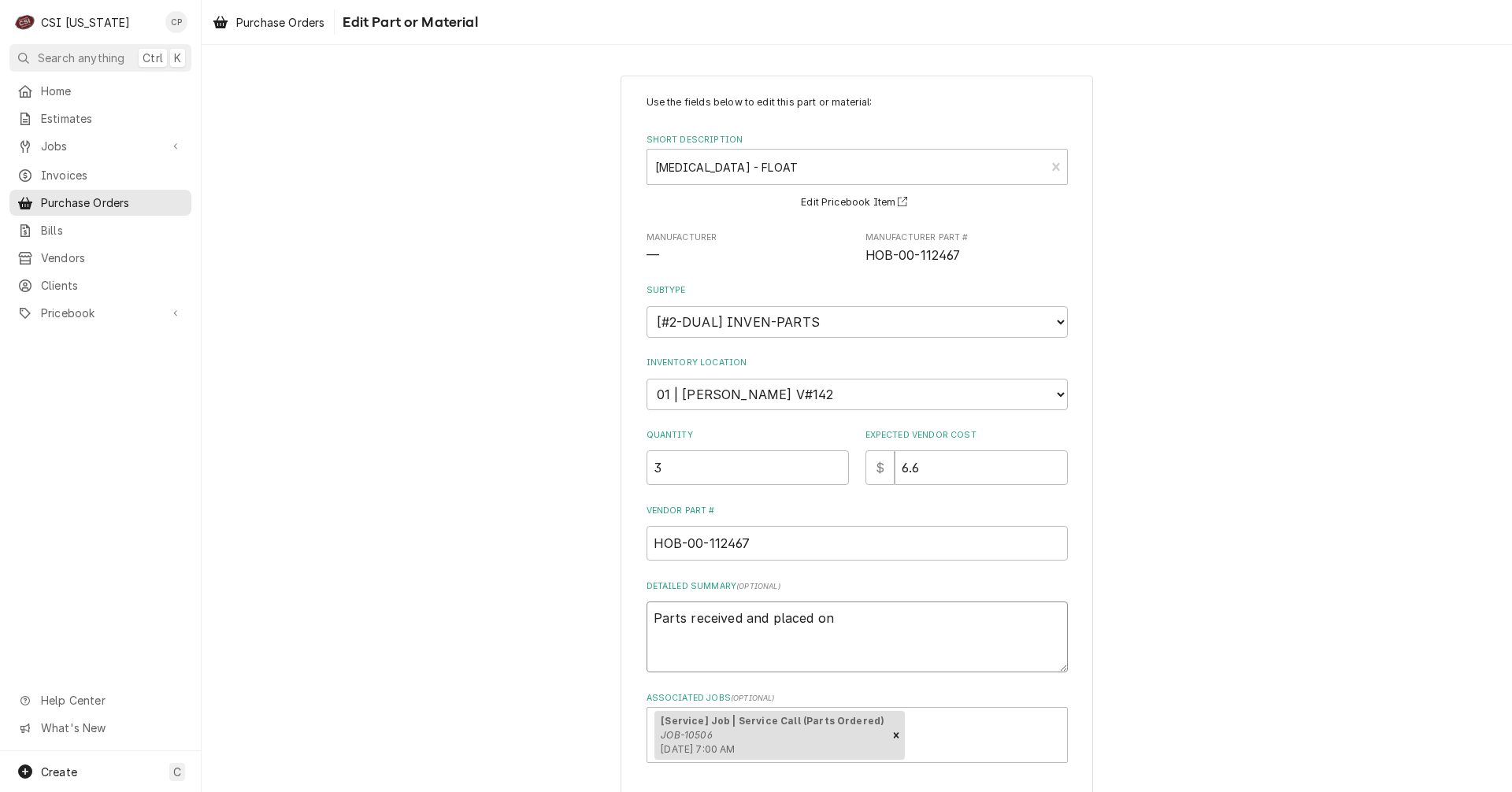
type textarea "Parts received and placed on B"
type textarea "x"
type textarea "Parts received and placed on Br"
type textarea "x"
type textarea "Parts received and placed on Bry"
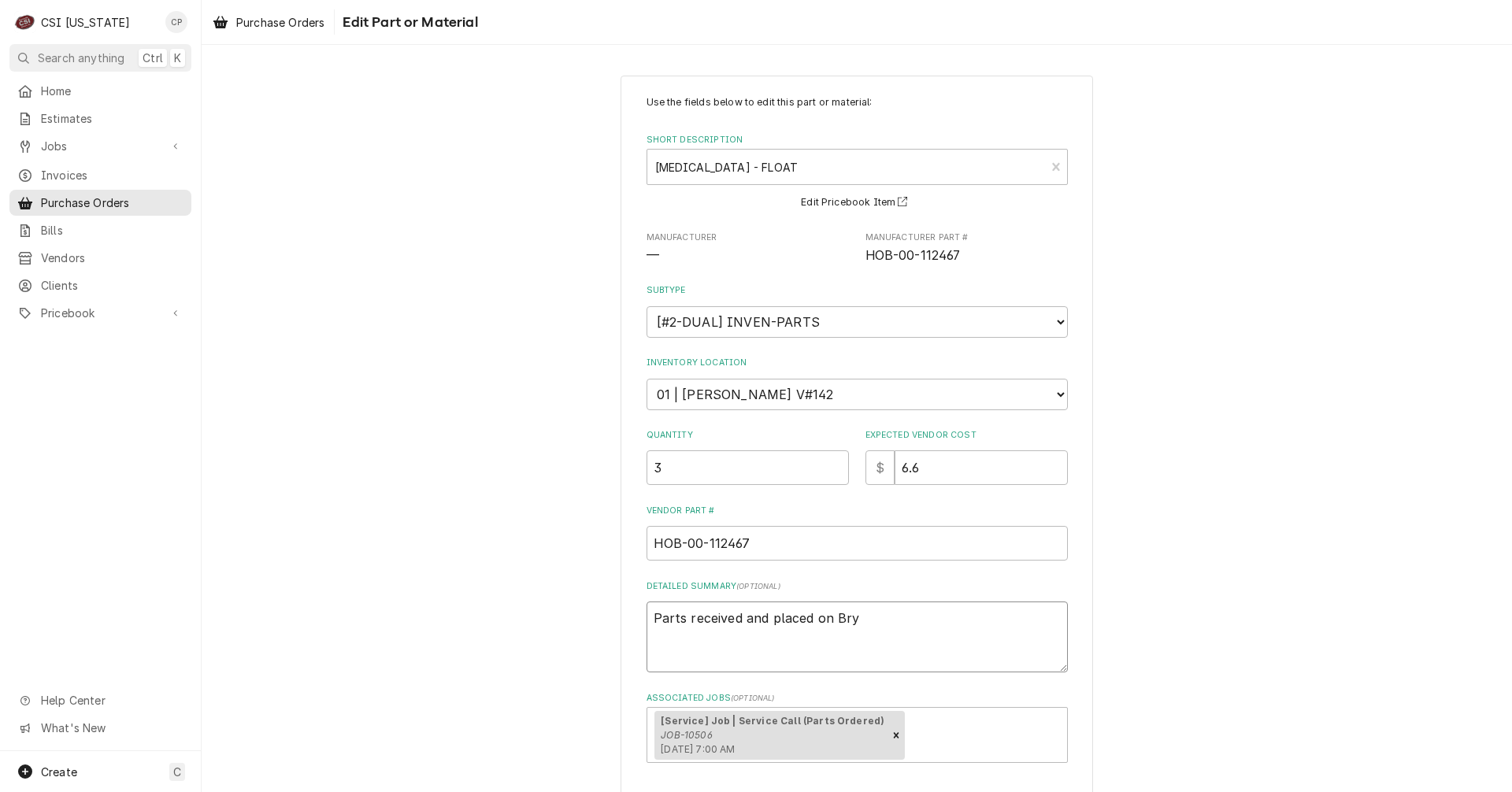
type textarea "x"
type textarea "Parts received and placed on Brya"
type textarea "x"
type textarea "Parts received and placed on Bryan"
type textarea "x"
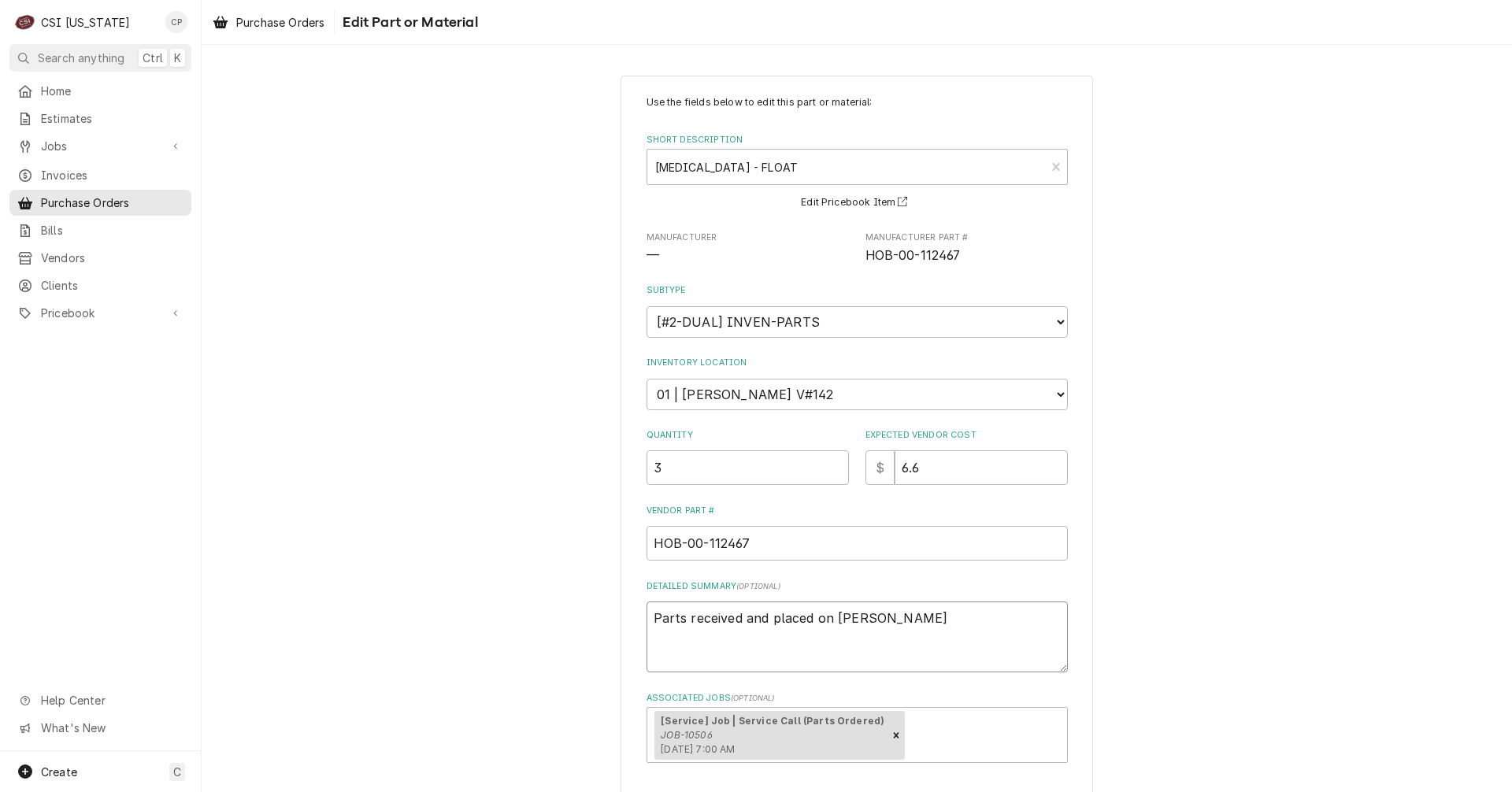
type textarea "Parts received and placed on Bryant"
type textarea "x"
type textarea "Parts received and placed on Bryants"
type textarea "x"
type textarea "Parts received and placed on Bryants"
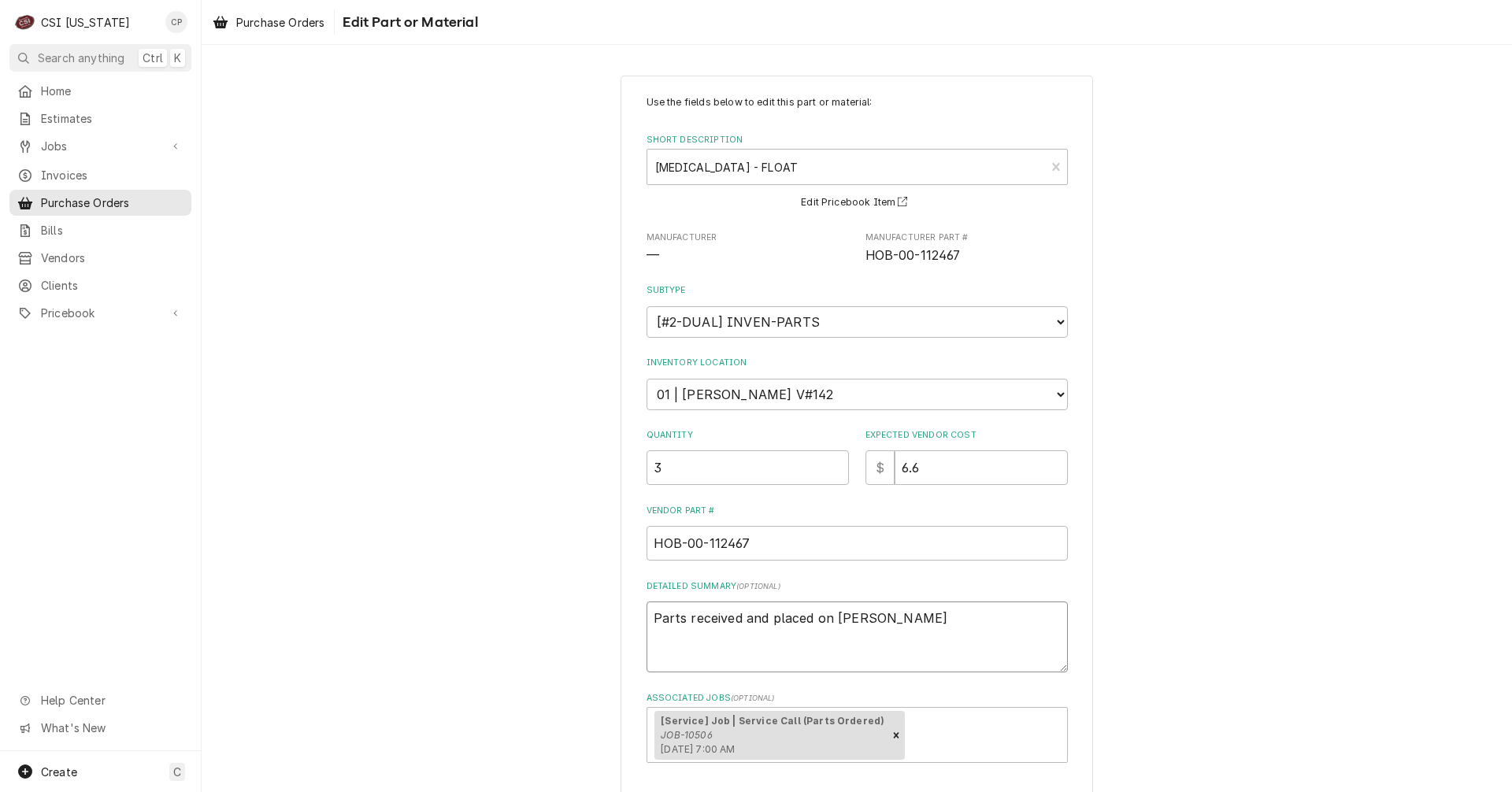
type textarea "x"
type textarea "Parts received and placed on Bryants s"
type textarea "x"
type textarea "Parts received and placed on Bryants sl"
type textarea "x"
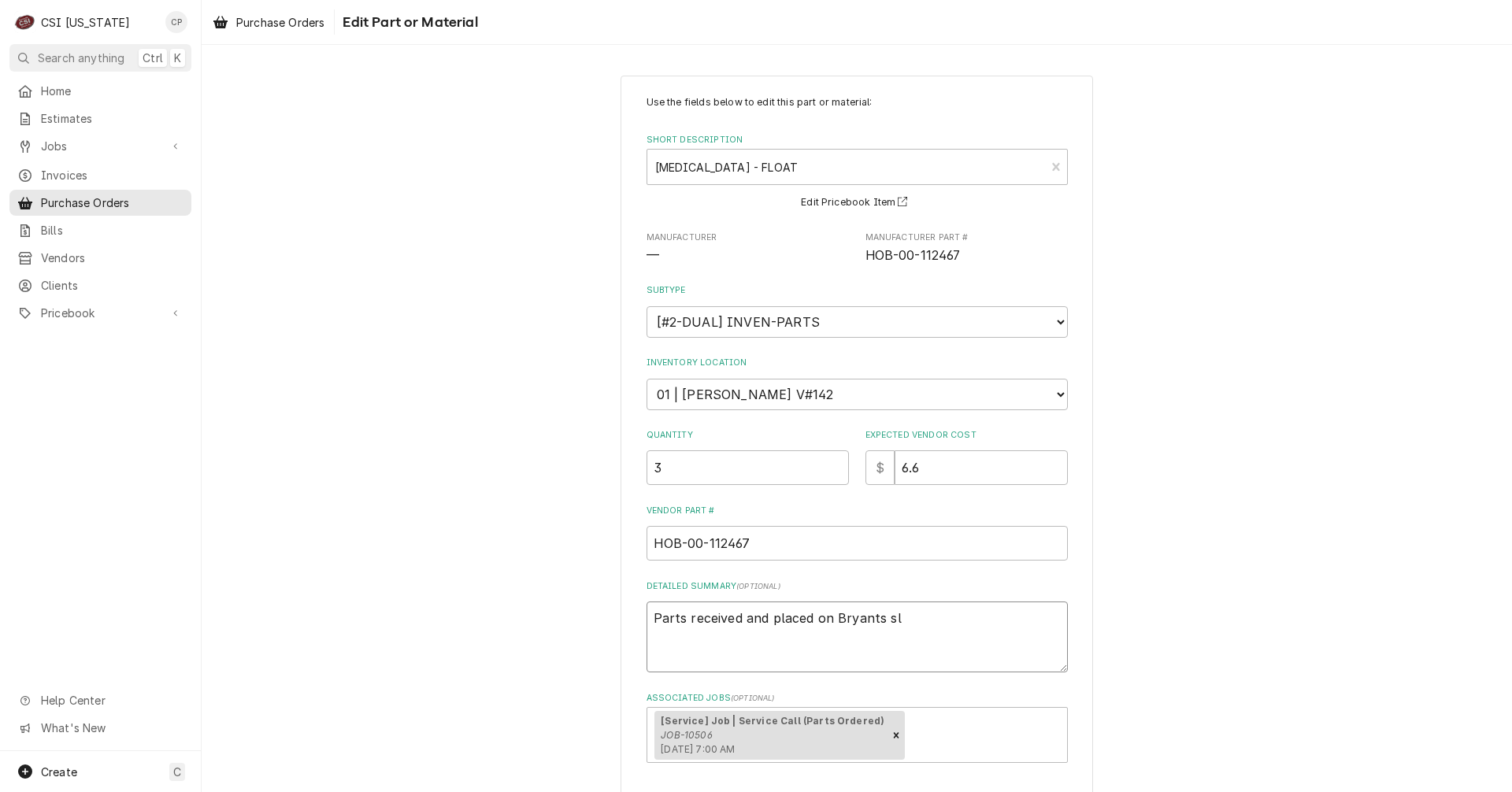
type textarea "Parts received and placed on Bryants sle"
type textarea "x"
type textarea "Parts received and placed on Bryants slef"
type textarea "x"
type textarea "Parts received and placed on Bryants sle"
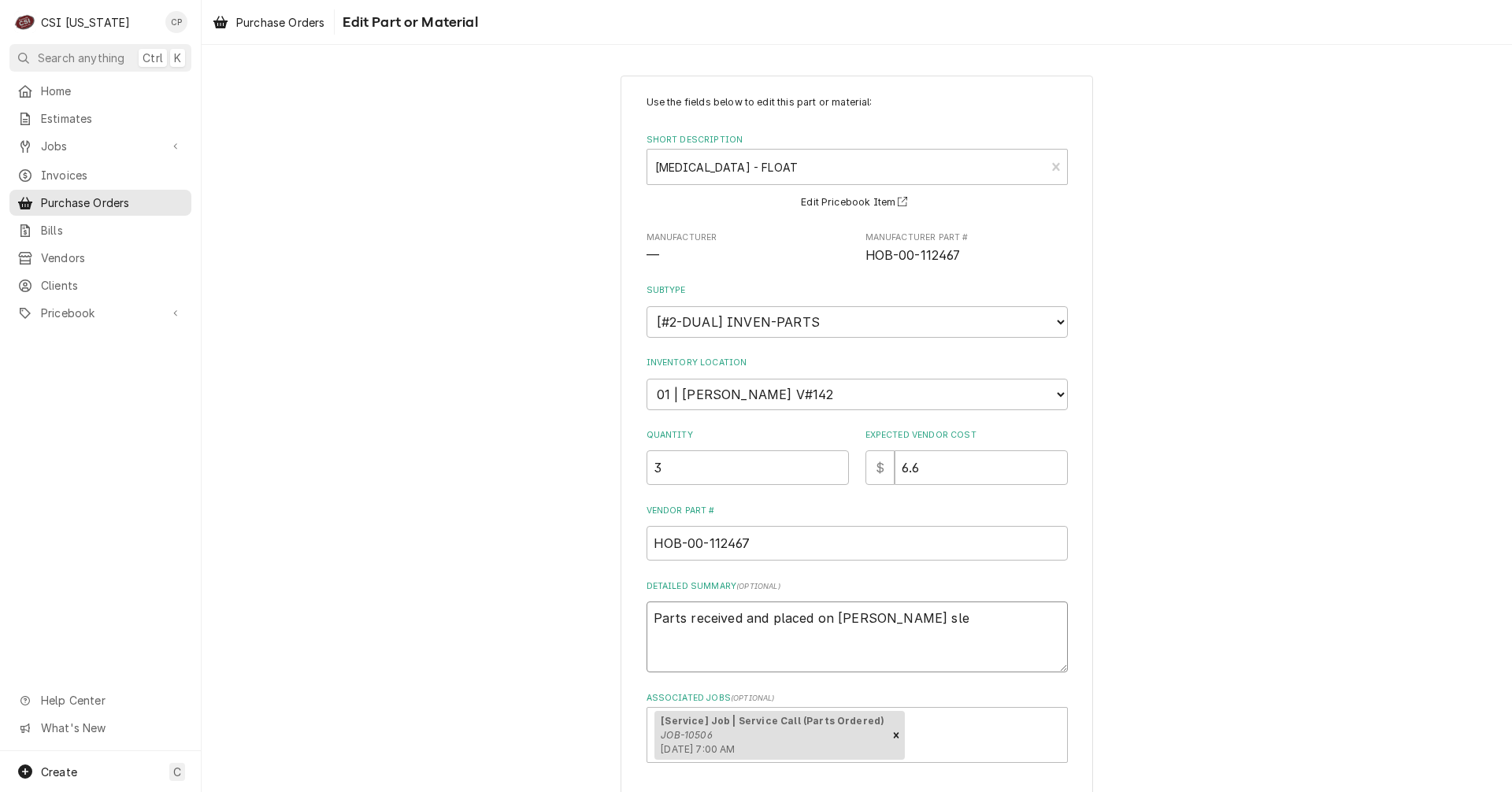
type textarea "x"
type textarea "Parts received and placed on Bryants sl"
type textarea "x"
type textarea "Parts received and placed on Bryants s"
type textarea "x"
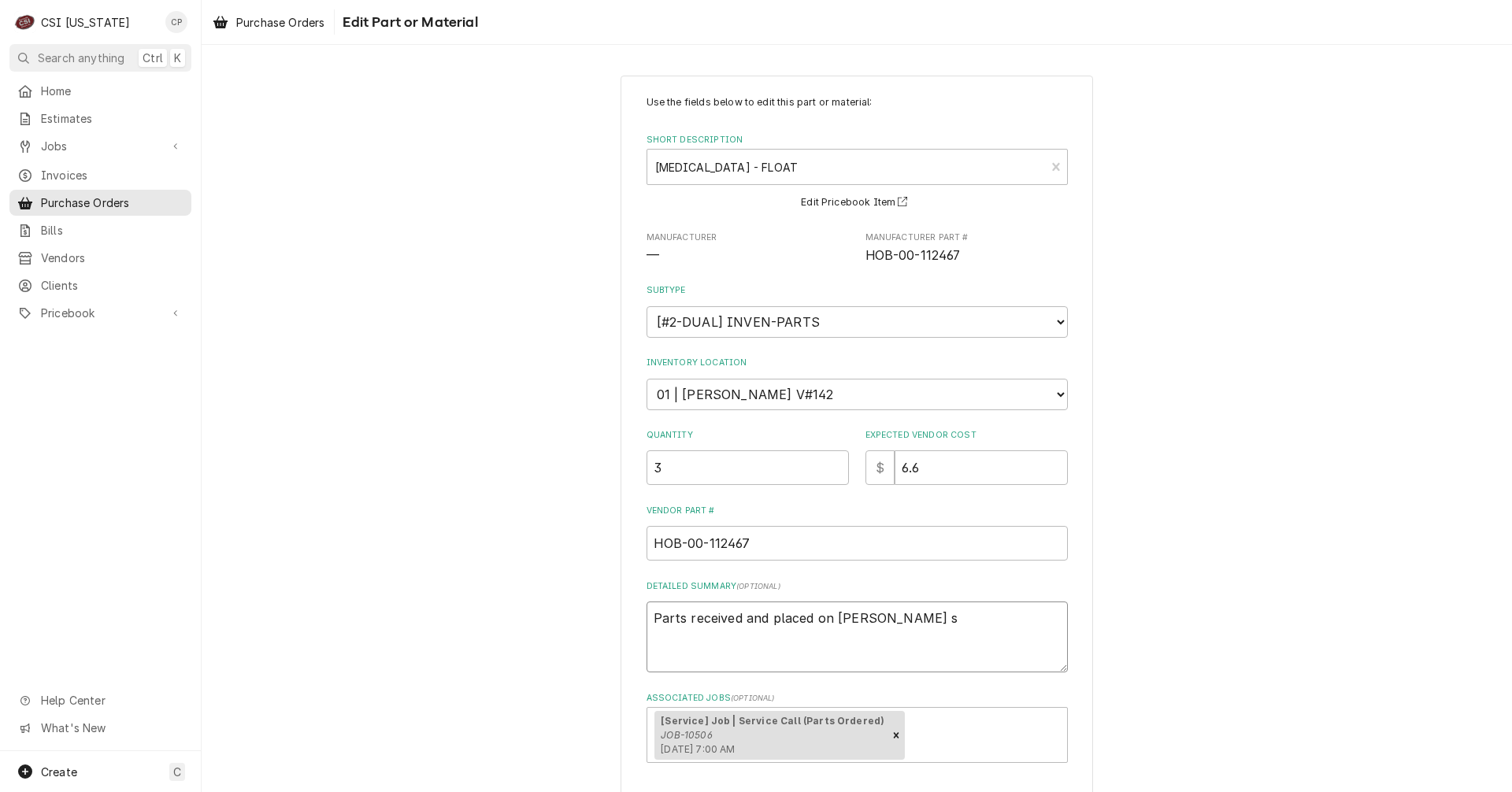
type textarea "Parts received and placed on Bryants sh"
type textarea "x"
type textarea "Parts received and placed on Bryants she"
type textarea "x"
type textarea "Parts received and placed on Bryants shel"
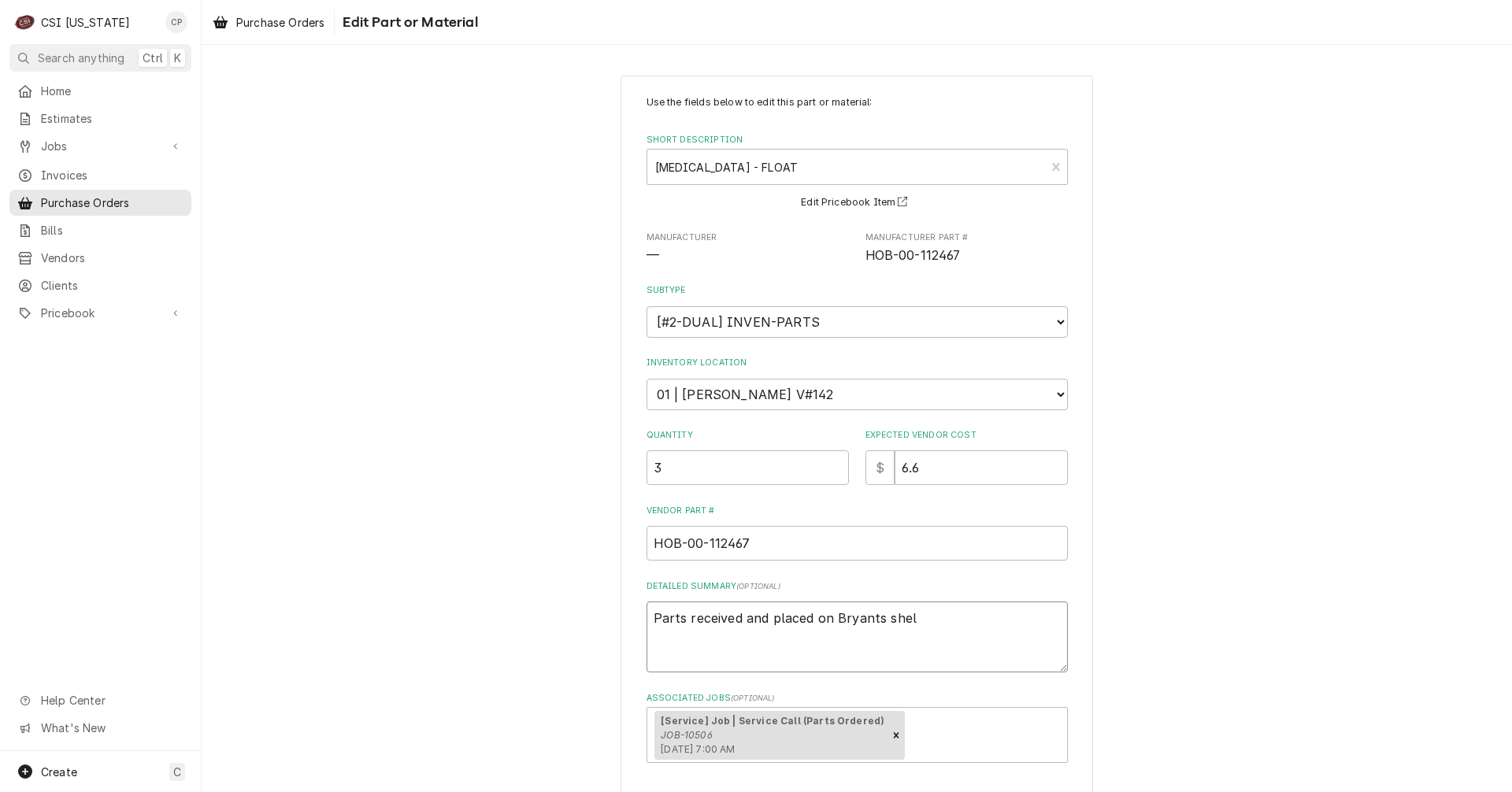
type textarea "x"
type textarea "Parts received and placed on Bryants shelf"
click at [866, 619] on textarea "Parts received and placed on Bryants shelf" at bounding box center [858, 637] width 422 height 71
type textarea "x"
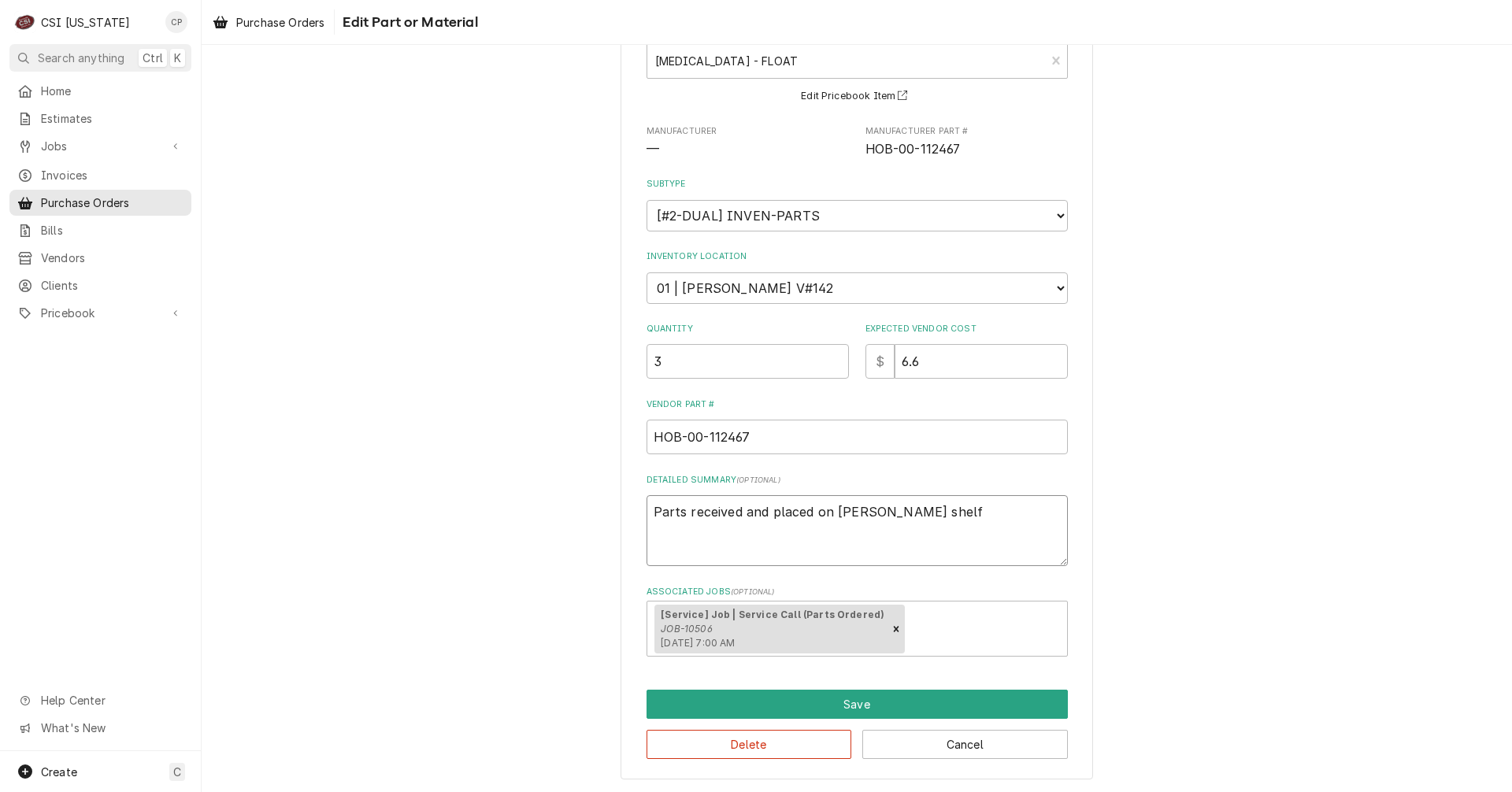
scroll to position [107, 0]
type textarea "Parts received and placed on Bryant's shelf"
click at [899, 708] on button "Save" at bounding box center [858, 703] width 422 height 29
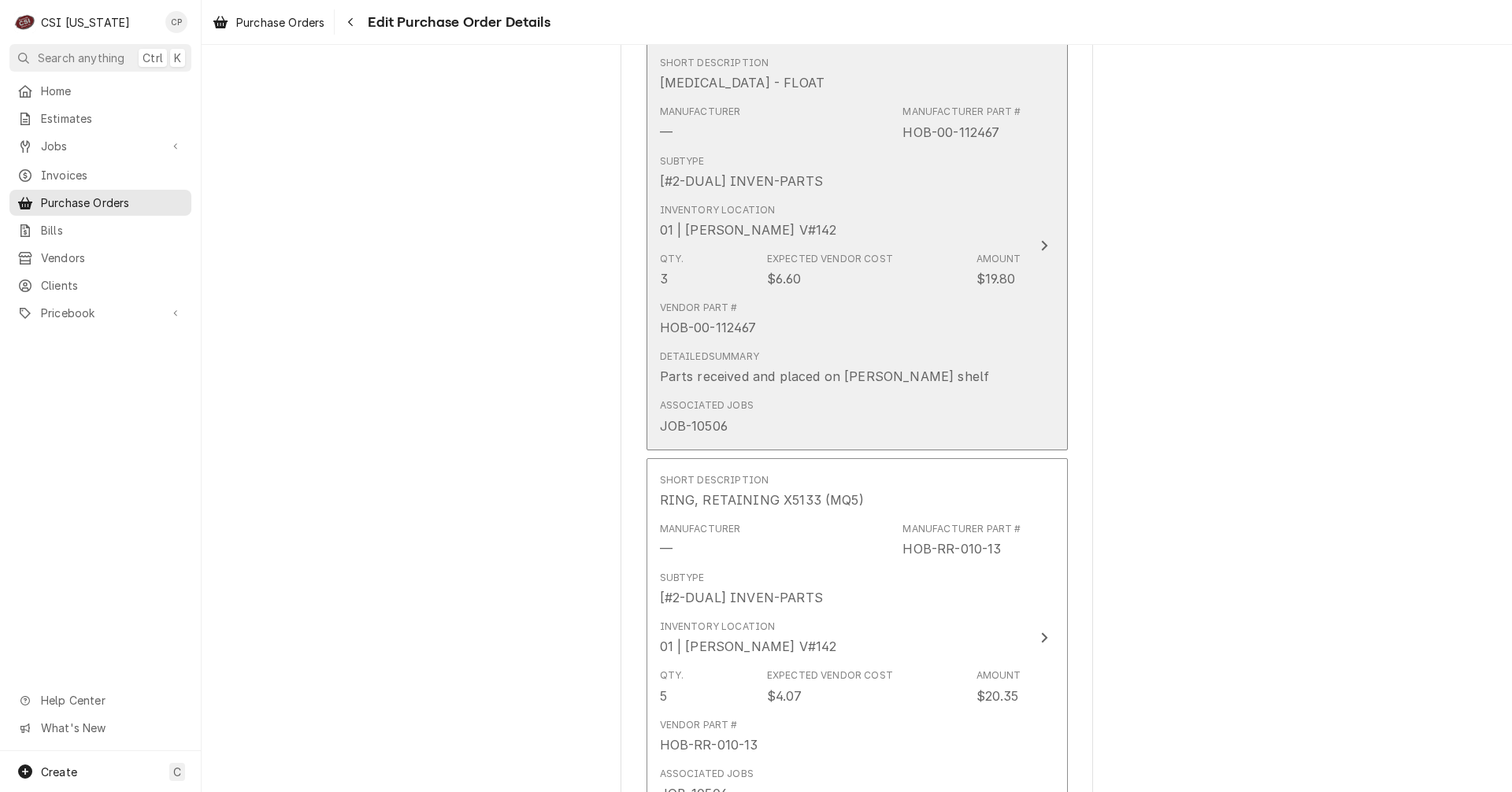
scroll to position [1162, 0]
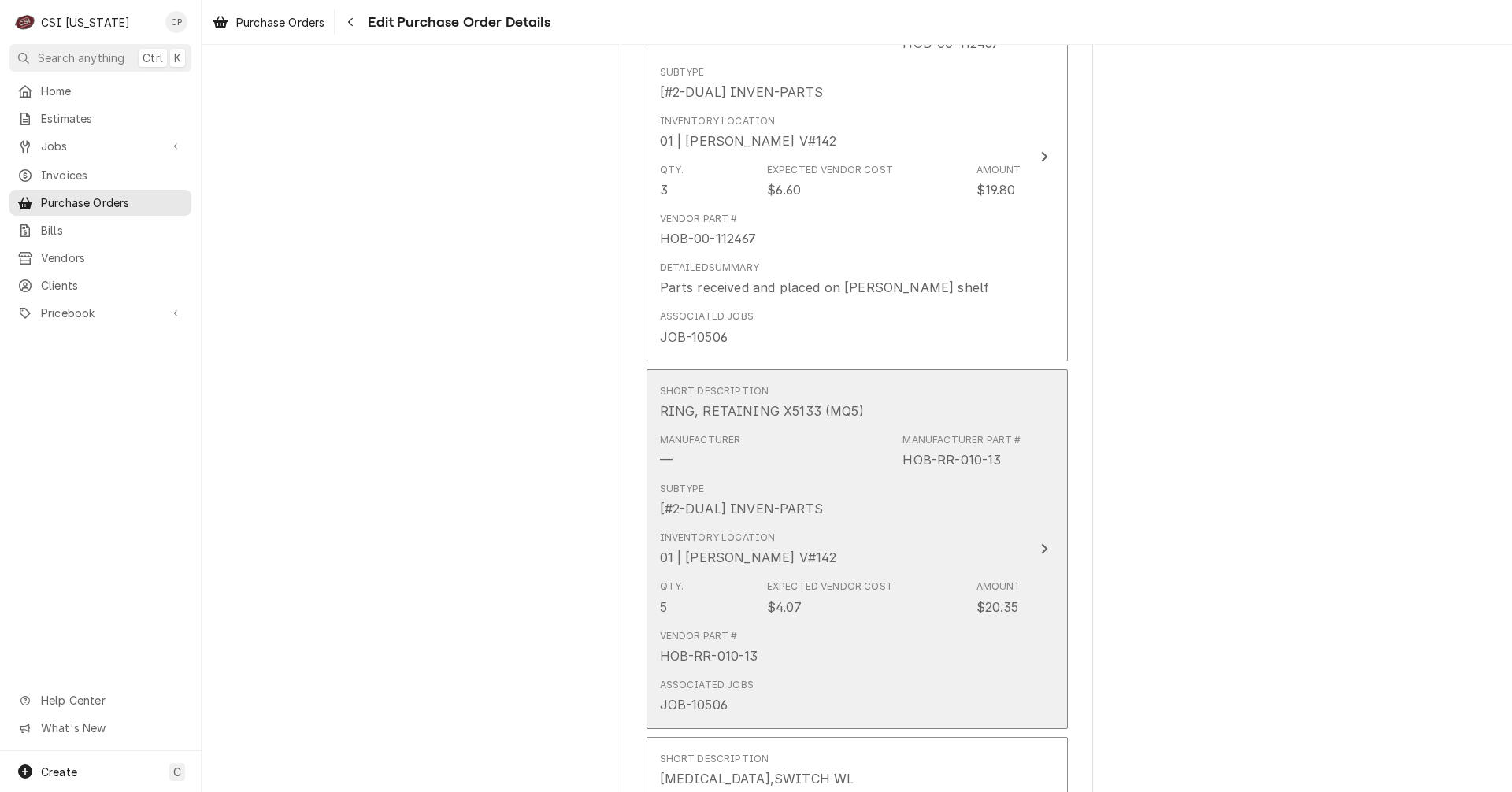
click at [1041, 549] on icon "Update Line Item" at bounding box center [1044, 550] width 6 height 10
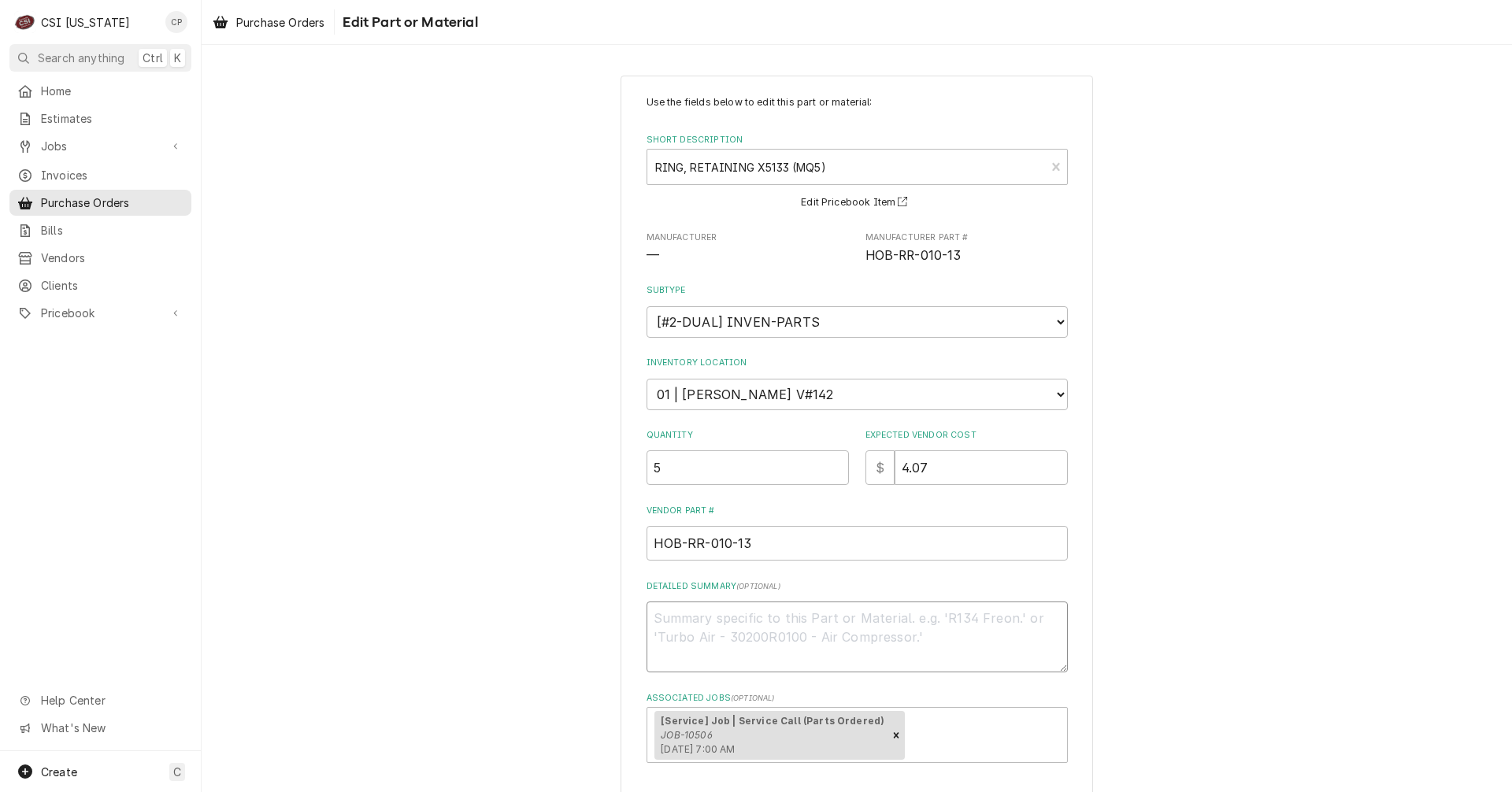
click at [752, 620] on textarea "Detailed Summary ( optional )" at bounding box center [858, 637] width 422 height 71
type textarea "x"
type textarea "p"
type textarea "x"
type textarea "pa"
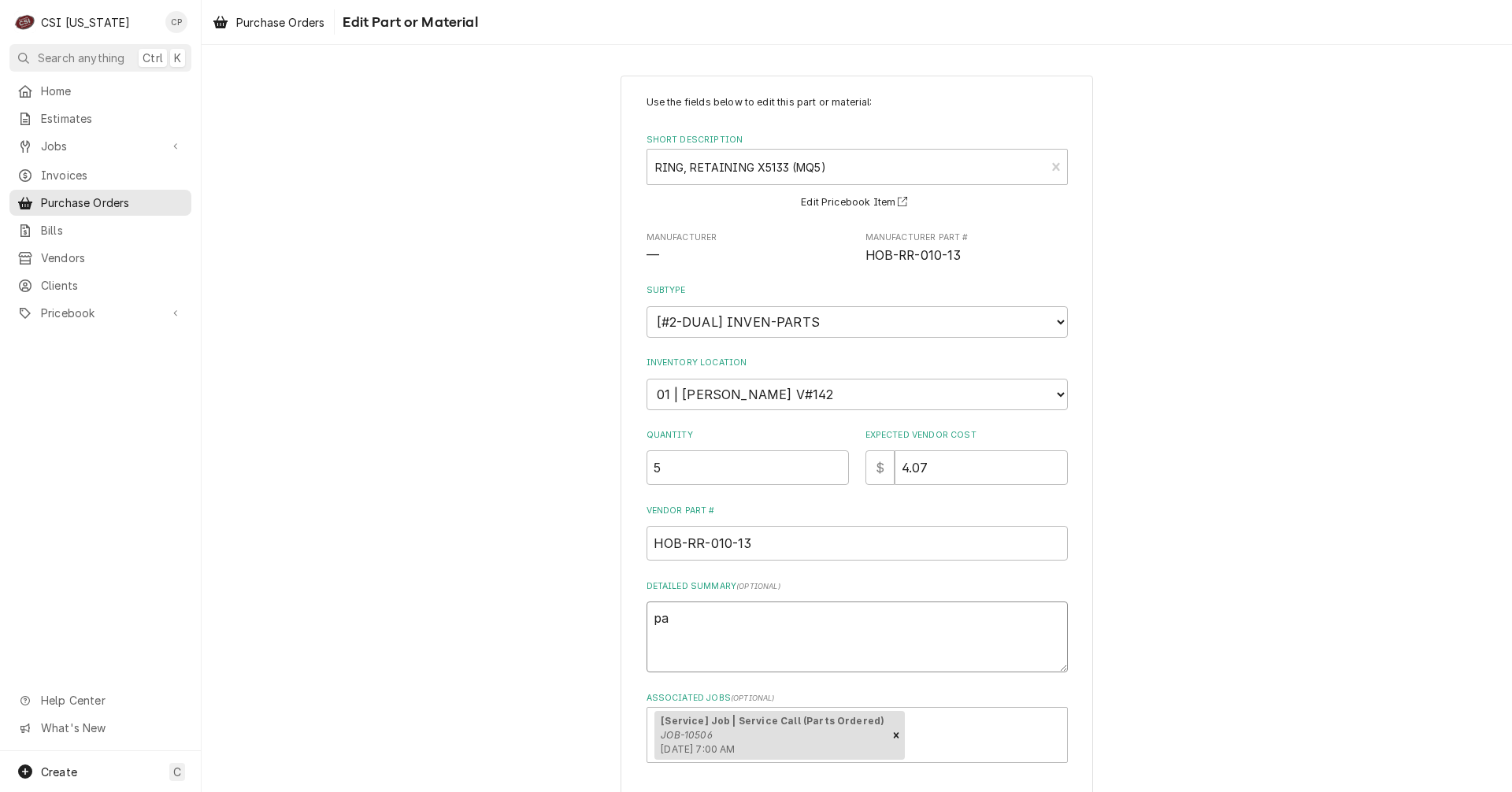
type textarea "x"
type textarea "par"
type textarea "x"
type textarea "part"
type textarea "x"
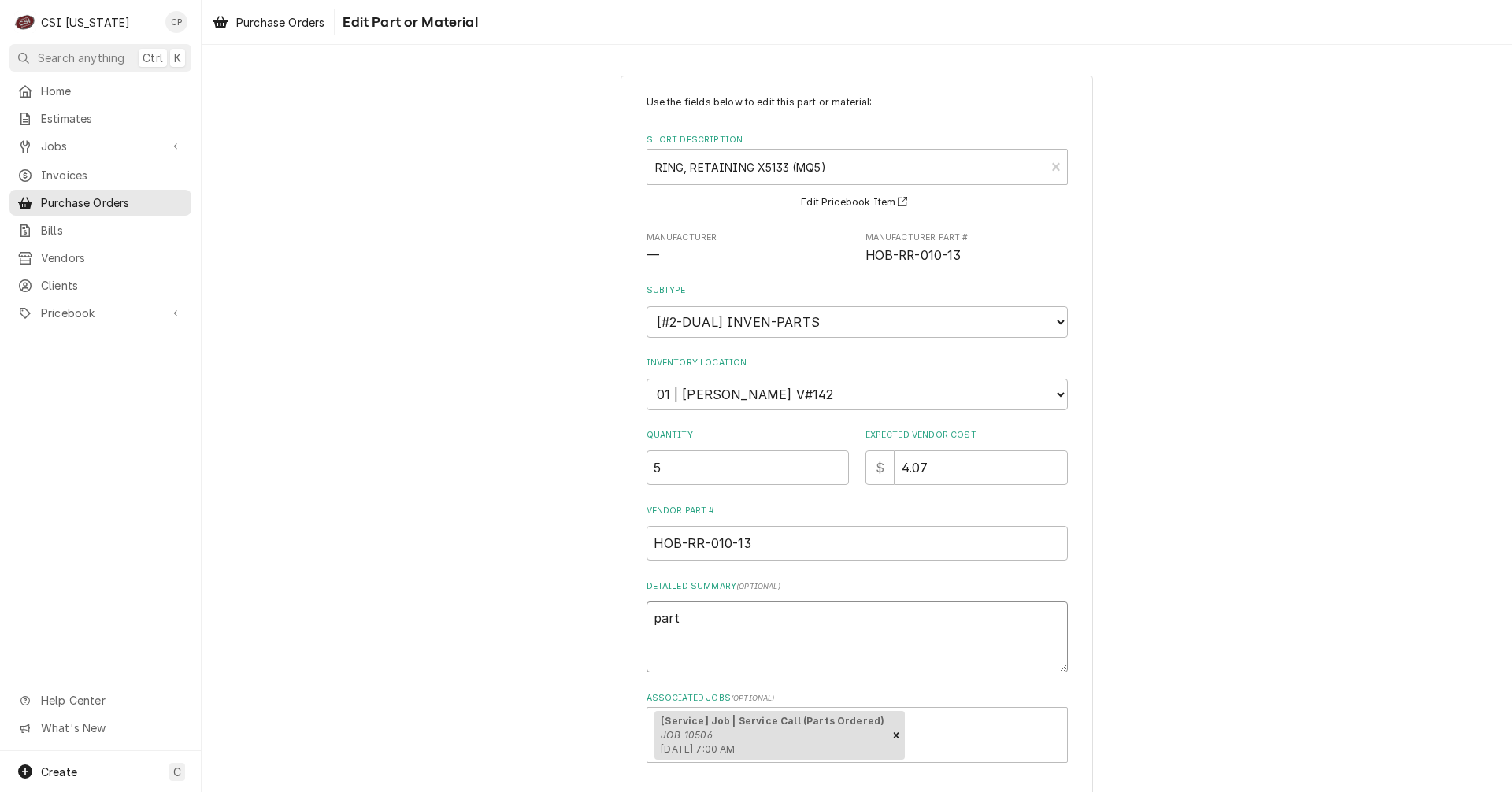
type textarea "parts"
type textarea "x"
type textarea "parts"
type textarea "x"
type textarea "parts r"
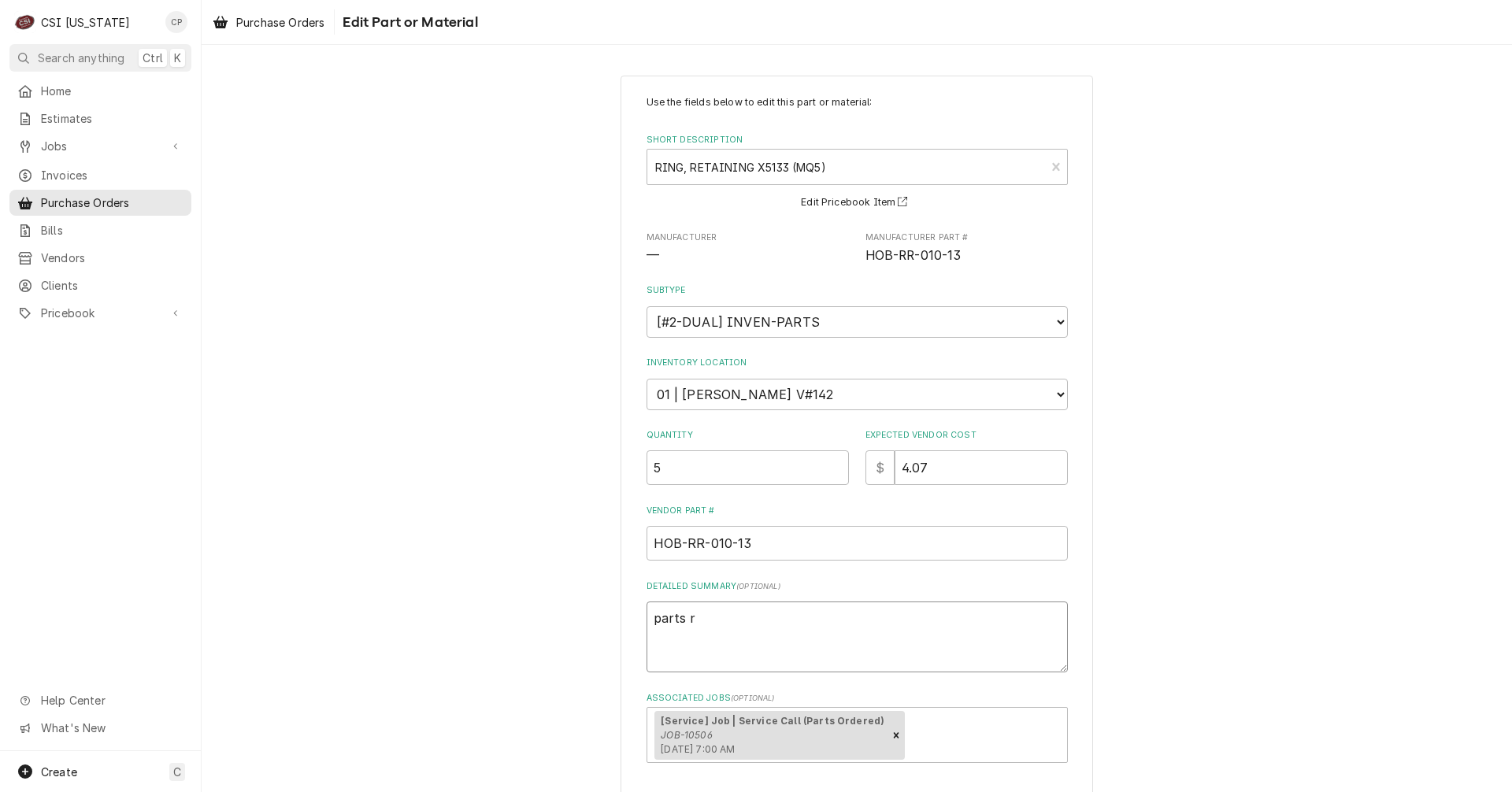
type textarea "x"
type textarea "parts re"
type textarea "x"
type textarea "parts rec"
type textarea "x"
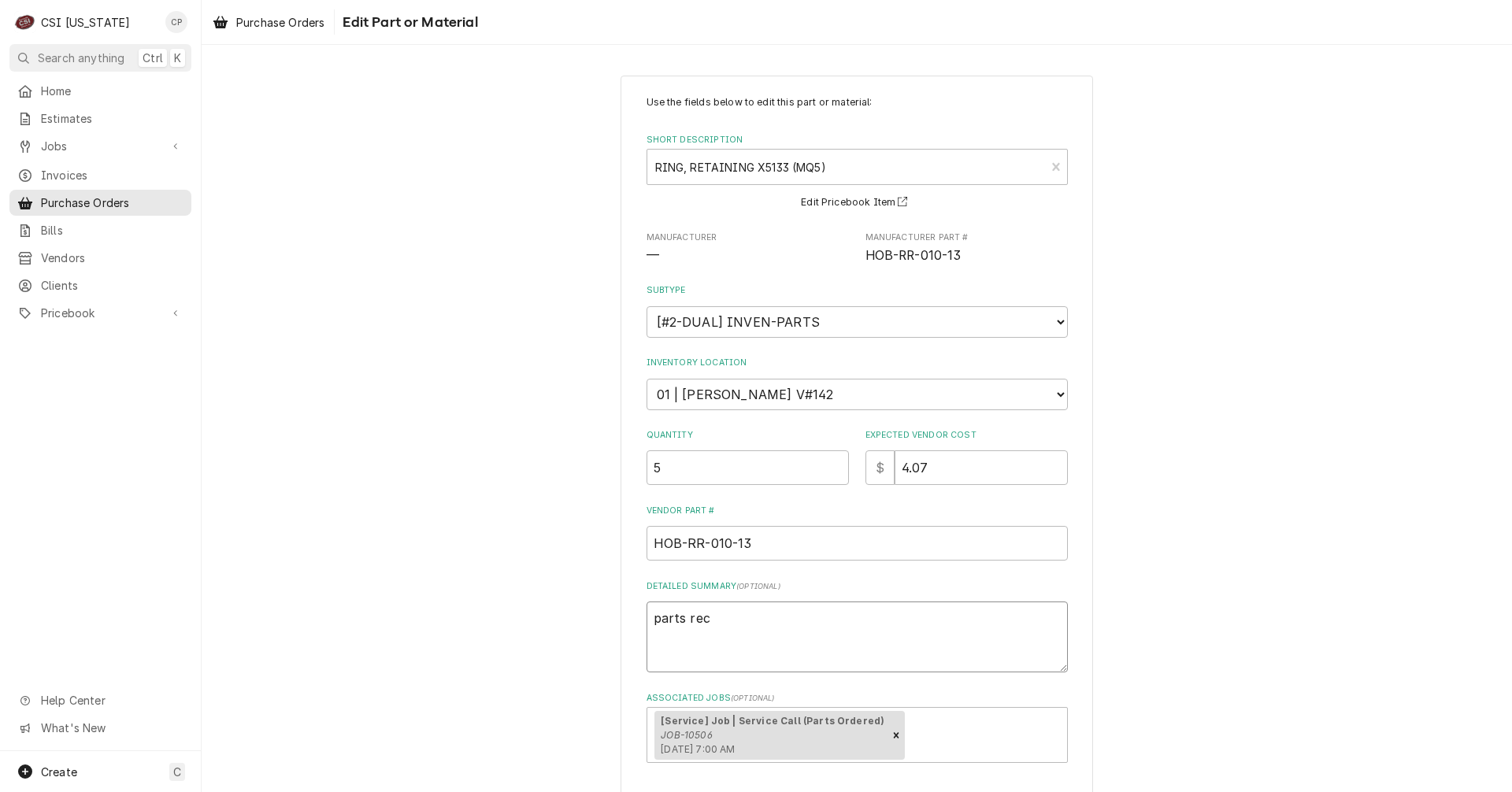
type textarea "parts rece"
type textarea "x"
type textarea "parts recei"
type textarea "x"
type textarea "parts receiv"
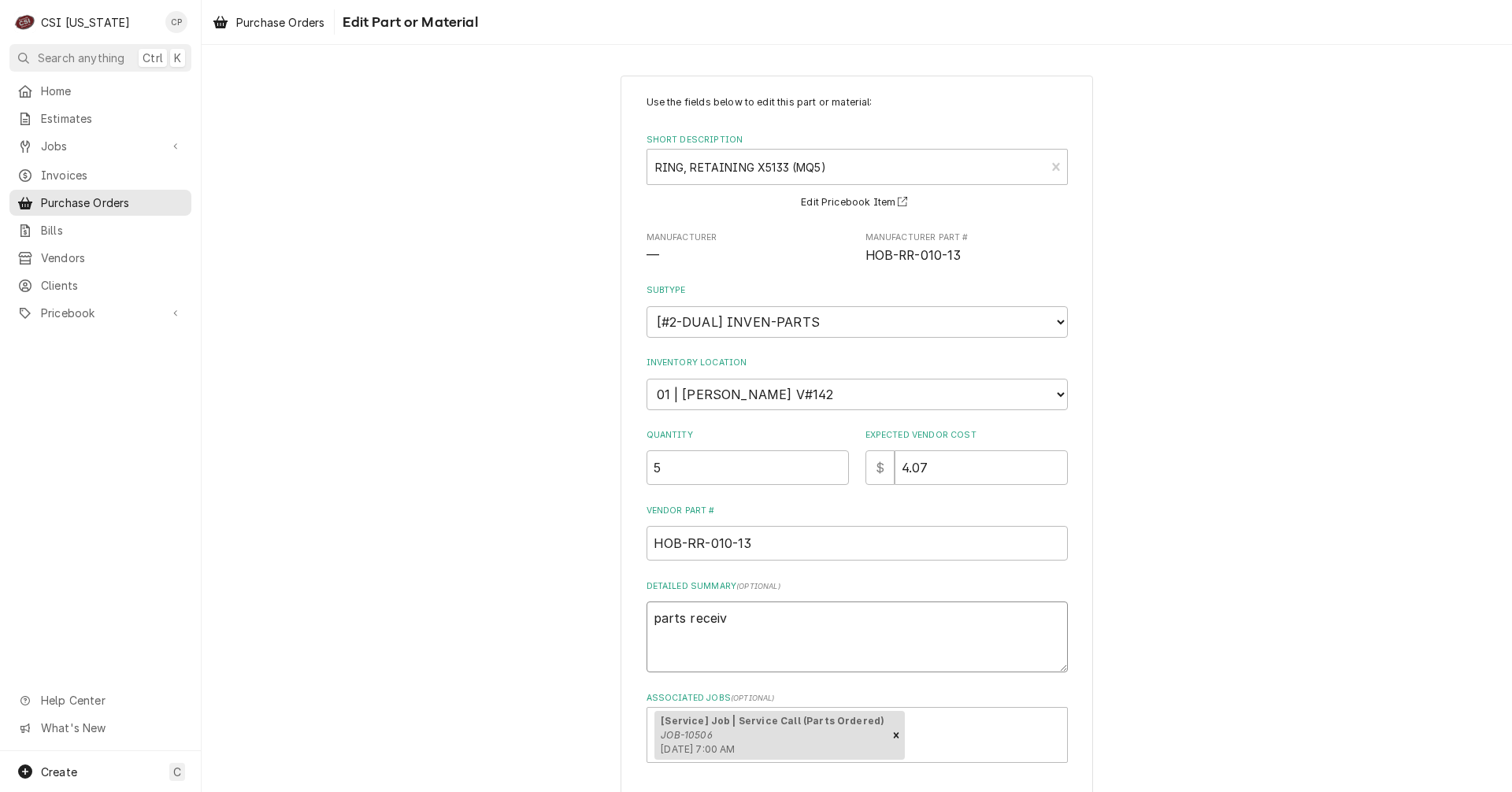
type textarea "x"
type textarea "parts receive"
type textarea "x"
type textarea "parts received"
type textarea "x"
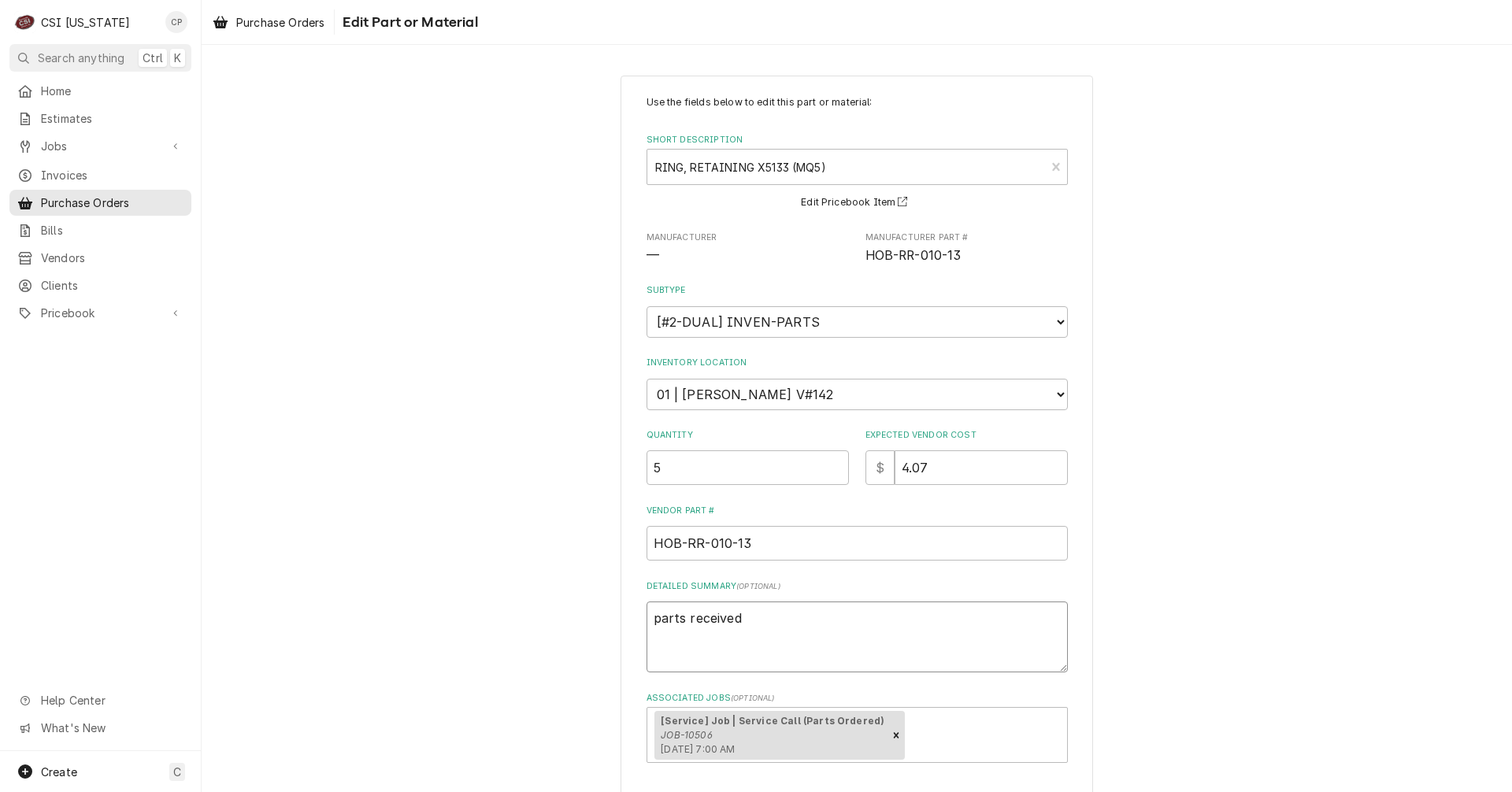
type textarea "parts received"
type textarea "x"
type textarea "parts received a"
type textarea "x"
type textarea "parts received an"
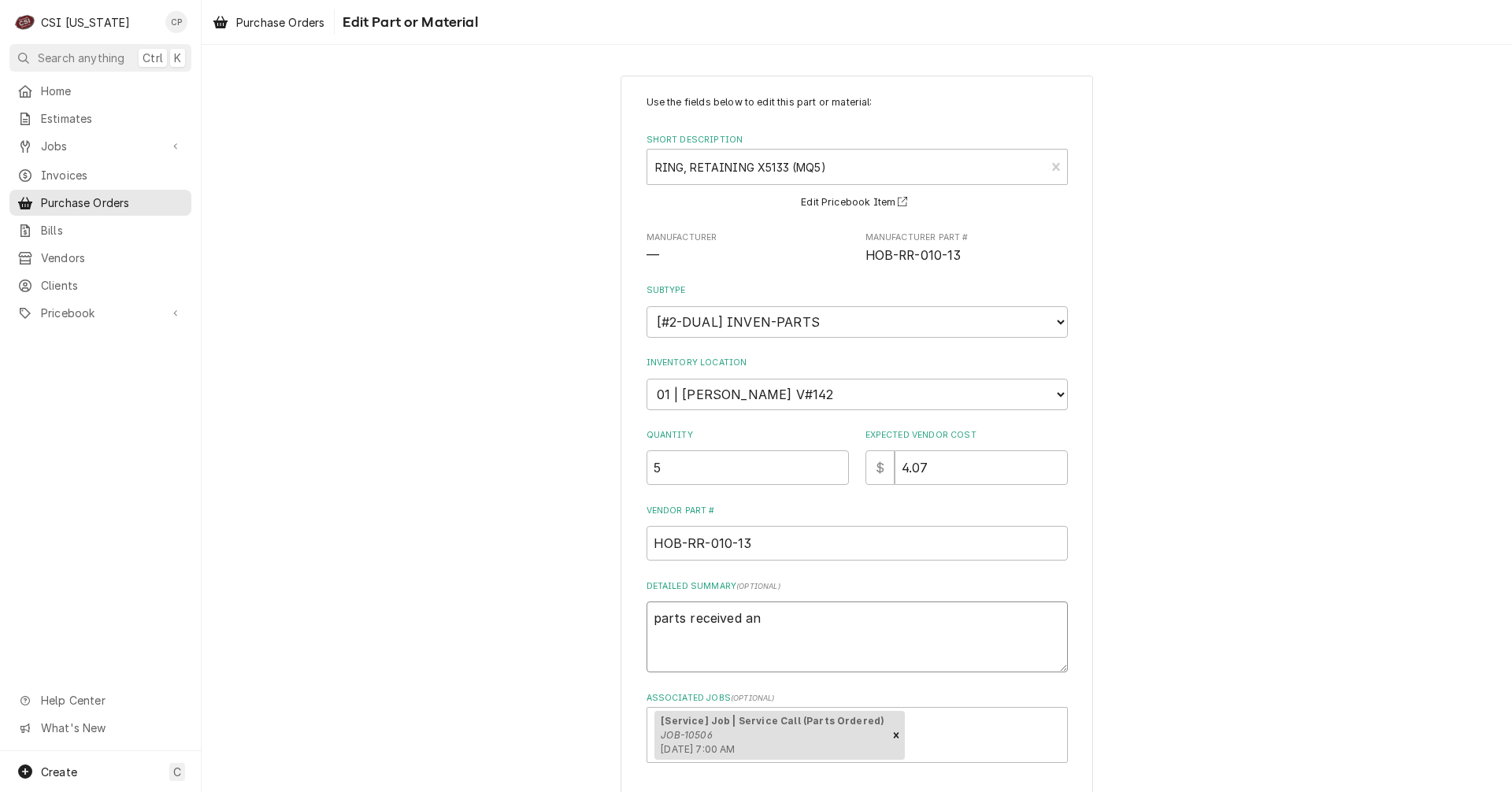
type textarea "x"
type textarea "parts received and"
type textarea "x"
type textarea "parts received and"
type textarea "x"
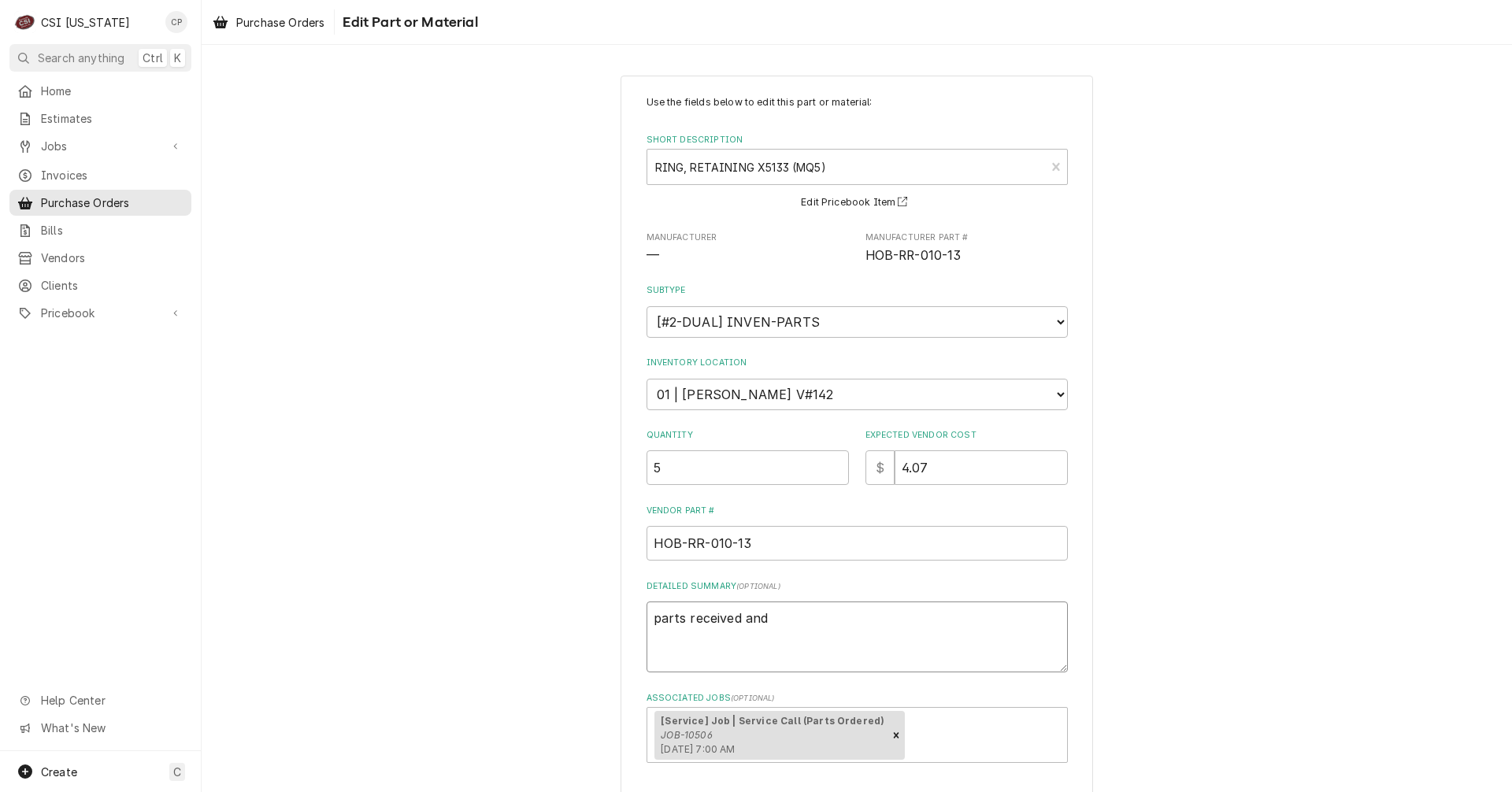
type textarea "parts received and p"
type textarea "x"
type textarea "parts received and pl"
type textarea "x"
type textarea "parts received and pla"
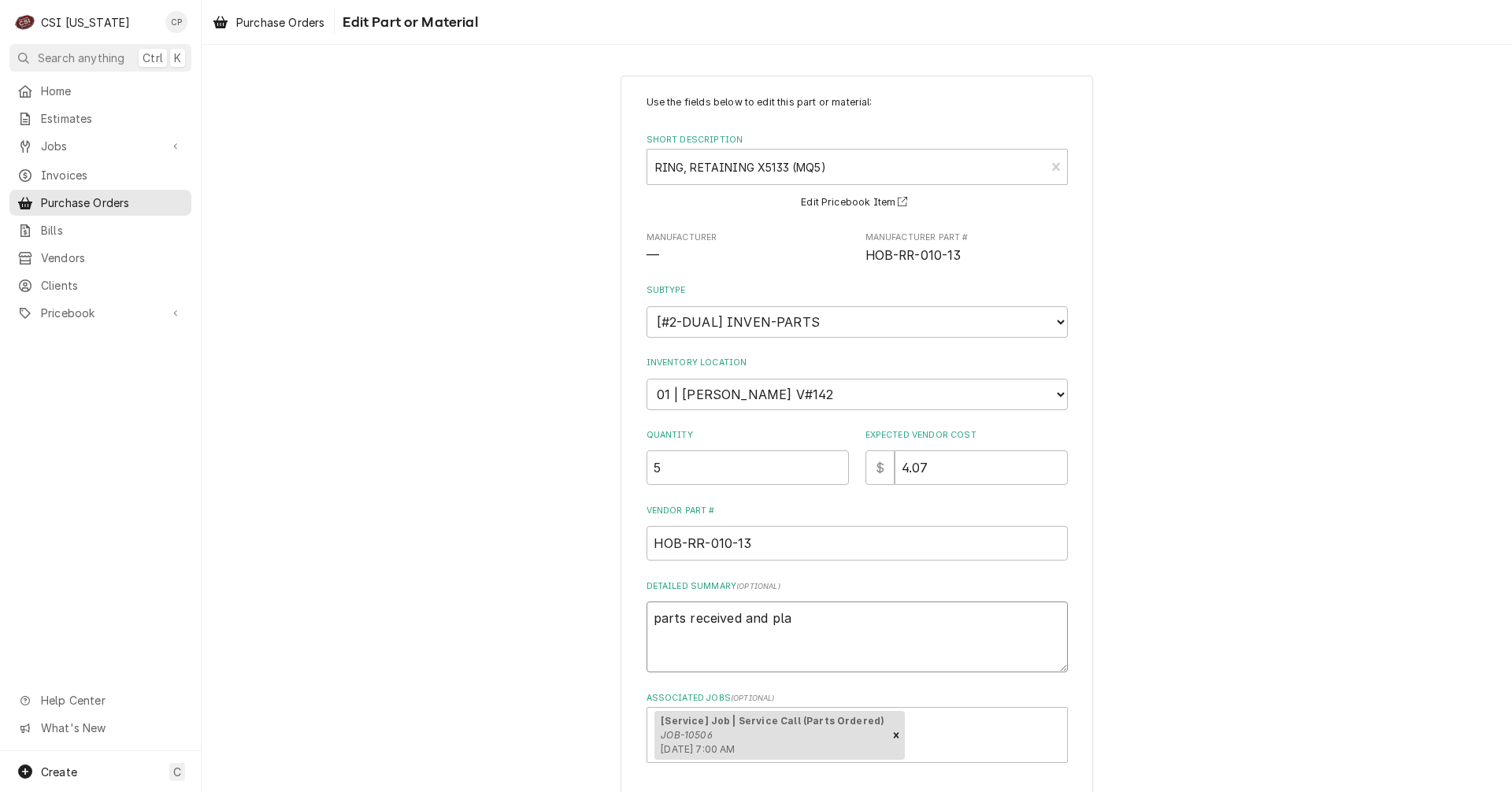
type textarea "x"
type textarea "parts received and plac"
type textarea "x"
type textarea "parts received and place"
type textarea "x"
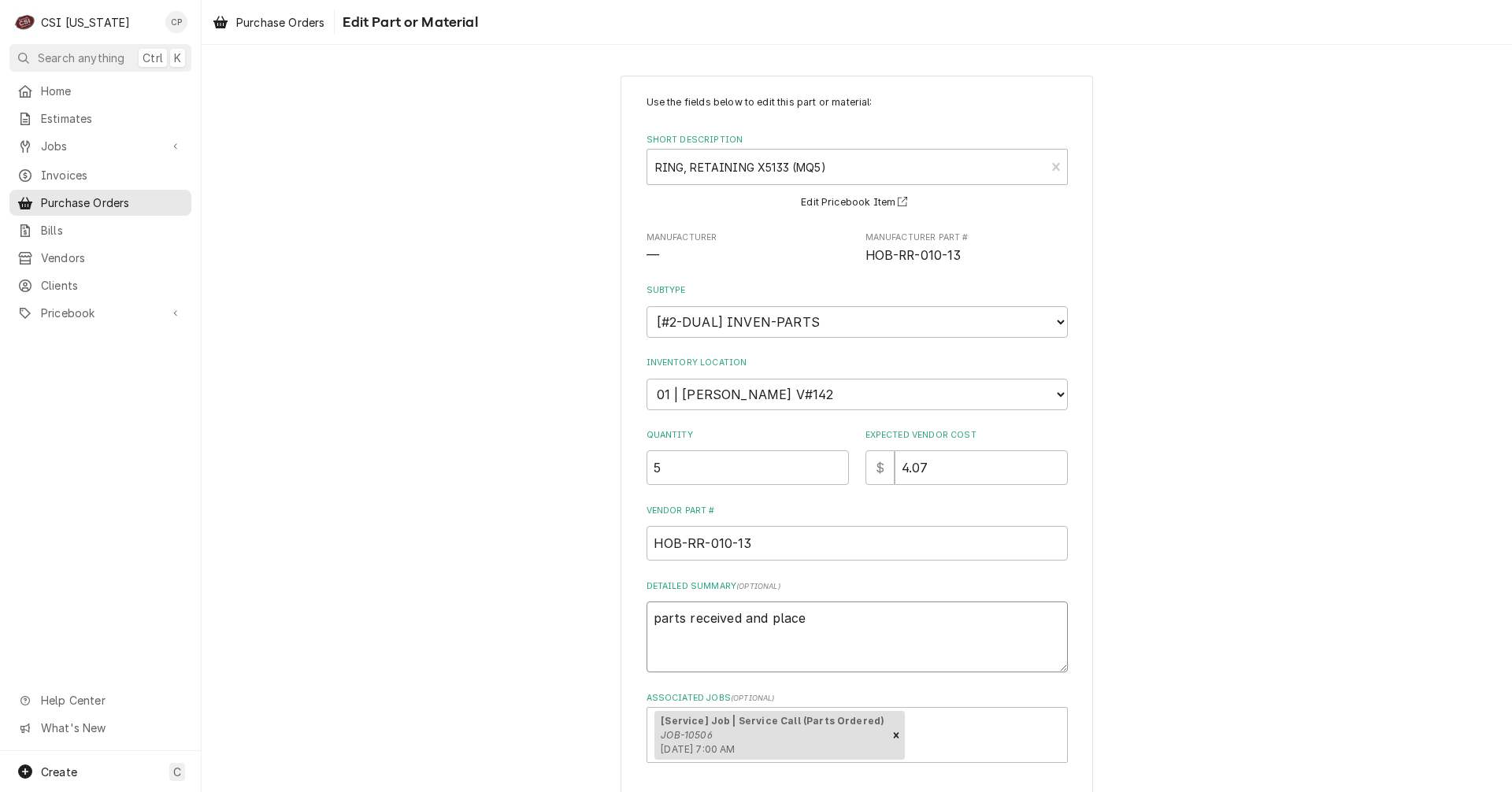
type textarea "parts received and placed"
type textarea "x"
type textarea "parts received and placed"
type textarea "x"
type textarea "parts received and placed o"
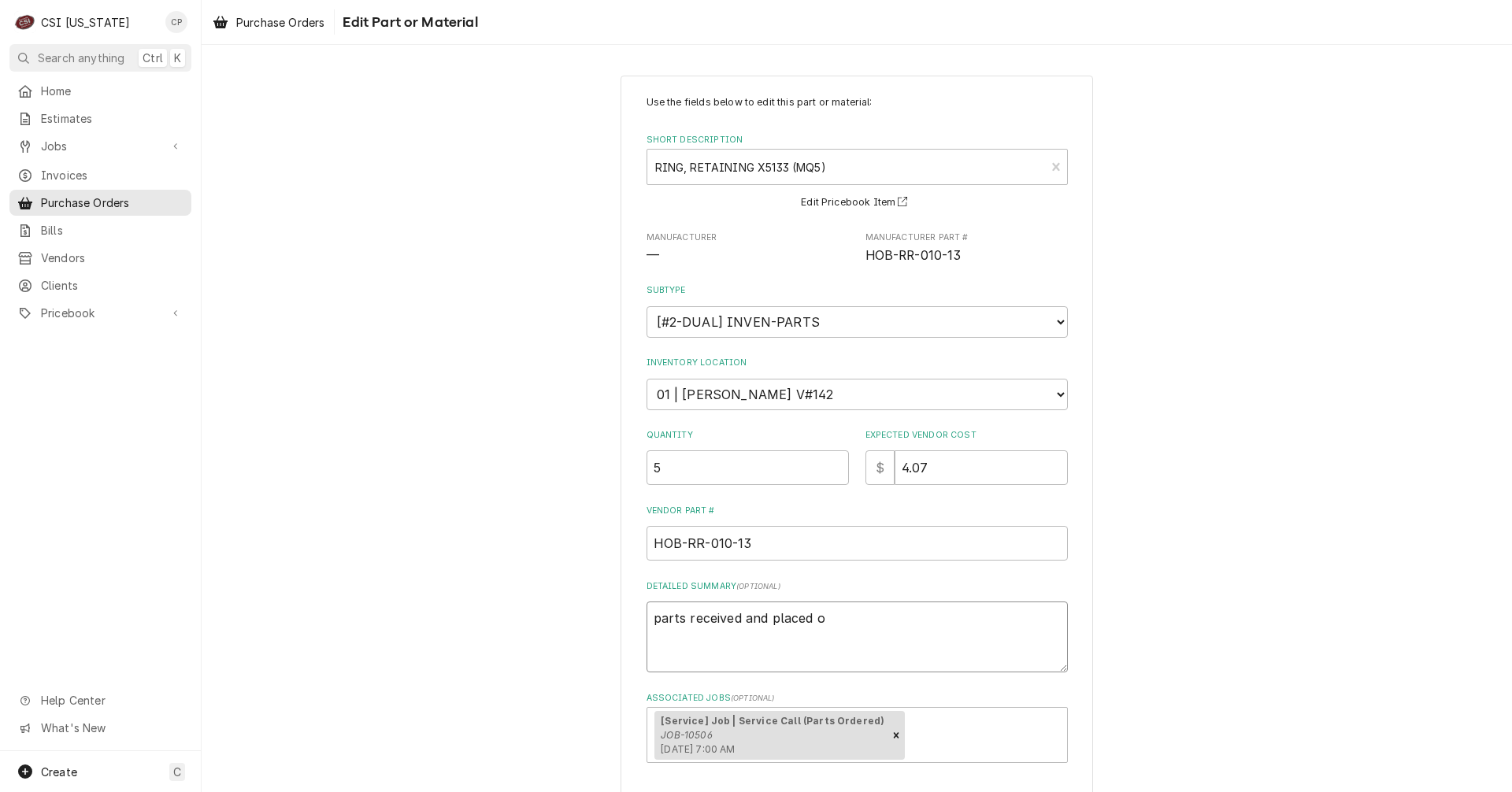
type textarea "x"
type textarea "parts received and placed on"
type textarea "x"
type textarea "parts received and placed on"
type textarea "x"
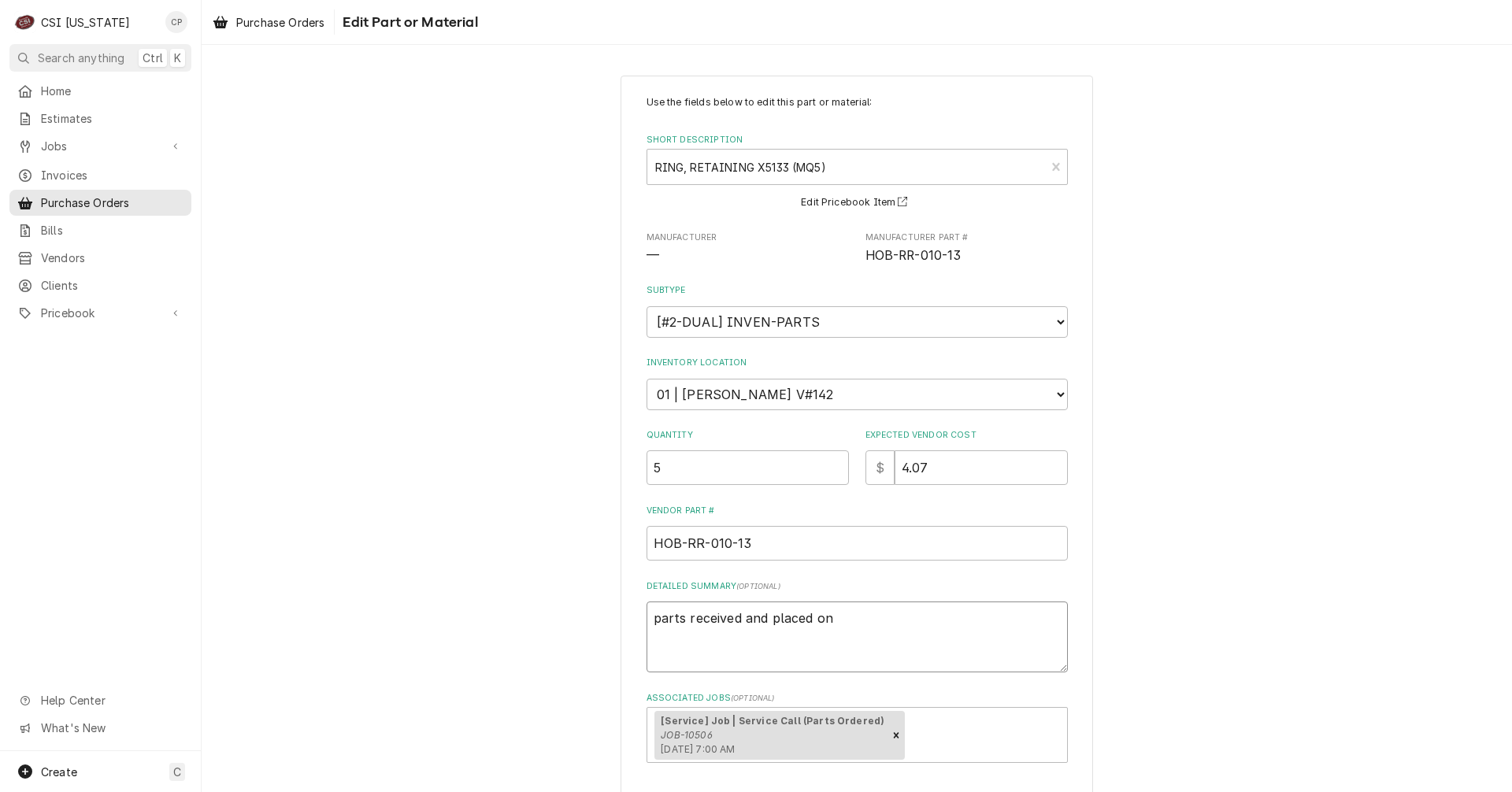
type textarea "parts received and placed on B"
type textarea "x"
type textarea "parts received and placed on Br"
type textarea "x"
type textarea "parts received and placed on Bry"
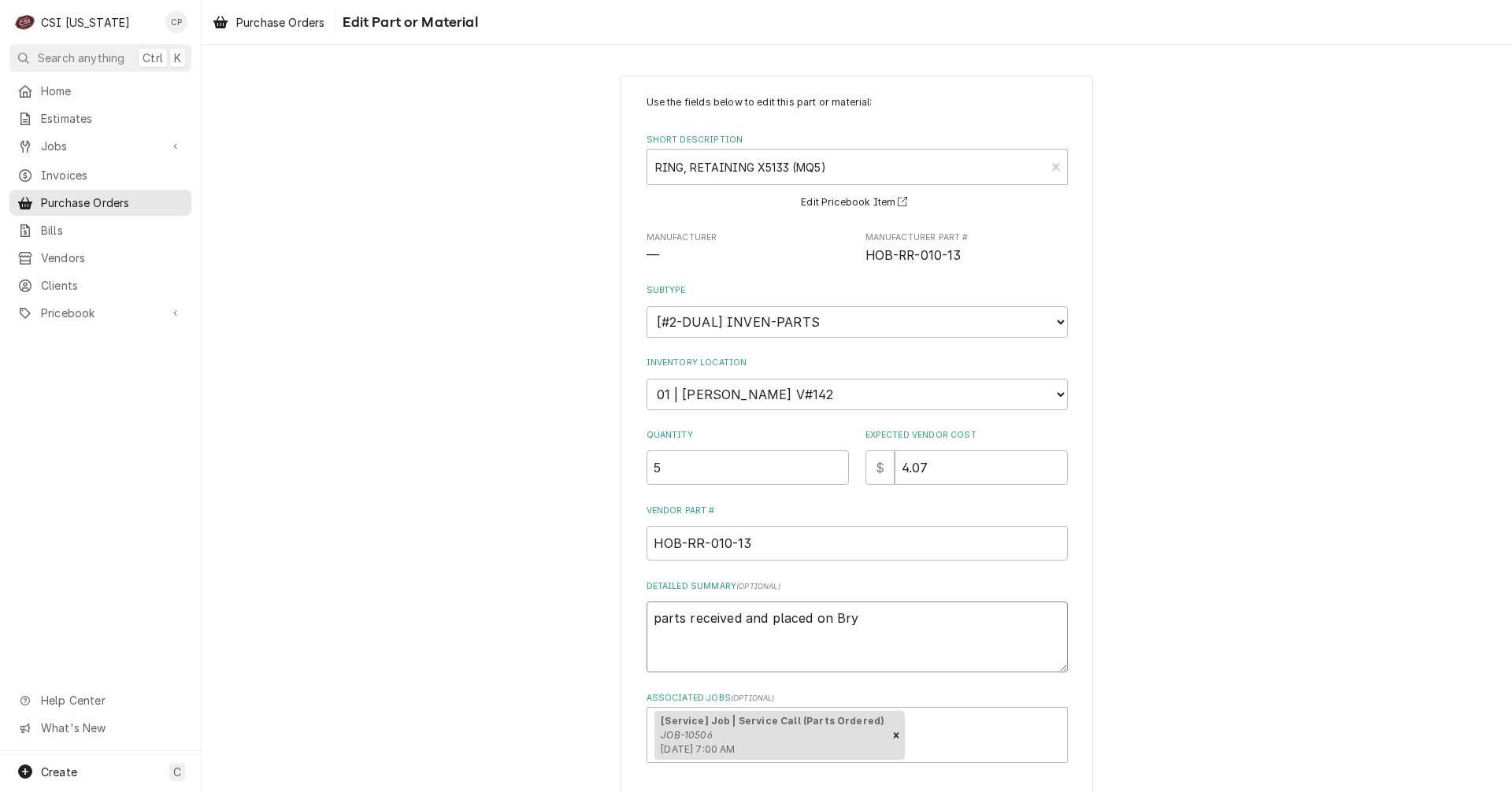
type textarea "x"
type textarea "parts received and placed on Brya"
type textarea "x"
type textarea "parts received and placed on Bryan"
type textarea "x"
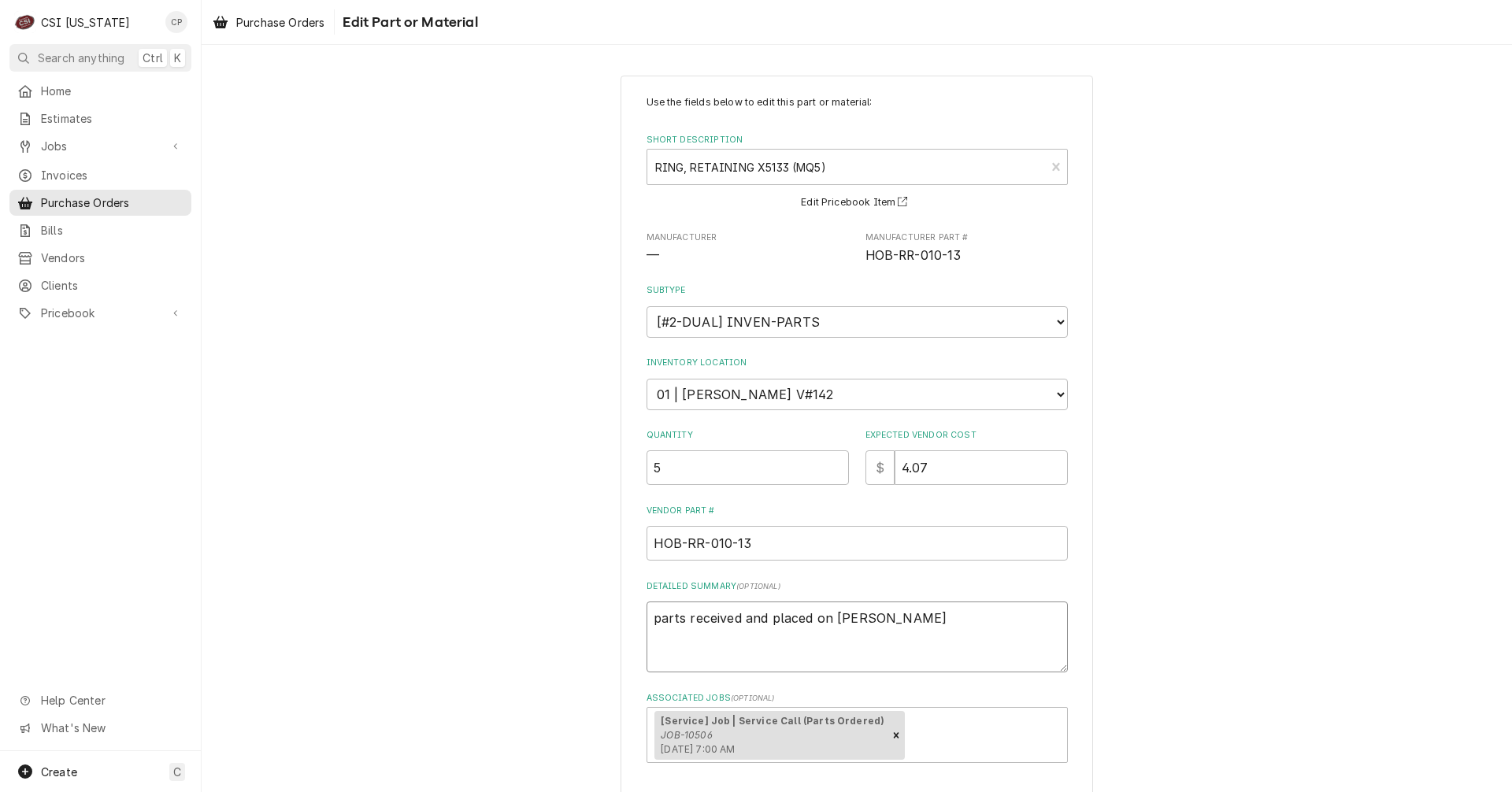
type textarea "parts received and placed on Bryant"
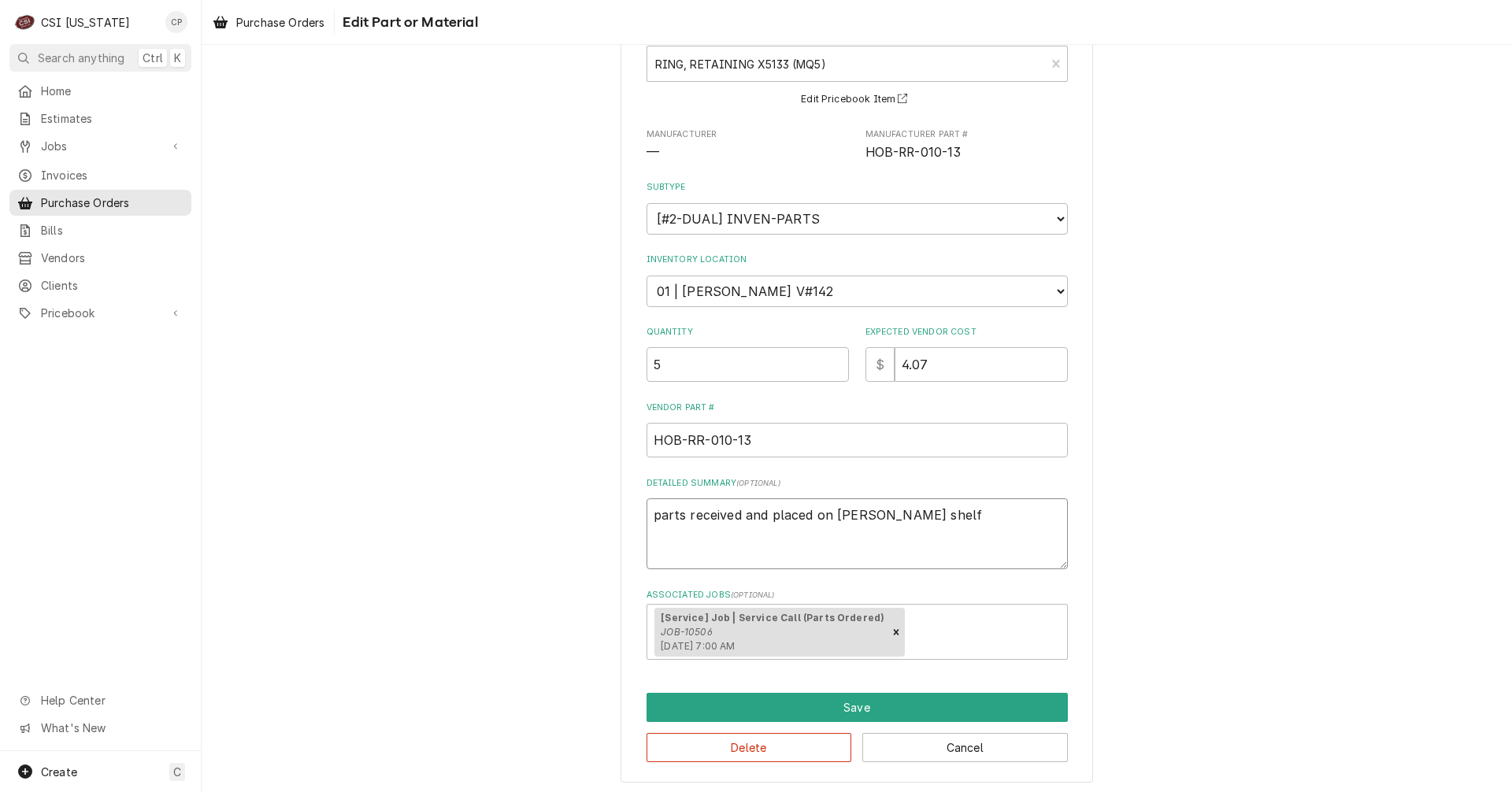
scroll to position [107, 0]
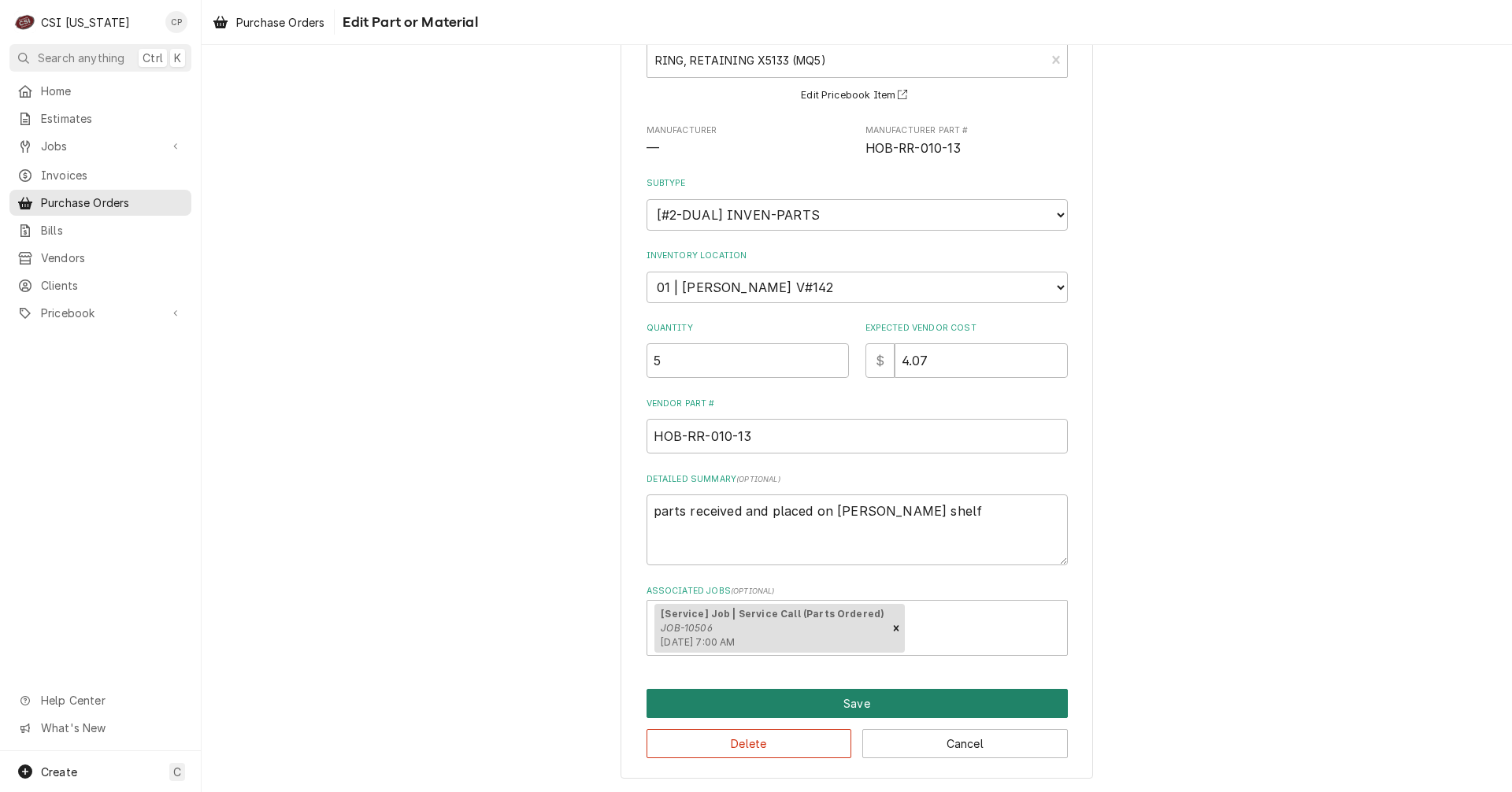
click at [861, 706] on button "Save" at bounding box center [858, 703] width 422 height 29
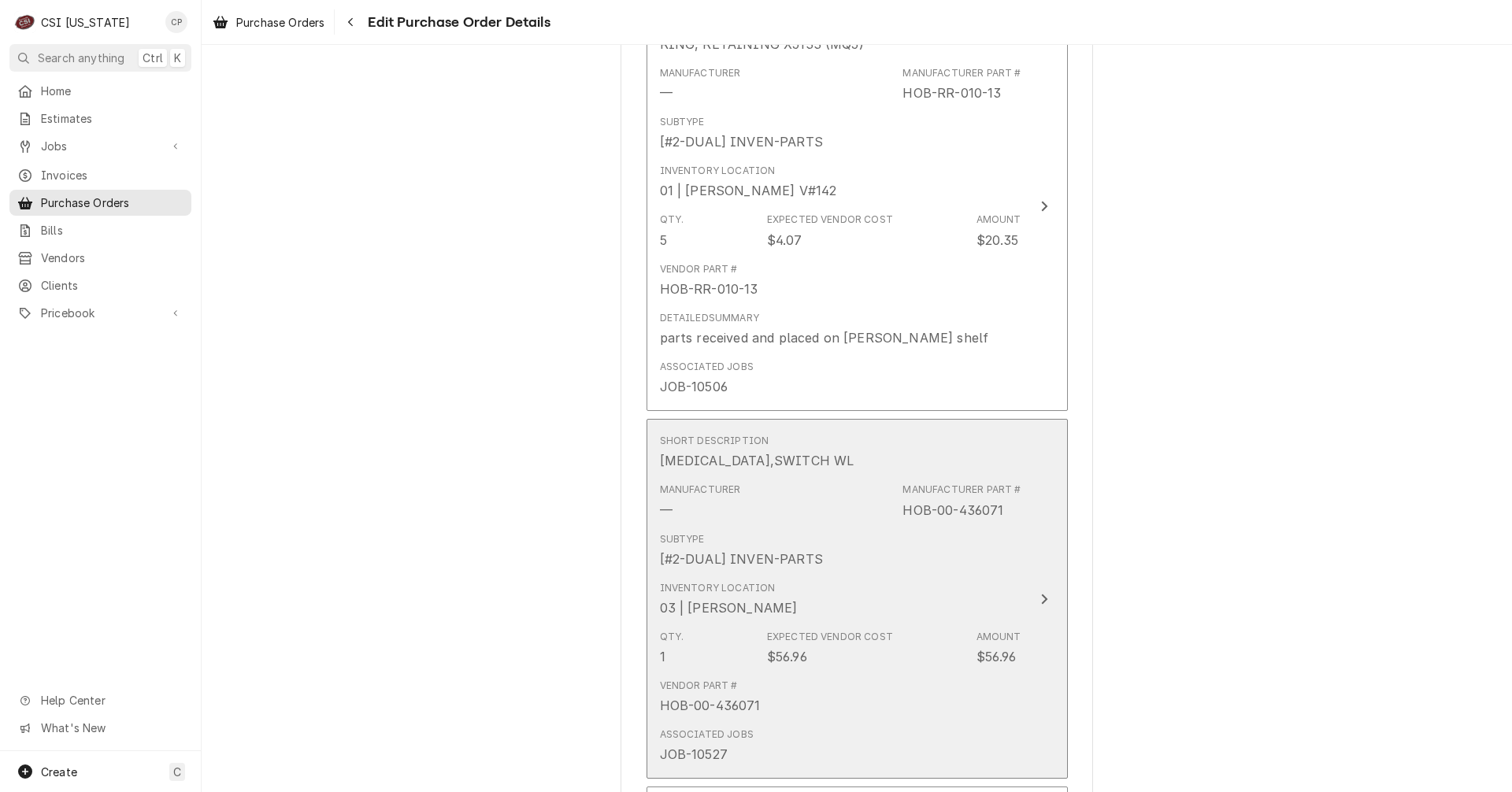
scroll to position [1636, 0]
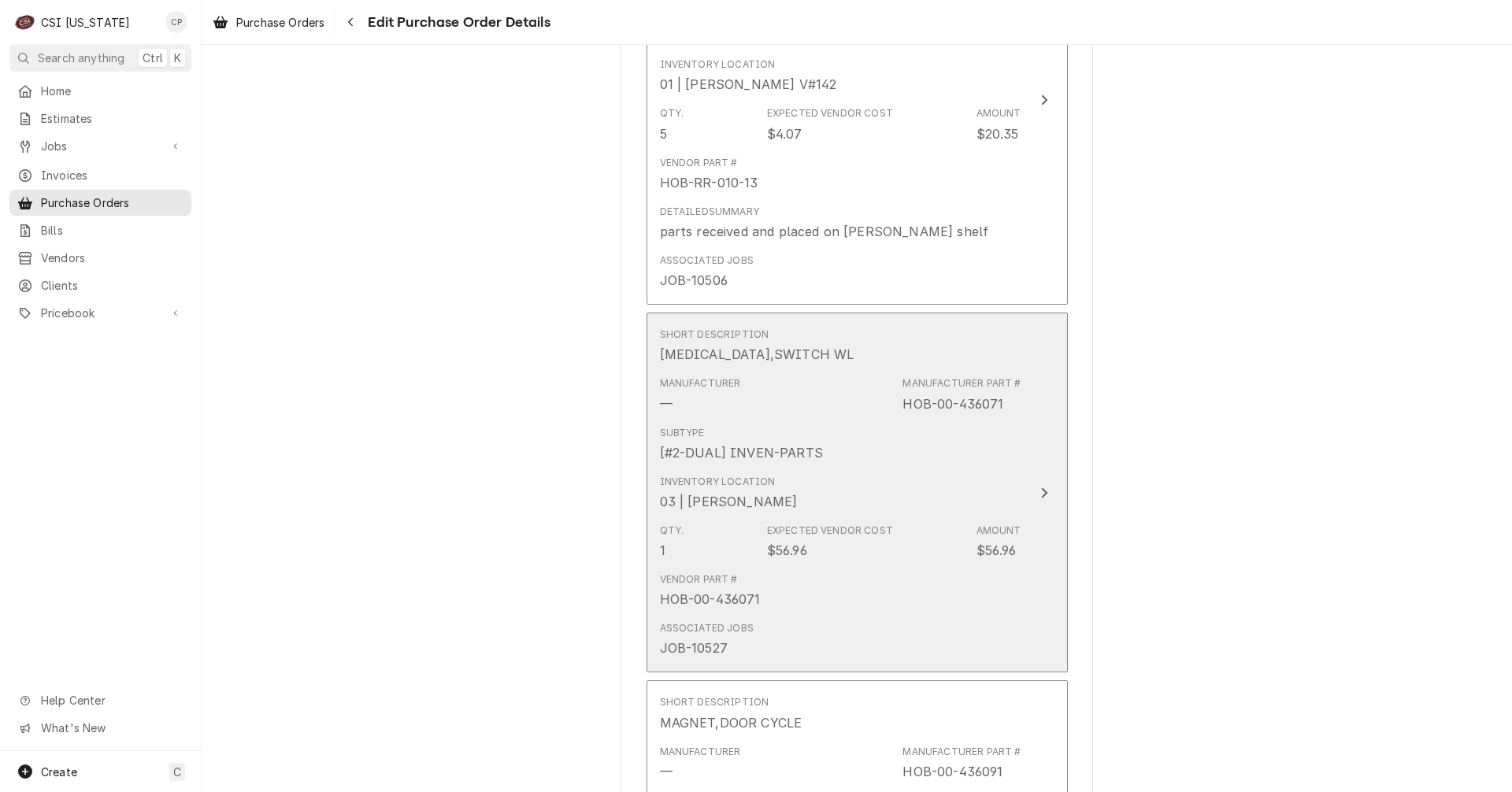
click at [1040, 492] on icon "Update Line Item" at bounding box center [1044, 492] width 8 height 13
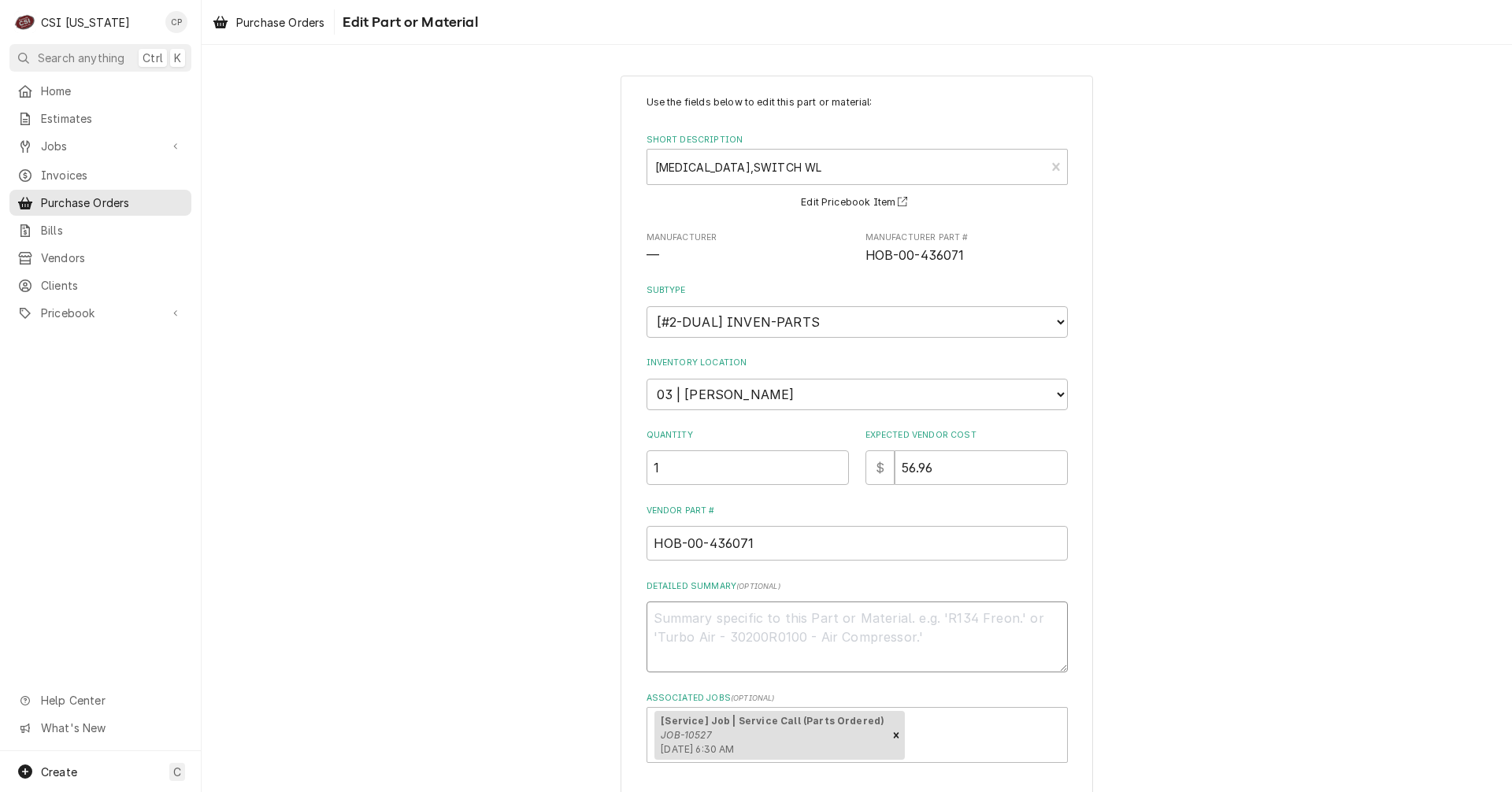
click at [881, 621] on textarea "Detailed Summary ( optional )" at bounding box center [858, 637] width 422 height 71
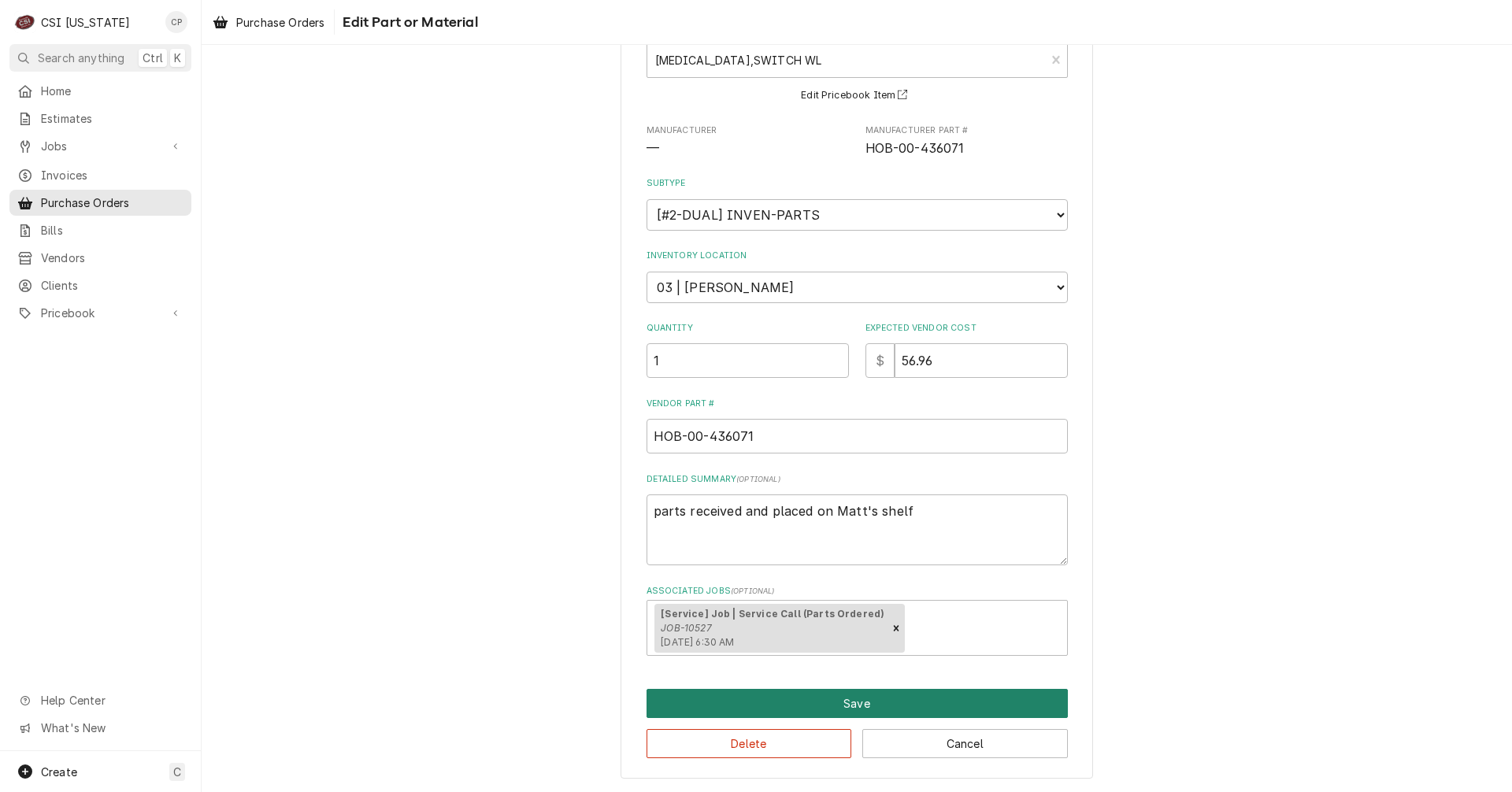
click at [881, 694] on button "Save" at bounding box center [858, 703] width 422 height 29
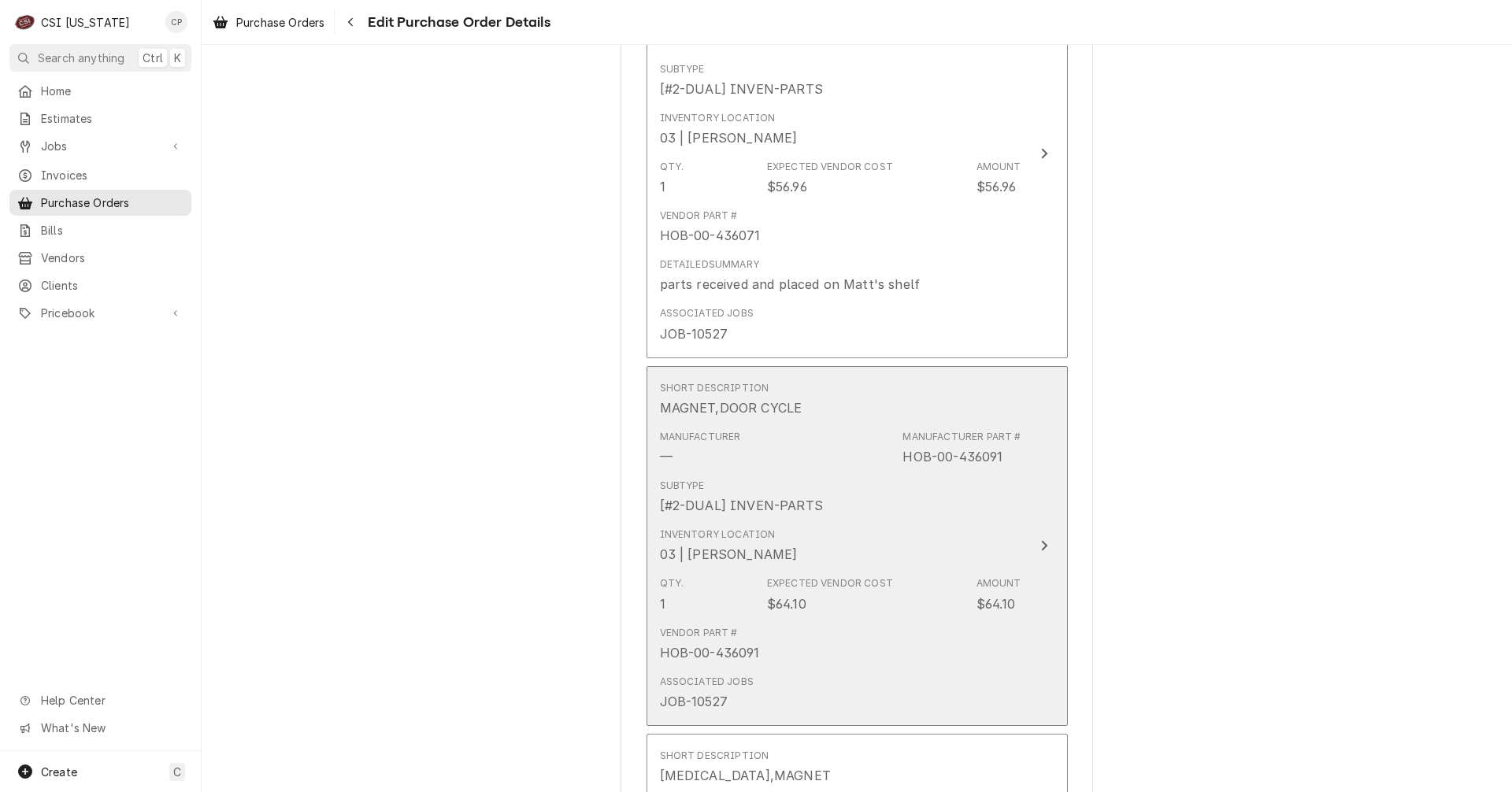
scroll to position [2000, 0]
click at [1041, 545] on icon "Update Line Item" at bounding box center [1044, 545] width 6 height 10
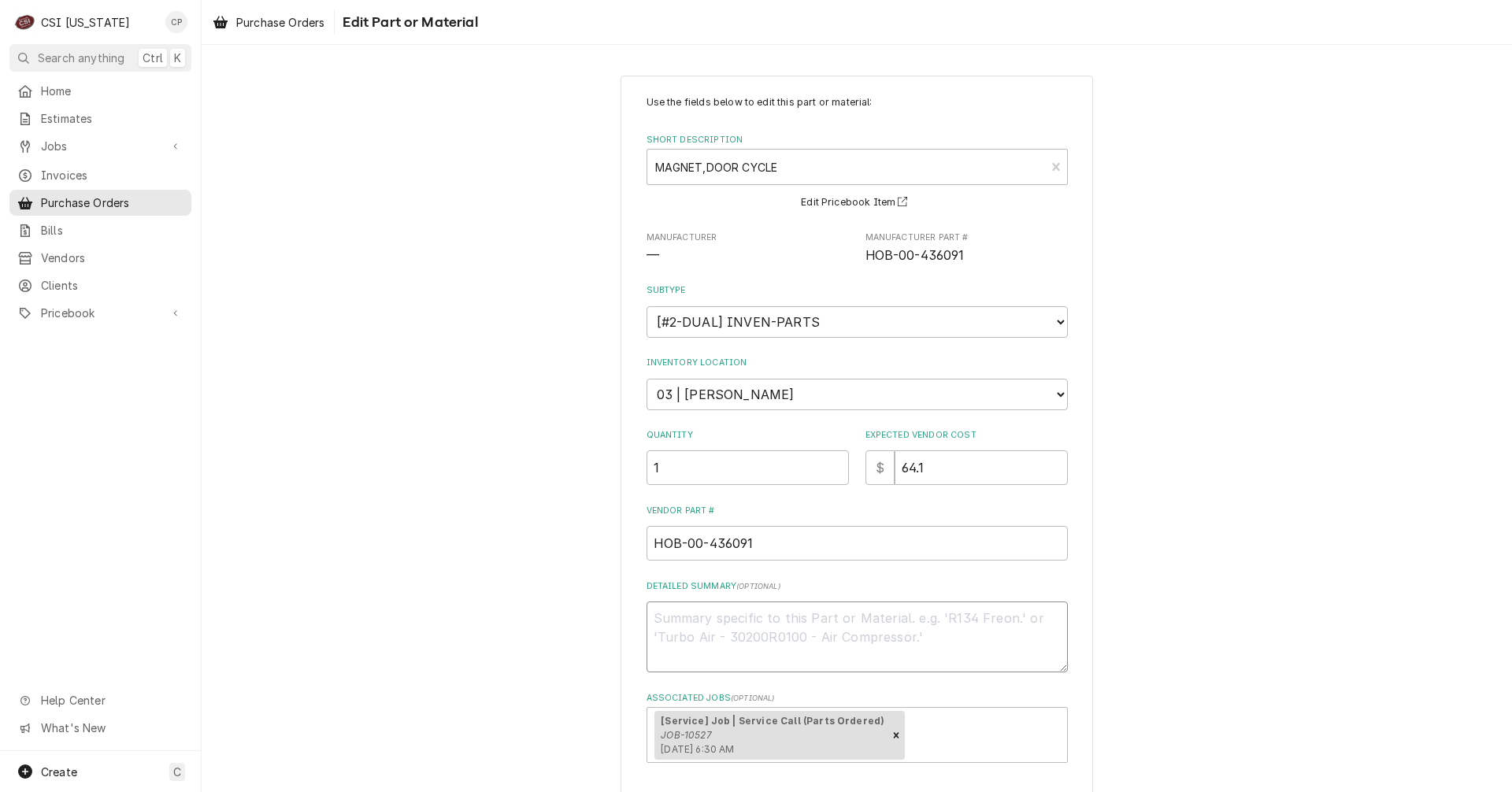
click at [881, 628] on textarea "Detailed Summary ( optional )" at bounding box center [858, 637] width 422 height 71
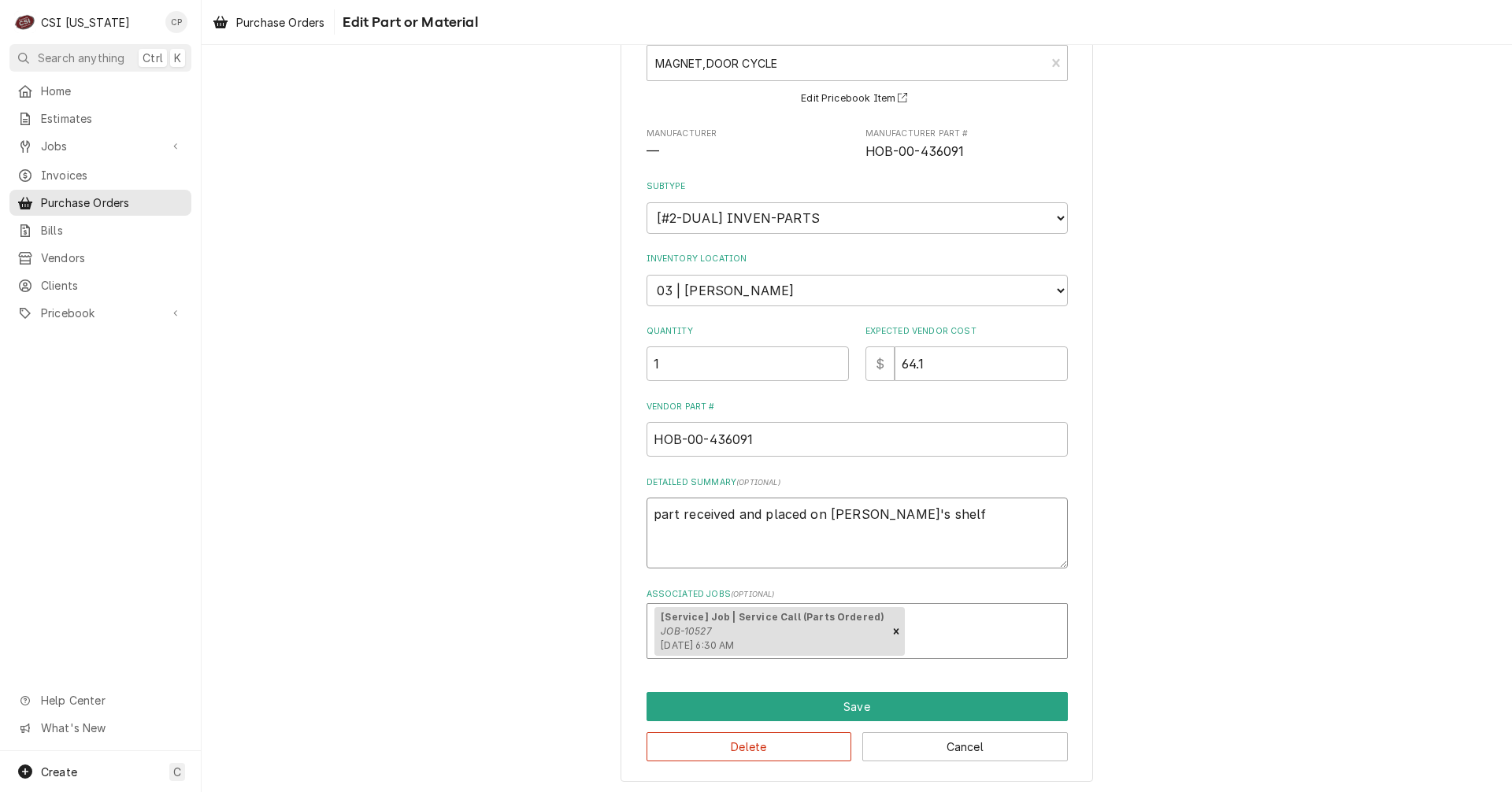
scroll to position [107, 0]
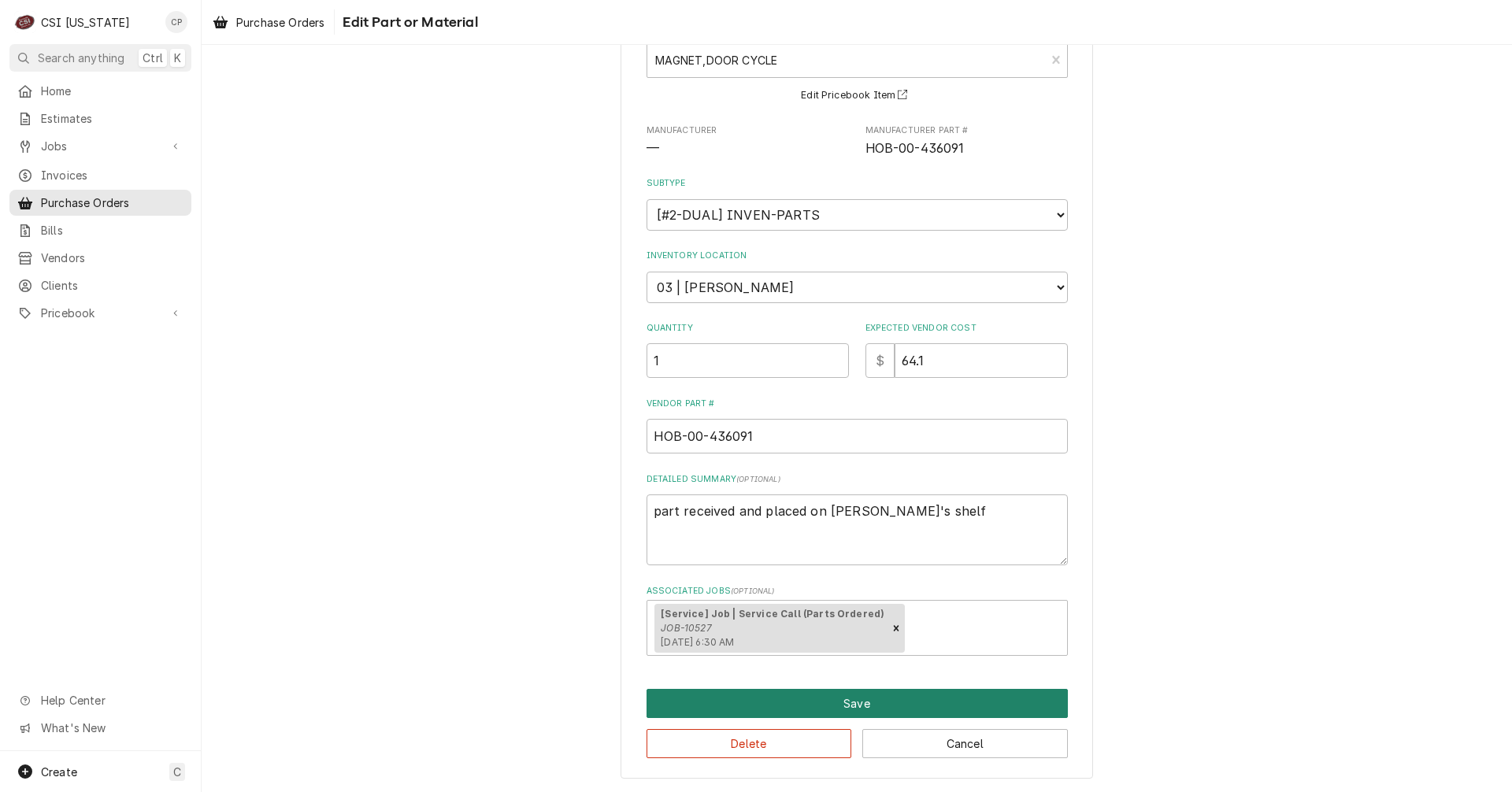
click at [856, 707] on button "Save" at bounding box center [858, 703] width 422 height 29
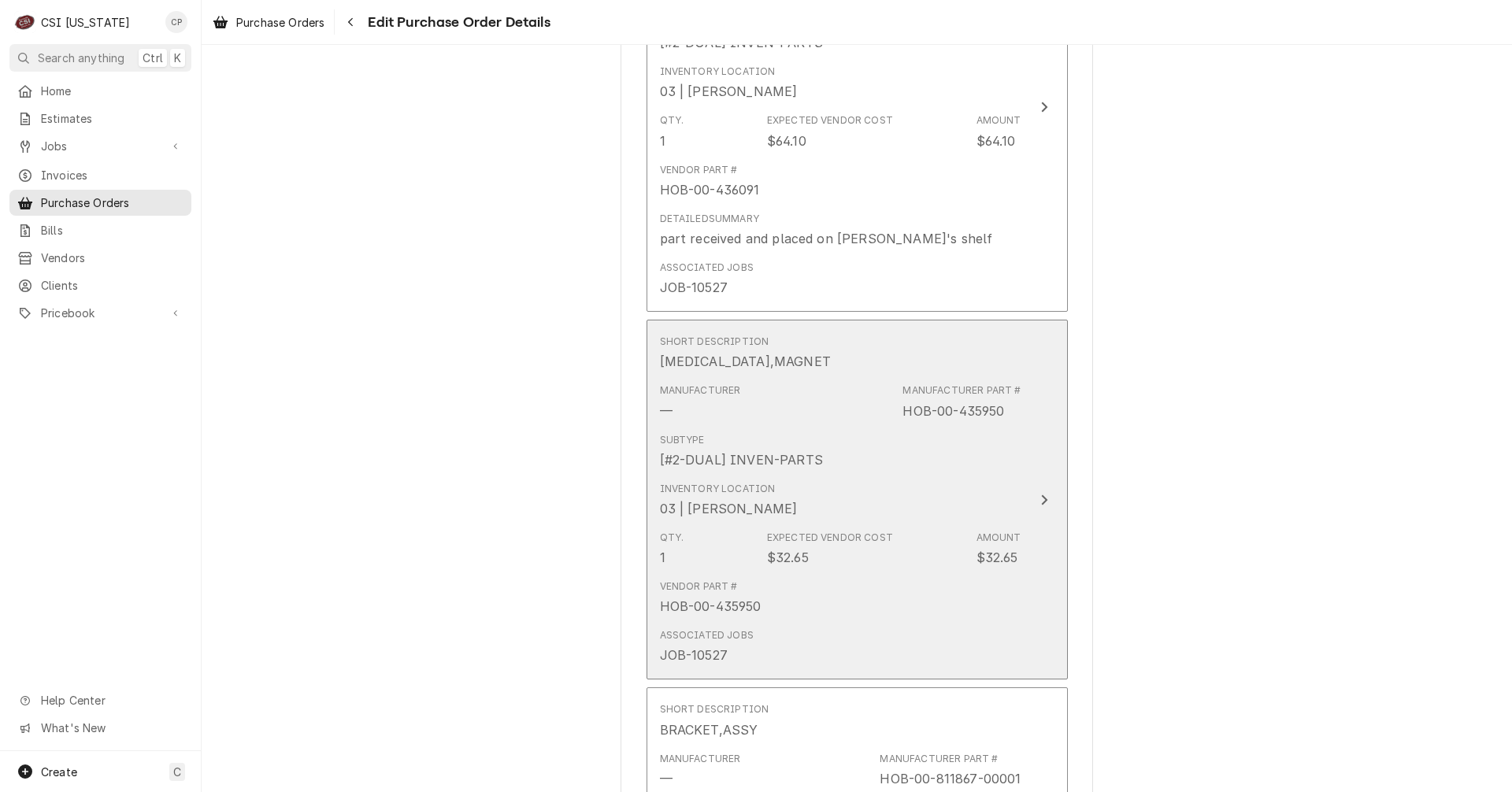
scroll to position [2492, 0]
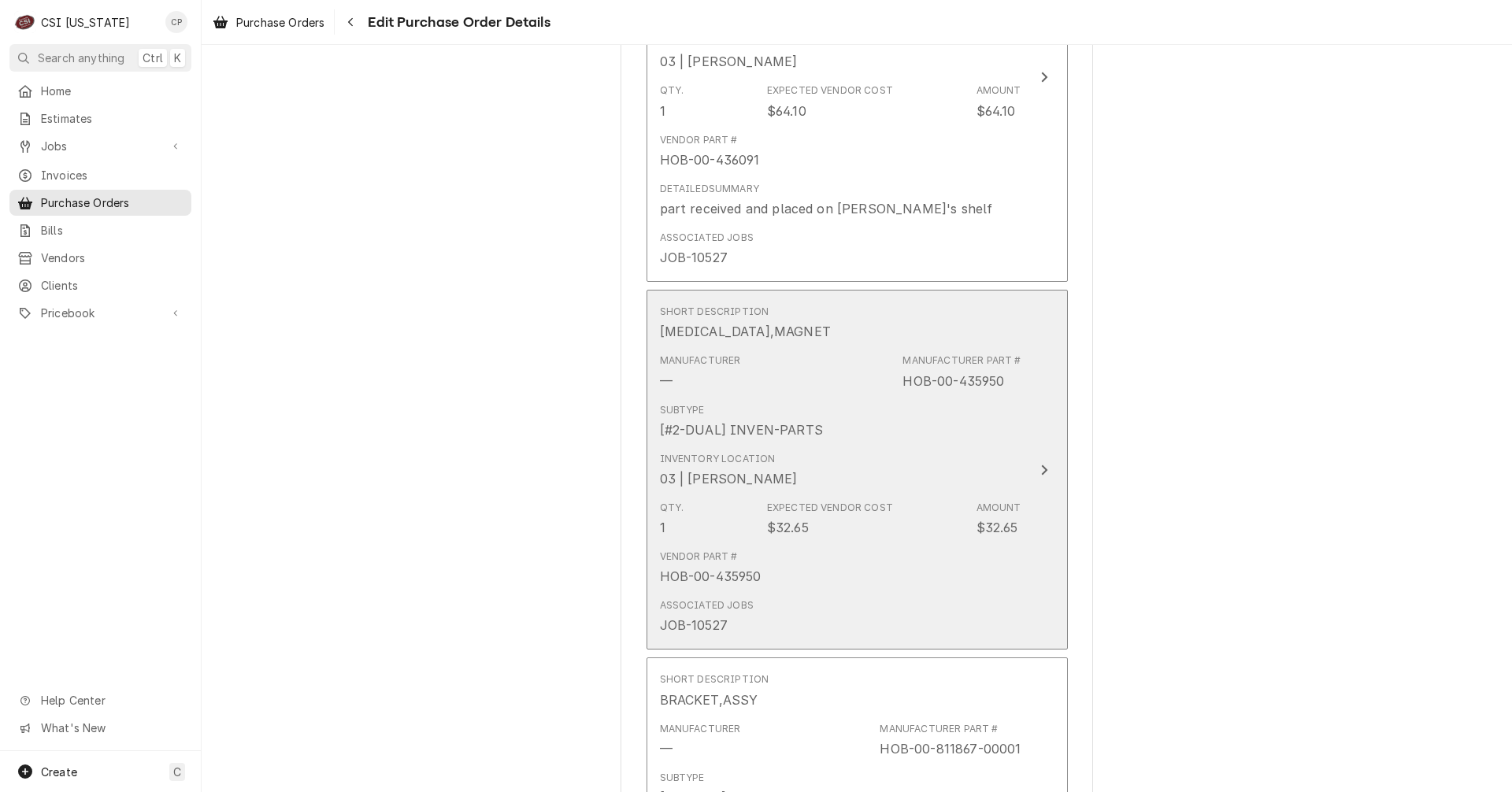
click at [1041, 468] on icon "Update Line Item" at bounding box center [1044, 469] width 6 height 10
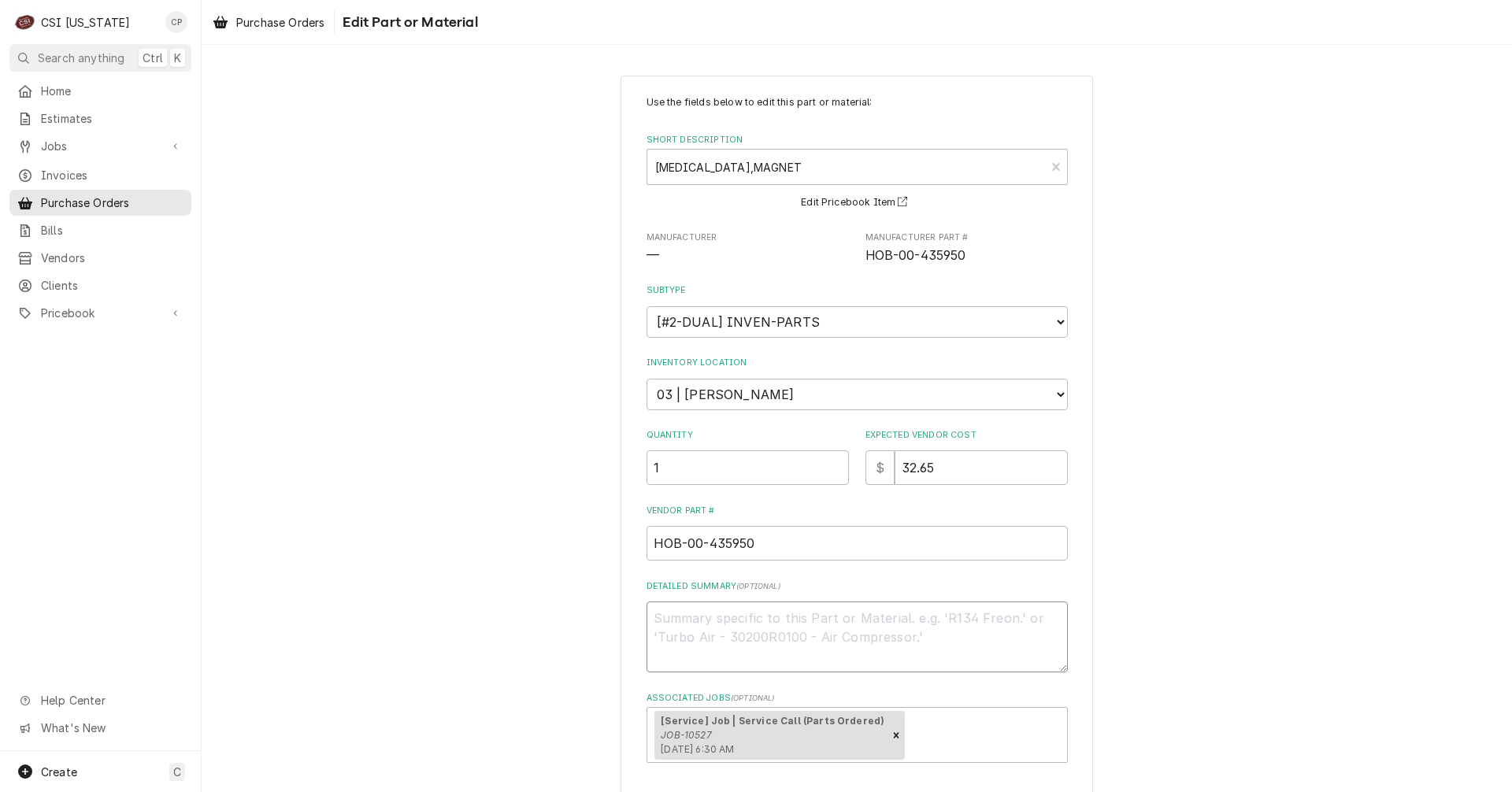
click at [832, 624] on textarea "Detailed Summary ( optional )" at bounding box center [858, 637] width 422 height 71
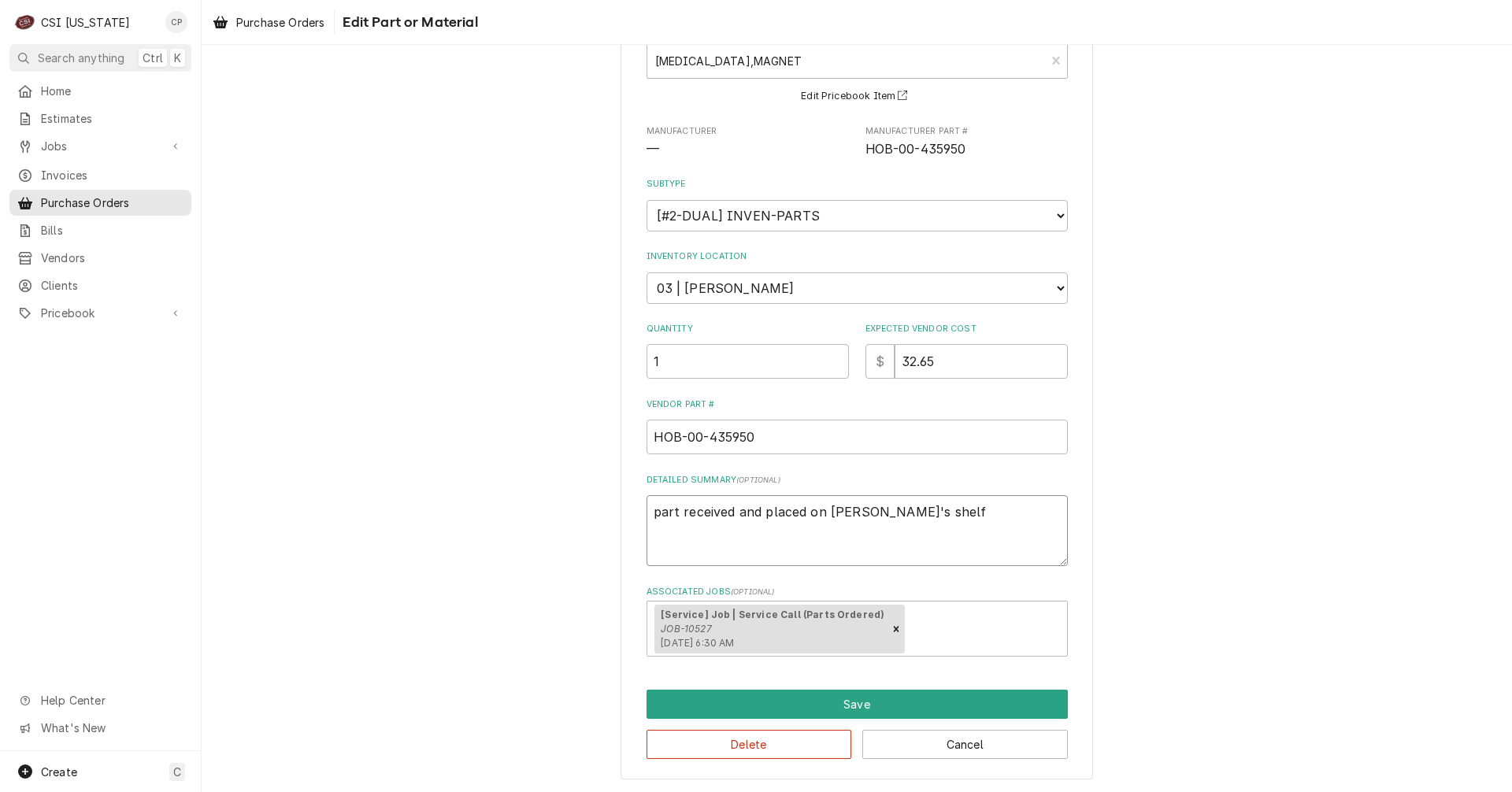
scroll to position [107, 0]
click at [874, 709] on button "Save" at bounding box center [858, 703] width 422 height 29
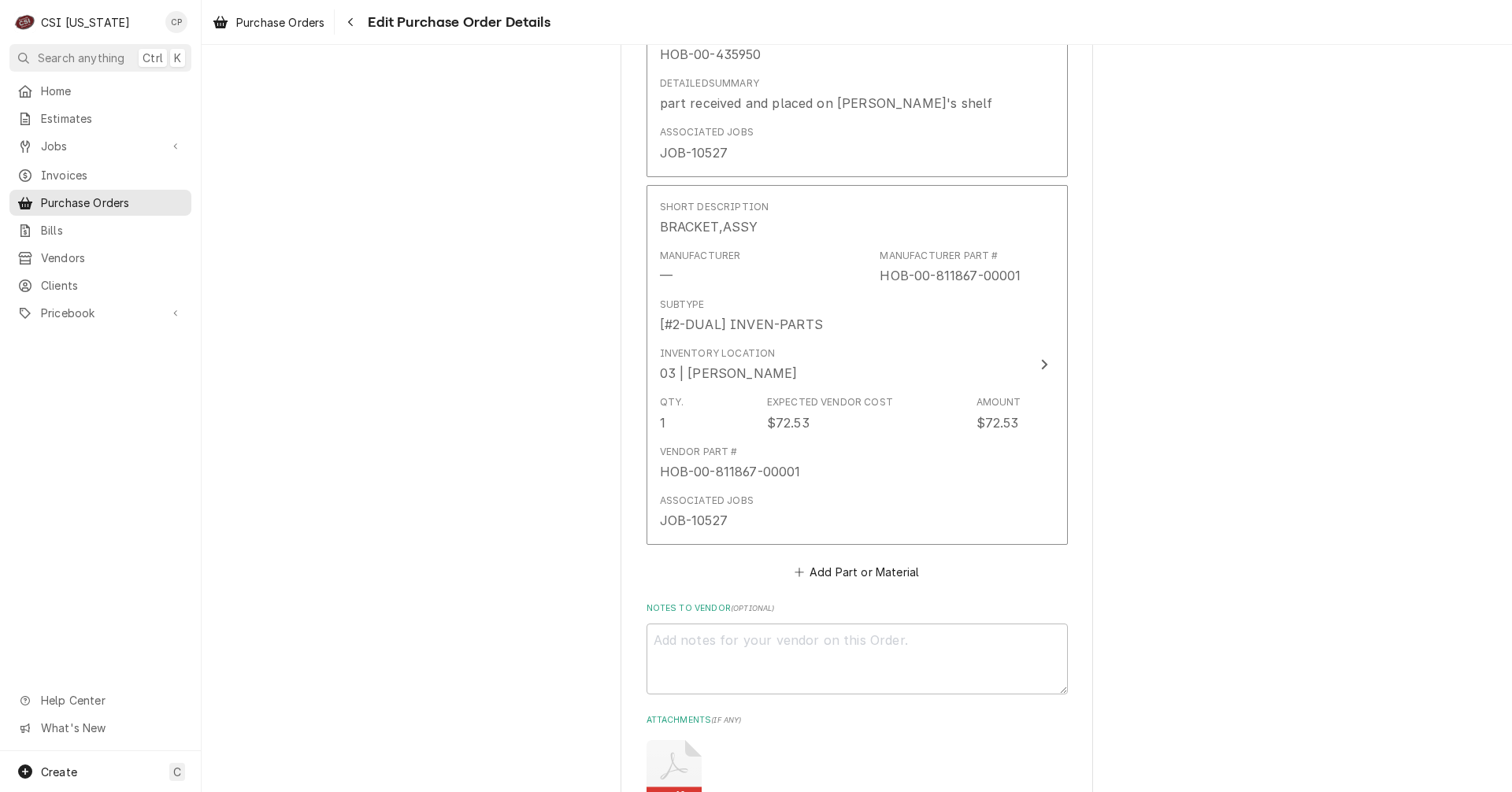
scroll to position [2955, 0]
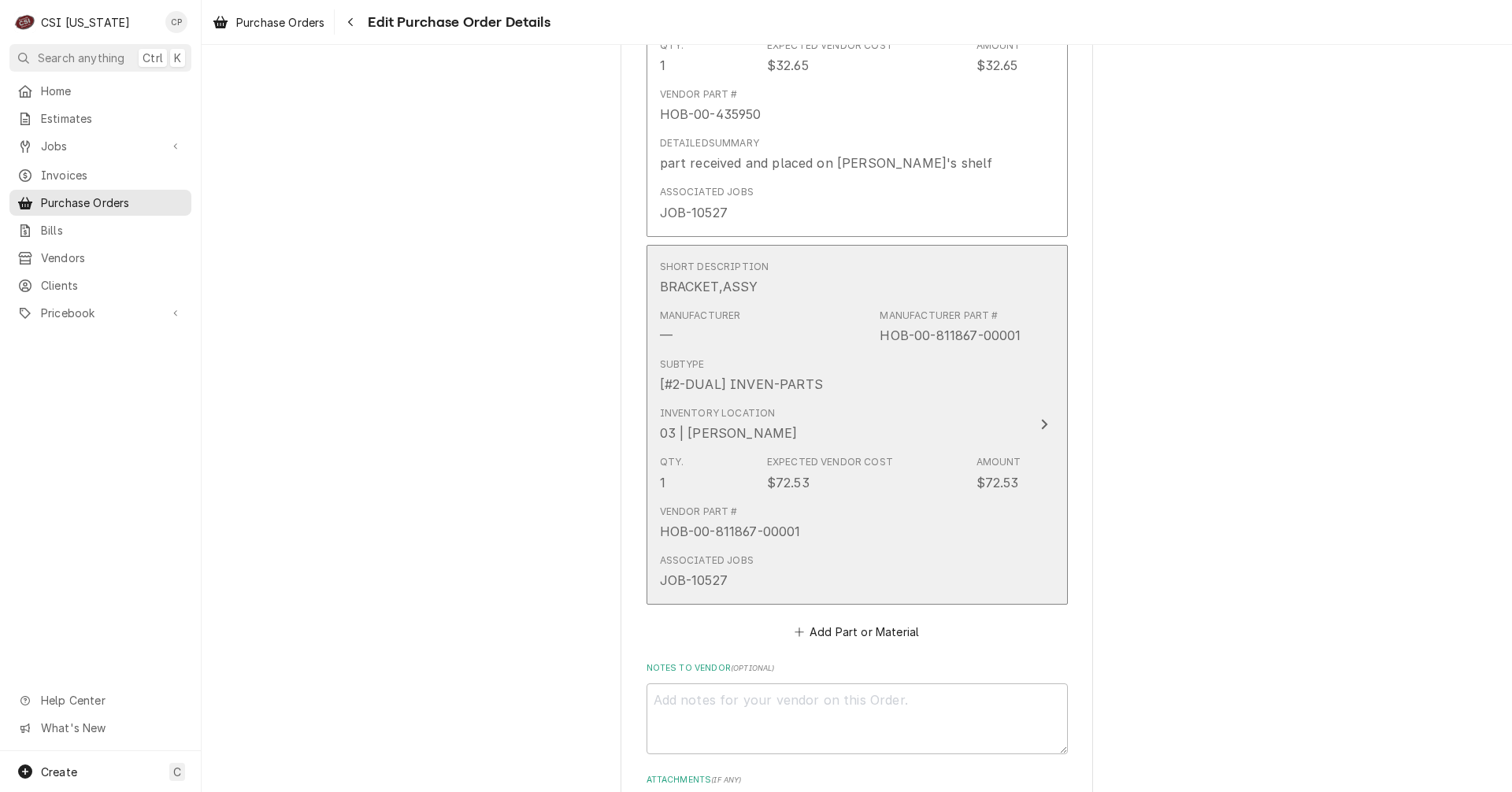
click at [1044, 428] on div "Update Line Item" at bounding box center [1044, 424] width 20 height 19
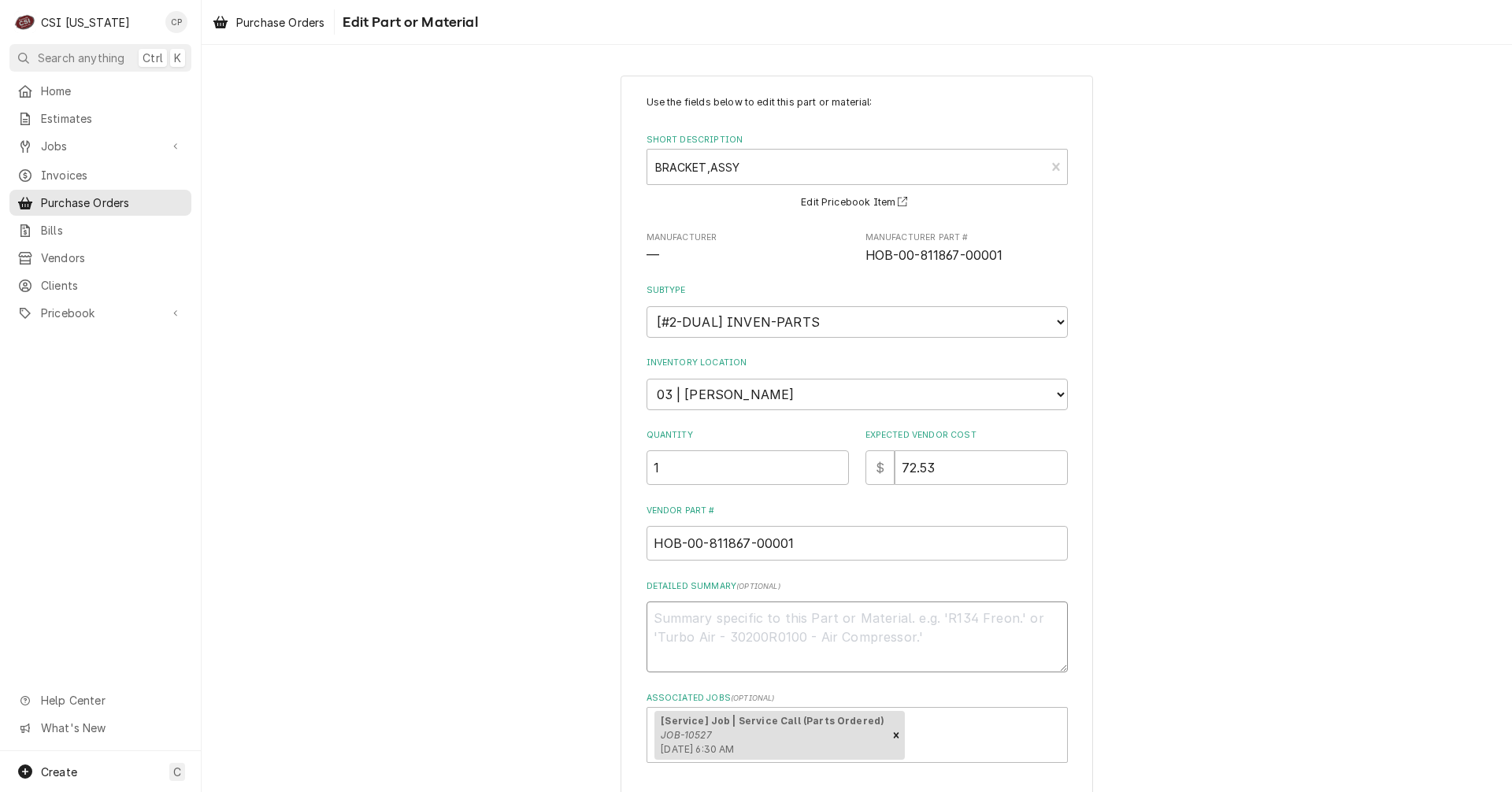
click at [771, 621] on textarea "Detailed Summary ( optional )" at bounding box center [858, 637] width 422 height 71
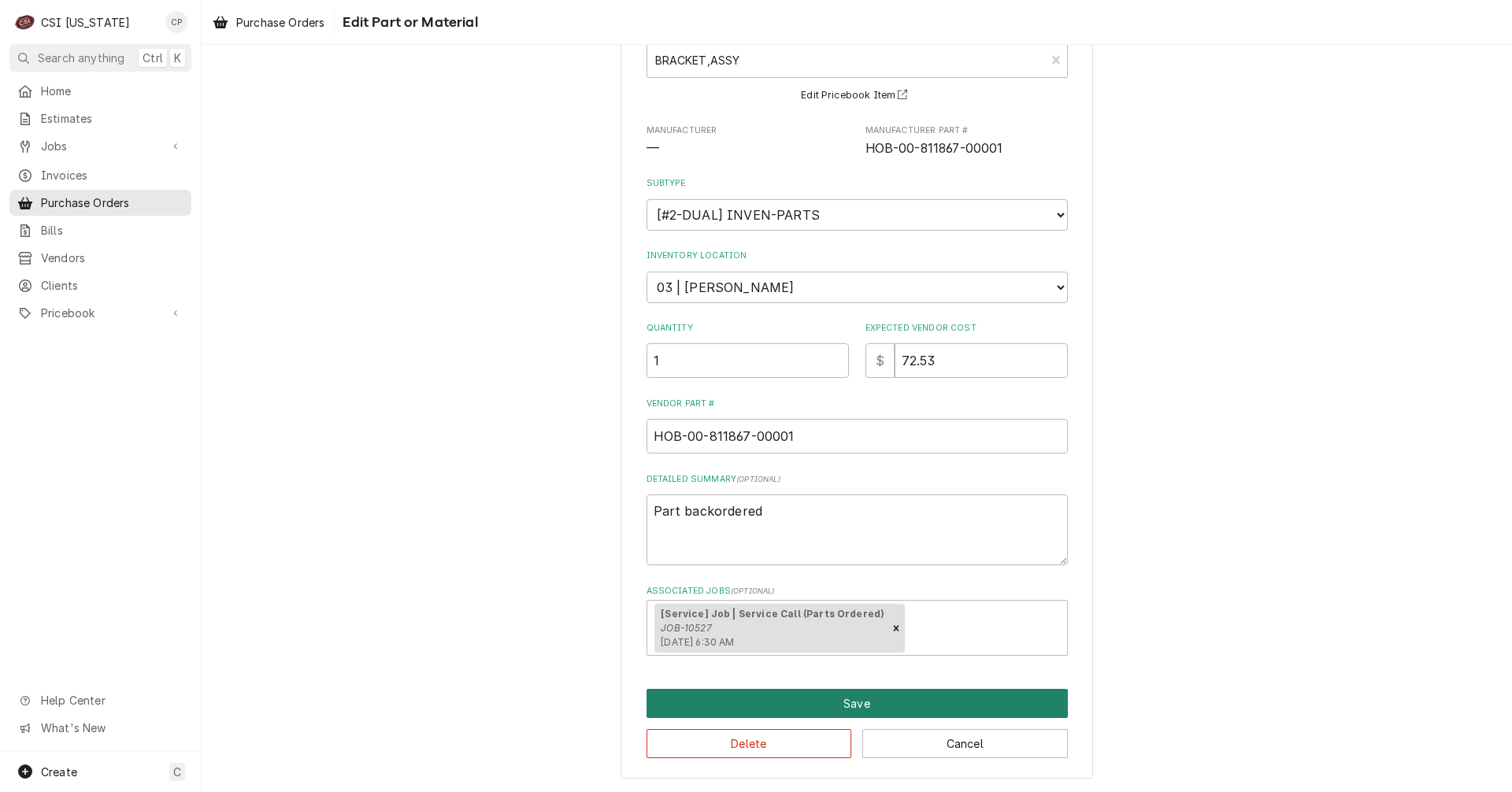
click at [850, 706] on button "Save" at bounding box center [858, 703] width 422 height 29
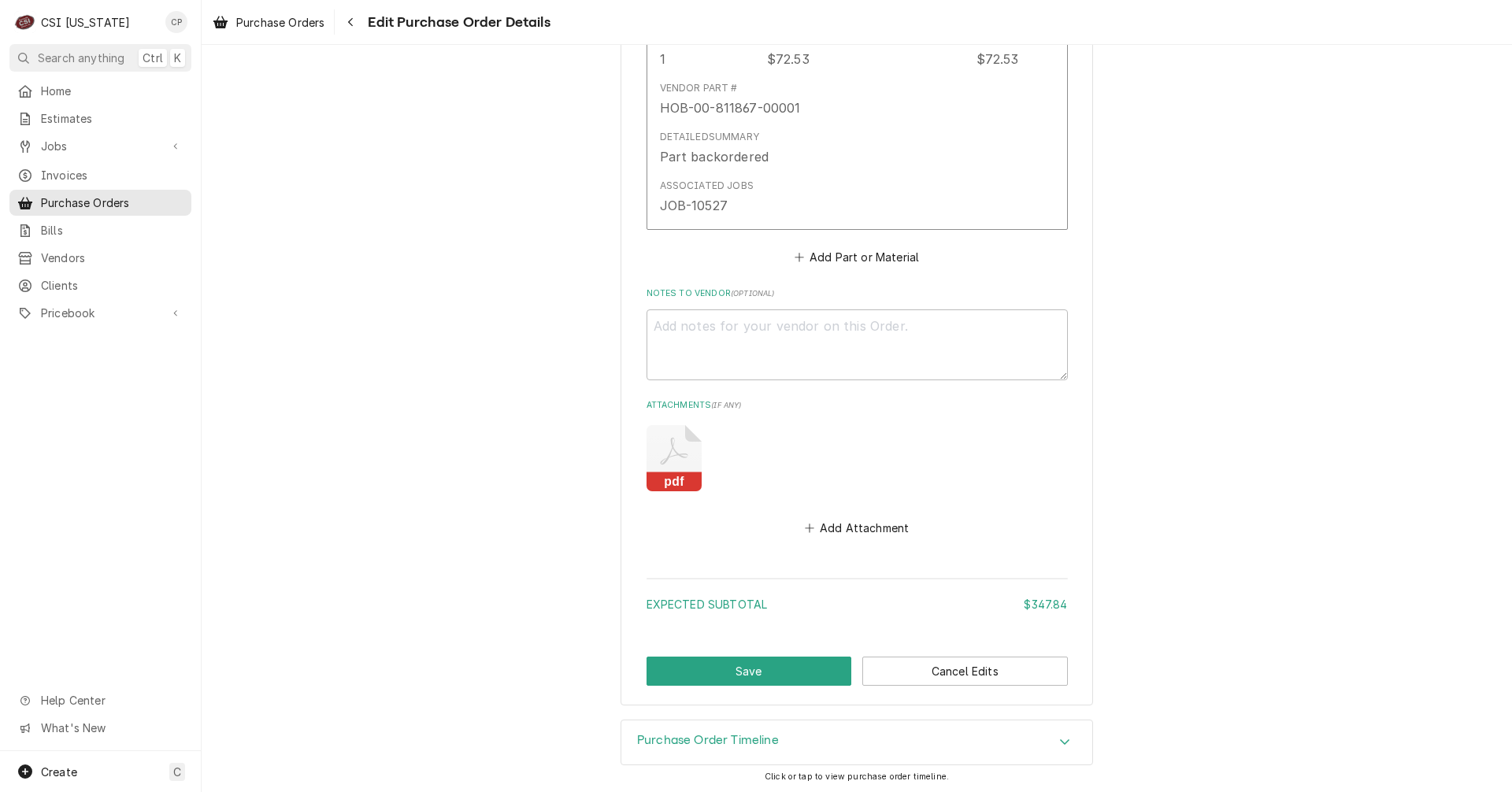
scroll to position [3380, 0]
click at [742, 667] on button "Save" at bounding box center [749, 670] width 206 height 29
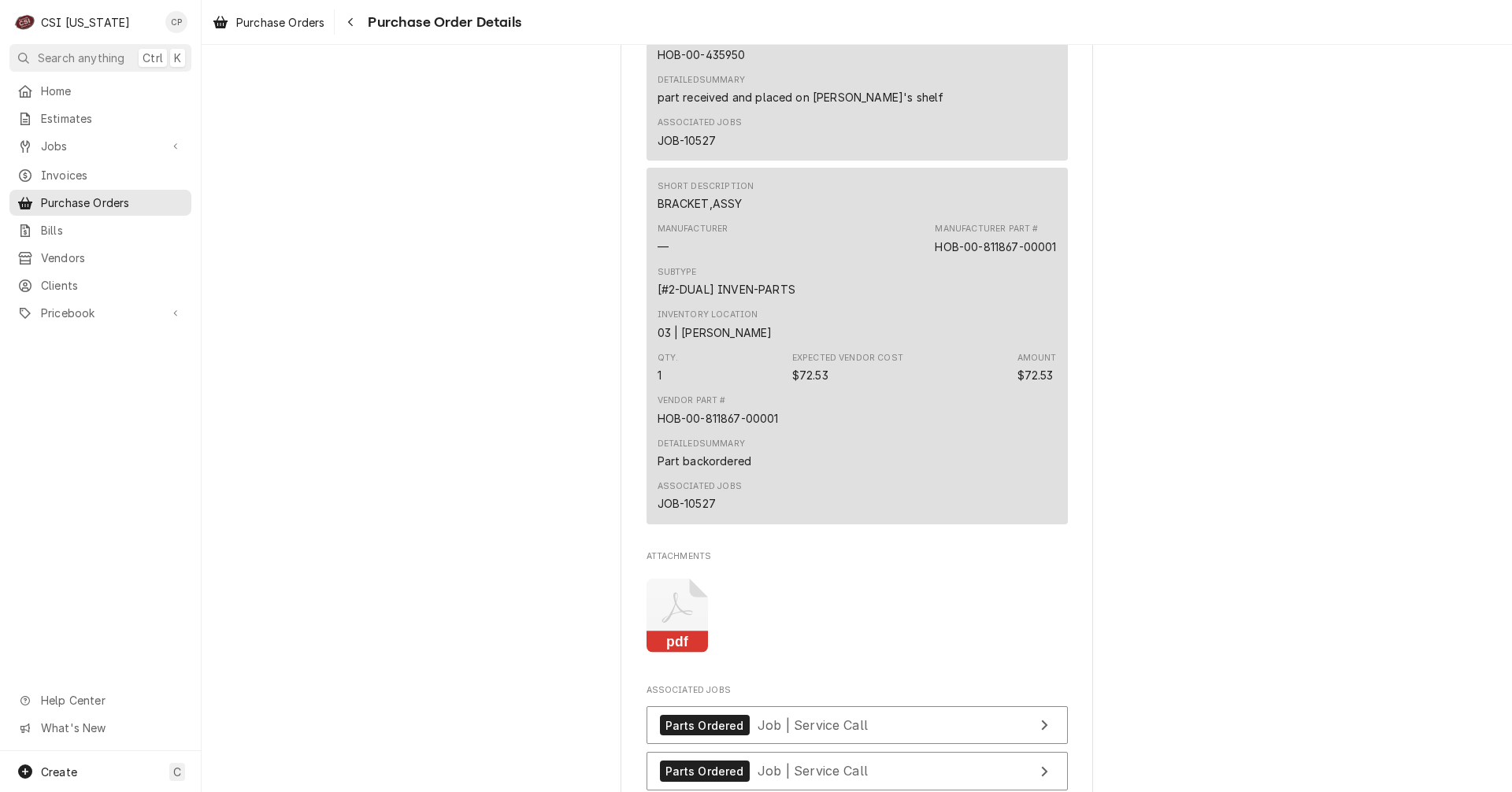
scroll to position [2992, 0]
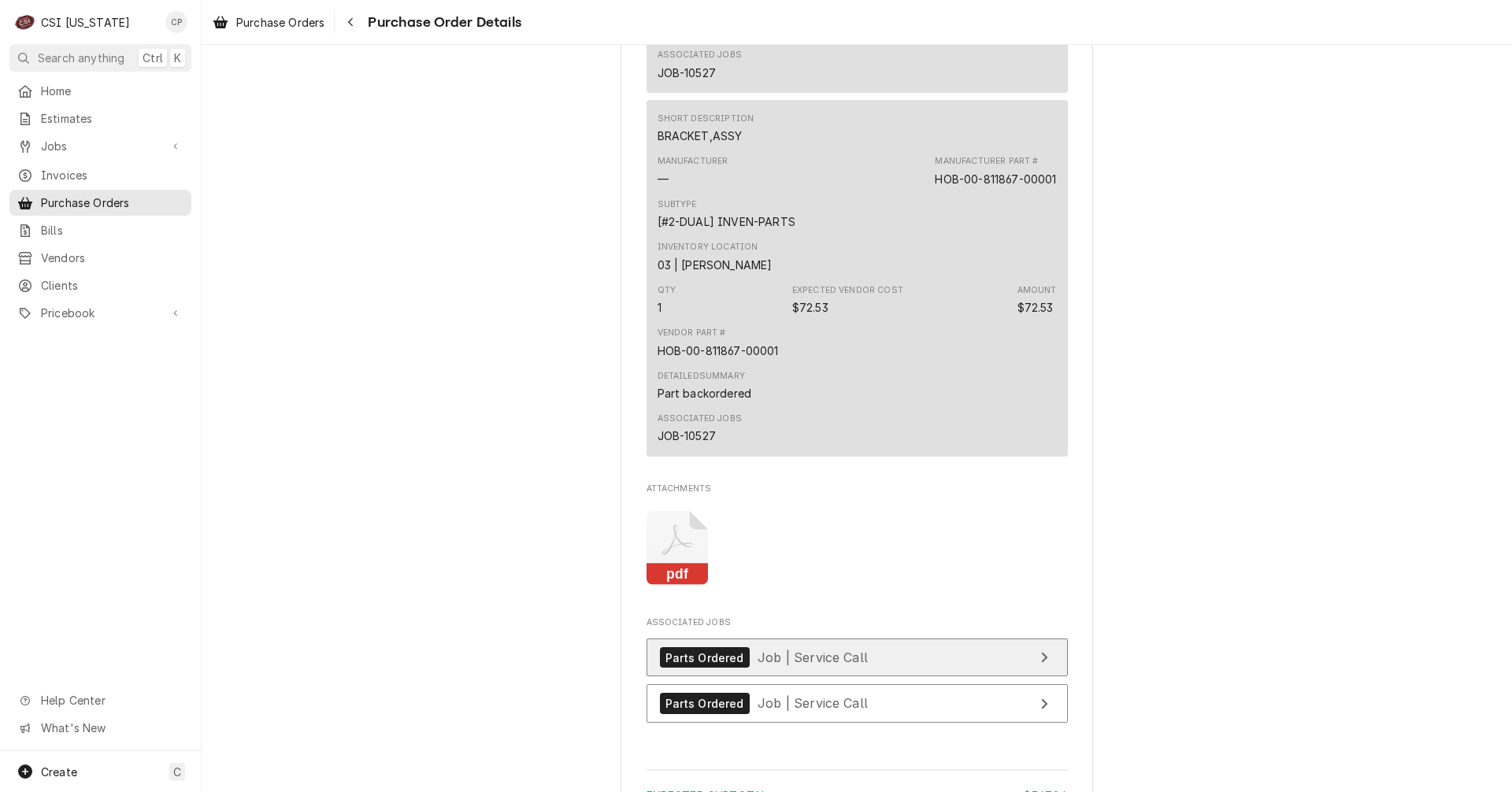
click at [918, 678] on link "Parts Ordered Job | Service Call" at bounding box center [858, 657] width 422 height 38
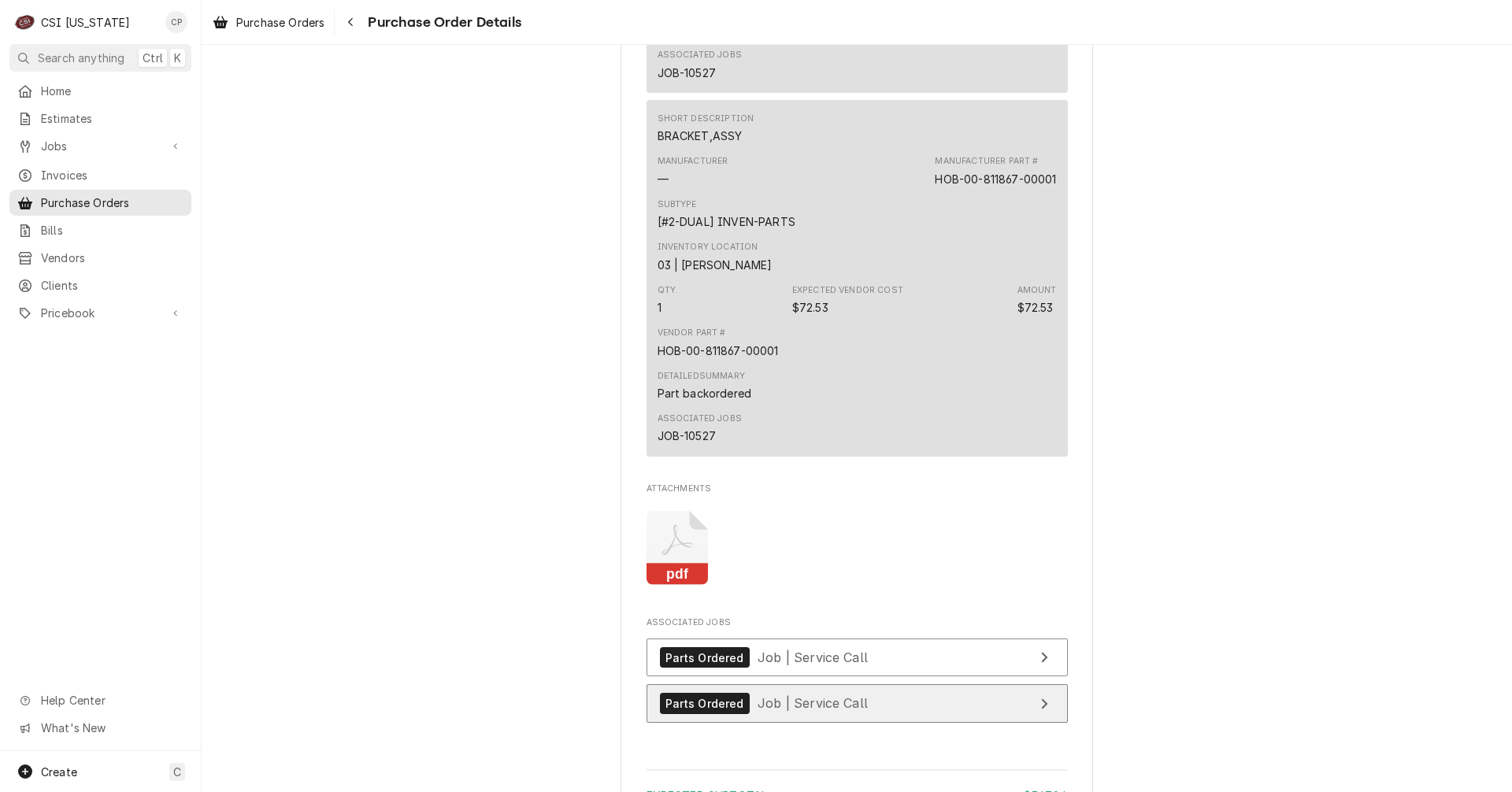
click at [892, 723] on link "Parts Ordered Job | Service Call" at bounding box center [858, 703] width 422 height 38
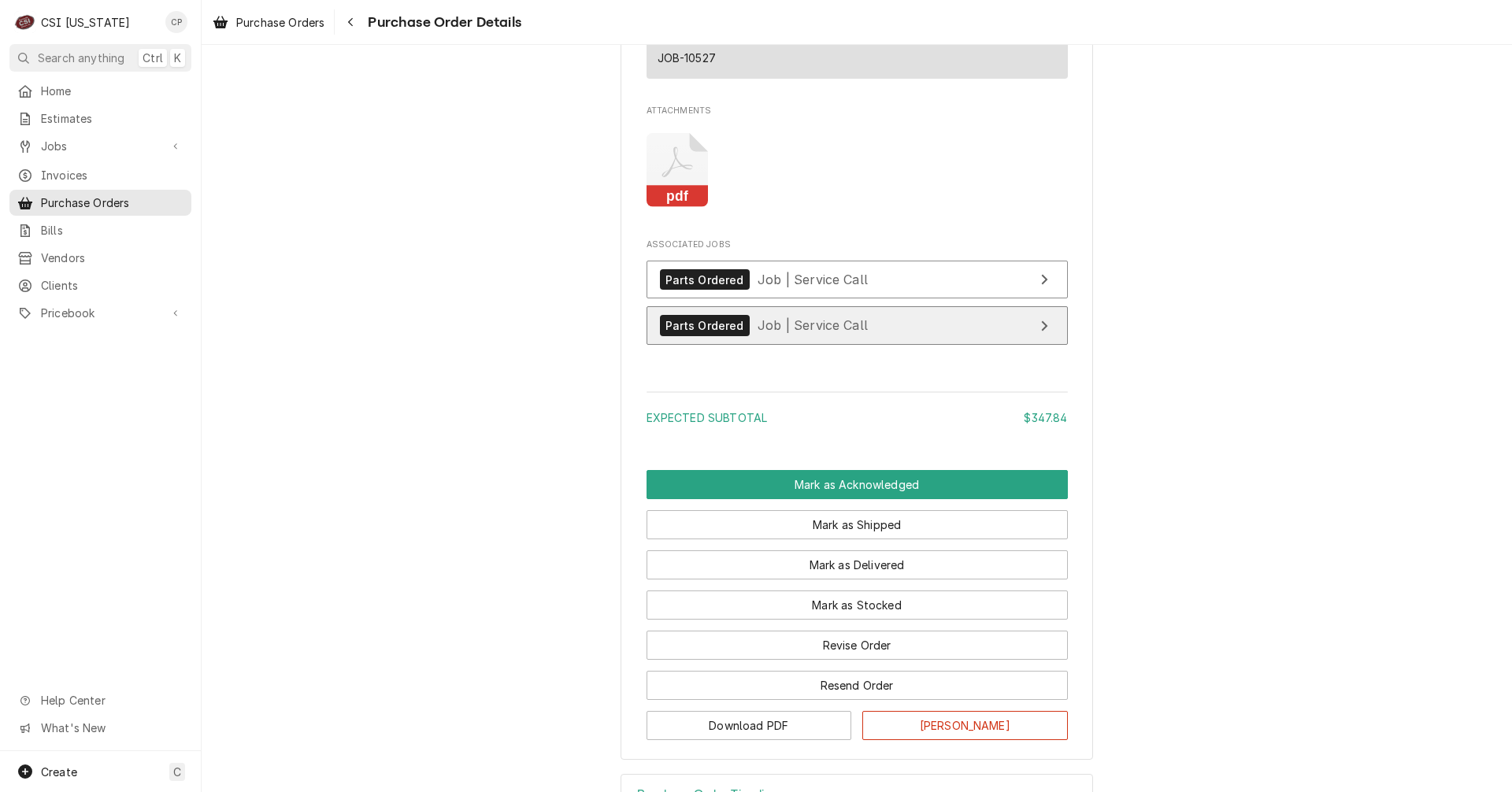
scroll to position [3386, 0]
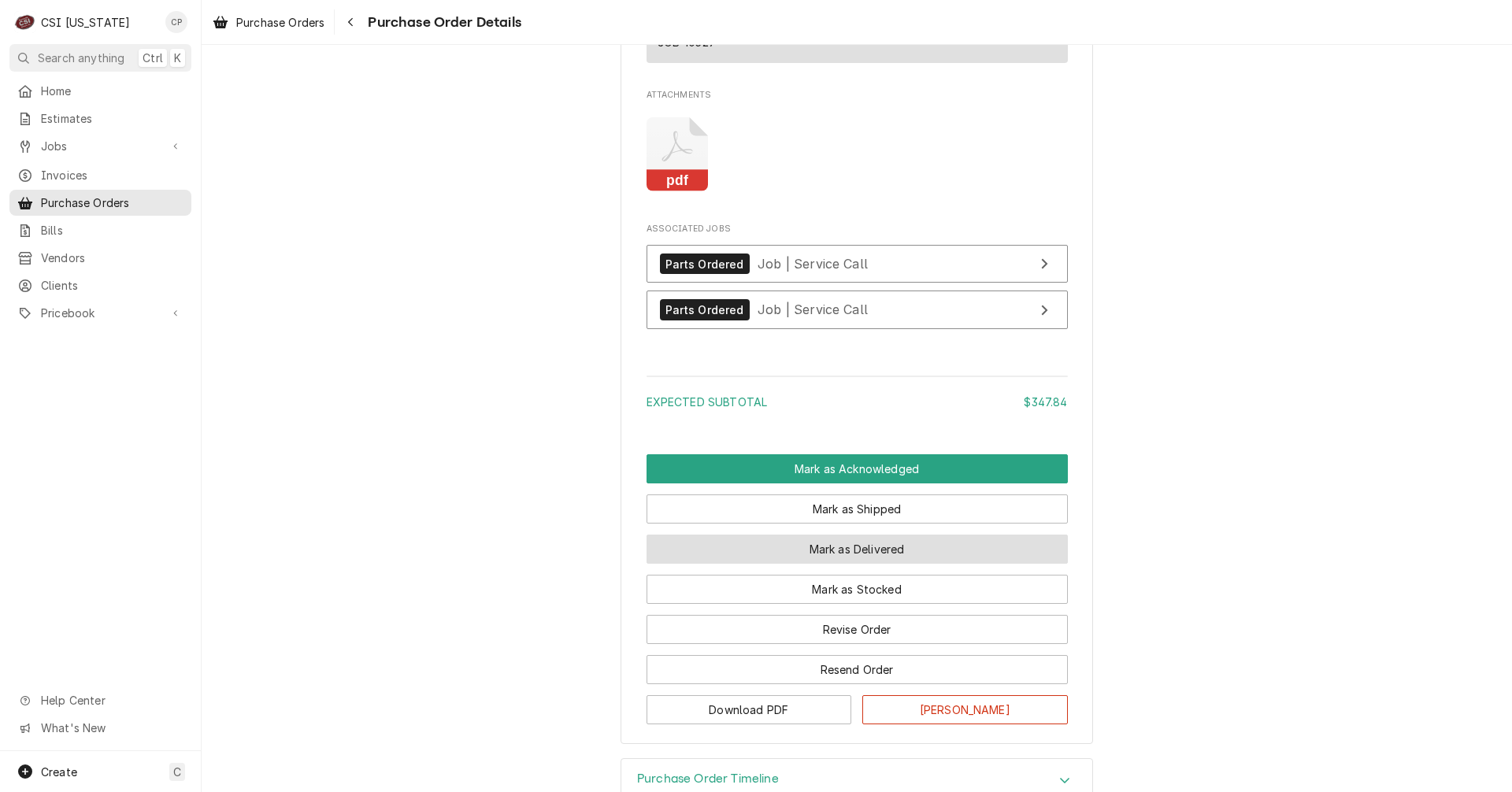
click at [868, 564] on button "Mark as Delivered" at bounding box center [858, 550] width 422 height 29
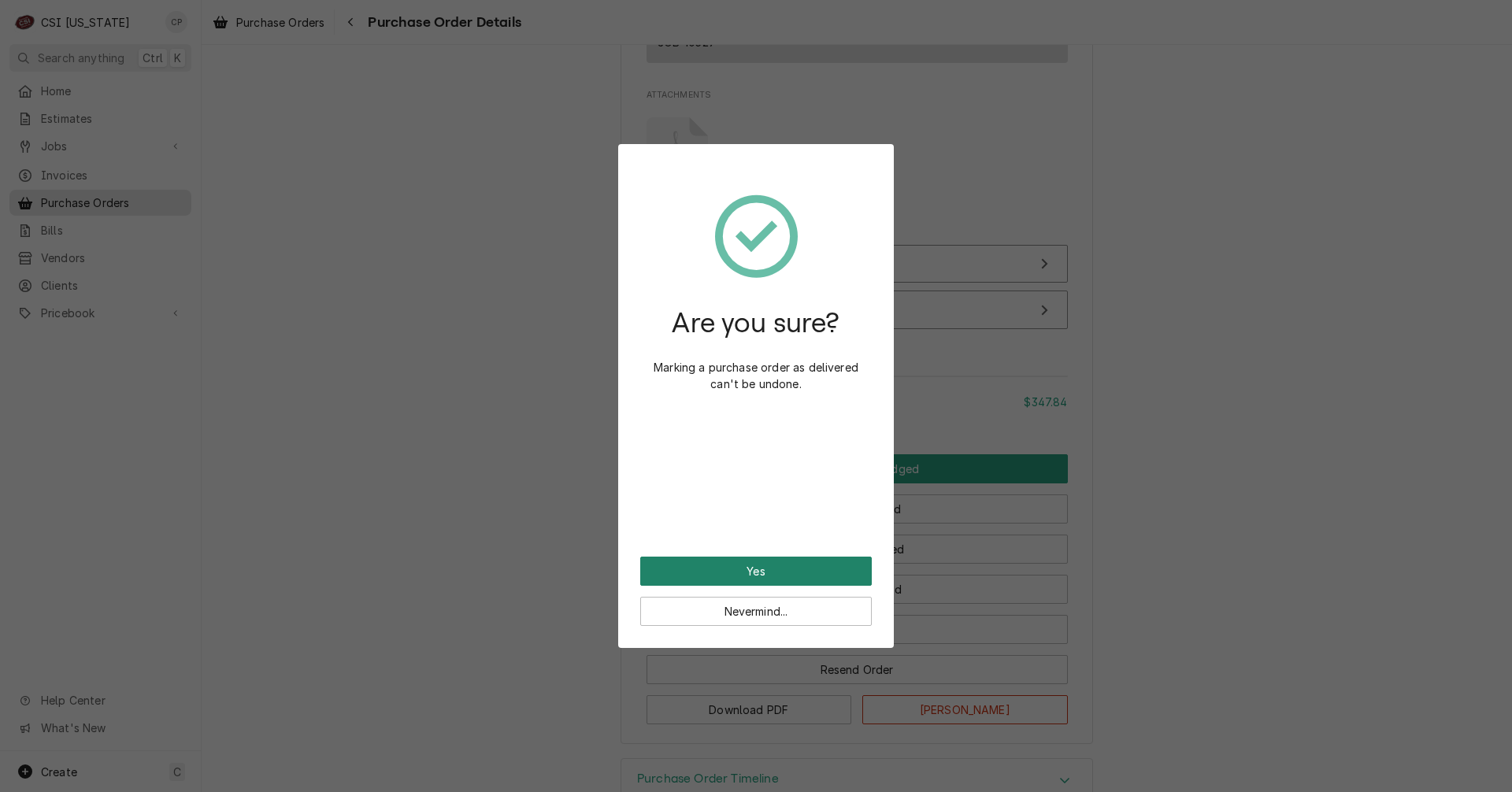
click at [805, 577] on button "Yes" at bounding box center [755, 571] width 231 height 29
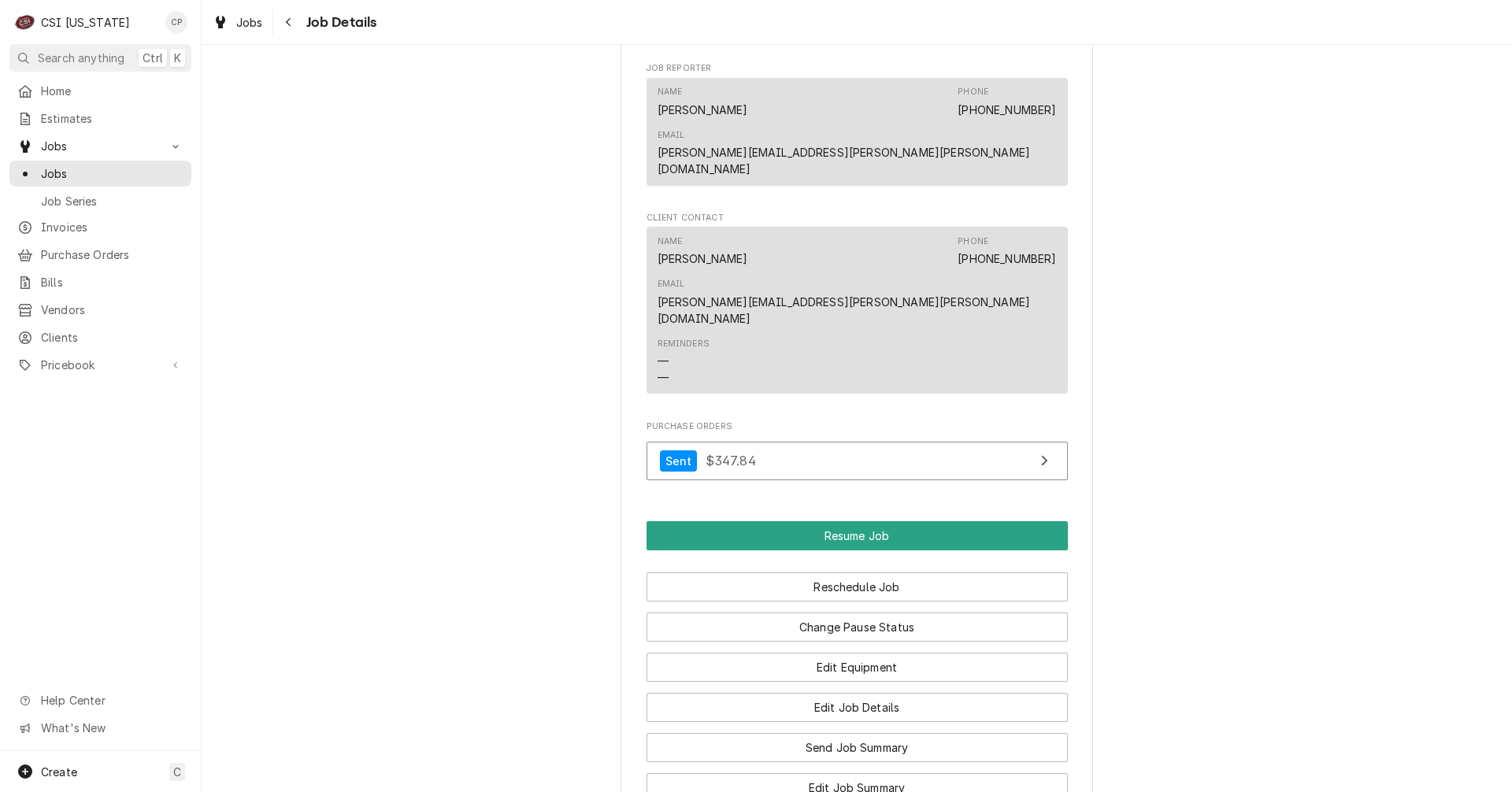
scroll to position [1339, 0]
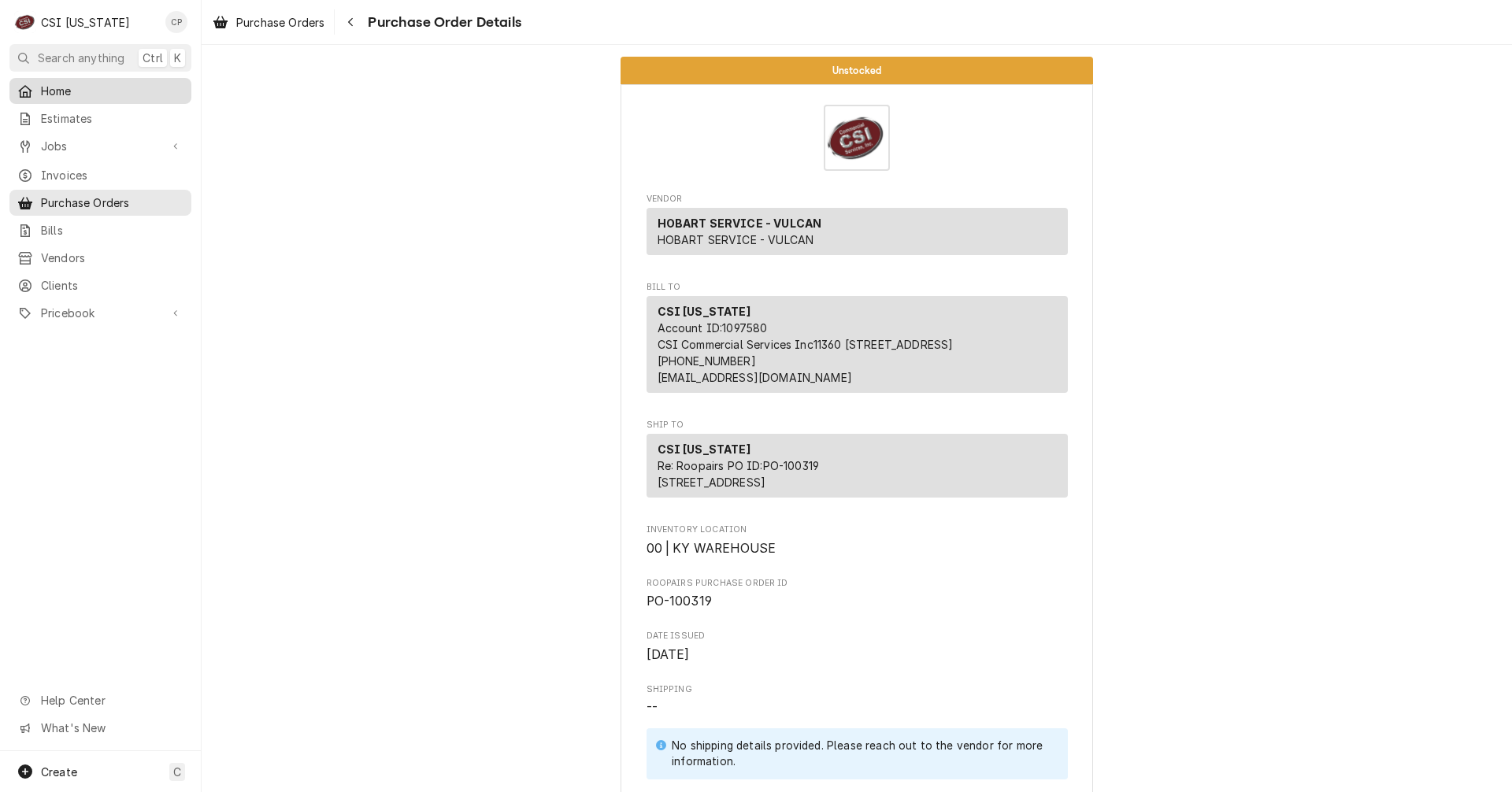
click at [73, 91] on span "Home" at bounding box center [112, 90] width 142 height 16
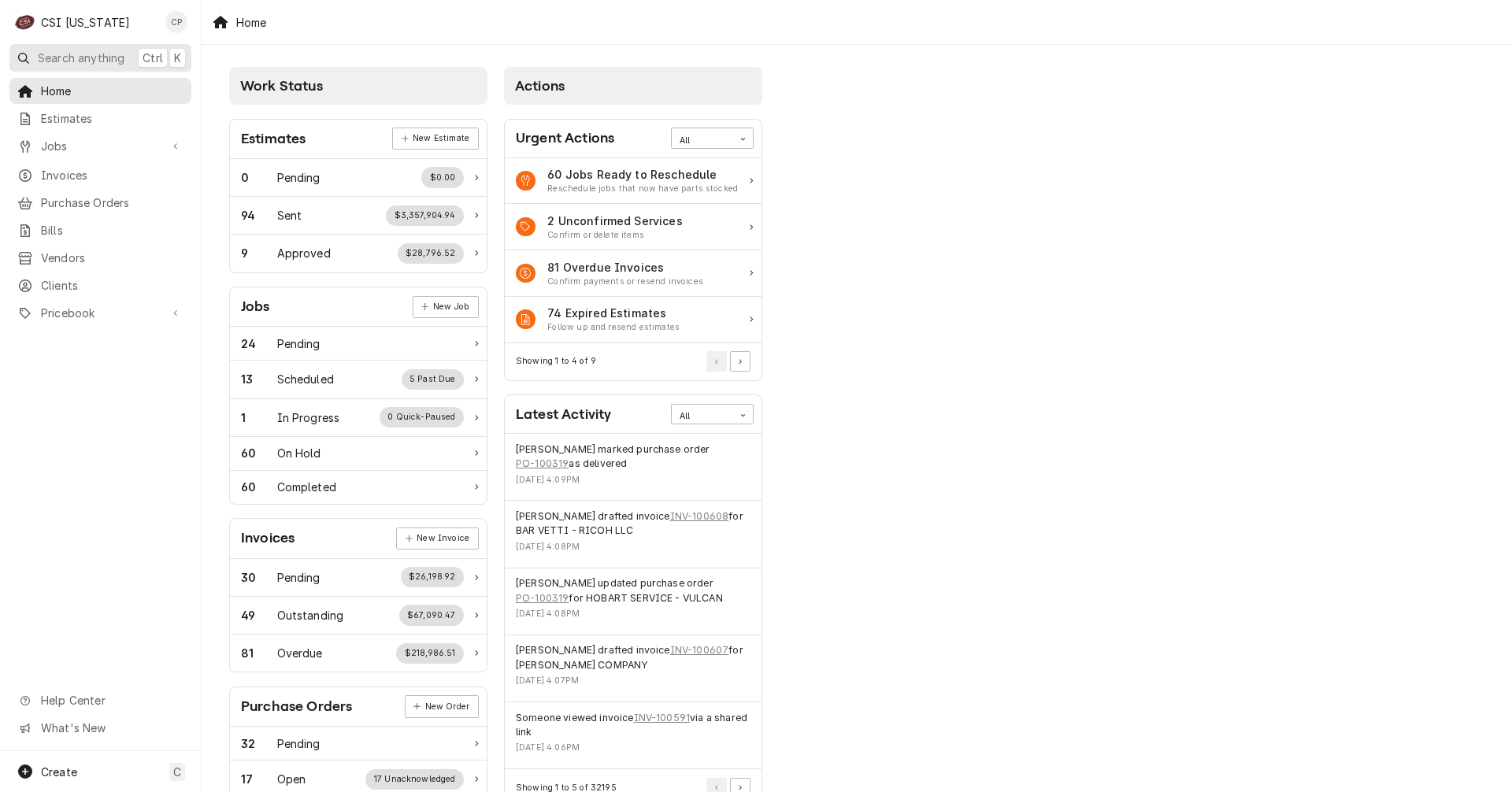
click at [86, 56] on span "Search anything" at bounding box center [81, 57] width 87 height 16
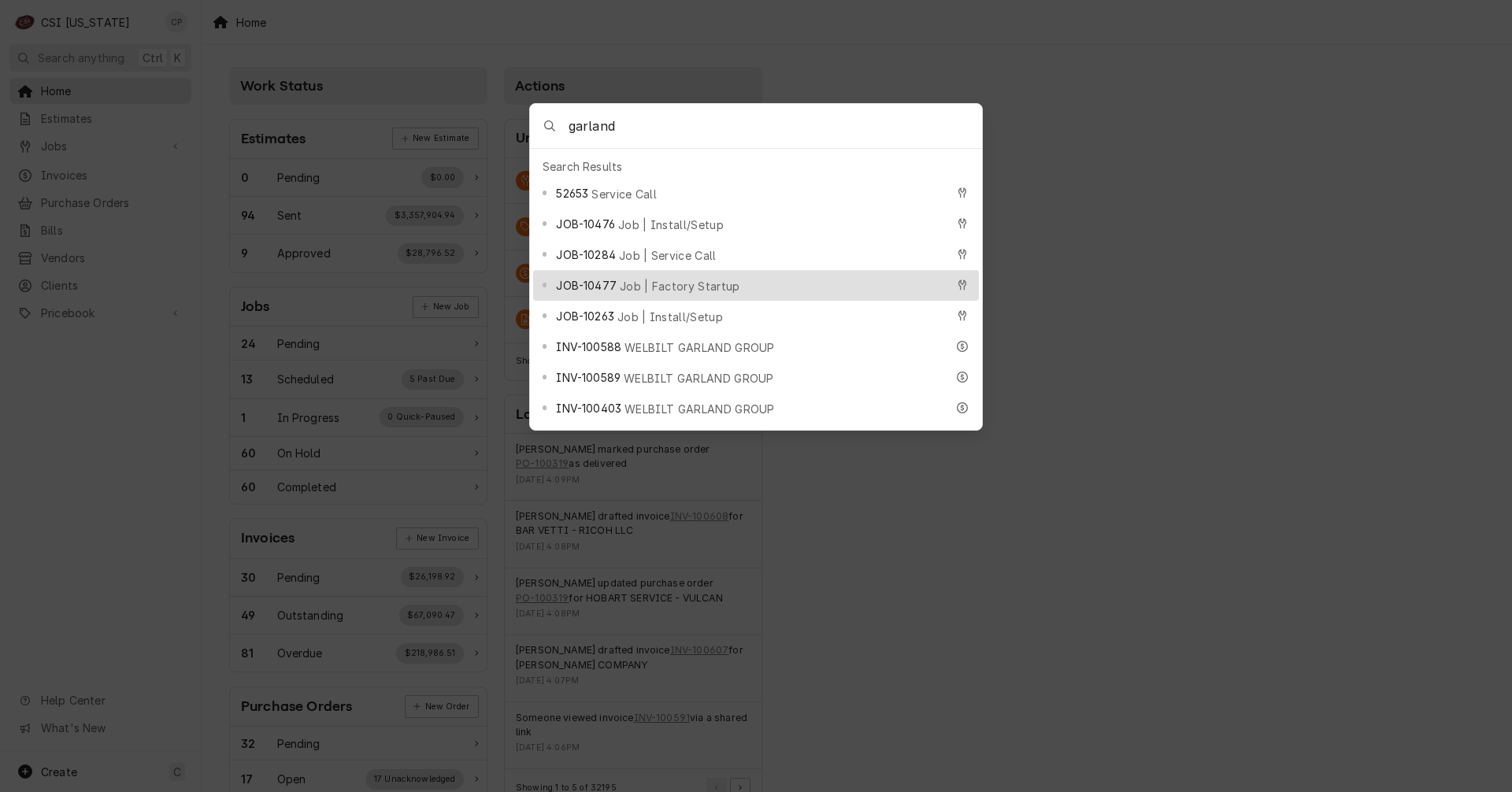
type input "garland"
click at [734, 277] on div "JOB-10477 Job | Factory Startup" at bounding box center [750, 285] width 389 height 18
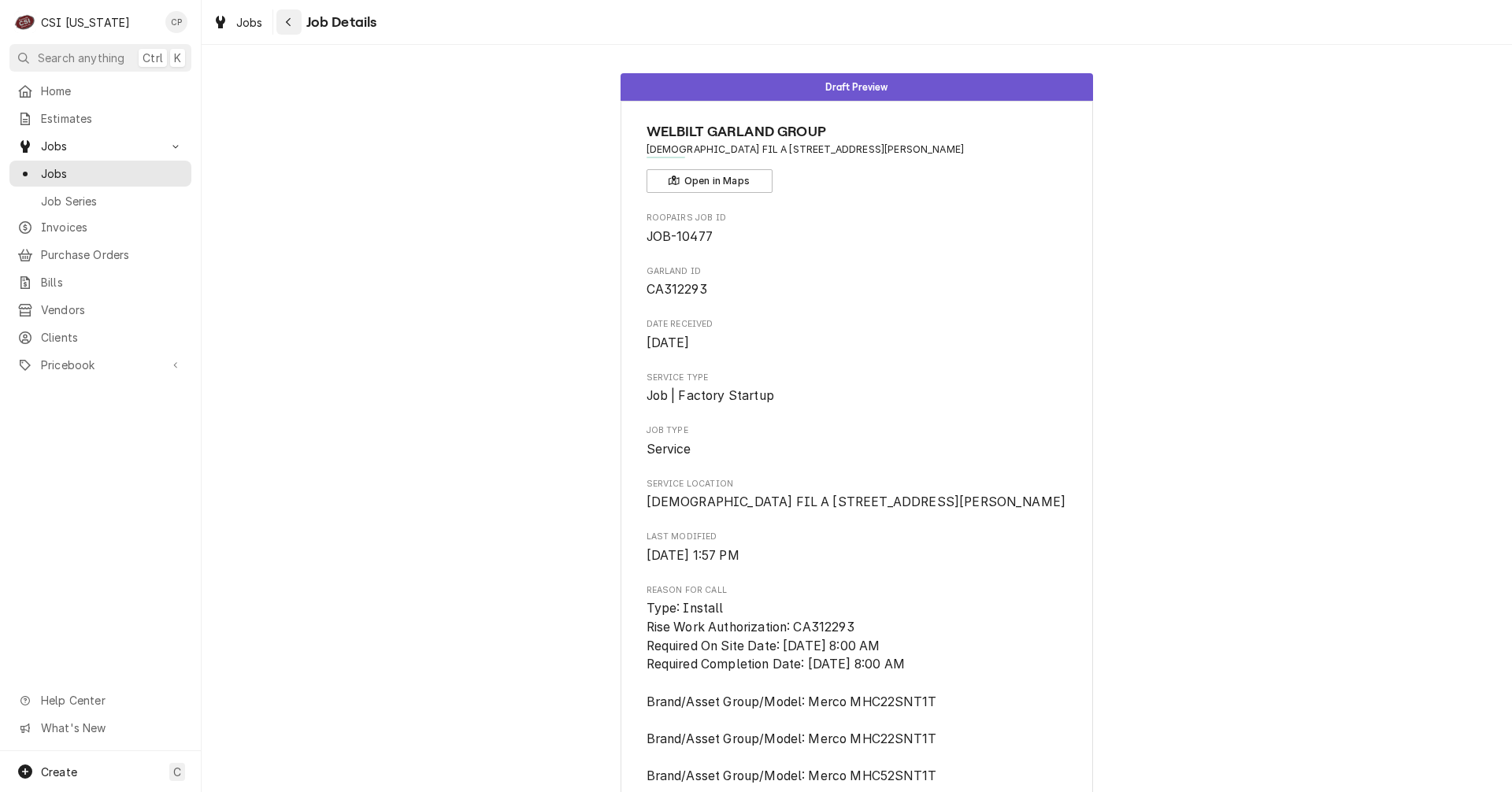
click at [291, 23] on icon "Navigate back" at bounding box center [288, 21] width 7 height 11
